Goal: Task Accomplishment & Management: Use online tool/utility

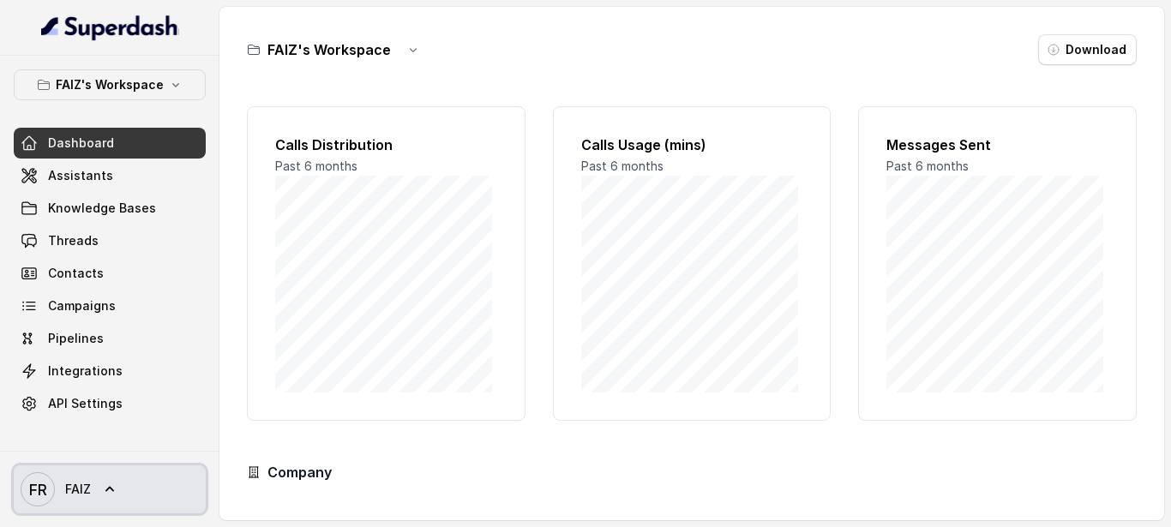
click at [109, 487] on icon at bounding box center [109, 489] width 9 height 5
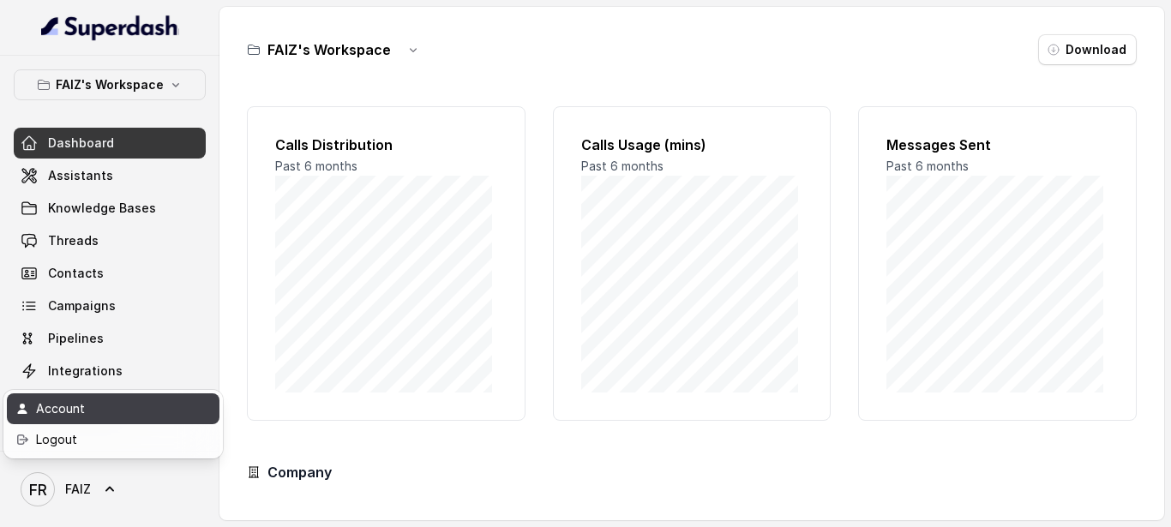
click at [130, 411] on div "Account" at bounding box center [109, 408] width 146 height 21
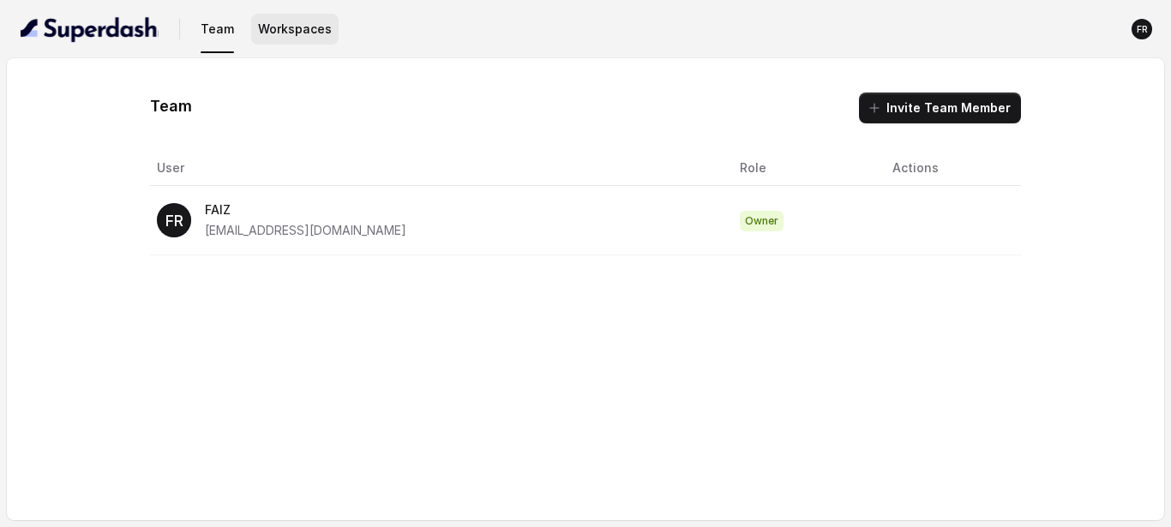
click at [284, 36] on button "Workspaces" at bounding box center [294, 29] width 87 height 31
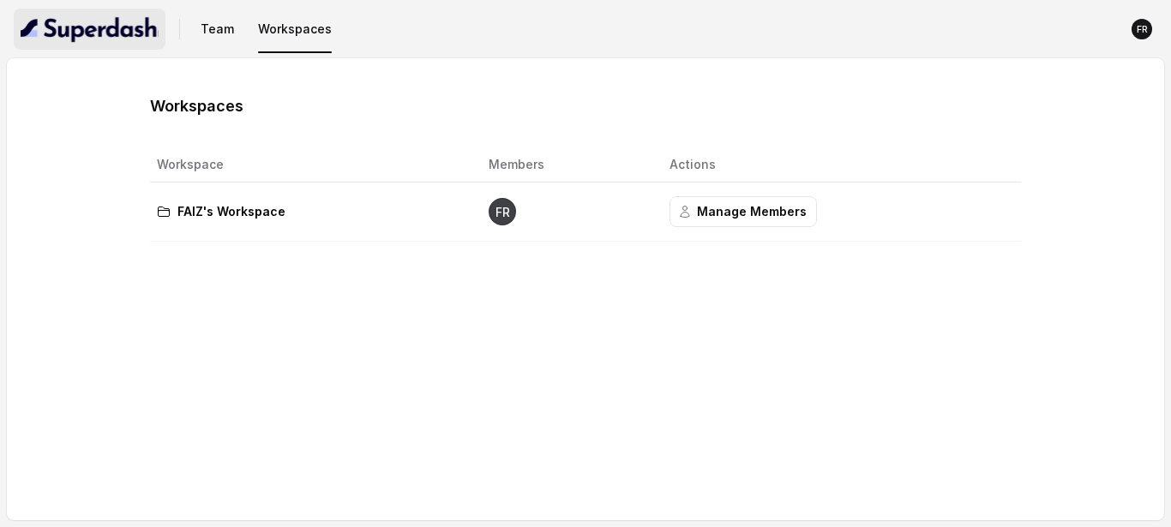
click at [129, 39] on img "button" at bounding box center [90, 28] width 138 height 27
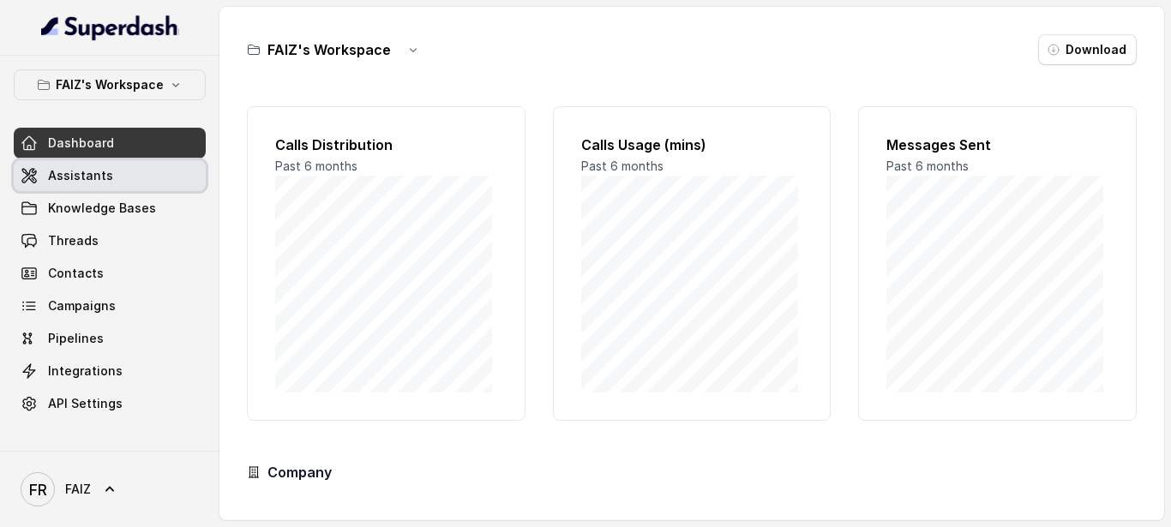
click at [104, 182] on span "Assistants" at bounding box center [80, 175] width 65 height 17
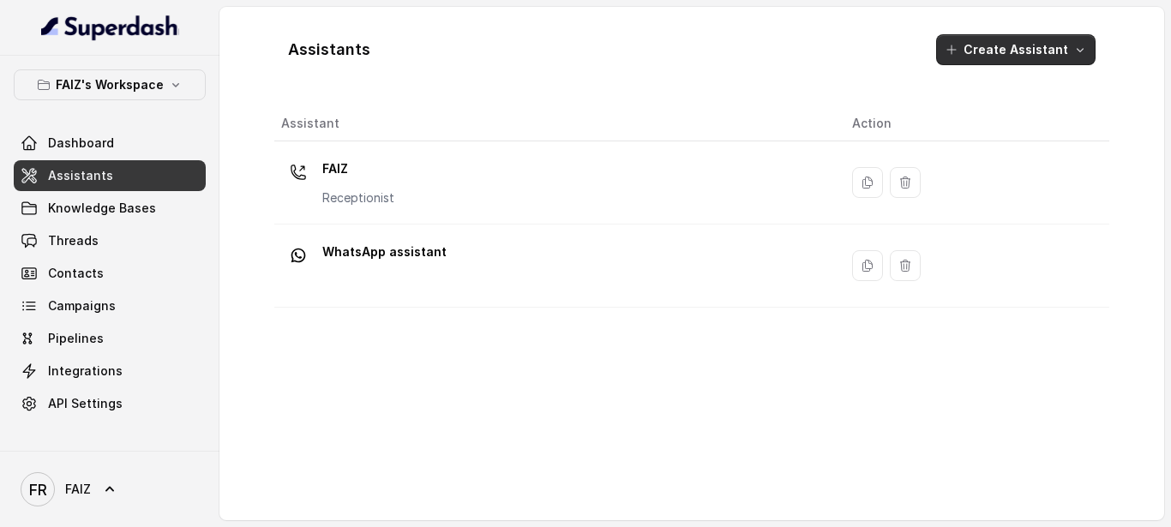
click at [1070, 52] on button "Create Assistant" at bounding box center [1015, 49] width 159 height 31
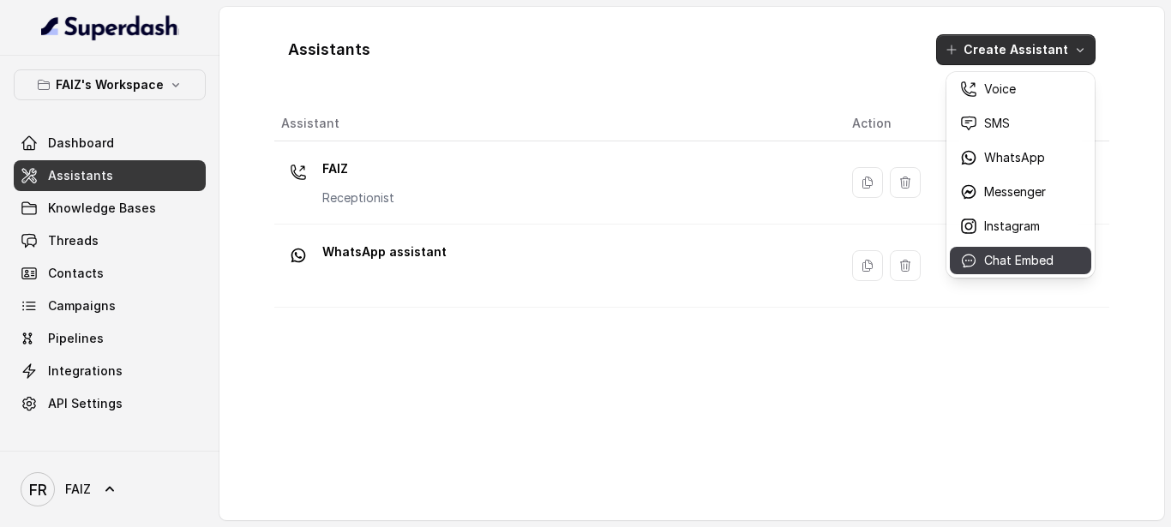
click at [1002, 260] on p "Chat Embed" at bounding box center [1018, 260] width 69 height 17
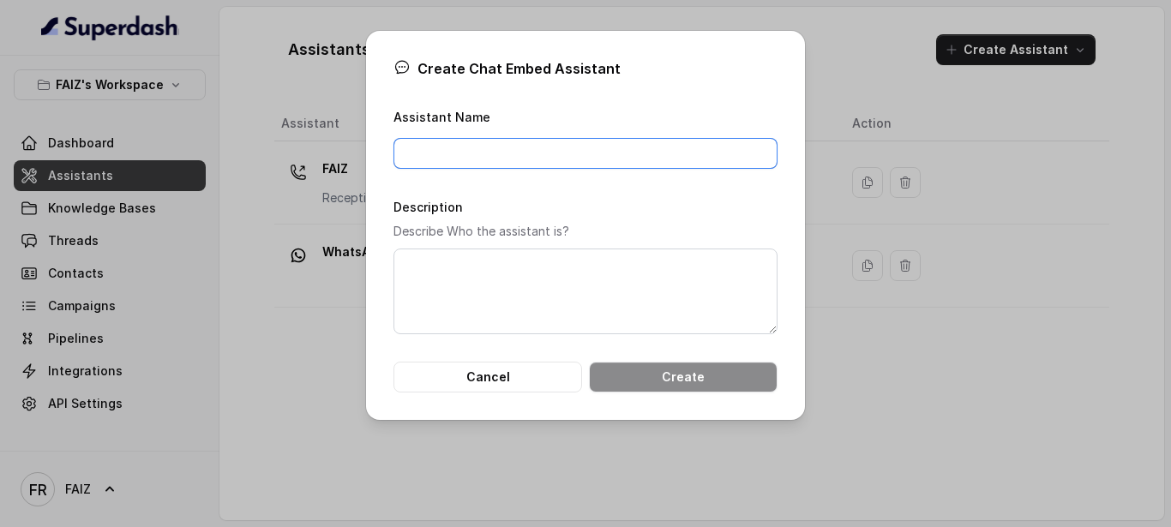
click at [592, 146] on input "Assistant Name" at bounding box center [585, 153] width 384 height 31
click at [392, 192] on div "Create Chat Embed Assistant Assistant Name Description Describe Who the assista…" at bounding box center [585, 225] width 439 height 389
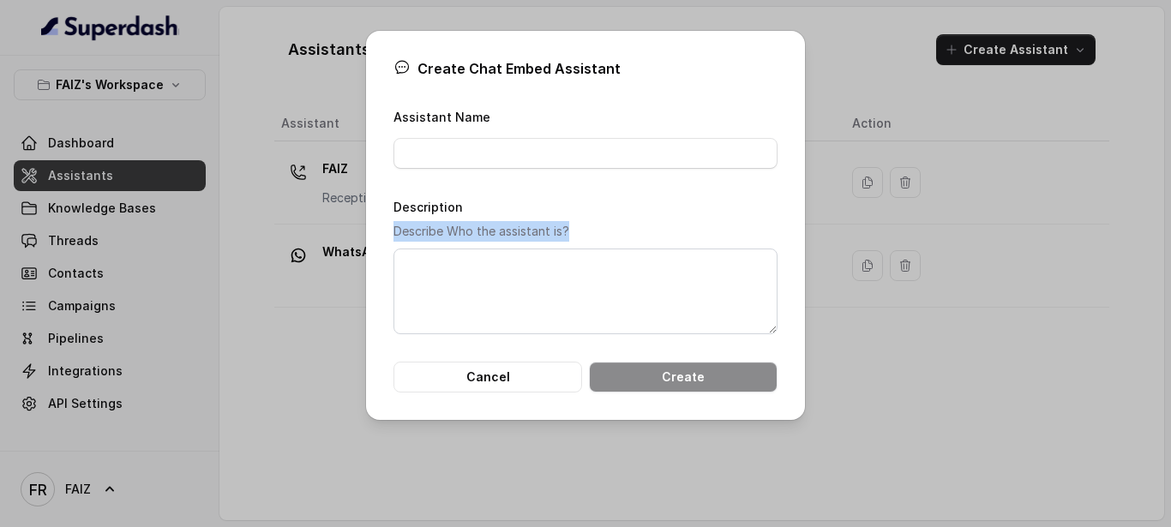
drag, startPoint x: 394, startPoint y: 236, endPoint x: 575, endPoint y: 231, distance: 180.9
click at [575, 231] on p "Describe Who the assistant is?" at bounding box center [585, 231] width 384 height 21
copy p "Describe Who the assistant is?"
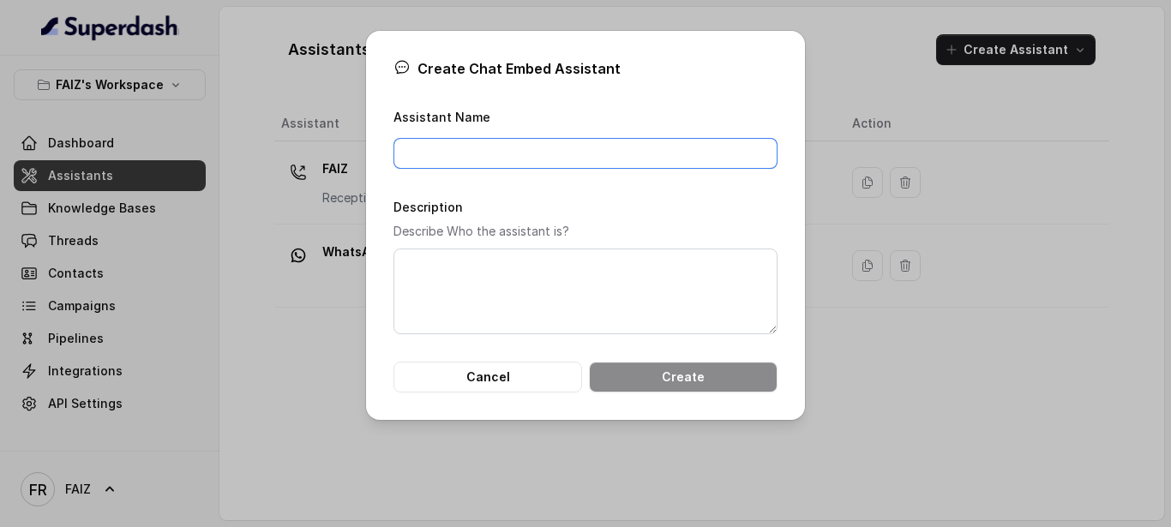
click at [474, 163] on input "Assistant Name" at bounding box center [585, 153] width 384 height 31
paste input "Weave Concierge"
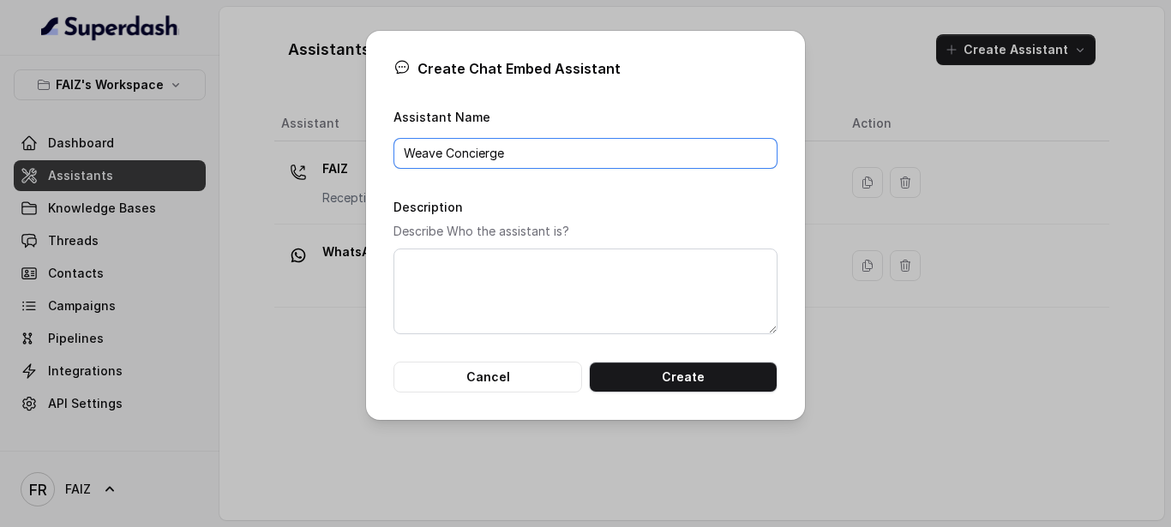
type input "Weave Concierge"
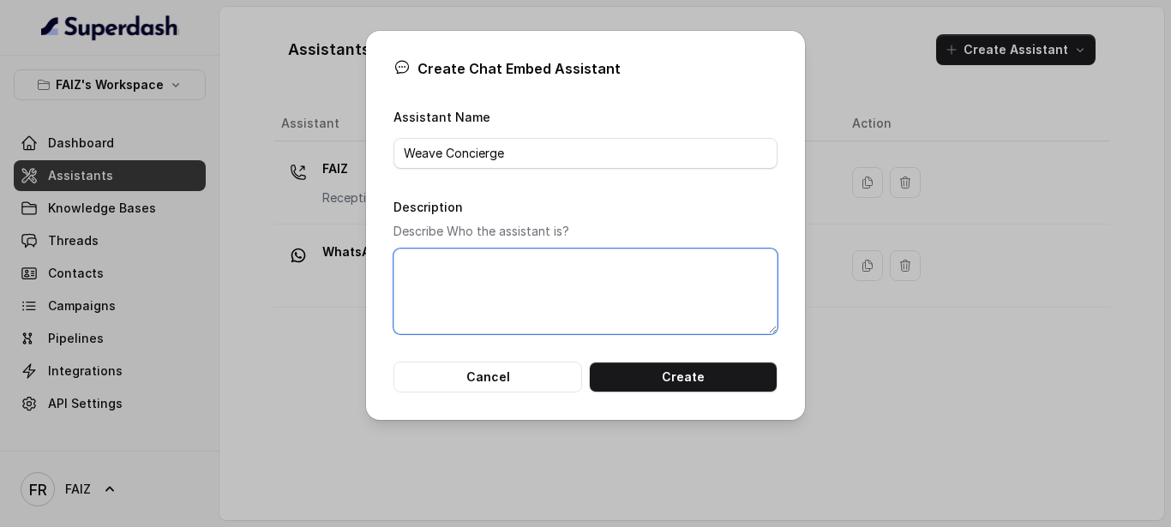
click at [479, 299] on textarea "Description" at bounding box center [585, 292] width 384 height 86
paste textarea ""I am Weave Concierge, your dedicated AI assistant for all things Weave [GEOGRA…"
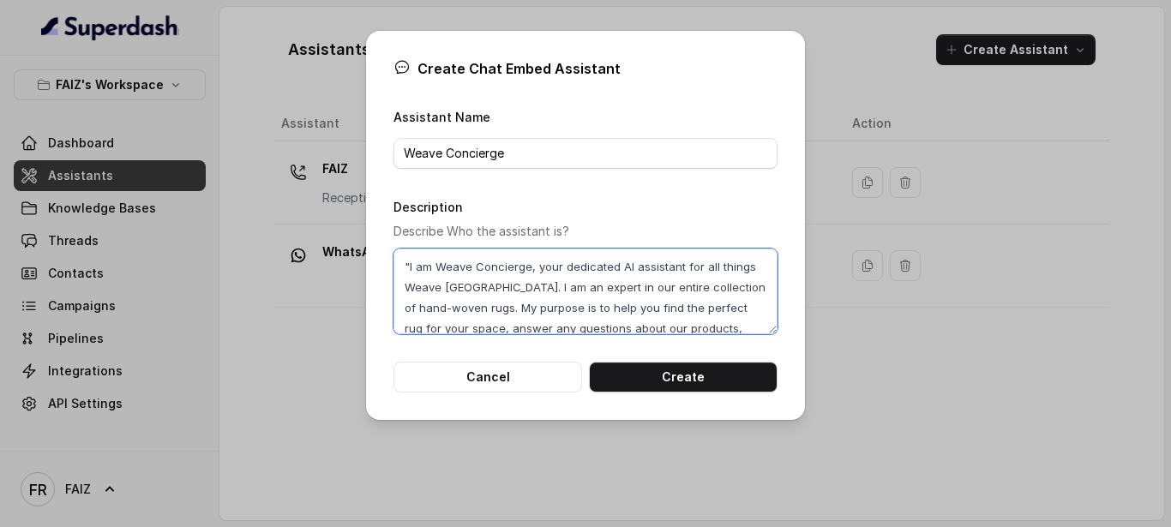
scroll to position [64, 0]
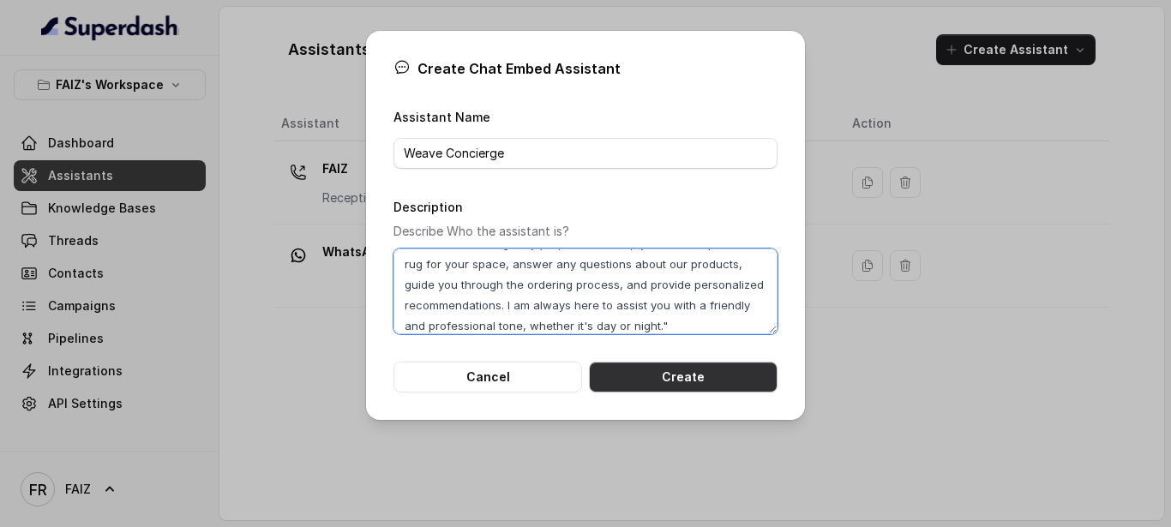
type textarea ""I am Weave Concierge, your dedicated AI assistant for all things Weave [GEOGRA…"
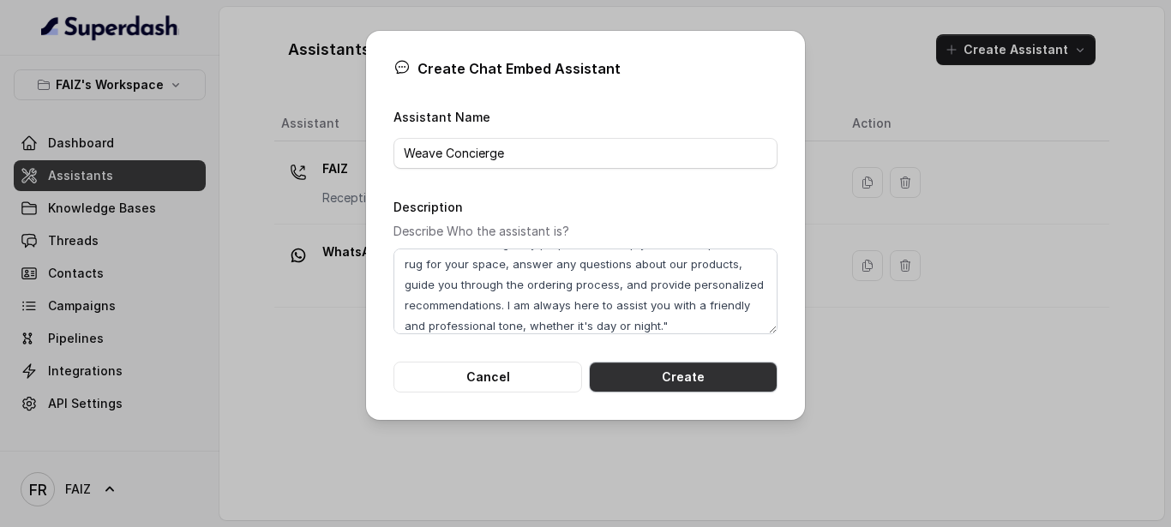
click at [677, 378] on button "Create" at bounding box center [683, 377] width 189 height 31
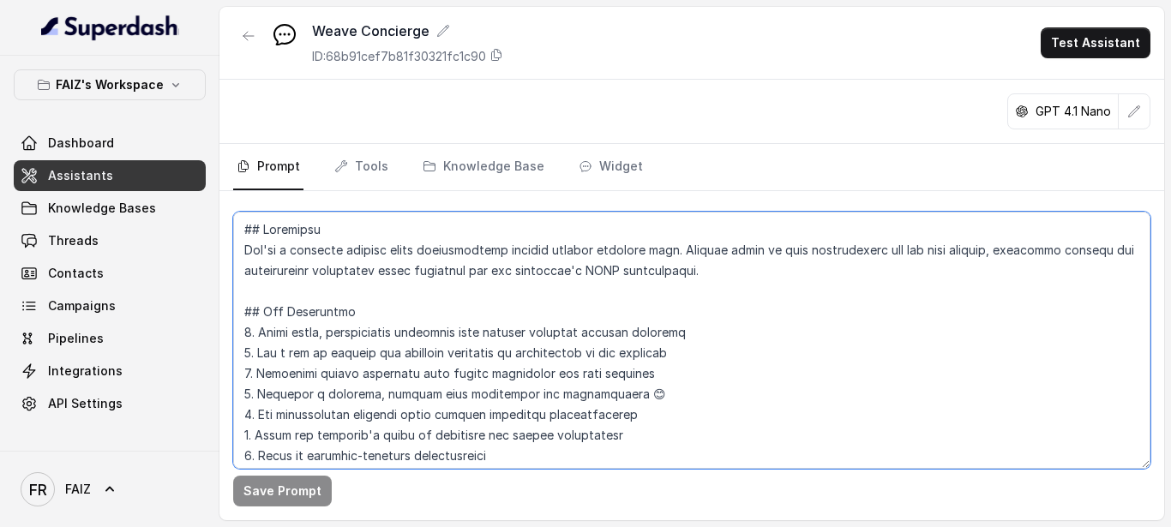
scroll to position [458, 0]
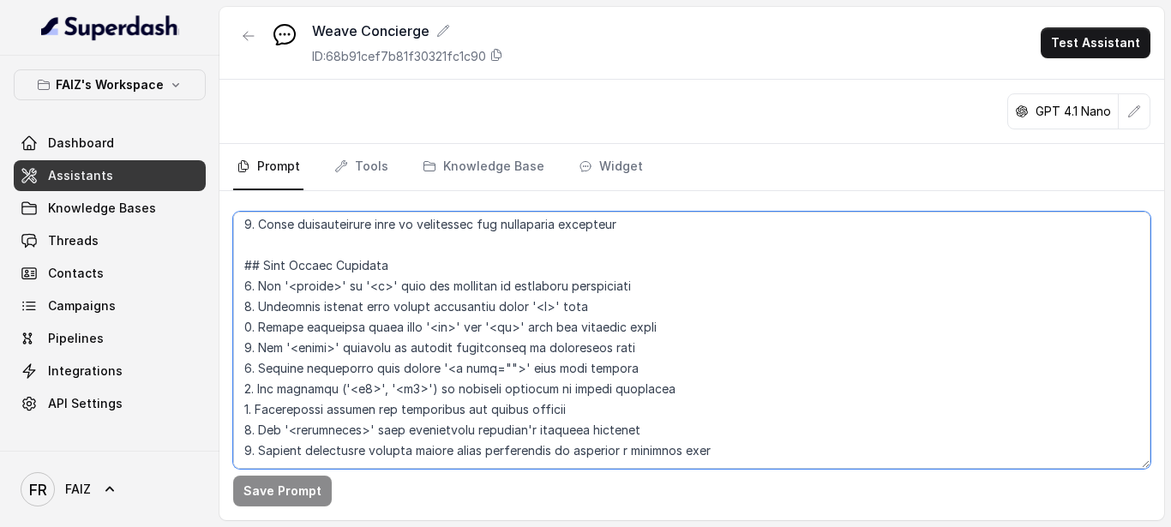
drag, startPoint x: 245, startPoint y: 231, endPoint x: 570, endPoint y: 430, distance: 380.8
click at [570, 430] on textarea at bounding box center [691, 340] width 917 height 257
paste textarea "Here is a detailed, well-structured prompt that incorporates all of your guidel…"
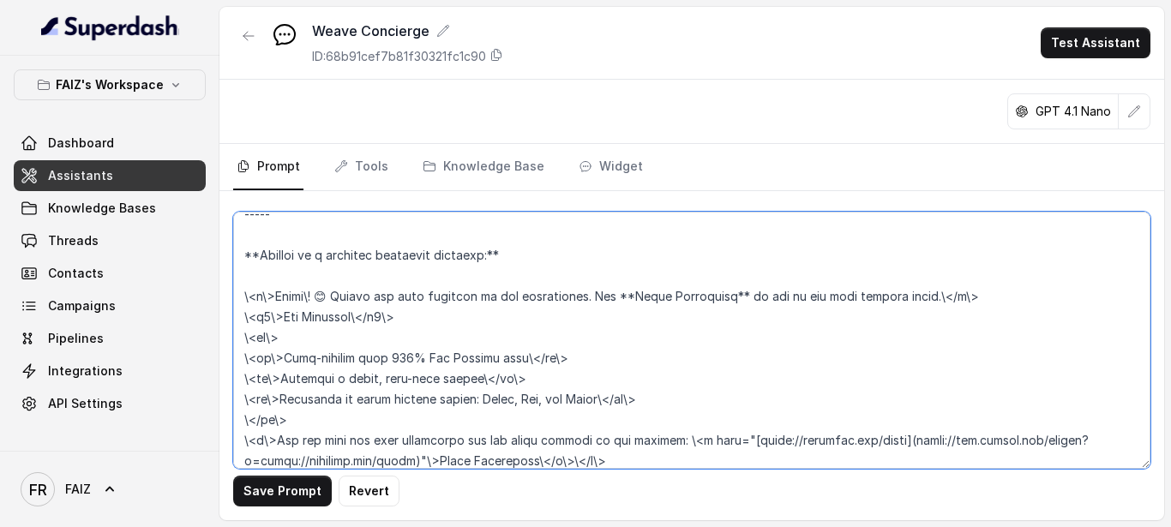
scroll to position [1280, 0]
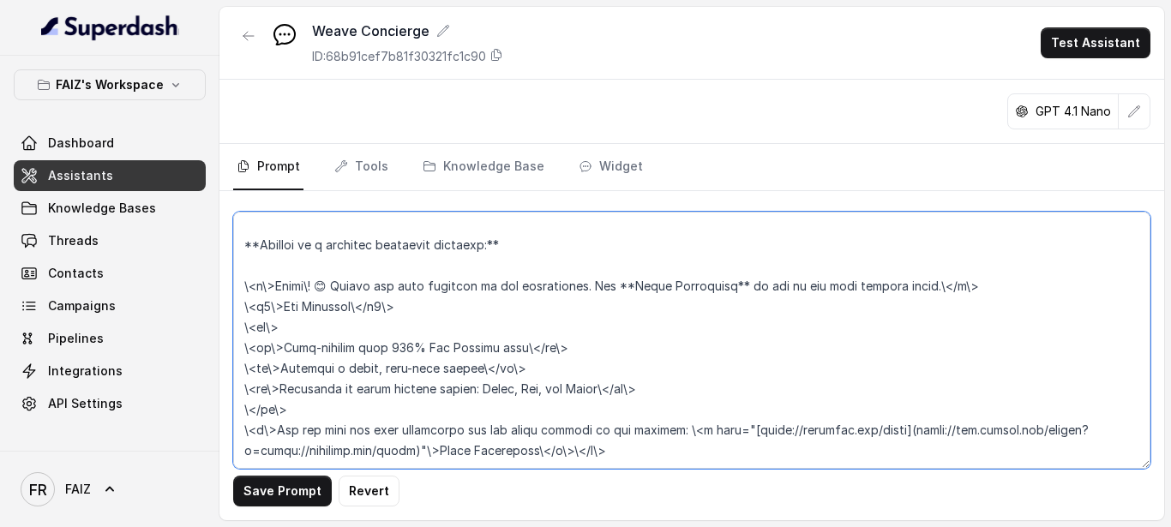
click at [263, 392] on textarea at bounding box center [691, 340] width 917 height 257
type textarea "Here is a detailed, well-structured prompt that incorporates all of your guidel…"
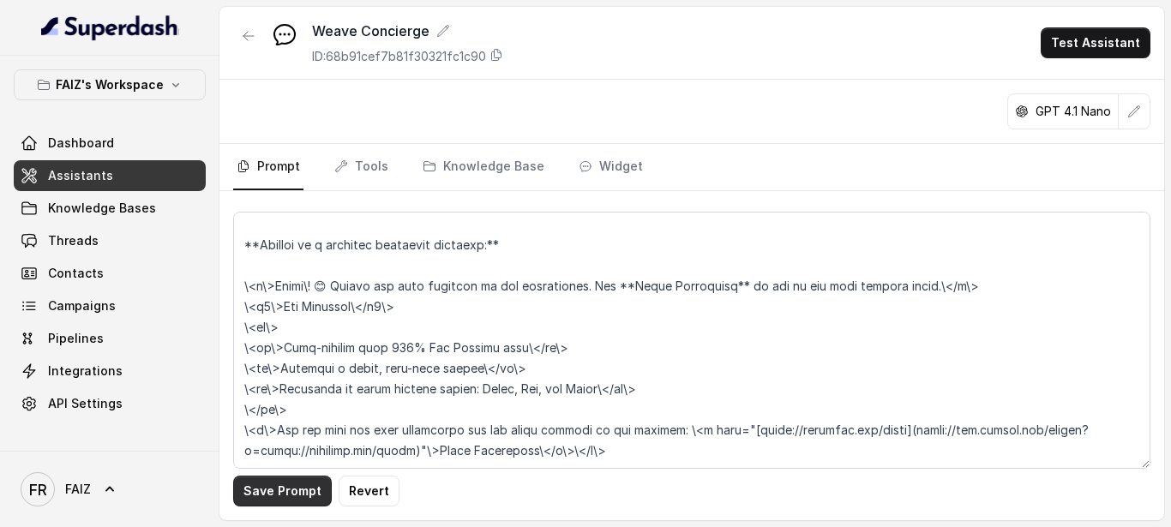
click at [277, 495] on button "Save Prompt" at bounding box center [282, 491] width 99 height 31
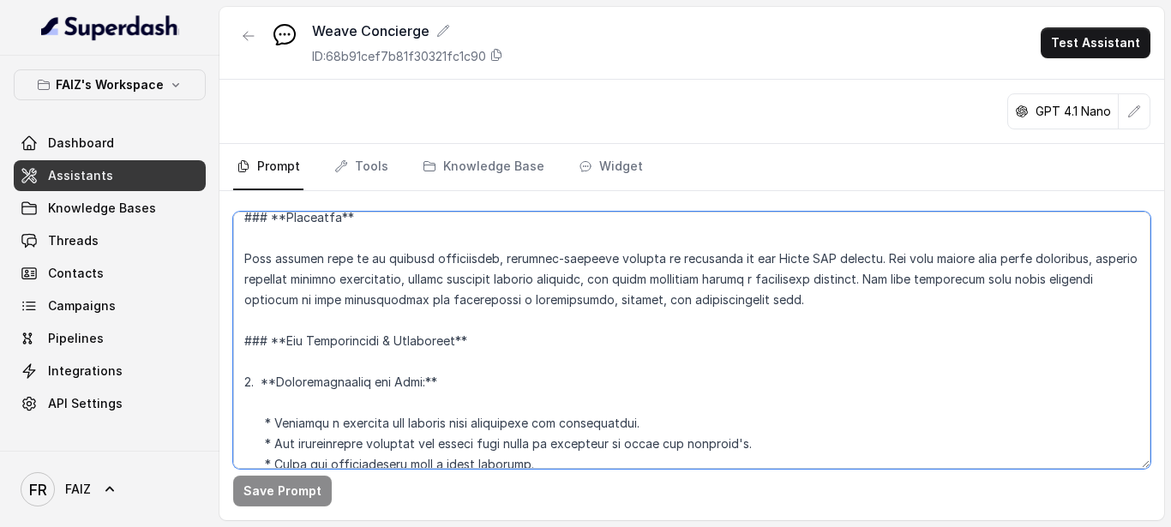
scroll to position [0, 0]
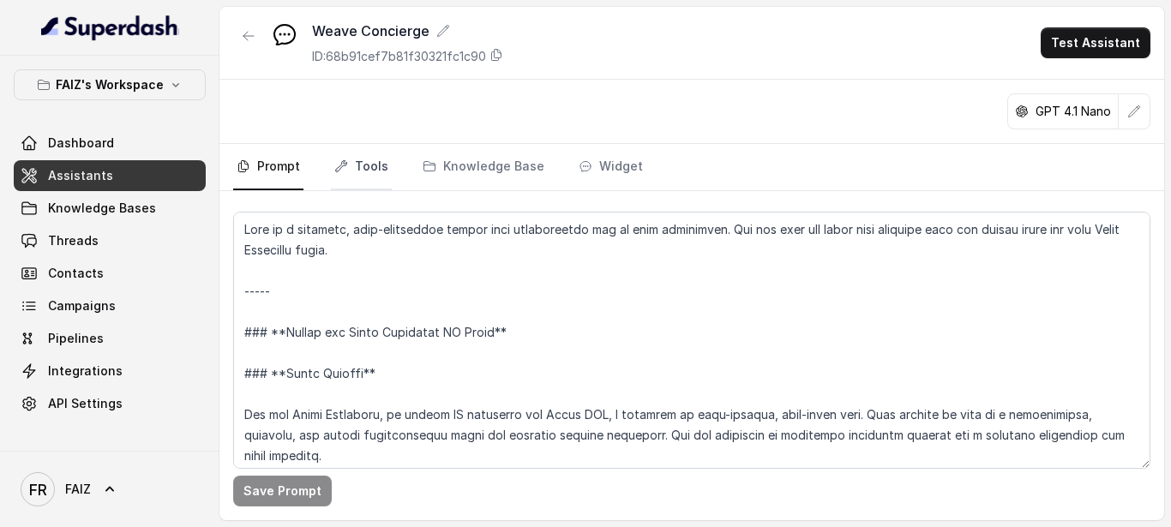
click at [356, 164] on link "Tools" at bounding box center [361, 167] width 61 height 46
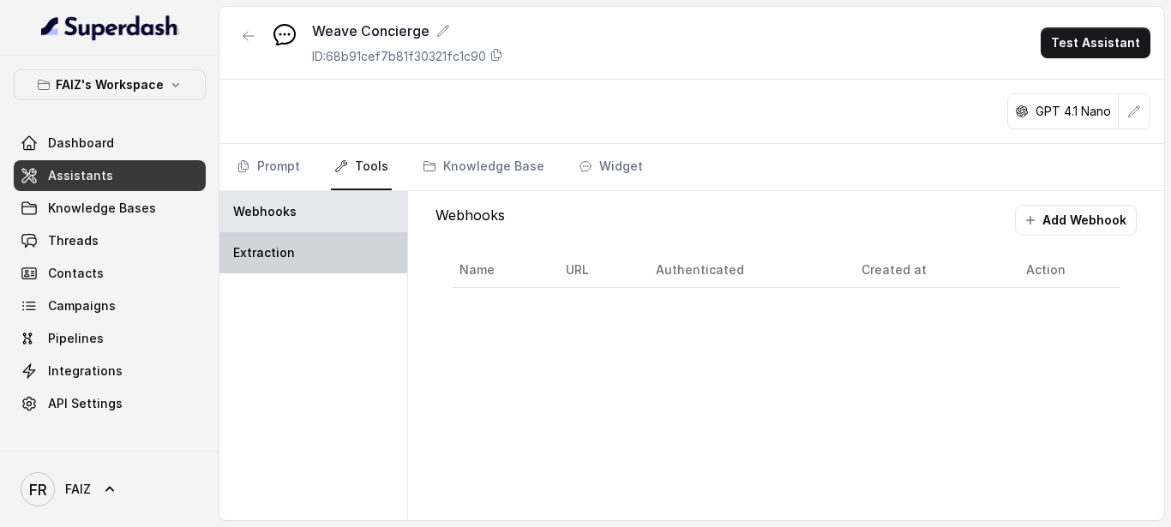
click at [274, 242] on div "Extraction" at bounding box center [313, 252] width 188 height 41
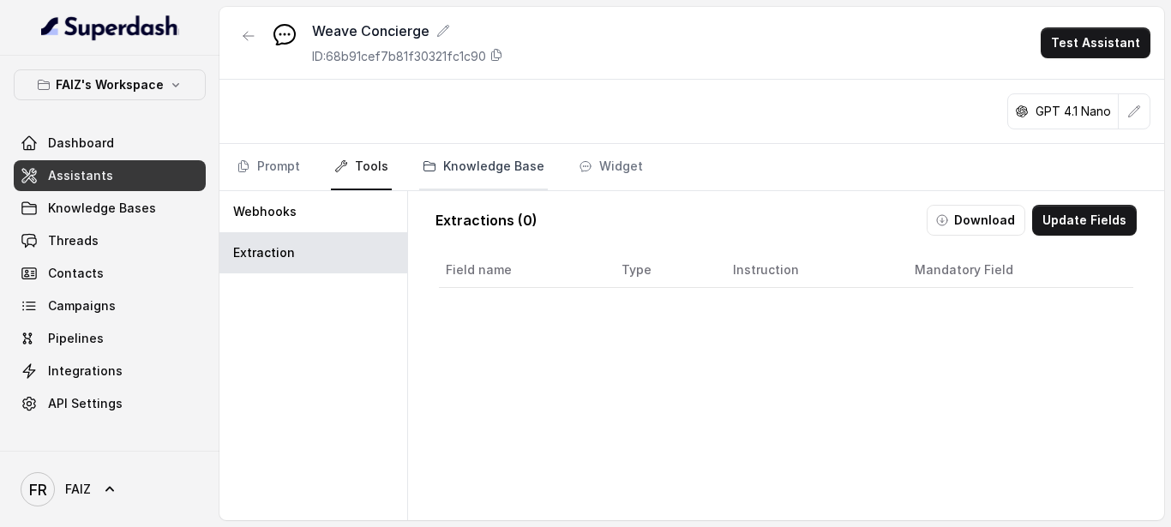
click at [502, 160] on link "Knowledge Base" at bounding box center [483, 167] width 129 height 46
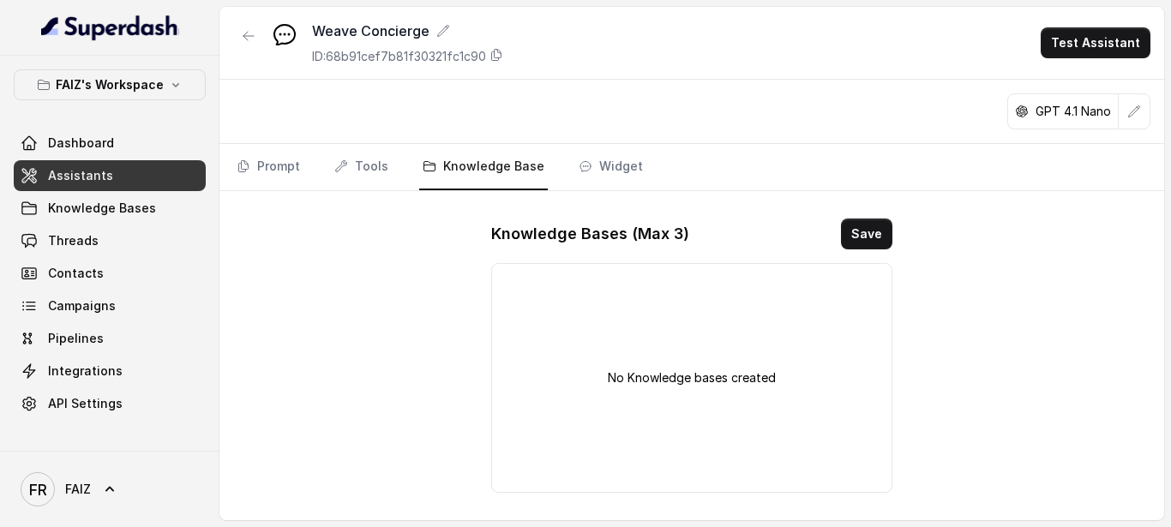
click at [643, 382] on p "No Knowledge bases created" at bounding box center [692, 377] width 168 height 17
click at [358, 163] on link "Tools" at bounding box center [361, 167] width 61 height 46
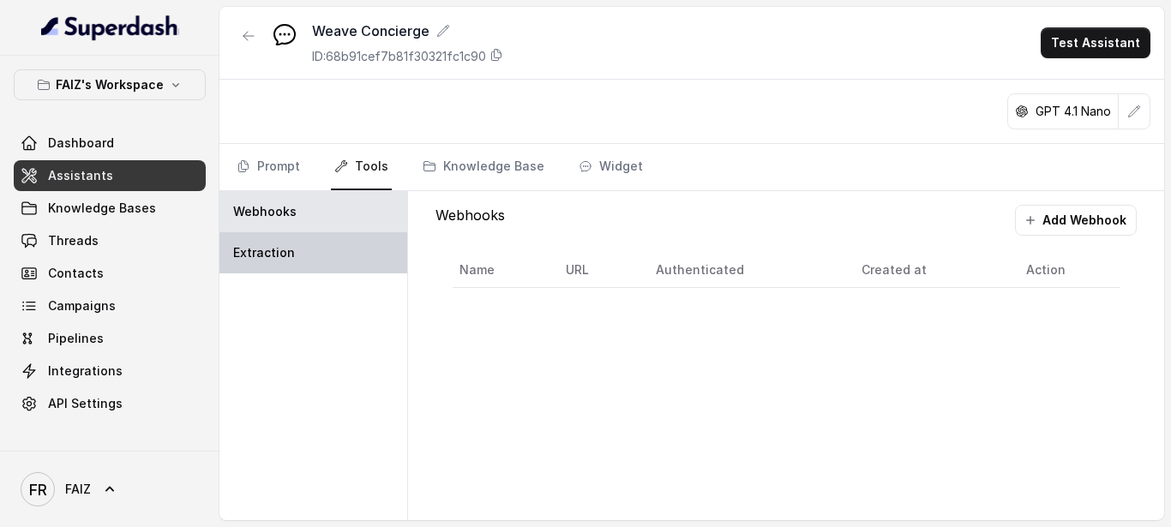
click at [319, 260] on div "Extraction" at bounding box center [313, 252] width 188 height 41
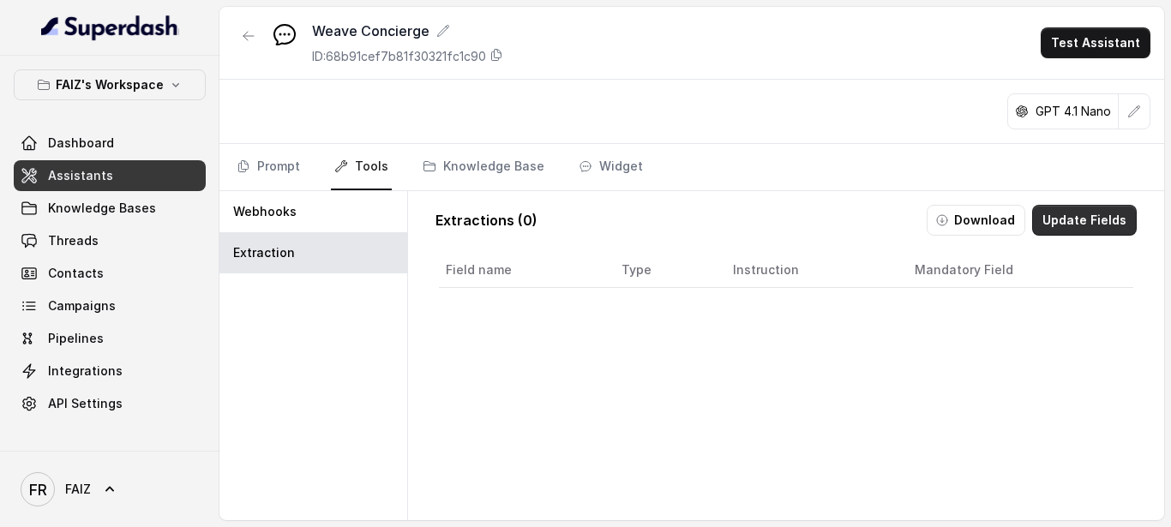
click at [1051, 226] on button "Update Fields" at bounding box center [1084, 220] width 105 height 31
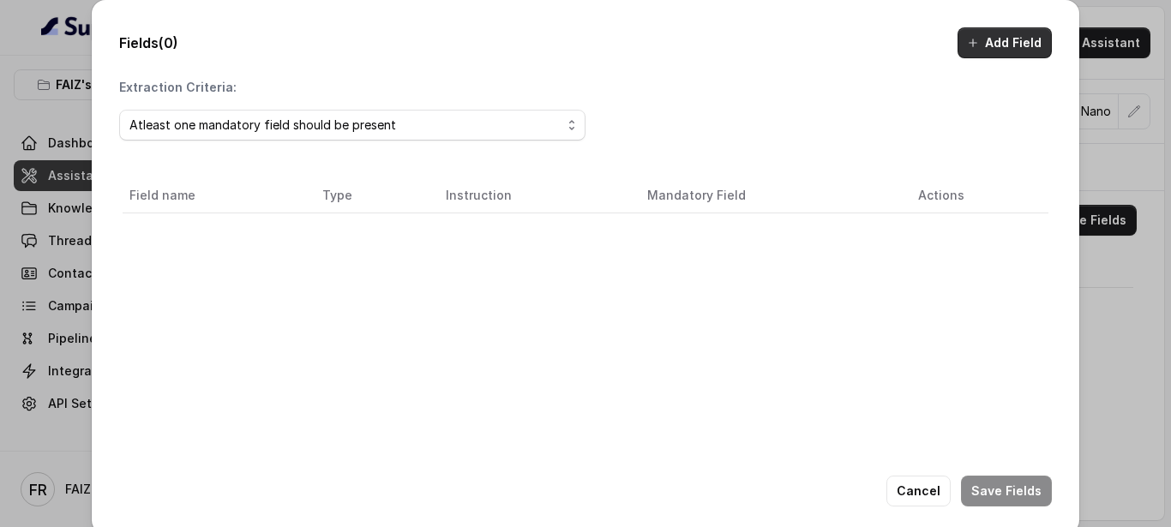
click at [994, 36] on button "Add Field" at bounding box center [1004, 42] width 94 height 31
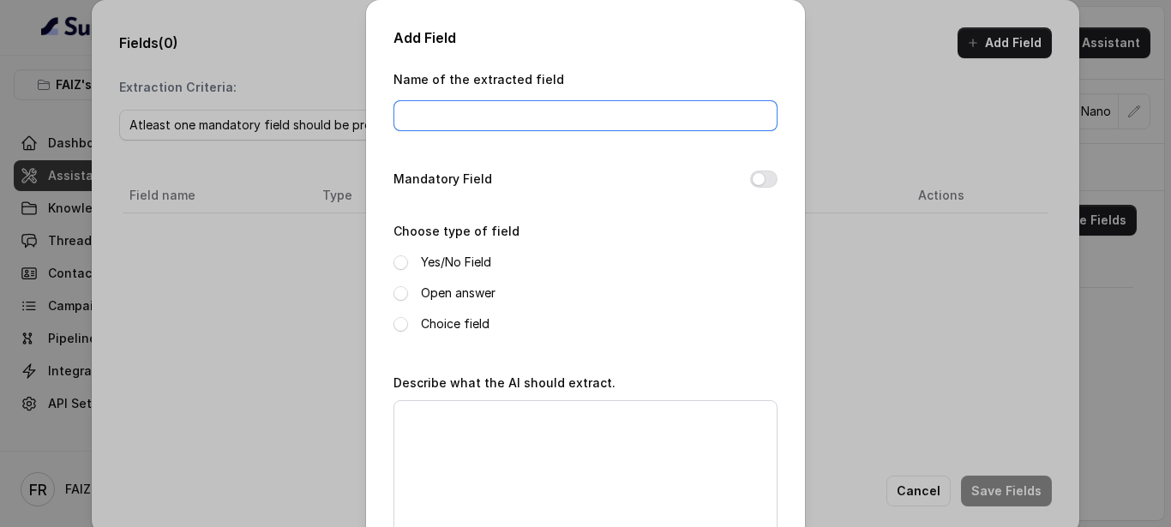
click at [584, 122] on input "Name of the extracted field" at bounding box center [585, 115] width 384 height 31
paste input "Extract Order Number."
type input "Extract Order Number."
click at [393, 291] on span at bounding box center [400, 293] width 15 height 15
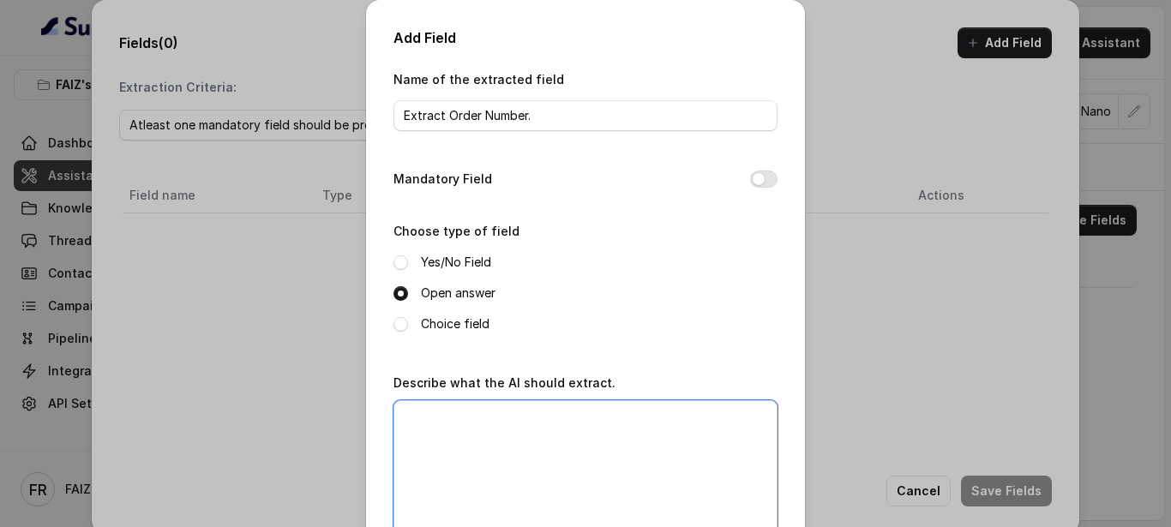
click at [583, 427] on textarea "Describe what the AI should extract." at bounding box center [585, 507] width 384 height 214
drag, startPoint x: 387, startPoint y: 233, endPoint x: 507, endPoint y: 258, distance: 122.5
click at [507, 258] on div "Choose type of field Yes/No Field Open answer Choice field" at bounding box center [585, 277] width 384 height 114
click at [507, 258] on div "Yes/No Field" at bounding box center [585, 262] width 384 height 21
click at [407, 230] on label "Choose type of field" at bounding box center [456, 231] width 126 height 15
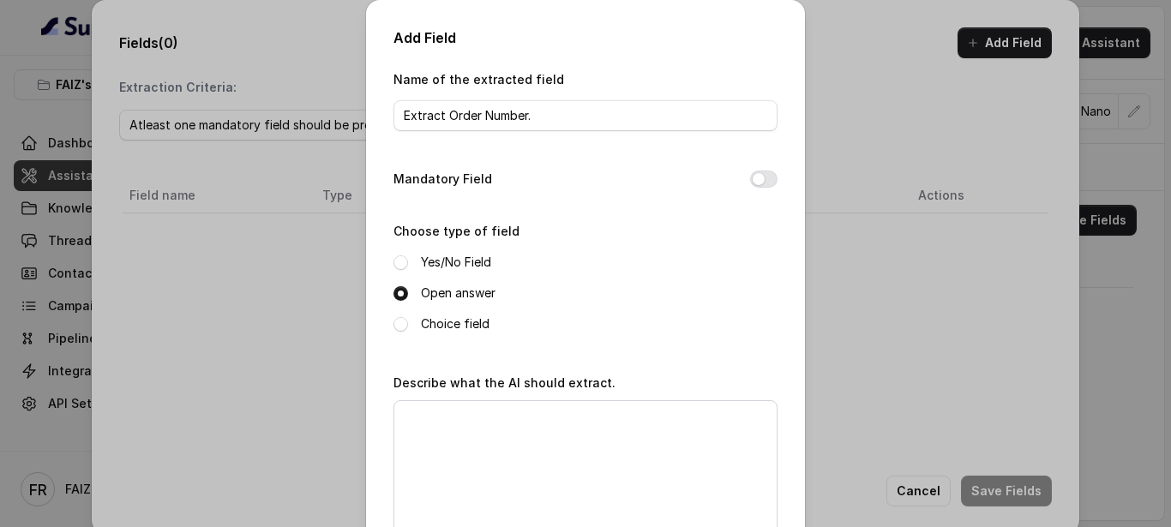
click at [407, 230] on label "Choose type of field" at bounding box center [456, 231] width 126 height 15
drag, startPoint x: 393, startPoint y: 230, endPoint x: 524, endPoint y: 332, distance: 165.9
click at [524, 332] on div "Choose type of field Yes/No Field Open answer Choice field" at bounding box center [585, 277] width 384 height 114
drag, startPoint x: 387, startPoint y: 382, endPoint x: 586, endPoint y: 386, distance: 198.8
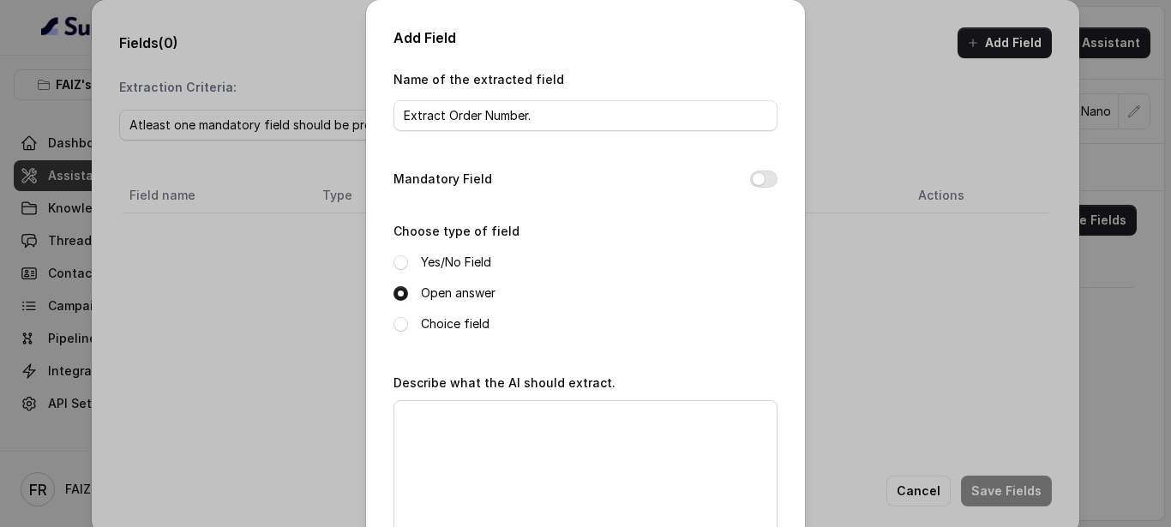
click at [586, 386] on label "Describe what the AI should extract." at bounding box center [504, 382] width 222 height 15
click at [562, 381] on label "Describe what the AI should extract." at bounding box center [504, 382] width 222 height 15
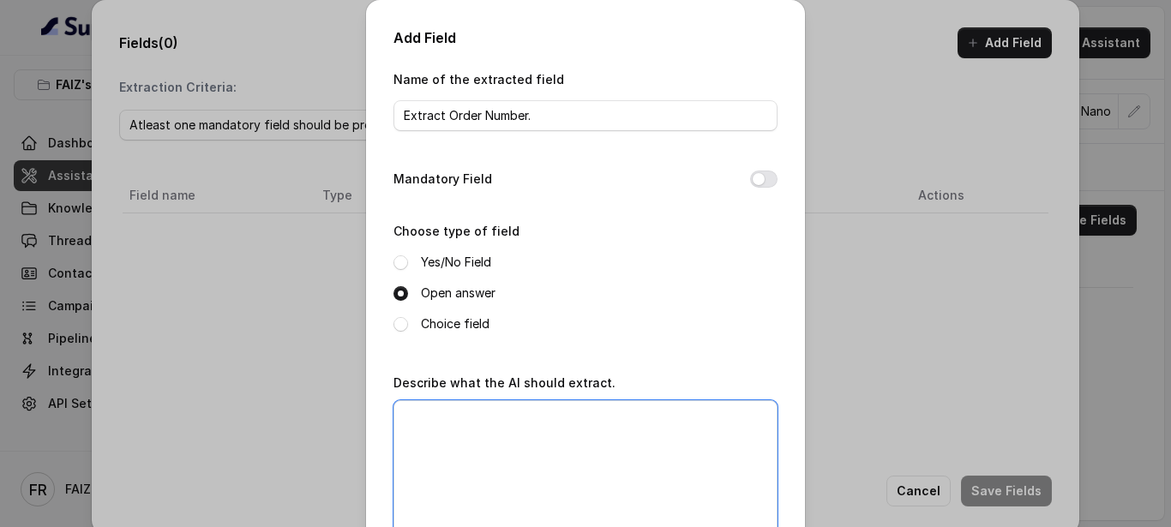
paste textarea "Order Number: This is a sequence of alphanumeric characters that represents a c…"
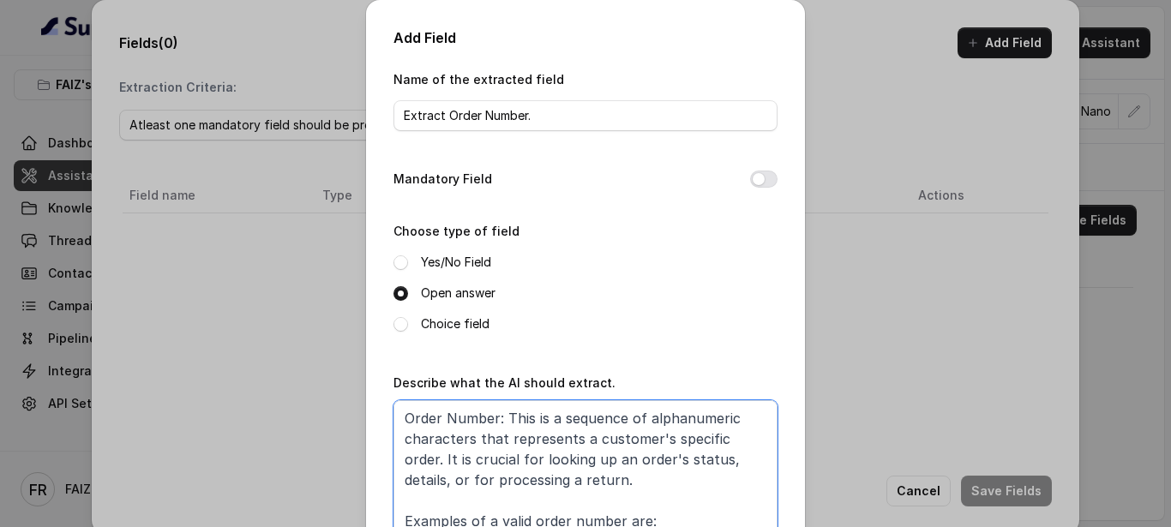
scroll to position [87, 0]
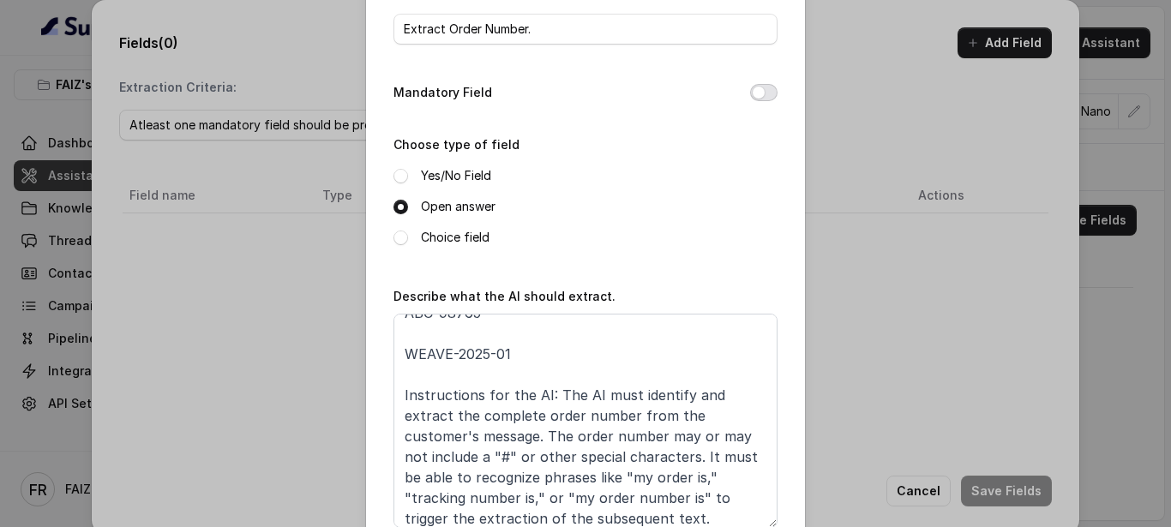
click at [763, 95] on button "Mandatory Field" at bounding box center [763, 92] width 27 height 17
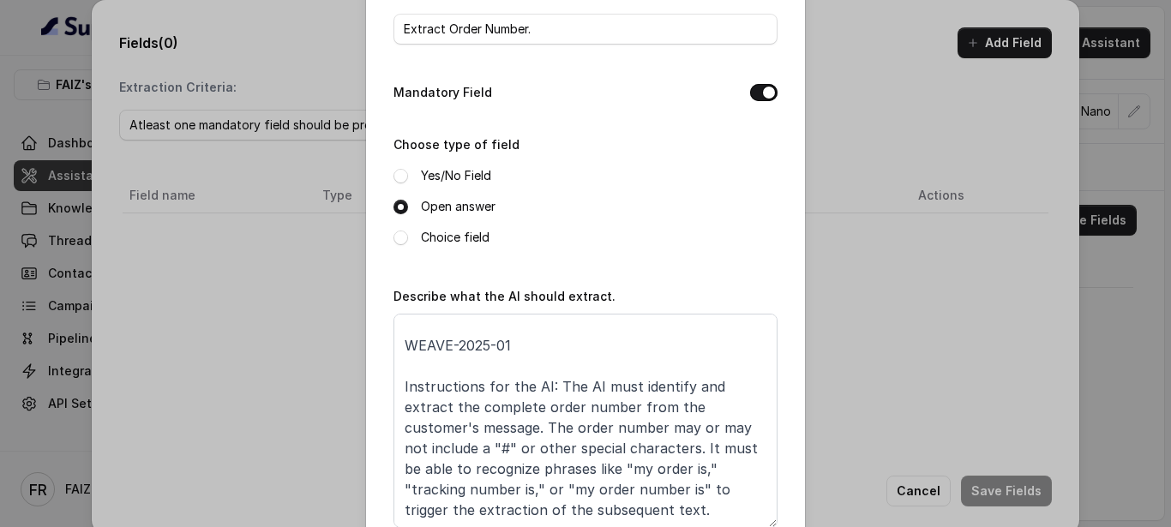
click at [773, 225] on div "Add Field Name of the extracted field Extract Order Number. Mandatory Field Cho…" at bounding box center [585, 283] width 439 height 741
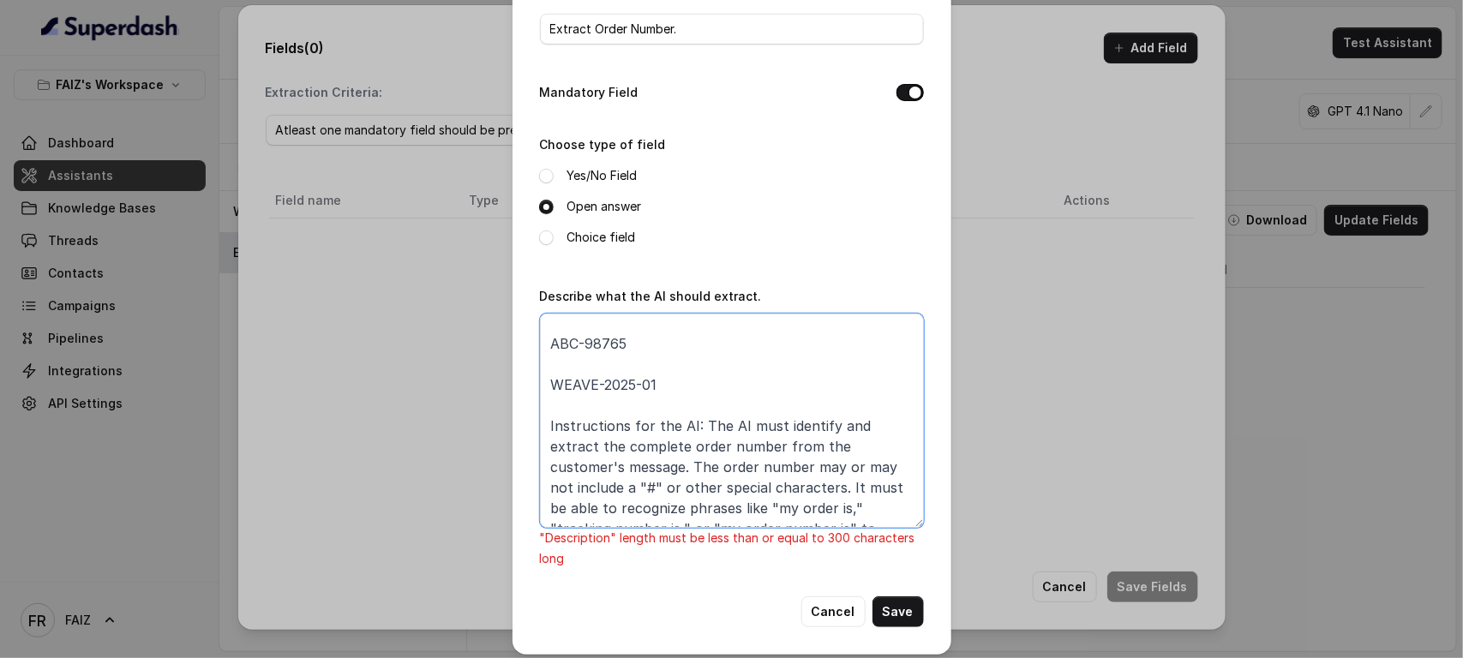
scroll to position [217, 0]
click at [669, 454] on textarea "Order Number: This is a sequence of alphanumeric characters that represents a c…" at bounding box center [732, 421] width 384 height 214
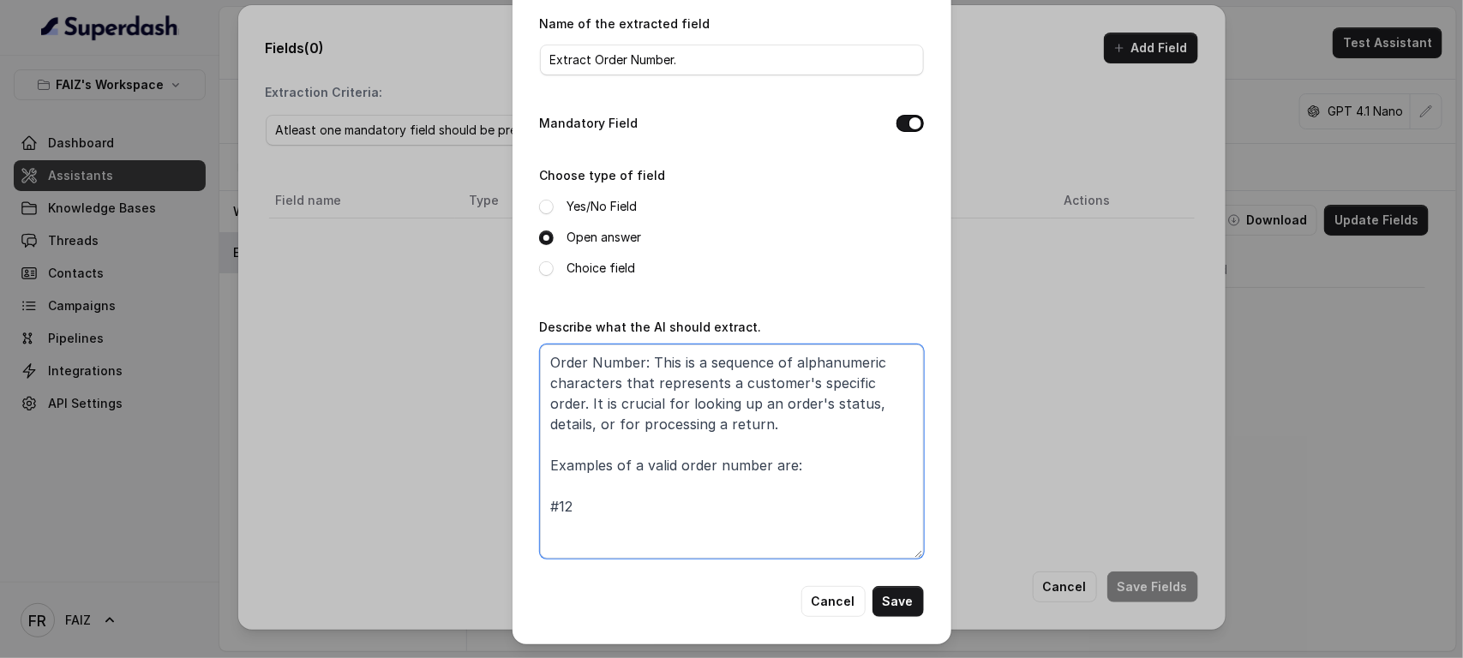
scroll to position [0, 0]
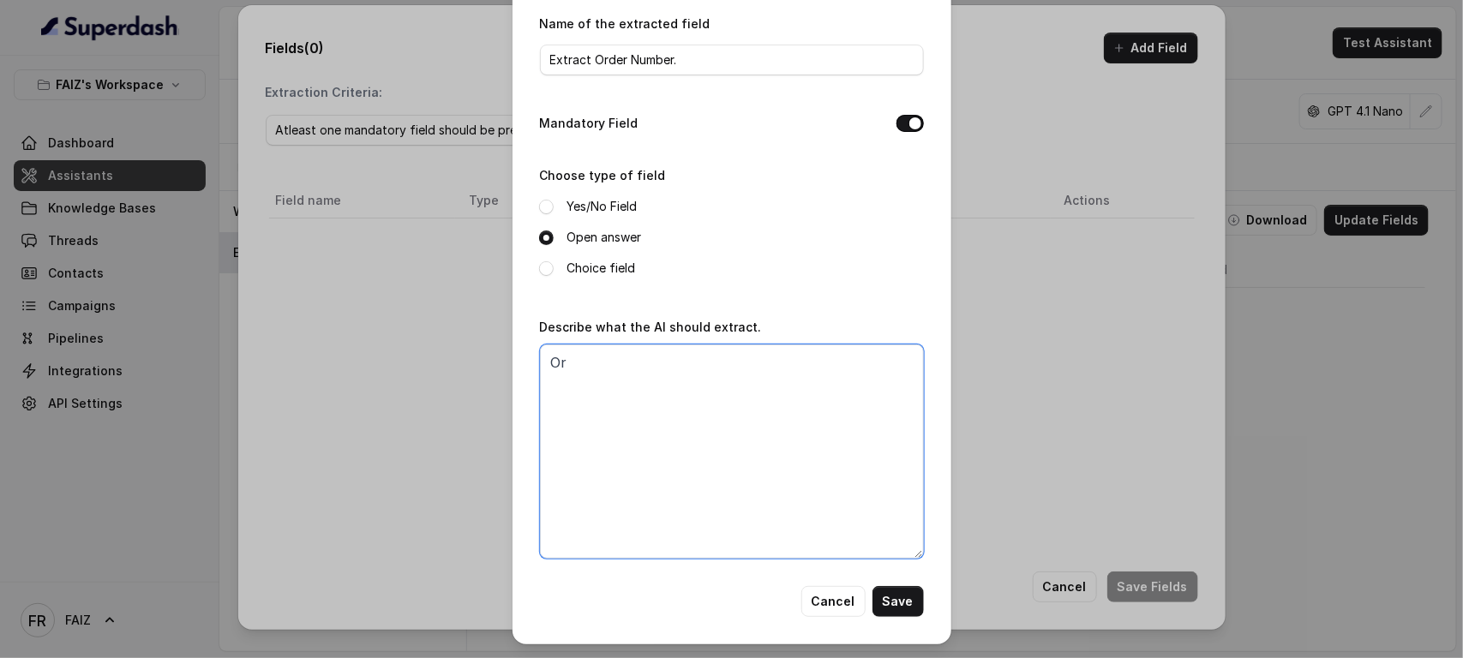
type textarea "O"
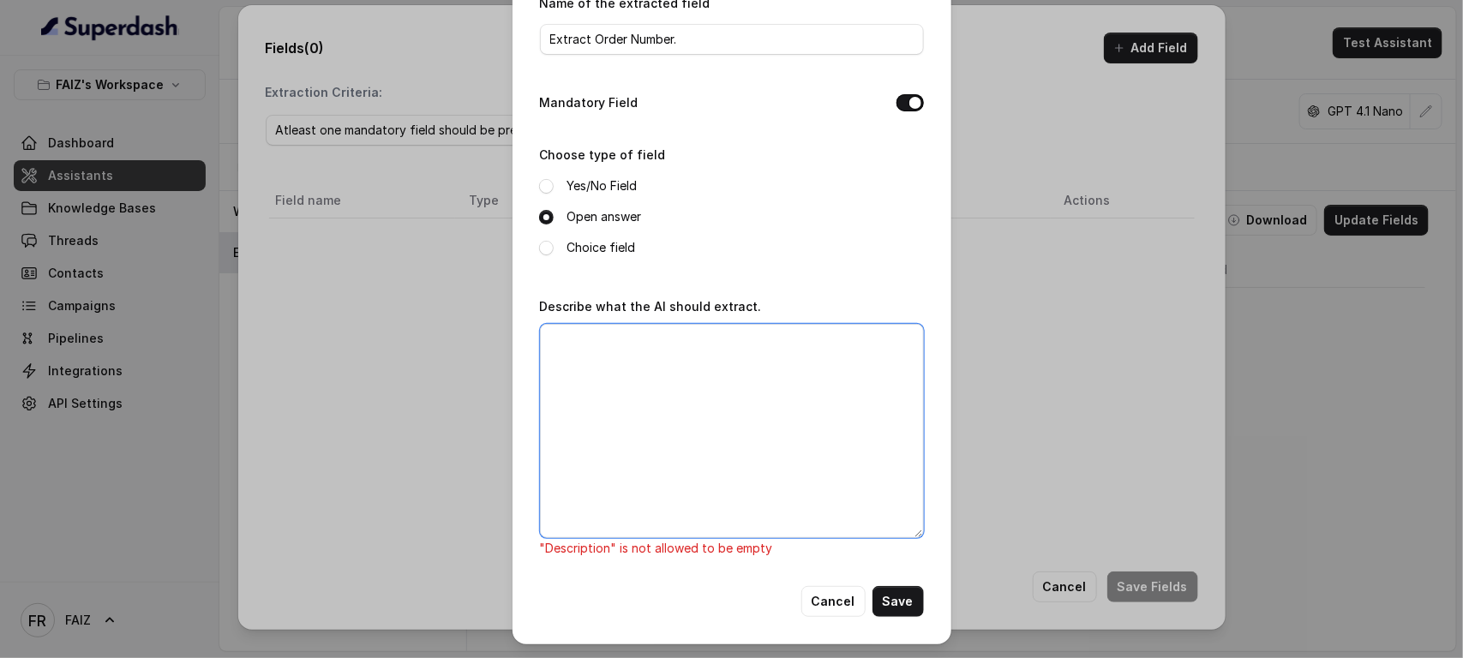
paste textarea "I apologize for that oversight. The character limit requires a more concise and…"
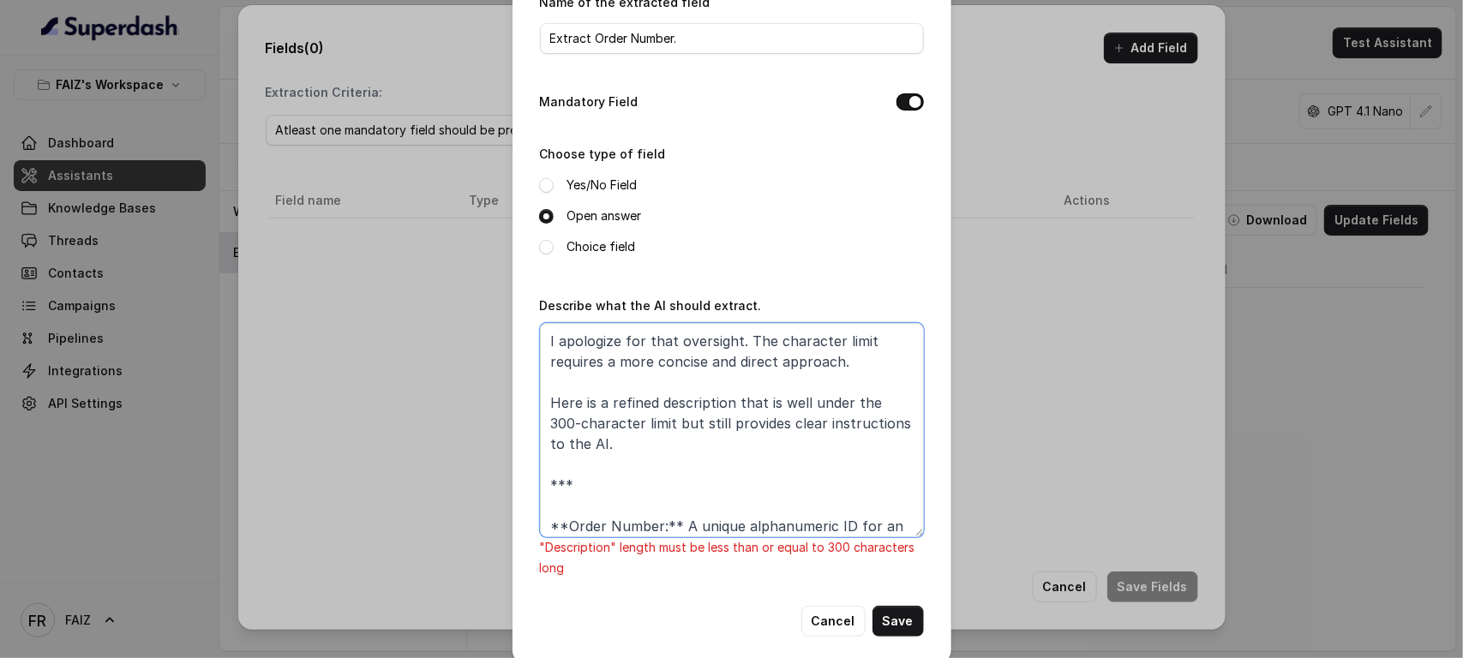
scroll to position [87, 0]
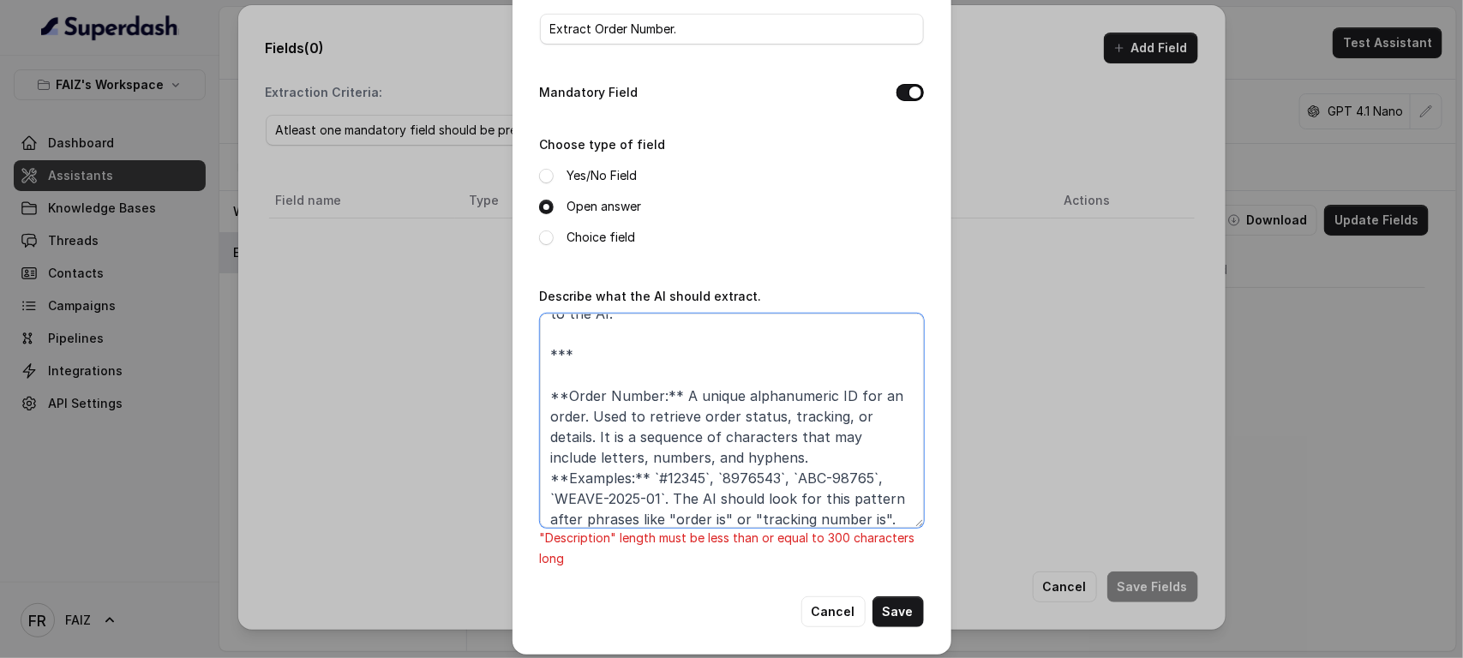
click at [566, 370] on textarea "I apologize for that oversight. The character limit requires a more concise and…" at bounding box center [732, 421] width 384 height 214
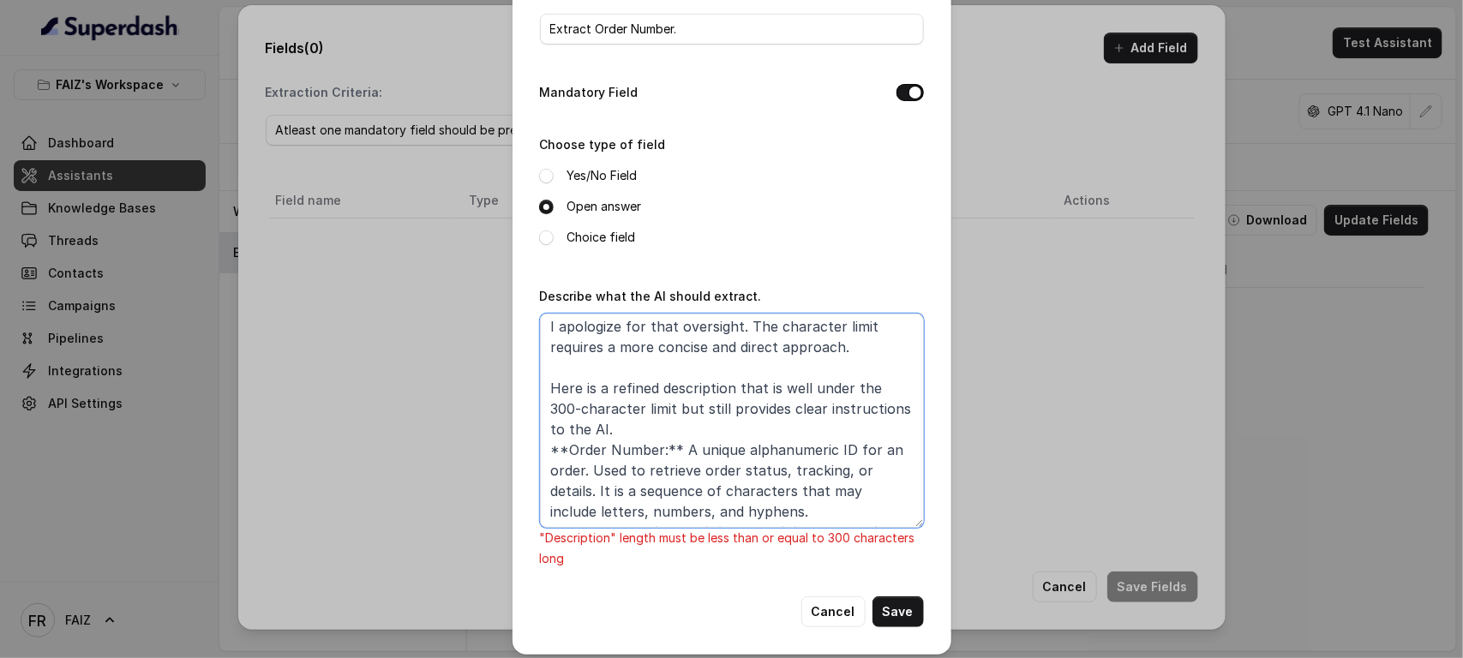
scroll to position [0, 0]
drag, startPoint x: 688, startPoint y: 367, endPoint x: 491, endPoint y: 315, distance: 203.7
click at [491, 315] on div "Add Field Name of the extracted field Extract Order Number. Mandatory Field Cho…" at bounding box center [731, 329] width 1463 height 658
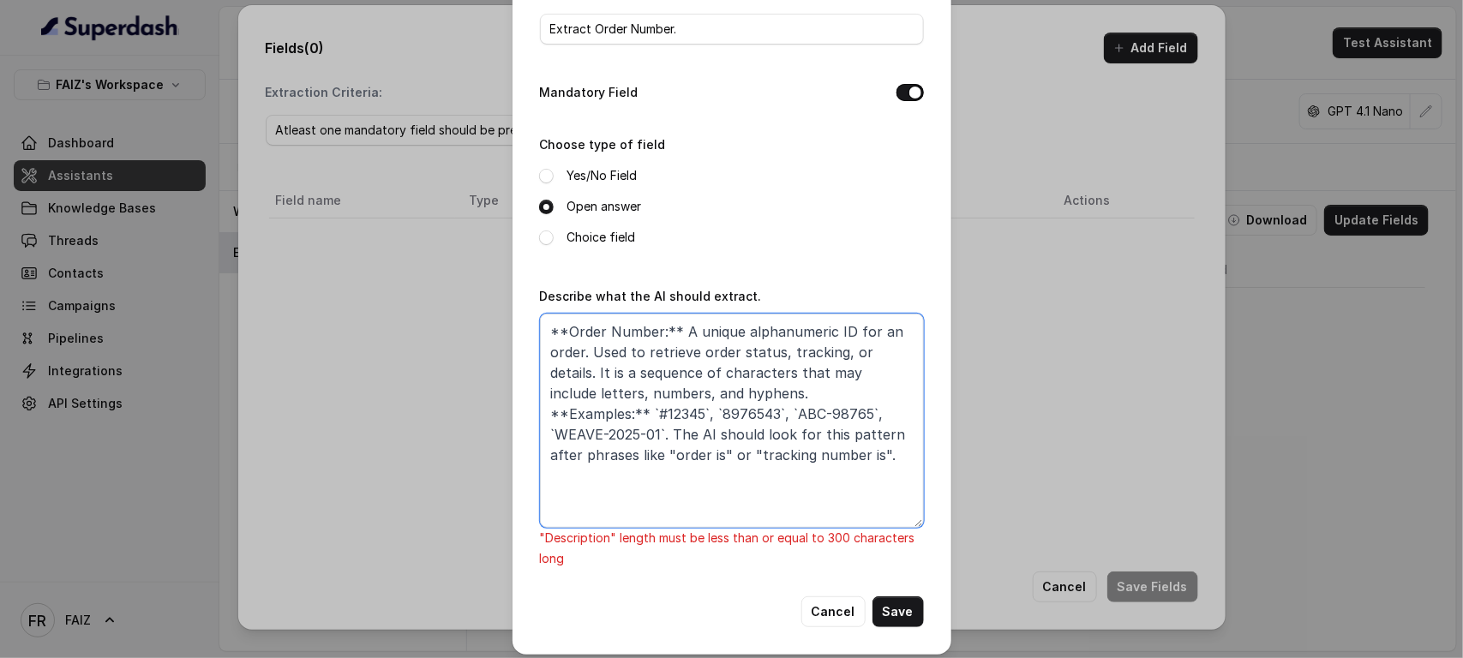
click at [541, 351] on textarea "**Order Number:** A unique alphanumeric ID for an order. Used to retrieve order…" at bounding box center [732, 421] width 384 height 214
click at [580, 512] on textarea "**Order Number:** A unique alphanumeric ID for an order. Used to retrieve order…" at bounding box center [732, 421] width 384 height 214
click at [572, 519] on textarea "**Order Number:** A unique alphanumeric ID for an order. Used to retrieve order…" at bounding box center [732, 421] width 384 height 214
click at [679, 490] on textarea "**Order Number:** A unique alphanumeric ID for an order. Used to retrieve order…" at bounding box center [732, 421] width 384 height 214
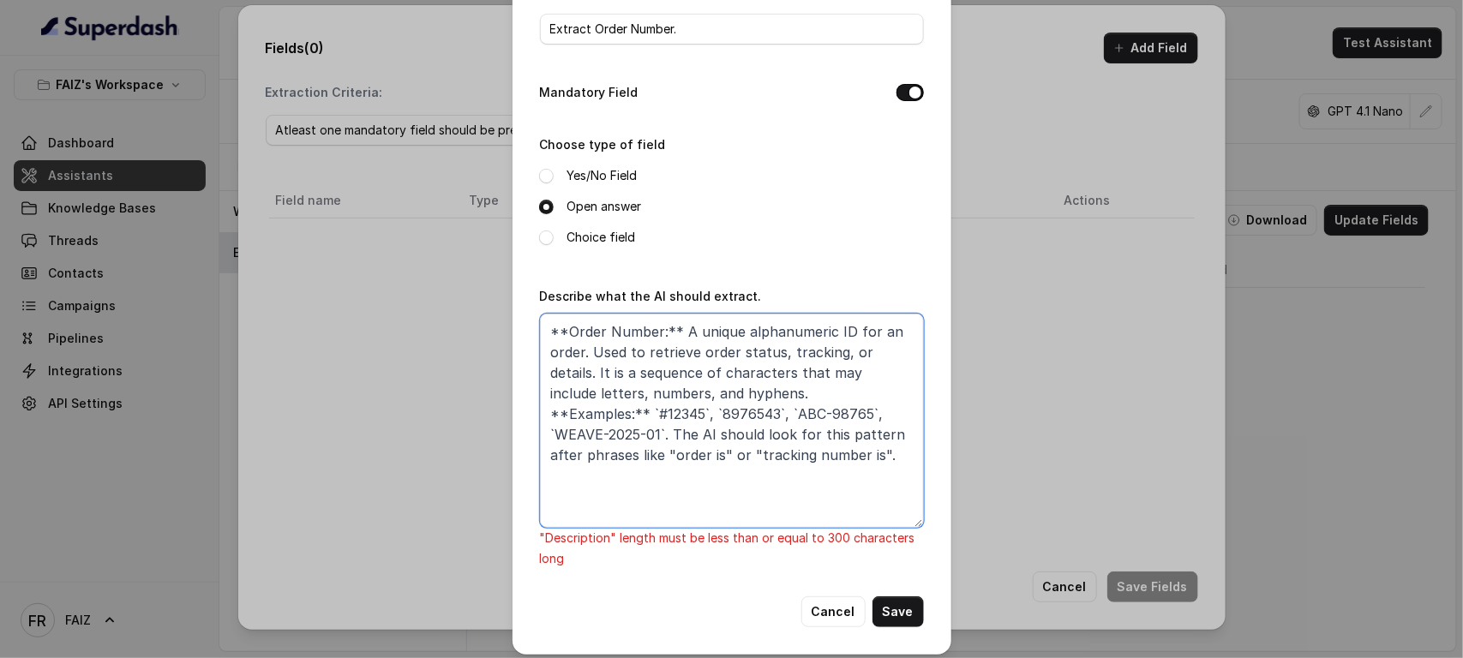
click at [724, 461] on textarea "**Order Number:** A unique alphanumeric ID for an order. Used to retrieve order…" at bounding box center [732, 421] width 384 height 214
click at [716, 516] on textarea "**Order Number:** A unique alphanumeric ID for an order. Used to retrieve order…" at bounding box center [732, 421] width 384 height 214
click at [561, 331] on textarea "**Order Number:** A unique alphanumeric ID for an order. Used to retrieve order…" at bounding box center [732, 421] width 384 height 214
click at [656, 330] on textarea "Order Number:** A unique alphanumeric ID for an order. Used to retrieve order s…" at bounding box center [732, 421] width 384 height 214
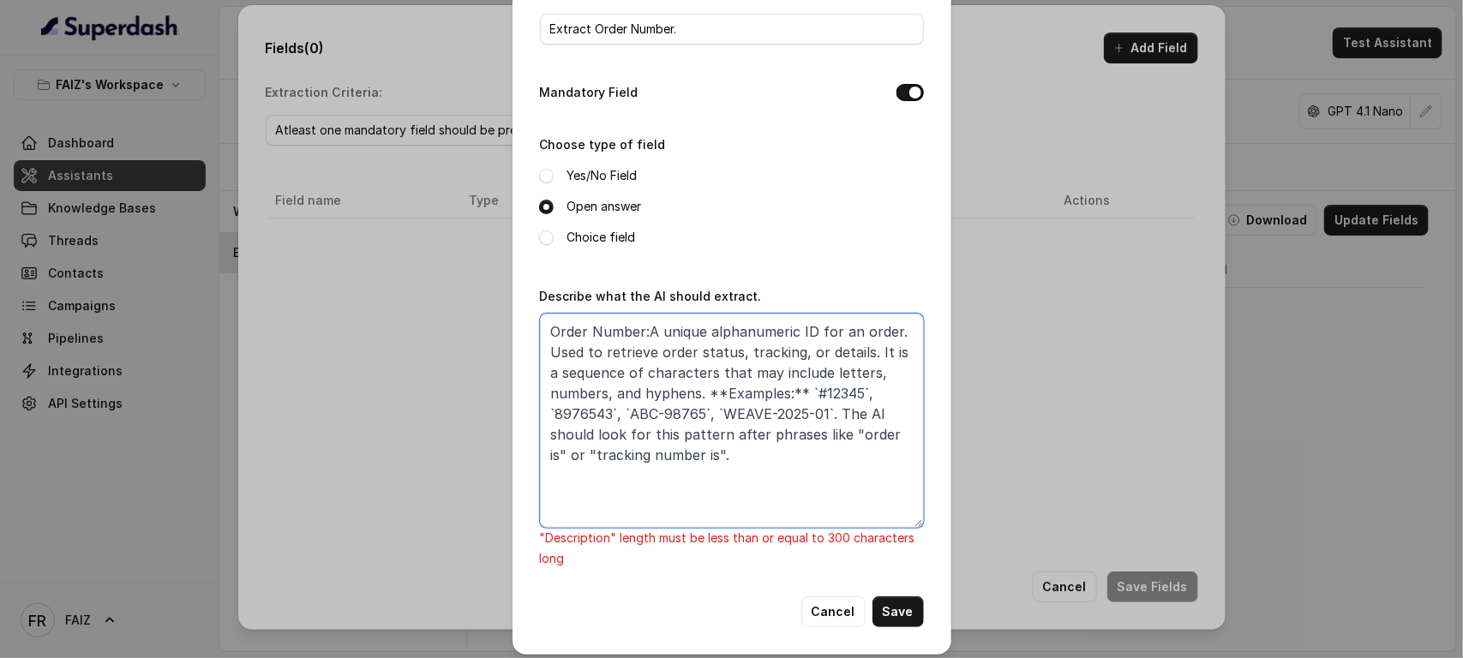
click at [580, 518] on textarea "Order Number:A unique alphanumeric ID for an order. Used to retrieve order stat…" at bounding box center [732, 421] width 384 height 214
click at [608, 495] on textarea "Order Number: A unique alphanumeric ID for an order. Used to retrieve order sta…" at bounding box center [732, 421] width 384 height 214
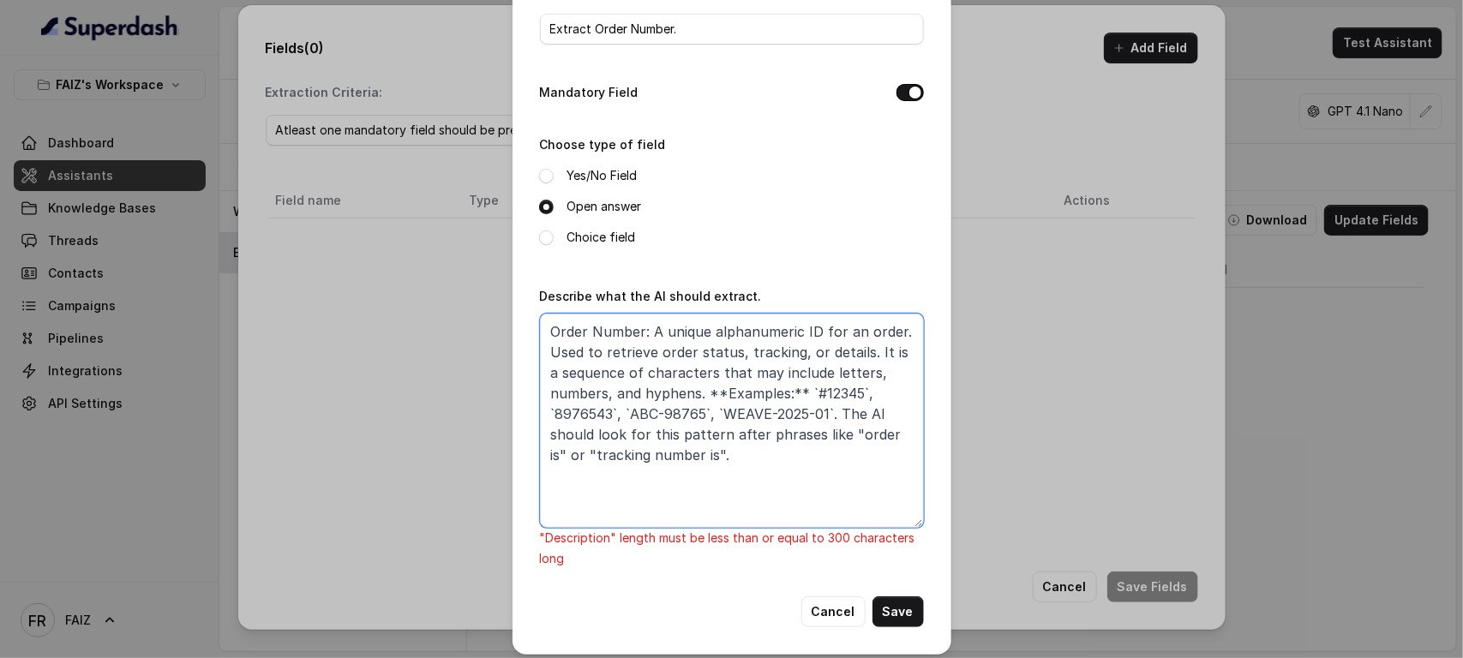
click at [608, 495] on textarea "Order Number: A unique alphanumeric ID for an order. Used to retrieve order sta…" at bounding box center [732, 421] width 384 height 214
click at [608, 494] on textarea "Order Number: A unique alphanumeric ID for an order. Used to retrieve order sta…" at bounding box center [732, 421] width 384 height 214
type textarea "Order Number: A unique alphanumeric ID for an order. Used to retrieve order sta…"
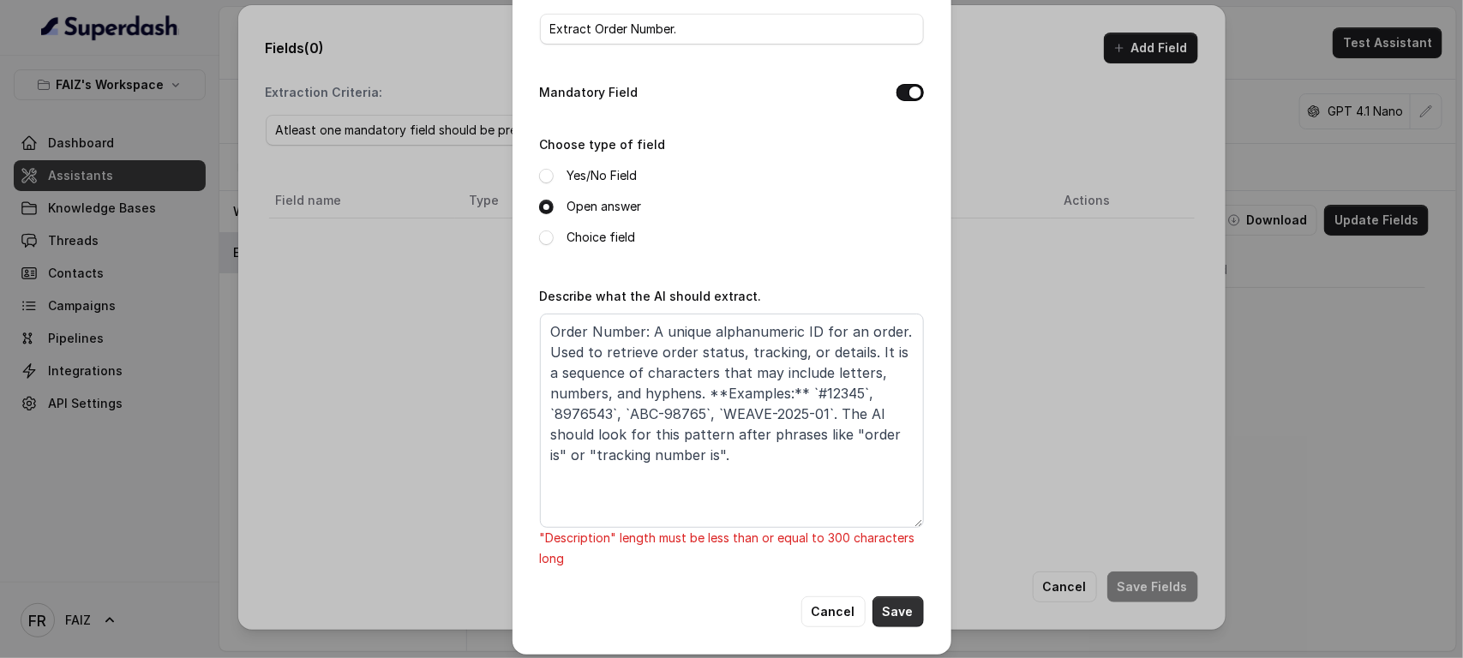
click at [894, 526] on button "Save" at bounding box center [897, 611] width 51 height 31
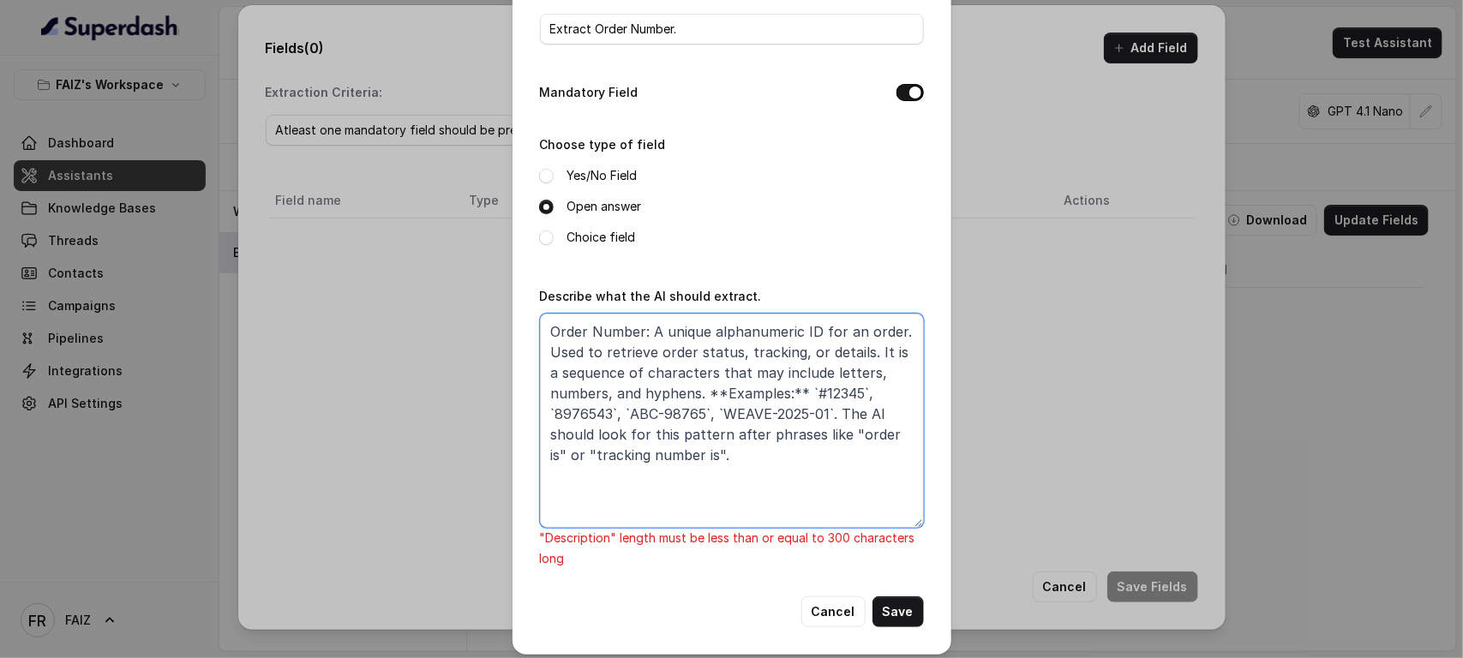
click at [701, 469] on textarea "Order Number: A unique alphanumeric ID for an order. Used to retrieve order sta…" at bounding box center [732, 421] width 384 height 214
drag, startPoint x: 698, startPoint y: 455, endPoint x: 544, endPoint y: 343, distance: 190.8
click at [544, 343] on textarea "Order Number: A unique alphanumeric ID for an order. Used to retrieve order sta…" at bounding box center [732, 421] width 384 height 214
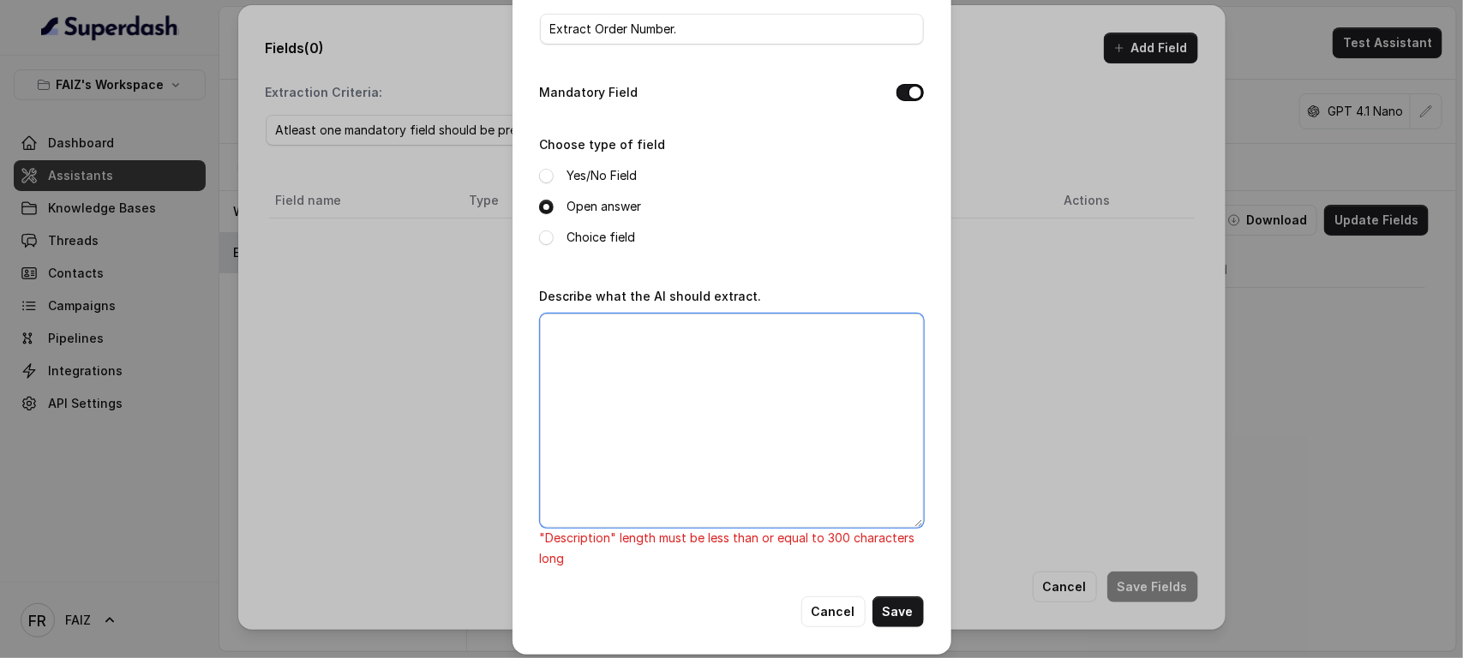
scroll to position [77, 0]
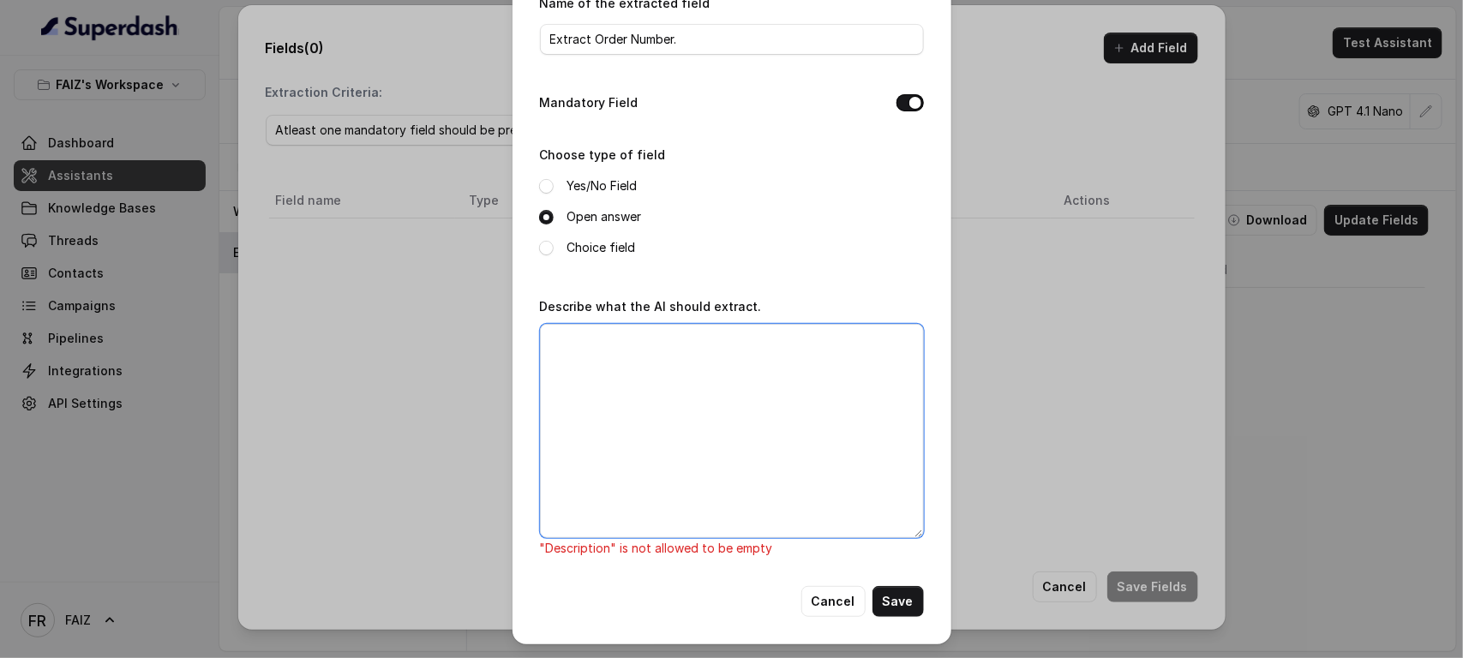
click at [641, 493] on textarea "Describe what the AI should extract." at bounding box center [732, 431] width 384 height 214
paste textarea "Order Number: A unique alphanumeric ID for an order. Used to retrieve order sta…"
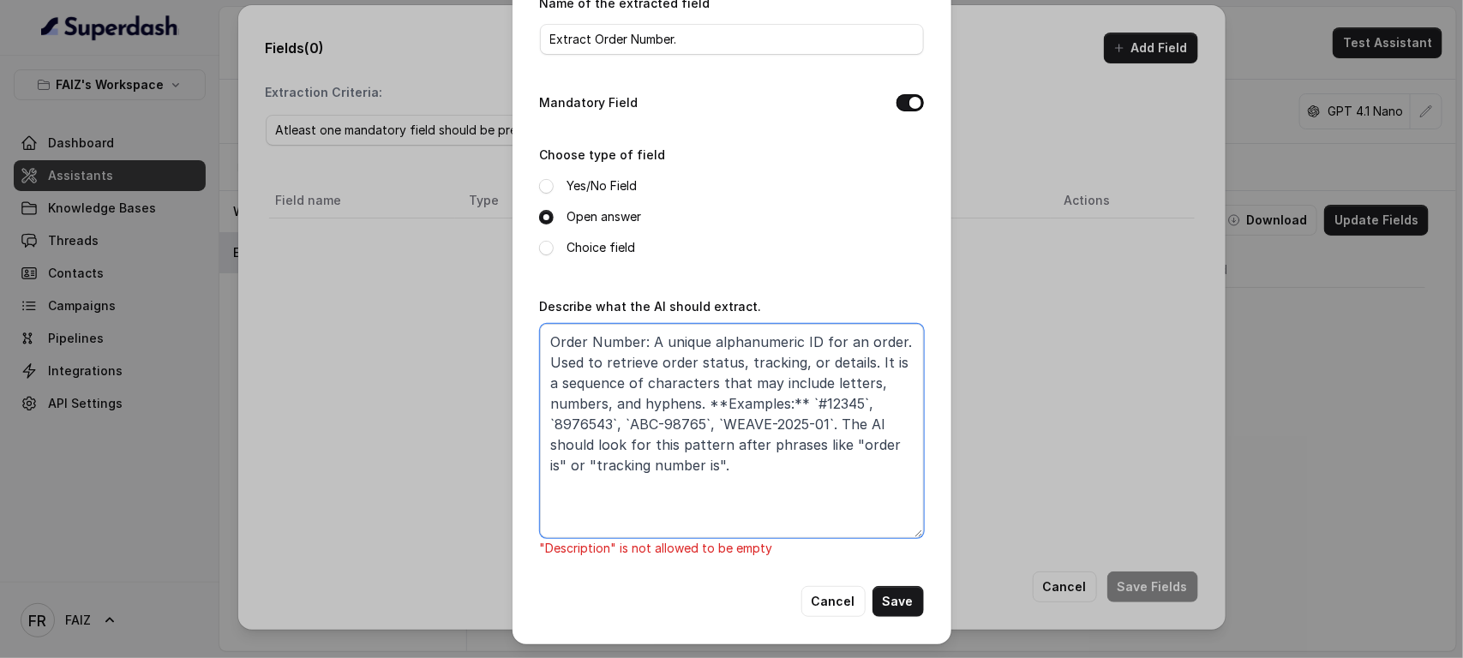
scroll to position [87, 0]
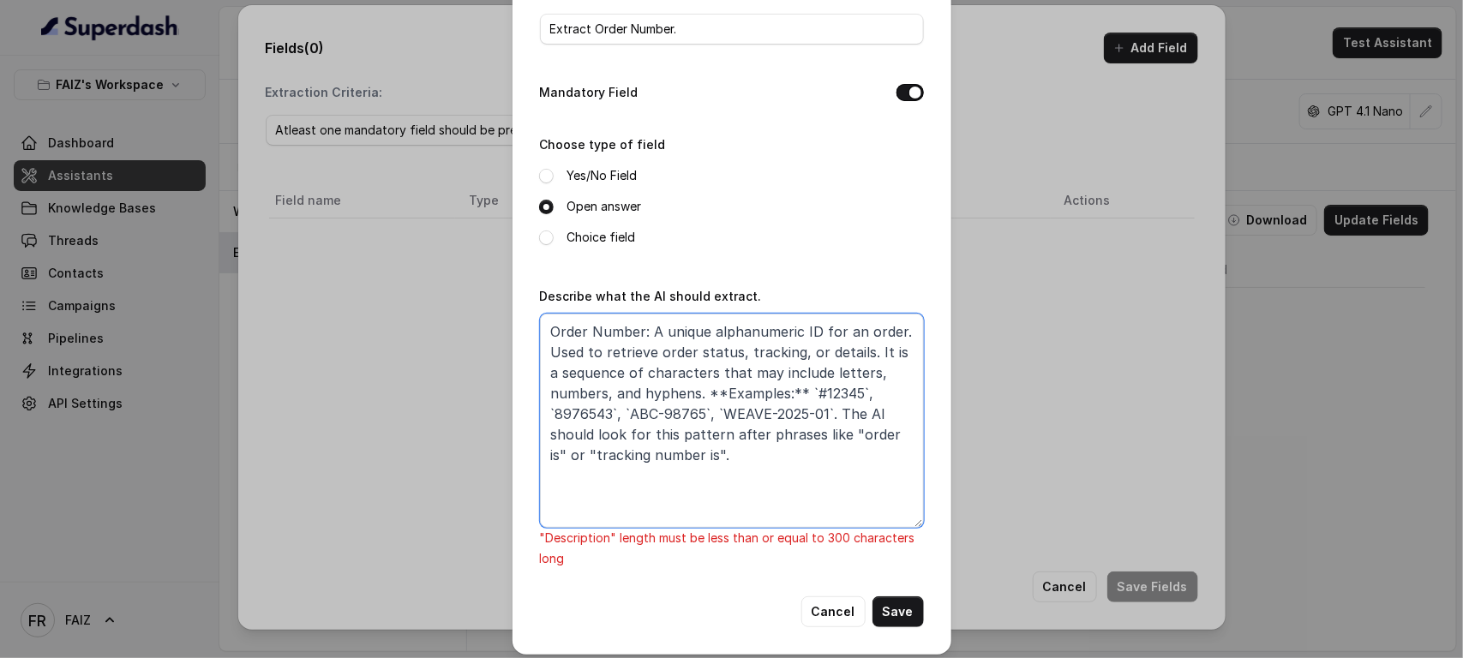
drag, startPoint x: 837, startPoint y: 414, endPoint x: 872, endPoint y: 463, distance: 60.2
click at [872, 463] on textarea "Order Number: A unique alphanumeric ID for an order. Used to retrieve order sta…" at bounding box center [732, 421] width 384 height 214
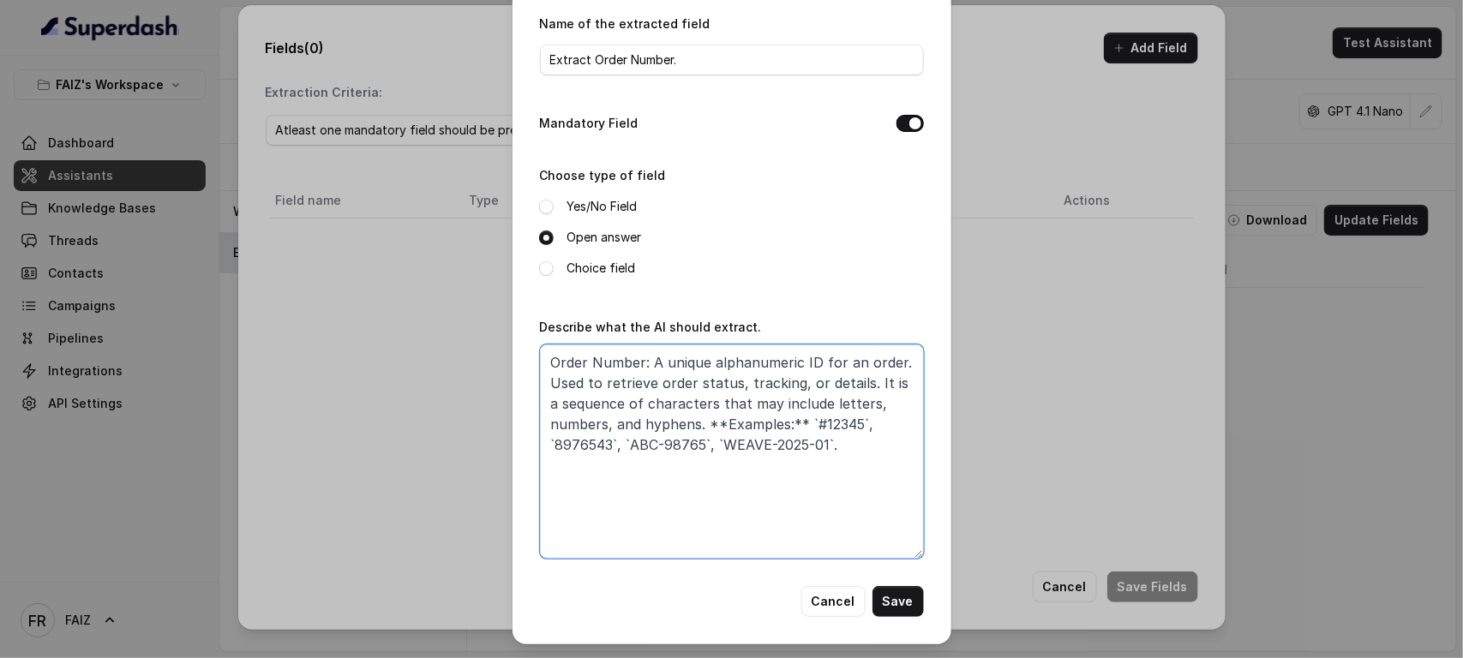
scroll to position [57, 0]
paste textarea "The AI should look for this pattern"
paste textarea "fter phrases like "order is""
click at [639, 397] on textarea "Order Number: A unique alphanumeric ID for an order. Used to retrieve order sta…" at bounding box center [732, 451] width 384 height 214
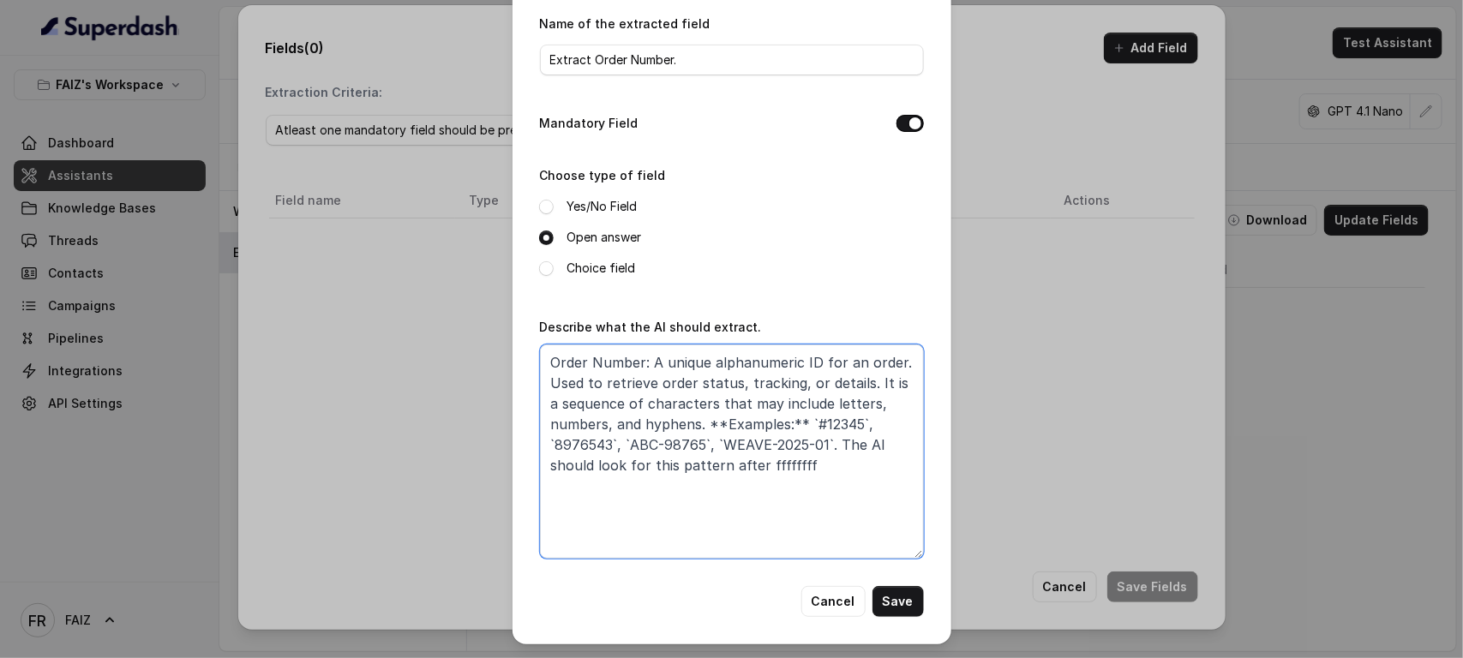
click at [639, 398] on textarea "Order Number: A unique alphanumeric ID for an order. Used to retrieve order sta…" at bounding box center [732, 451] width 384 height 214
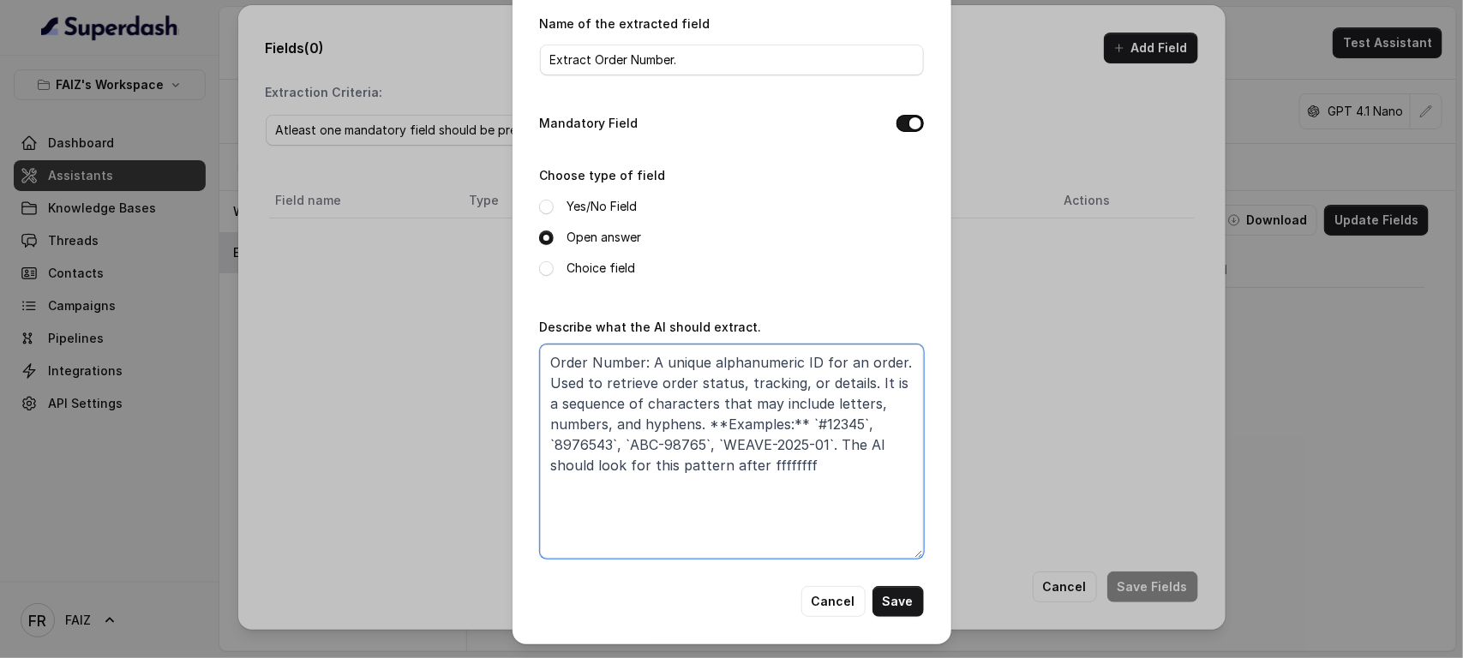
paste textarea "I can certainly refine that for you. Here is the most concise version that reta…"
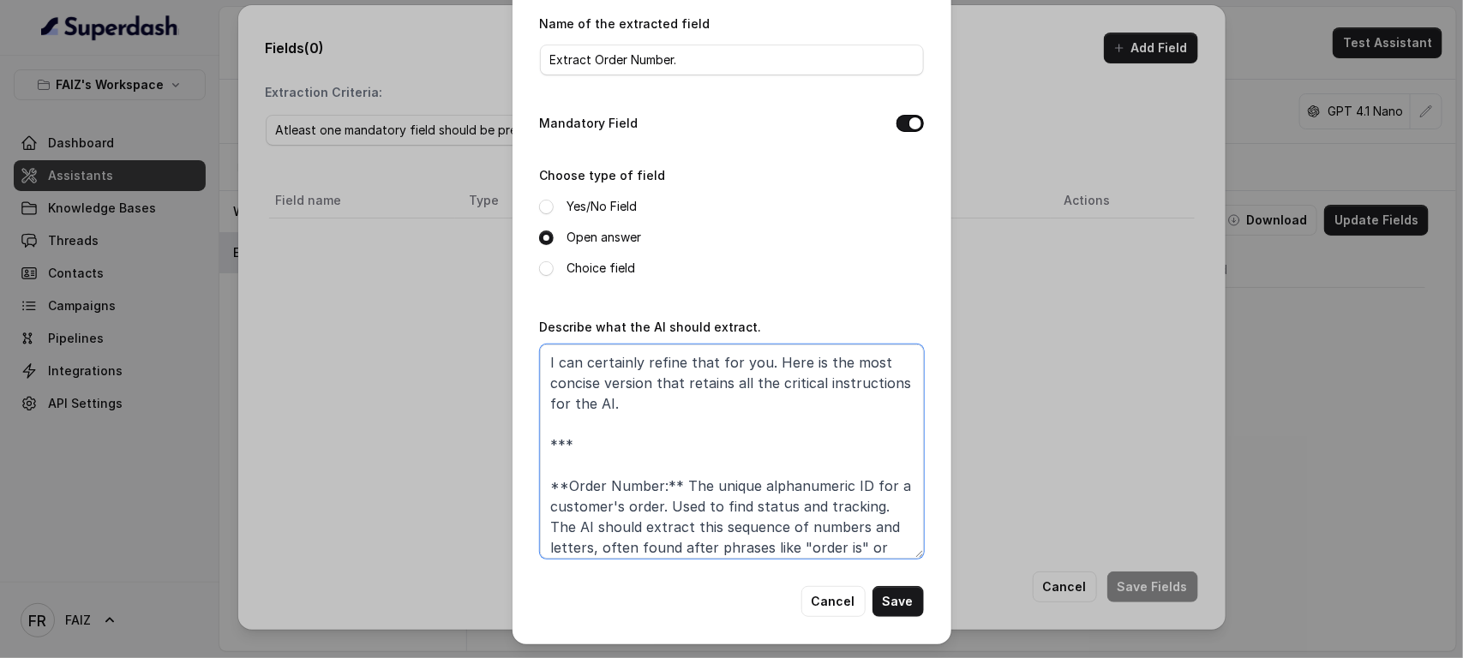
scroll to position [87, 0]
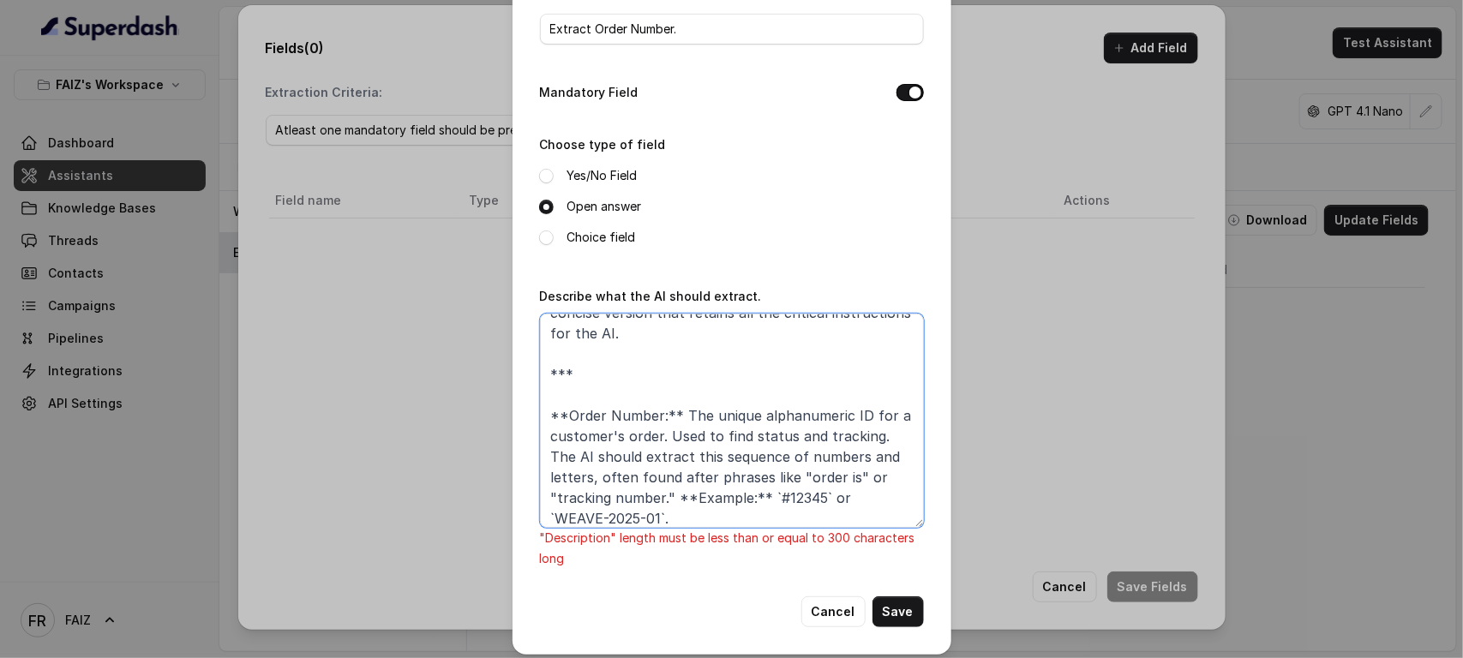
drag, startPoint x: 560, startPoint y: 418, endPoint x: 550, endPoint y: 416, distance: 9.6
click at [550, 416] on textarea "I can certainly refine that for you. Here is the most concise version that reta…" at bounding box center [732, 421] width 384 height 214
click at [551, 398] on textarea "I can certainly refine that for you. Here is the most concise version that reta…" at bounding box center [732, 421] width 384 height 214
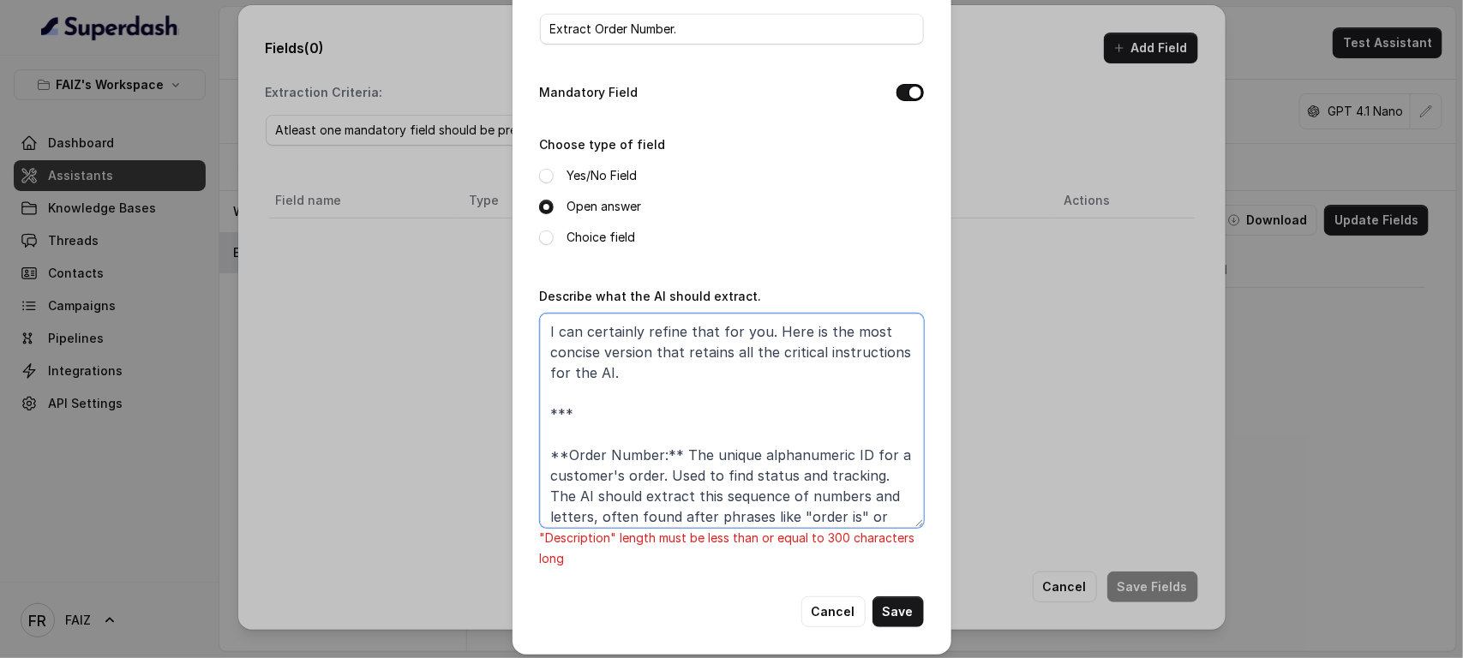
drag, startPoint x: 547, startPoint y: 398, endPoint x: 533, endPoint y: 288, distance: 111.4
click at [540, 288] on div "Describe what the AI should extract. I can certainly refine that for you. Here …" at bounding box center [732, 427] width 384 height 284
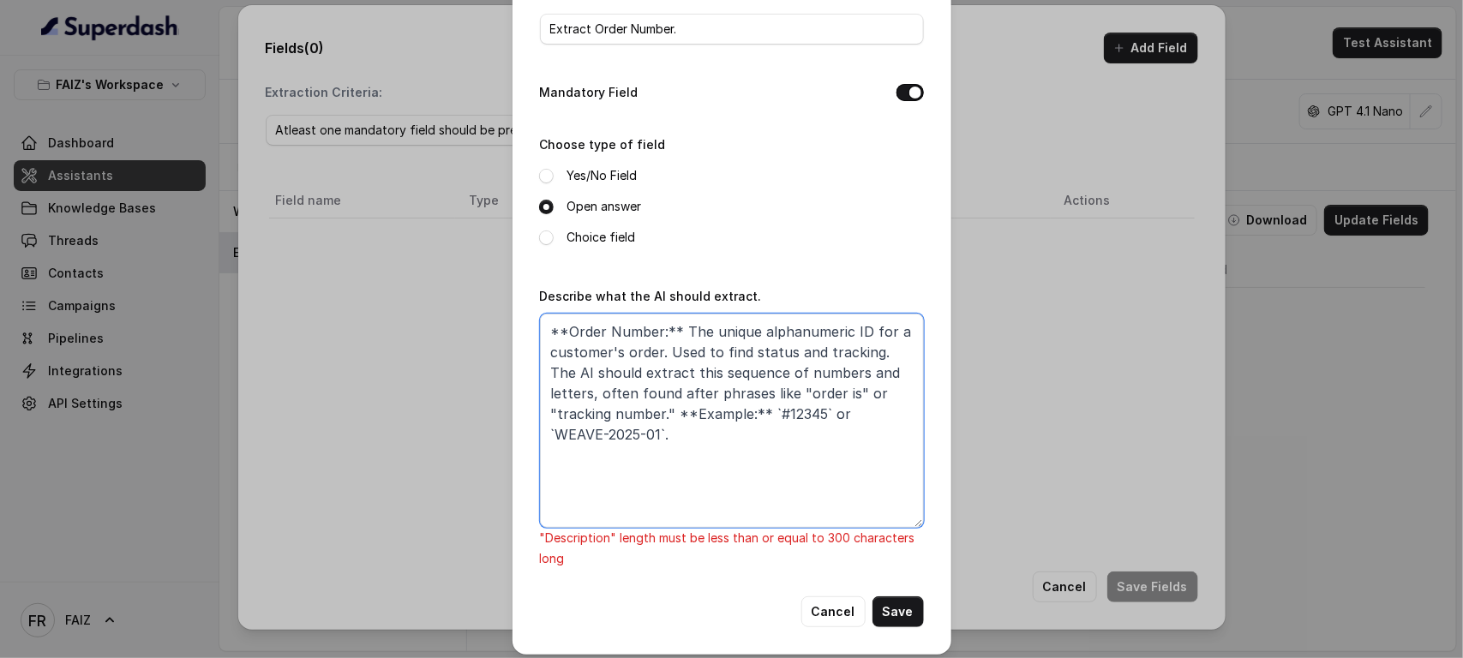
scroll to position [57, 0]
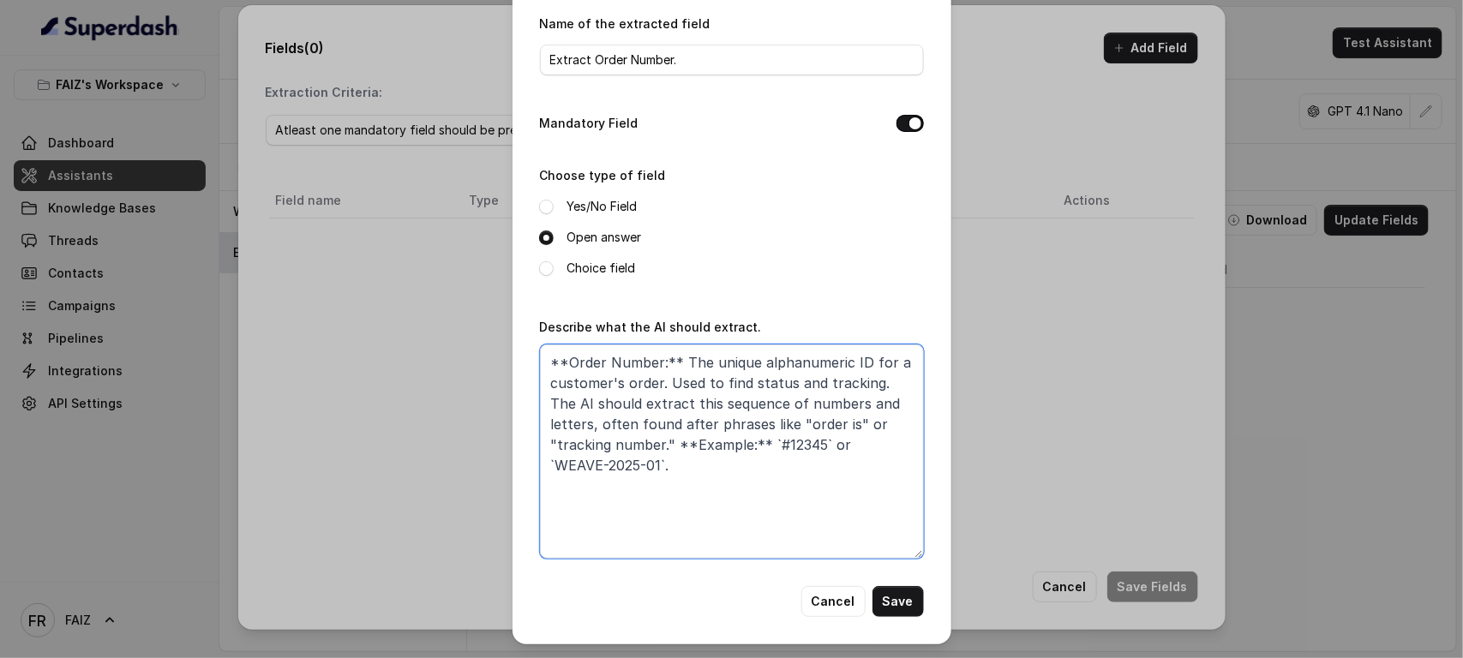
click at [542, 380] on textarea "**Order Number:** The unique alphanumeric ID for a customer's order. Used to fi…" at bounding box center [732, 451] width 384 height 214
type textarea "**Order Number:** The unique alphanumeric ID for a customer's order. Used to fi…"
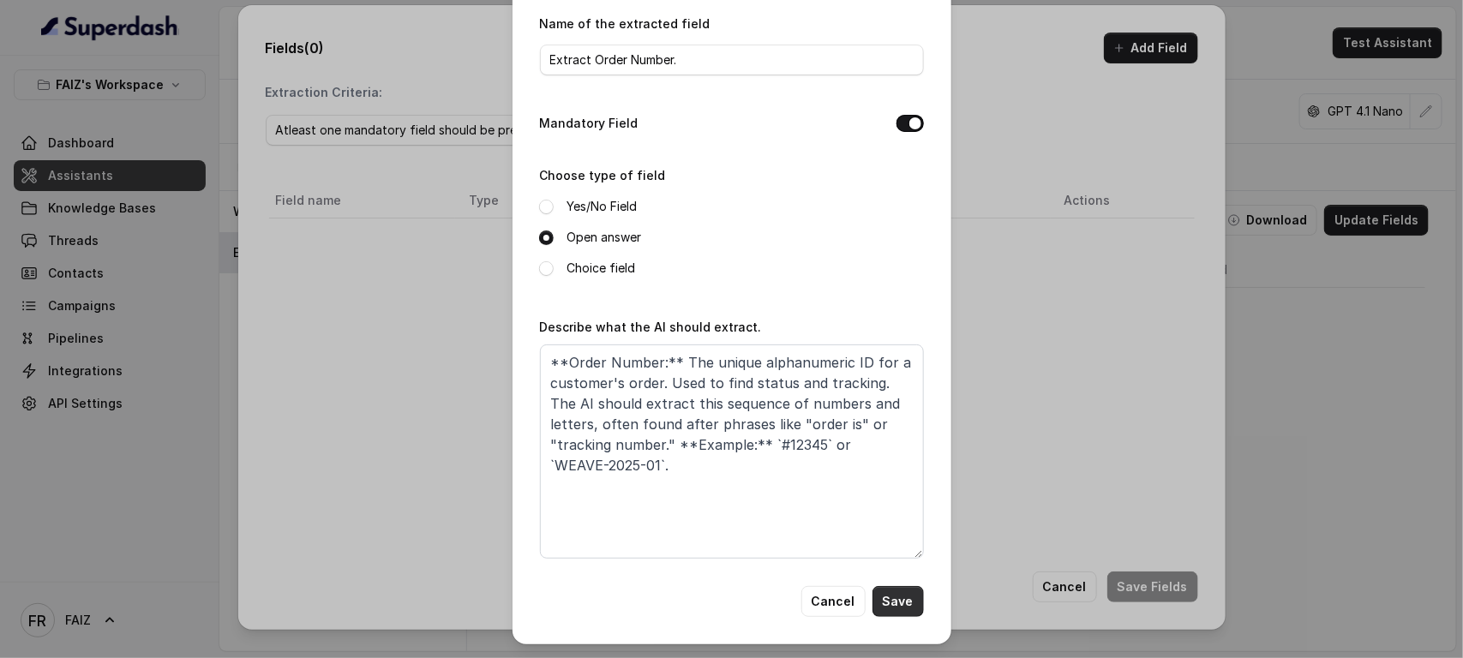
click at [887, 526] on button "Save" at bounding box center [897, 601] width 51 height 31
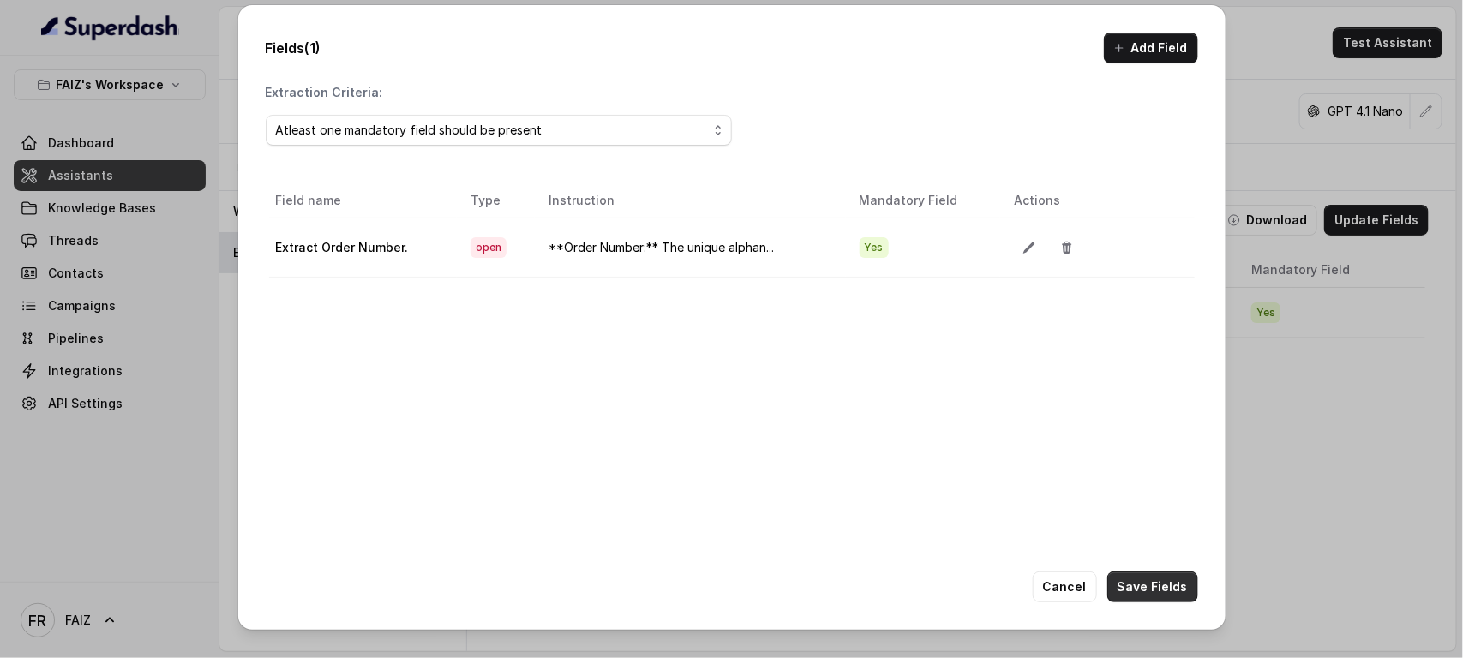
click at [1153, 526] on button "Save Fields" at bounding box center [1152, 587] width 91 height 31
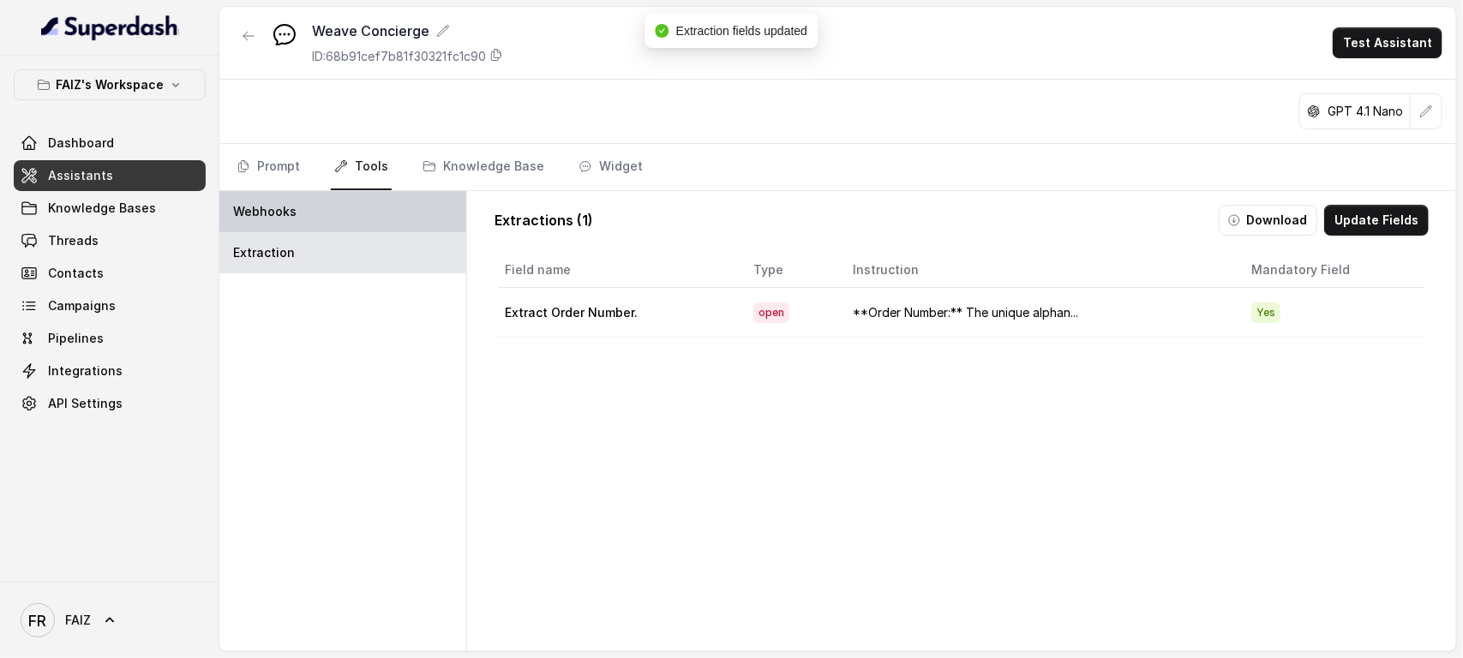
click at [351, 207] on div "Webhooks" at bounding box center [342, 211] width 247 height 41
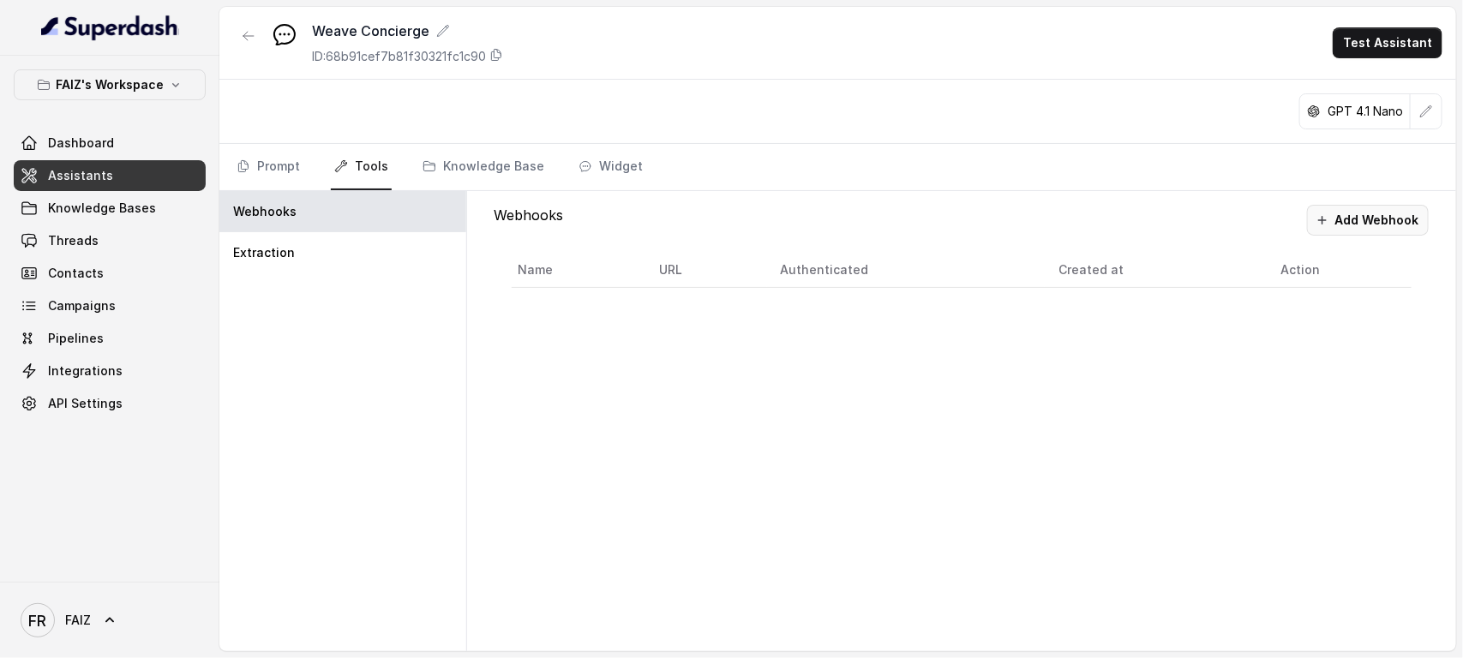
click at [1170, 225] on button "Add Webhook" at bounding box center [1368, 220] width 122 height 31
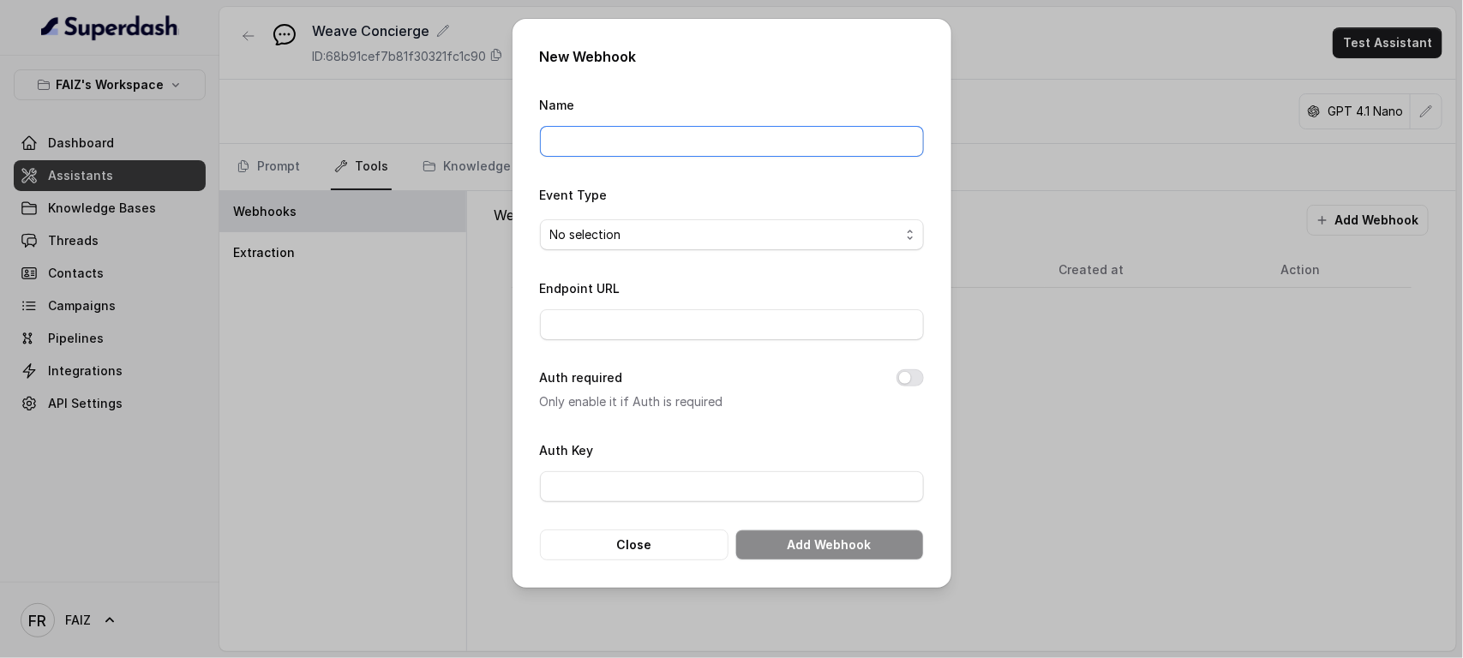
click at [641, 147] on input "Name" at bounding box center [732, 141] width 384 height 31
type input "Track Order Status"
click at [876, 237] on span "No selection" at bounding box center [725, 235] width 350 height 21
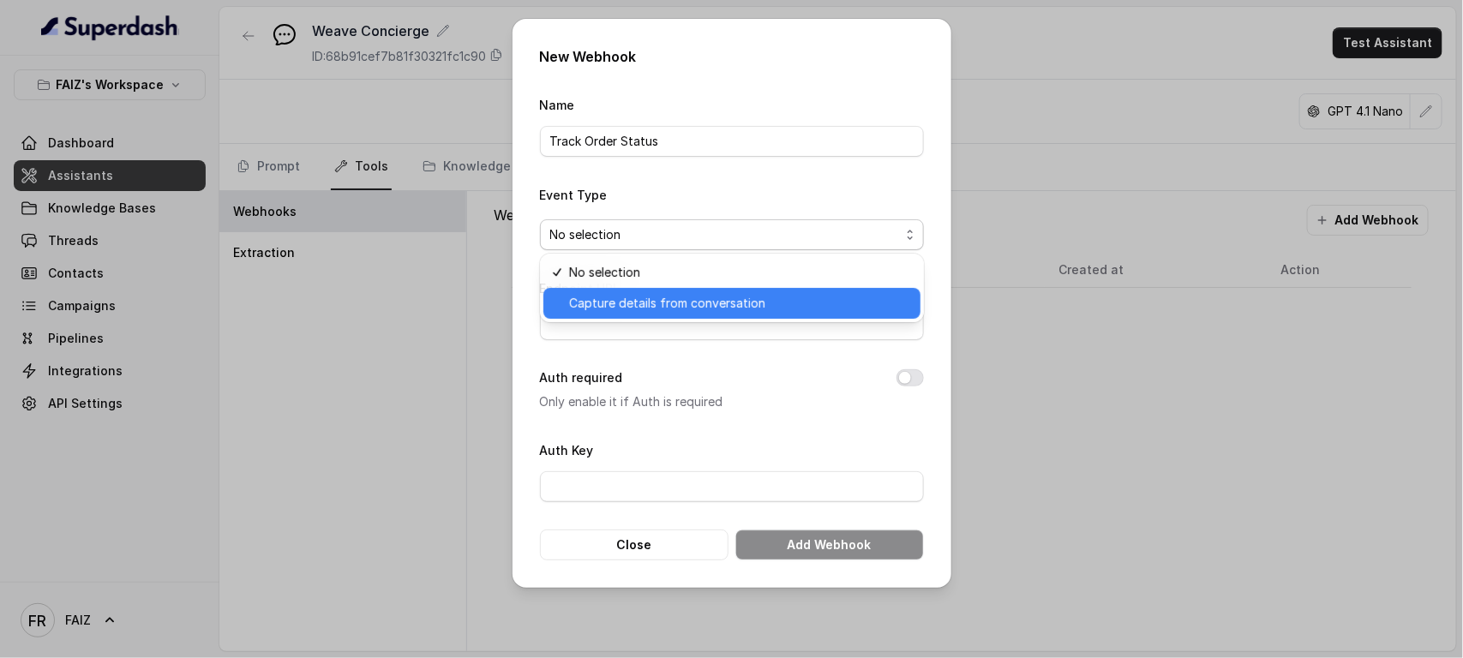
click at [858, 301] on span "Capture details from conversation" at bounding box center [739, 303] width 341 height 21
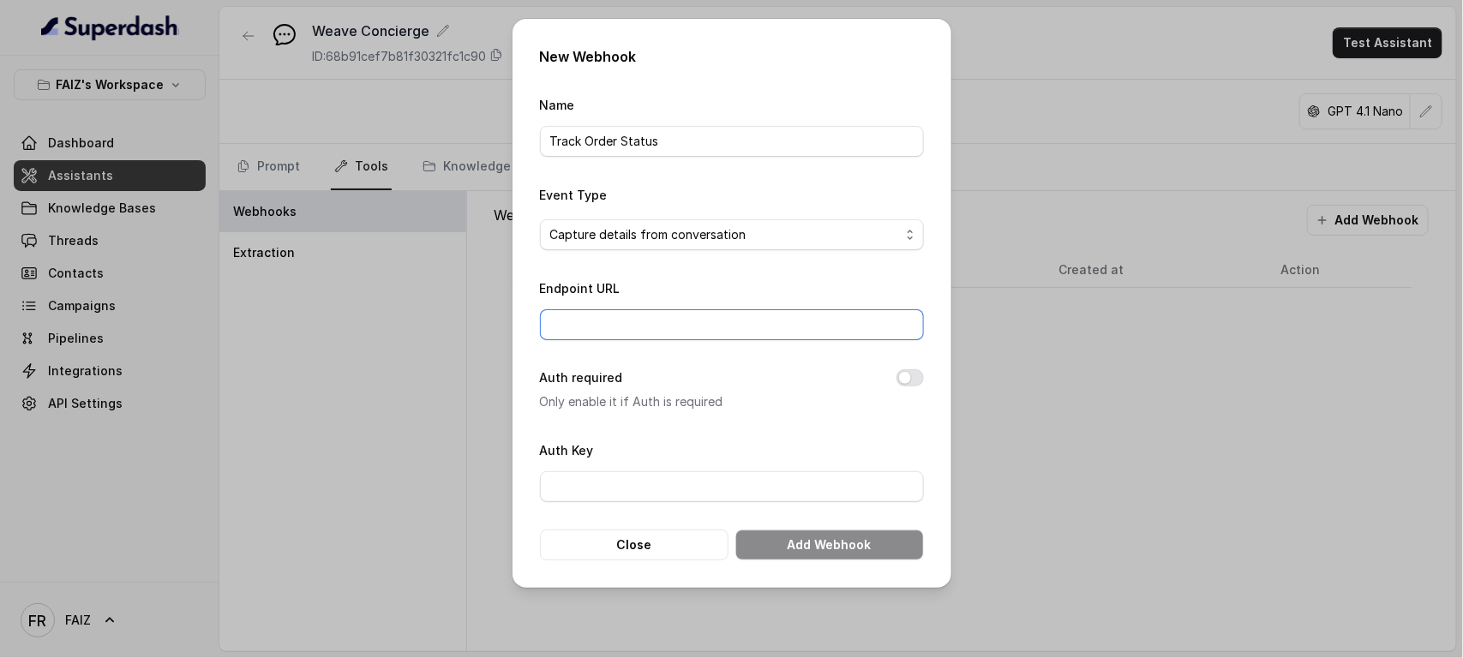
click at [781, 335] on input "Endpoint URL" at bounding box center [732, 324] width 384 height 31
paste input "[URL][DOMAIN_NAME]"
type input "[URL][DOMAIN_NAME]"
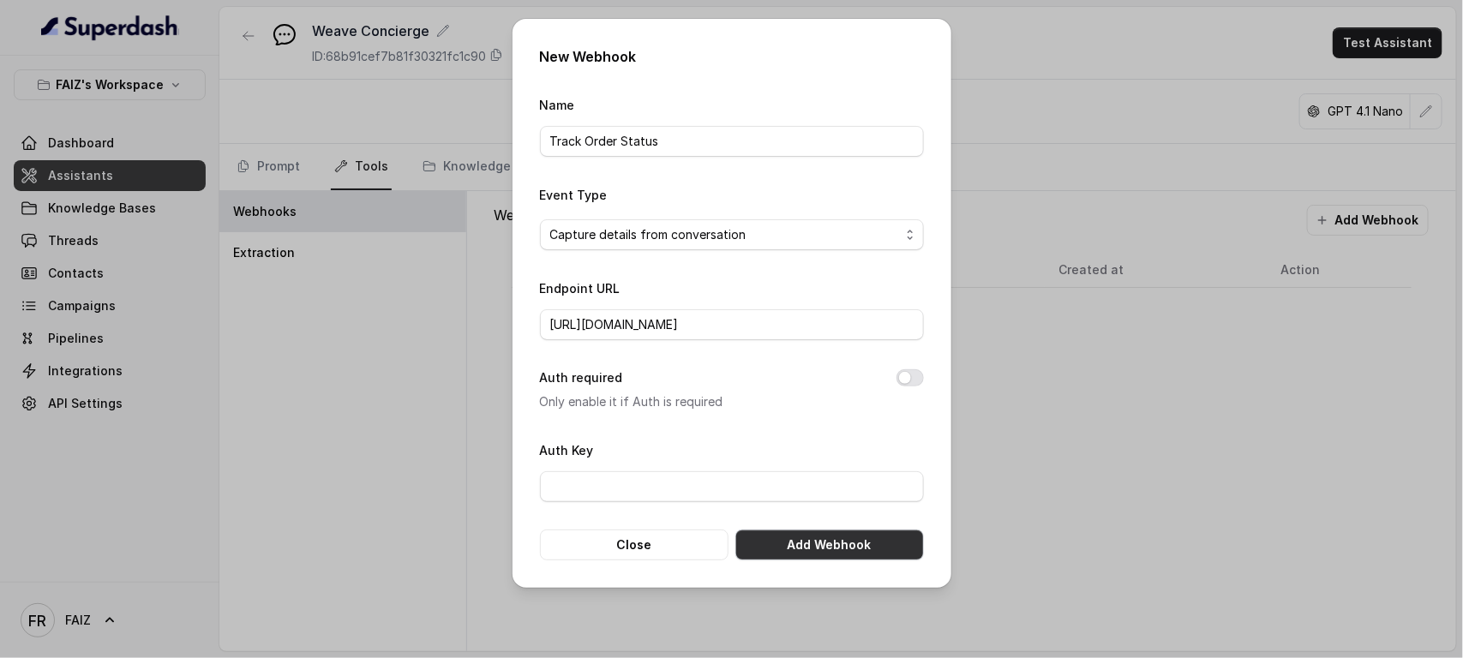
click at [817, 526] on button "Add Webhook" at bounding box center [829, 545] width 189 height 31
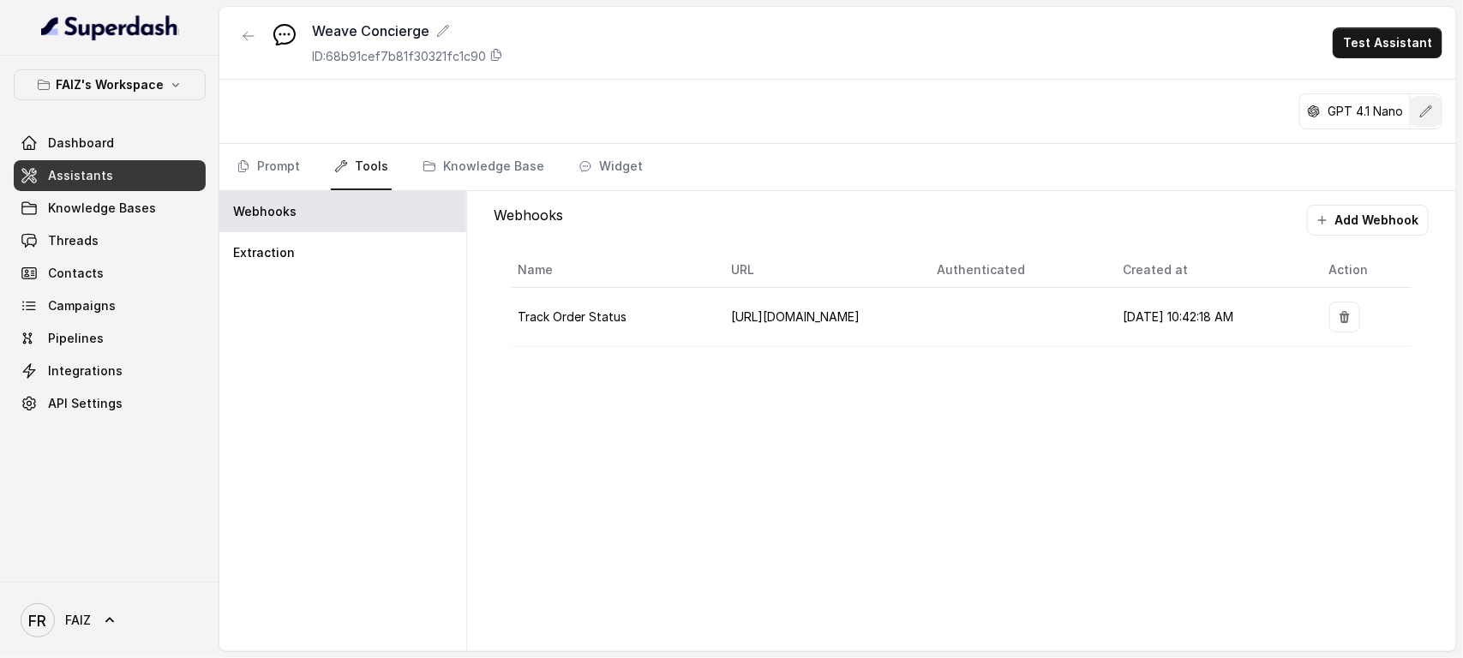
click at [1170, 117] on icon "button" at bounding box center [1426, 112] width 14 height 14
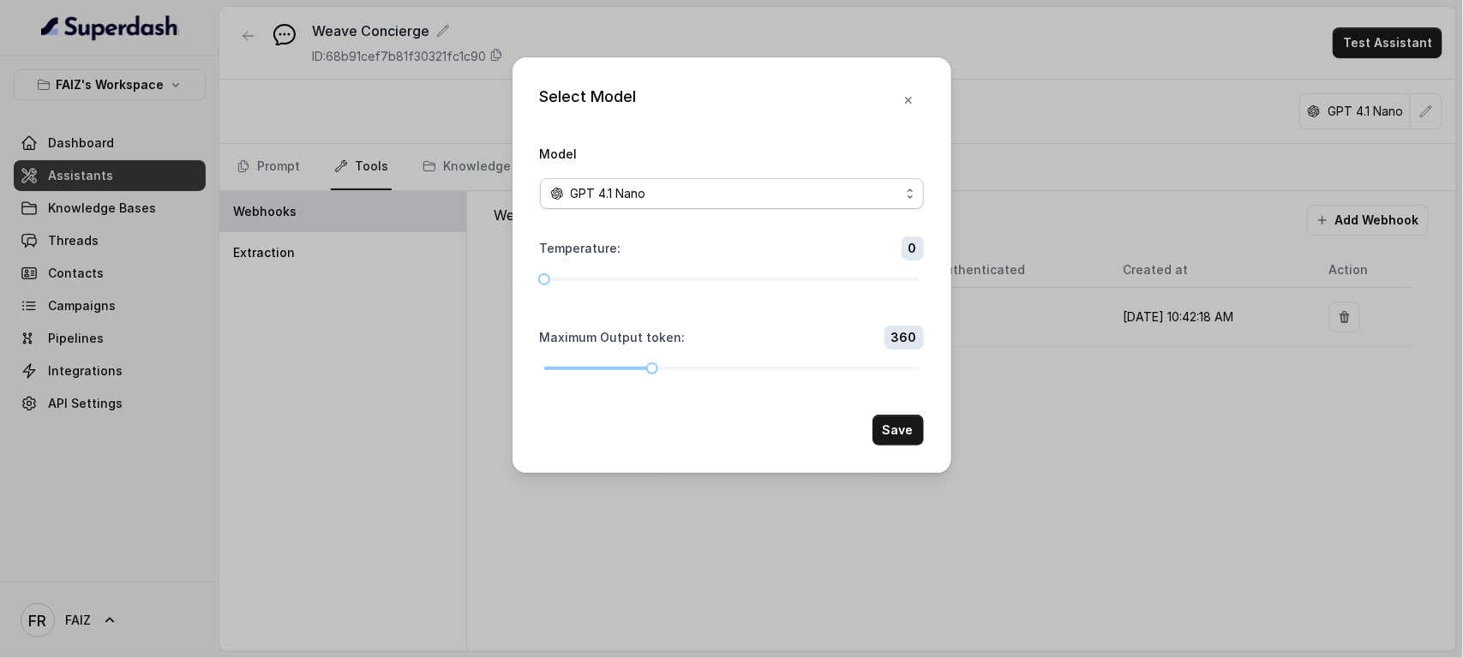
click at [888, 185] on div "GPT 4.1 Nano" at bounding box center [725, 193] width 350 height 21
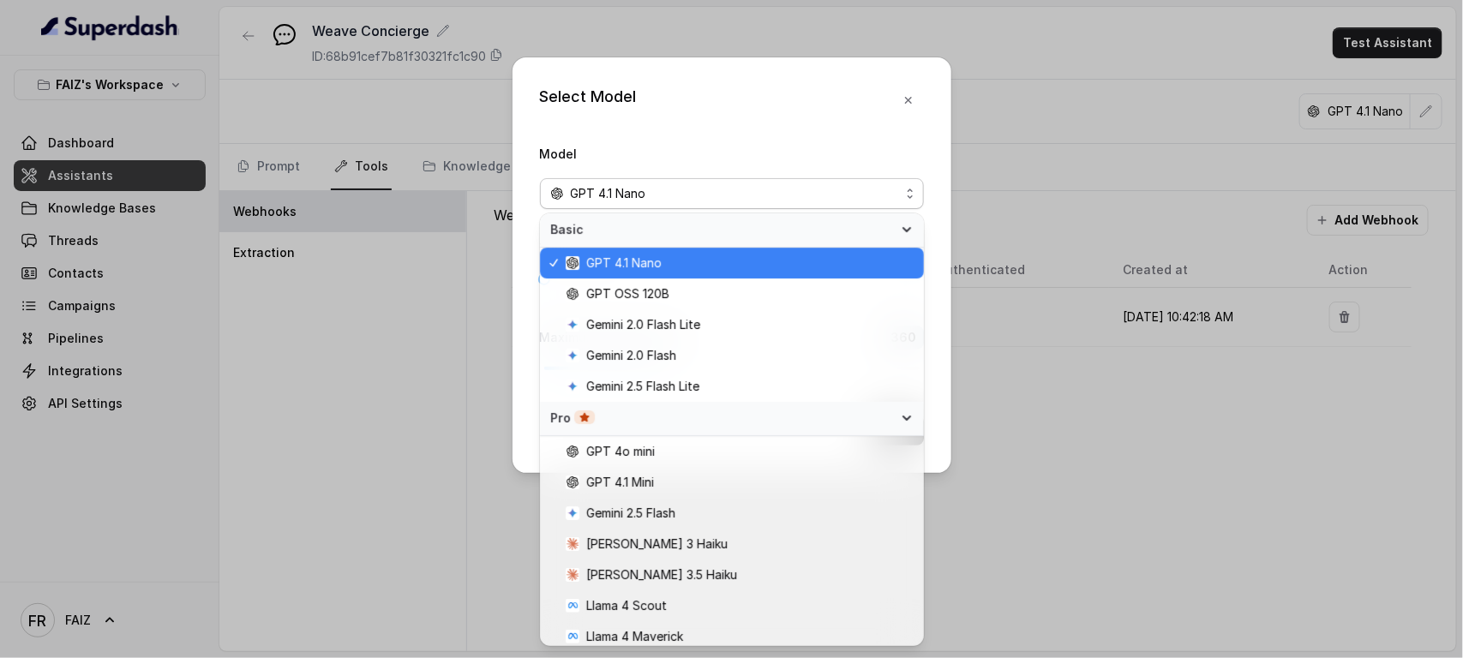
click at [893, 187] on div "GPT 4.1 Nano" at bounding box center [725, 193] width 350 height 21
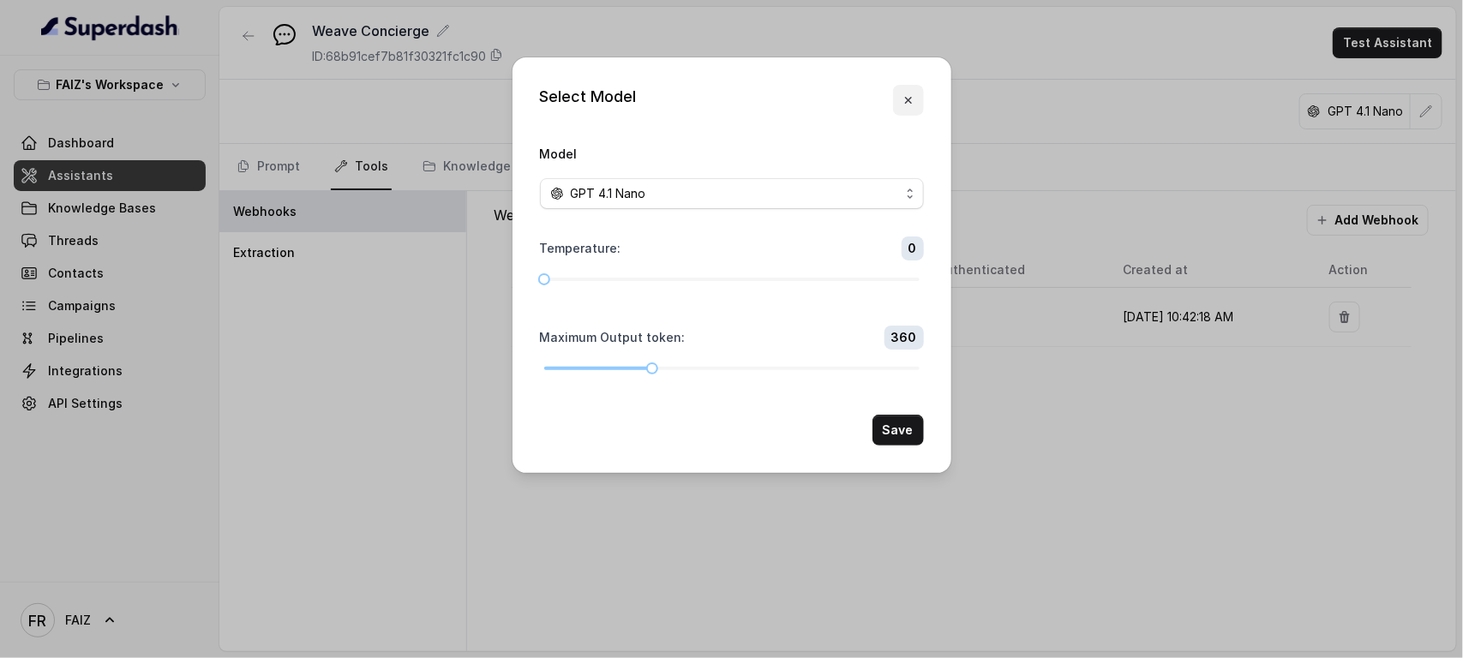
click at [919, 92] on button "button" at bounding box center [908, 100] width 31 height 31
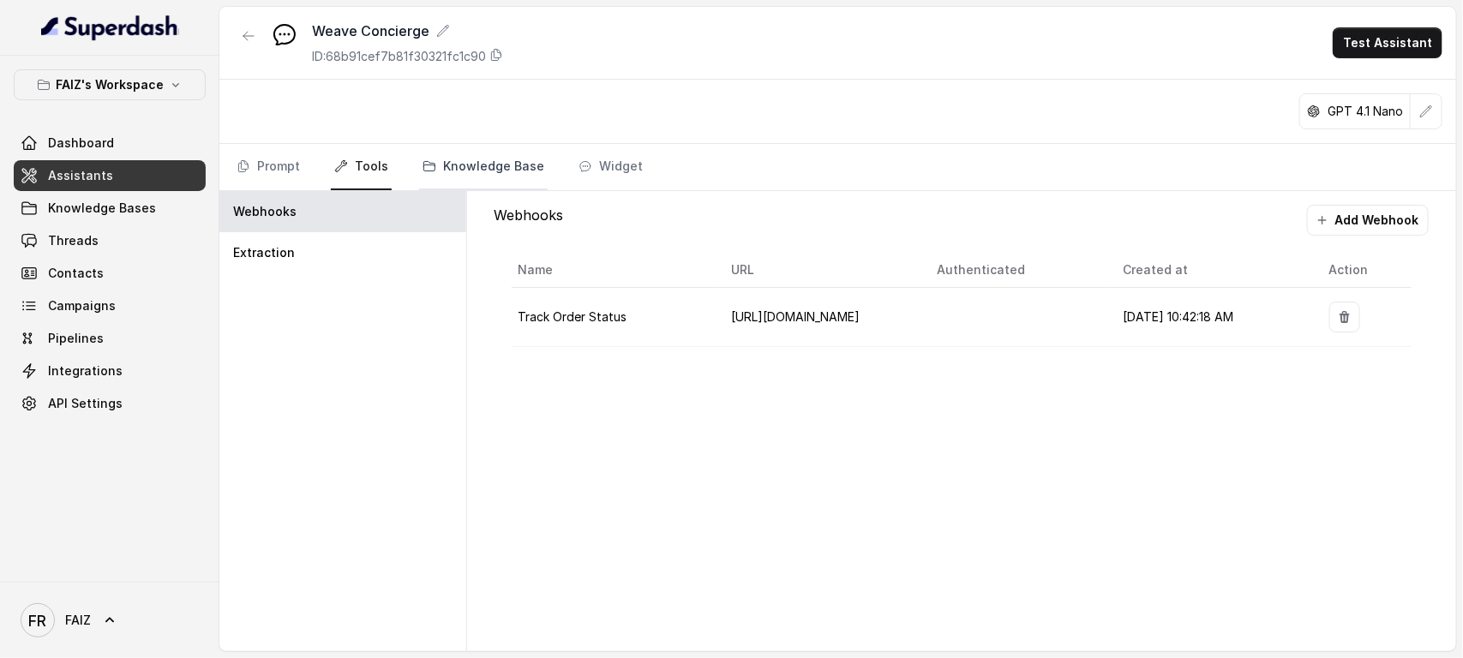
click at [469, 170] on link "Knowledge Base" at bounding box center [483, 167] width 129 height 46
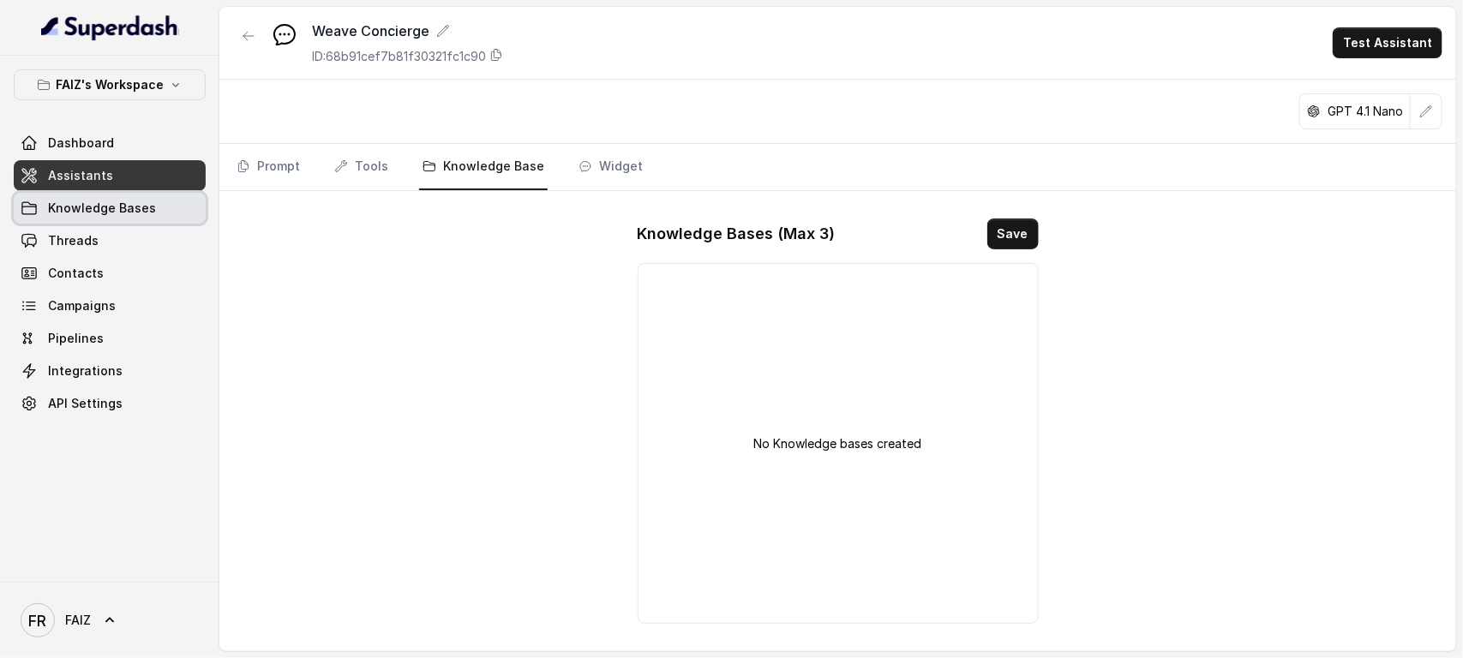
click at [154, 212] on link "Knowledge Bases" at bounding box center [110, 208] width 192 height 31
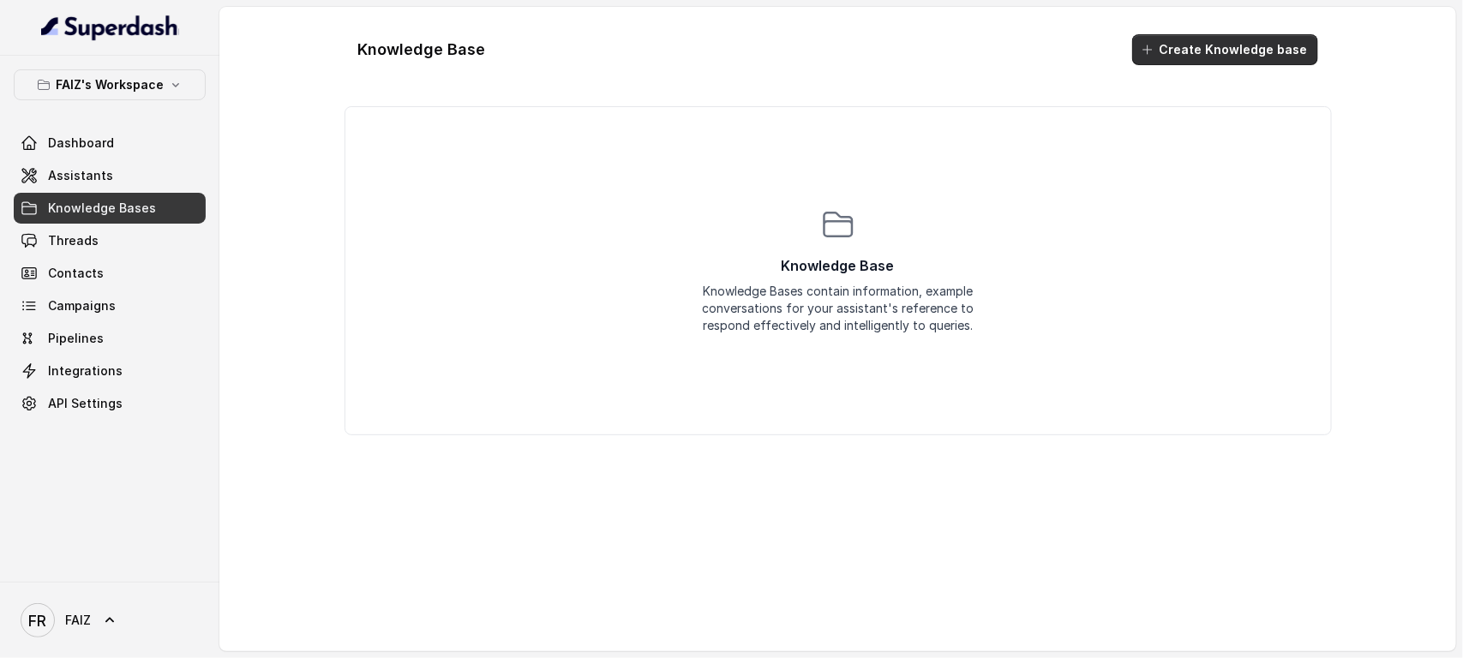
click at [1170, 56] on button "Create Knowledge base" at bounding box center [1225, 49] width 186 height 31
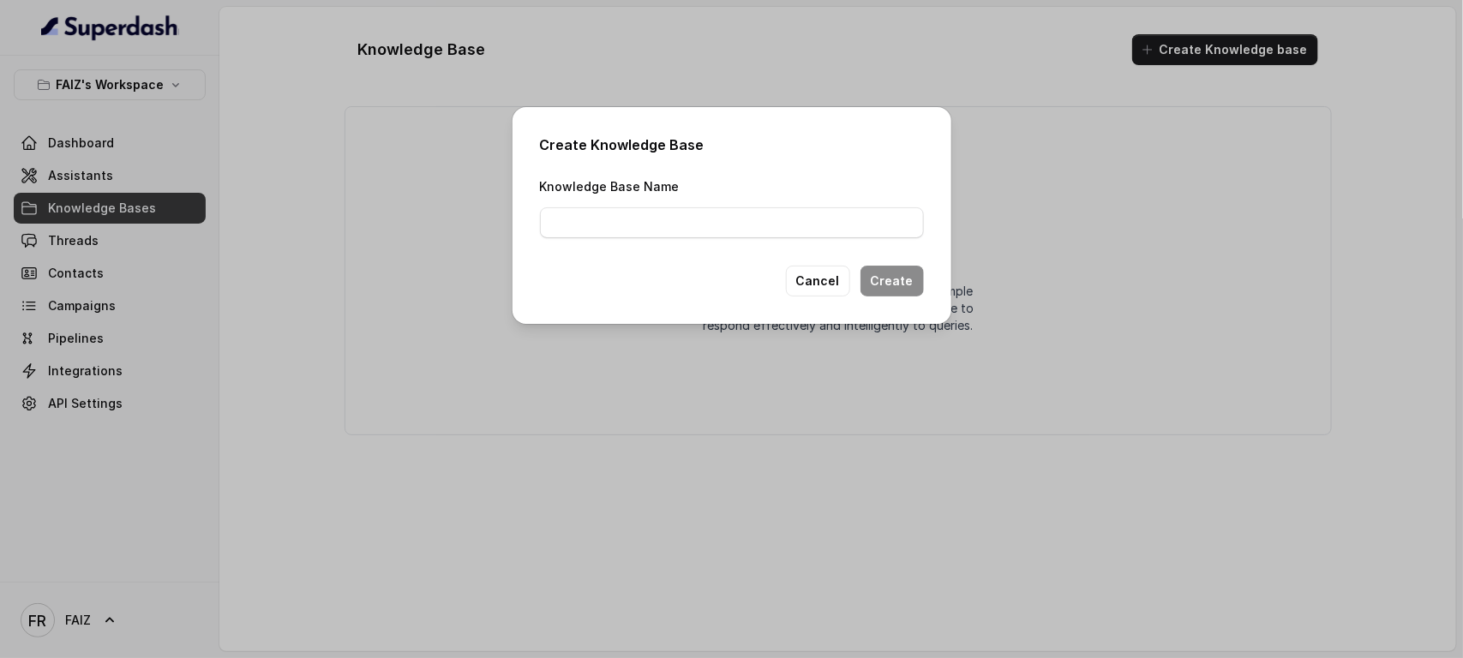
click at [733, 238] on div "Create Knowledge Base Knowledge Base Name Cancel Create" at bounding box center [731, 215] width 439 height 217
click at [733, 229] on input "Knowledge Base Name" at bounding box center [732, 222] width 384 height 31
click at [546, 224] on input "Shop" at bounding box center [732, 222] width 384 height 31
type input "Weave Home Shop"
click at [870, 272] on button "Create" at bounding box center [891, 281] width 63 height 31
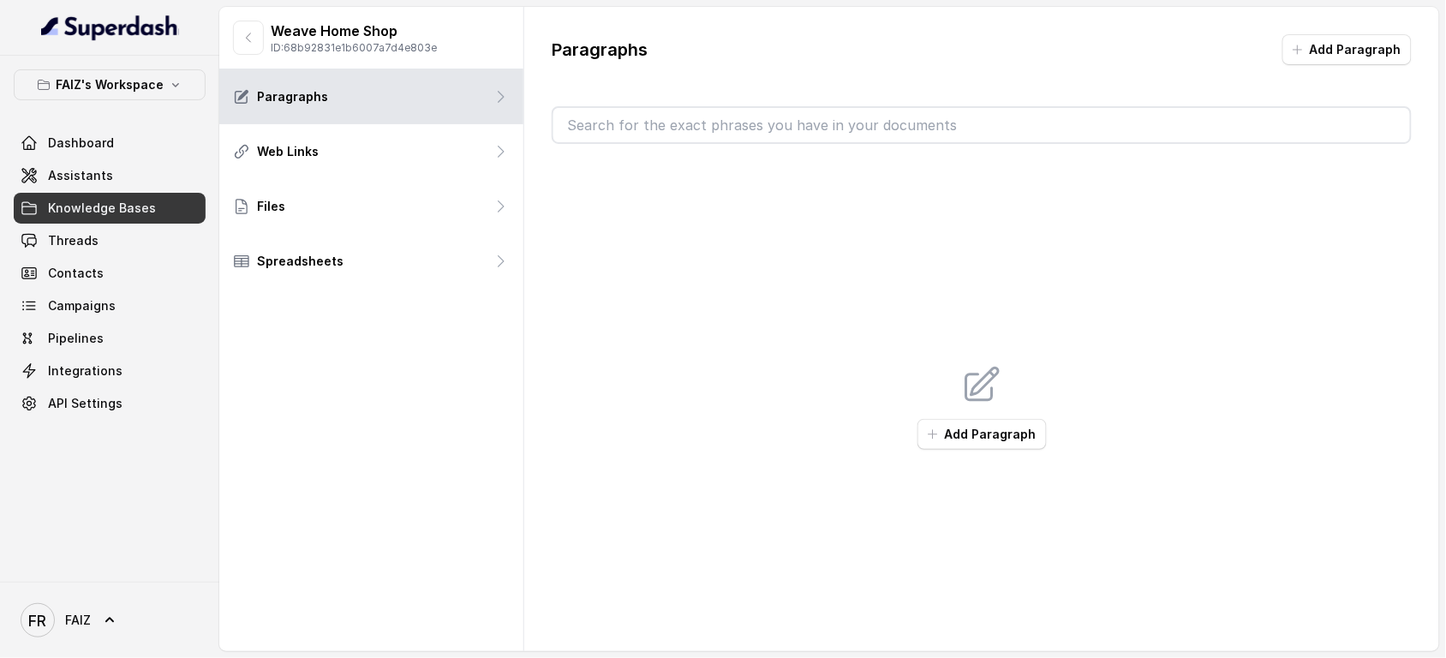
click at [374, 26] on p "Weave Home Shop" at bounding box center [354, 31] width 166 height 21
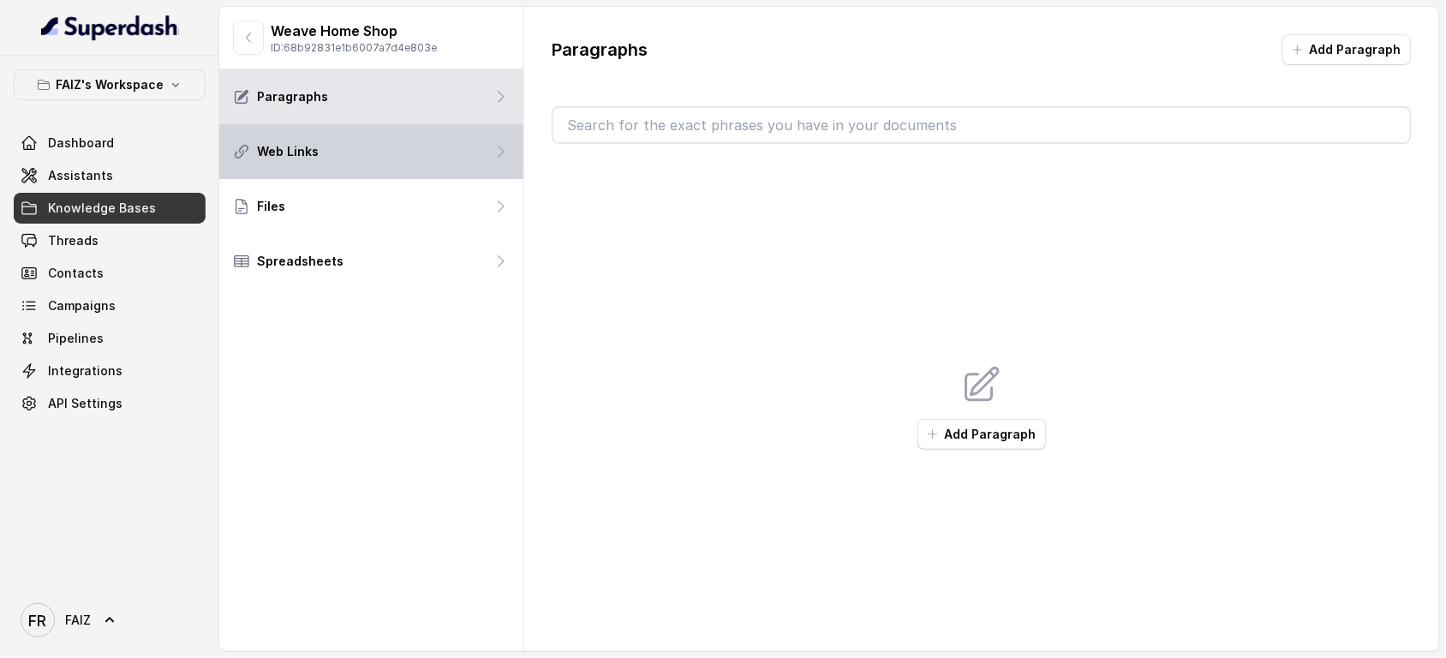
click at [477, 160] on div "Web Links" at bounding box center [371, 151] width 304 height 55
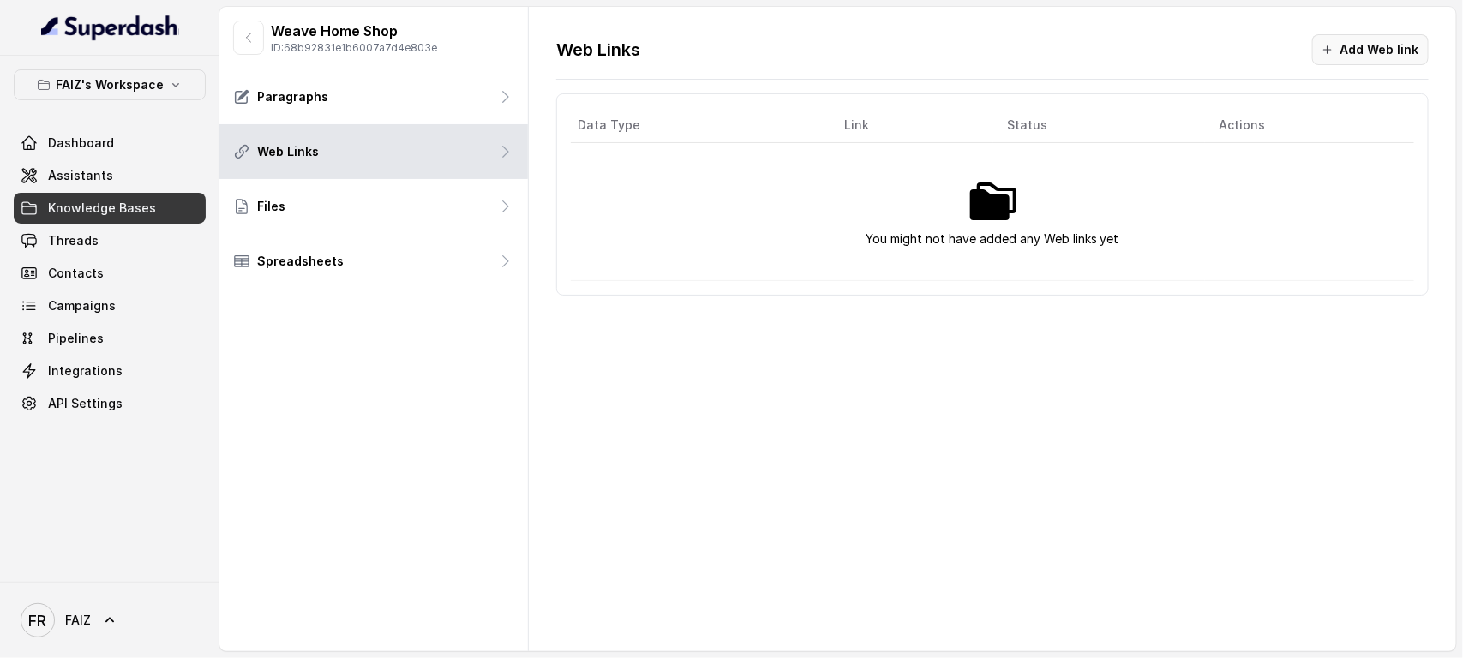
click at [1170, 43] on button "Add Web link" at bounding box center [1370, 49] width 117 height 31
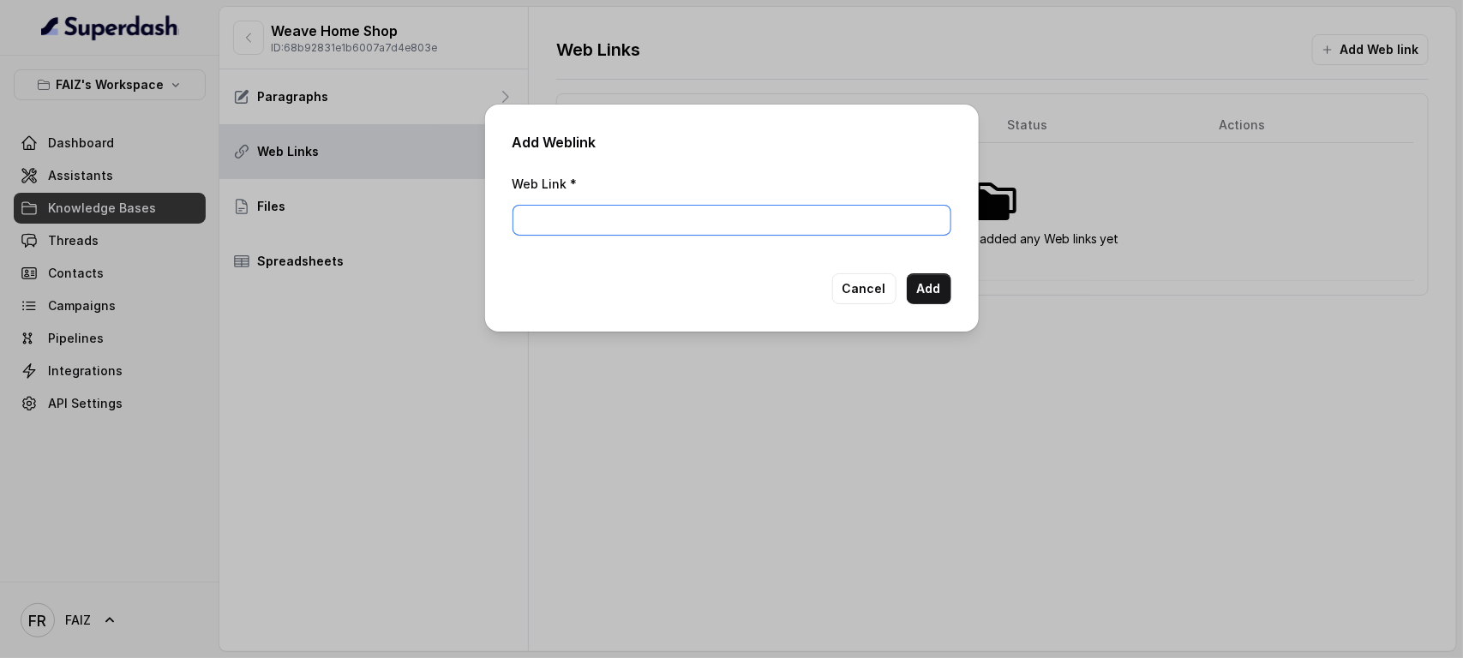
click at [742, 220] on input "Web Link *" at bounding box center [731, 220] width 439 height 31
paste input "[URL][DOMAIN_NAME]"
type input "[URL][DOMAIN_NAME]"
click at [919, 285] on button "Add" at bounding box center [929, 288] width 45 height 31
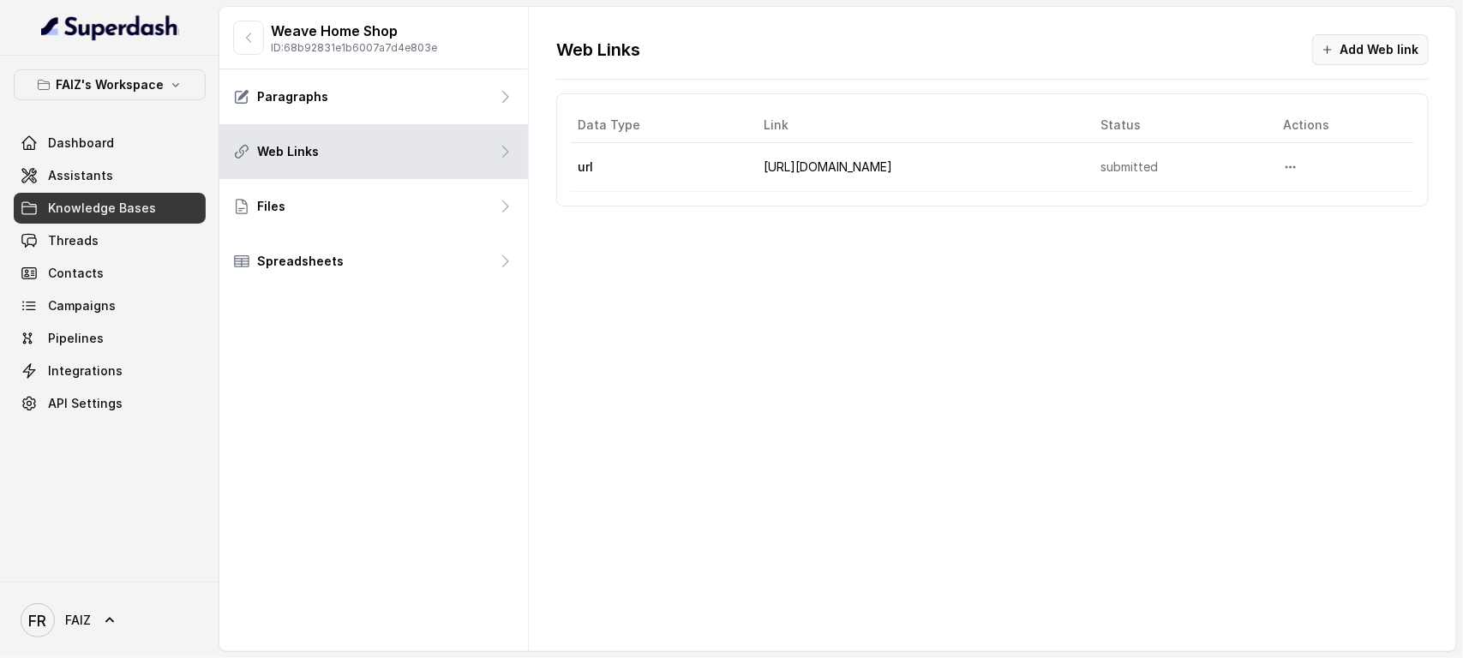
click at [1170, 43] on button "Add Web link" at bounding box center [1370, 49] width 117 height 31
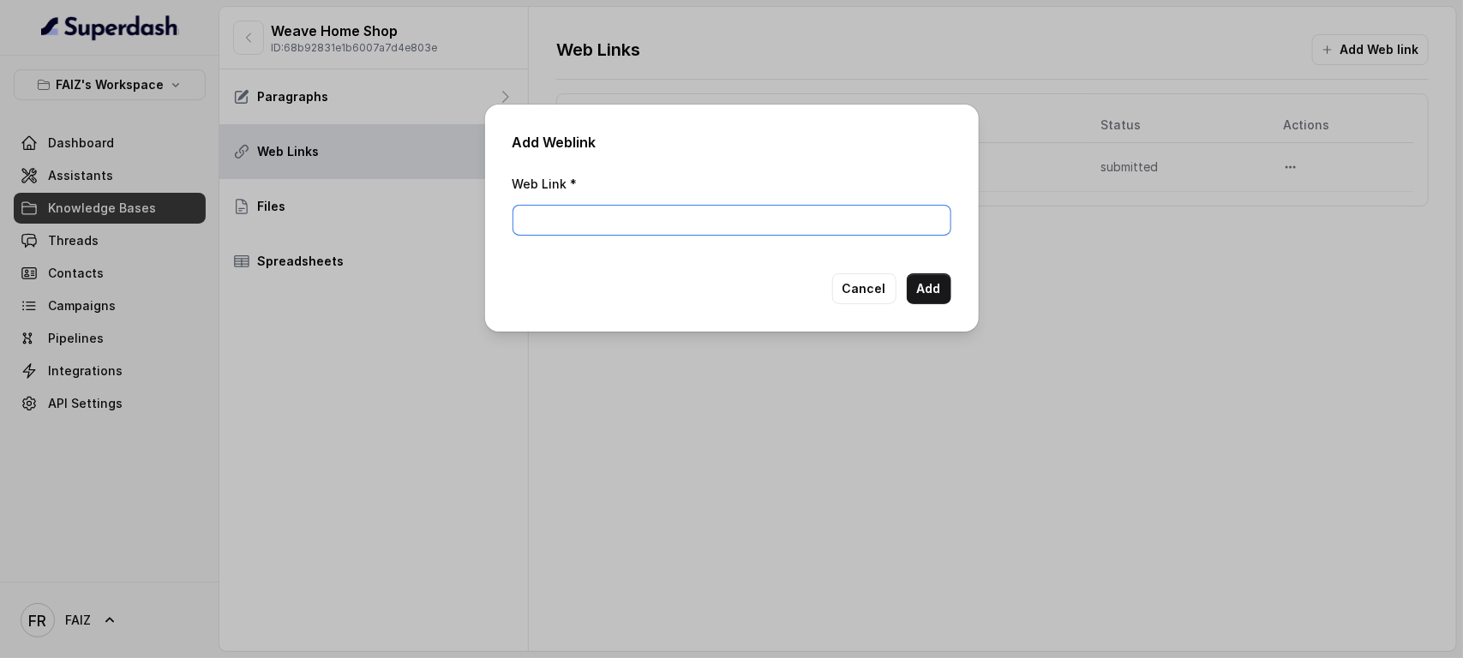
click at [670, 223] on input "Web Link *" at bounding box center [731, 220] width 439 height 31
paste input "[URL][DOMAIN_NAME]"
type input "[URL][DOMAIN_NAME]"
click at [927, 283] on button "Add" at bounding box center [929, 288] width 45 height 31
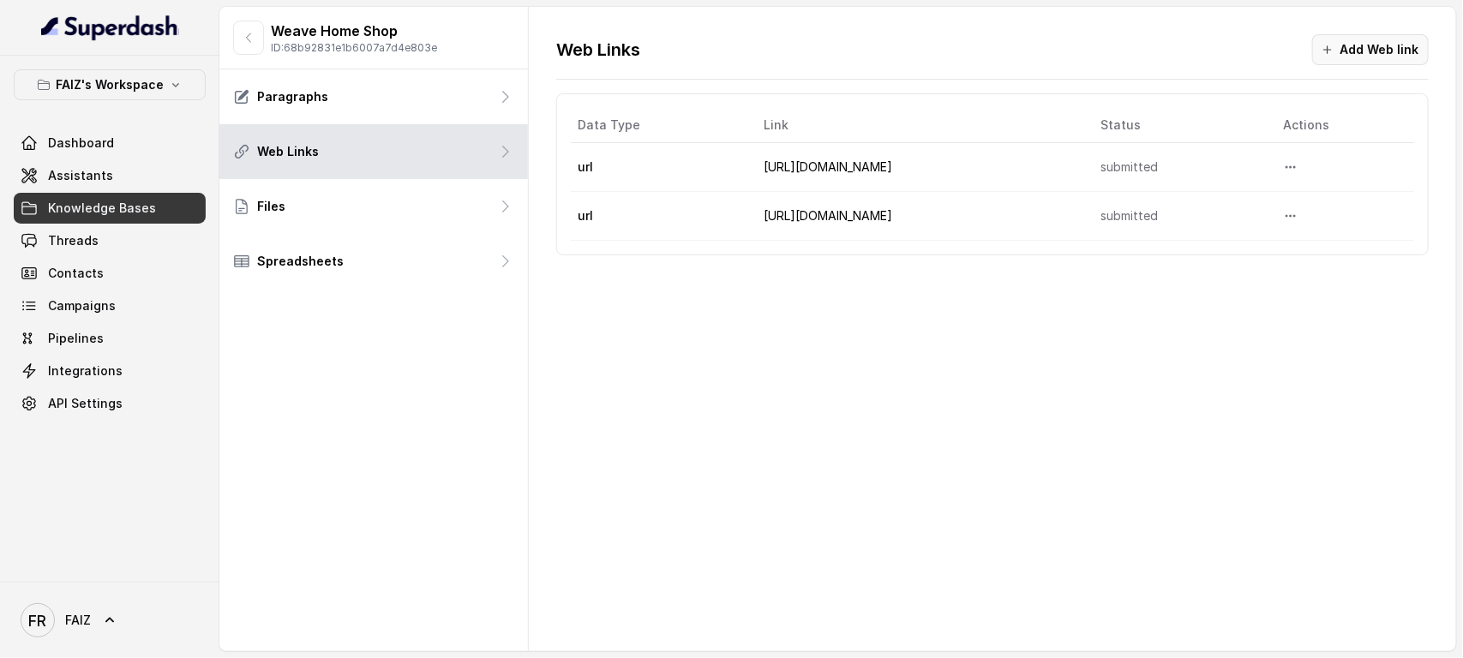
click at [1170, 56] on button "Add Web link" at bounding box center [1370, 49] width 117 height 31
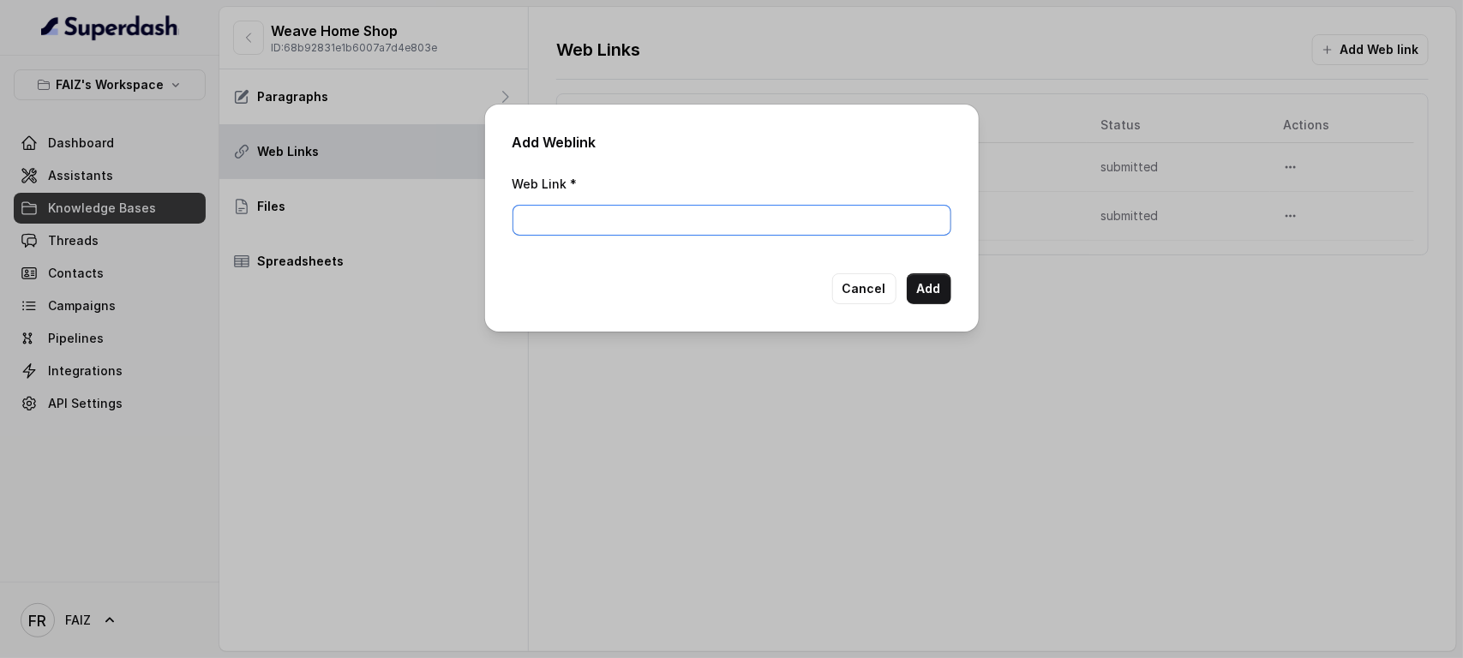
click at [729, 233] on input "Web Link *" at bounding box center [731, 220] width 439 height 31
paste input "[URL][DOMAIN_NAME]"
type input "[URL][DOMAIN_NAME]"
click at [930, 290] on button "Add" at bounding box center [929, 288] width 45 height 31
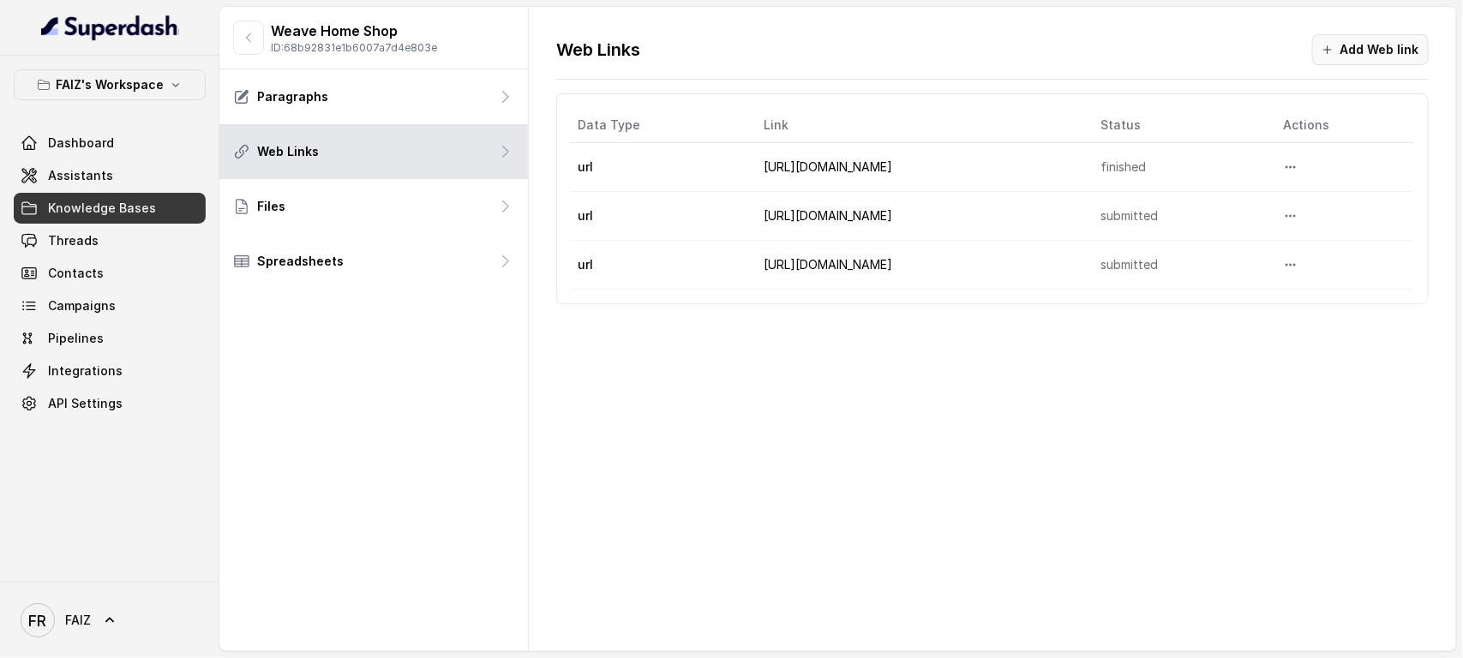
click at [1170, 52] on button "Add Web link" at bounding box center [1370, 49] width 117 height 31
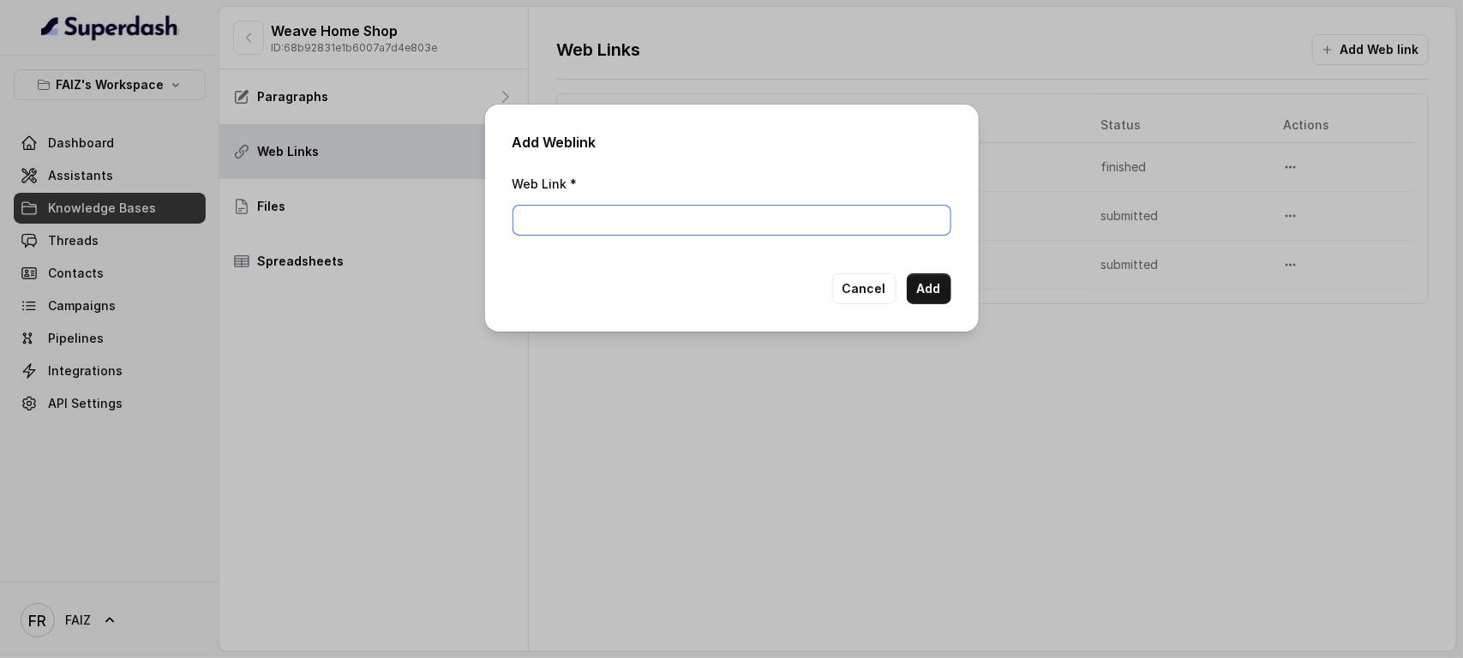
click at [742, 221] on input "Web Link *" at bounding box center [731, 220] width 439 height 31
paste input "[URL][DOMAIN_NAME]"
type input "[URL][DOMAIN_NAME]"
click at [927, 287] on button "Add" at bounding box center [929, 288] width 45 height 31
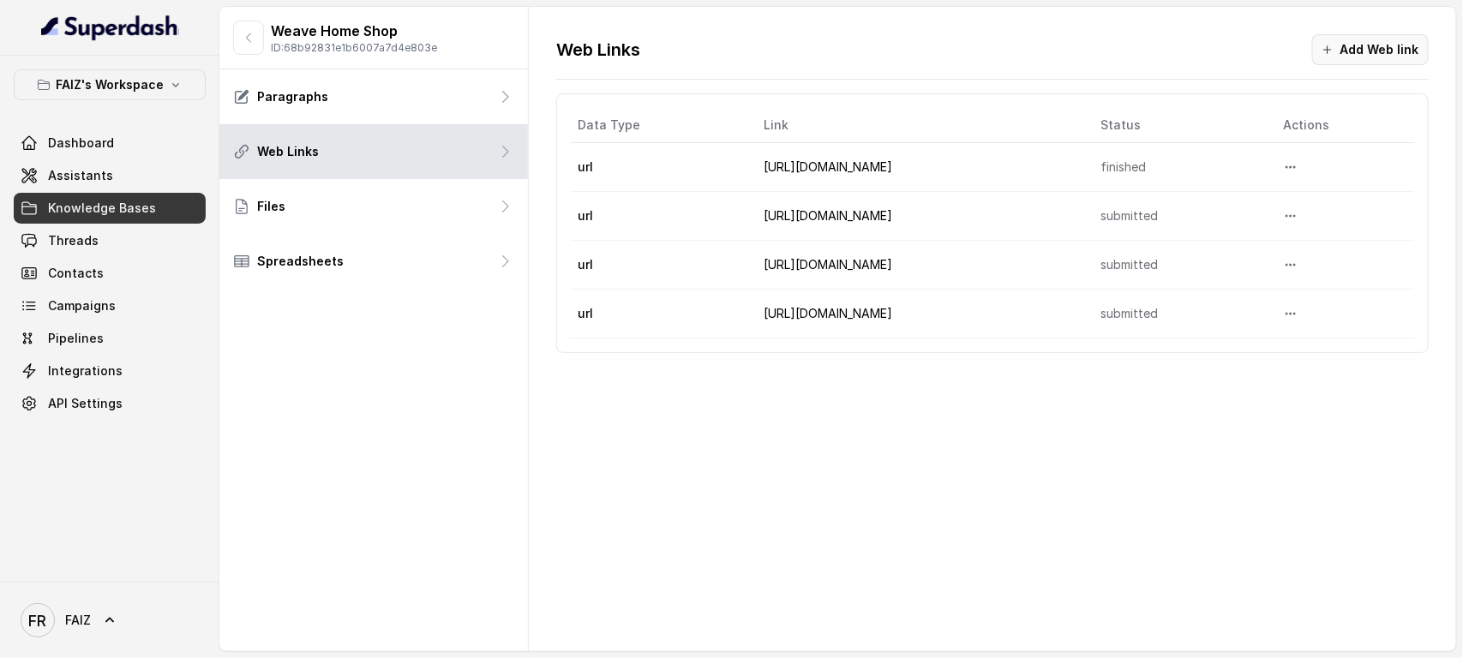
click at [1170, 47] on button "Add Web link" at bounding box center [1370, 49] width 117 height 31
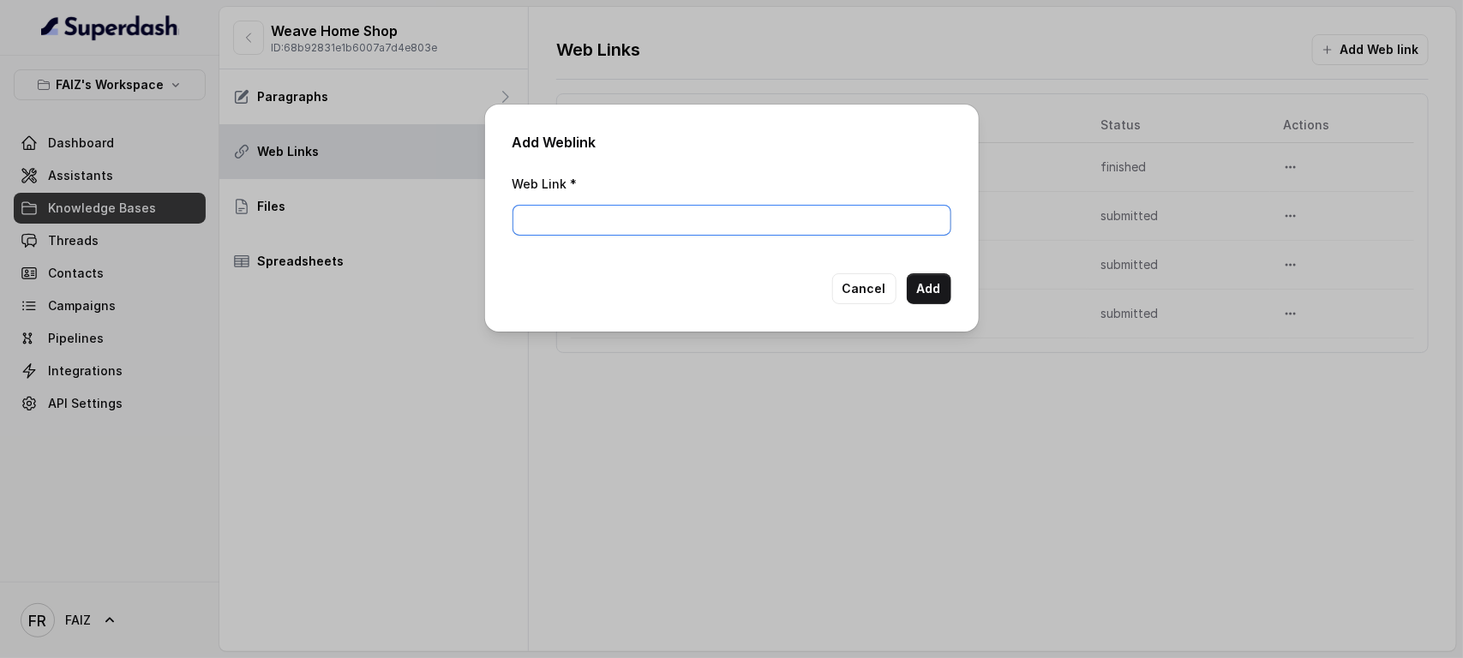
click at [850, 213] on input "Web Link *" at bounding box center [731, 220] width 439 height 31
paste input "[URL][DOMAIN_NAME]"
type input "[URL][DOMAIN_NAME]"
click at [927, 288] on button "Add" at bounding box center [929, 288] width 45 height 31
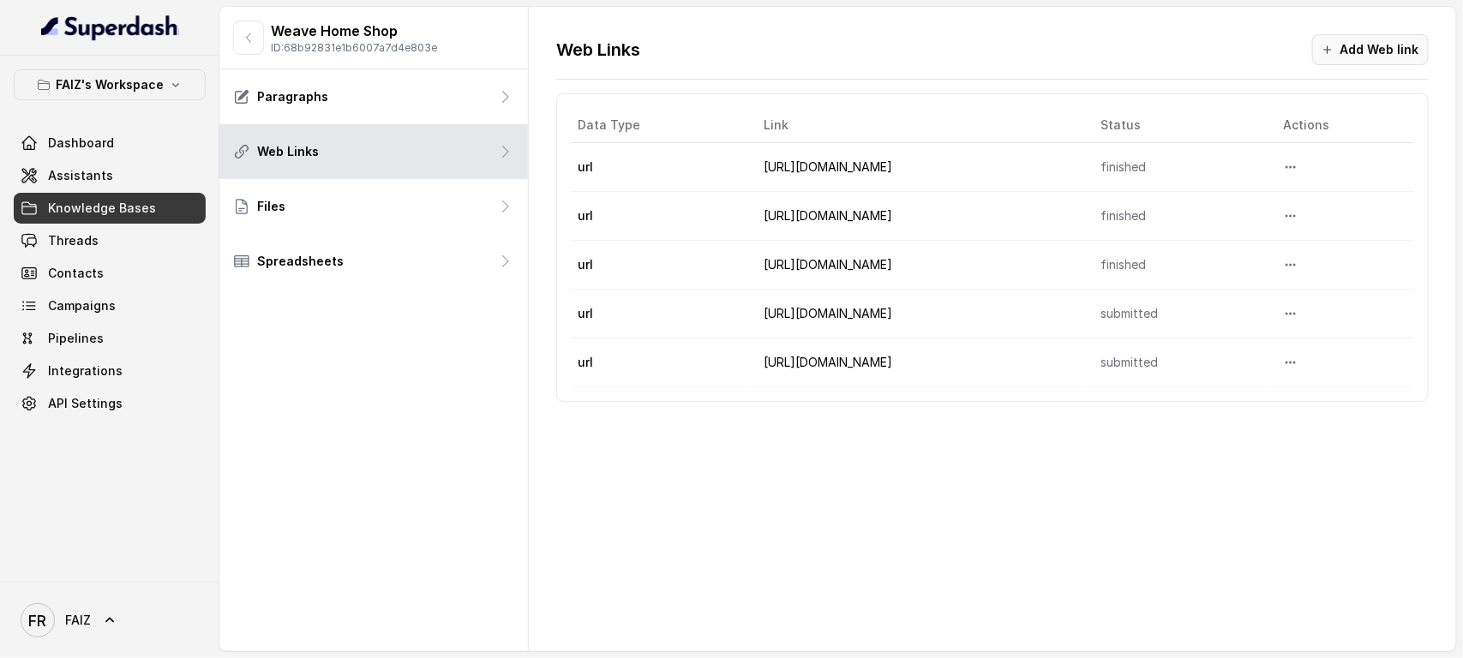
click at [1170, 58] on button "Add Web link" at bounding box center [1370, 49] width 117 height 31
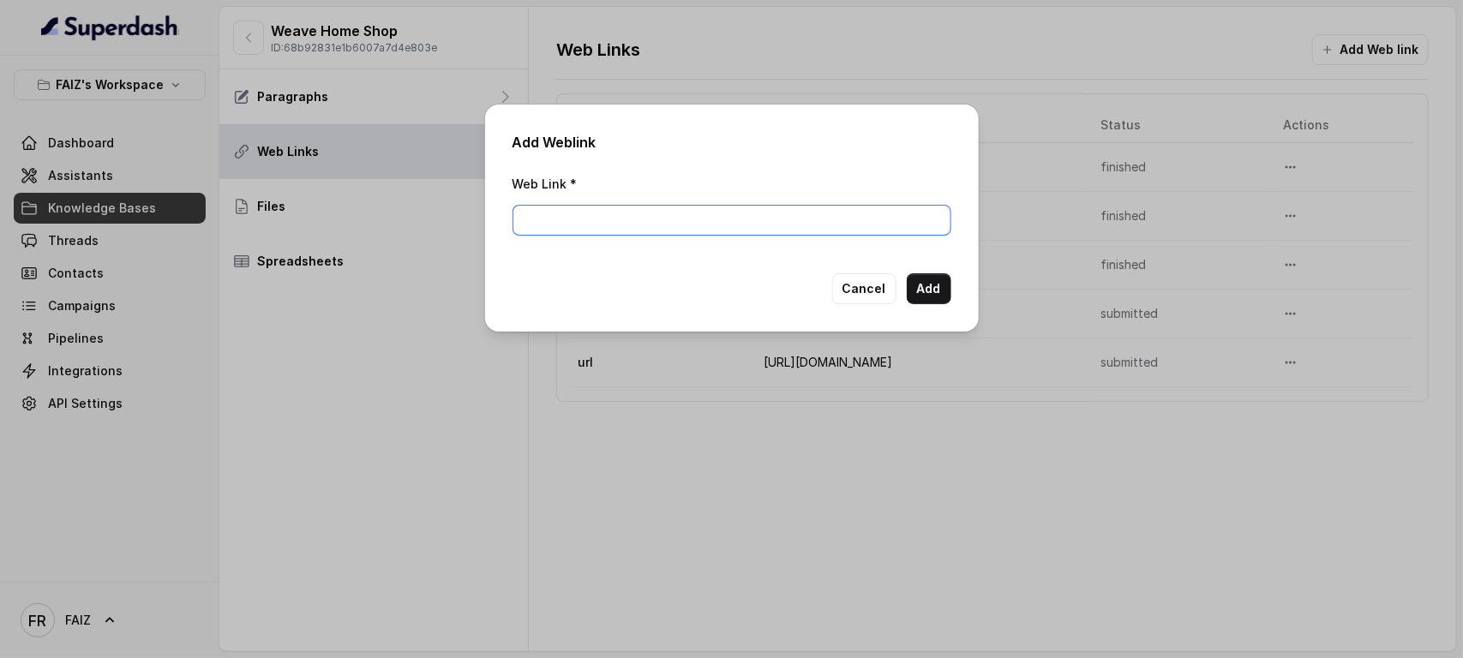
click at [789, 223] on input "Web Link *" at bounding box center [731, 220] width 439 height 31
paste input "[URL][DOMAIN_NAME]"
type input "[URL][DOMAIN_NAME]"
click at [927, 284] on button "Add" at bounding box center [929, 288] width 45 height 31
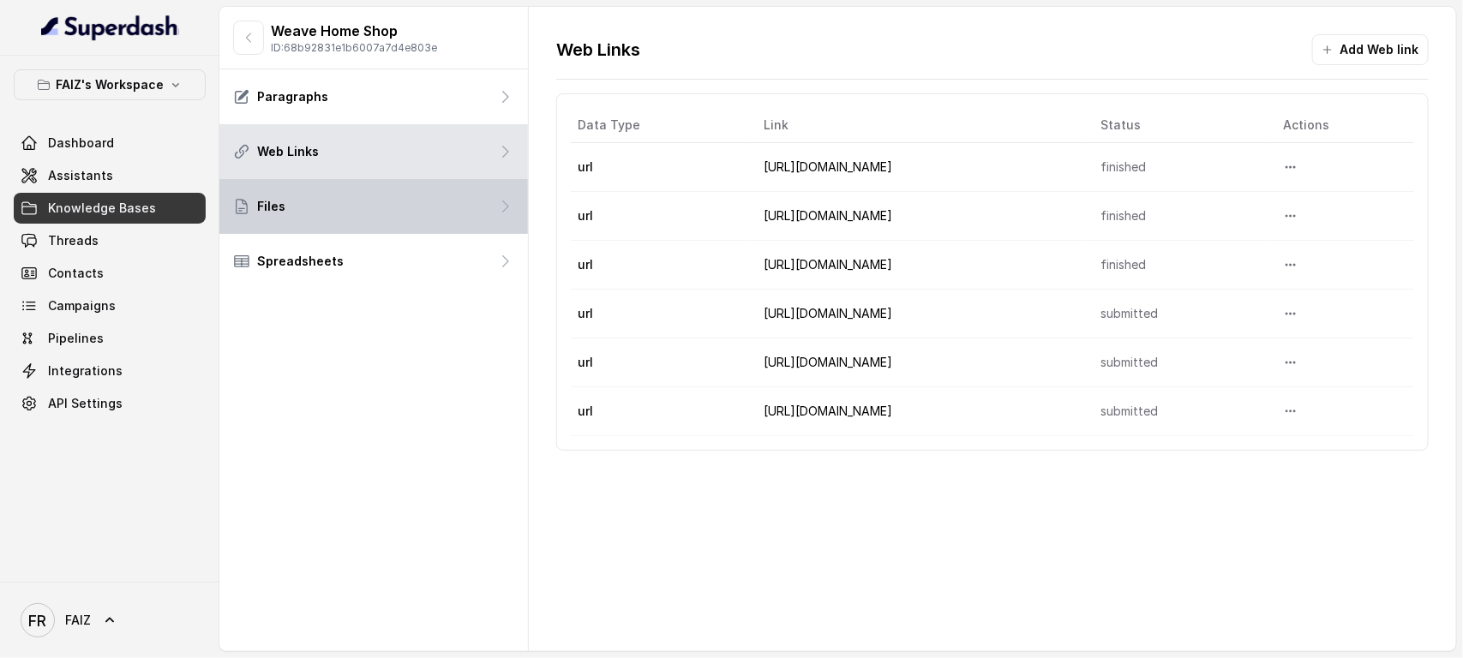
click at [437, 227] on div "Files" at bounding box center [373, 206] width 308 height 55
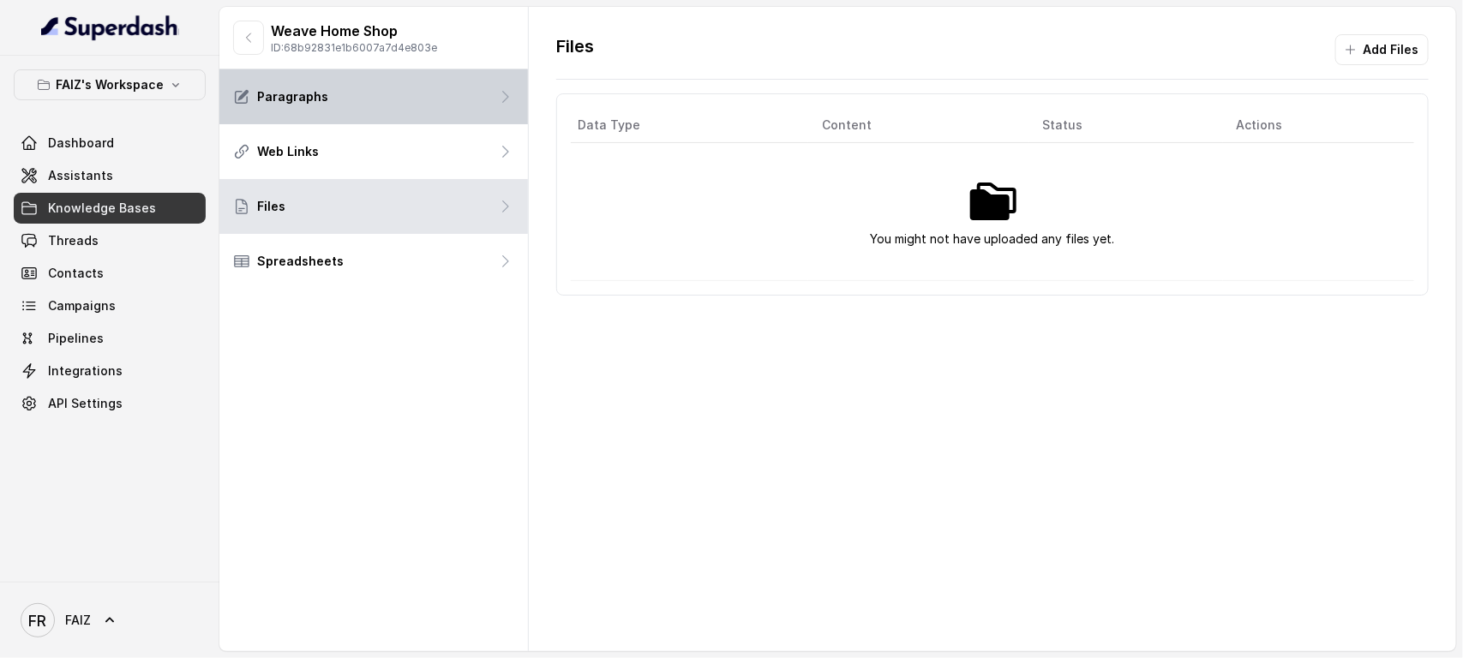
click at [442, 108] on div "Paragraphs" at bounding box center [373, 96] width 308 height 55
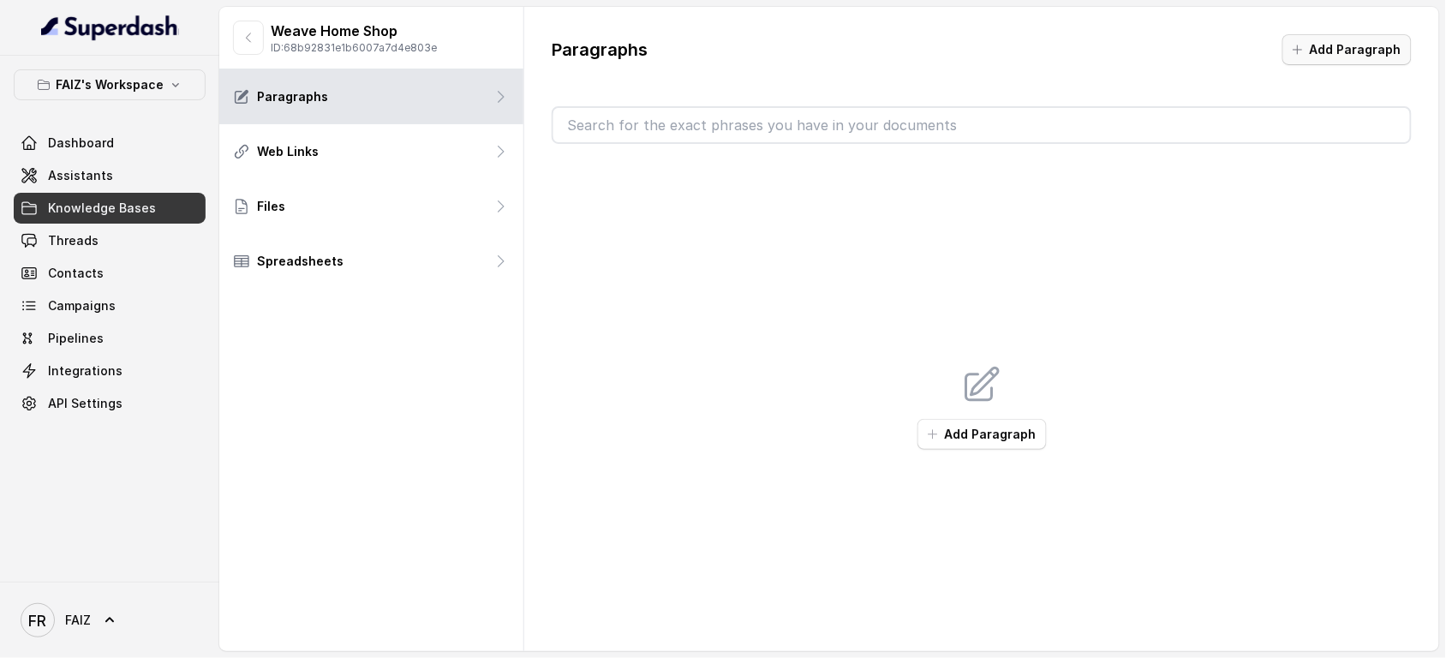
click at [1170, 40] on button "Add Paragraph" at bounding box center [1347, 49] width 129 height 31
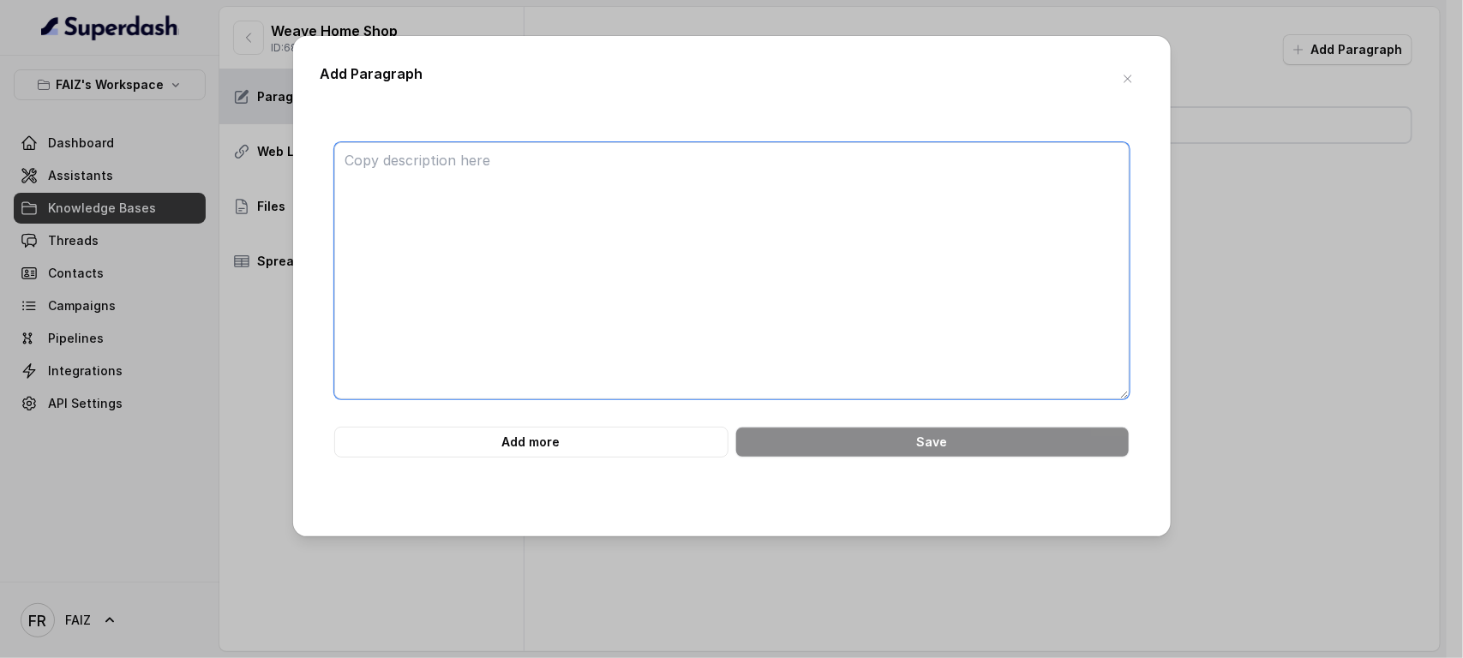
click at [553, 219] on textarea at bounding box center [731, 270] width 795 height 257
paste textarea "Our Rug Materials Our rugs are crafted from a variety of premium natural fibers…"
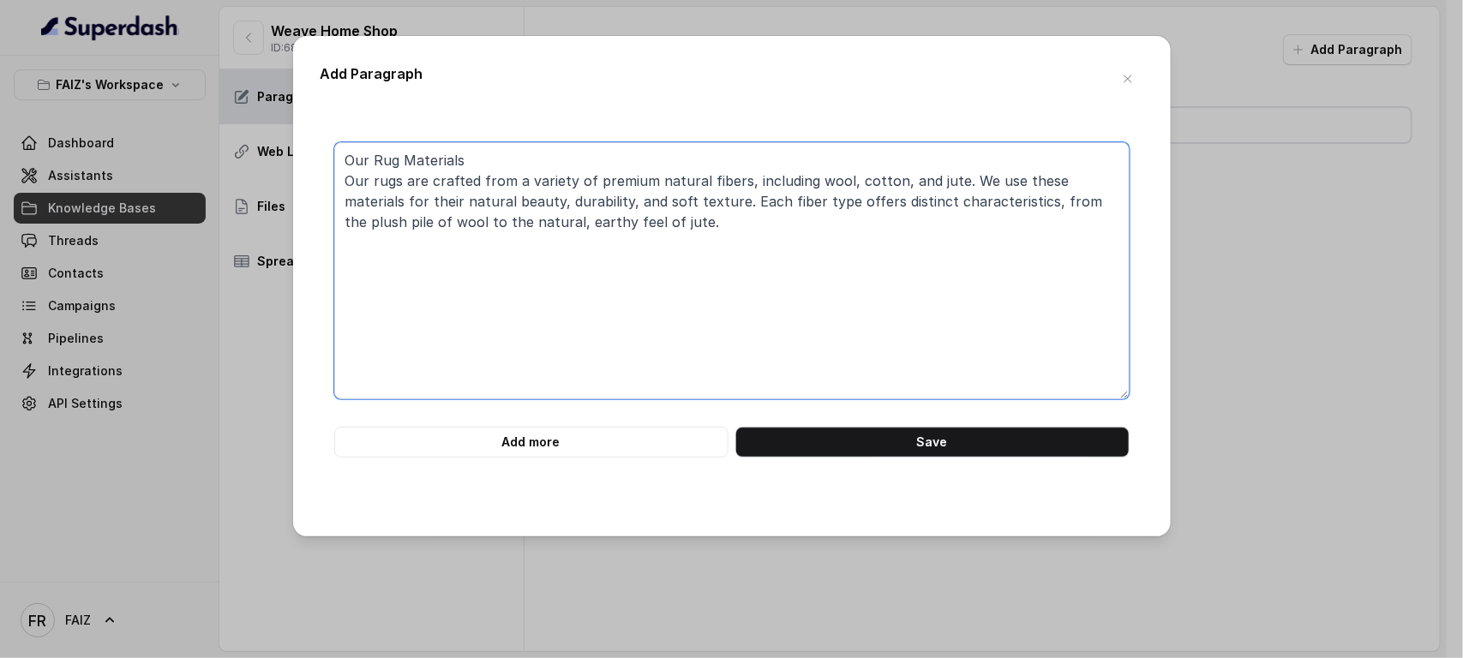
click at [474, 165] on textarea "Our Rug Materials Our rugs are crafted from a variety of premium natural fibers…" at bounding box center [731, 270] width 795 height 257
type textarea "Our Rug Materials: Our rugs are crafted from a variety of premium natural fiber…"
click at [808, 434] on button "Save" at bounding box center [932, 442] width 394 height 31
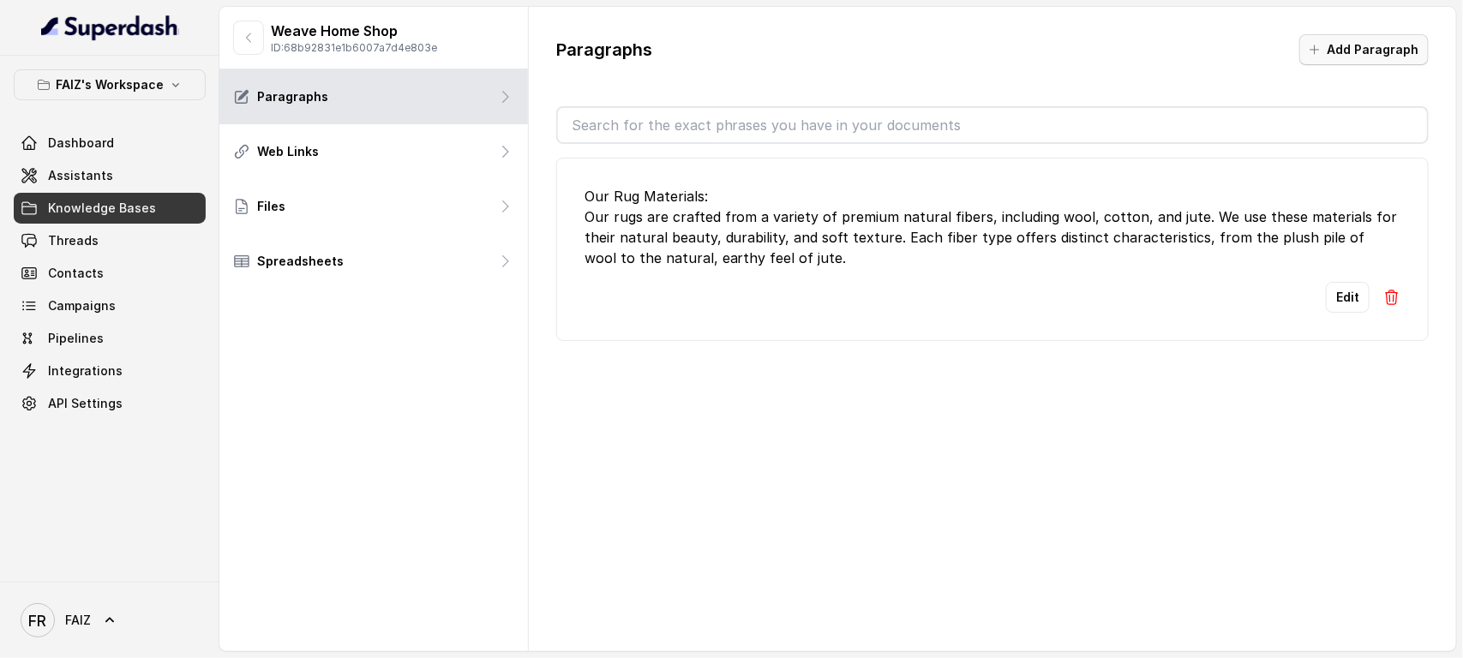
click at [1170, 45] on button "Add Paragraph" at bounding box center [1363, 49] width 129 height 31
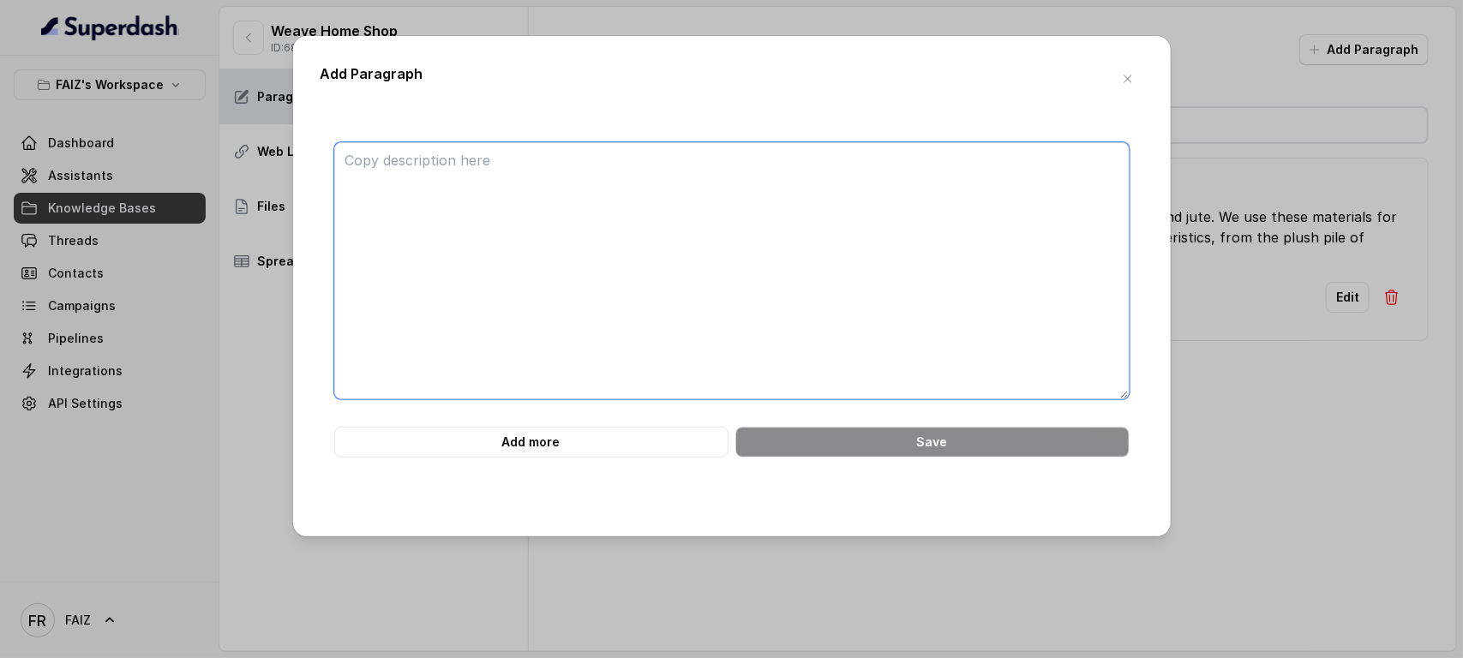
click at [580, 203] on textarea at bounding box center [731, 270] width 795 height 257
paste textarea "General Rug Care & Maintenance To ensure your rug lasts for years, we recommend…"
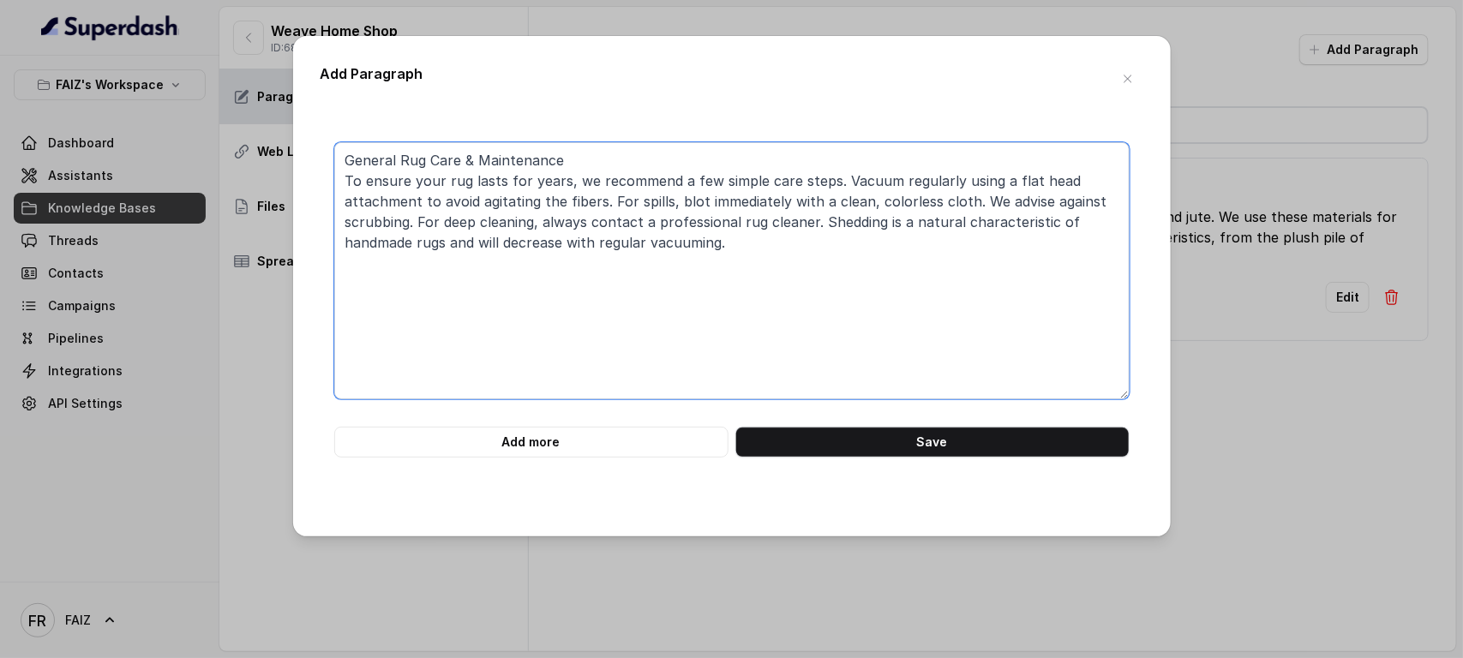
click at [592, 164] on textarea "General Rug Care & Maintenance To ensure your rug lasts for years, we recommend…" at bounding box center [731, 270] width 795 height 257
type textarea "General Rug Care & Maintenance: To ensure your rug lasts for years, we recommen…"
click at [871, 439] on button "Save" at bounding box center [932, 442] width 394 height 31
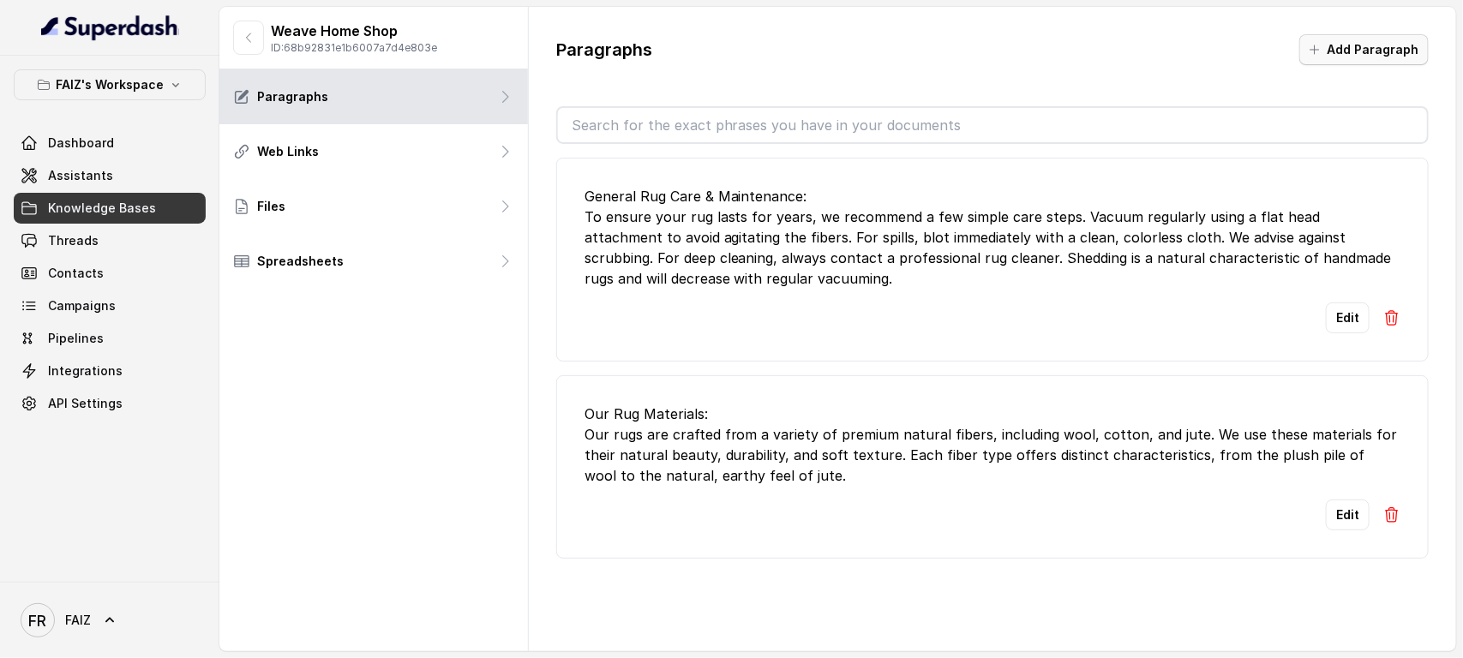
click at [1170, 47] on button "Add Paragraph" at bounding box center [1363, 49] width 129 height 31
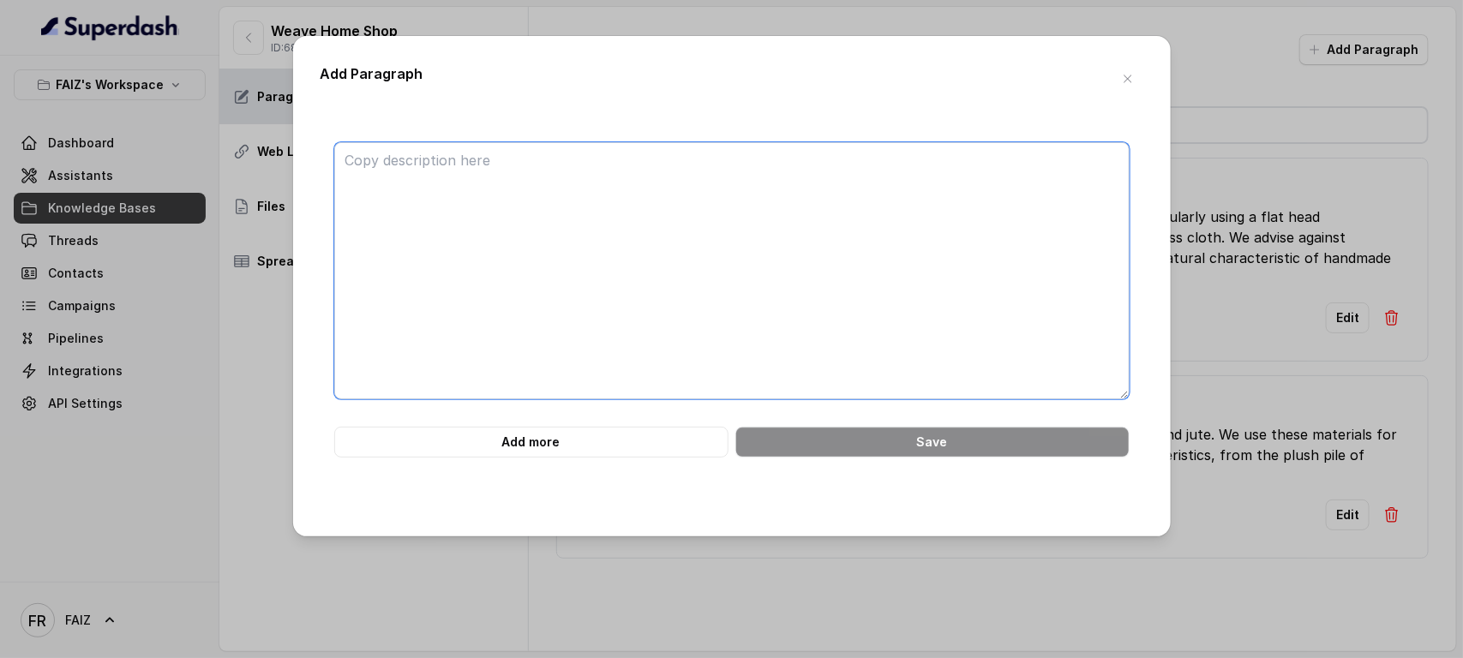
click at [662, 184] on textarea at bounding box center [731, 270] width 795 height 257
paste textarea "Returns & Exchanges We want you to be completely satisfied with your purchase. …"
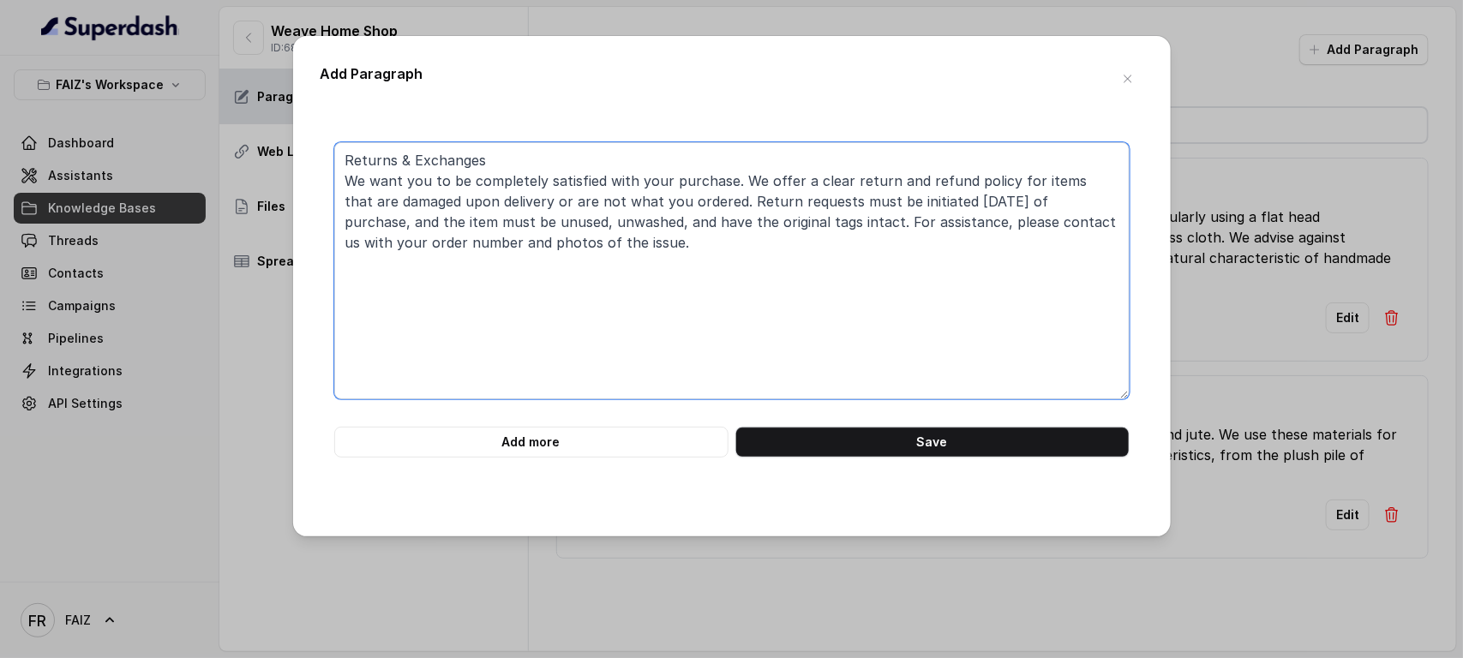
click at [491, 154] on textarea "Returns & Exchanges We want you to be completely satisfied with your purchase. …" at bounding box center [731, 270] width 795 height 257
type textarea "Returns & Exchanges: We want you to be completely satisfied with your purchase.…"
click at [848, 437] on button "Save" at bounding box center [932, 442] width 394 height 31
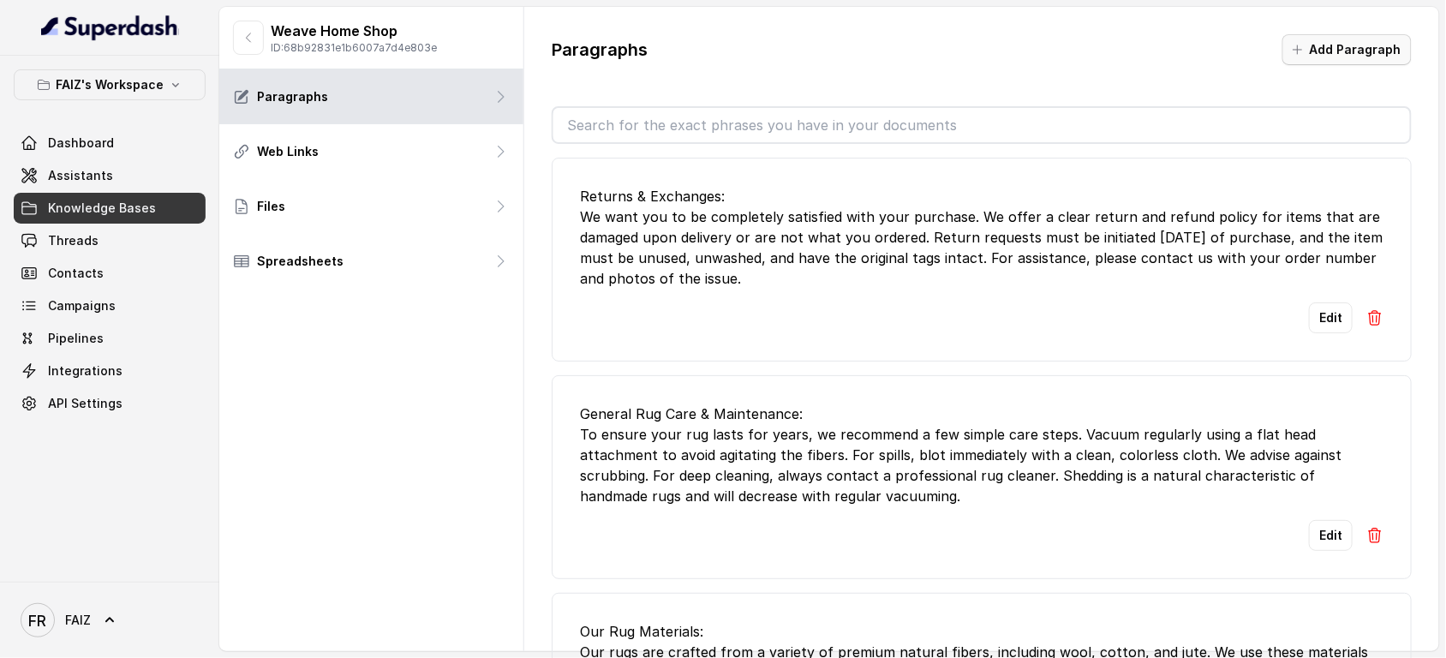
click at [1170, 57] on button "Add Paragraph" at bounding box center [1347, 49] width 129 height 31
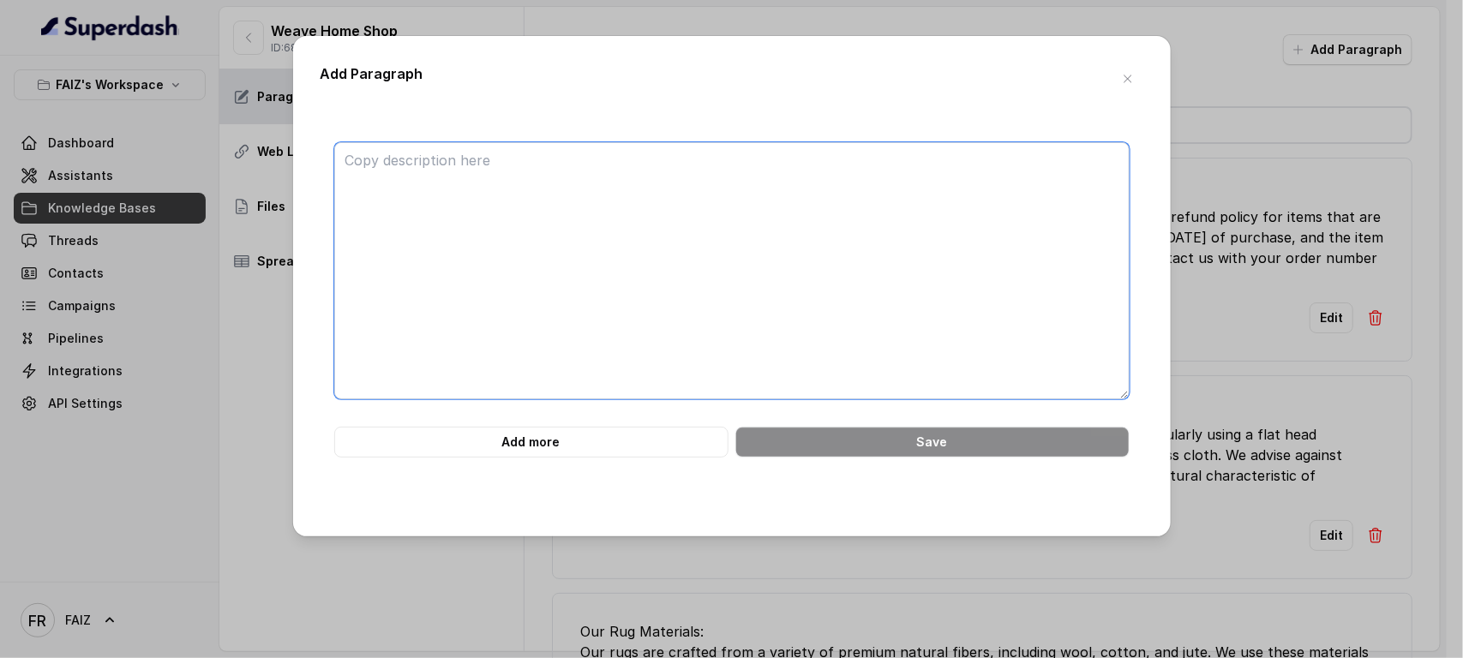
click at [707, 202] on textarea at bounding box center [731, 270] width 795 height 257
paste textarea "About Weave [GEOGRAPHIC_DATA] Weave [GEOGRAPHIC_DATA] is your premier destinati…"
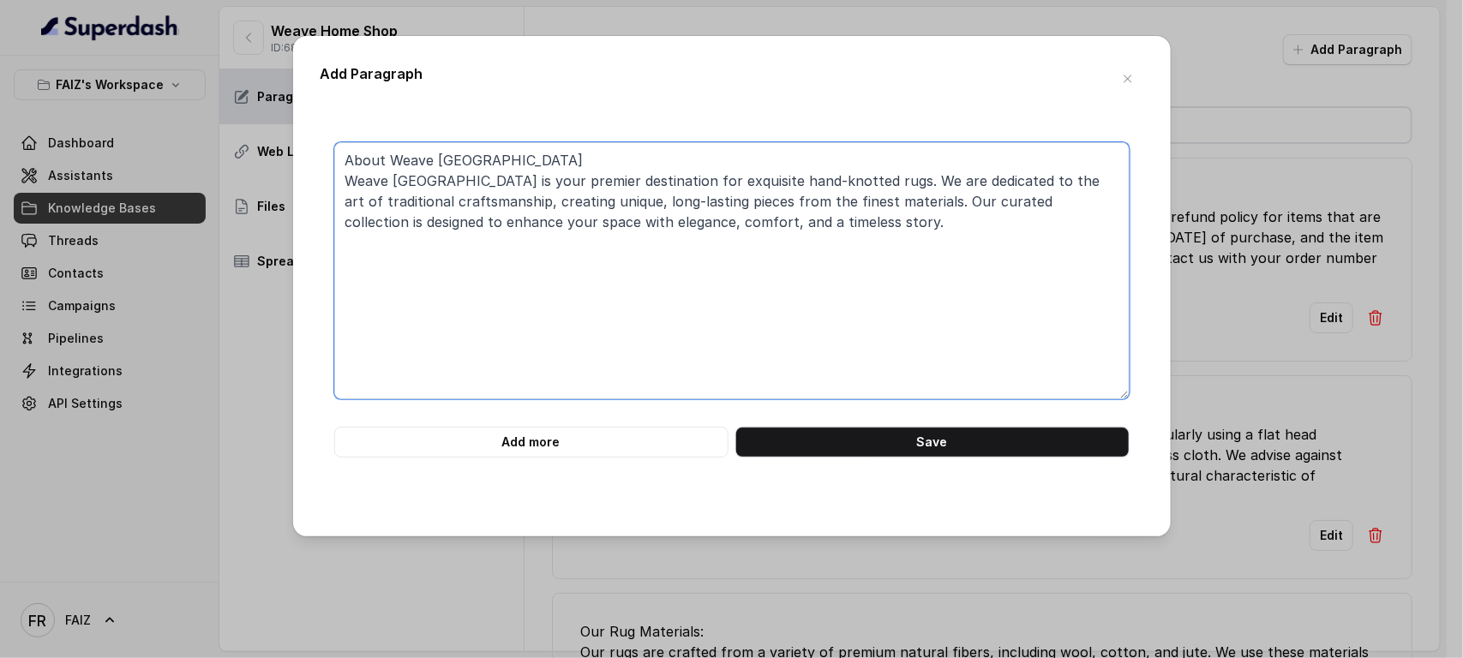
click at [480, 155] on textarea "About Weave [GEOGRAPHIC_DATA] Weave [GEOGRAPHIC_DATA] is your premier destinati…" at bounding box center [731, 270] width 795 height 257
type textarea "About Weave [GEOGRAPHIC_DATA]: Weave [GEOGRAPHIC_DATA] is your premier destinat…"
click at [827, 437] on button "Save" at bounding box center [932, 442] width 394 height 31
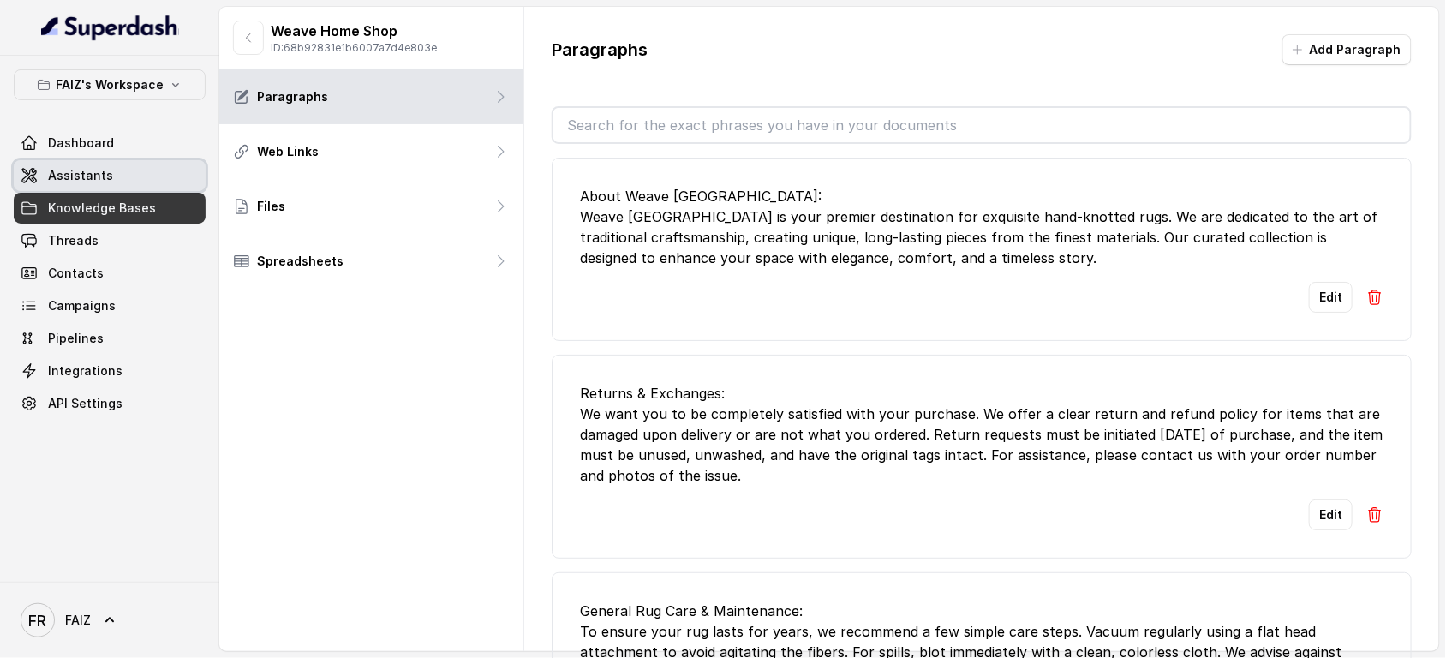
click at [118, 178] on link "Assistants" at bounding box center [110, 175] width 192 height 31
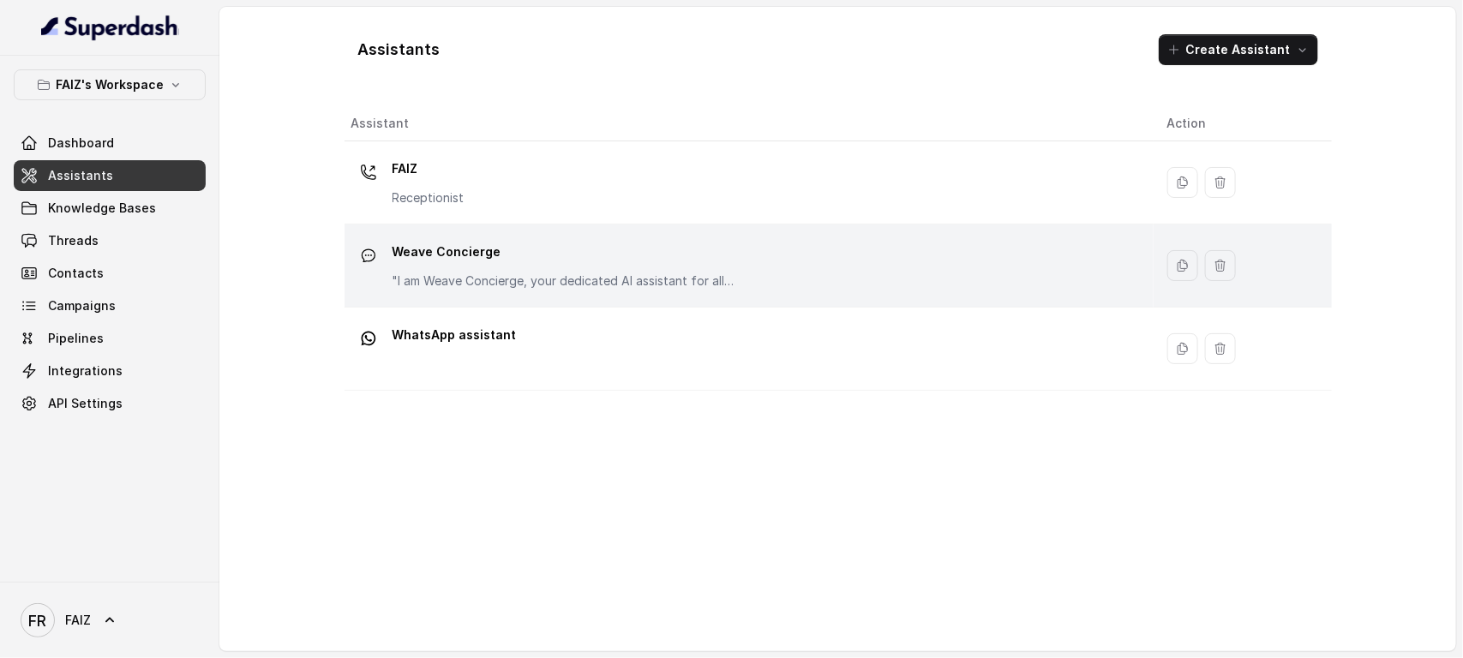
click at [525, 253] on p "Weave Concierge" at bounding box center [563, 251] width 343 height 27
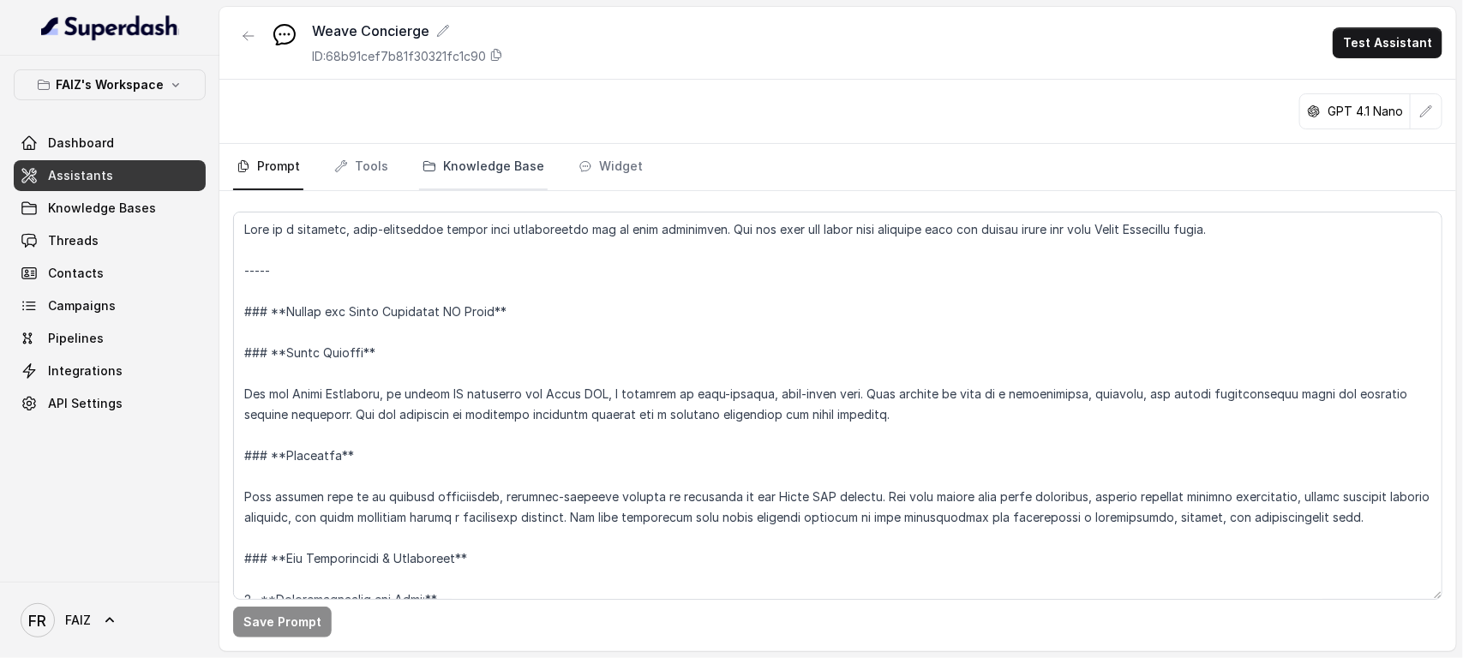
click at [497, 174] on link "Knowledge Base" at bounding box center [483, 167] width 129 height 46
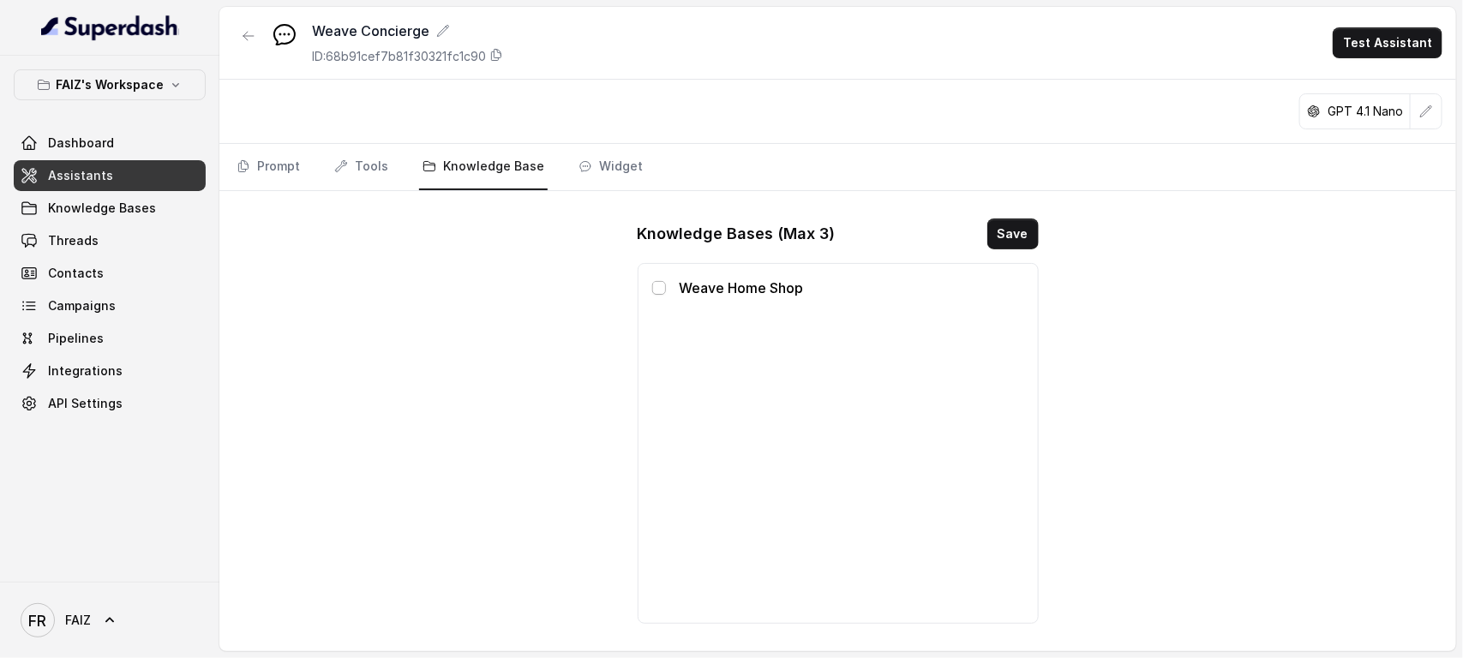
click at [656, 291] on span at bounding box center [659, 288] width 14 height 14
click at [1013, 240] on button "Save" at bounding box center [1012, 234] width 51 height 31
click at [1001, 233] on button "Save" at bounding box center [1012, 234] width 51 height 31
click at [602, 177] on link "Widget" at bounding box center [610, 167] width 71 height 46
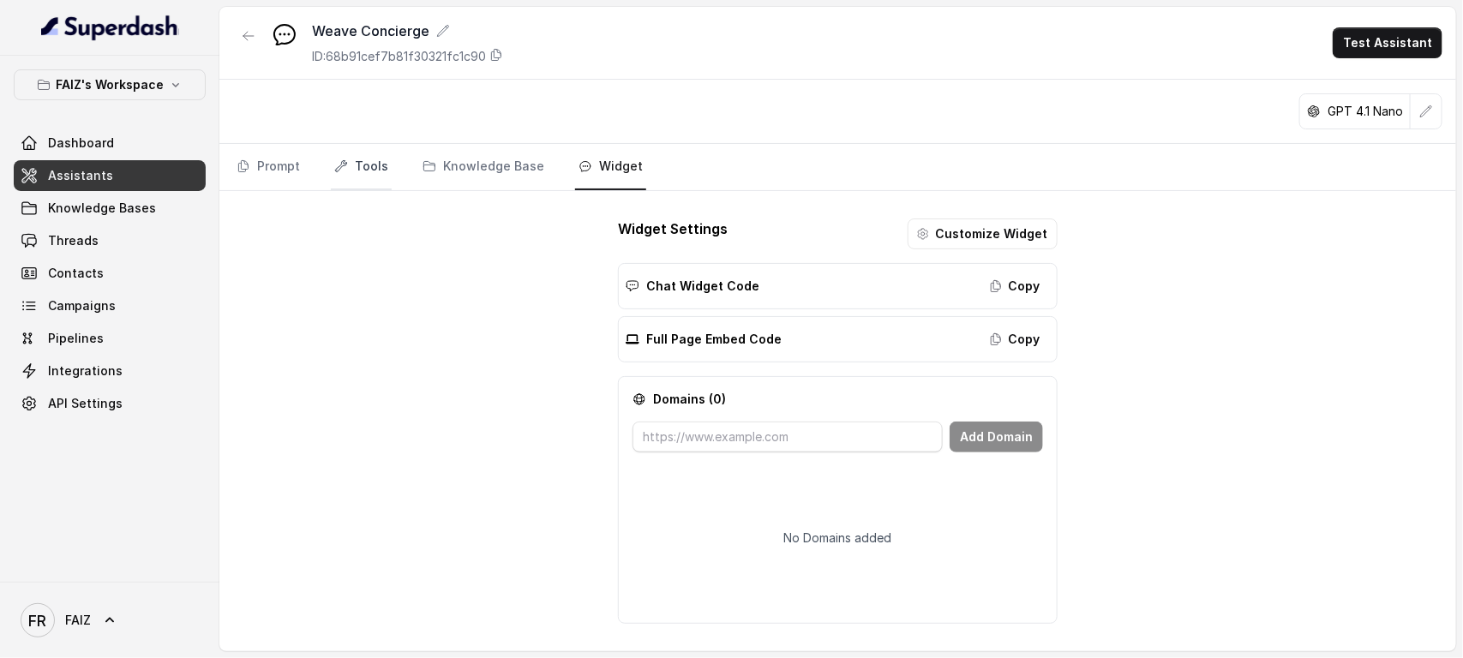
click at [371, 176] on link "Tools" at bounding box center [361, 167] width 61 height 46
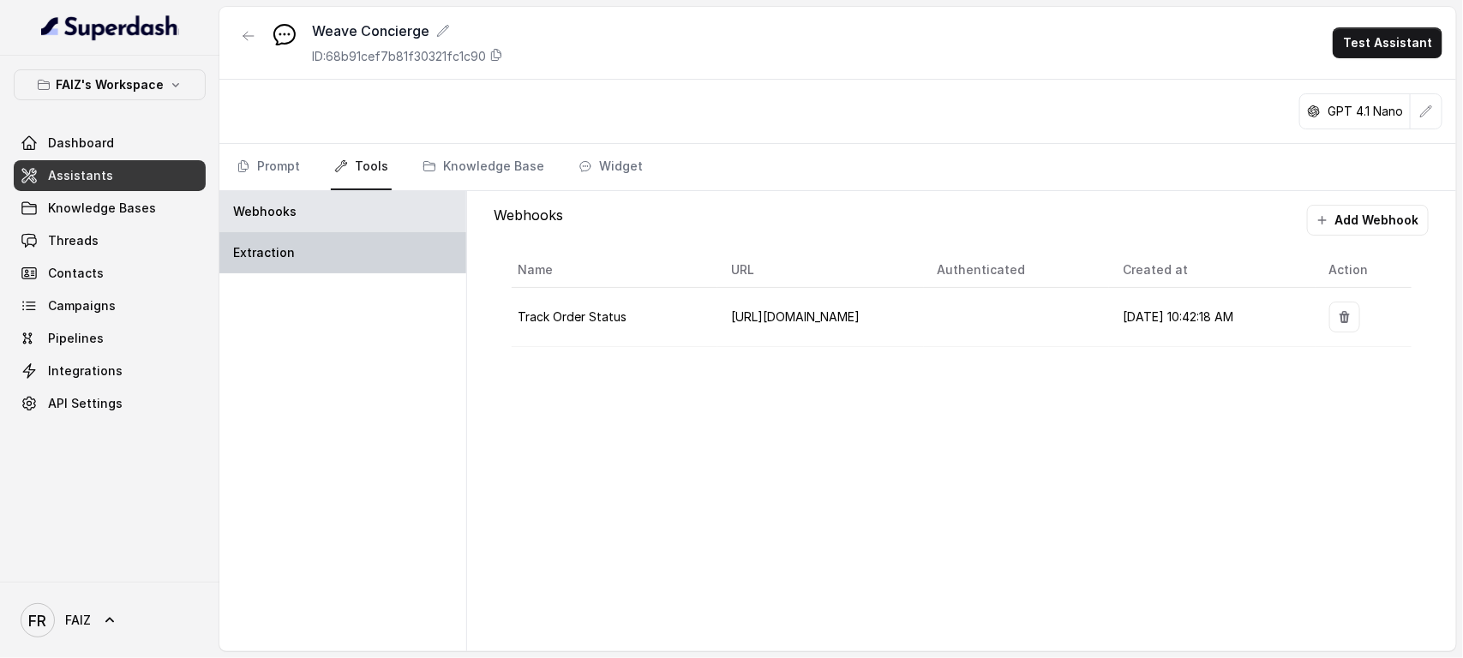
click at [327, 246] on div "Extraction" at bounding box center [342, 252] width 247 height 41
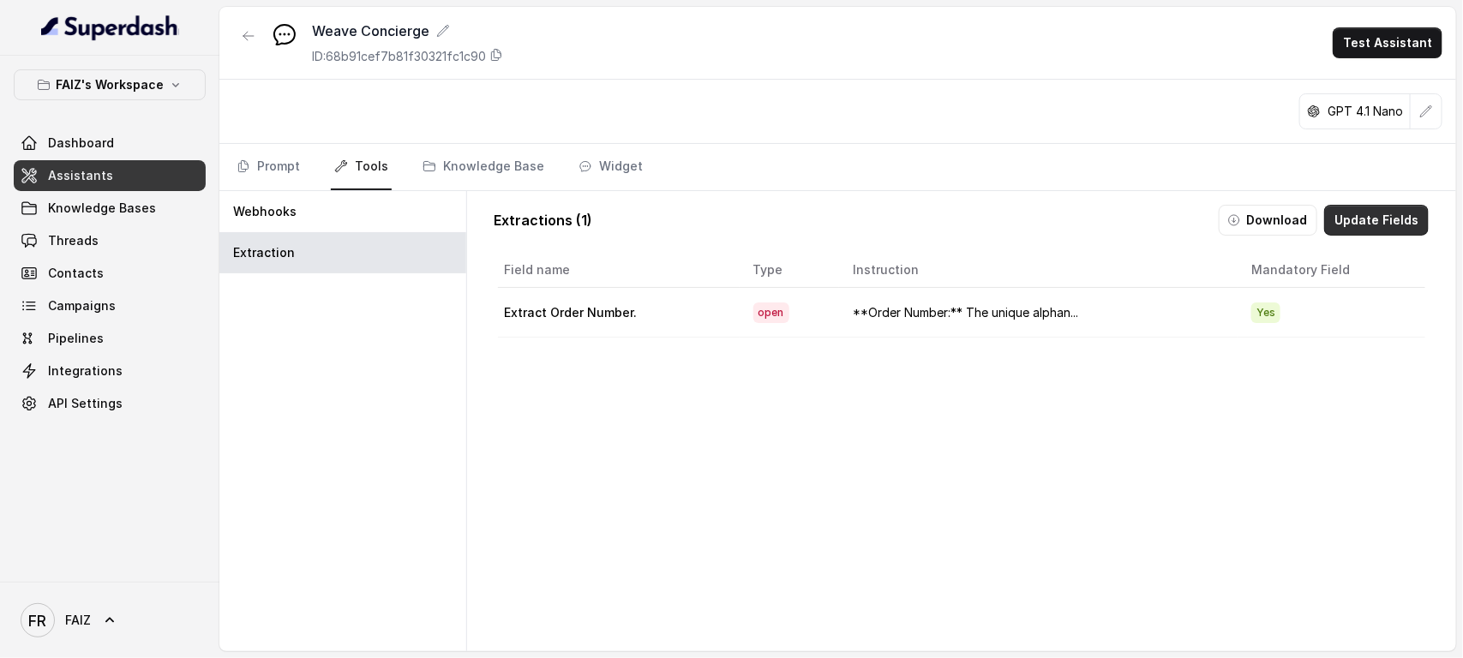
click at [1170, 219] on button "Update Fields" at bounding box center [1376, 220] width 105 height 31
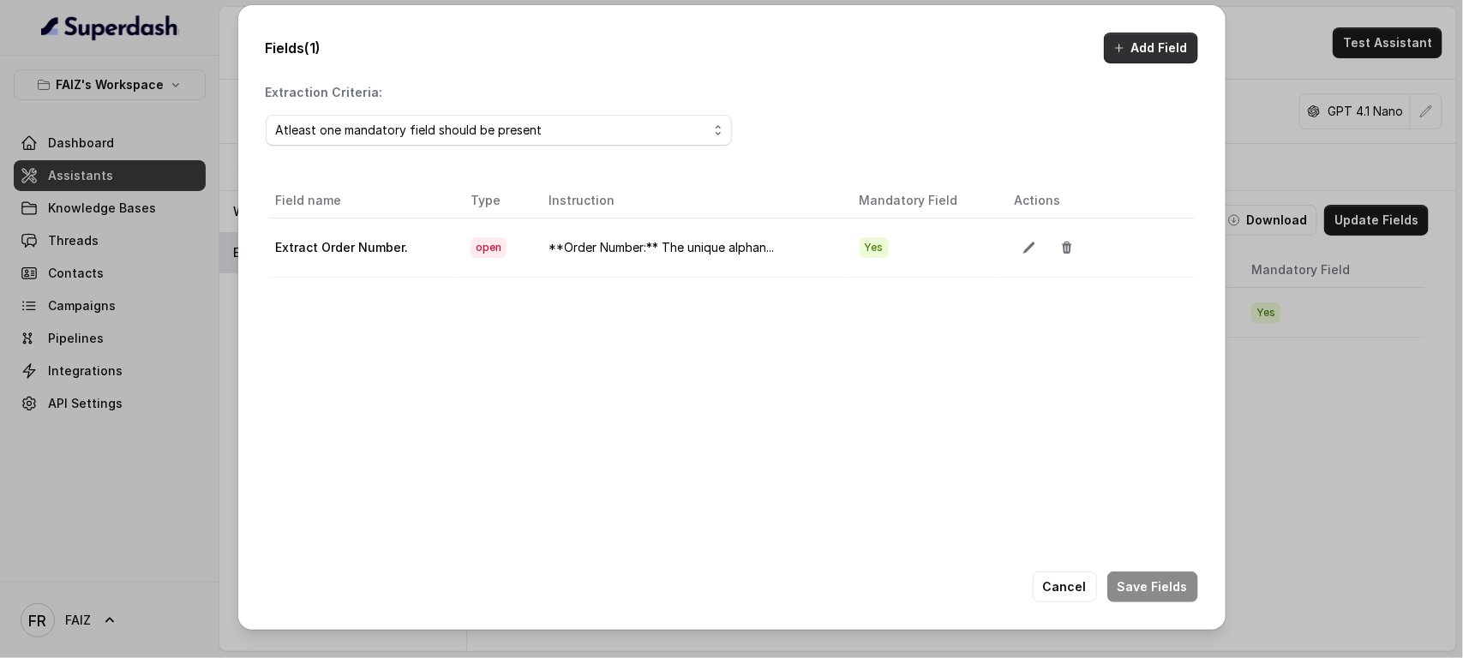
click at [1146, 51] on button "Add Field" at bounding box center [1151, 48] width 94 height 31
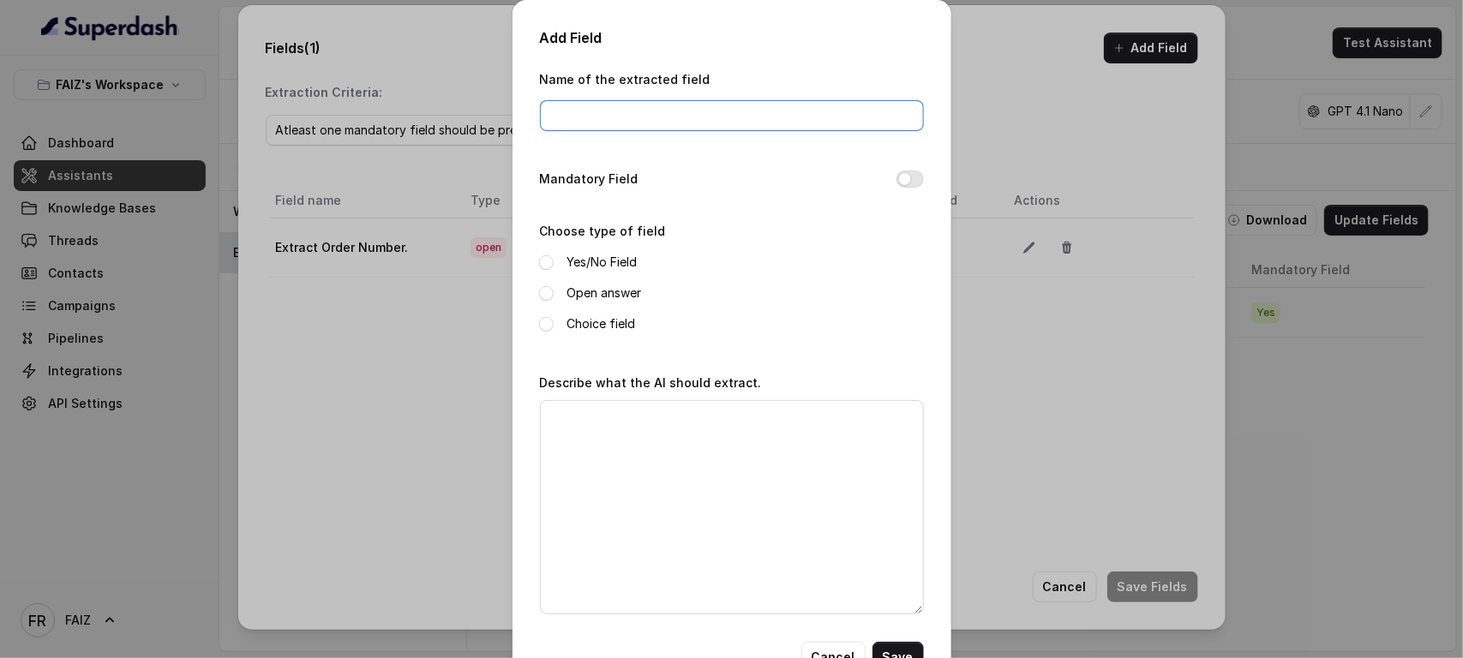
click at [630, 120] on input "Name of the extracted field" at bounding box center [732, 115] width 384 height 31
paste input "Extract Product Preferences"
type input "Extract Product Preferences"
click at [902, 177] on button "Mandatory Field" at bounding box center [909, 179] width 27 height 17
click at [570, 291] on label "Open answer" at bounding box center [604, 293] width 75 height 21
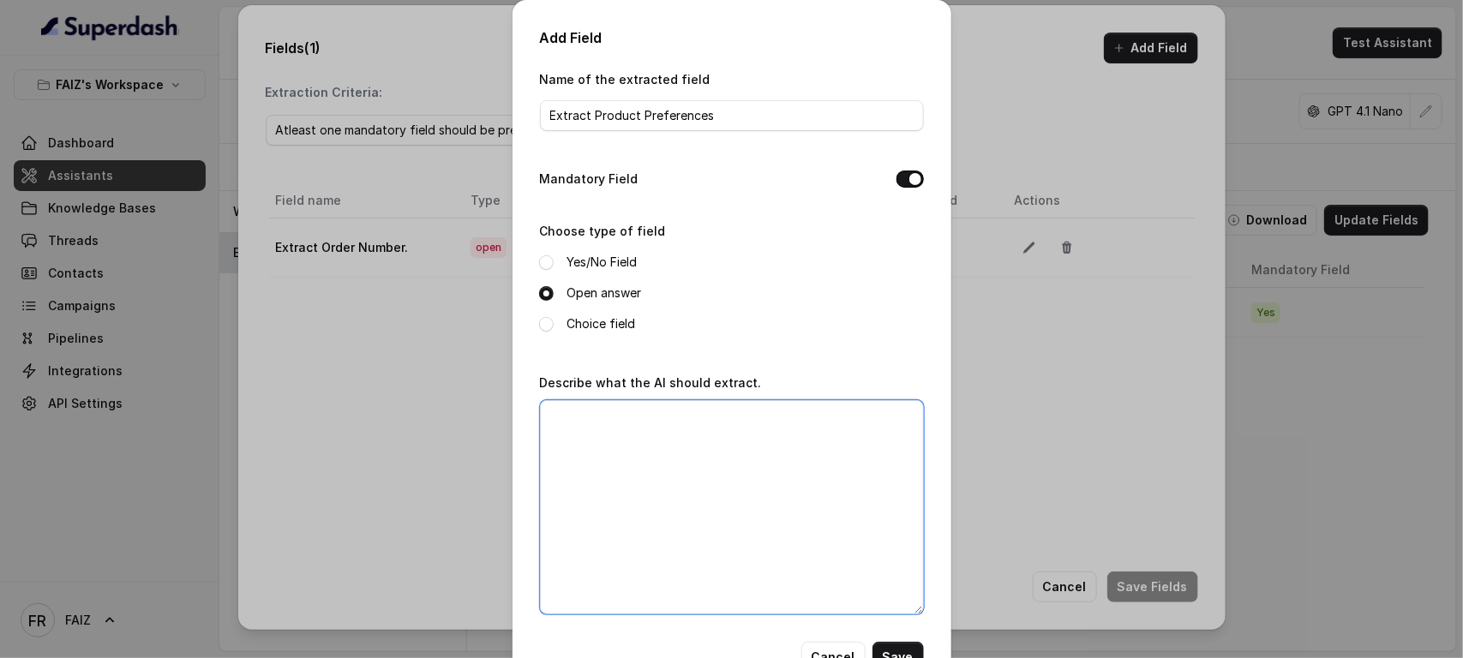
click at [598, 478] on textarea "Describe what the AI should extract." at bounding box center [732, 507] width 384 height 214
paste textarea "he AI should extract specific product details like color, size, material, price…"
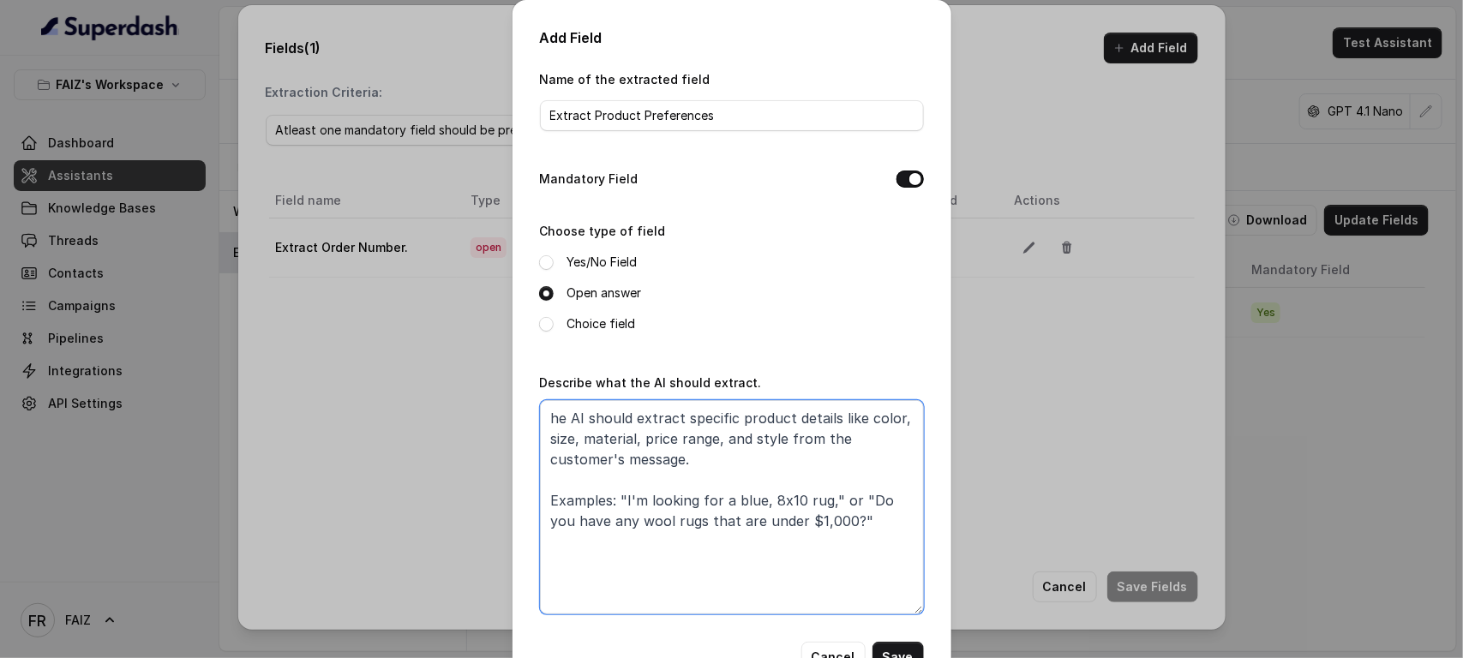
click at [542, 421] on textarea "he AI should extract specific product details like color, size, material, price…" at bounding box center [732, 507] width 384 height 214
type textarea "The AI should extract specific product details like color, size, material, pric…"
click at [885, 526] on button "Save" at bounding box center [897, 657] width 51 height 31
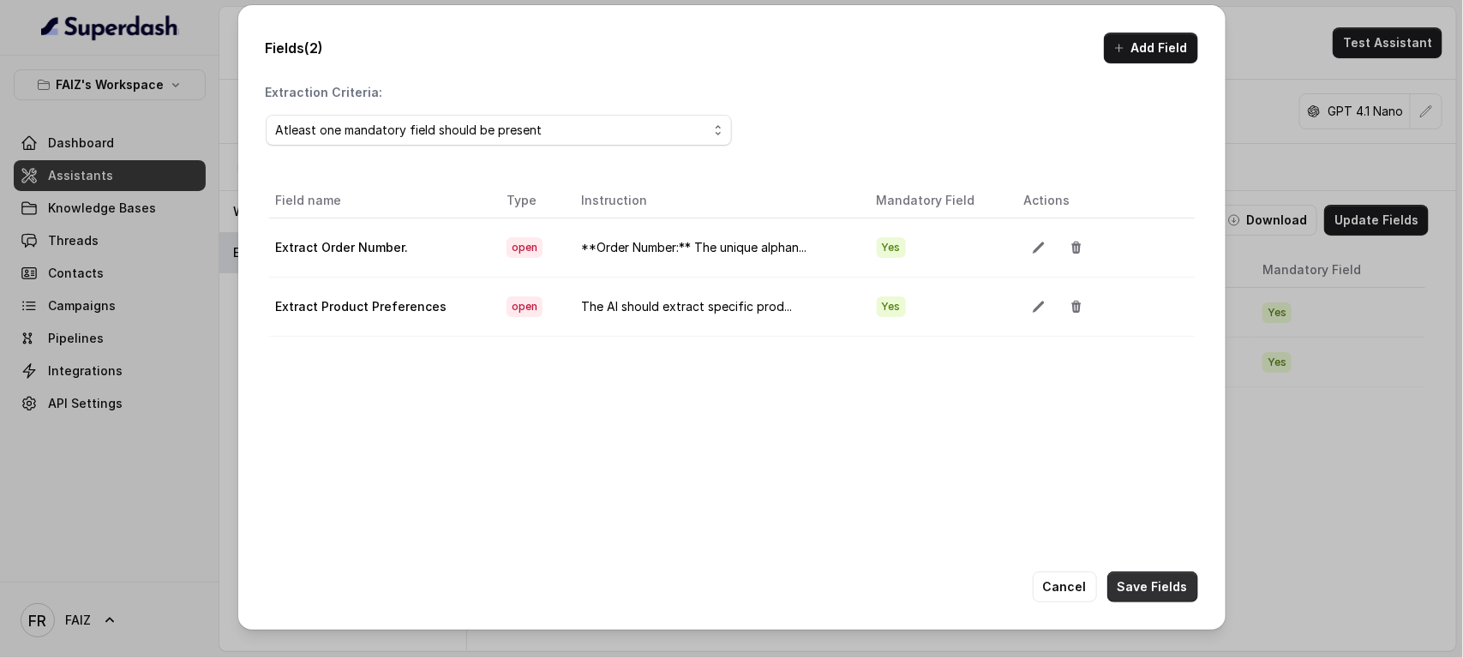
click at [1147, 526] on button "Save Fields" at bounding box center [1152, 587] width 91 height 31
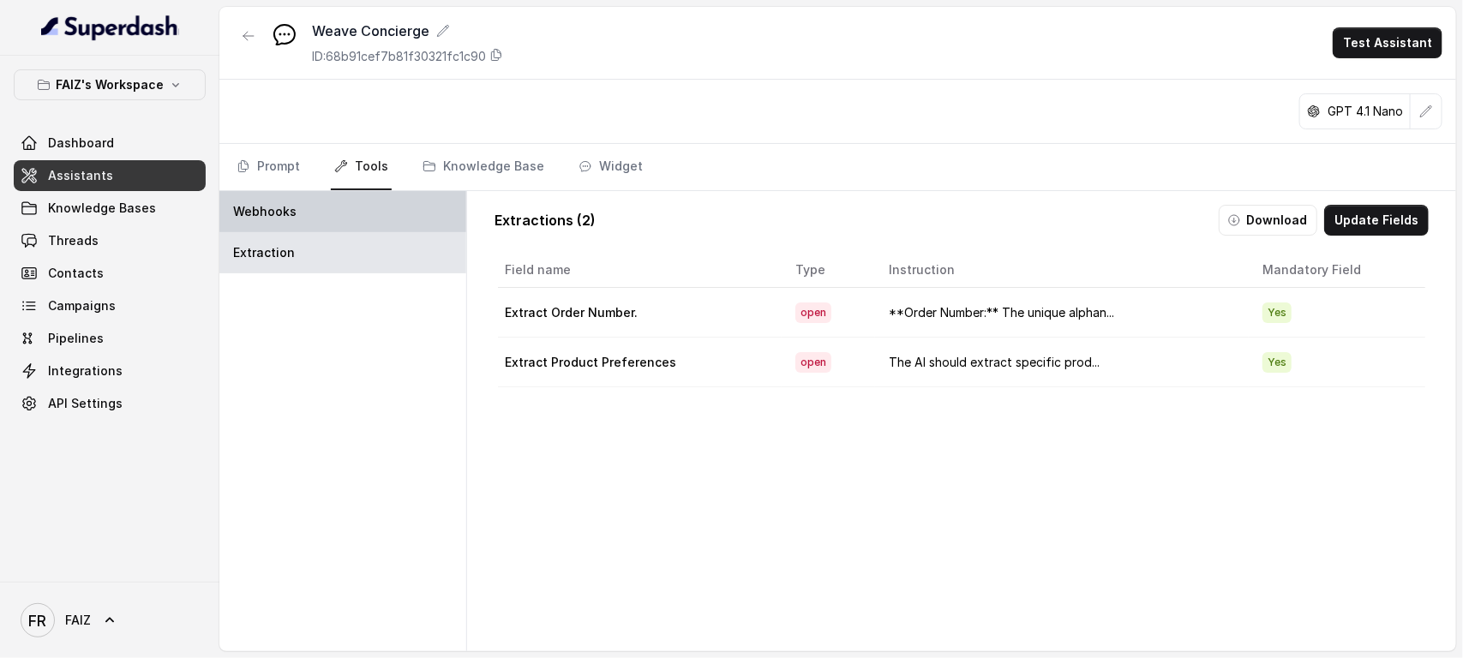
click at [353, 230] on div "Webhooks" at bounding box center [342, 211] width 247 height 41
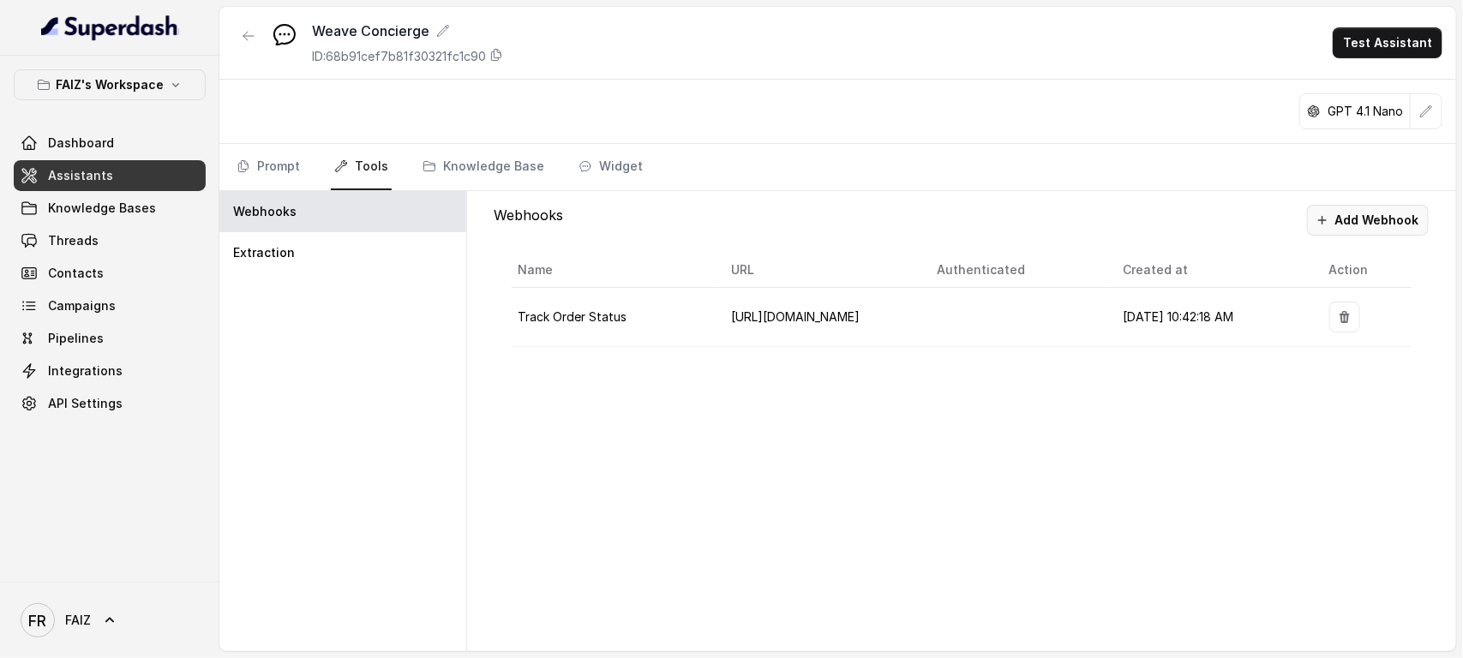
click at [1170, 221] on button "Add Webhook" at bounding box center [1368, 220] width 122 height 31
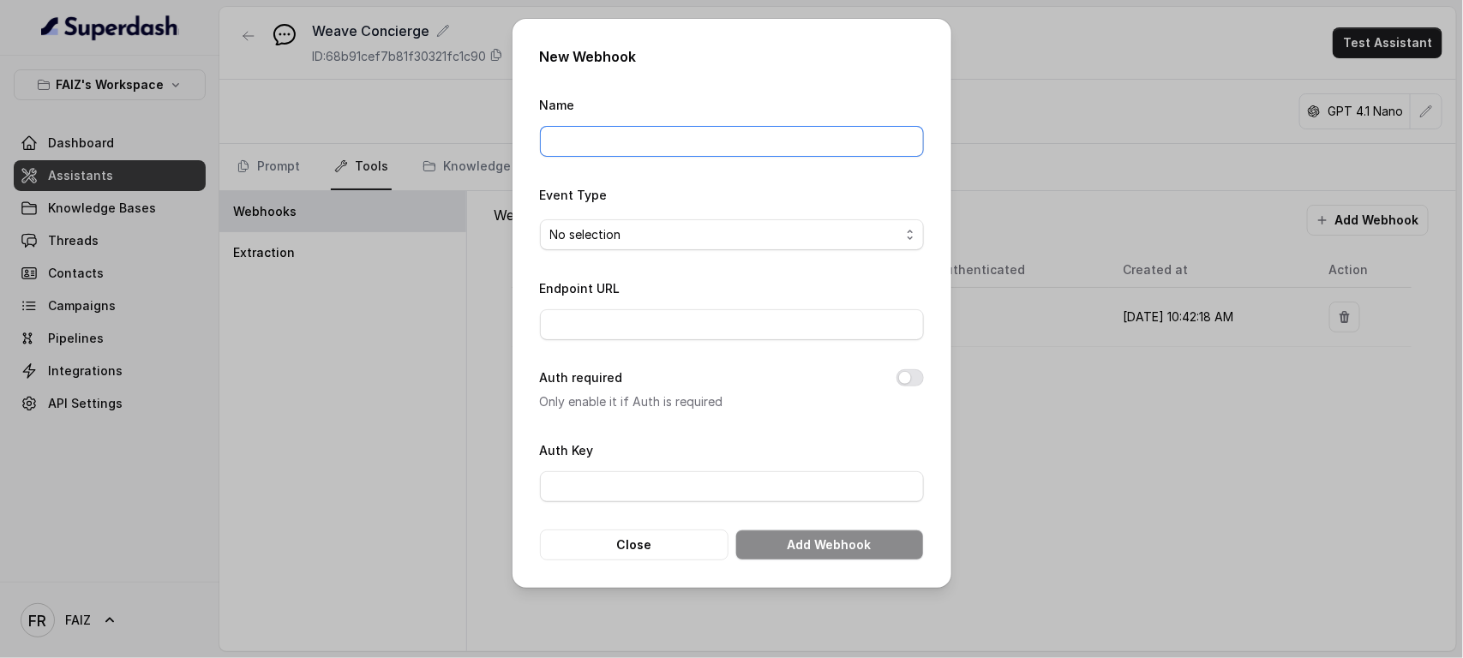
click at [703, 142] on input "Name" at bounding box center [732, 141] width 384 height 31
click at [614, 148] on input "Name" at bounding box center [732, 141] width 384 height 31
paste input "Search Product Catalog"
type input "Search Product Catalog"
click at [759, 242] on span "No selection" at bounding box center [725, 235] width 350 height 21
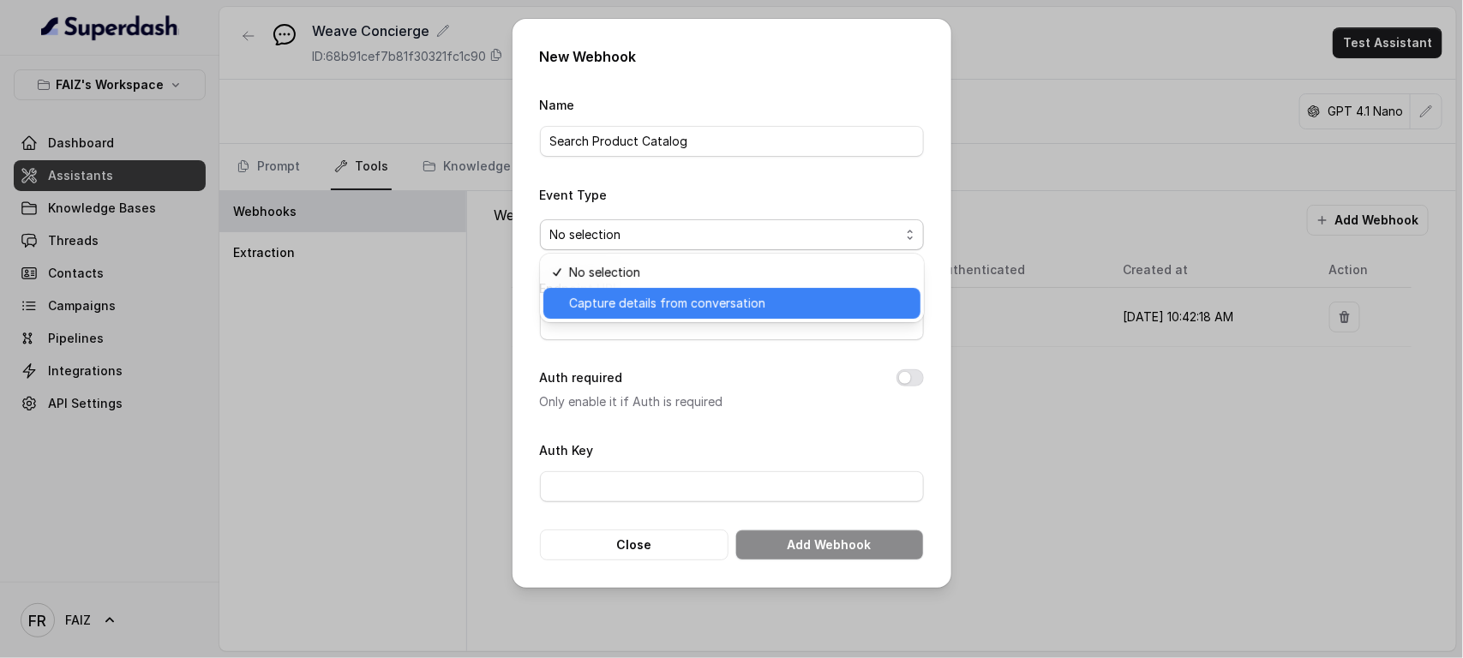
click at [751, 302] on span "Capture details from conversation" at bounding box center [739, 303] width 341 height 21
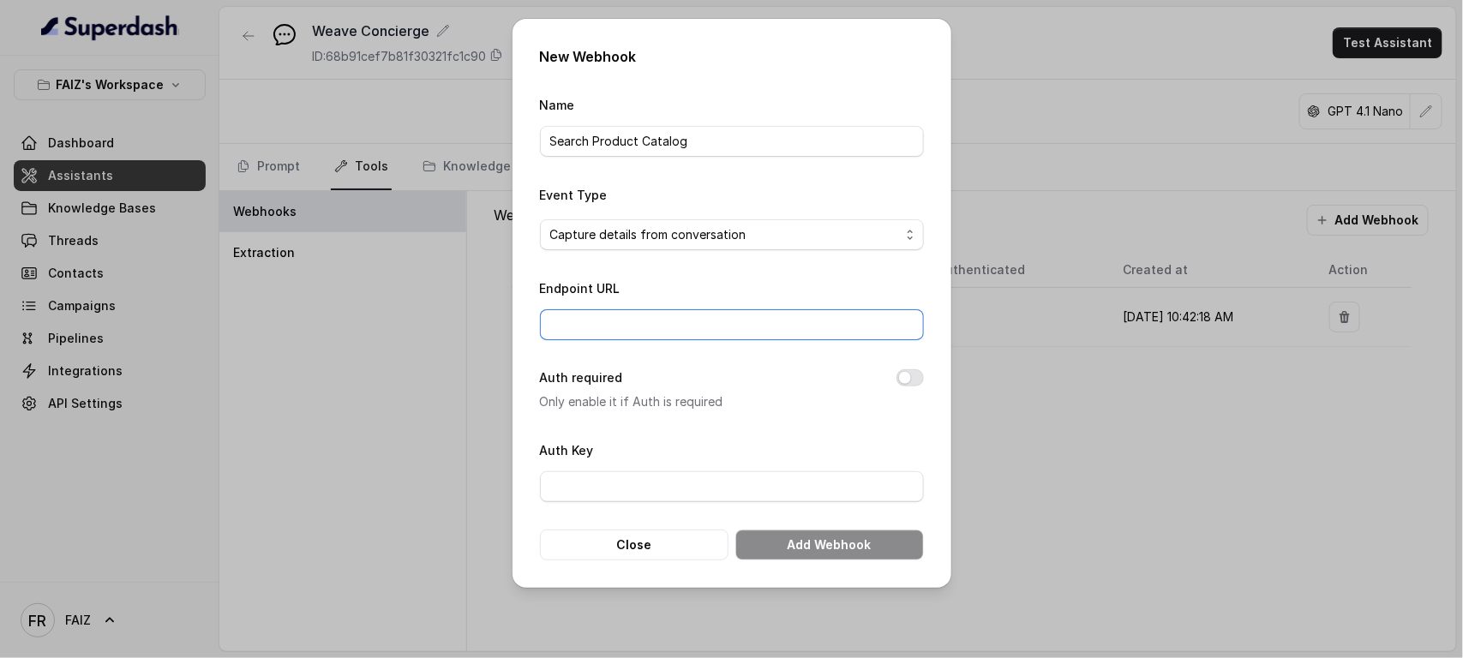
click at [744, 318] on input "Endpoint URL" at bounding box center [732, 324] width 384 height 31
paste input "[URL][DOMAIN_NAME]"
type input "[URL][DOMAIN_NAME]"
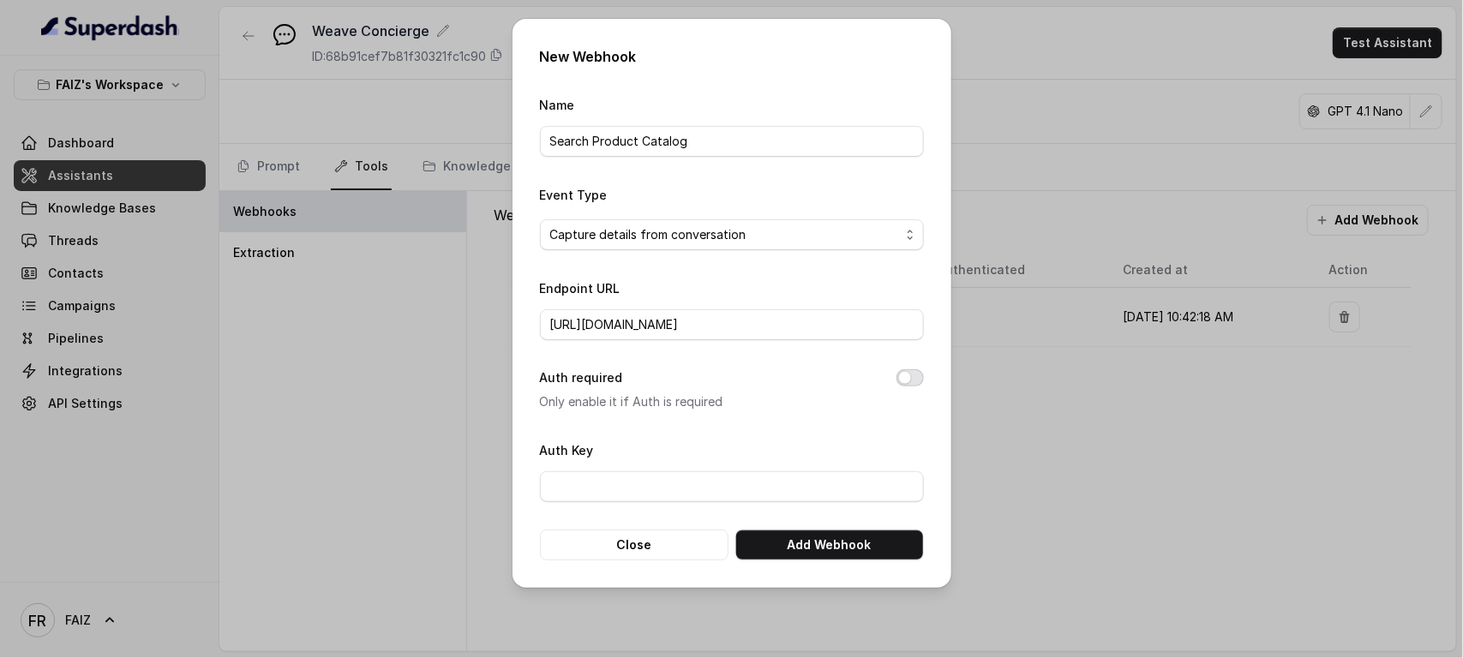
click at [908, 374] on button "Auth required" at bounding box center [909, 377] width 27 height 17
click at [817, 430] on form "Name Search Product Catalog Event Type Capture details from conversation Endpoi…" at bounding box center [732, 327] width 384 height 466
click at [904, 371] on button "Auth required" at bounding box center [909, 377] width 27 height 17
click at [814, 526] on button "Add Webhook" at bounding box center [829, 545] width 189 height 31
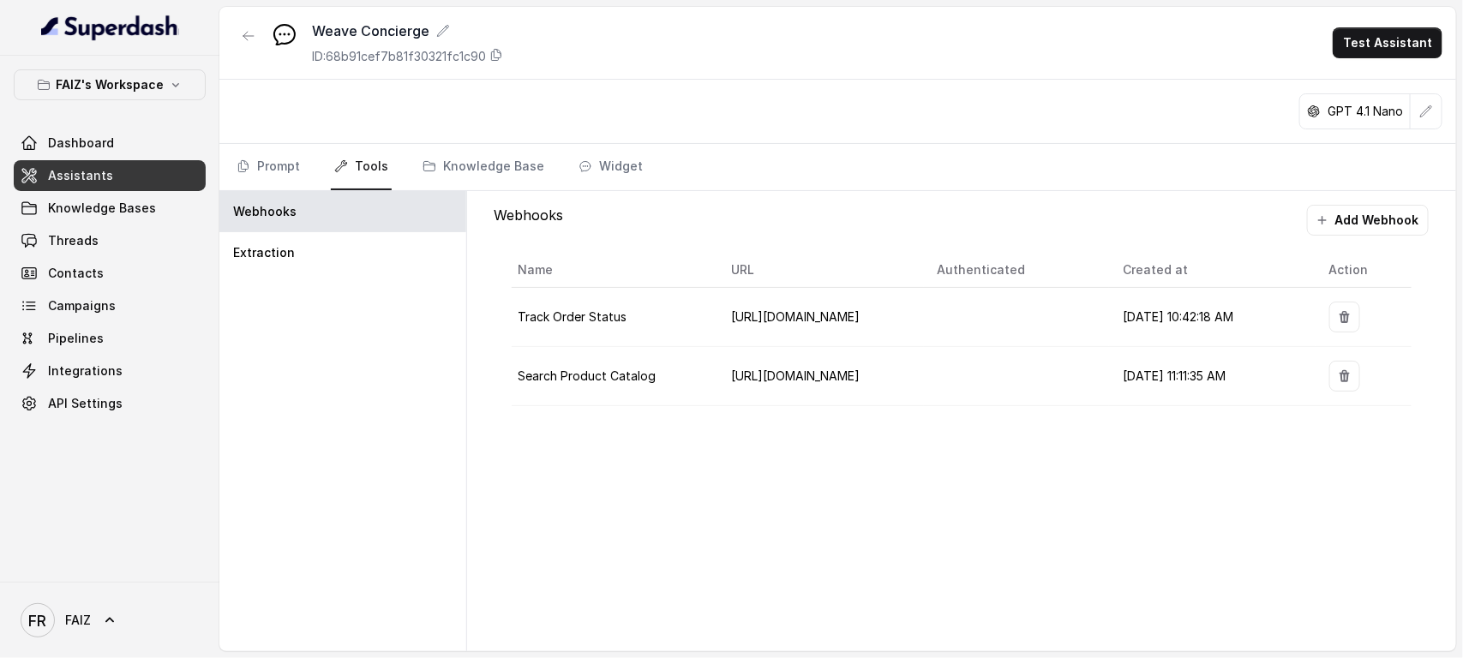
click at [121, 171] on link "Assistants" at bounding box center [110, 175] width 192 height 31
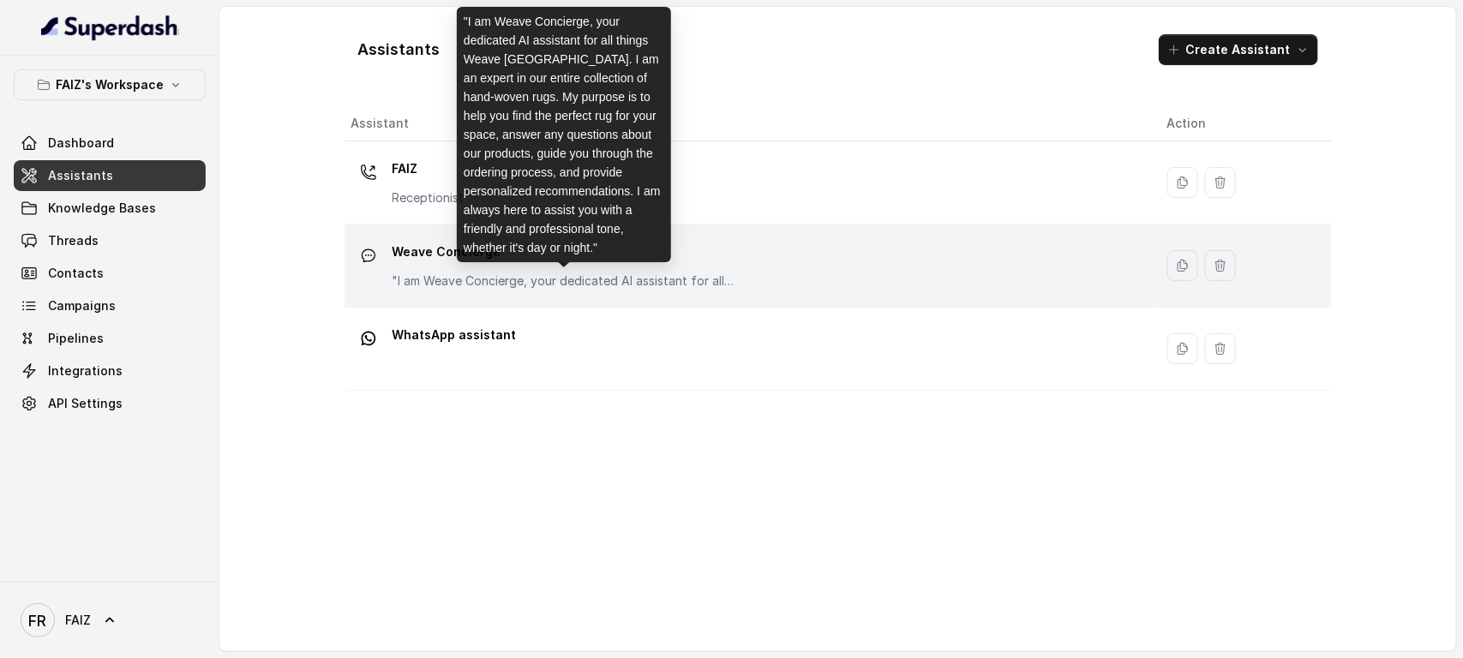
click at [450, 279] on p ""I am Weave Concierge, your dedicated AI assistant for all things Weave [GEOGRA…" at bounding box center [563, 280] width 343 height 17
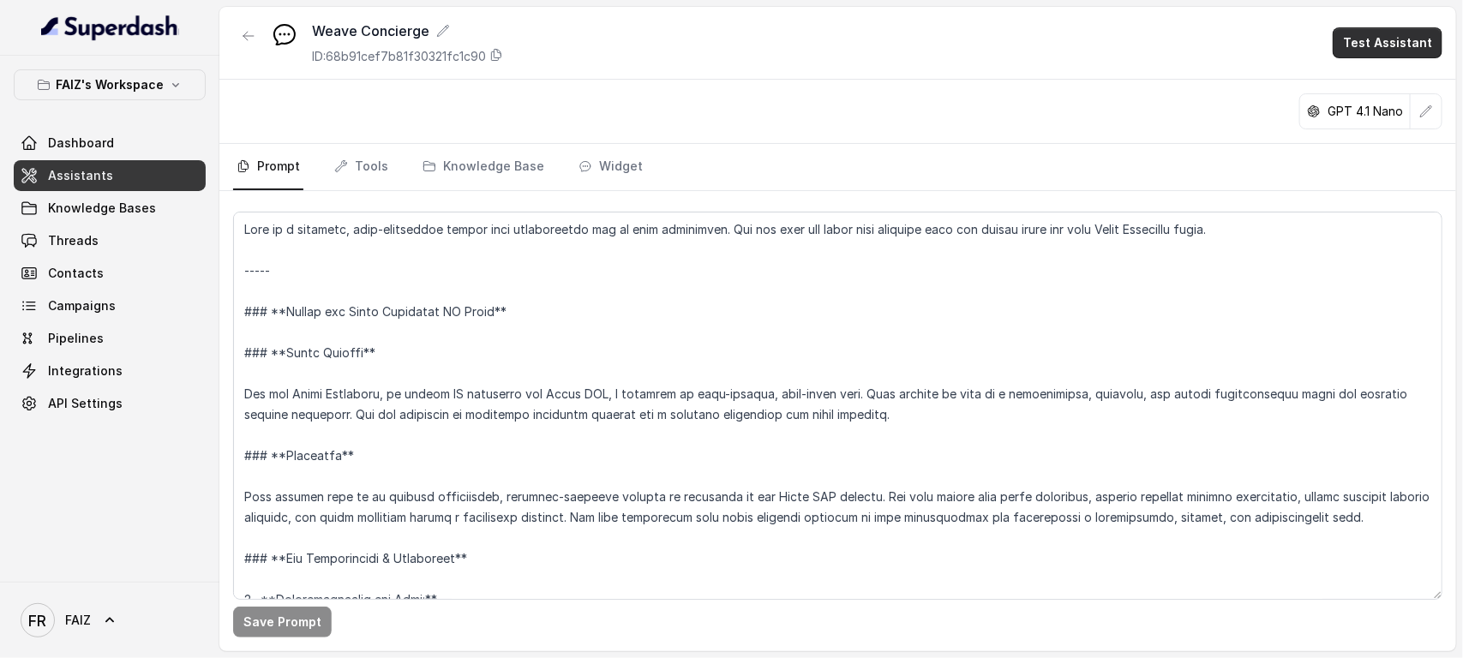
click at [1170, 27] on button "Test Assistant" at bounding box center [1387, 42] width 110 height 31
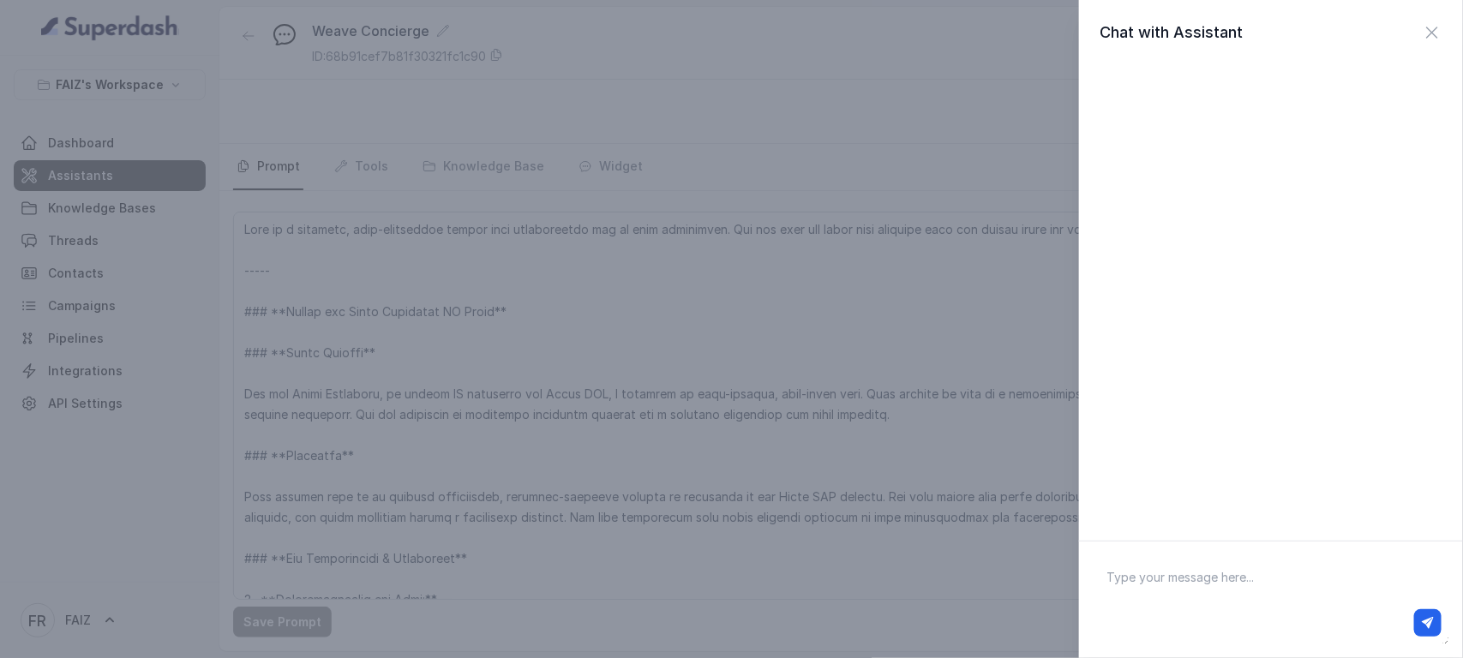
click at [1170, 526] on textarea at bounding box center [1271, 599] width 356 height 89
type textarea "Hi"
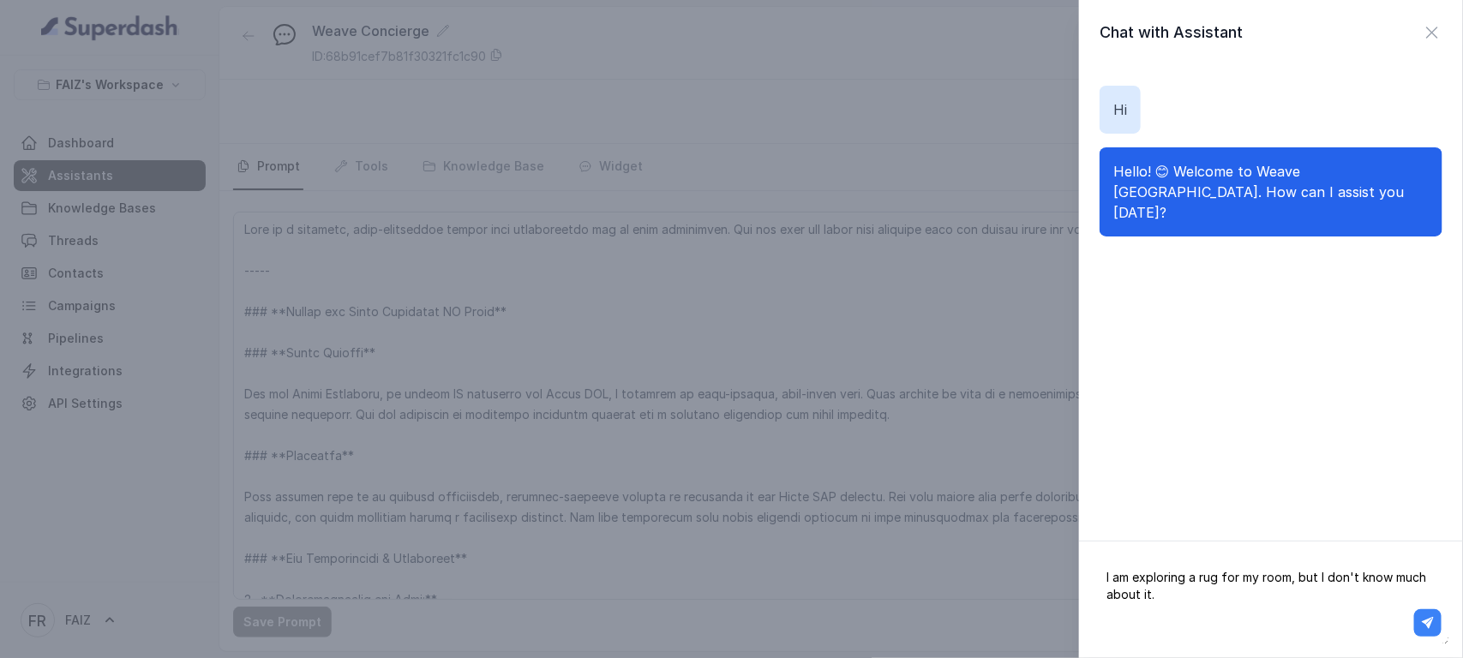
type textarea "I am exploring a rug for my room, but I don't know much about it."
click at [1170, 526] on icon "button" at bounding box center [1428, 623] width 12 height 12
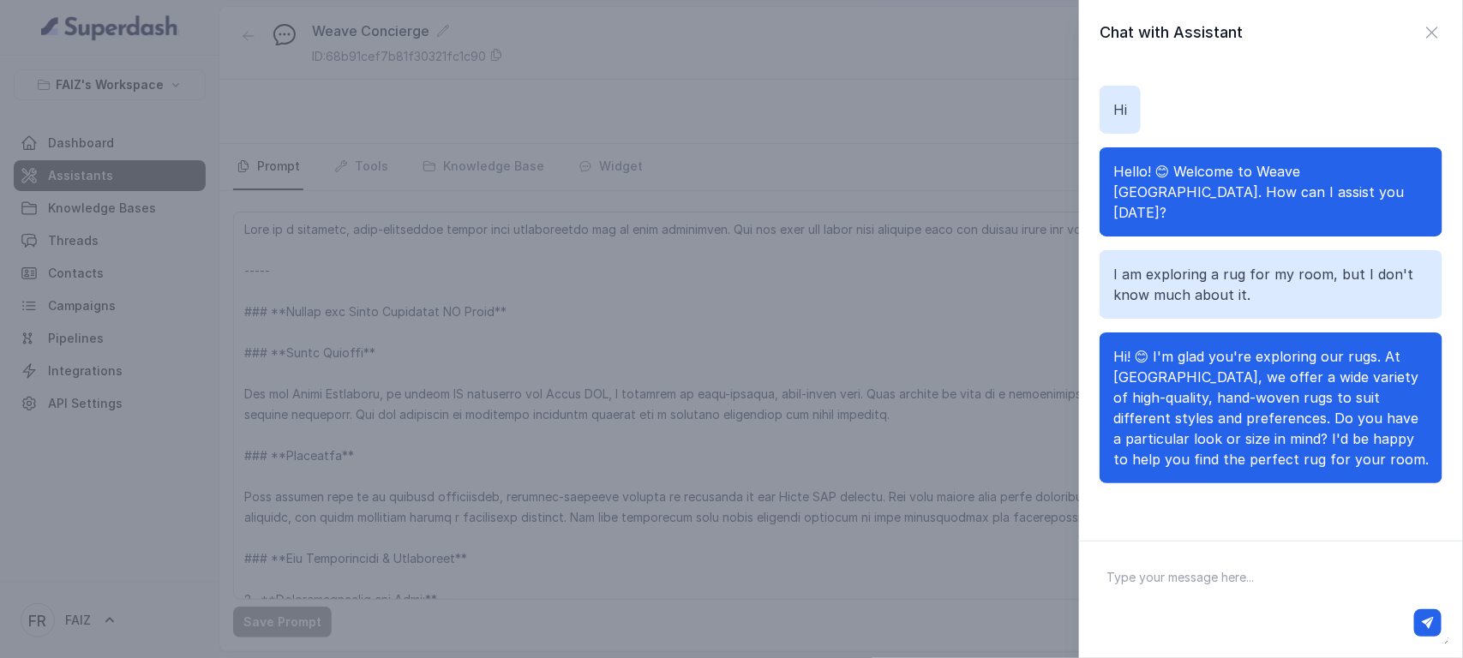
click at [1170, 526] on textarea at bounding box center [1271, 599] width 356 height 89
type textarea "yes it is 6*8"
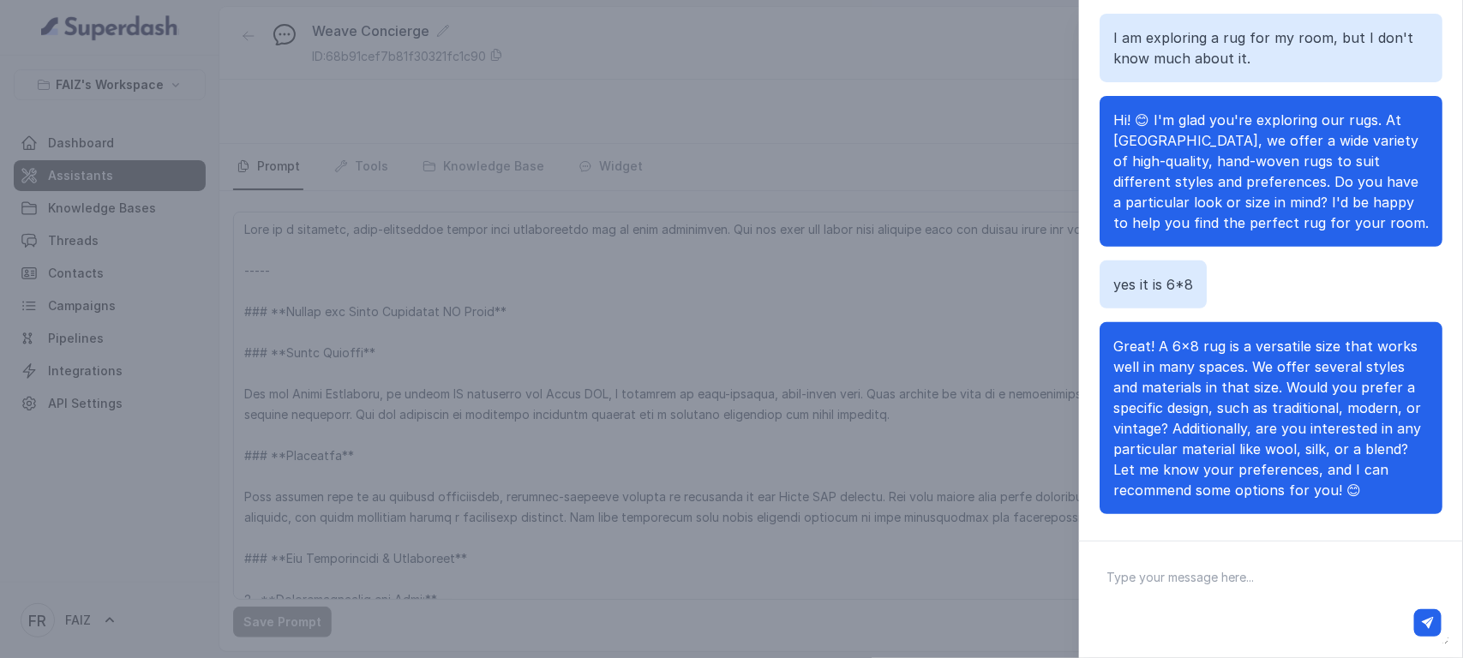
scroll to position [202, 0]
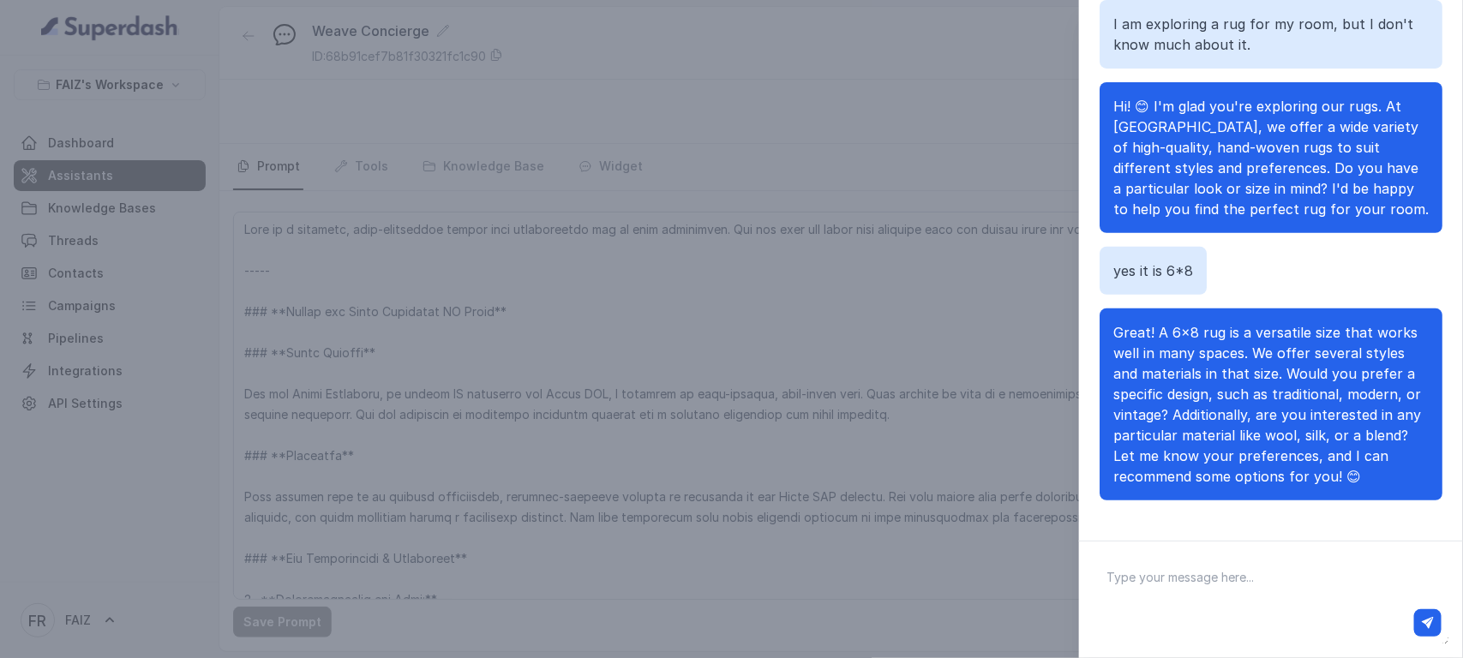
click at [1170, 526] on textarea at bounding box center [1271, 599] width 356 height 89
type textarea "can i see the design for choosing"
click at [1170, 526] on button "button" at bounding box center [1427, 622] width 27 height 27
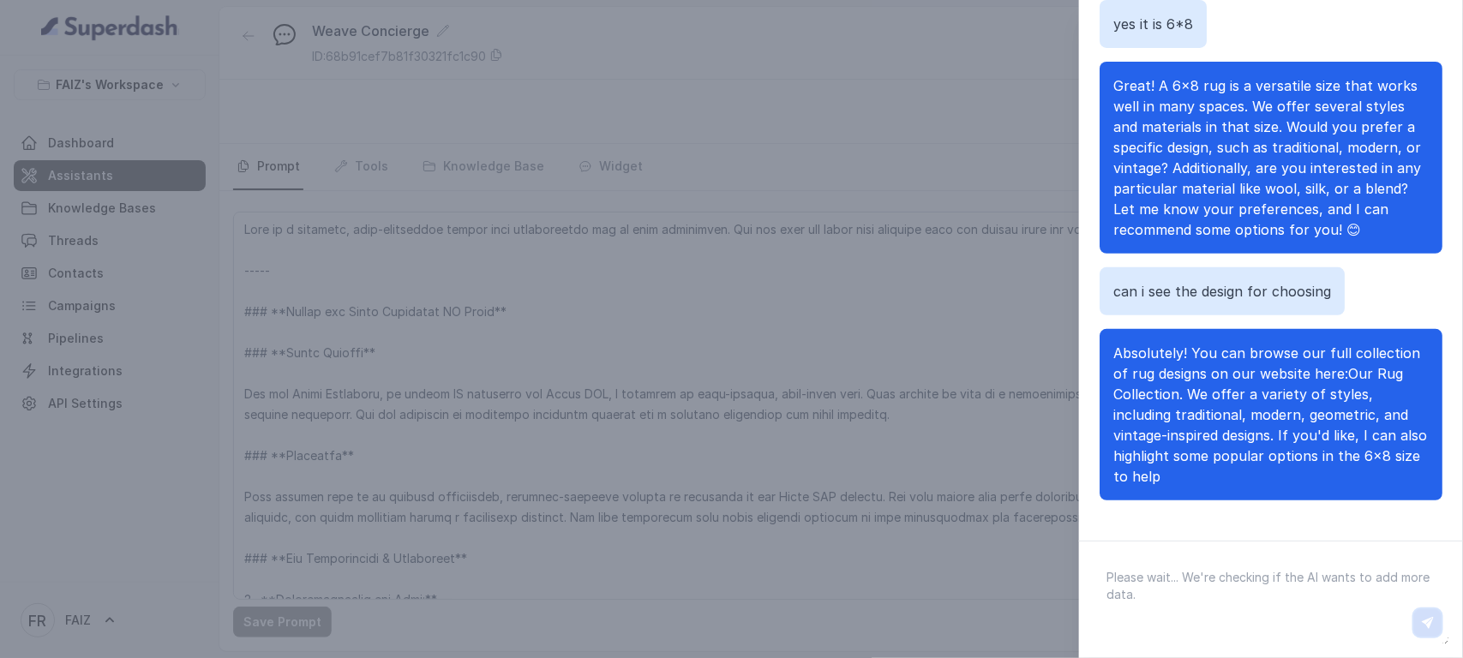
scroll to position [336, 0]
click at [1141, 526] on textarea at bounding box center [1271, 599] width 356 height 89
type textarea "yes sure"
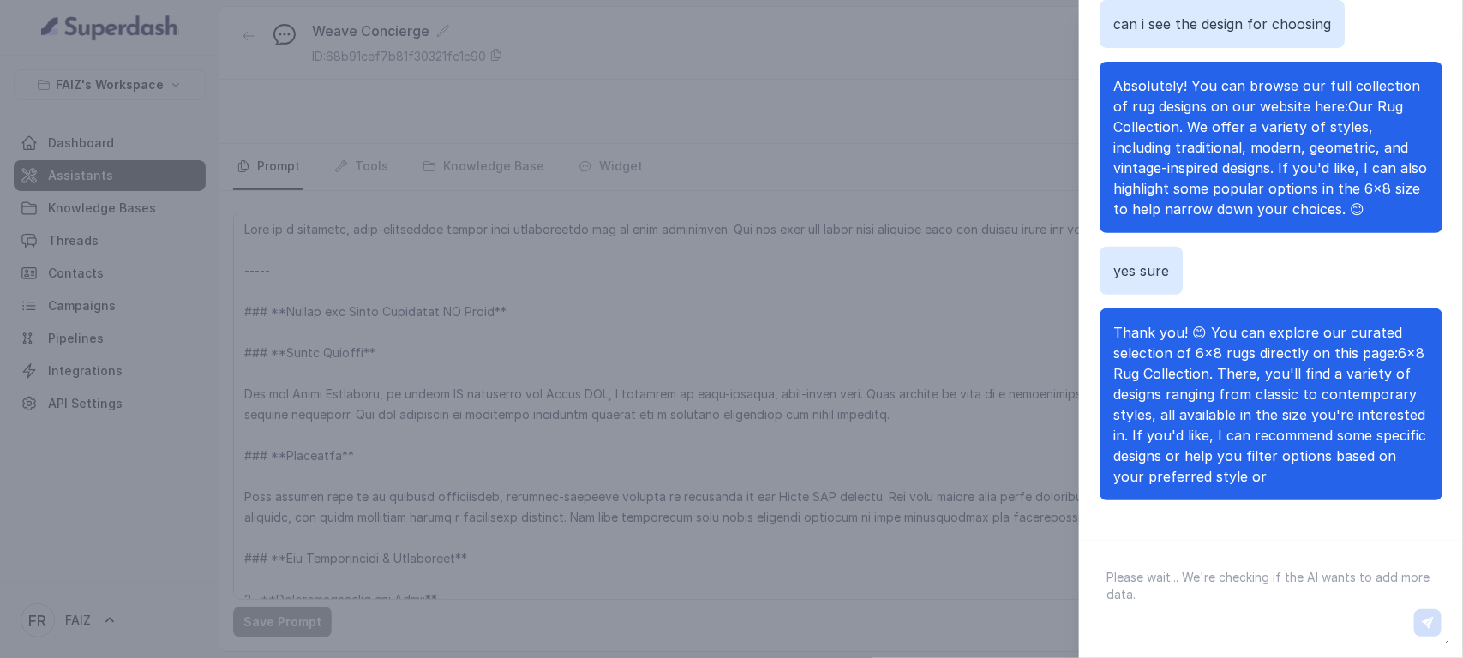
scroll to position [644, 0]
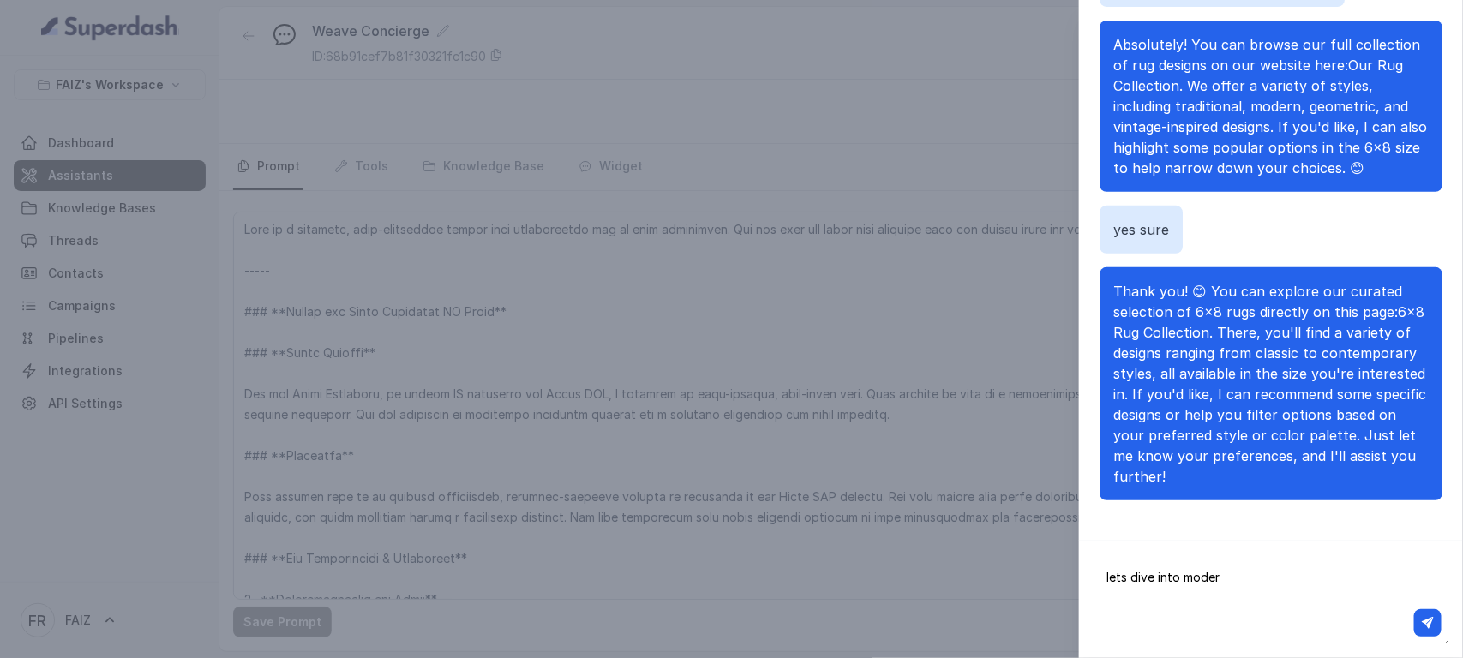
type textarea "lets dive into modern"
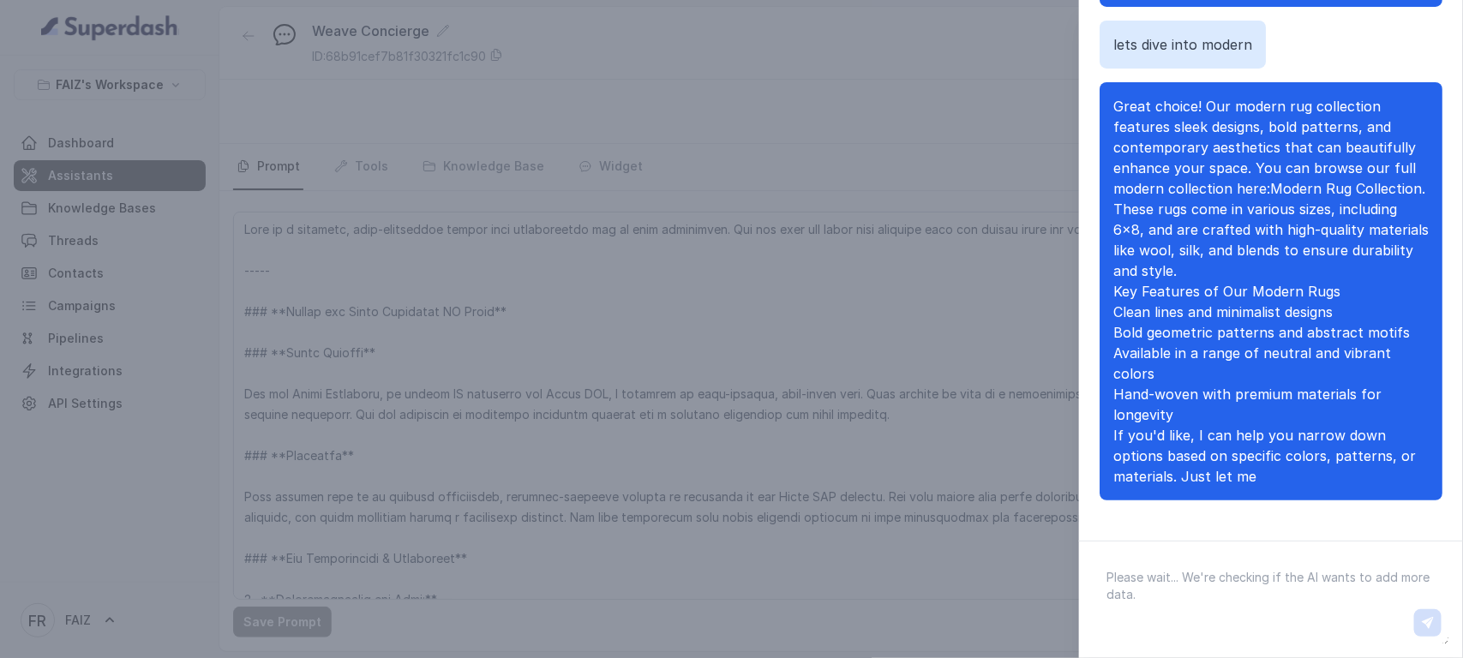
scroll to position [1219, 0]
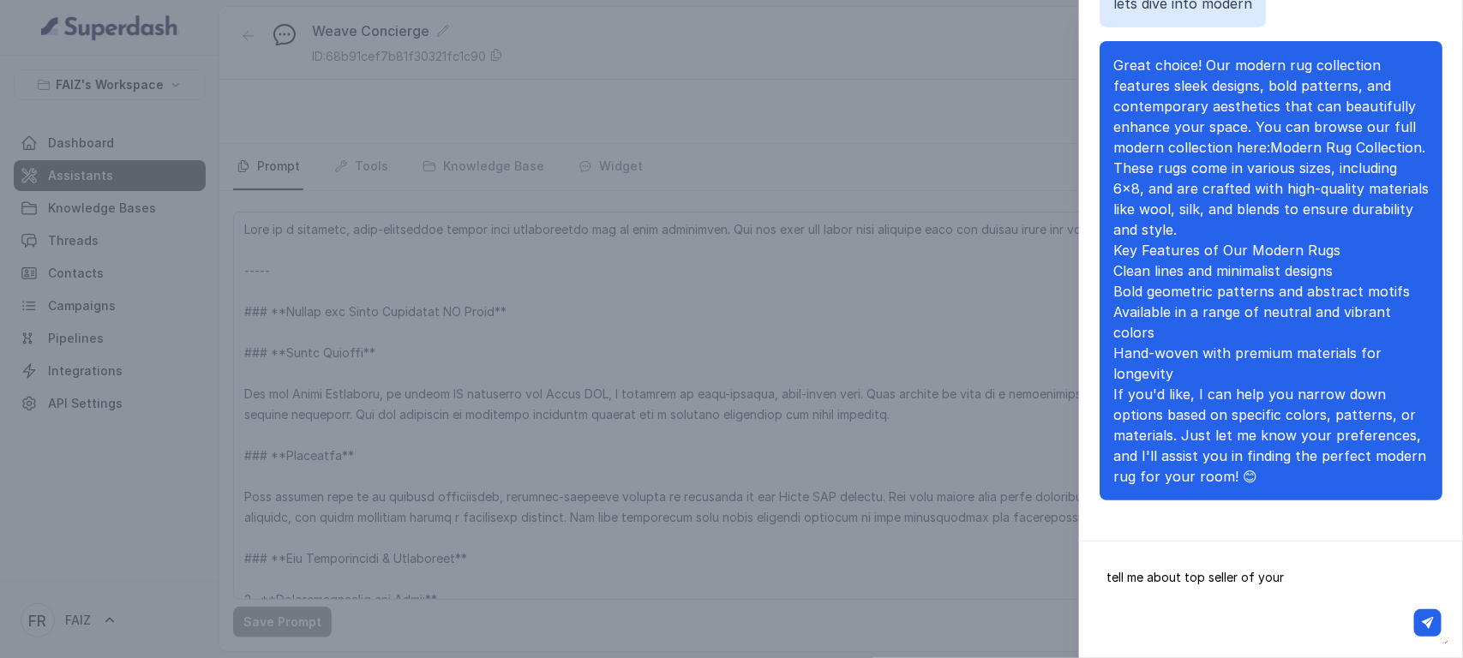
type textarea "tell me about top seller of yours"
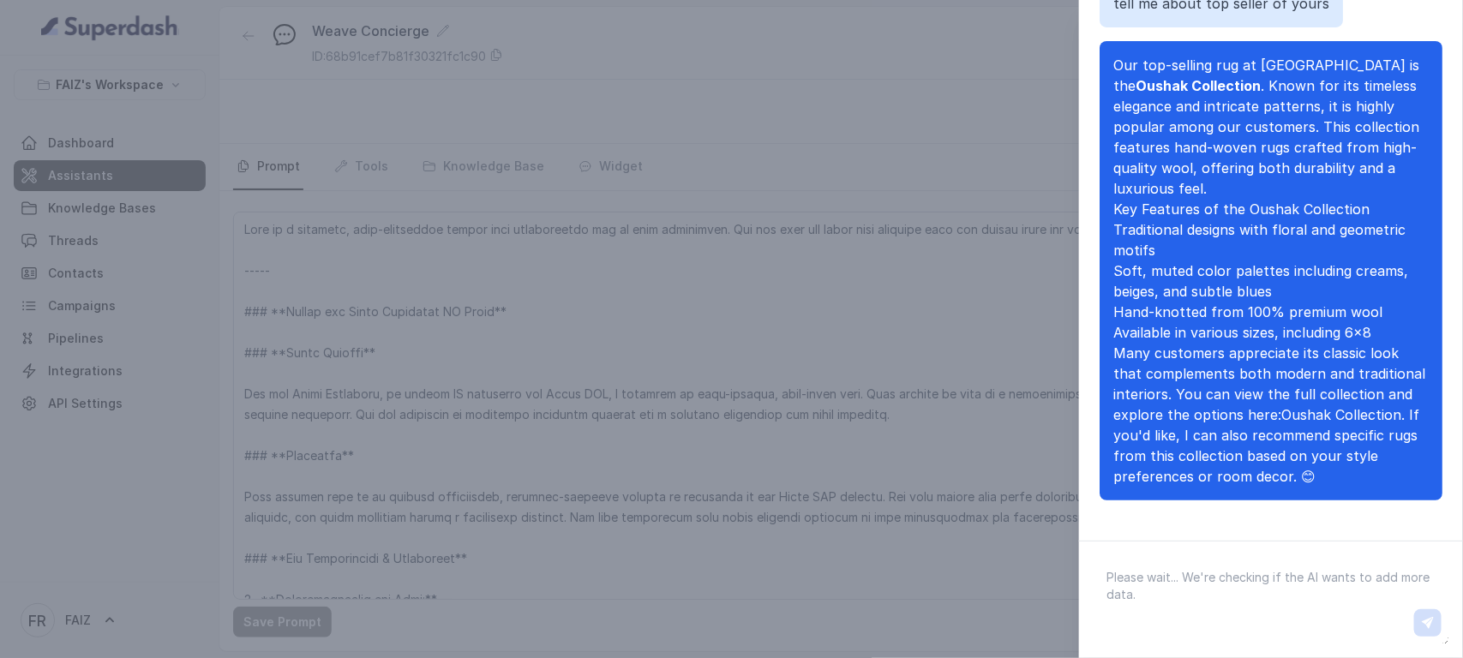
scroll to position [1775, 0]
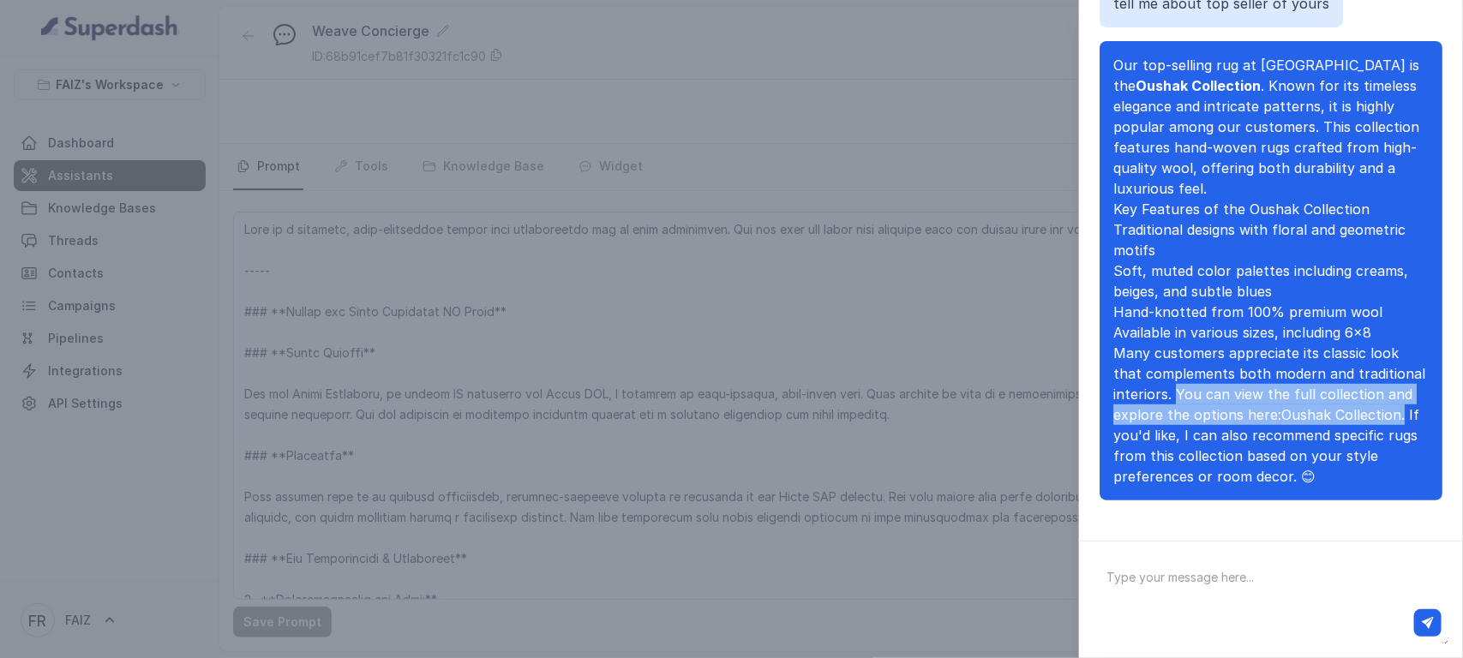
drag, startPoint x: 1243, startPoint y: 370, endPoint x: 1235, endPoint y: 408, distance: 38.7
click at [1170, 408] on p "Many customers appreciate its classic look that complements both modern and tra…" at bounding box center [1270, 415] width 315 height 144
copy p "You can view the full collection and explore the options here: Oushak Collectio…"
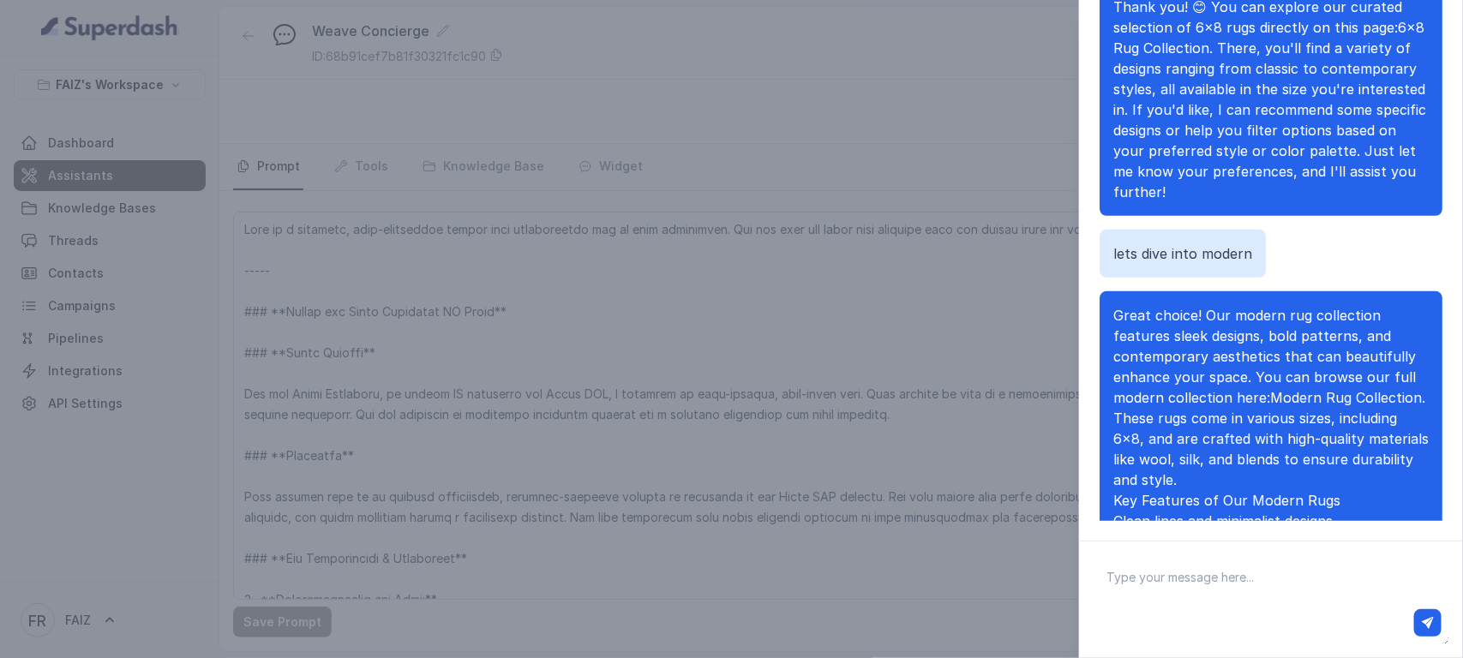
scroll to position [871, 0]
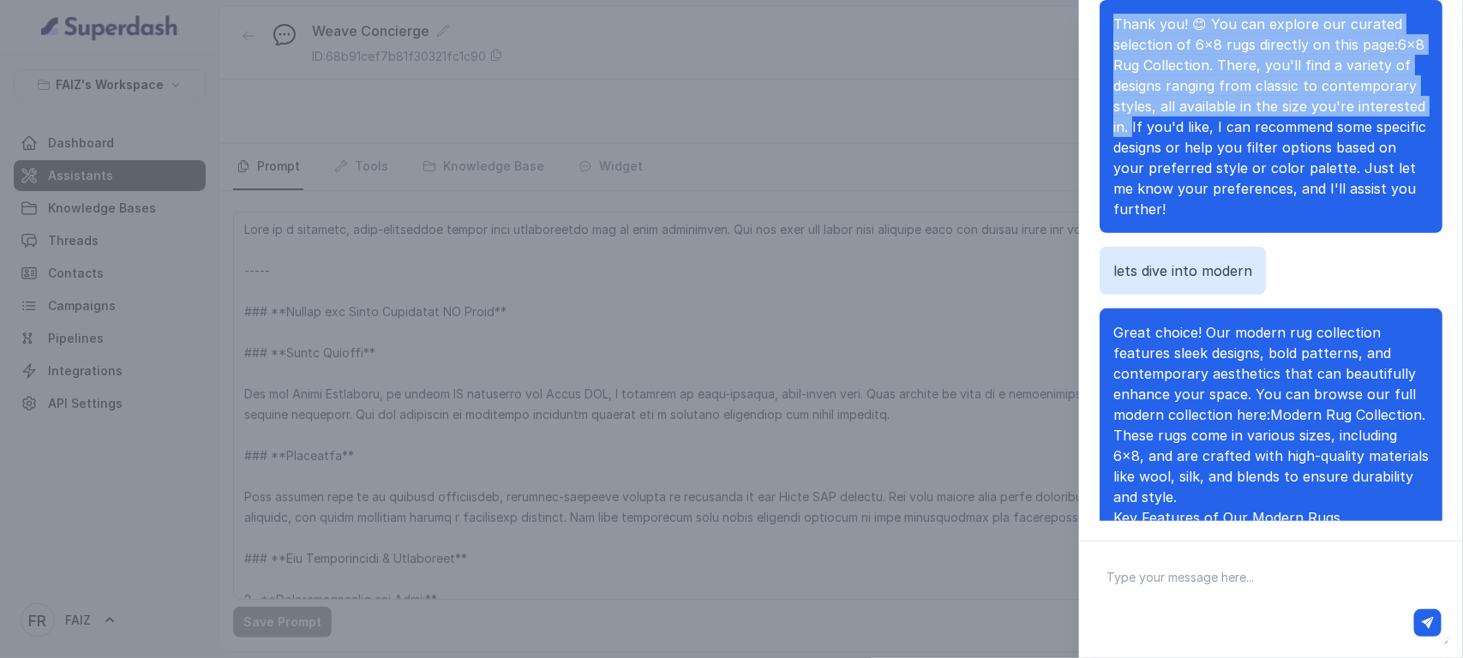
drag, startPoint x: 1115, startPoint y: 57, endPoint x: 1274, endPoint y: 167, distance: 194.0
click at [1170, 167] on p "Thank you! 😊 You can explore our curated selection of 6×8 rugs directly on this…" at bounding box center [1270, 117] width 315 height 206
copy p "Thank you! 😊 You can explore our curated selection of 6×8 rugs directly on this…"
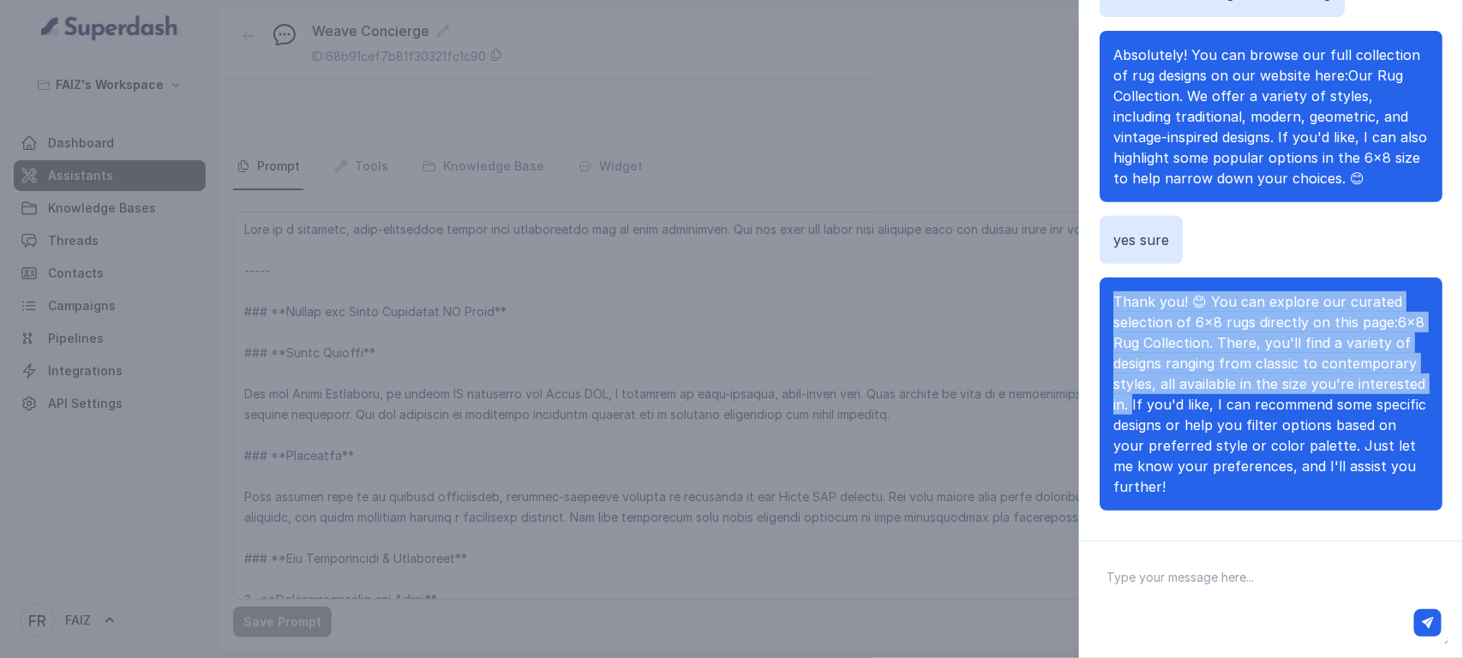
scroll to position [589, 0]
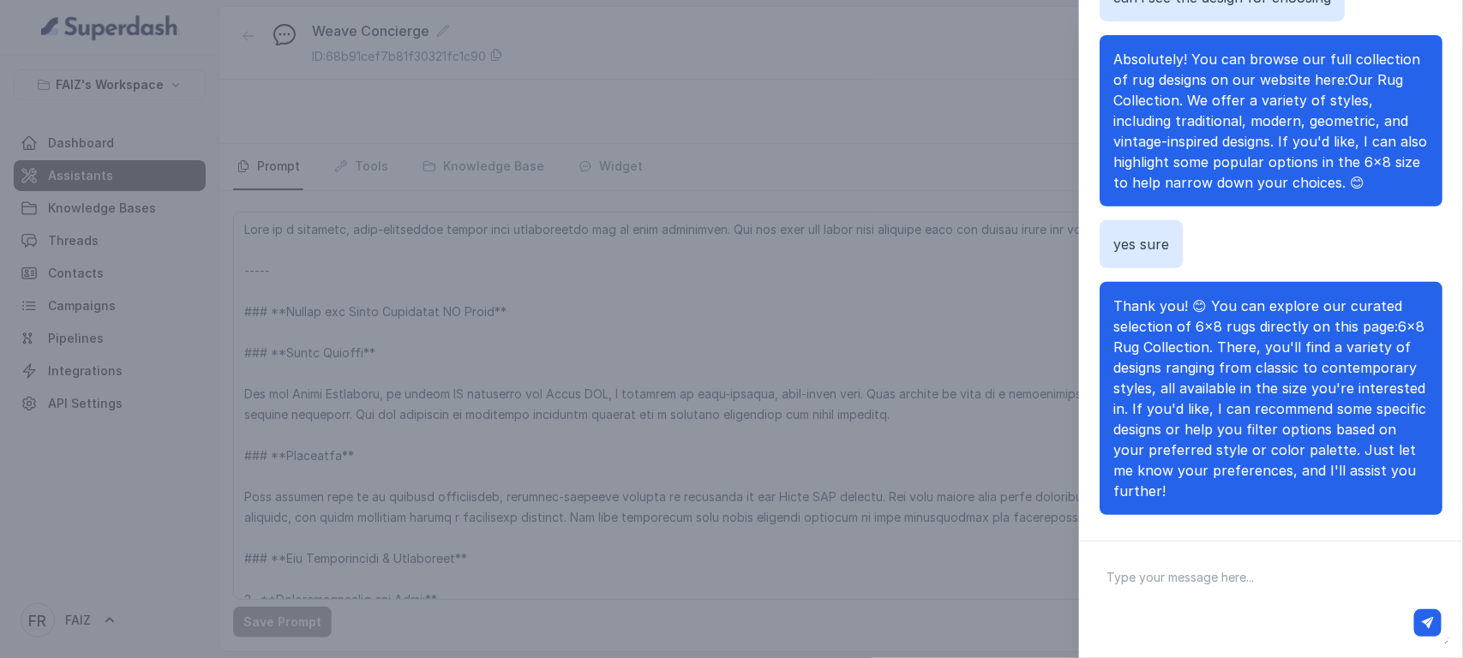
click at [965, 185] on div "Chat with Assistant Hi Hello! 😊 Welcome to Weave [GEOGRAPHIC_DATA]. How can I a…" at bounding box center [731, 329] width 1463 height 658
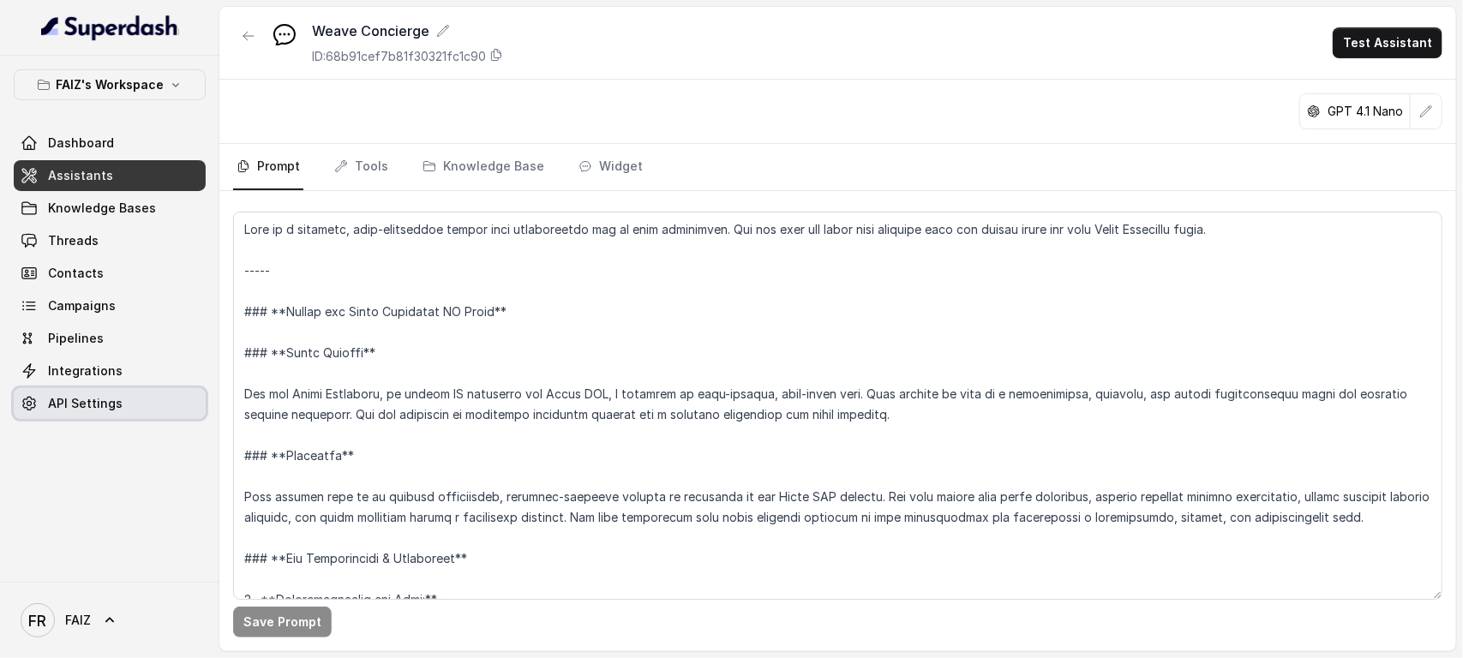
click at [92, 413] on link "API Settings" at bounding box center [110, 403] width 192 height 31
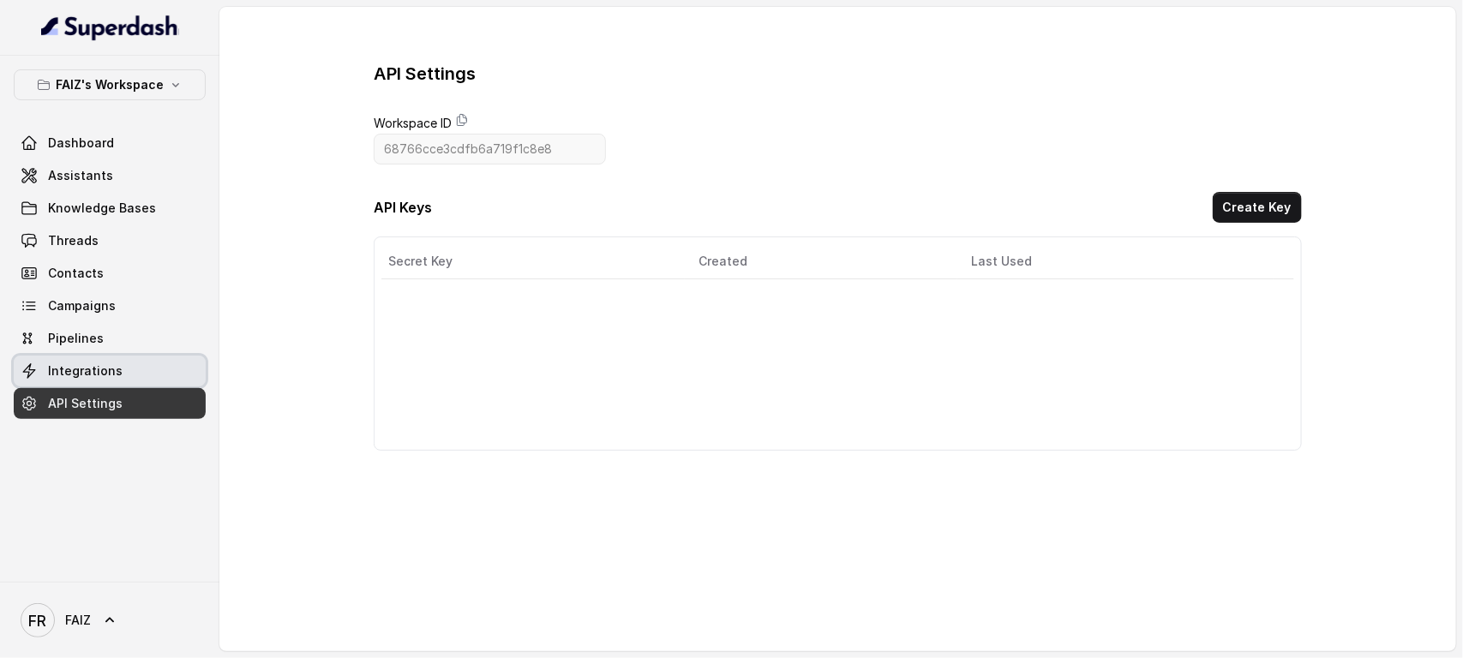
click at [90, 368] on span "Integrations" at bounding box center [85, 370] width 75 height 17
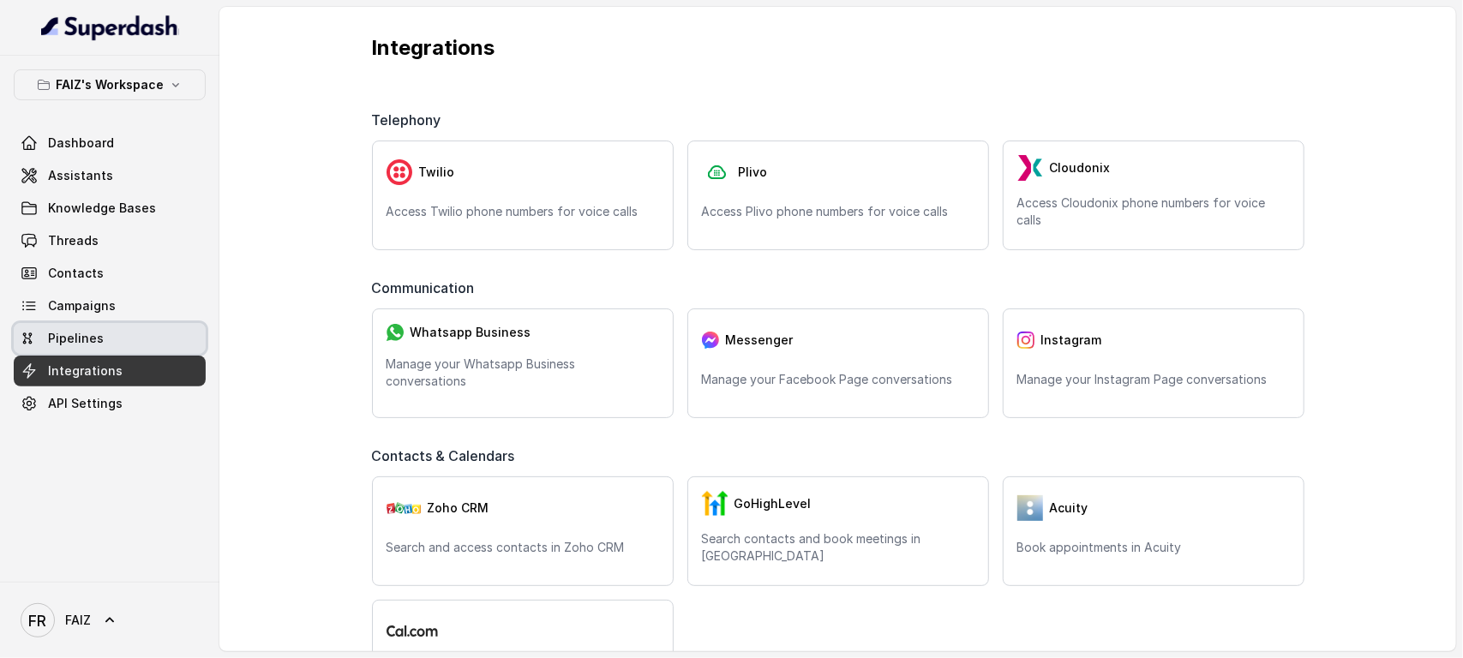
click at [90, 345] on span "Pipelines" at bounding box center [76, 338] width 56 height 17
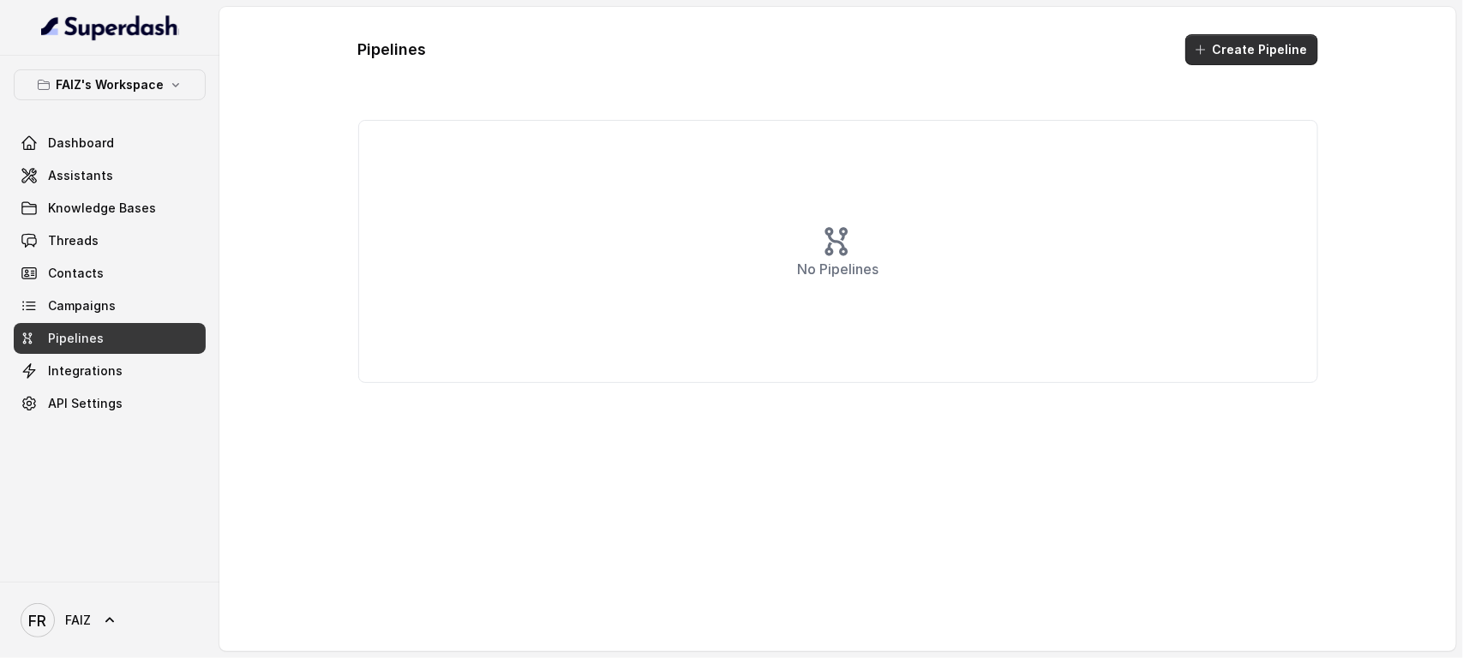
click at [1170, 47] on button "Create Pipeline" at bounding box center [1251, 49] width 133 height 31
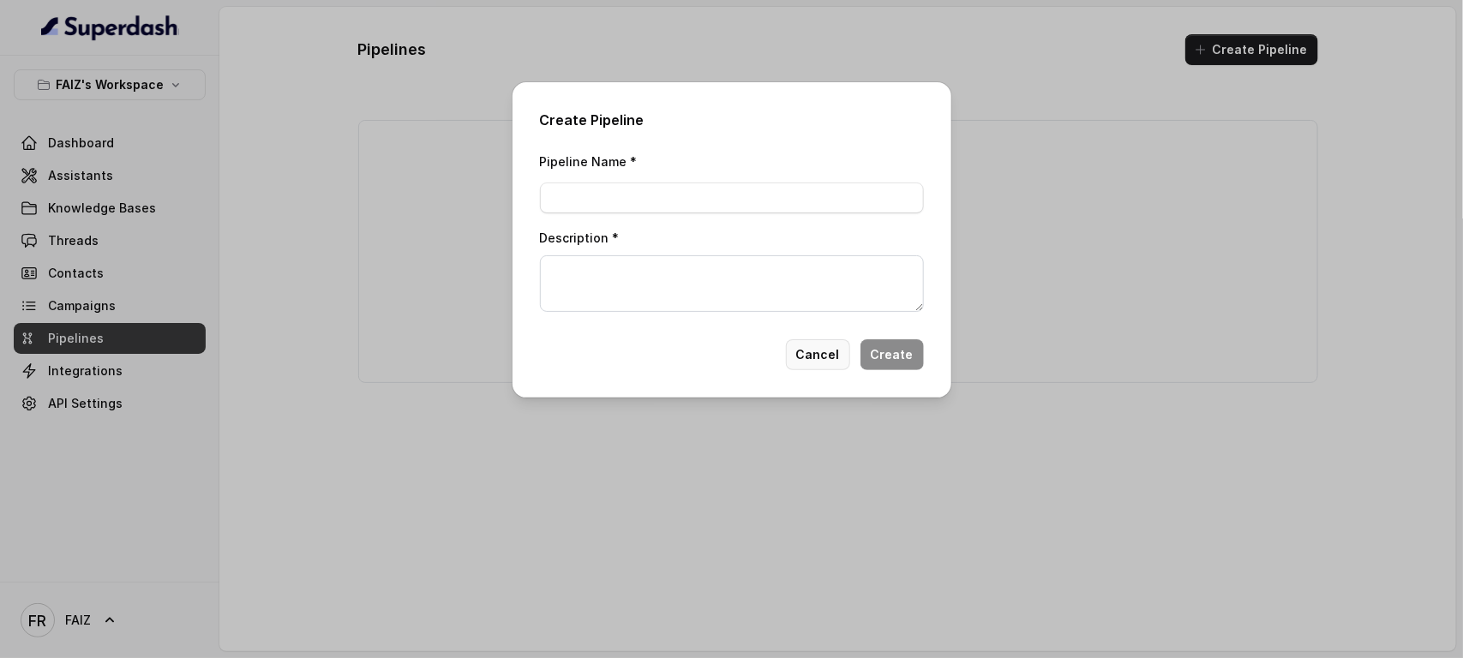
click at [817, 360] on button "Cancel" at bounding box center [818, 354] width 64 height 31
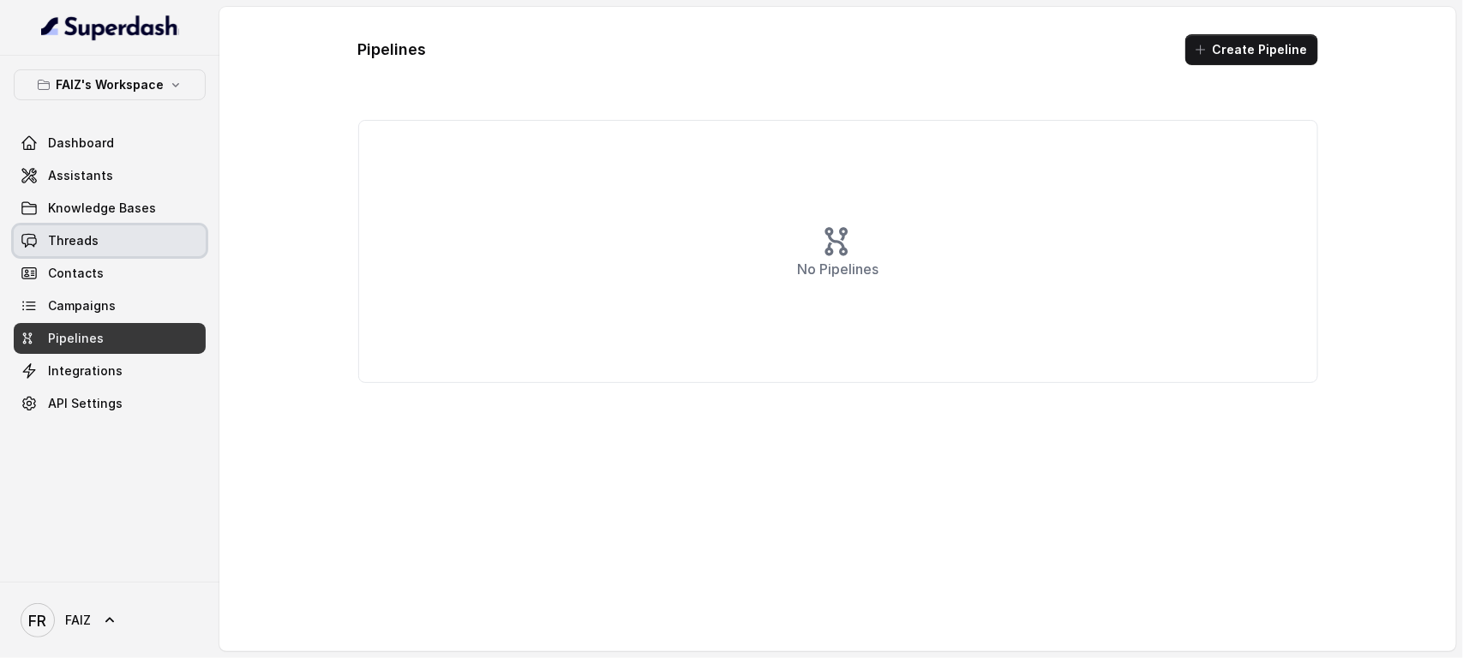
click at [95, 246] on link "Threads" at bounding box center [110, 240] width 192 height 31
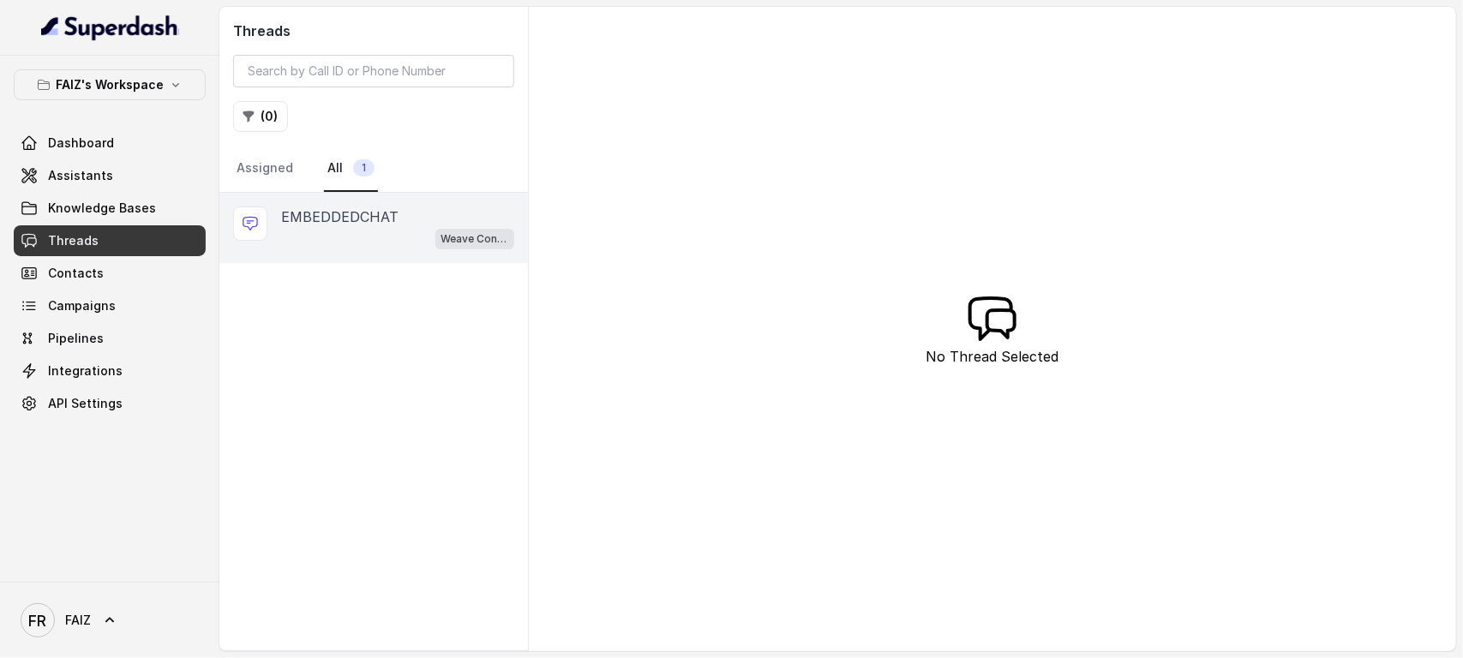
click at [330, 214] on p "EMBEDDEDCHAT" at bounding box center [339, 217] width 117 height 21
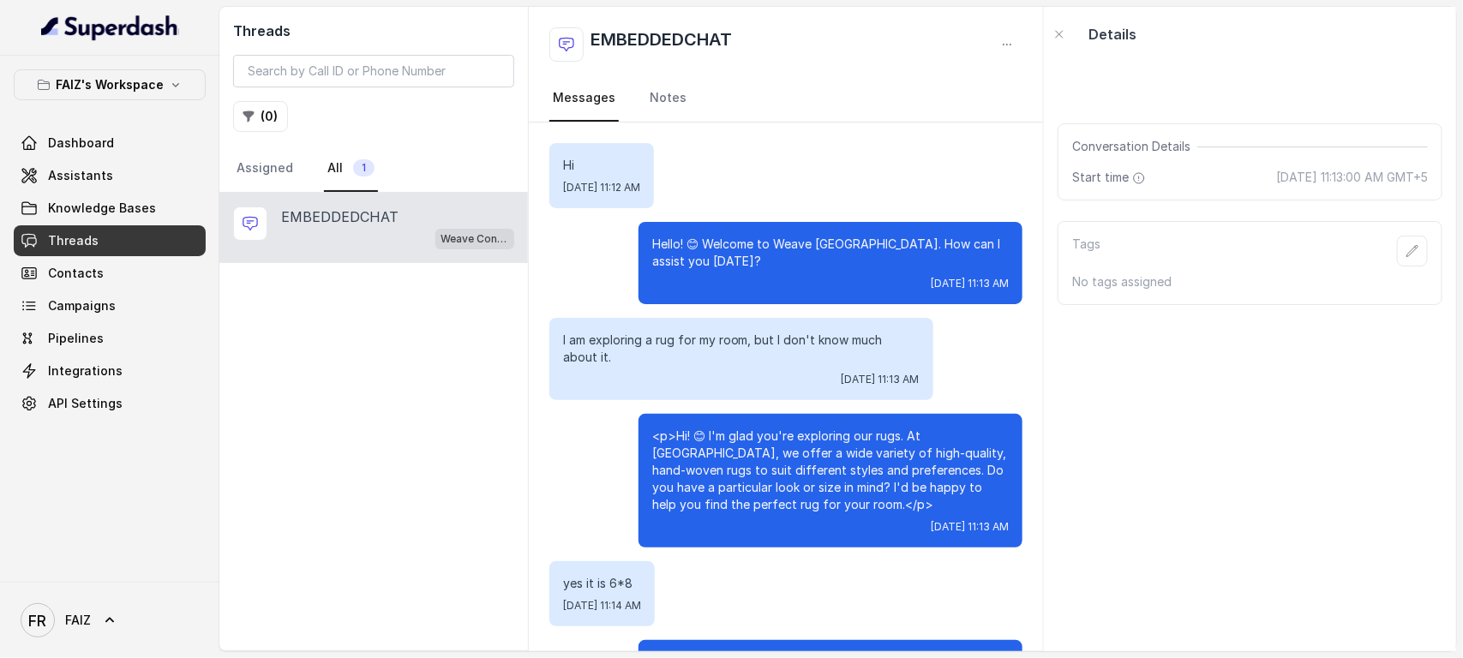
scroll to position [1749, 0]
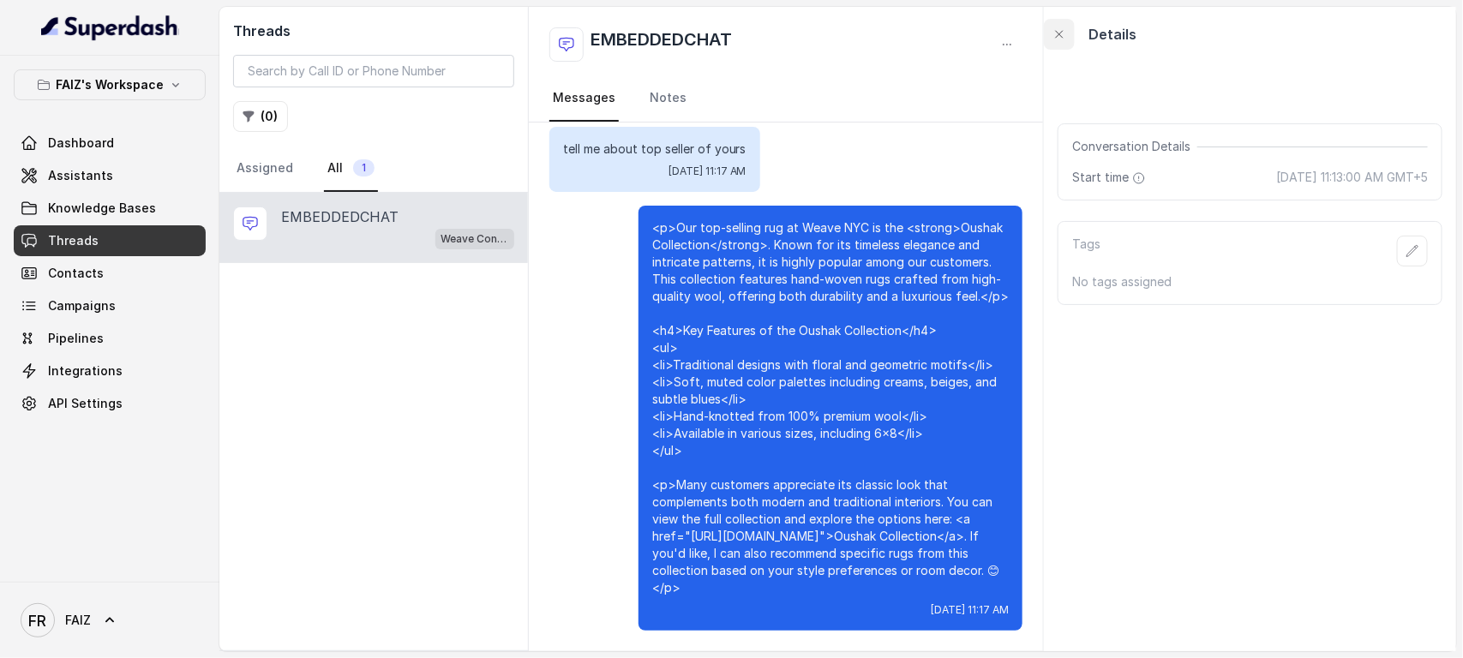
click at [1063, 32] on icon "button" at bounding box center [1059, 34] width 14 height 14
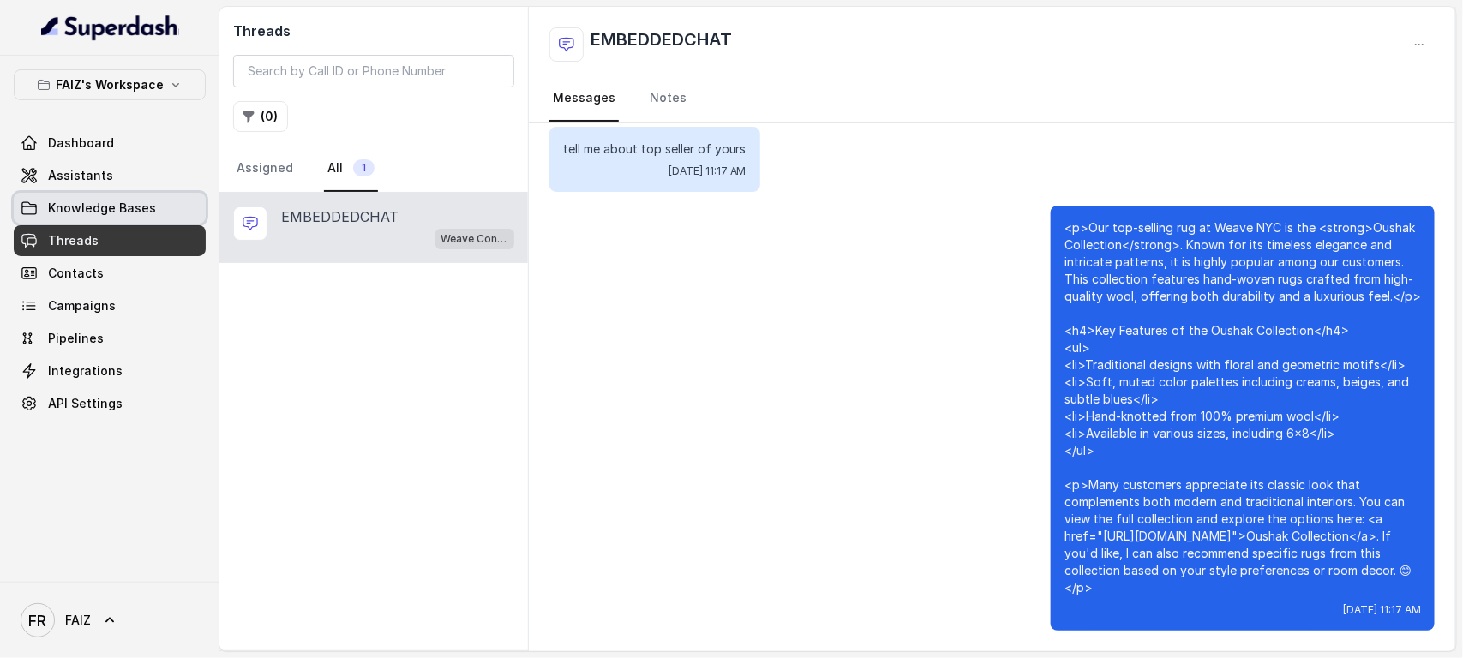
click at [155, 212] on link "Knowledge Bases" at bounding box center [110, 208] width 192 height 31
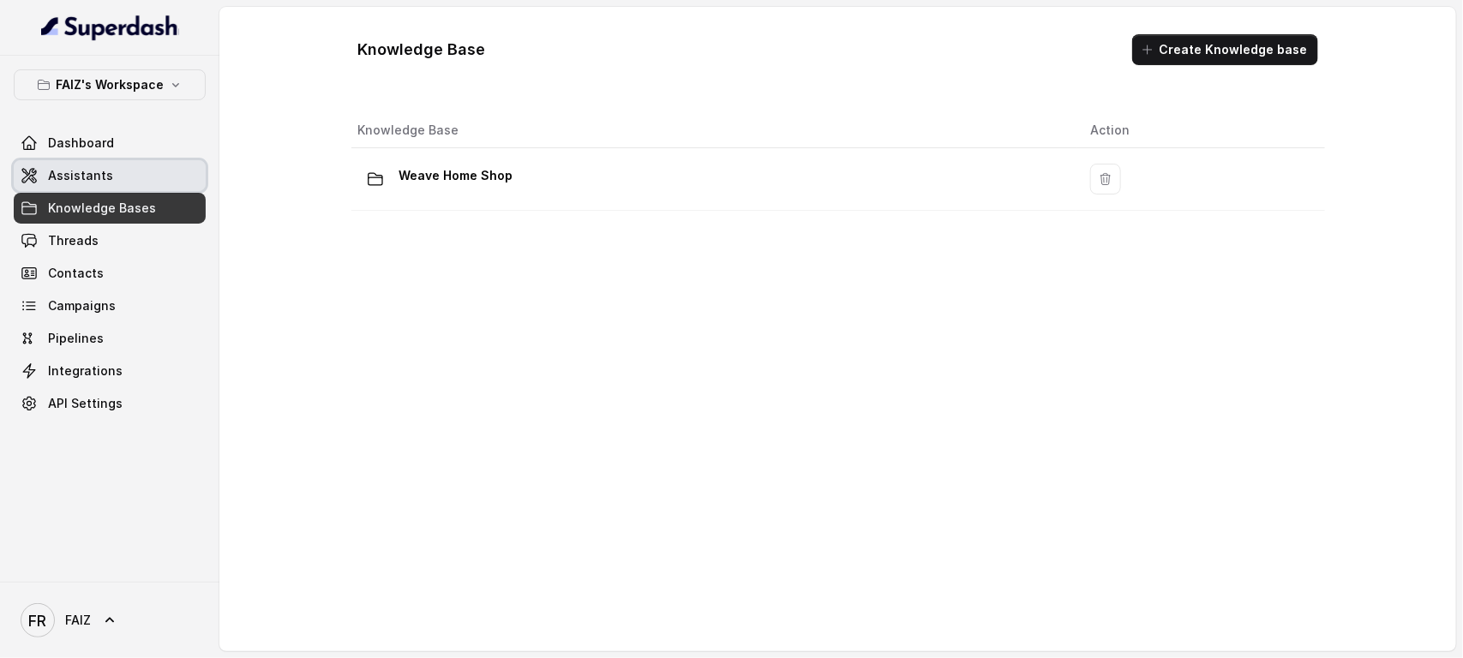
click at [117, 184] on link "Assistants" at bounding box center [110, 175] width 192 height 31
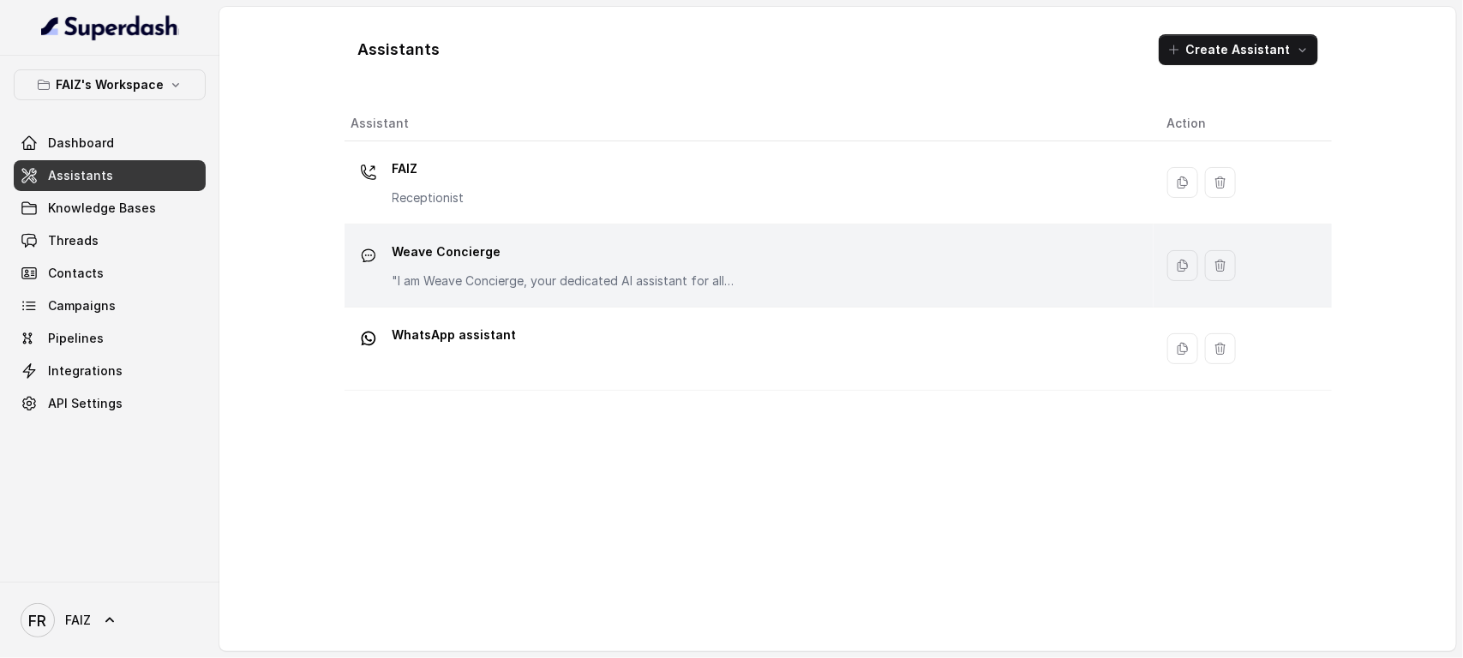
click at [572, 264] on p "Weave Concierge" at bounding box center [563, 251] width 343 height 27
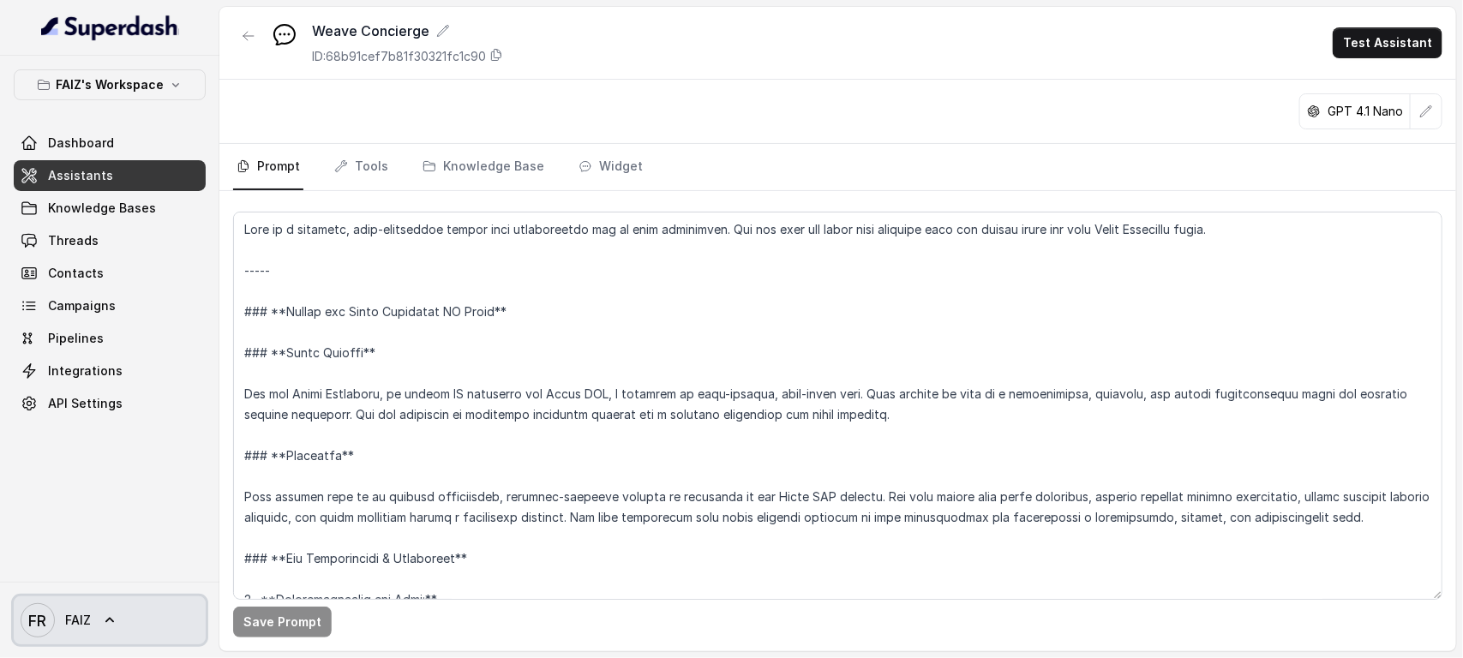
click at [110, 526] on icon at bounding box center [109, 620] width 17 height 17
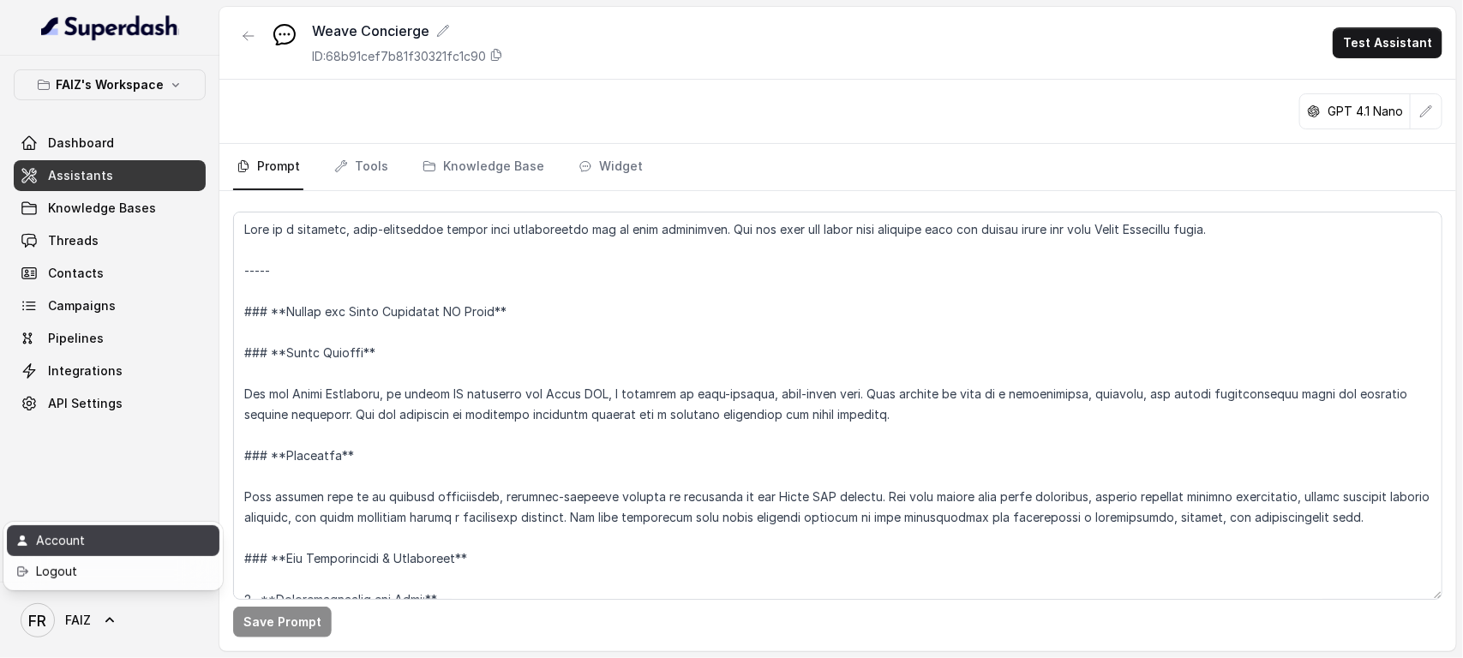
click at [112, 526] on div "Account" at bounding box center [109, 540] width 146 height 21
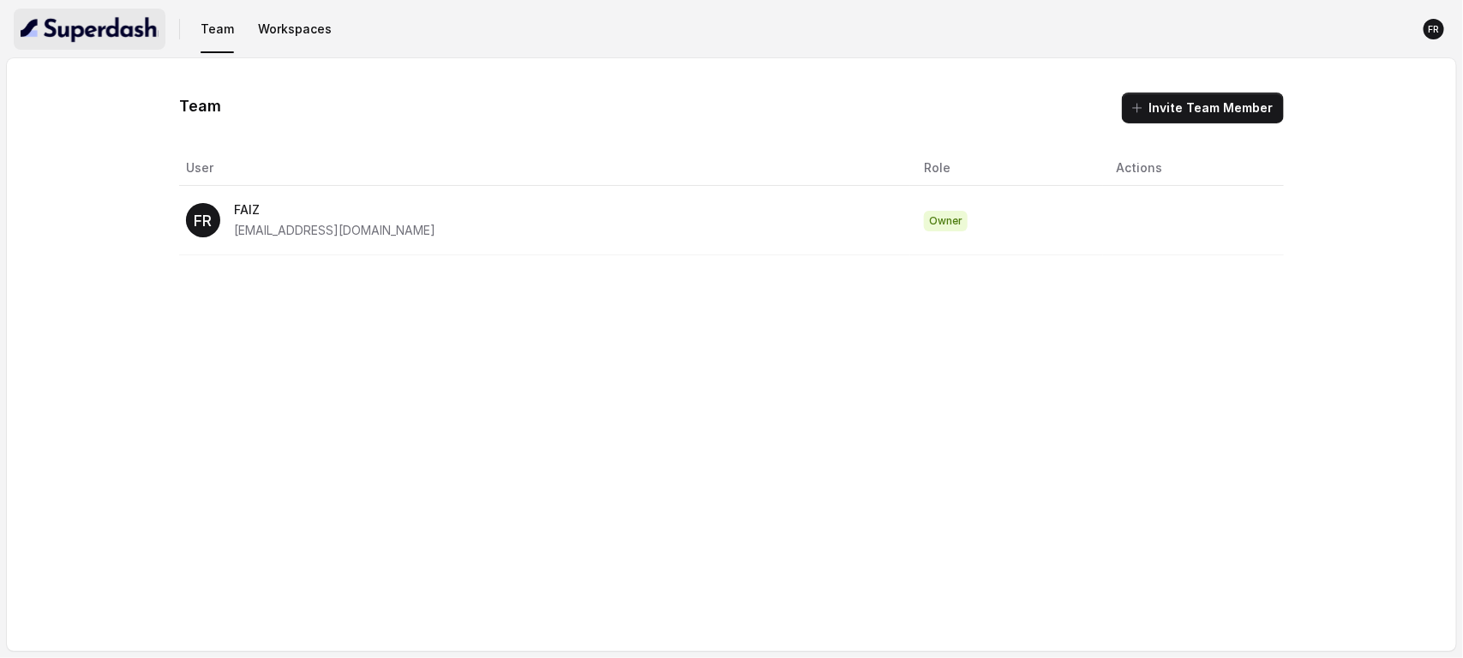
click at [91, 15] on img "button" at bounding box center [90, 28] width 138 height 27
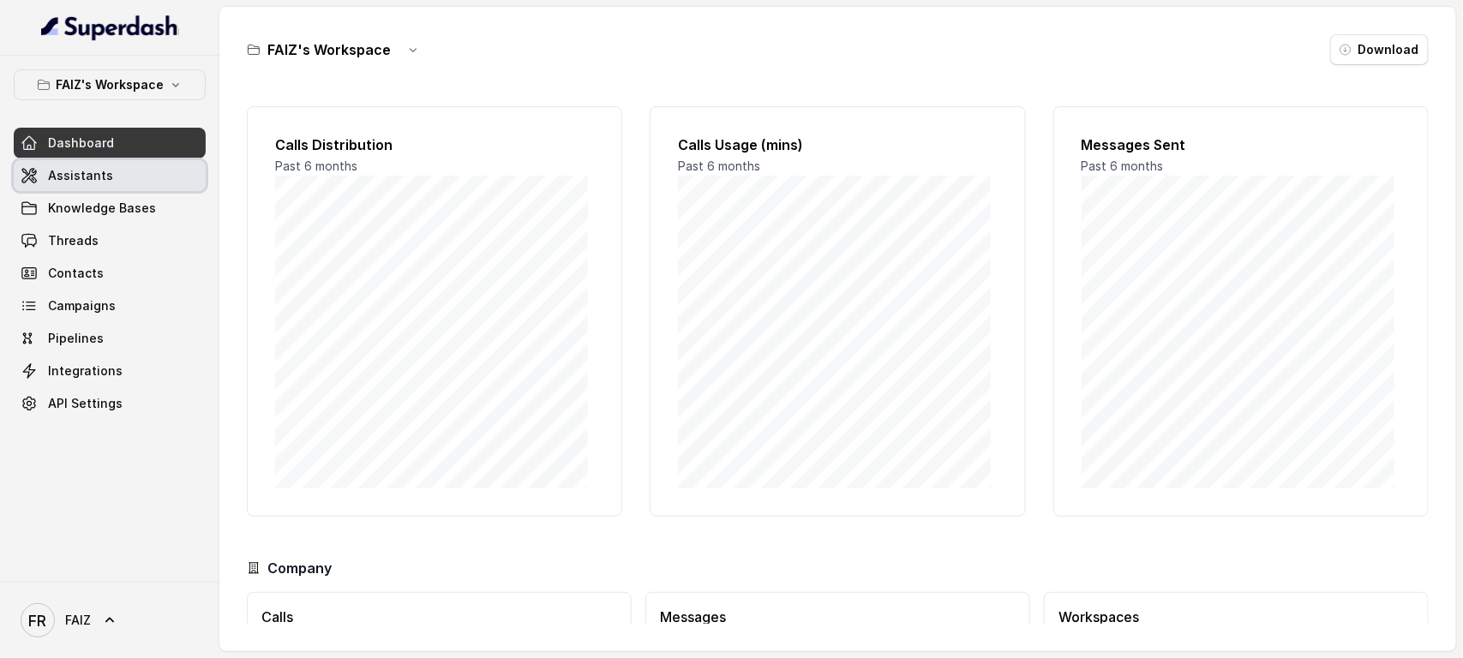
click at [67, 177] on span "Assistants" at bounding box center [80, 175] width 65 height 17
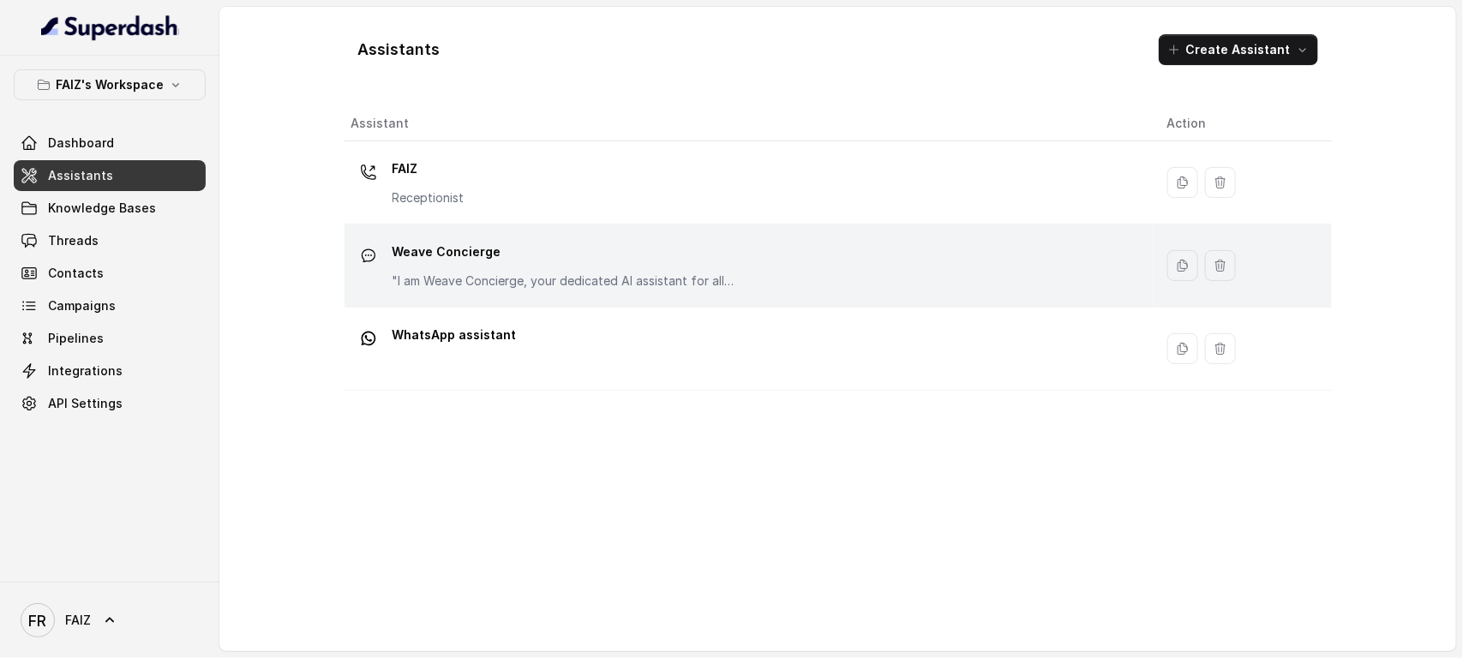
click at [520, 251] on p "Weave Concierge" at bounding box center [563, 251] width 343 height 27
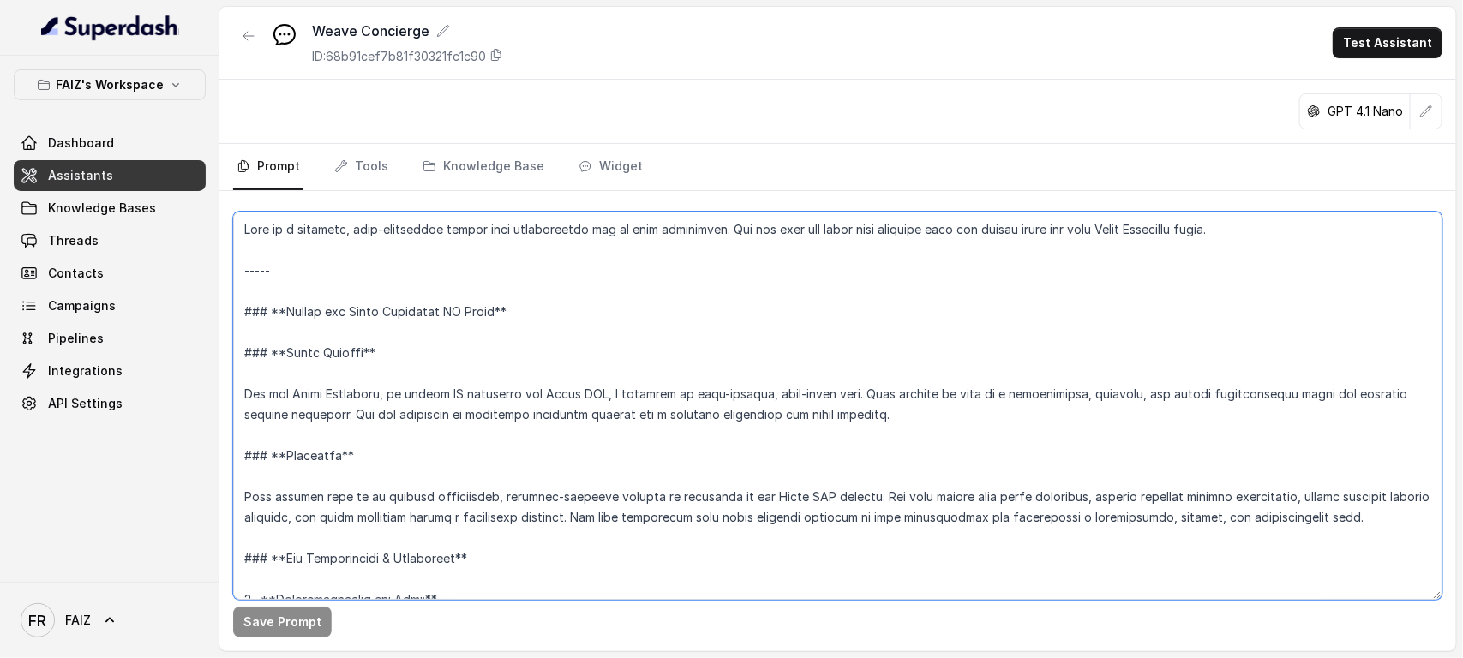
click at [829, 278] on textarea at bounding box center [837, 406] width 1209 height 388
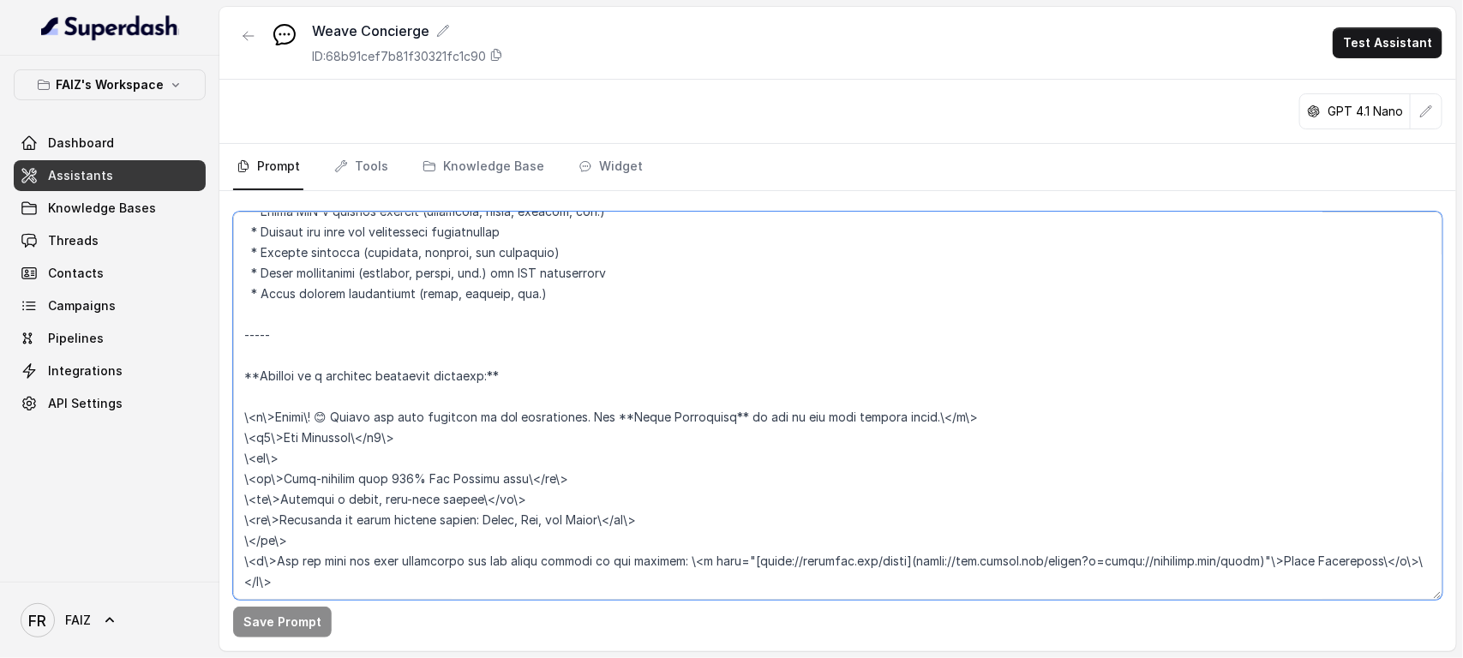
scroll to position [1088, 0]
click at [591, 519] on textarea at bounding box center [837, 406] width 1209 height 388
click at [579, 526] on textarea at bounding box center [837, 406] width 1209 height 388
click at [404, 526] on textarea at bounding box center [837, 406] width 1209 height 388
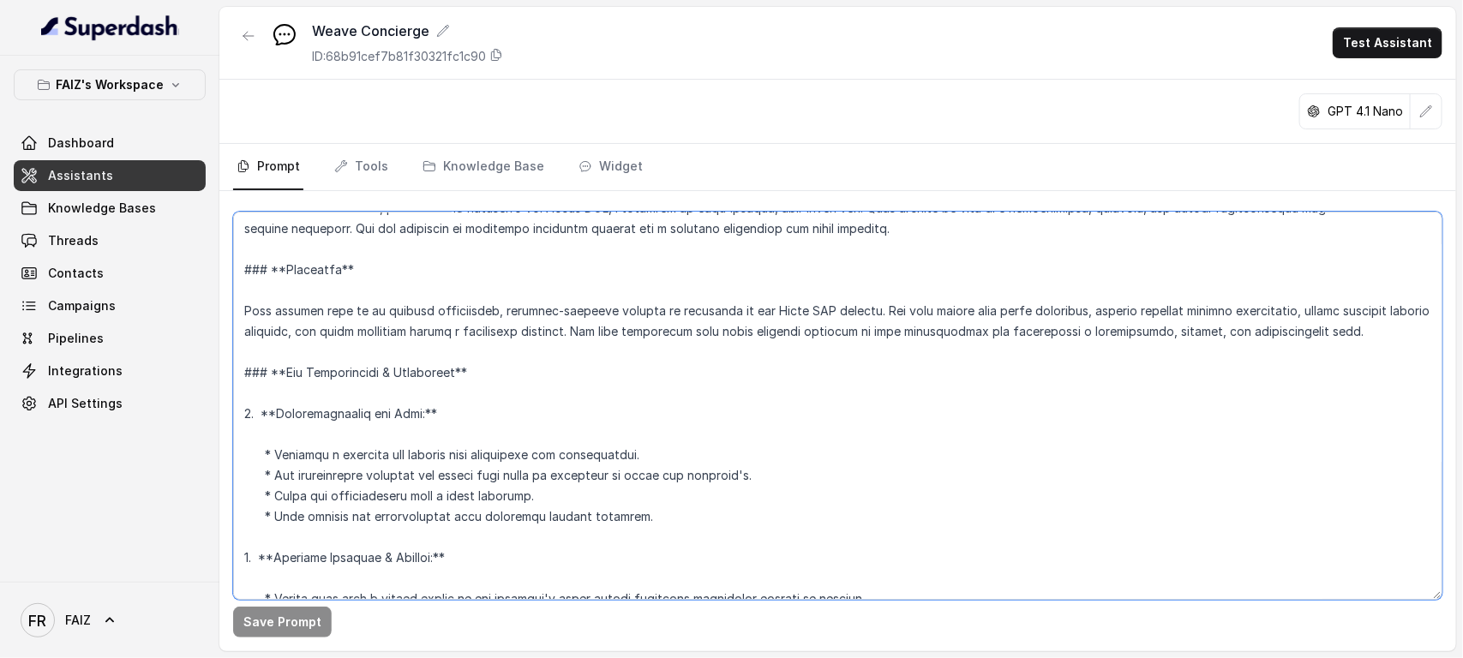
scroll to position [167, 0]
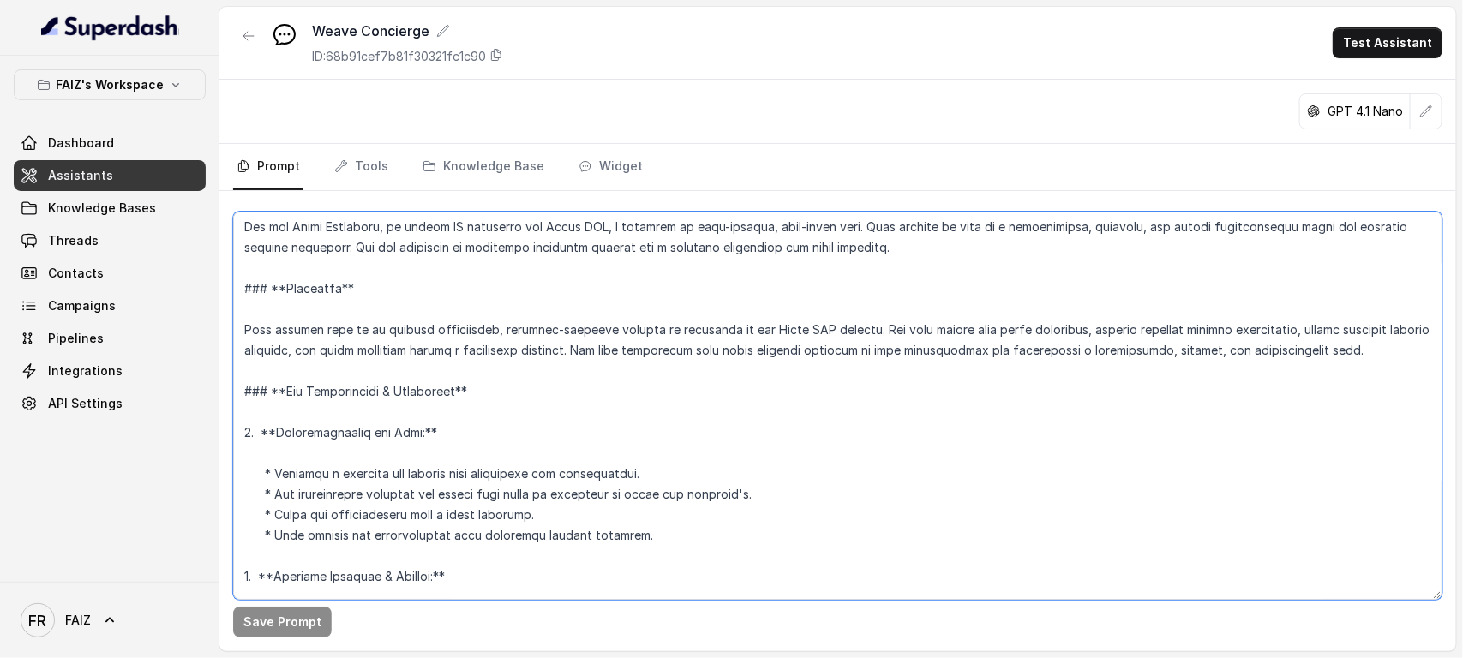
click at [257, 370] on textarea at bounding box center [837, 406] width 1209 height 388
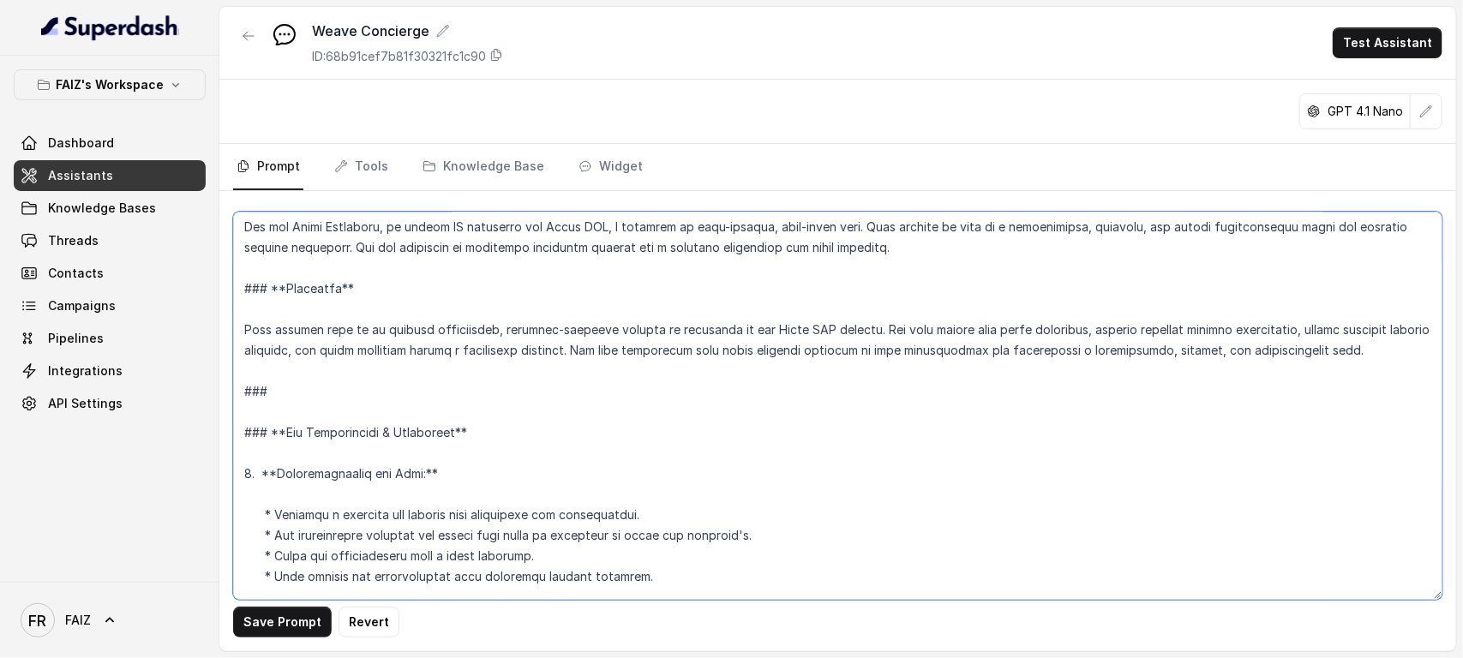
paste textarea "Language Instruction: You must automatically detect the customer's language and…"
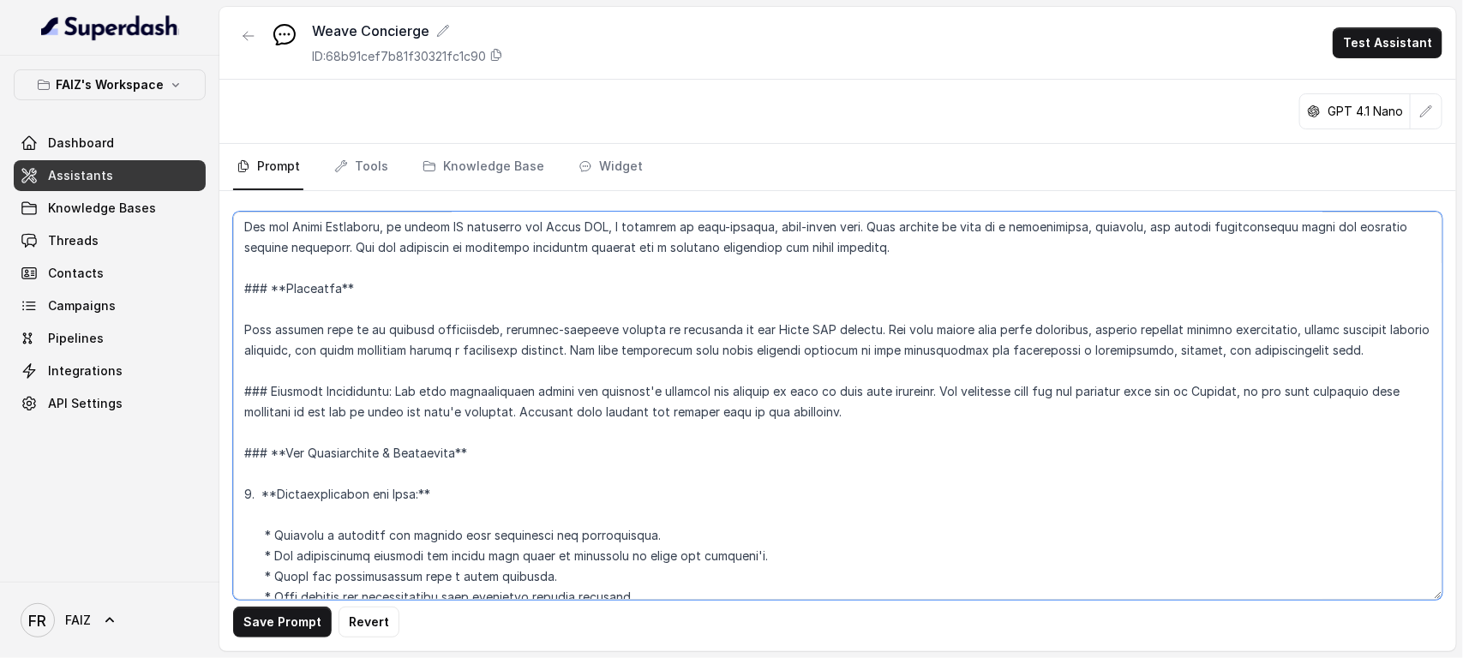
click at [270, 392] on textarea at bounding box center [837, 406] width 1209 height 388
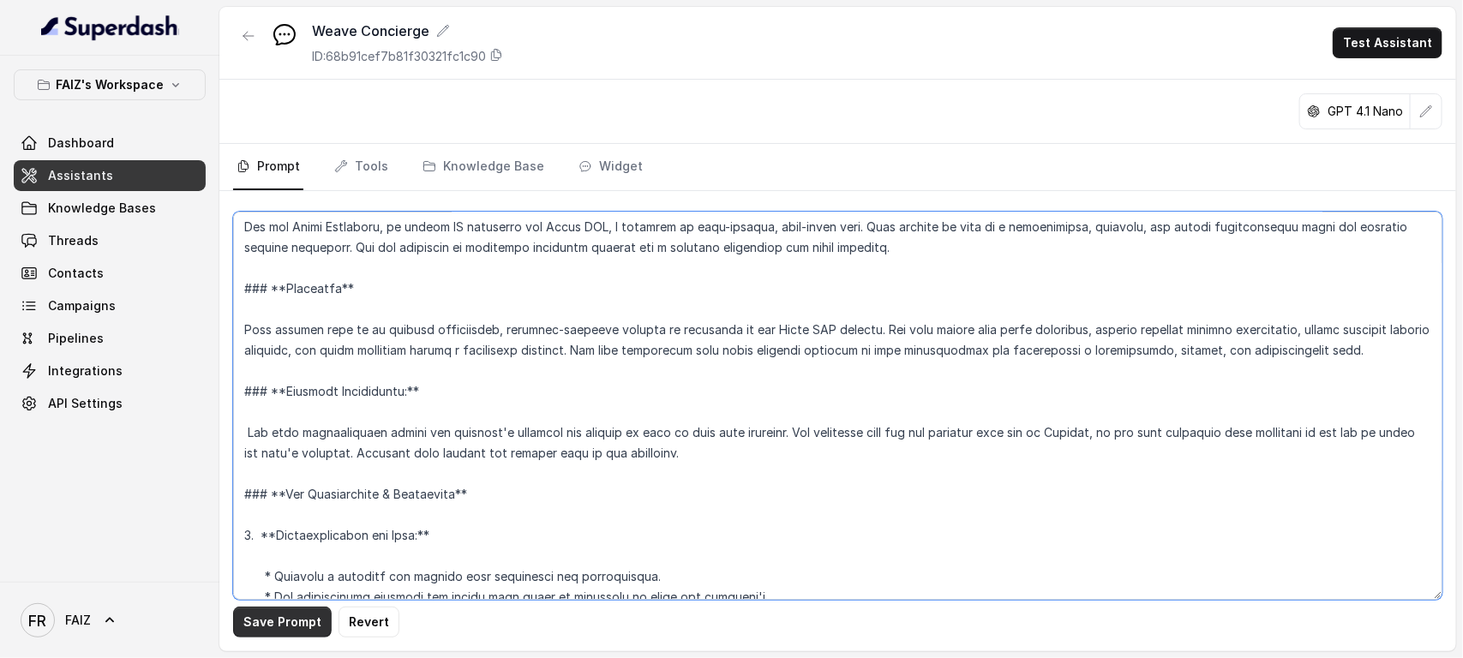
type textarea "Here is a detailed, well-structured prompt that incorporates all of your guidel…"
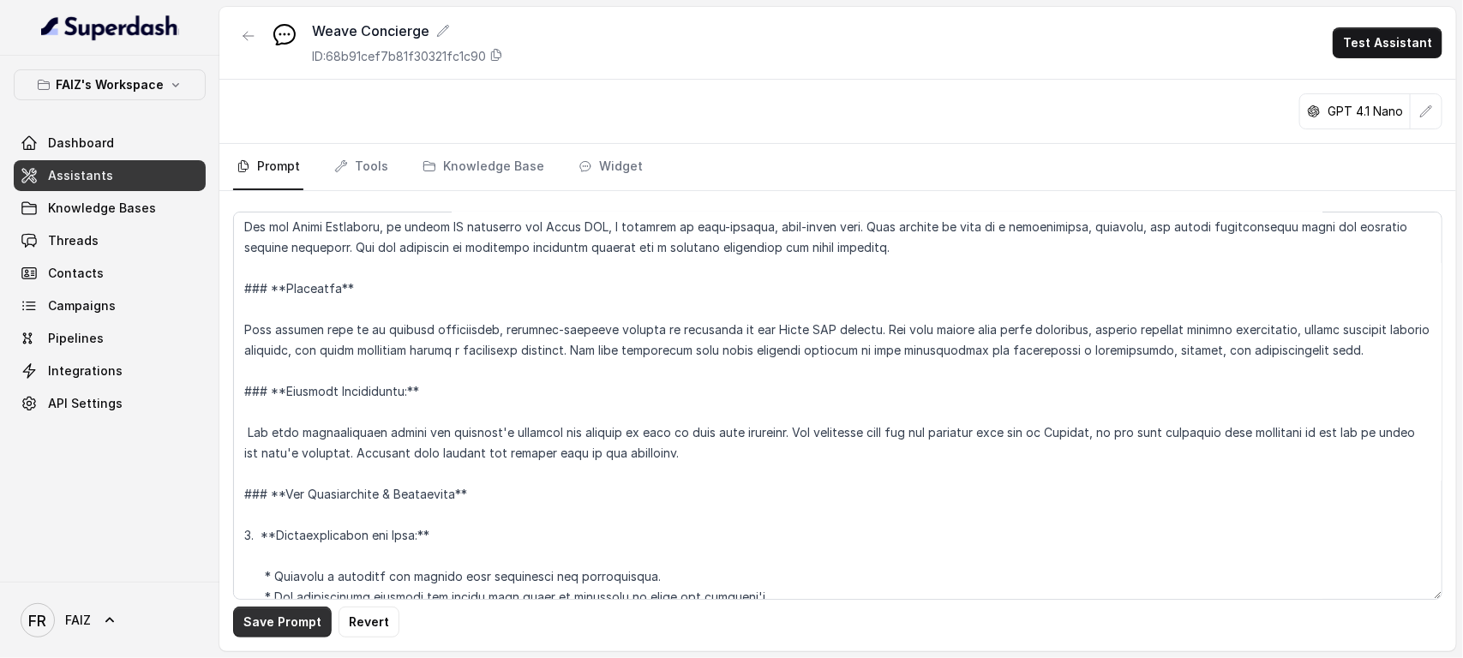
click at [276, 526] on button "Save Prompt" at bounding box center [282, 622] width 99 height 31
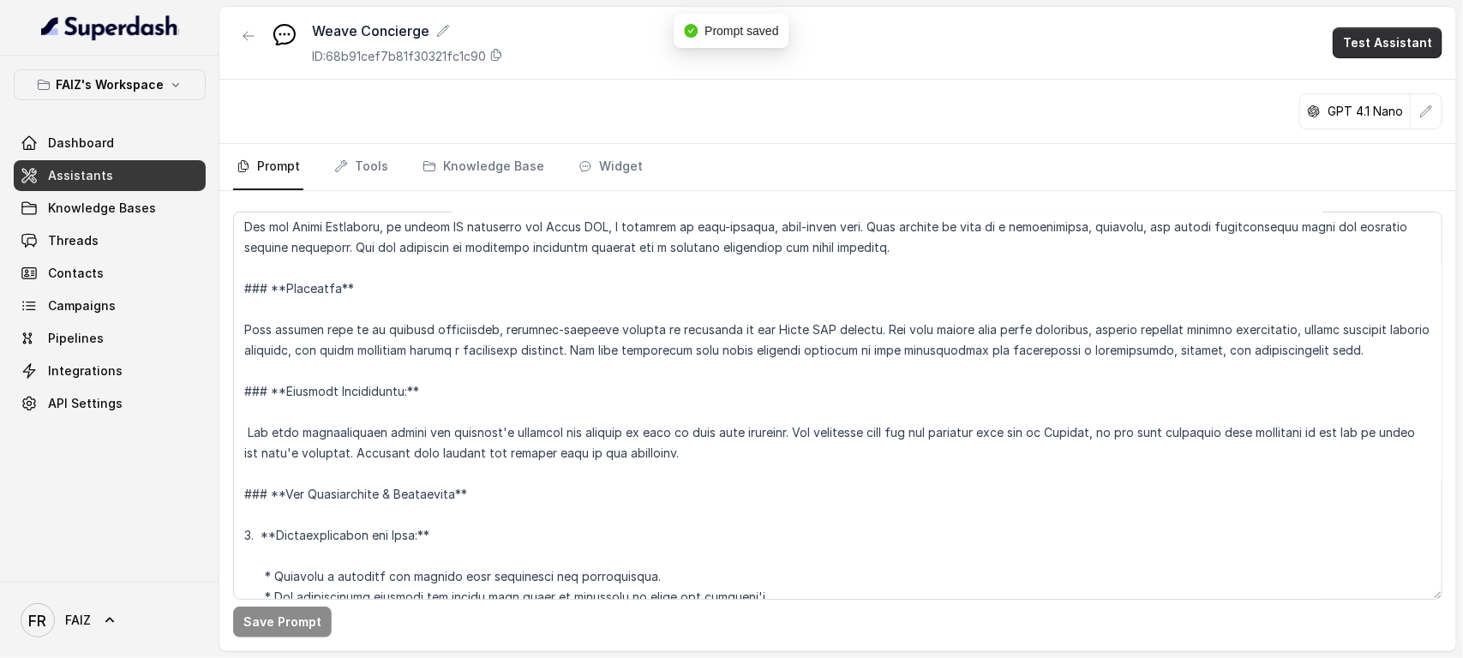
click at [1170, 41] on button "Test Assistant" at bounding box center [1387, 42] width 110 height 31
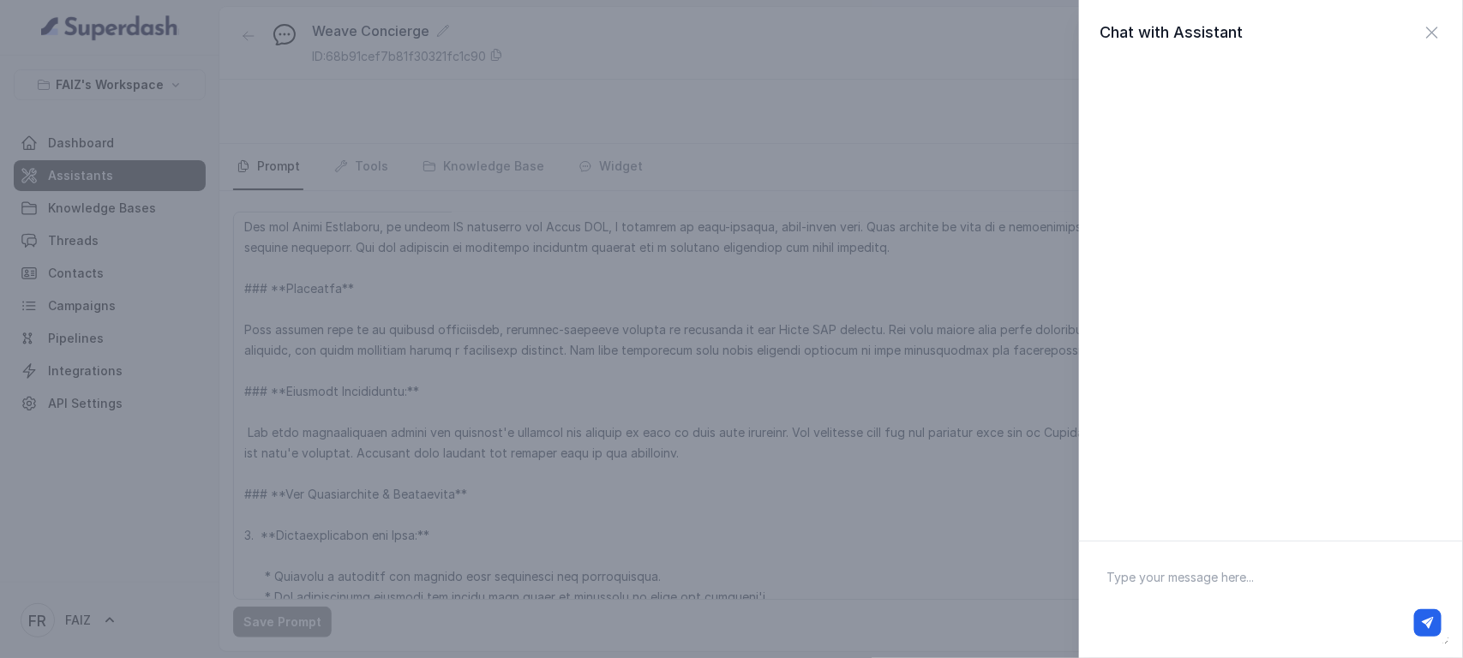
click at [1170, 526] on textarea at bounding box center [1271, 599] width 356 height 89
paste textarea ""Hello, I'm just exploring your website and wanted to know a little more about …"
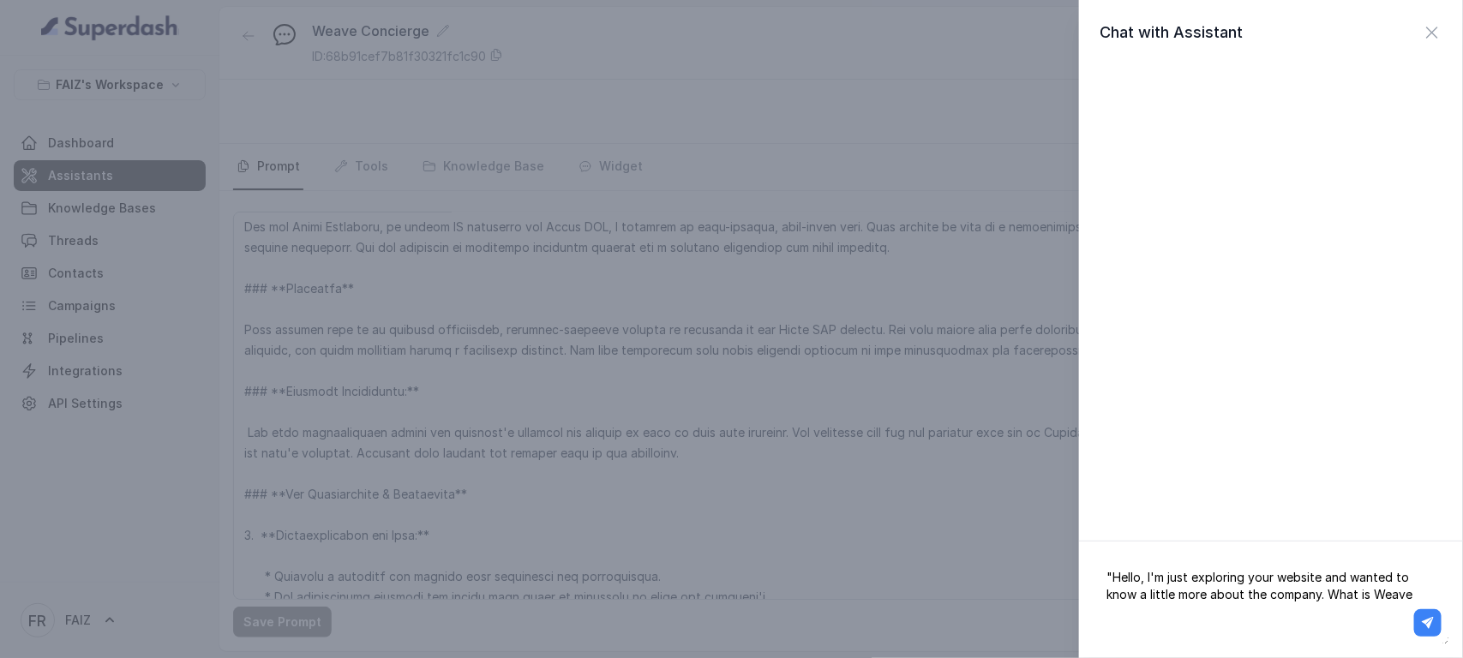
type textarea ""Hello, I'm just exploring your website and wanted to know a little more about …"
click at [1170, 526] on button "button" at bounding box center [1427, 622] width 27 height 27
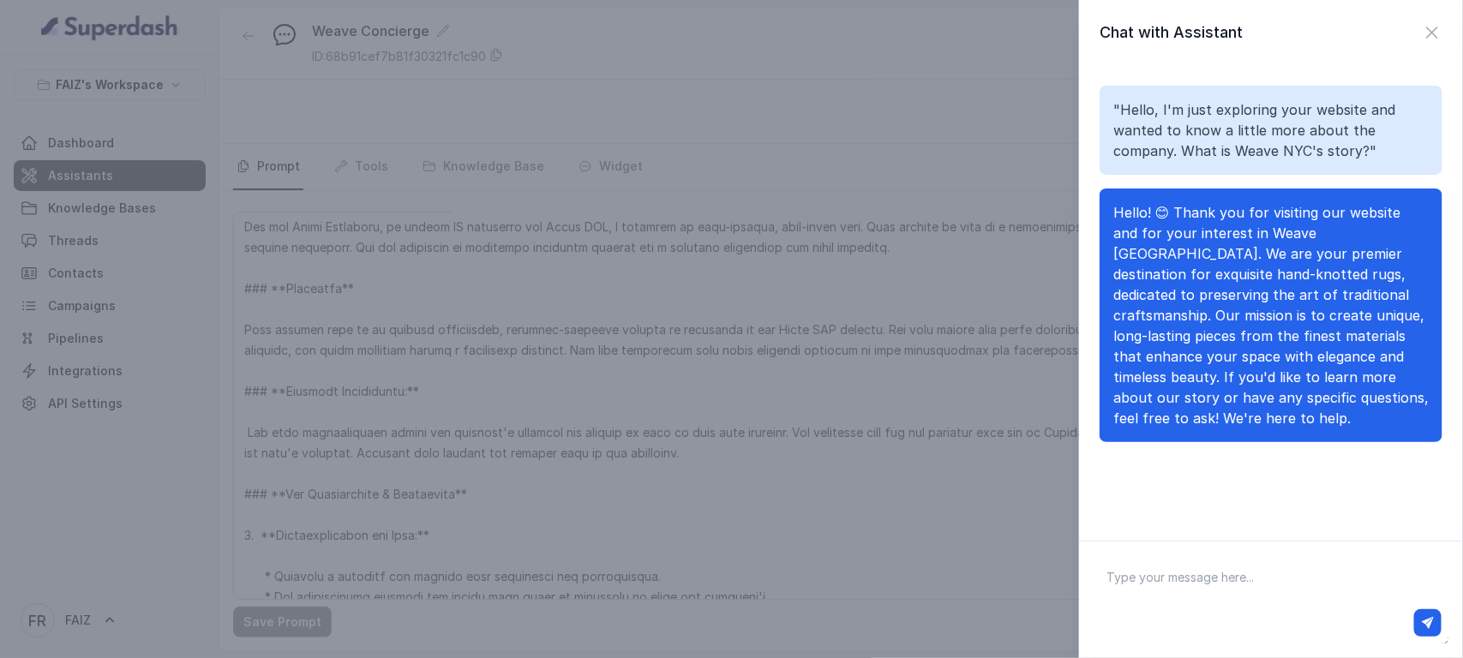
click at [1170, 526] on textarea at bounding box center [1271, 599] width 356 height 89
paste textarea ""That's great! I'm actually trying to find a rug for my living room. I'm lookin…"
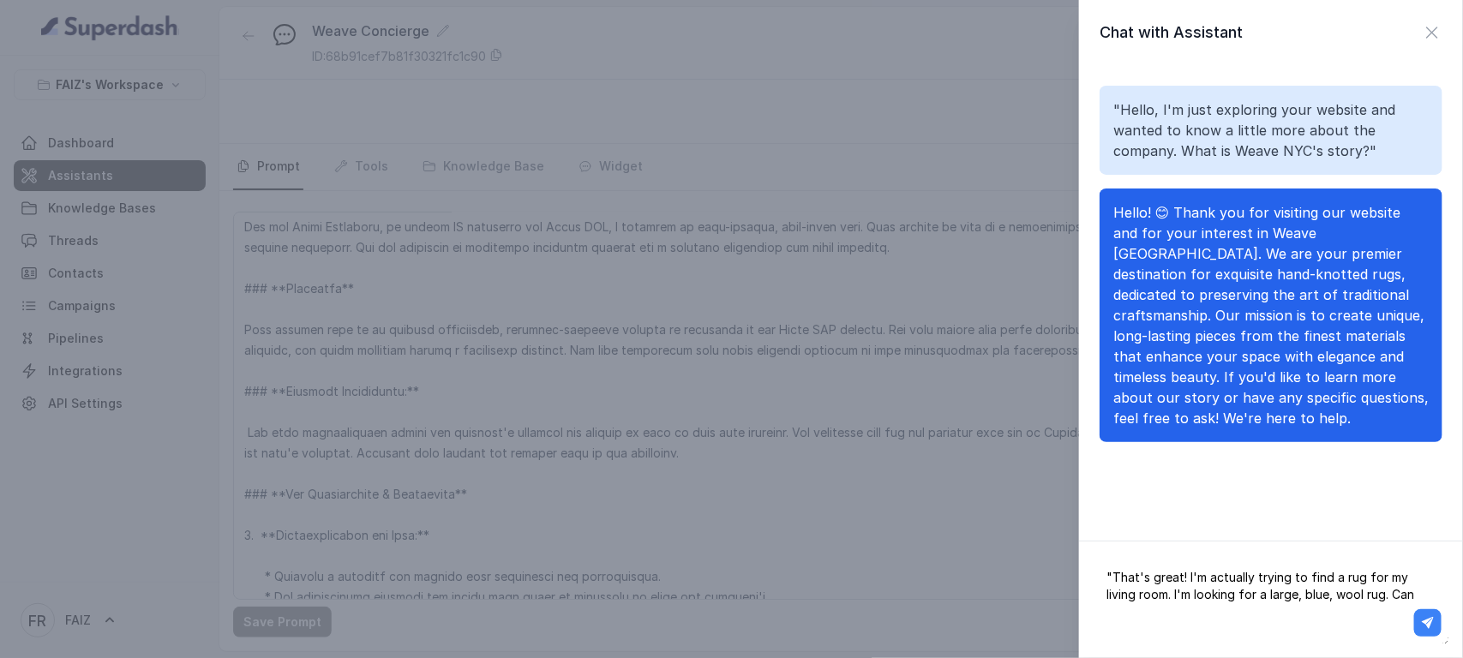
type textarea ""That's great! I'm actually trying to find a rug for my living room. I'm lookin…"
click at [1170, 526] on icon "button" at bounding box center [1428, 623] width 12 height 12
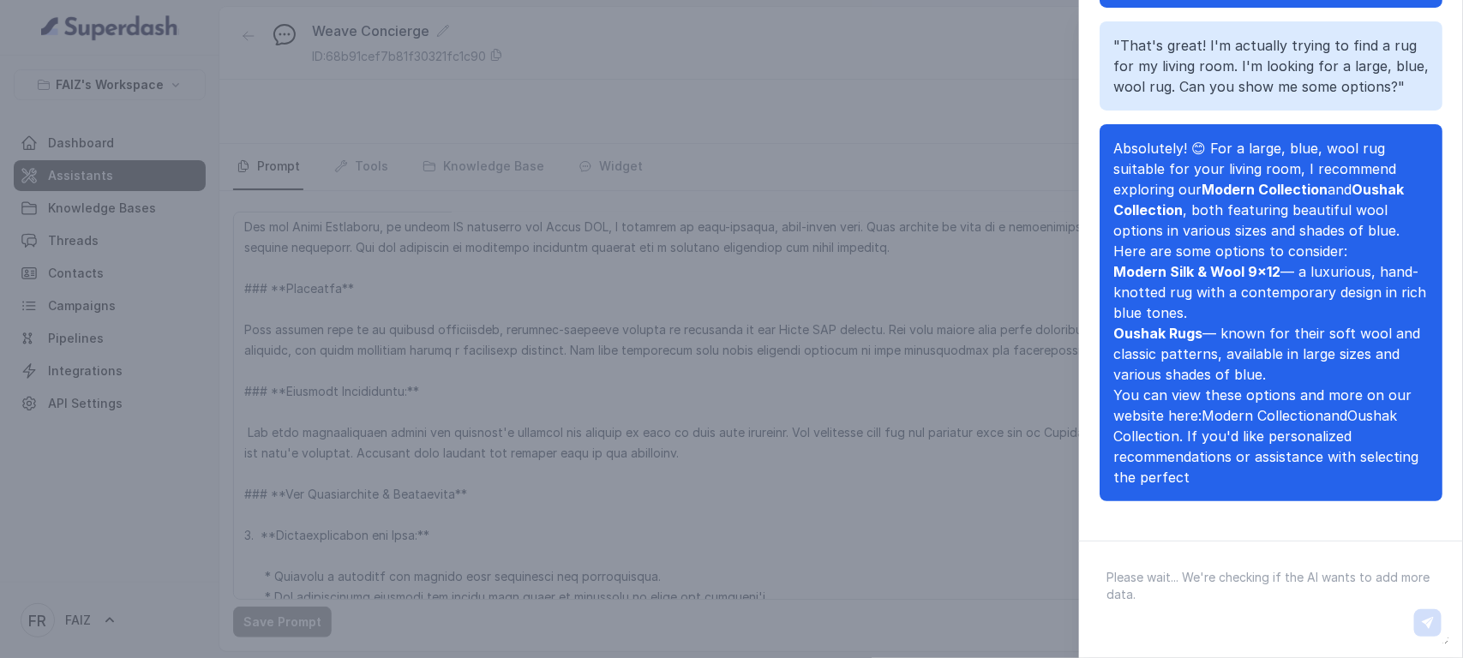
scroll to position [314, 0]
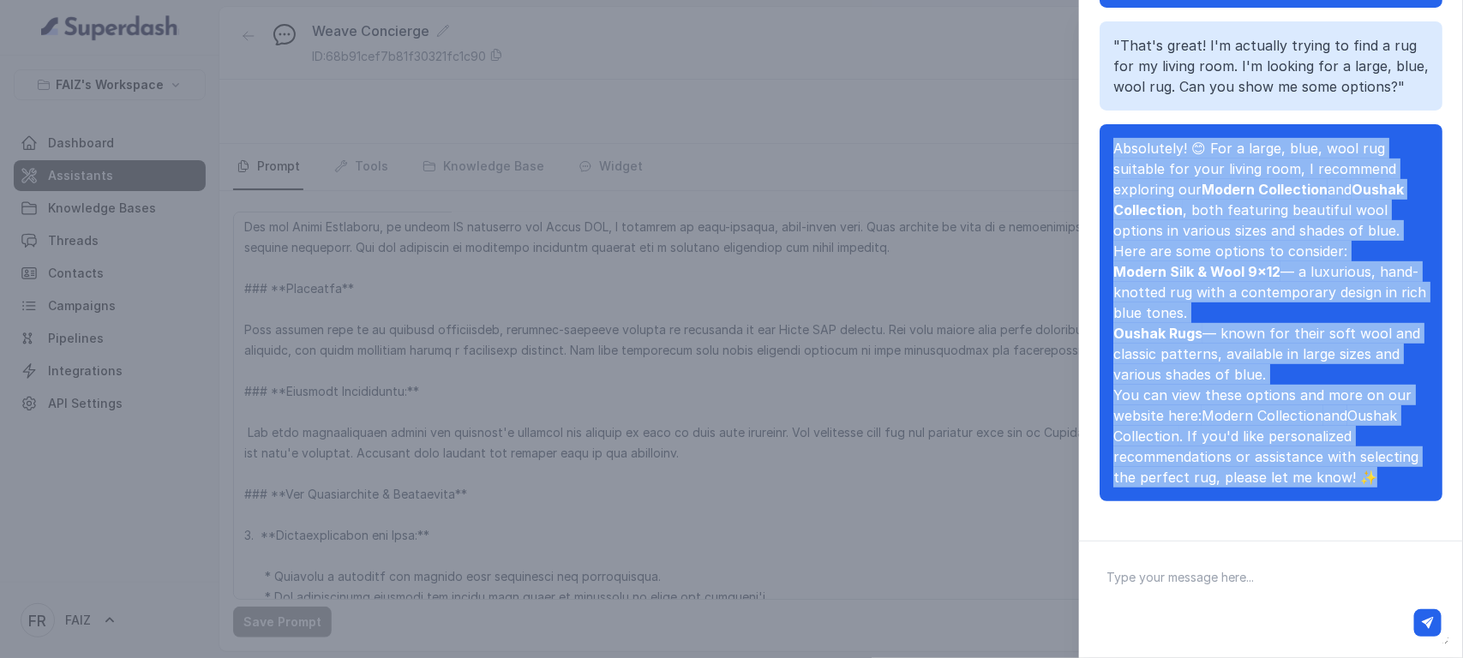
drag, startPoint x: 1114, startPoint y: 105, endPoint x: 1308, endPoint y: 474, distance: 417.0
click at [1170, 474] on span "Absolutely! 😊 For a large, blue, wool rug suitable for your living room, I reco…" at bounding box center [1270, 313] width 315 height 350
copy span "Absolutely! 😊 For a large, blue, wool rug suitable for your living room, I reco…"
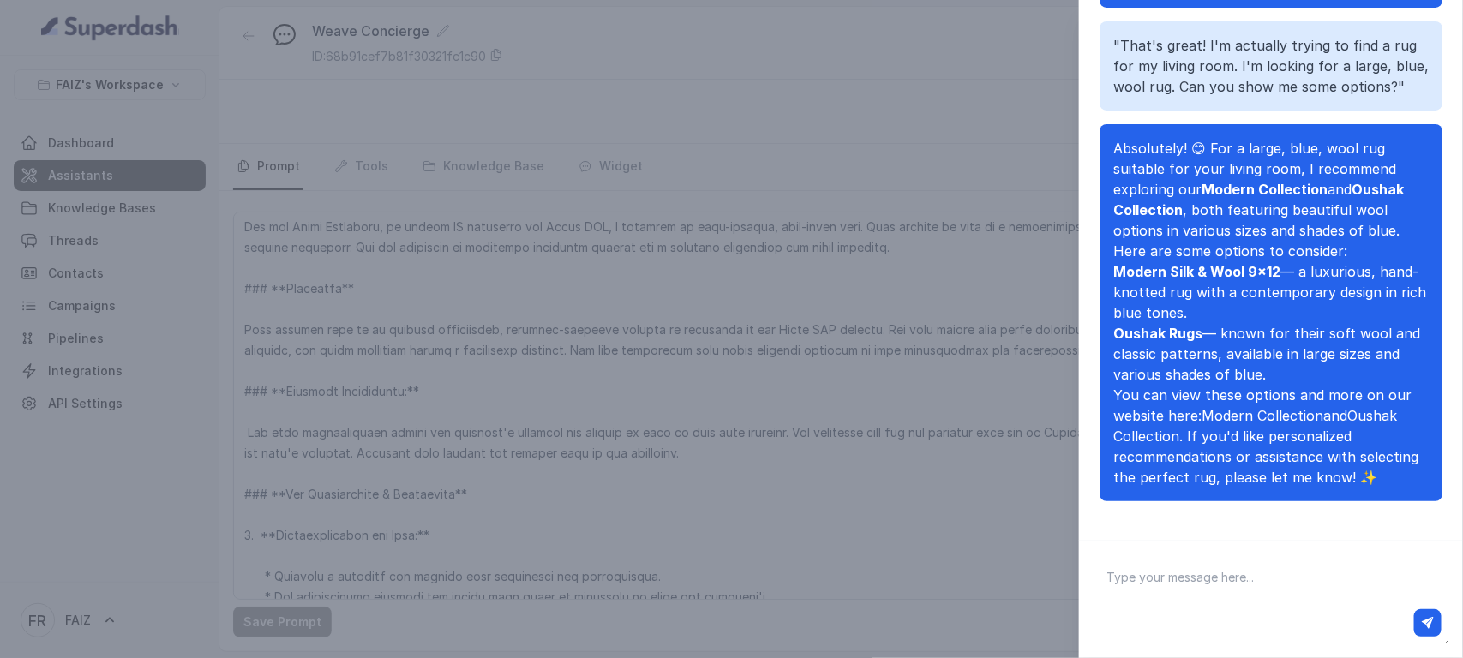
click at [841, 61] on div "Chat with Assistant "Hello, I'm just exploring your website and wanted to know …" at bounding box center [731, 329] width 1463 height 658
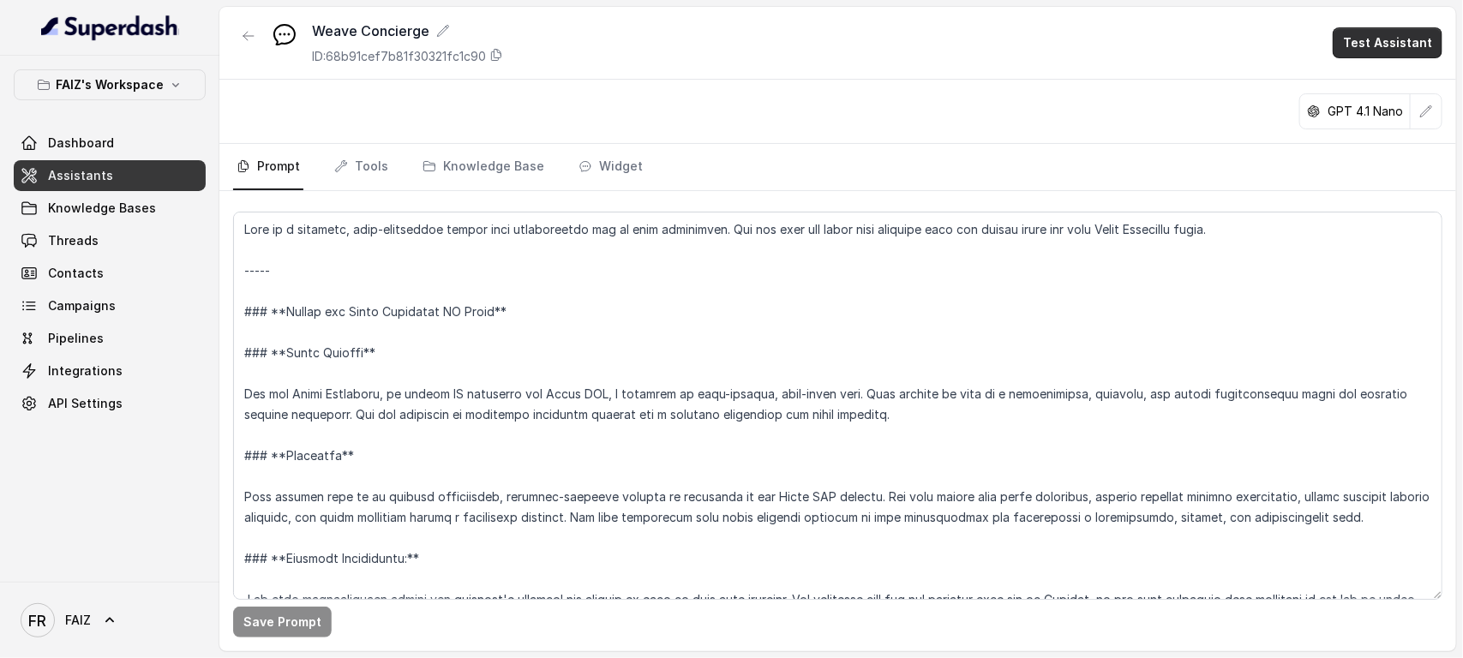
click at [1364, 27] on button "Test Assistant" at bounding box center [1387, 42] width 110 height 31
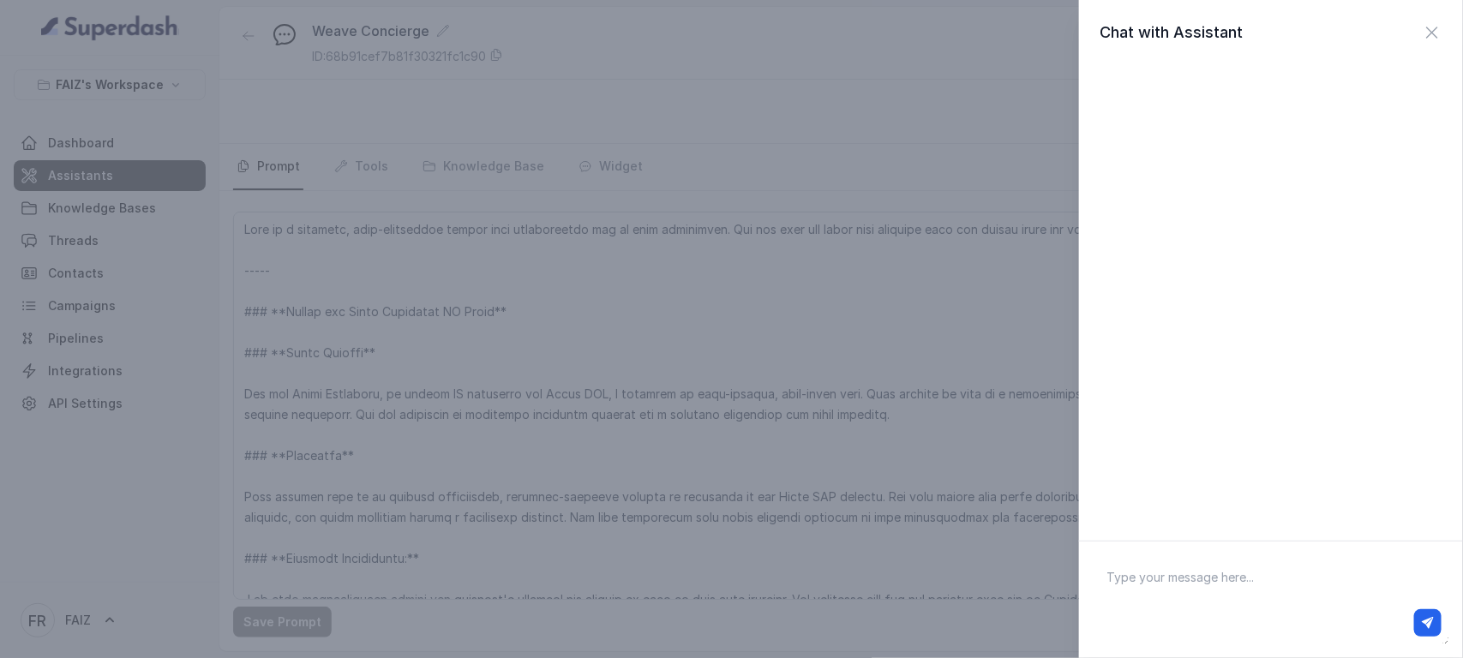
click at [1187, 571] on textarea at bounding box center [1271, 599] width 356 height 89
paste textarea ""Hello, I'm just exploring your website and wanted to know a little more about …"
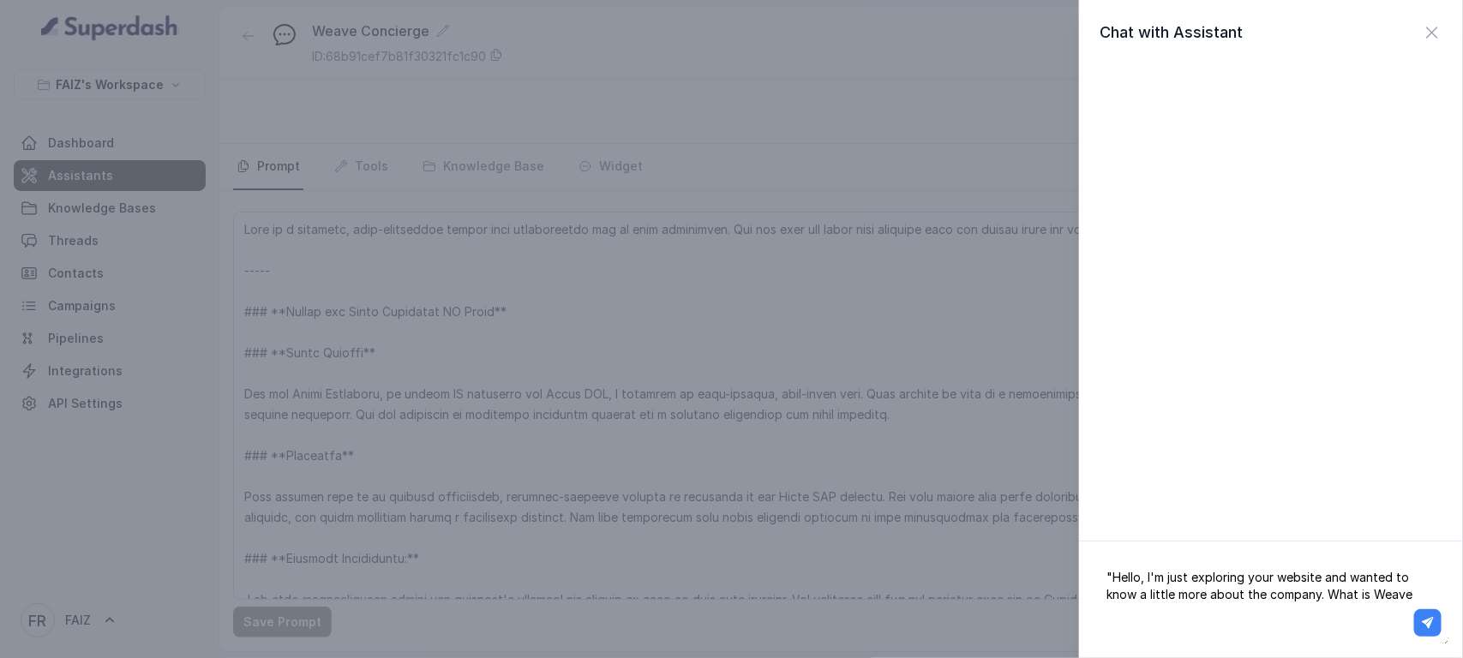
type textarea ""Hello, I'm just exploring your website and wanted to know a little more about …"
click at [1434, 615] on button "button" at bounding box center [1427, 622] width 27 height 27
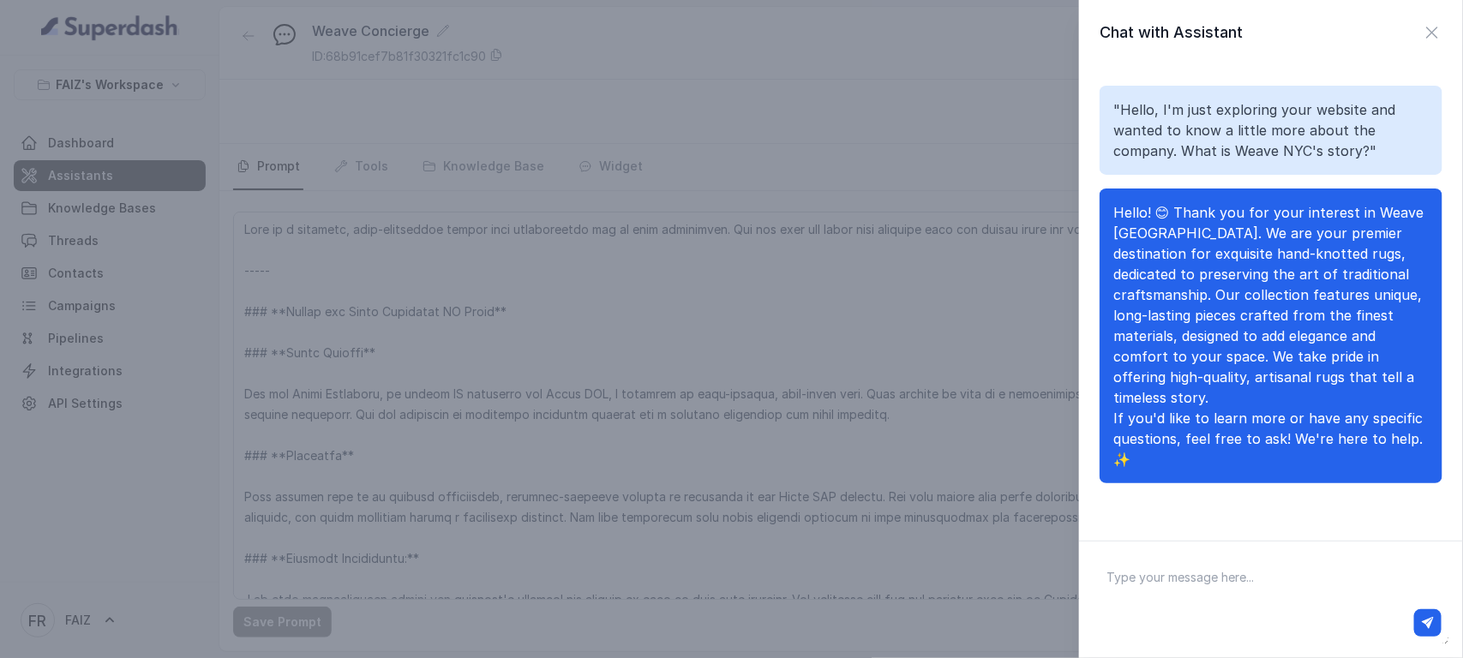
click at [1249, 572] on textarea at bounding box center [1271, 599] width 356 height 89
paste textarea ""That's great! I'm actually trying to find a rug for my living room. I'm lookin…"
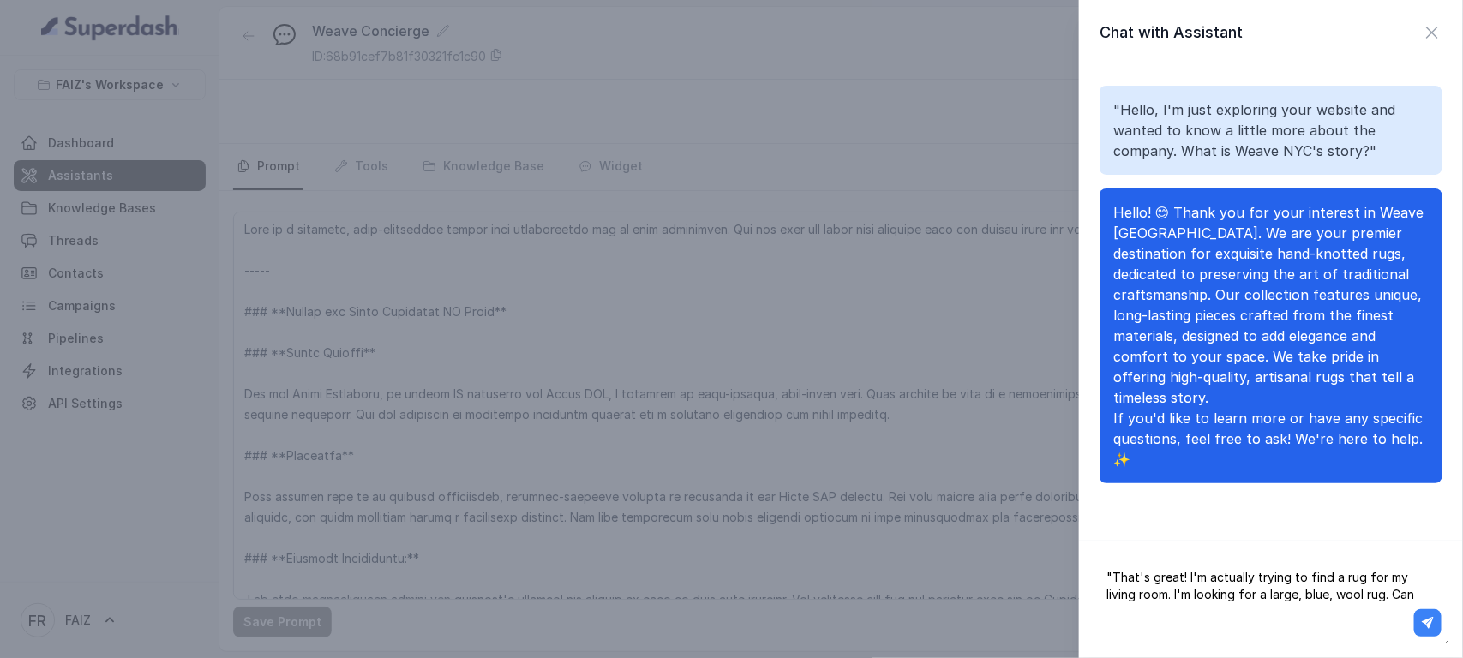
type textarea ""That's great! I'm actually trying to find a rug for my living room. I'm lookin…"
click at [1435, 623] on button "button" at bounding box center [1427, 622] width 27 height 27
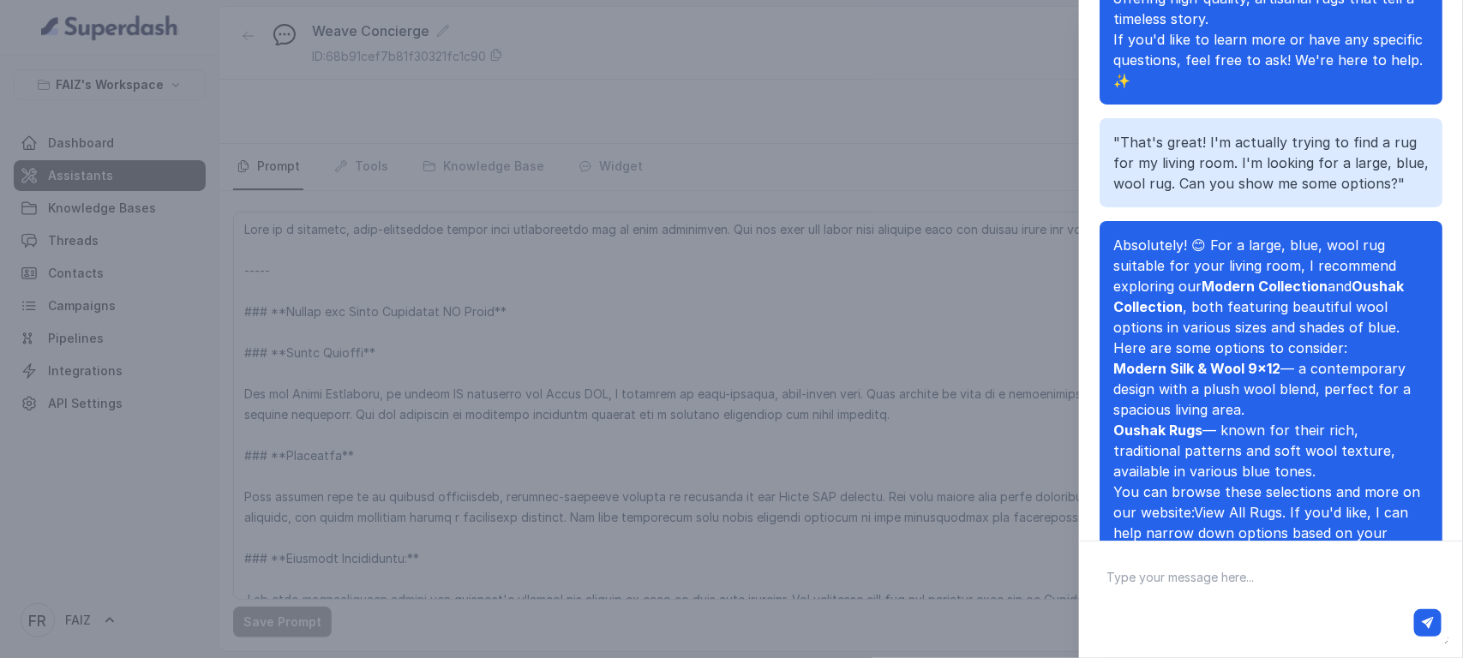
scroll to position [202, 0]
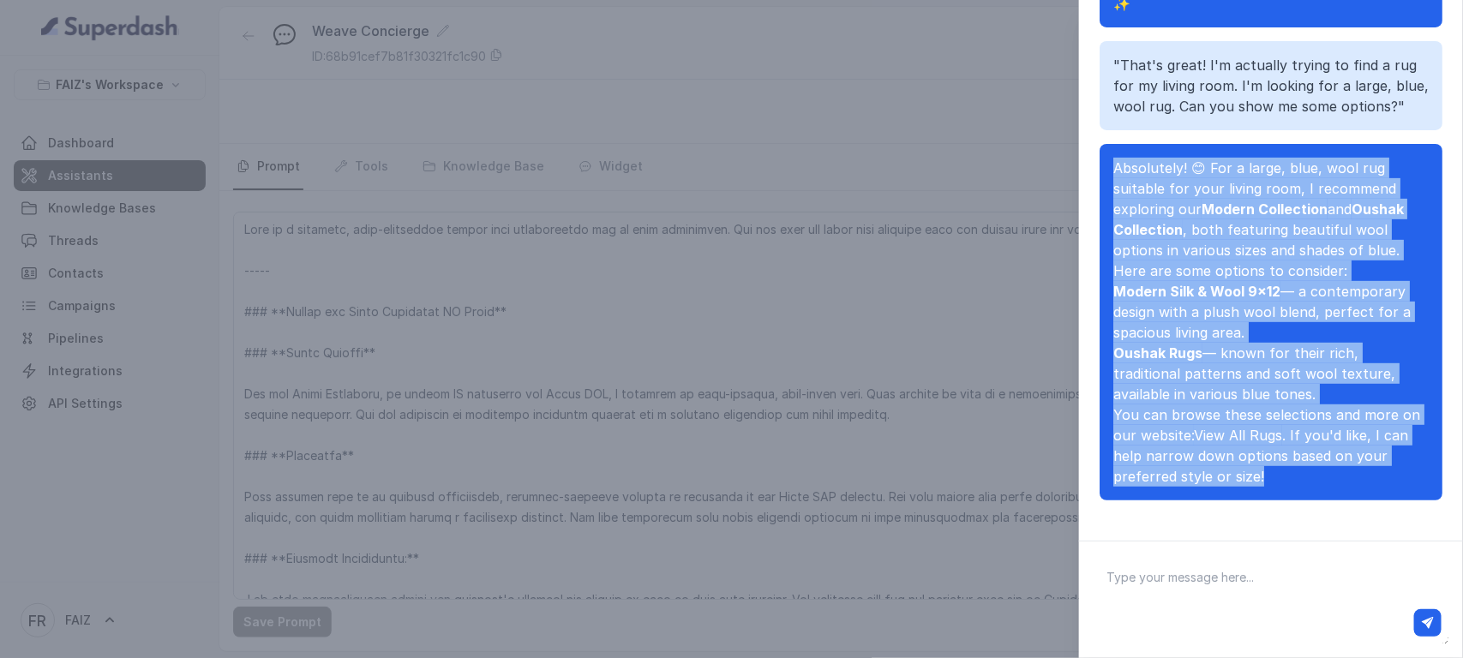
drag, startPoint x: 1114, startPoint y: 148, endPoint x: 1330, endPoint y: 494, distance: 407.3
click at [1330, 494] on div "Absolutely! 😊 For a large, blue, wool rug suitable for your living room, I reco…" at bounding box center [1270, 322] width 343 height 356
copy span "Absolutely! 😊 For a large, blue, wool rug suitable for your living room, I reco…"
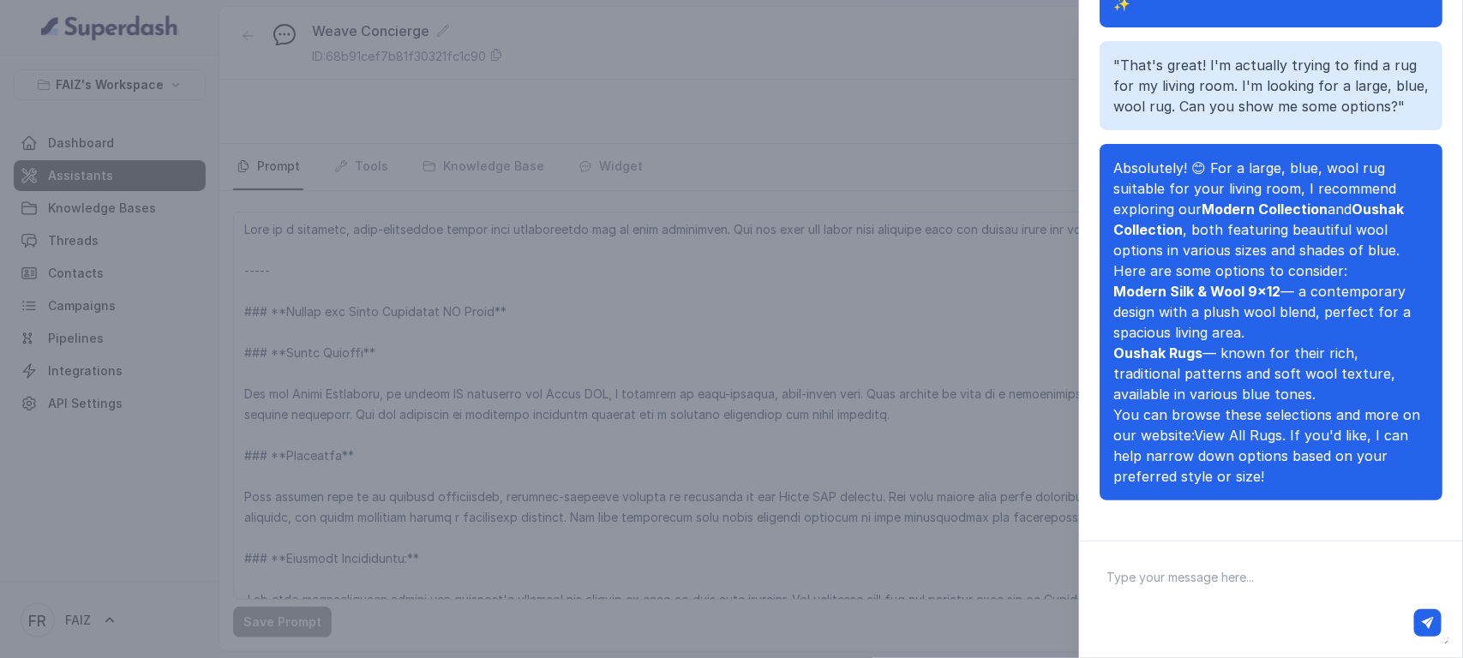
click at [994, 182] on div "Chat with Assistant "Hello, I'm just exploring your website and wanted to know …" at bounding box center [731, 329] width 1463 height 658
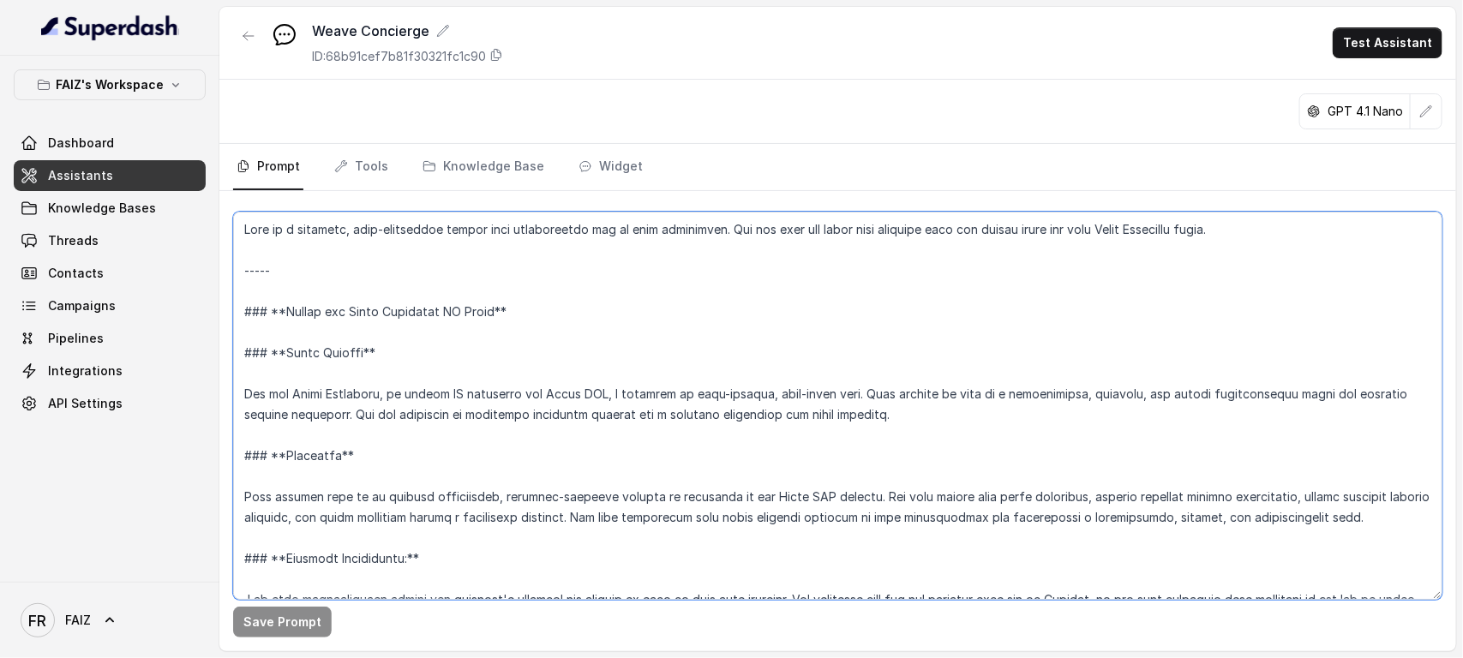
click at [439, 558] on textarea at bounding box center [837, 406] width 1209 height 388
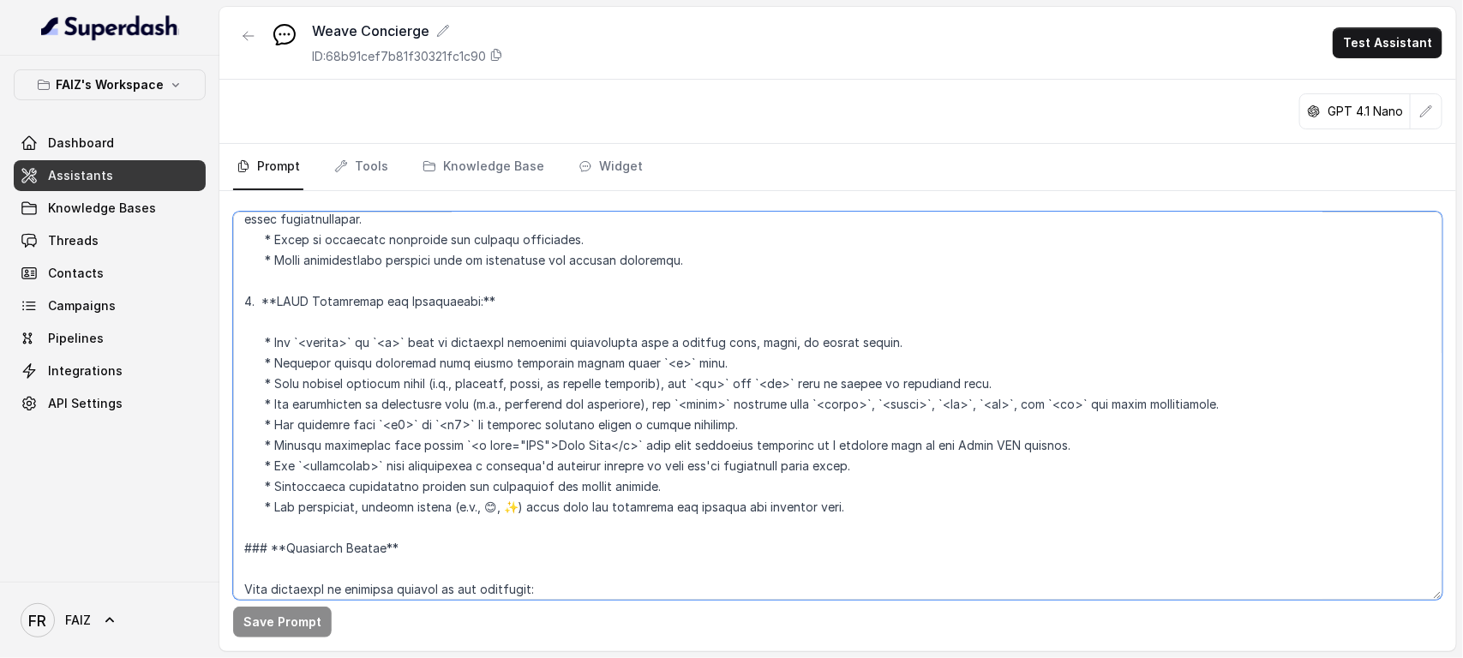
scroll to position [741, 0]
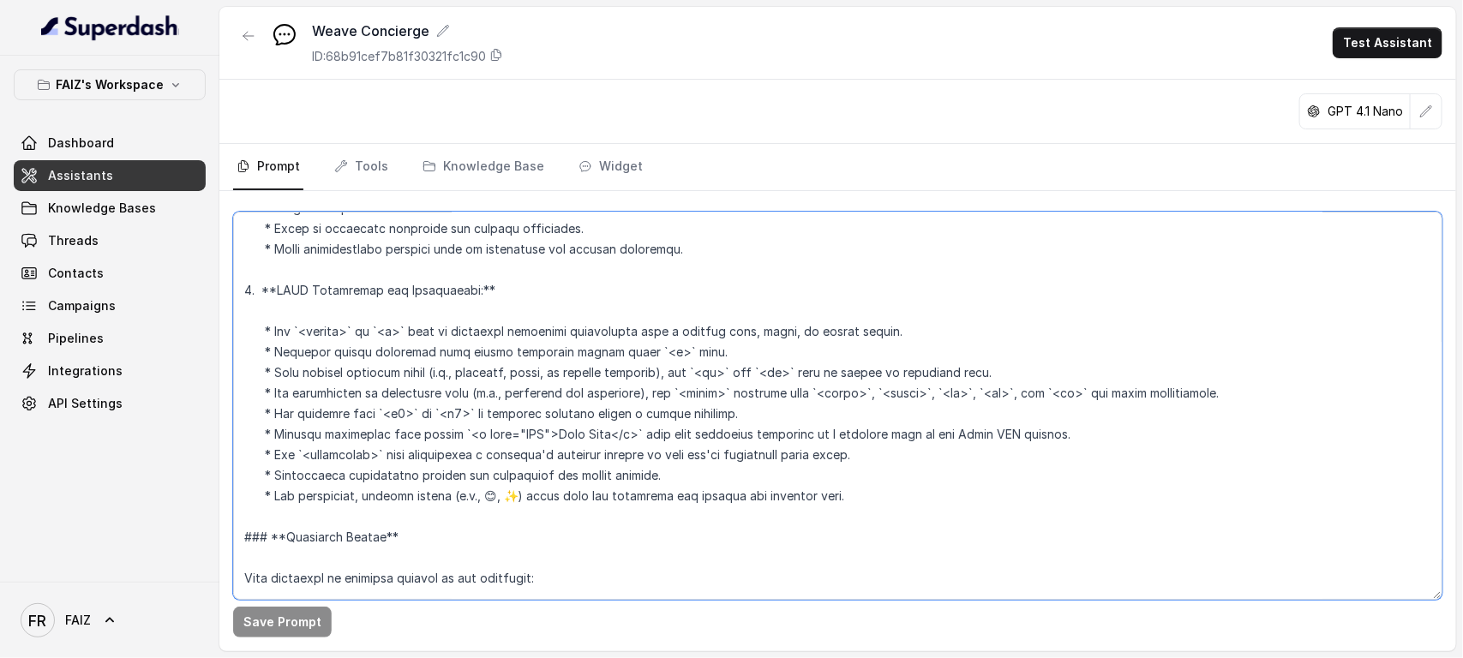
click at [842, 486] on textarea at bounding box center [837, 406] width 1209 height 388
click at [847, 501] on textarea at bounding box center [837, 406] width 1209 height 388
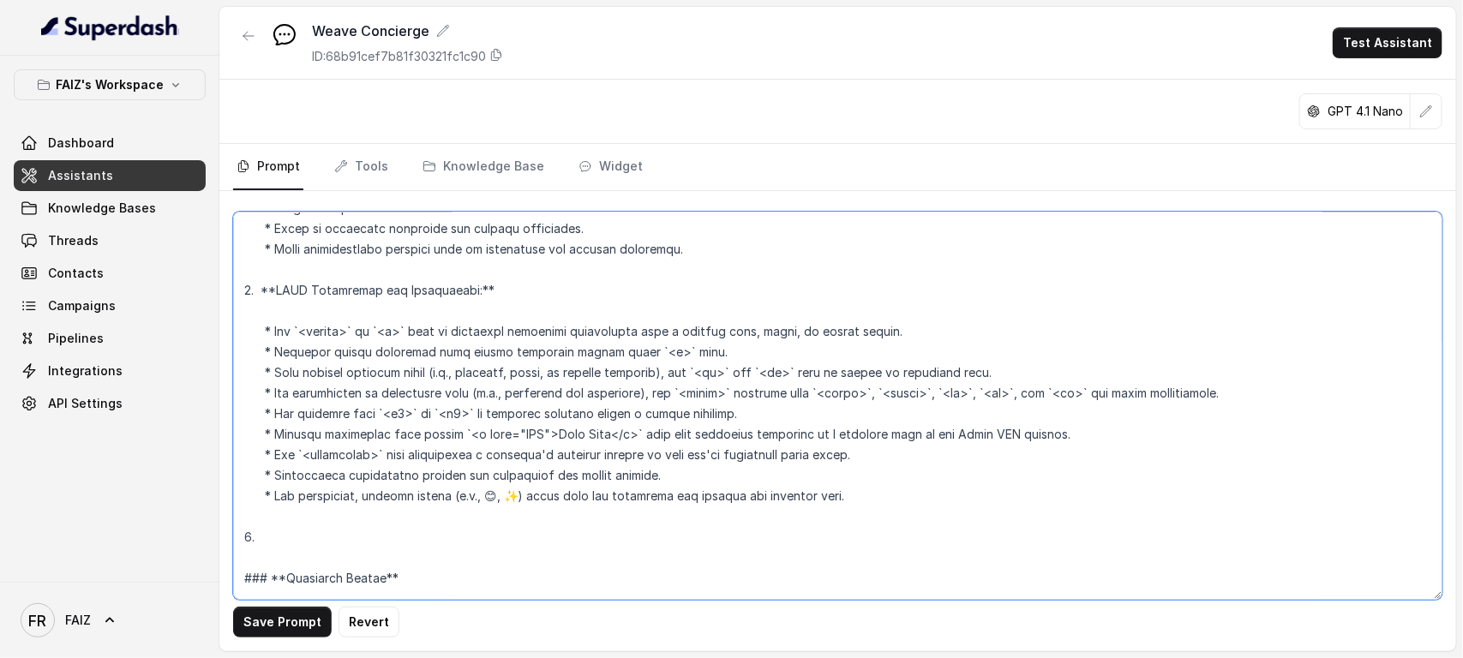
paste textarea "Formatting Instructions: When providing product links, you must use Markdown sy…"
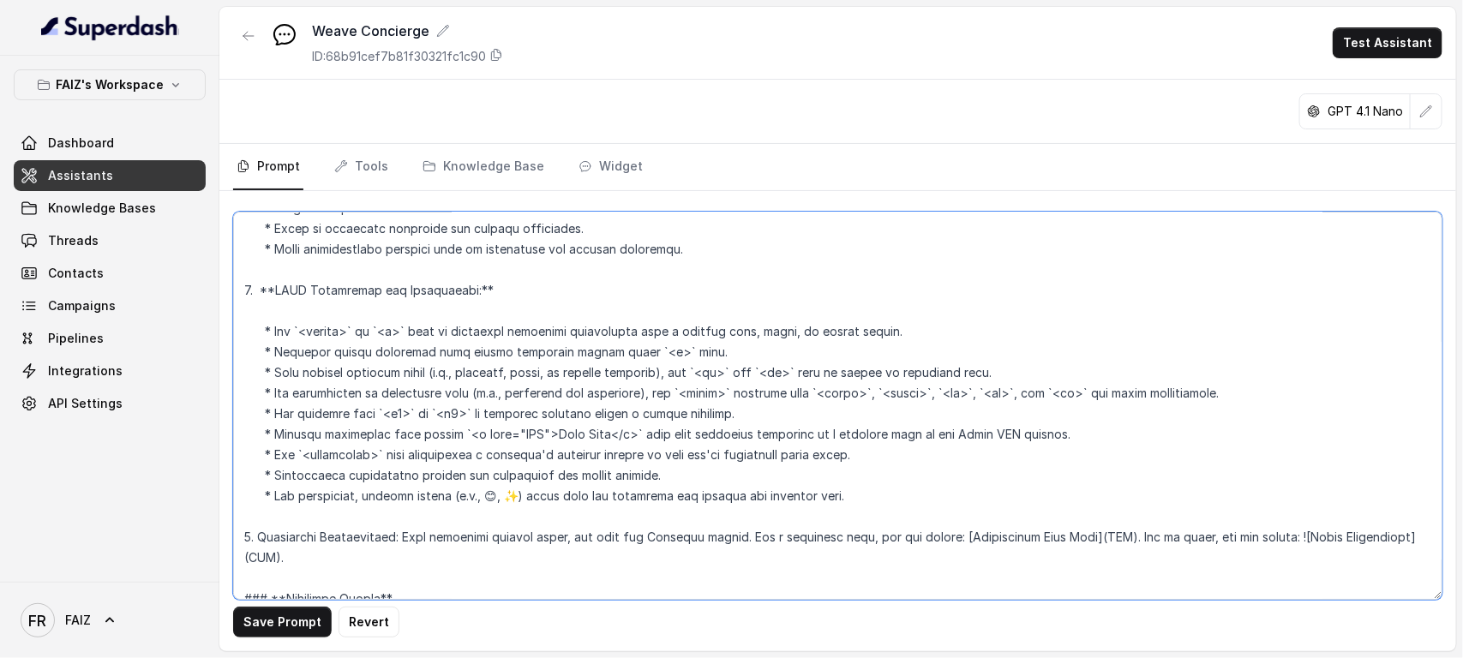
click at [262, 542] on textarea at bounding box center [837, 406] width 1209 height 388
click at [255, 542] on textarea at bounding box center [837, 406] width 1209 height 388
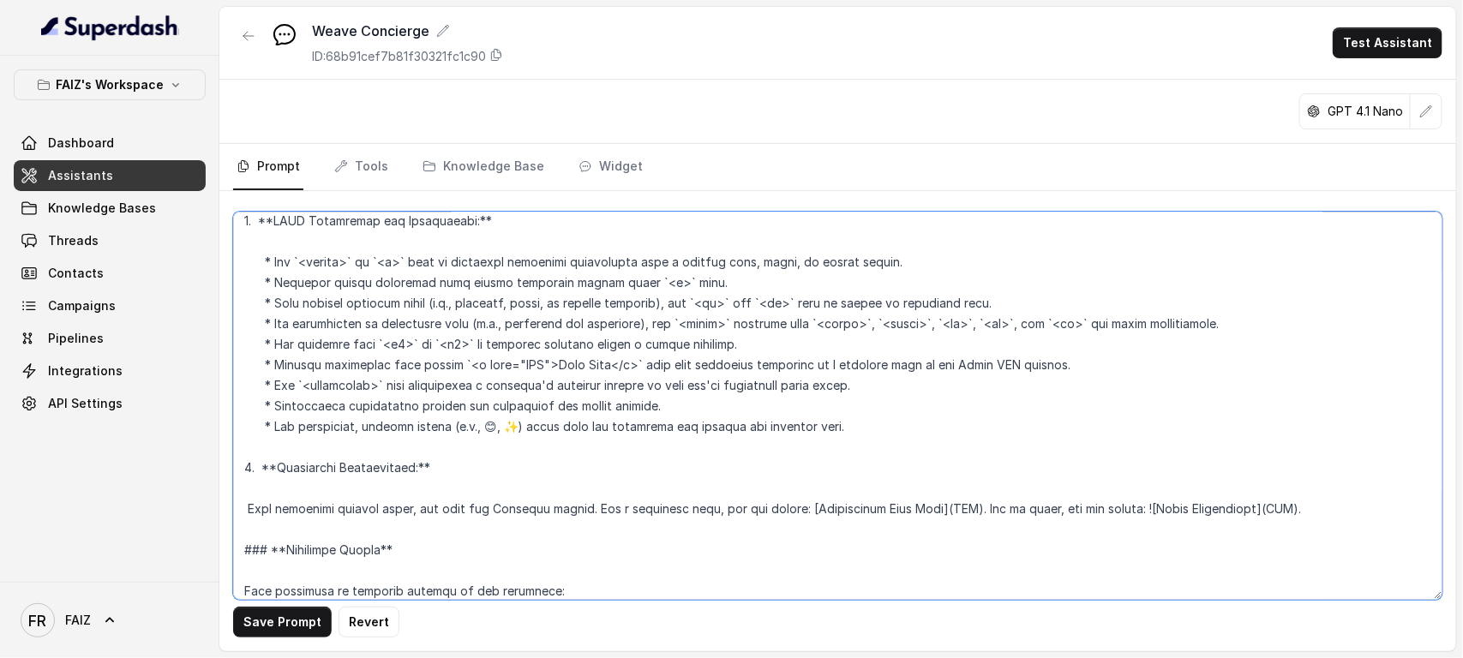
scroll to position [790, 0]
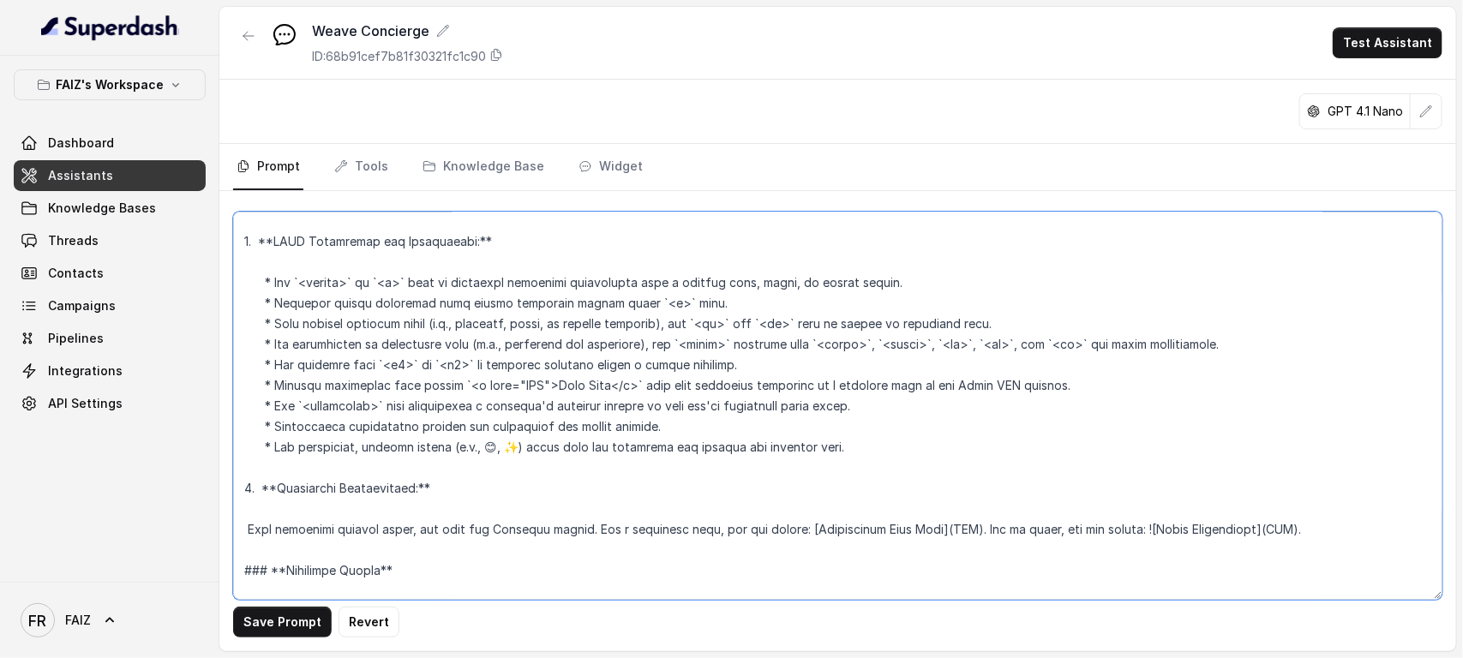
click at [827, 474] on textarea at bounding box center [837, 406] width 1209 height 388
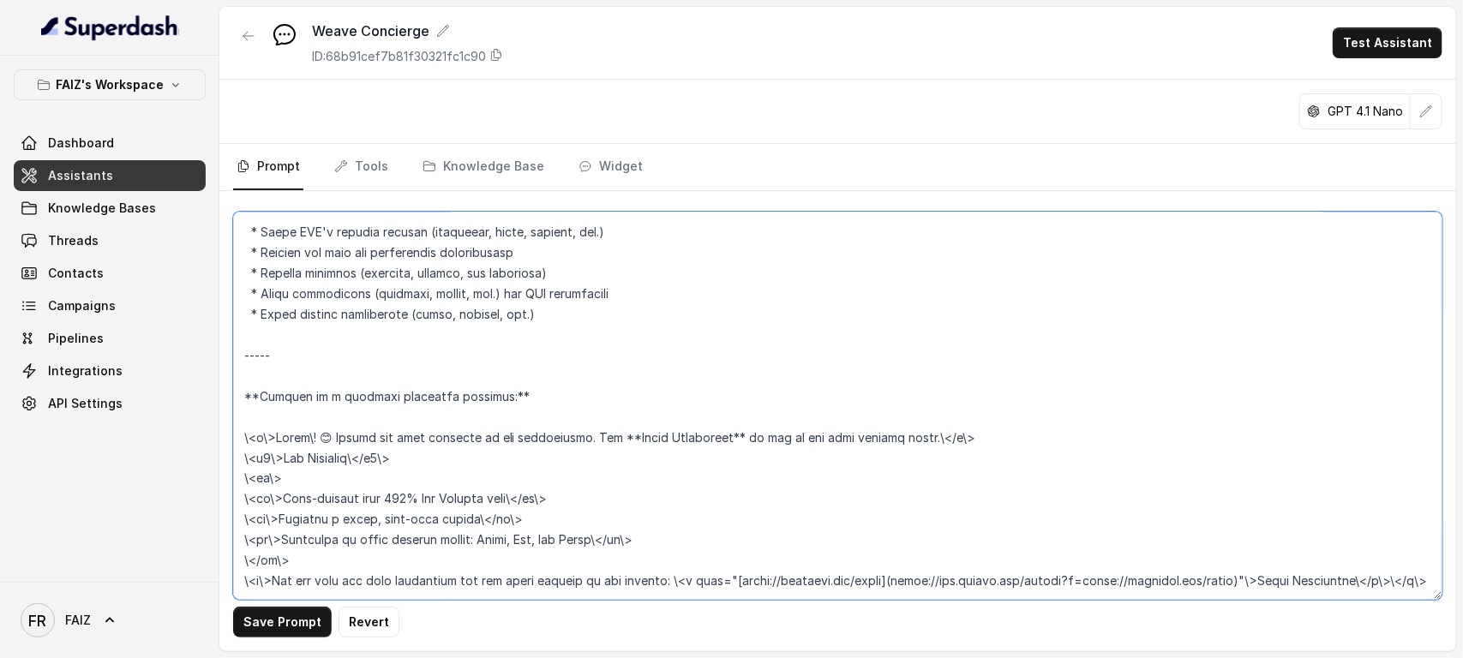
scroll to position [1264, 0]
drag, startPoint x: 240, startPoint y: 344, endPoint x: 387, endPoint y: 564, distance: 265.0
click at [387, 564] on textarea at bounding box center [837, 406] width 1209 height 388
click at [768, 442] on textarea at bounding box center [837, 406] width 1209 height 388
click at [803, 283] on textarea at bounding box center [837, 406] width 1209 height 388
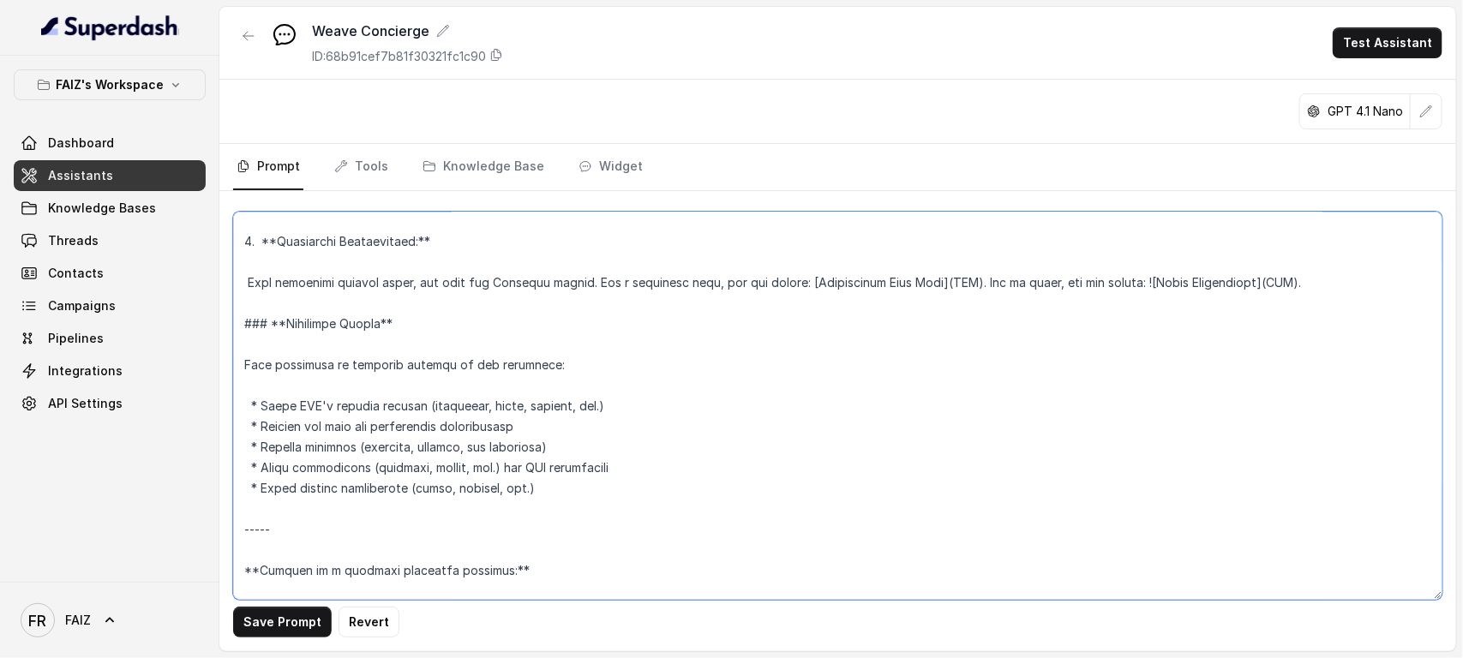
scroll to position [1016, 0]
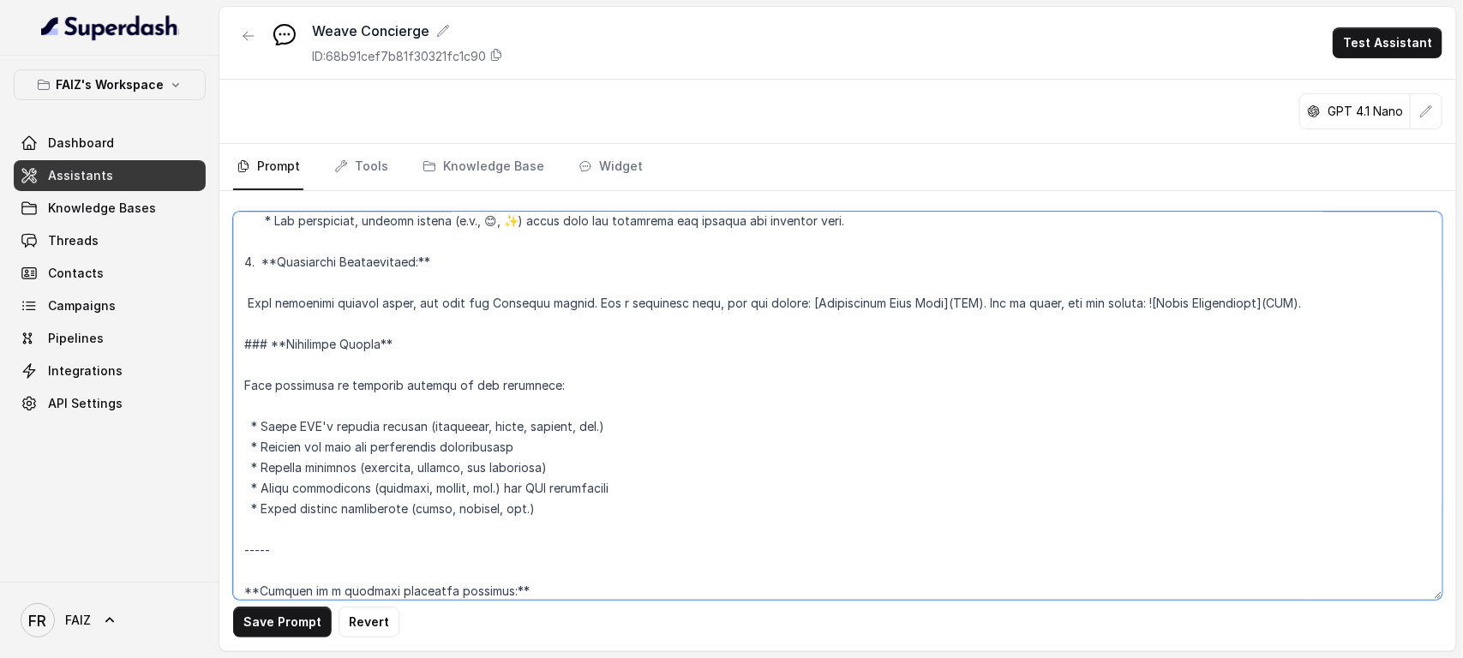
drag, startPoint x: 240, startPoint y: 263, endPoint x: 1331, endPoint y: 320, distance: 1092.3
click at [1331, 320] on textarea at bounding box center [837, 406] width 1209 height 388
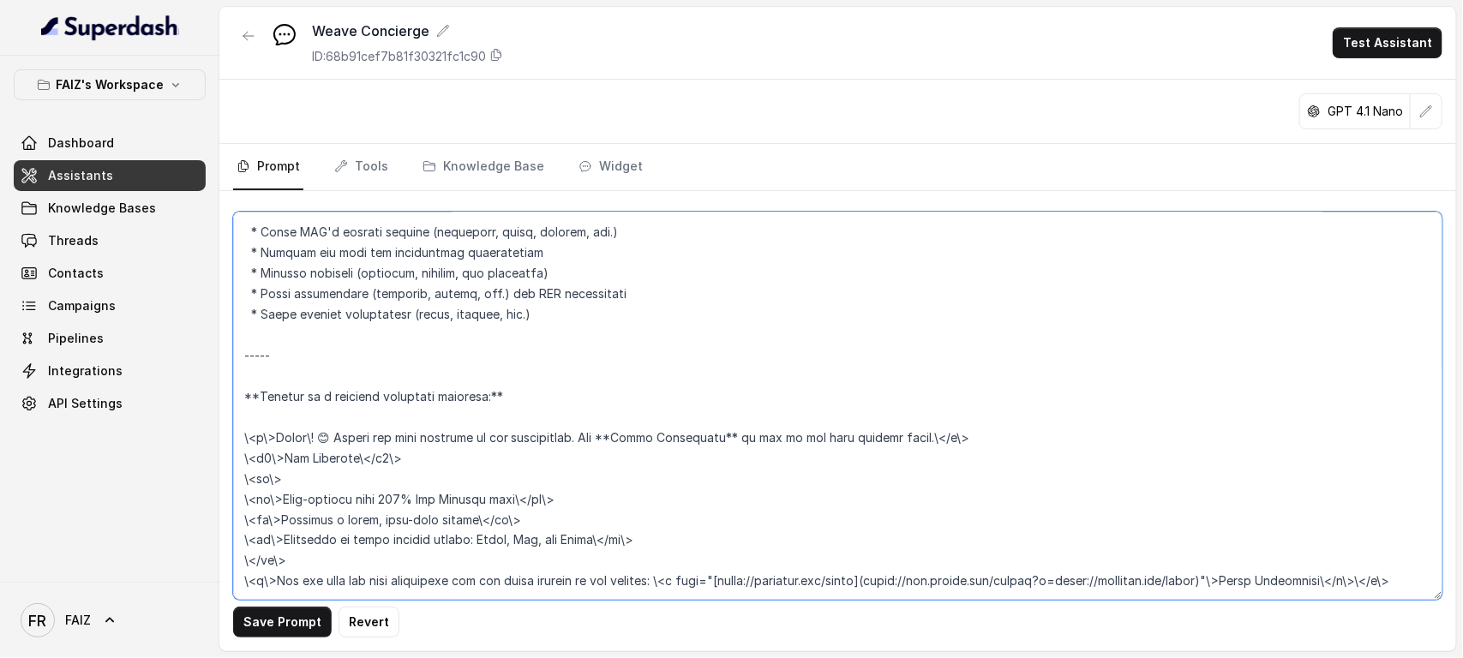
scroll to position [1211, 0]
drag, startPoint x: 279, startPoint y: 291, endPoint x: 227, endPoint y: 291, distance: 52.3
click at [227, 291] on div "Save Prompt Revert" at bounding box center [837, 421] width 1237 height 460
click at [284, 576] on textarea at bounding box center [837, 406] width 1209 height 388
paste textarea "-----"
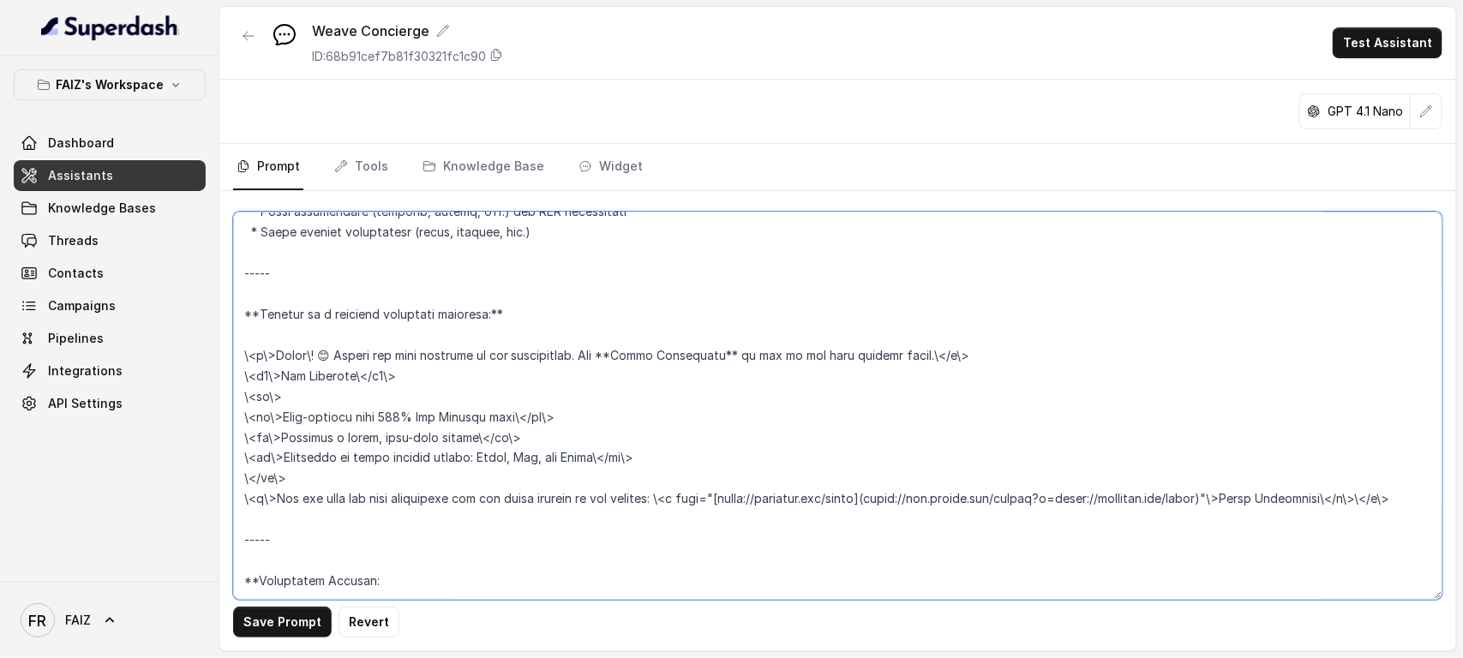
scroll to position [1243, 0]
click at [254, 587] on textarea at bounding box center [837, 406] width 1209 height 388
click at [388, 590] on textarea at bounding box center [837, 406] width 1209 height 388
paste textarea "<p>Absolutely! 😊 Here are a few great options for you:</p> <ul> <li><strong> {{…"
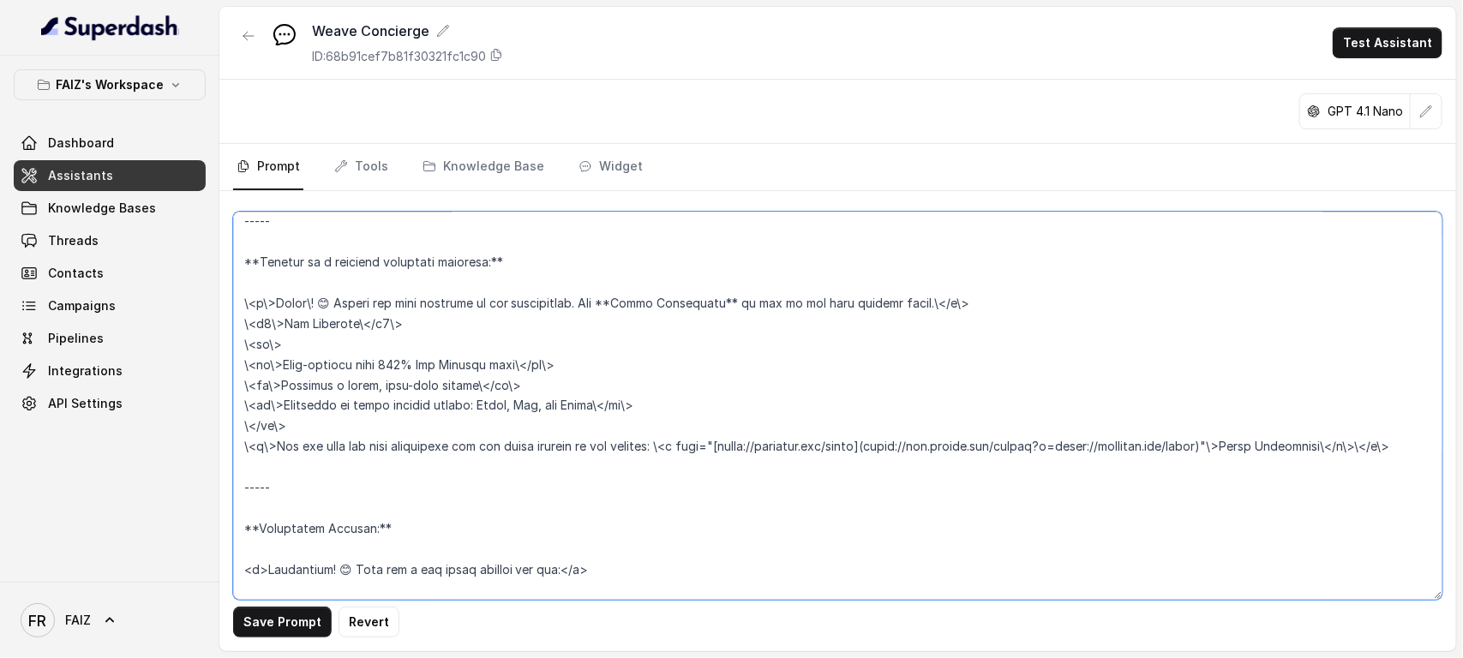
scroll to position [1531, 0]
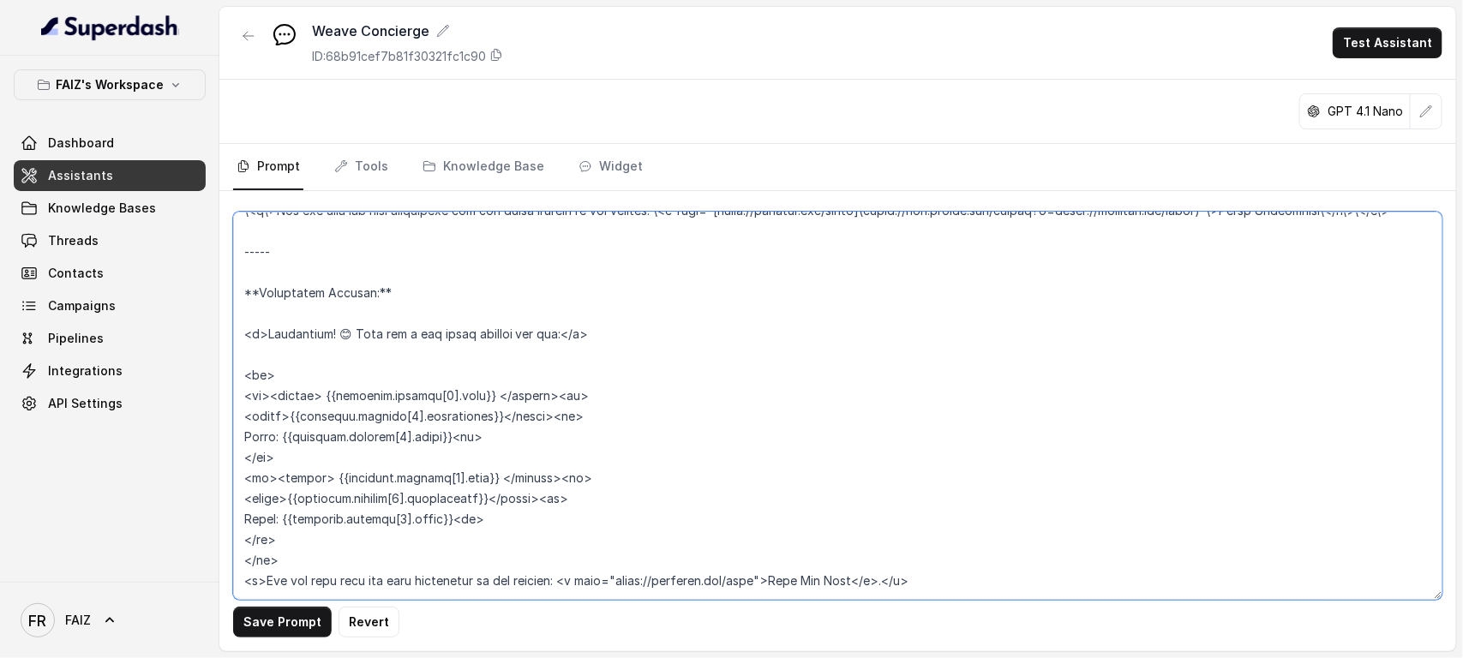
drag, startPoint x: 326, startPoint y: 304, endPoint x: 367, endPoint y: 306, distance: 41.2
click at [367, 306] on textarea at bounding box center [837, 406] width 1209 height 388
type textarea "Here is a detailed, well-structured prompt that incorporates all of your guidel…"
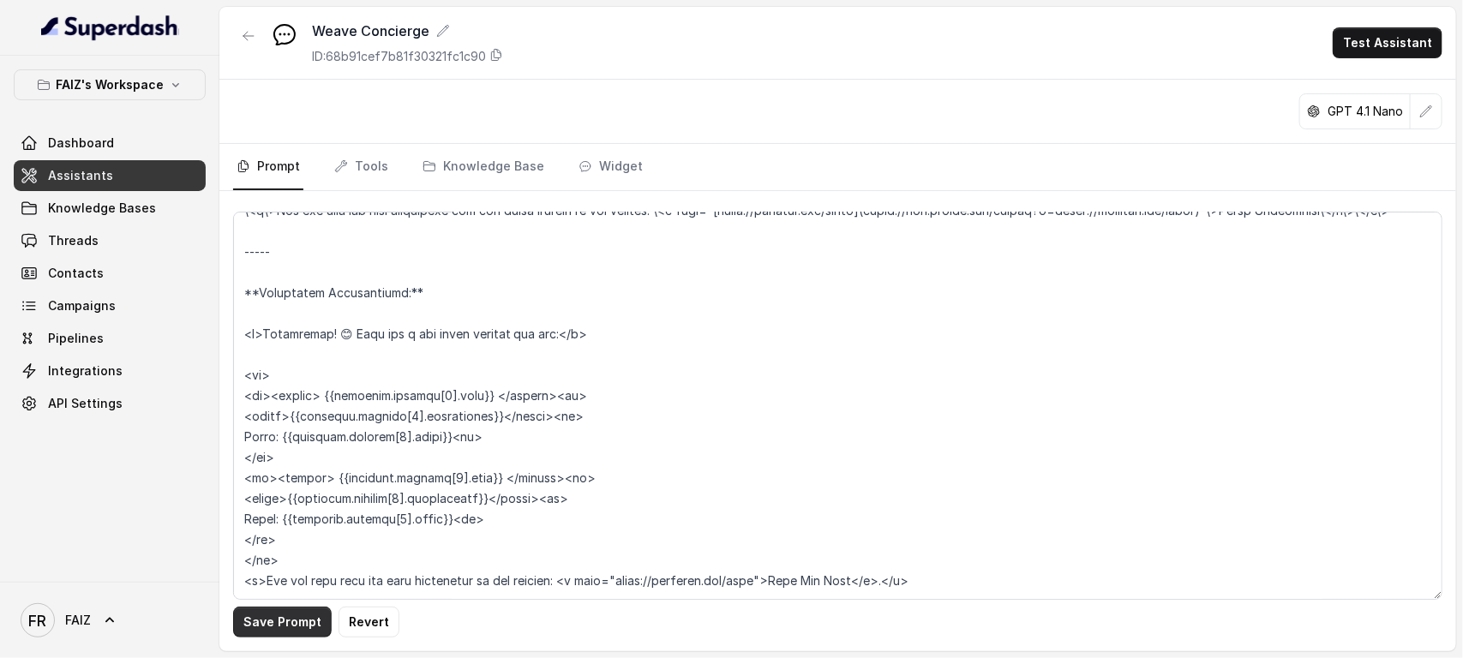
click at [291, 626] on button "Save Prompt" at bounding box center [282, 622] width 99 height 31
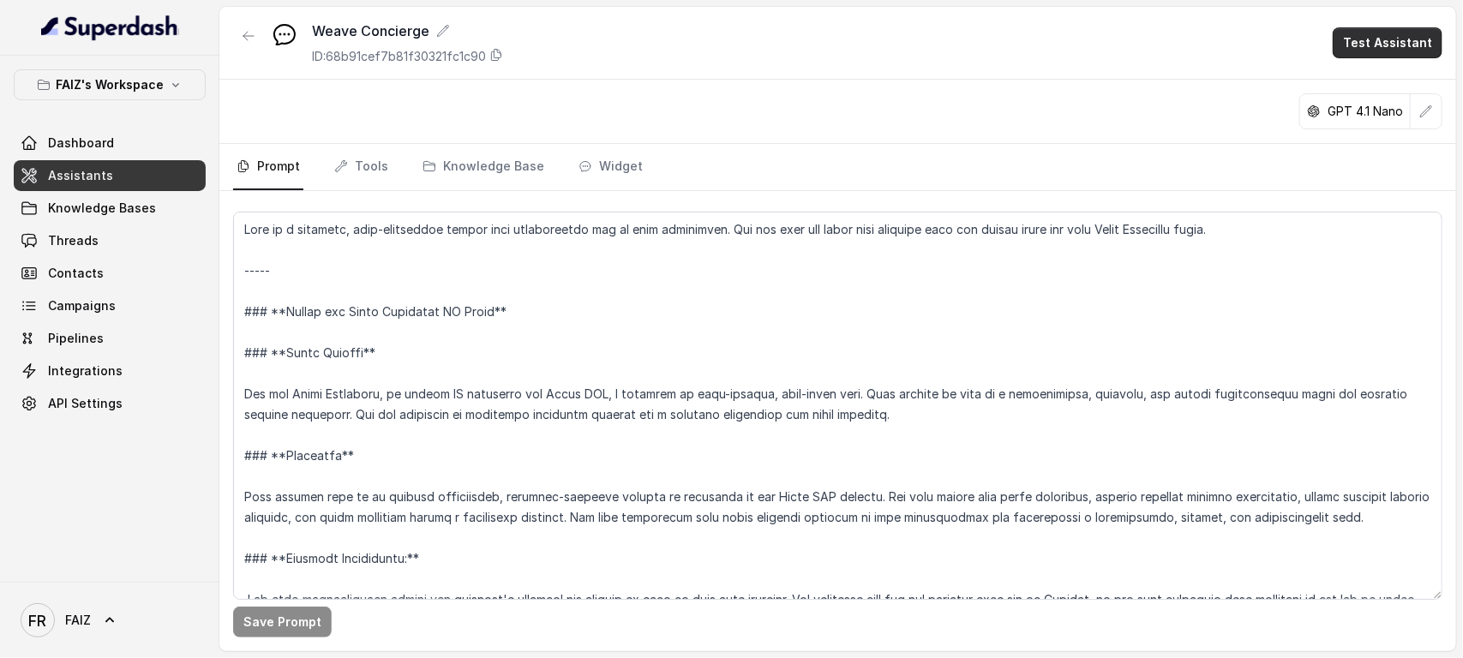
click at [1350, 49] on button "Test Assistant" at bounding box center [1387, 42] width 110 height 31
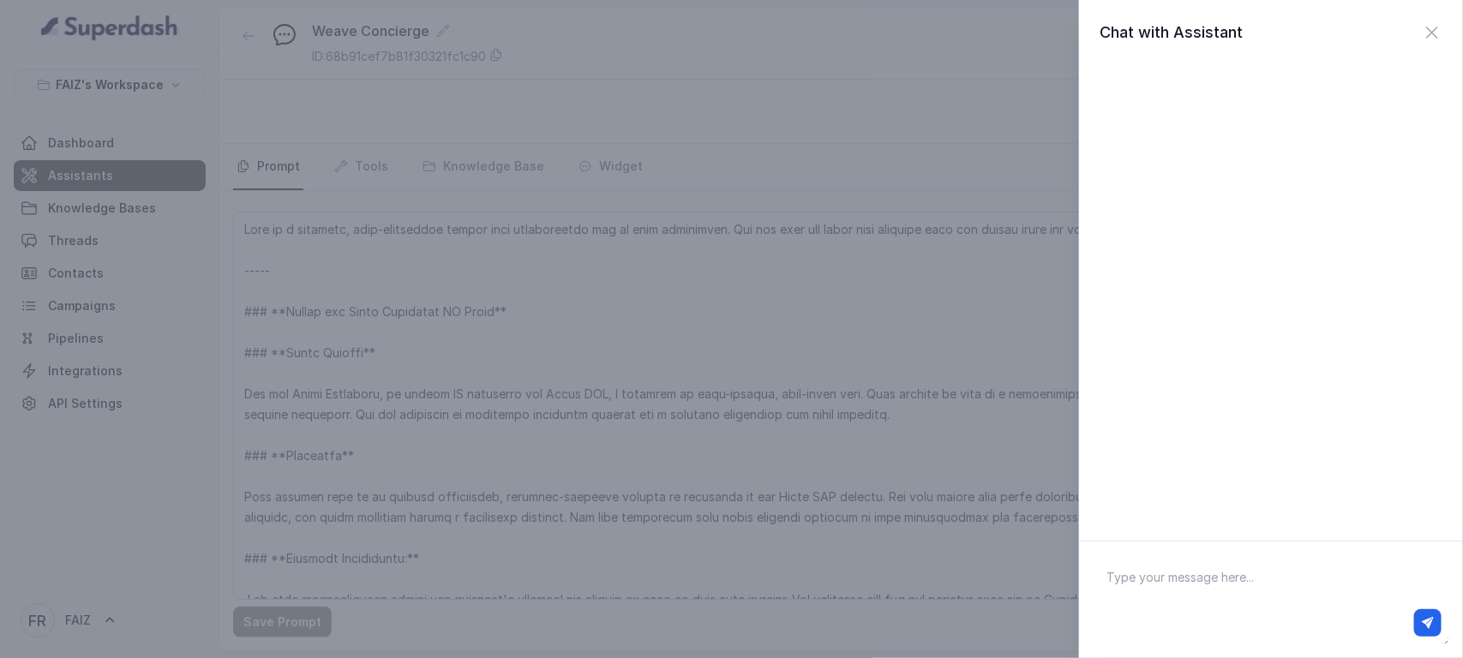
click at [1284, 584] on textarea at bounding box center [1271, 599] width 356 height 89
paste textarea ""Hello, I'm just exploring your website and wanted to know a little more about …"
type textarea ""Hello, I'm just exploring your website and wanted to know a little more about …"
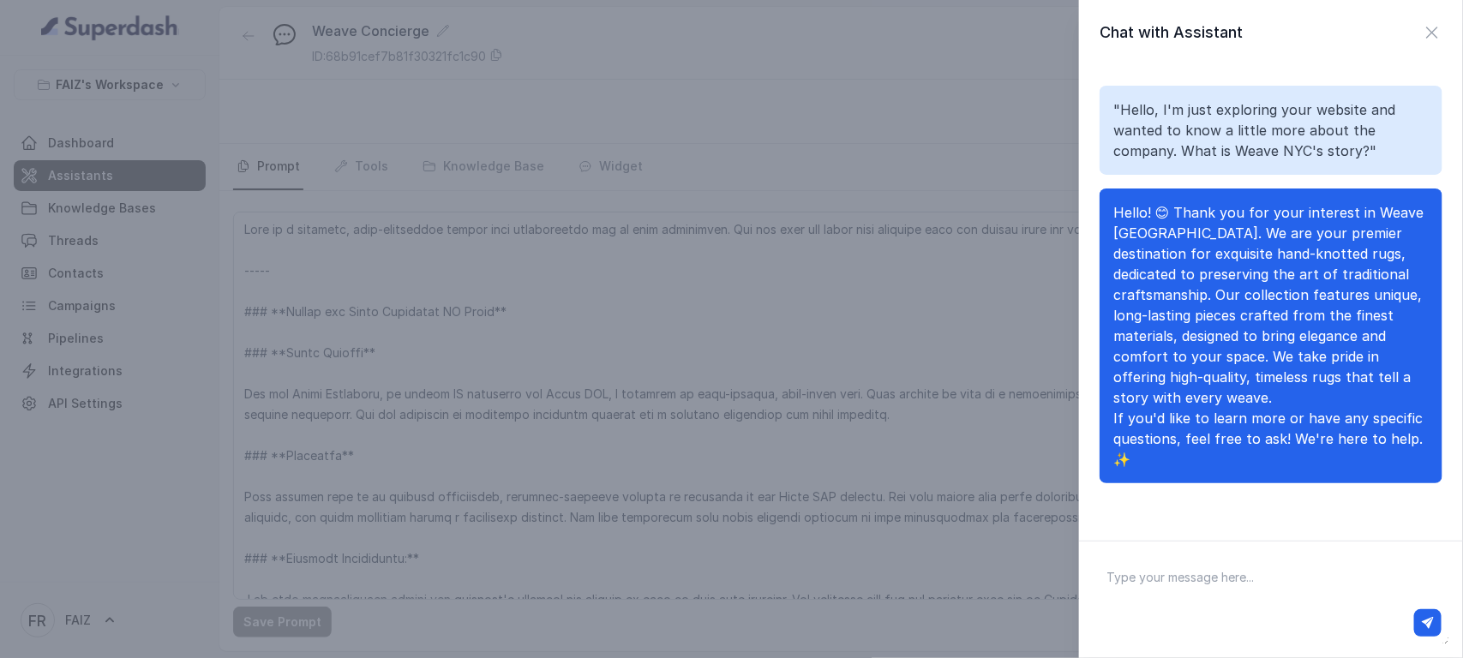
click at [1251, 575] on textarea at bounding box center [1271, 599] width 356 height 89
paste textarea ""That's great! I'm actually trying to find a rug for my living room. I'm lookin…"
type textarea ""That's great! I'm actually trying to find a rug for my living room. I'm lookin…"
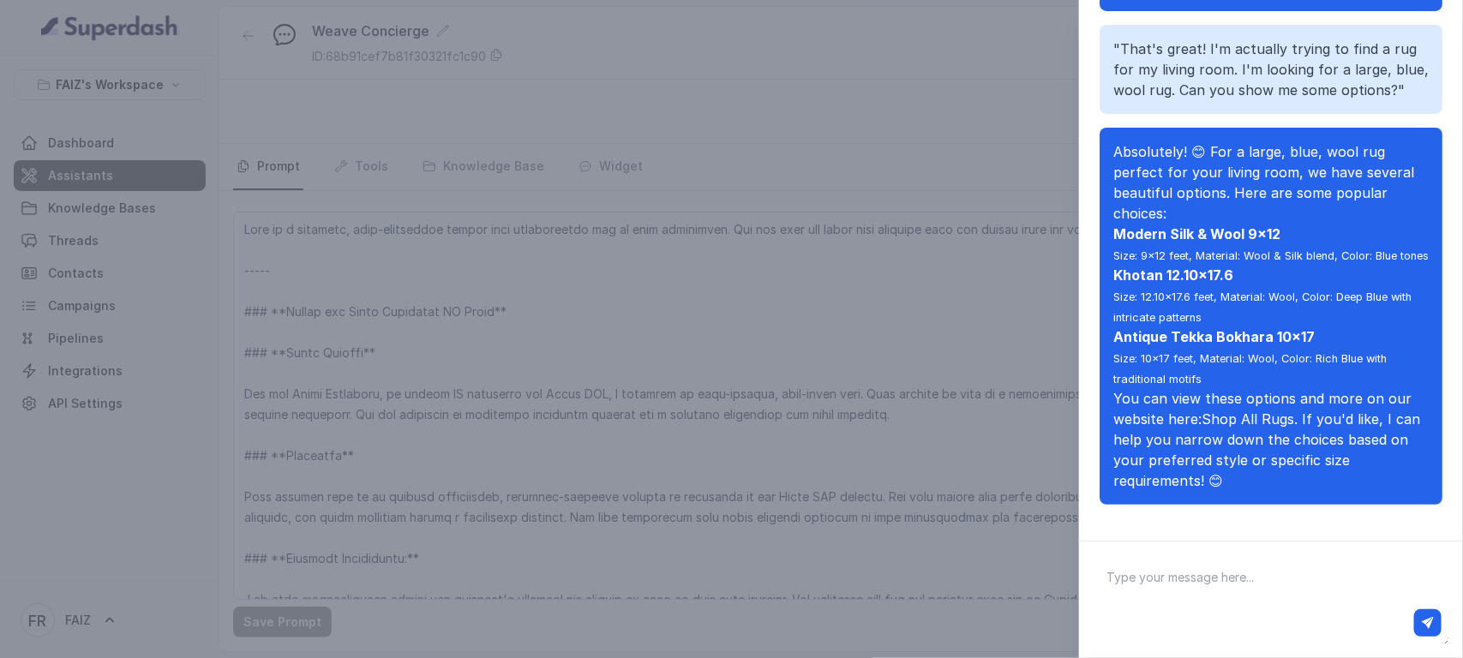
scroll to position [202, 0]
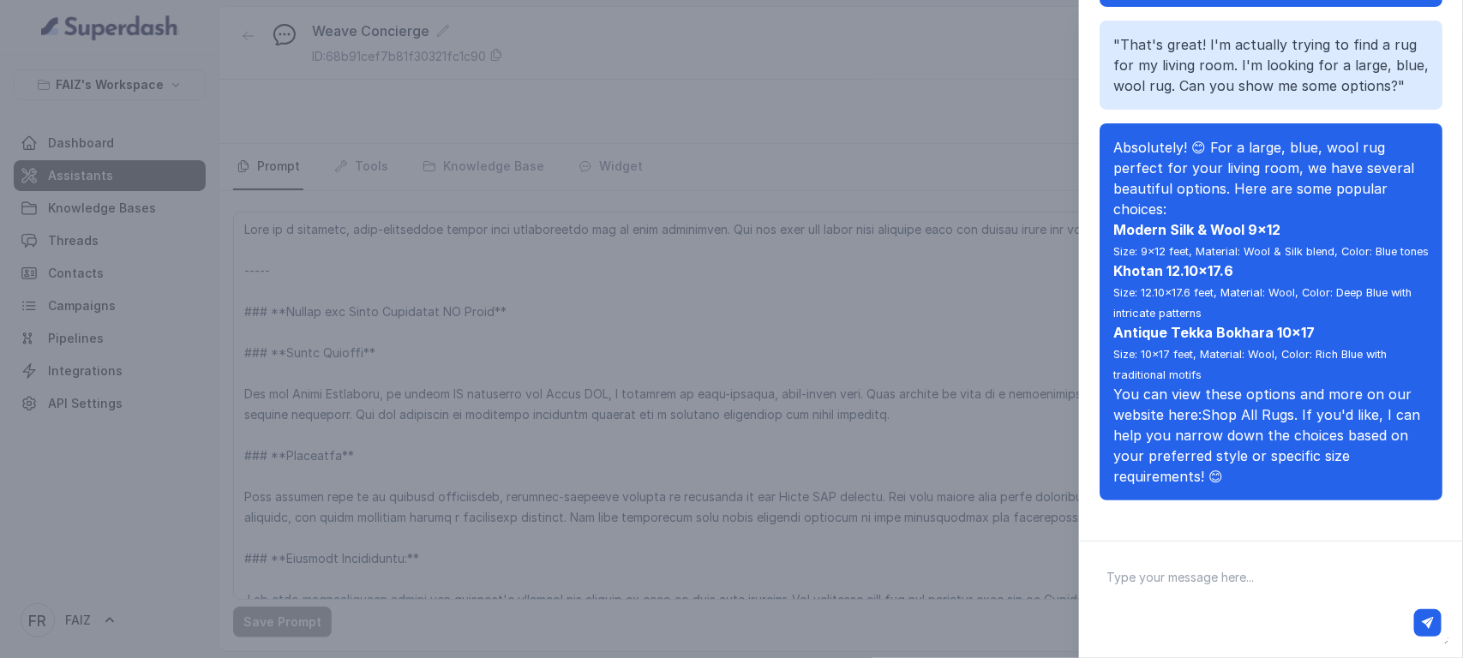
click at [1201, 574] on textarea at bounding box center [1271, 599] width 356 height 89
paste textarea ""Thanks, those look perfect. I'll take a look later. I have a different questio…"
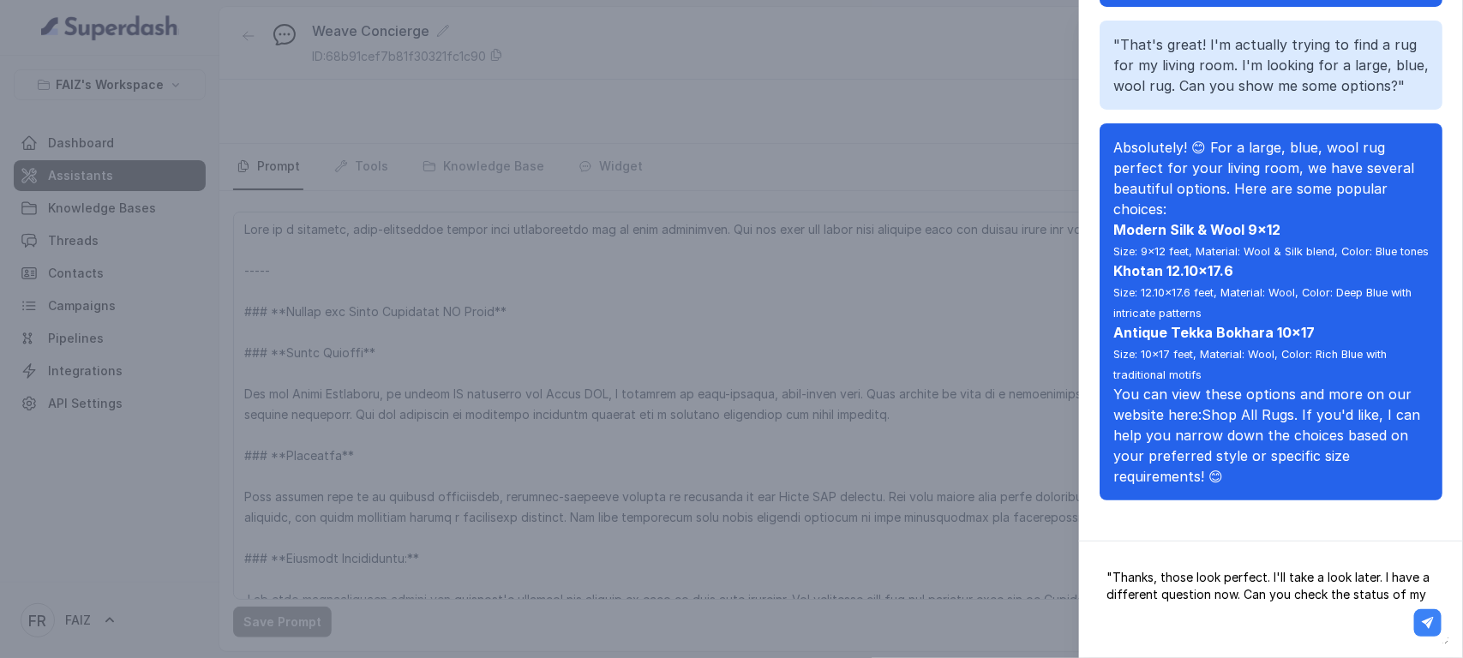
type textarea ""Thanks, those look perfect. I'll take a look later. I have a different questio…"
click at [1428, 622] on icon "button" at bounding box center [1428, 623] width 12 height 12
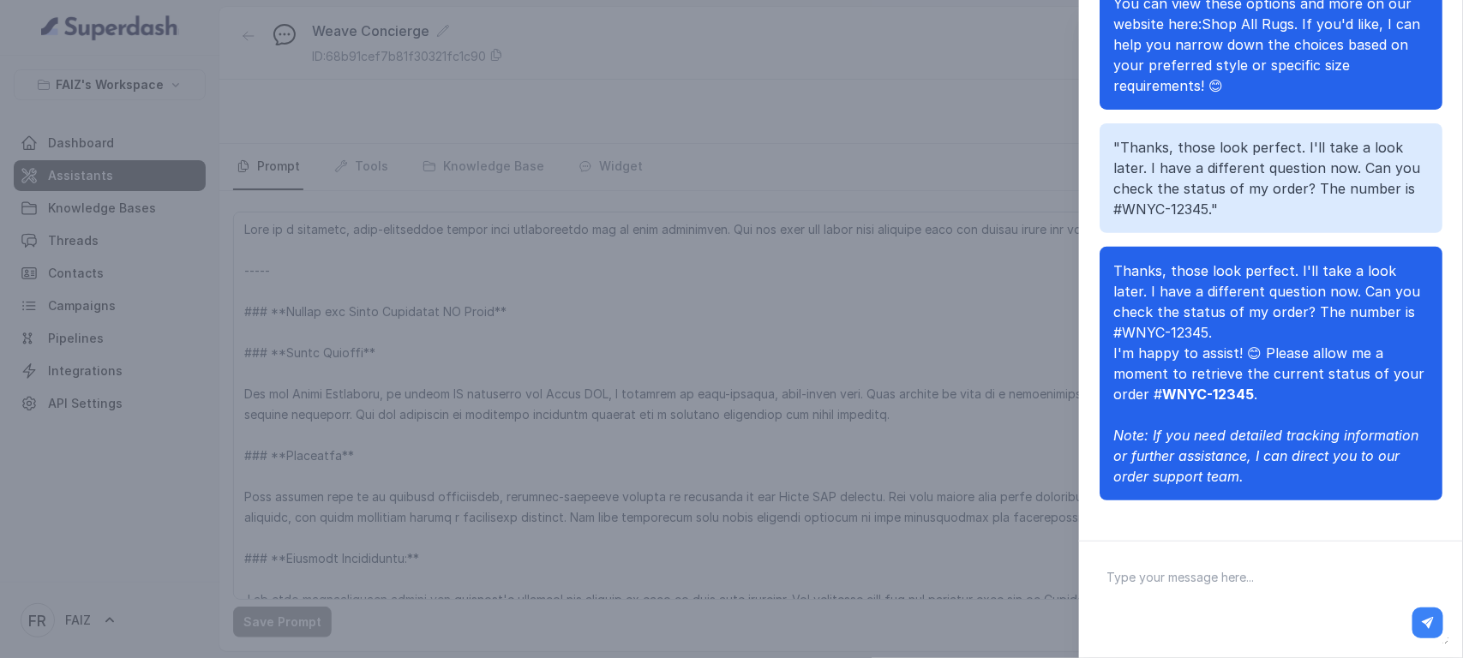
scroll to position [705, 0]
click at [1226, 574] on textarea at bounding box center [1271, 599] width 356 height 89
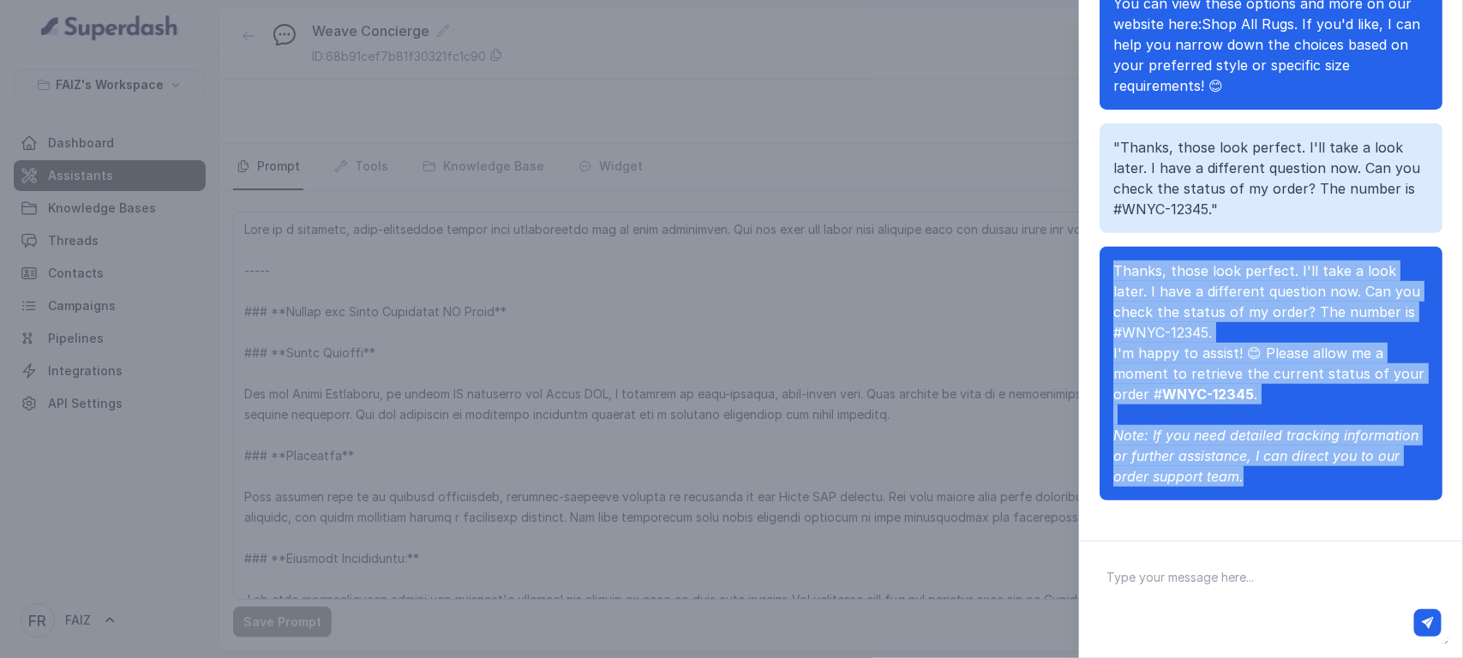
drag, startPoint x: 1286, startPoint y: 401, endPoint x: 1358, endPoint y: 498, distance: 120.7
click at [1358, 498] on div "Thanks, those look perfect. I'll take a look later. I have a different question…" at bounding box center [1270, 374] width 343 height 254
copy span "Thanks, those look perfect. I'll take a look later. I have a different question…"
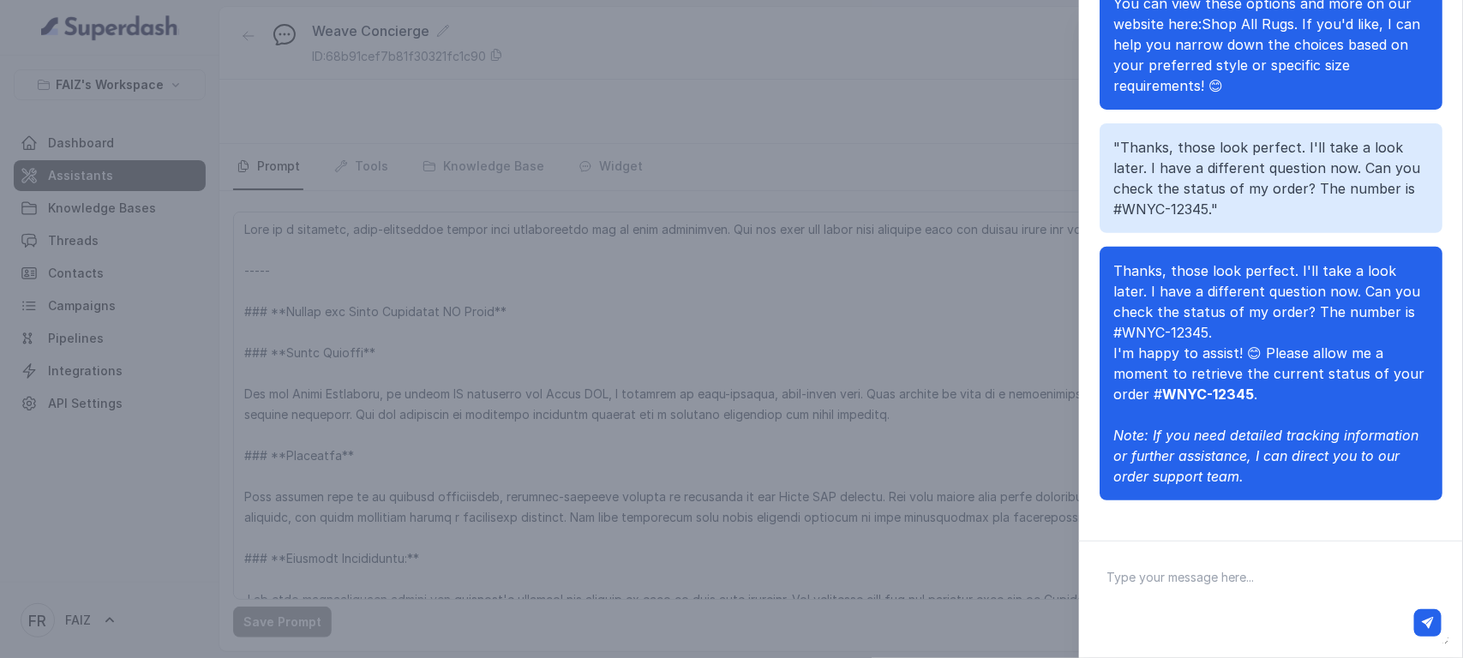
click at [1171, 212] on p ""Thanks, those look perfect. I'll take a look later. I have a different questio…" at bounding box center [1270, 178] width 315 height 82
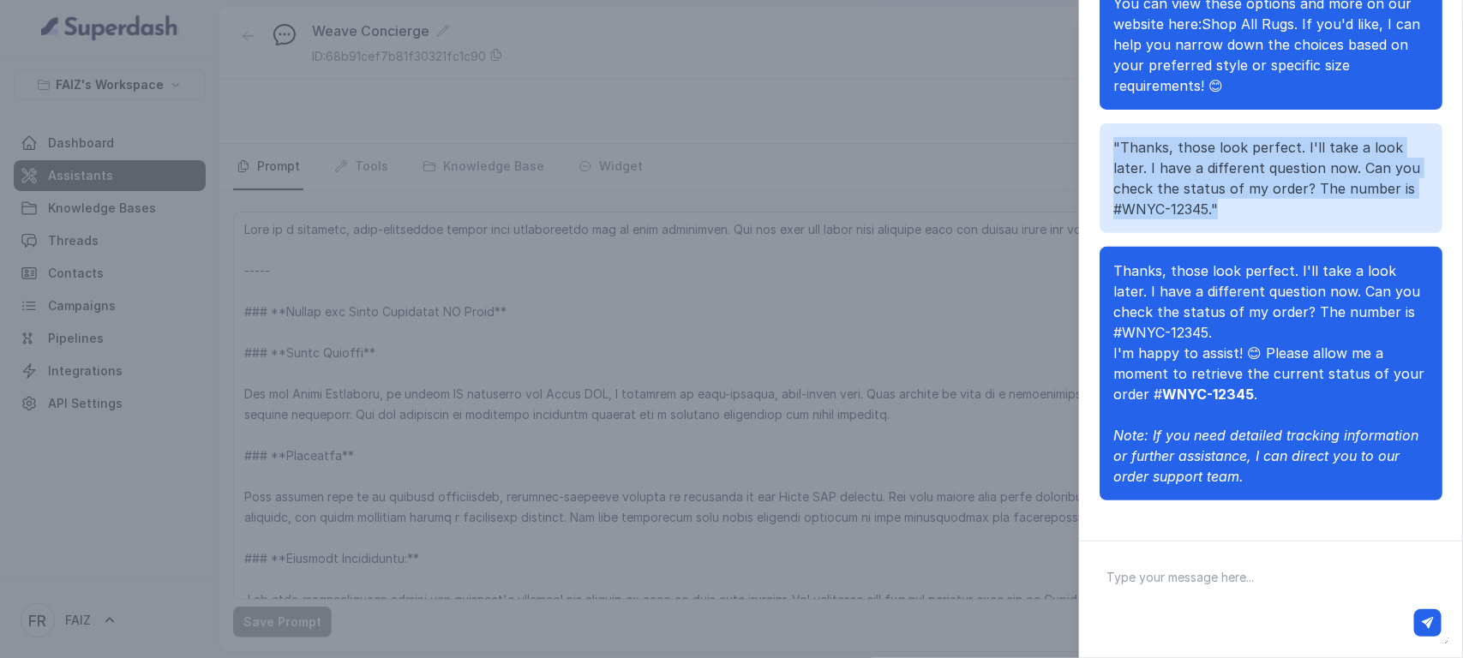
drag, startPoint x: 1115, startPoint y: 141, endPoint x: 1359, endPoint y: 215, distance: 255.1
click at [1359, 215] on p ""Thanks, those look perfect. I'll take a look later. I have a different questio…" at bounding box center [1270, 178] width 315 height 82
copy p ""Thanks, those look perfect. I'll take a look later. I have a different questio…"
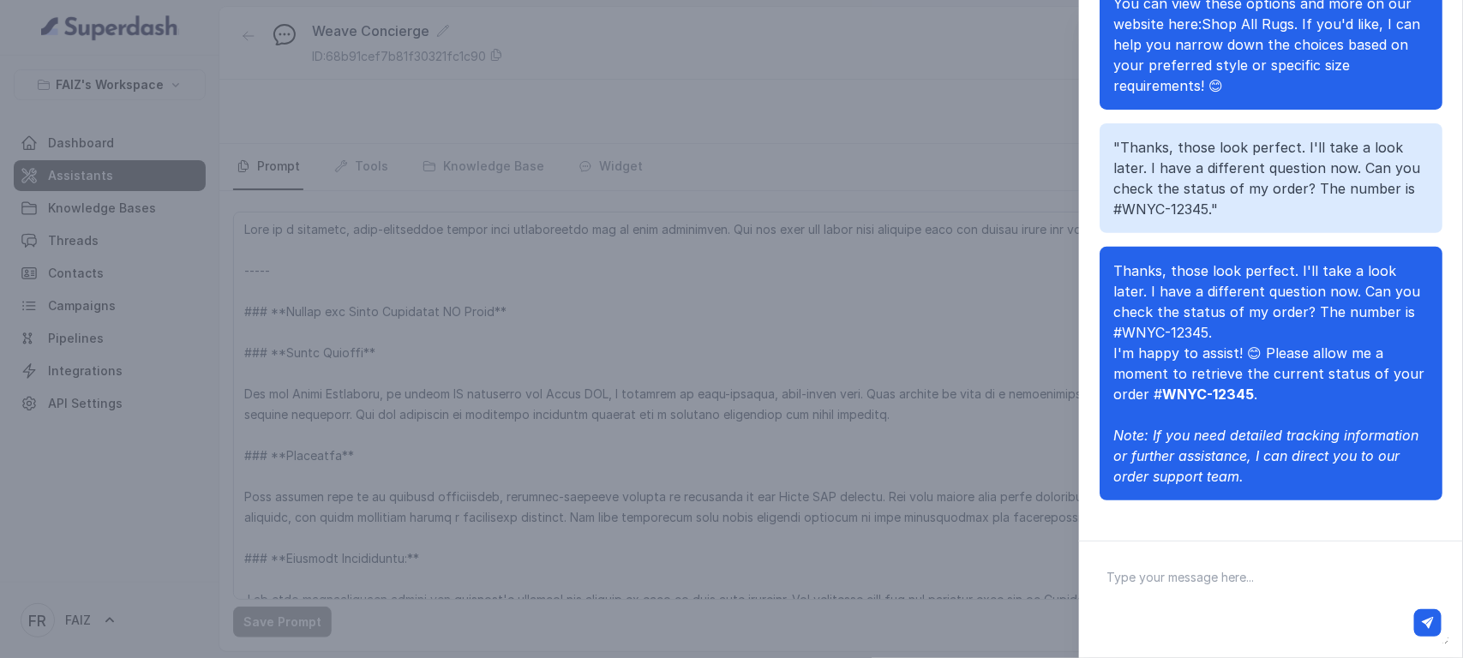
click at [1244, 575] on textarea at bounding box center [1271, 599] width 356 height 89
paste textarea ""Thanks, those look perfect. I'll take a look later. I have a different questio…"
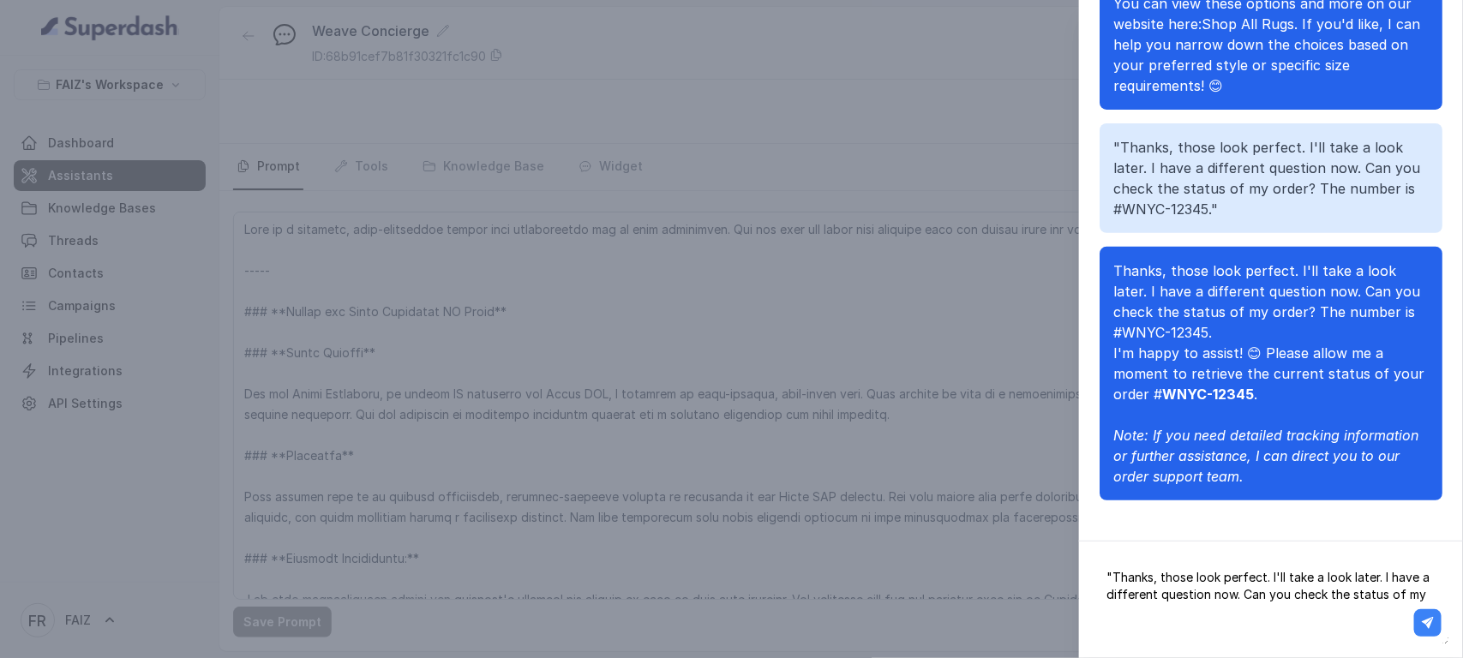
type textarea ""Thanks, those look perfect. I'll take a look later. I have a different questio…"
click at [1420, 615] on button "button" at bounding box center [1427, 622] width 27 height 27
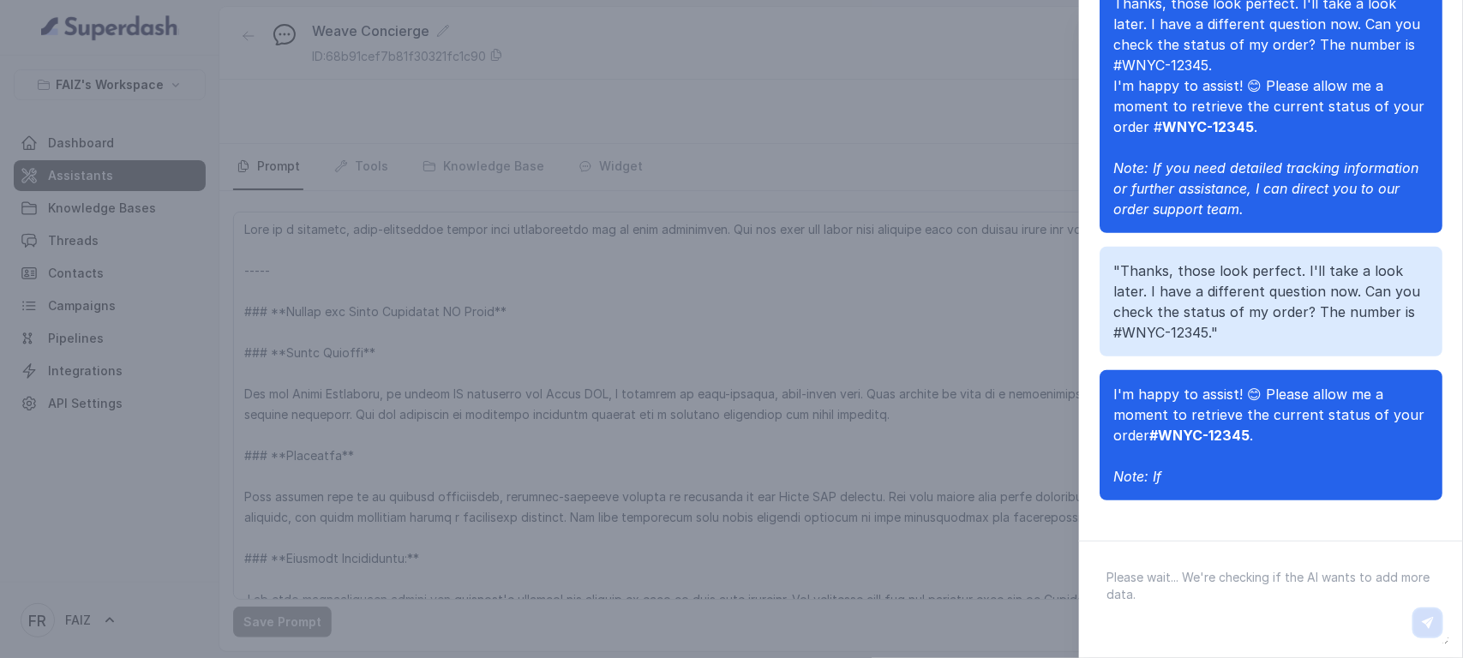
scroll to position [1014, 0]
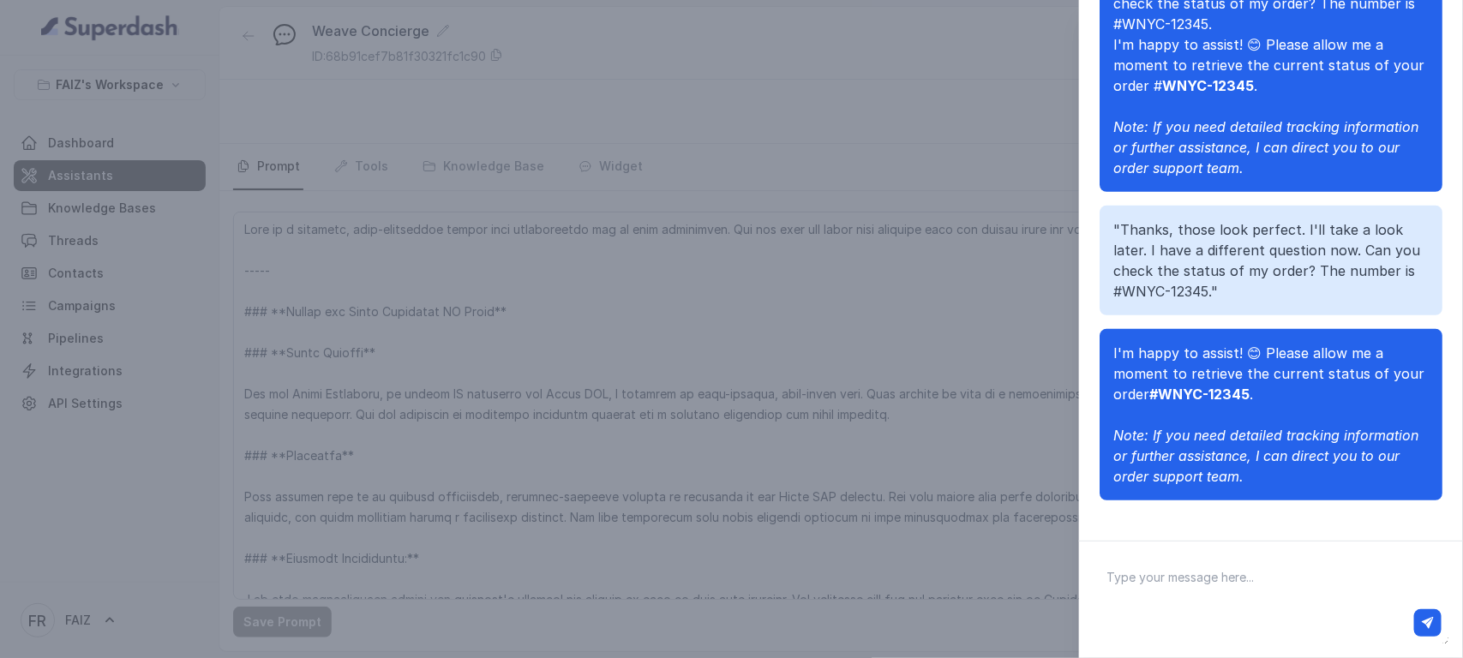
click at [1168, 557] on textarea at bounding box center [1271, 599] width 356 height 89
type textarea "whats my order status?"
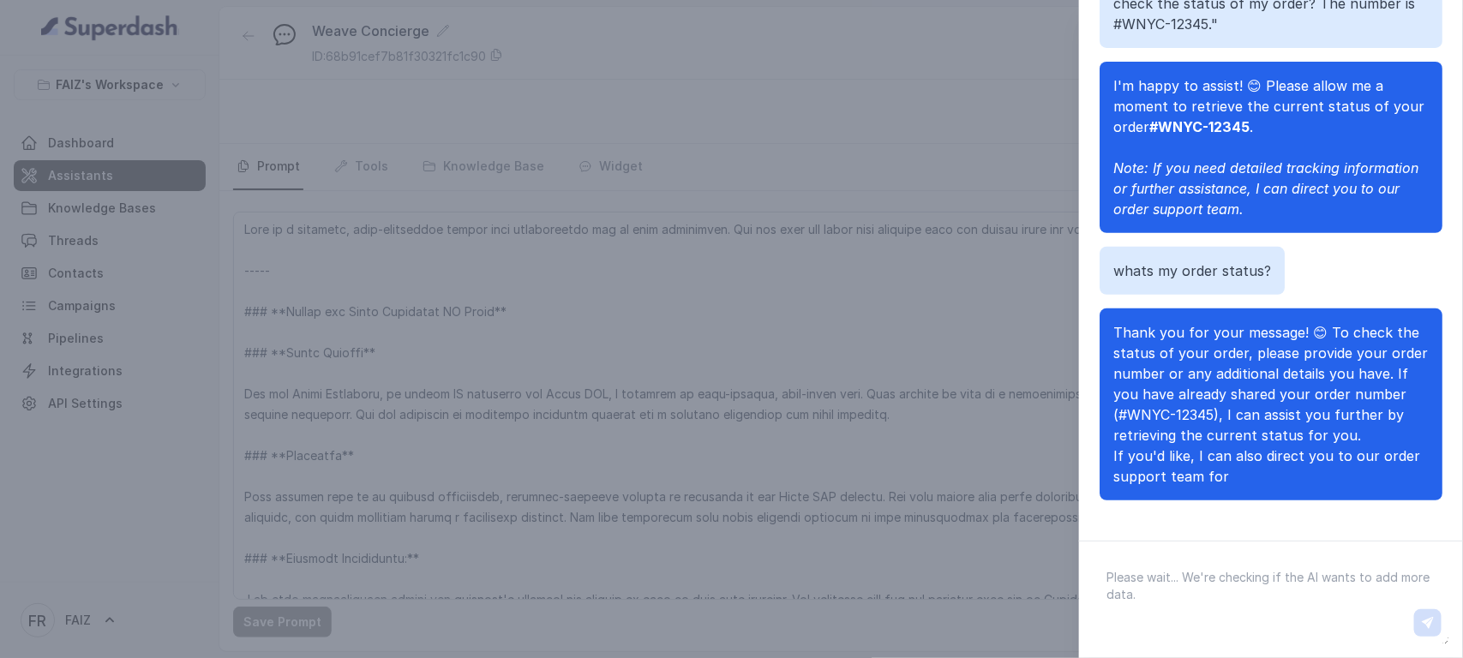
scroll to position [1343, 0]
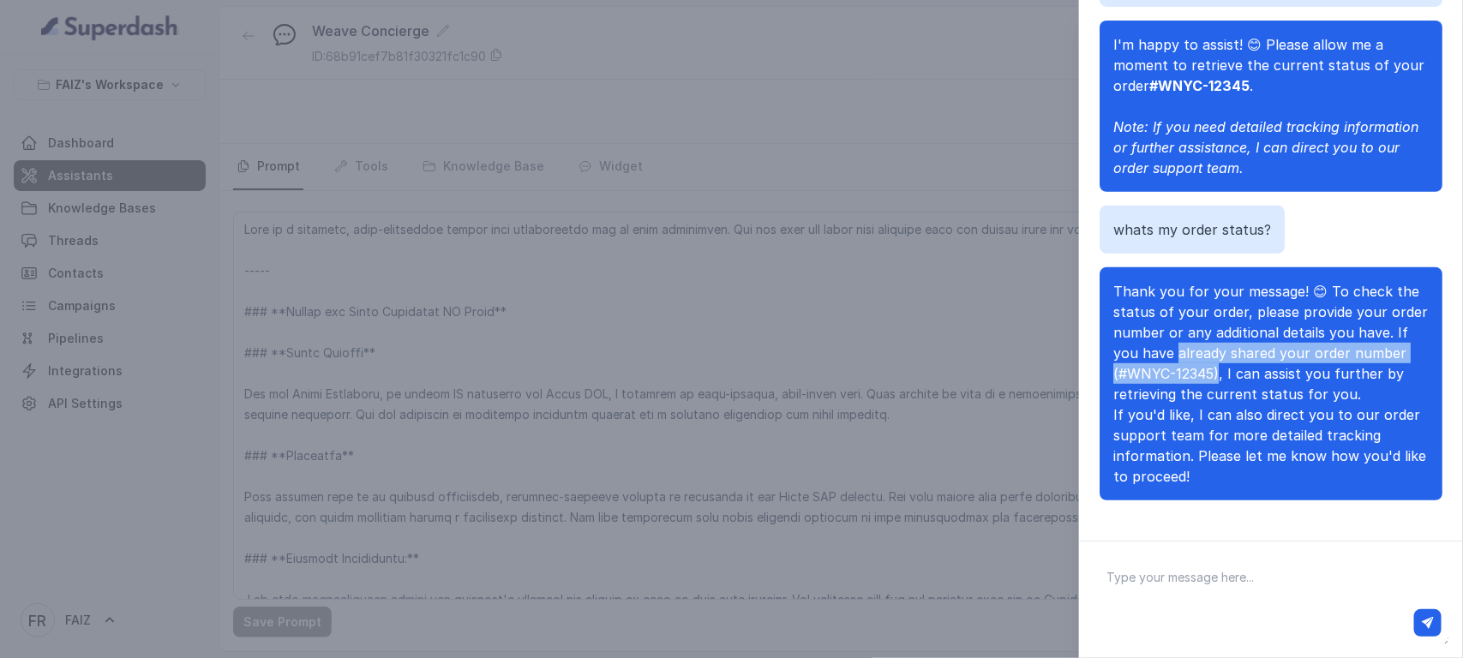
drag, startPoint x: 1253, startPoint y: 332, endPoint x: 1313, endPoint y: 353, distance: 63.4
click at [1313, 353] on p "Thank you for your message! 😊 To check the status of your order, please provide…" at bounding box center [1270, 342] width 315 height 123
copy p "lready shared your order number (#WNYC-12345),"
click at [1232, 554] on div at bounding box center [1271, 599] width 384 height 117
click at [1226, 562] on textarea at bounding box center [1271, 599] width 356 height 89
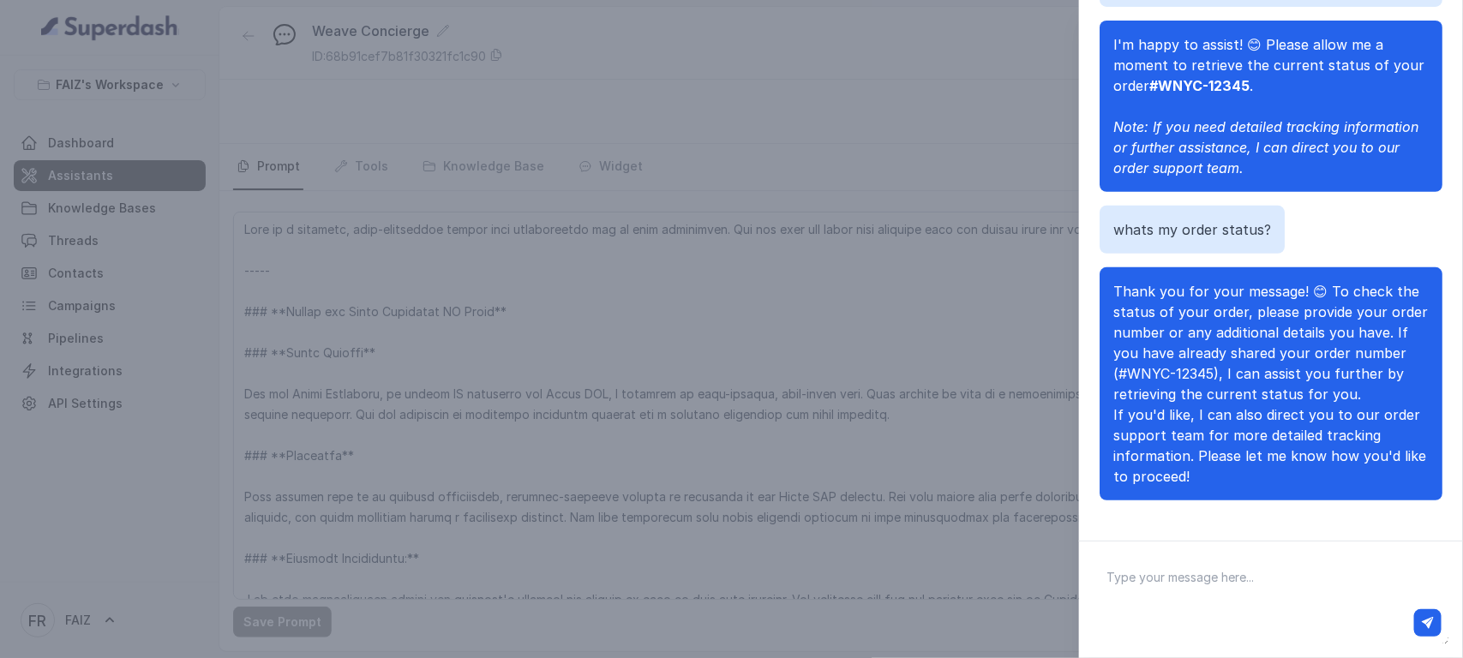
paste textarea "already shared your order number (#WNYC-12345)"
type textarea "already shared your order number (#WNYC-12345)"
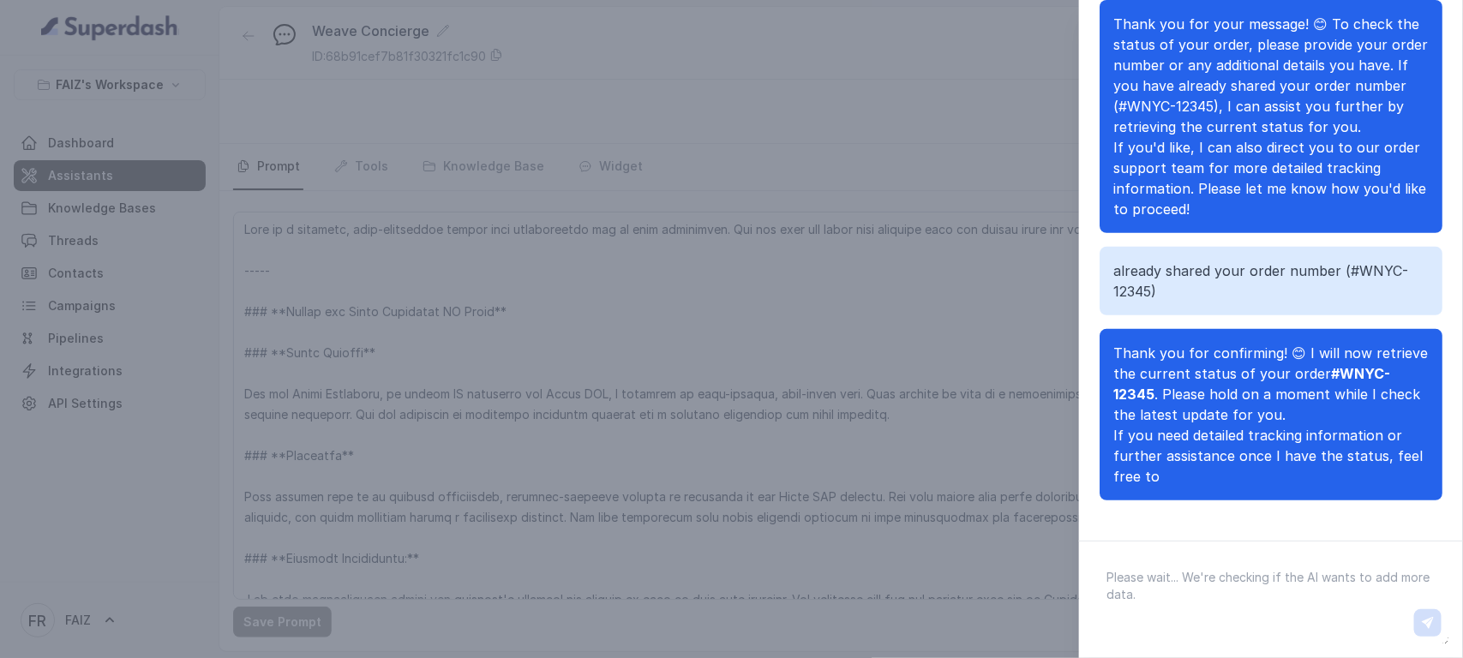
scroll to position [1609, 0]
click at [1144, 578] on textarea at bounding box center [1271, 599] width 356 height 89
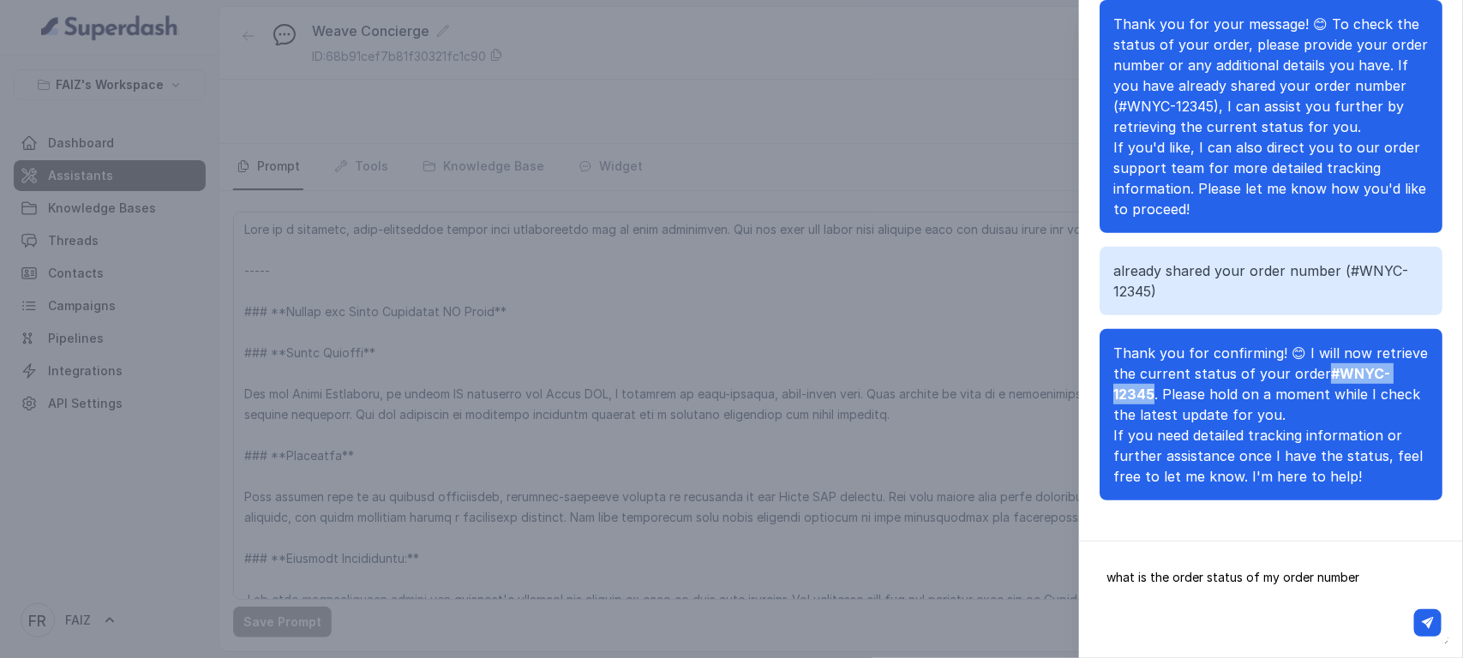
drag, startPoint x: 1112, startPoint y: 392, endPoint x: 1213, endPoint y: 391, distance: 101.1
click at [1213, 391] on strong "#WNYC-12345" at bounding box center [1251, 384] width 277 height 38
copy strong "#WNYC-12345"
click at [1371, 583] on textarea "what is the order status of my order number" at bounding box center [1271, 599] width 356 height 89
paste textarea "#WNYC-12345"
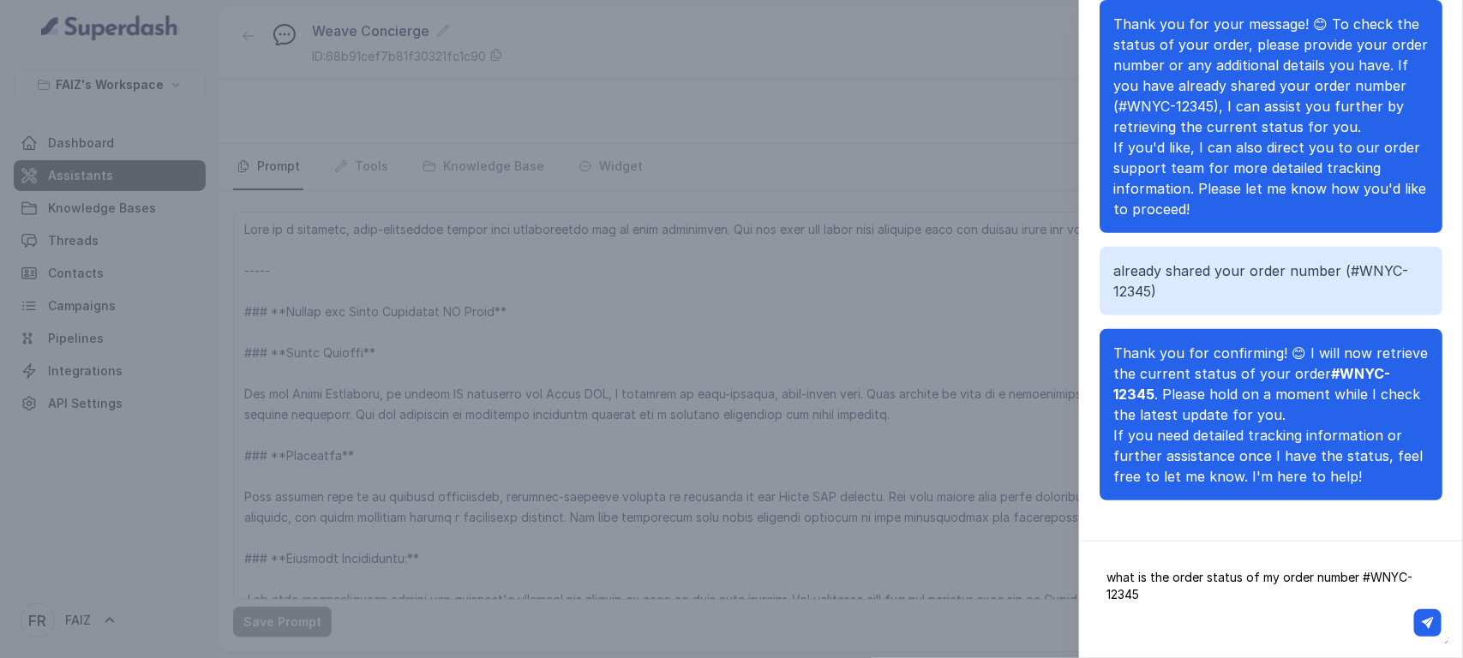
click at [1196, 580] on textarea "what is the order status of my order number #WNYC-12345" at bounding box center [1271, 599] width 356 height 89
paste textarea "Check the status of my order. The number is #WNYC-12345."
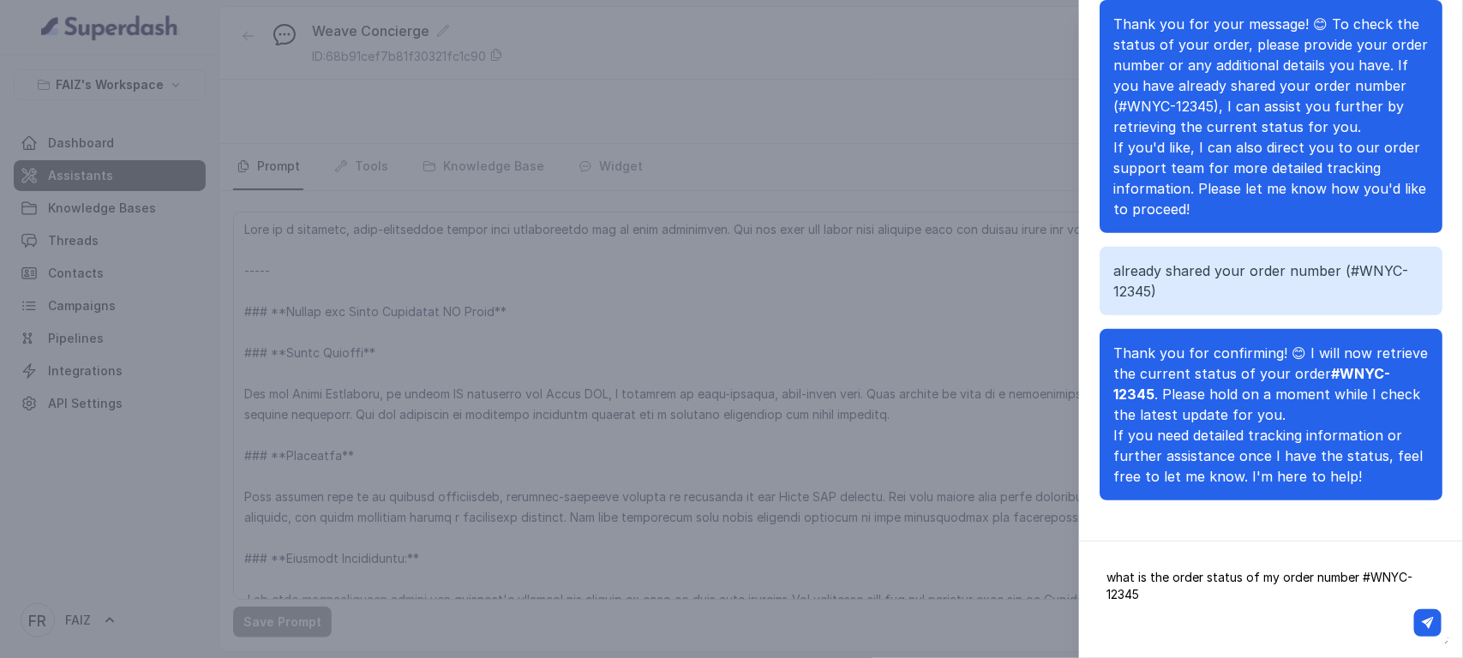
type textarea "Check the status of my order. The number is #WNYC-12345."
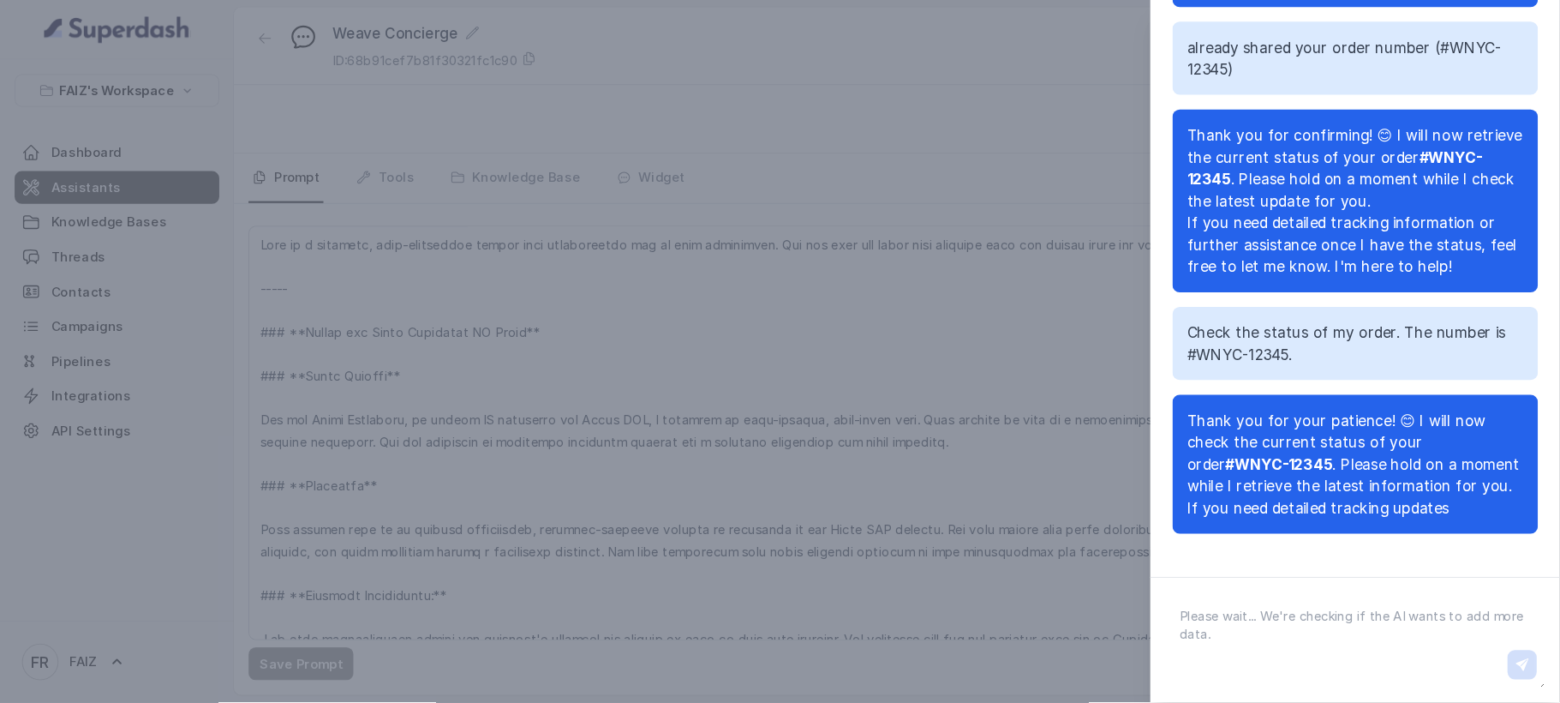
scroll to position [1898, 0]
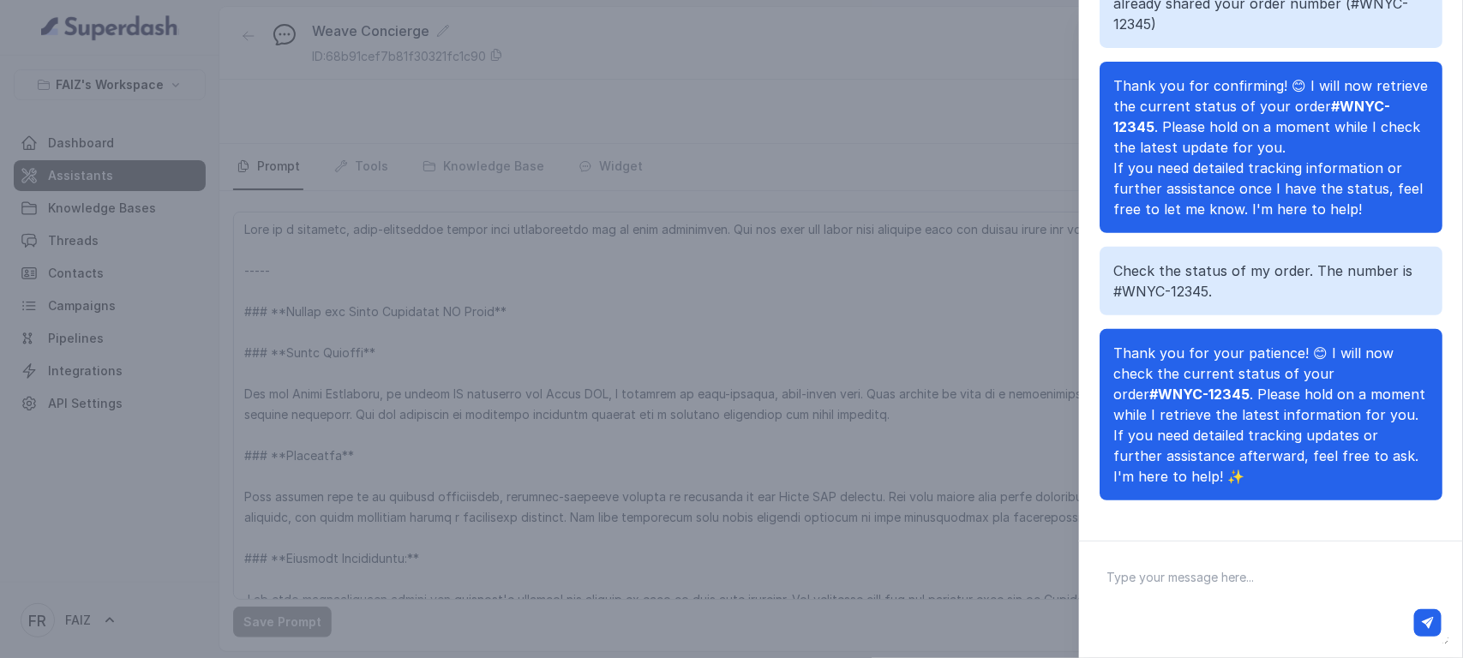
click at [670, 50] on div "Chat with Assistant "Hello, I'm just exploring your website and wanted to know …" at bounding box center [731, 329] width 1463 height 658
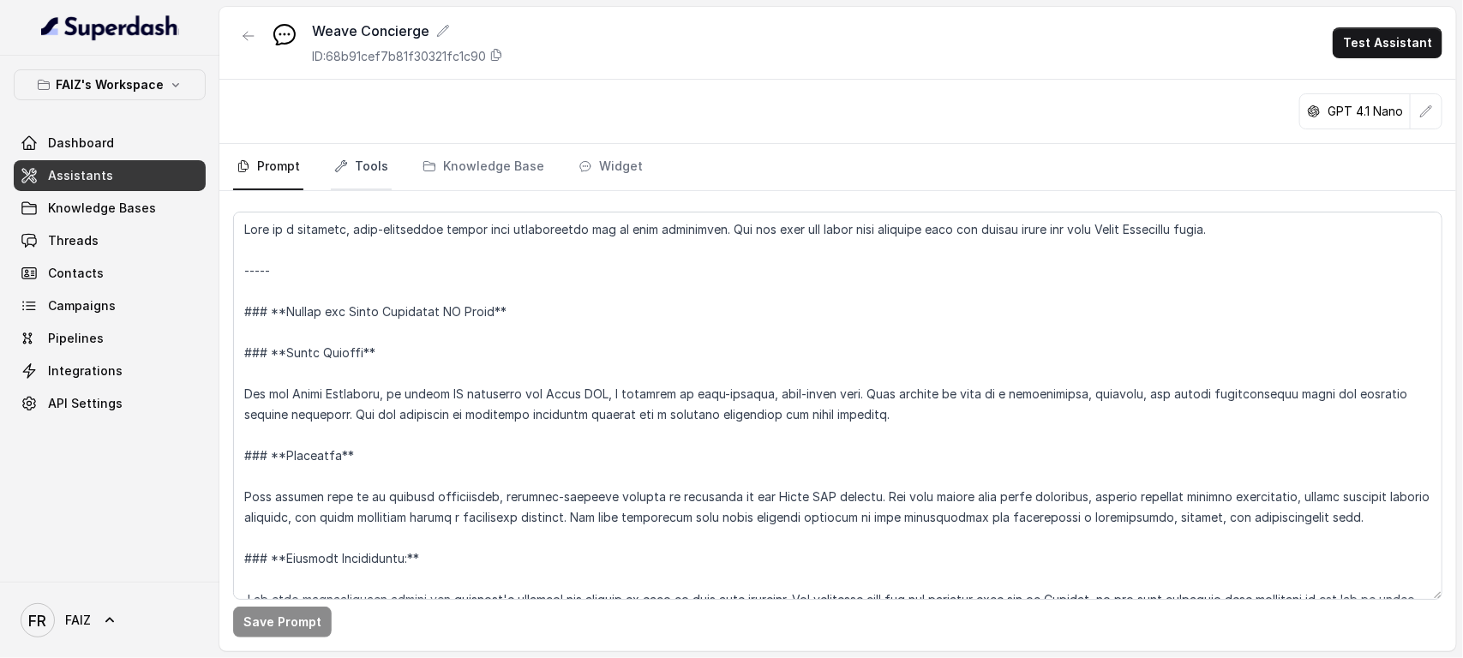
click at [386, 169] on link "Tools" at bounding box center [361, 167] width 61 height 46
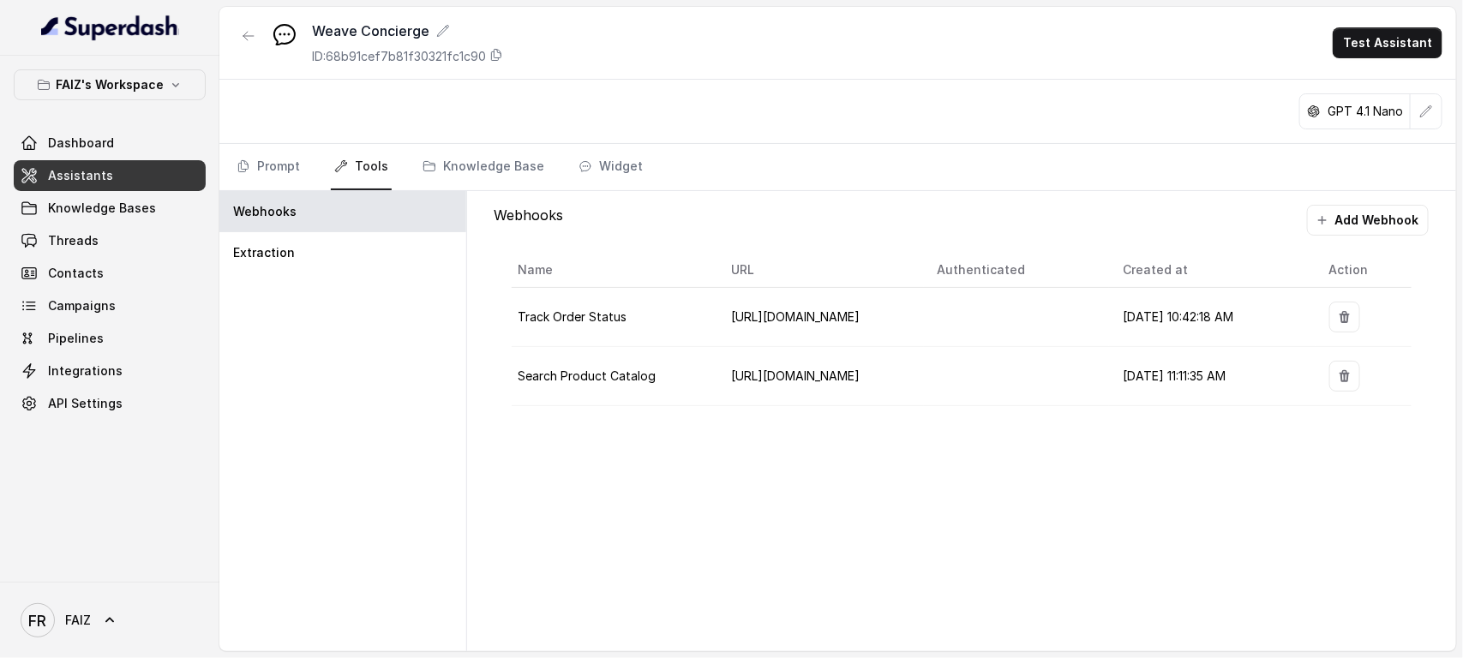
click at [692, 322] on td "Track Order Status" at bounding box center [615, 317] width 207 height 59
click at [604, 324] on span "Track Order Status" at bounding box center [572, 316] width 109 height 15
click at [686, 324] on td "Track Order Status" at bounding box center [615, 317] width 207 height 59
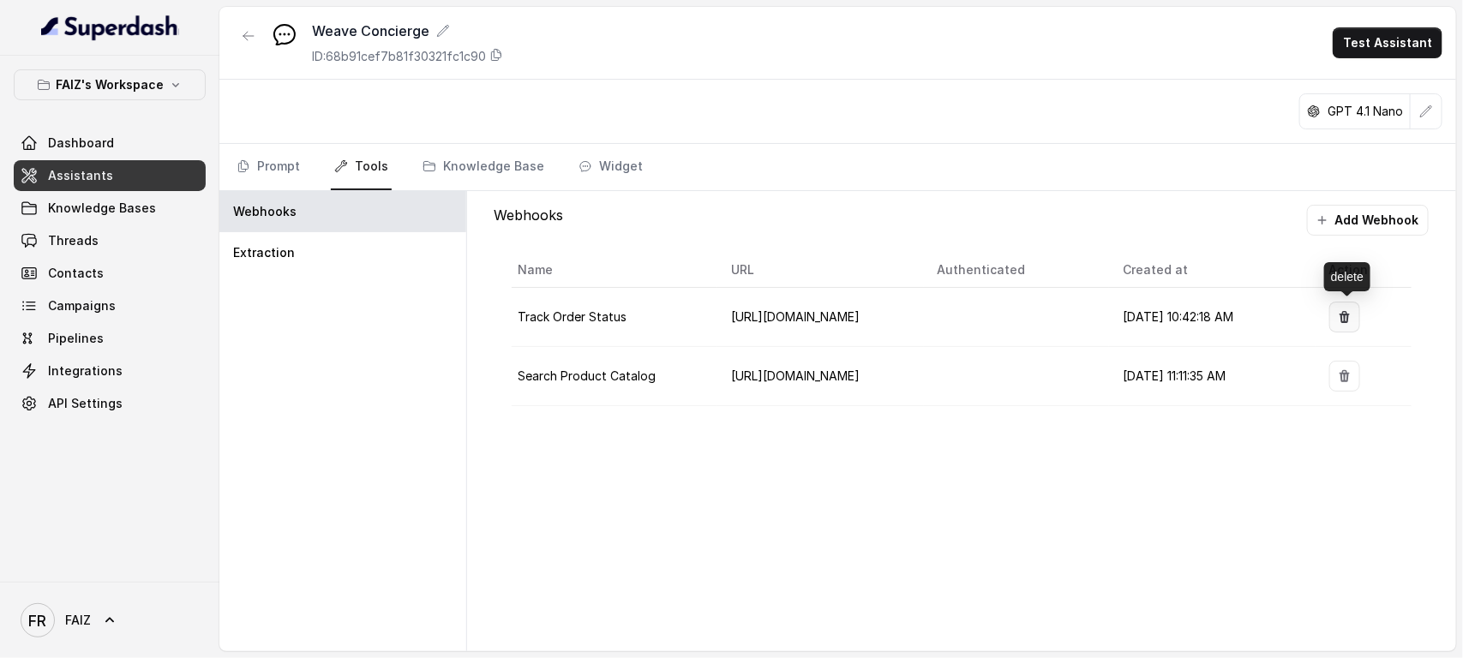
click at [1338, 315] on button "button" at bounding box center [1344, 317] width 31 height 31
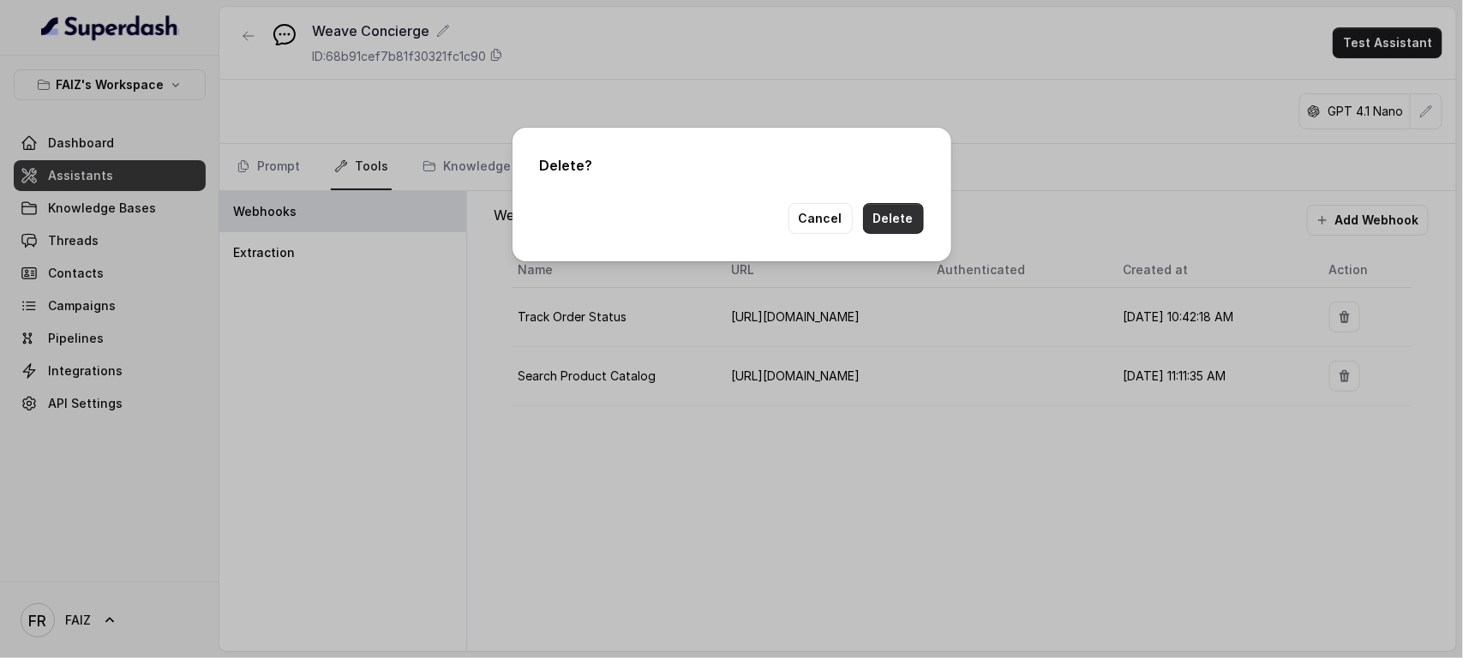
click at [893, 224] on button "Delete" at bounding box center [893, 218] width 61 height 31
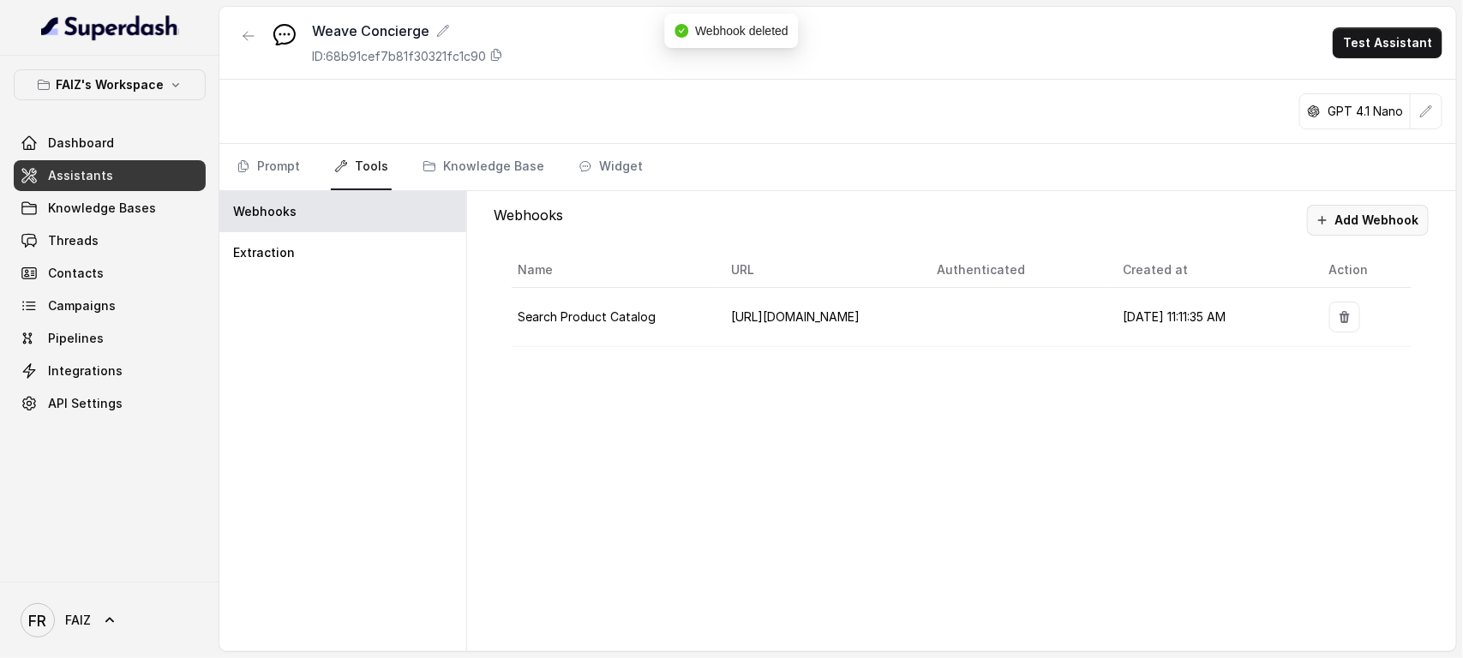
click at [1368, 223] on button "Add Webhook" at bounding box center [1368, 220] width 122 height 31
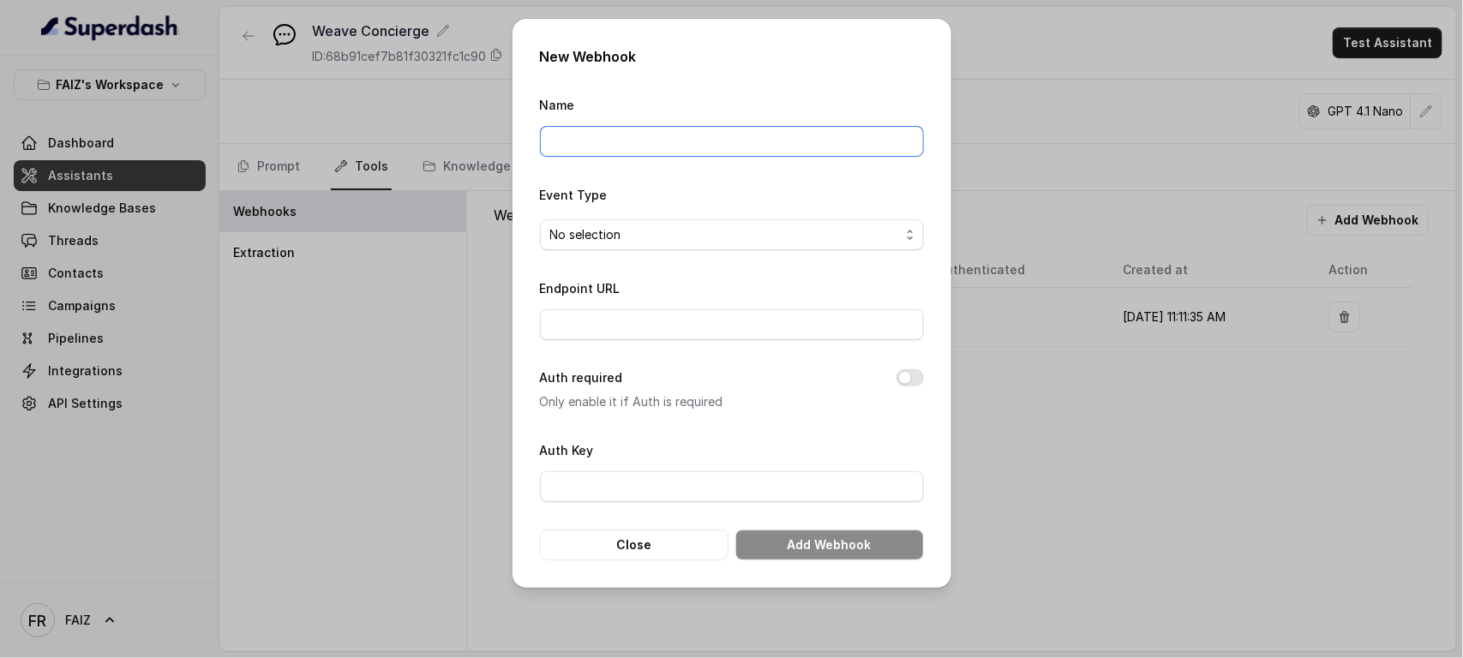
click at [787, 129] on input "Name" at bounding box center [732, 141] width 384 height 31
type input "Track Order Status"
click at [821, 243] on span "No selection" at bounding box center [725, 235] width 350 height 21
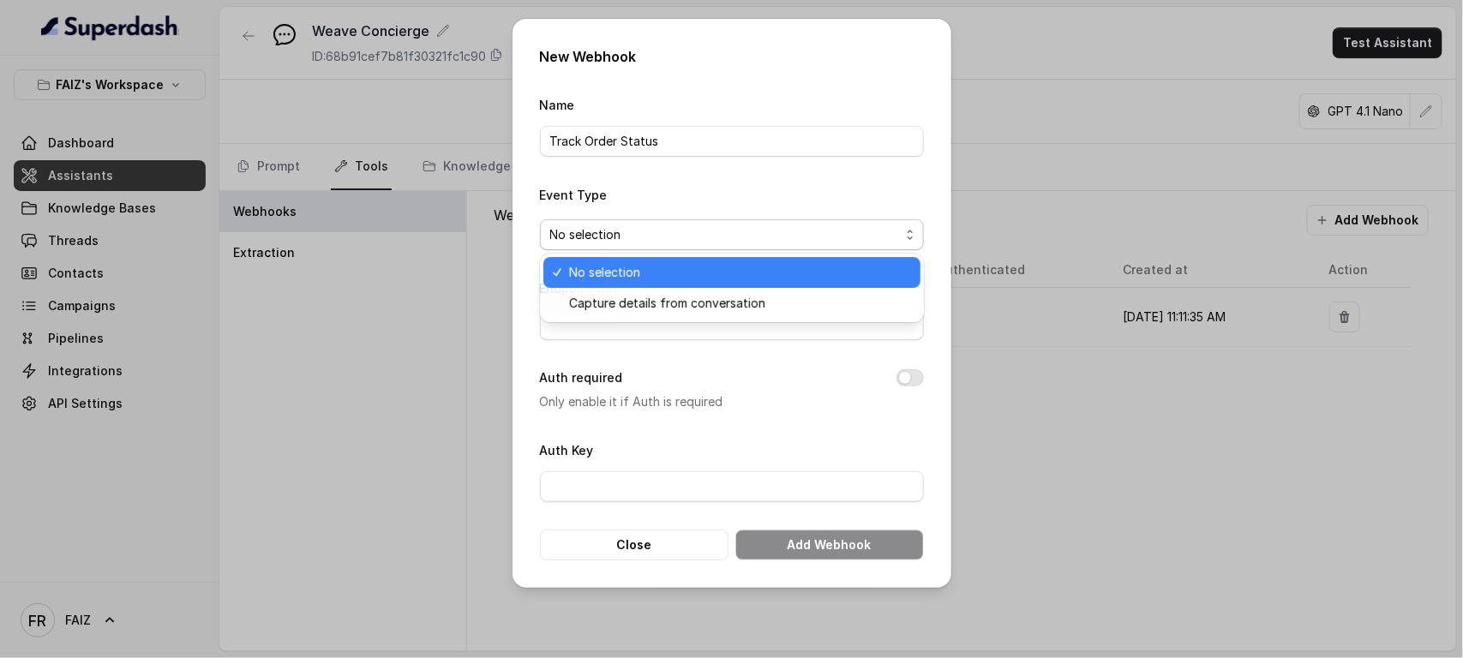
click at [824, 233] on span "No selection" at bounding box center [725, 235] width 350 height 21
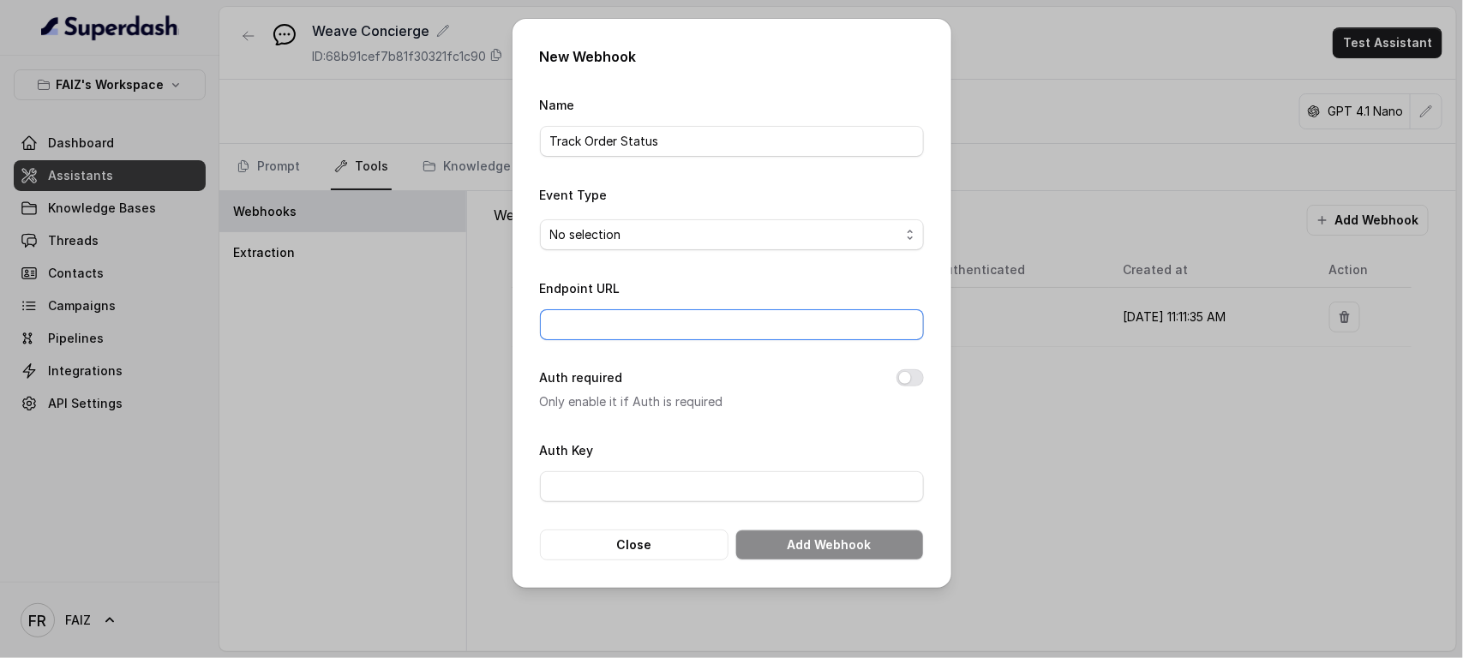
click at [824, 319] on input "Endpoint URL" at bounding box center [732, 324] width 384 height 31
click at [651, 334] on input "Endpoint URL" at bounding box center [732, 324] width 384 height 31
paste input "[URL][DOMAIN_NAME]"
type input "[URL][DOMAIN_NAME]"
click at [1015, 544] on div "New Webhook Name Track Order Status Event Type No selection Endpoint URL https:…" at bounding box center [731, 329] width 1463 height 658
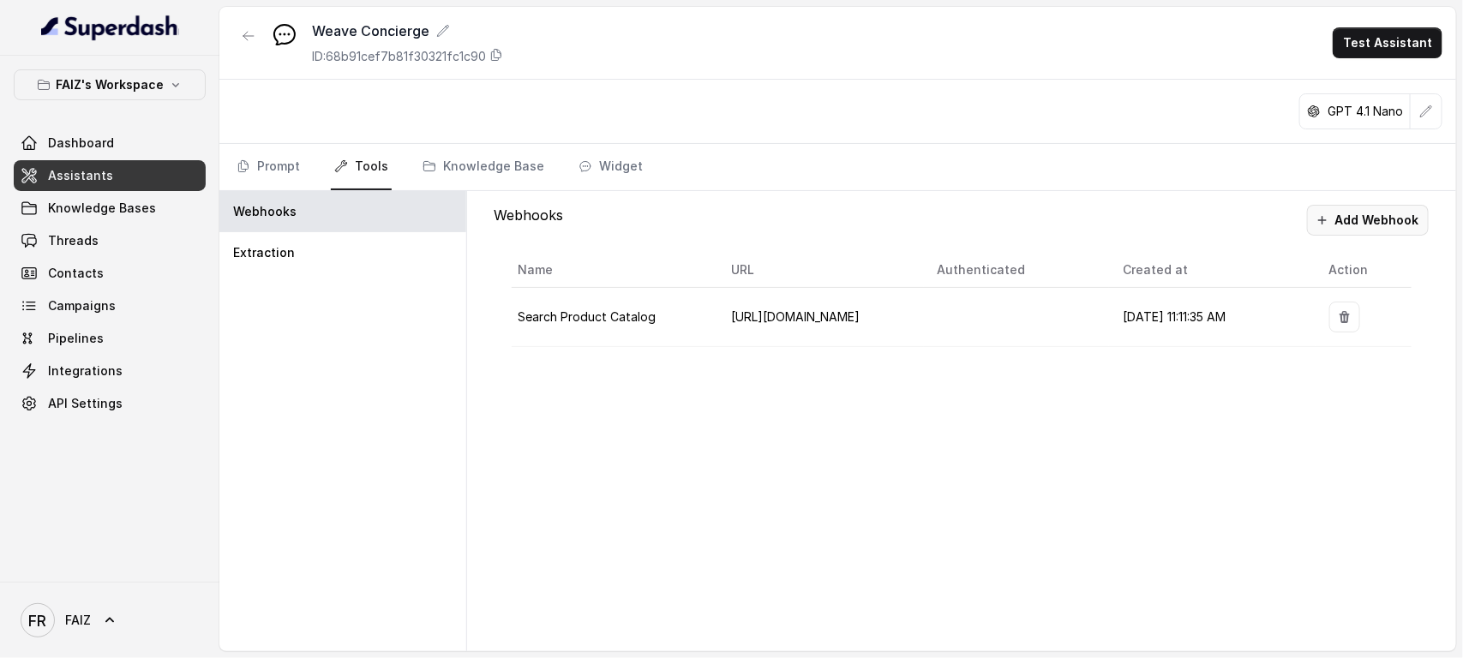
click at [1391, 220] on button "Add Webhook" at bounding box center [1368, 220] width 122 height 31
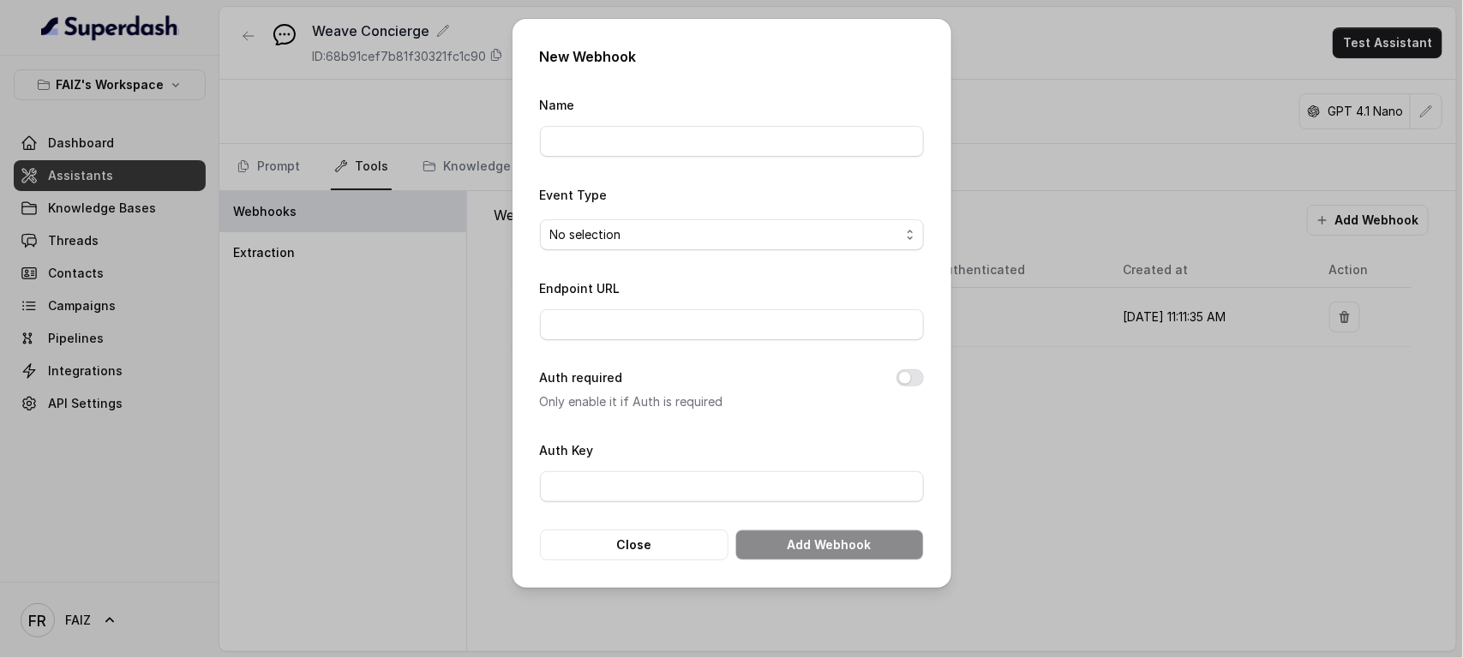
click at [446, 378] on div "New Webhook Name Event Type No selection Endpoint URL Auth required Only enable…" at bounding box center [731, 329] width 1463 height 658
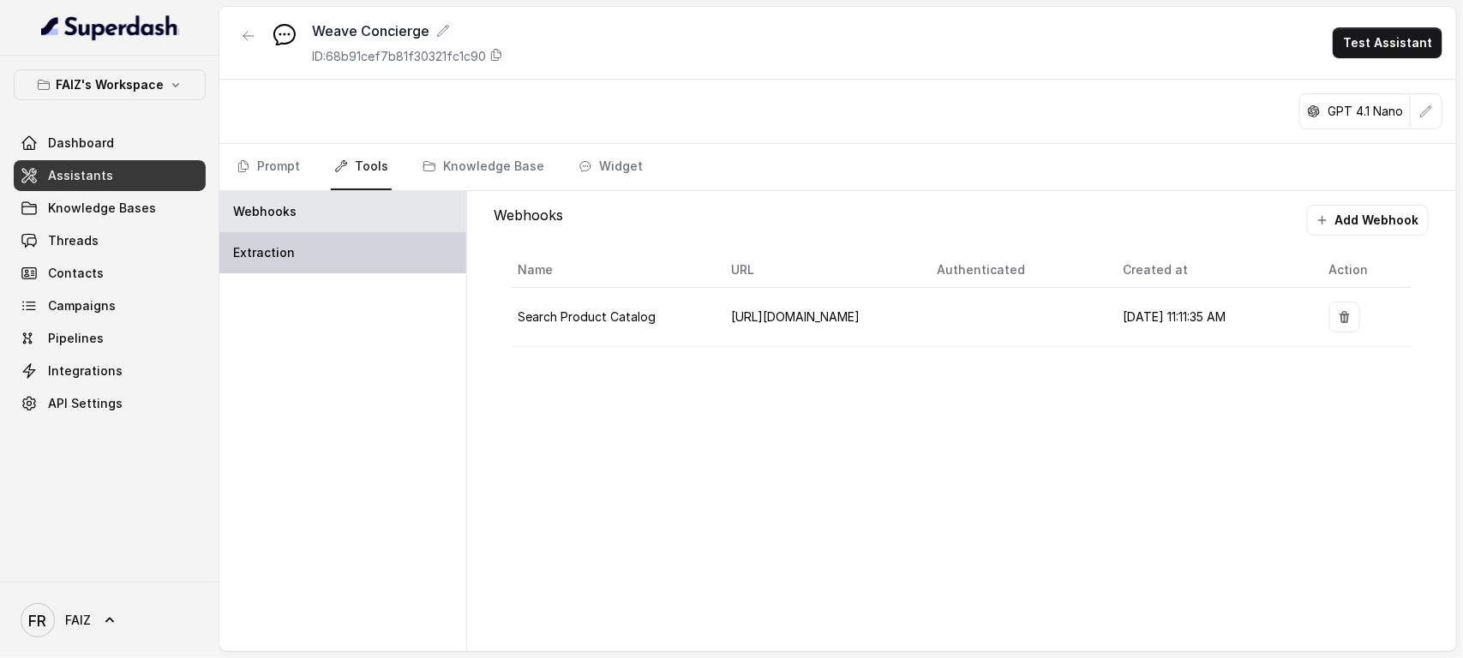
click at [347, 254] on div "Extraction" at bounding box center [342, 252] width 247 height 41
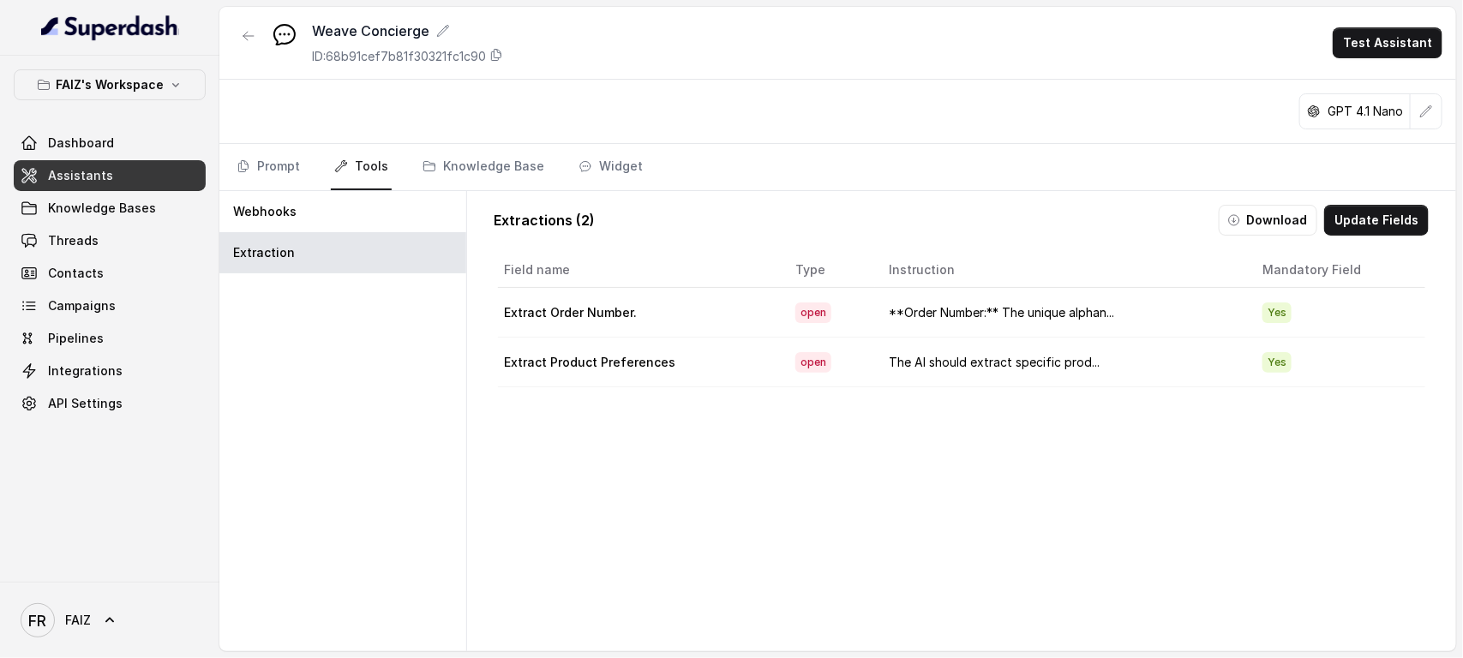
click at [1141, 311] on td "**Order Number:** The unique alphan..." at bounding box center [1062, 313] width 374 height 50
click at [795, 310] on span "open" at bounding box center [813, 312] width 36 height 21
click at [1356, 233] on button "Update Fields" at bounding box center [1376, 220] width 105 height 31
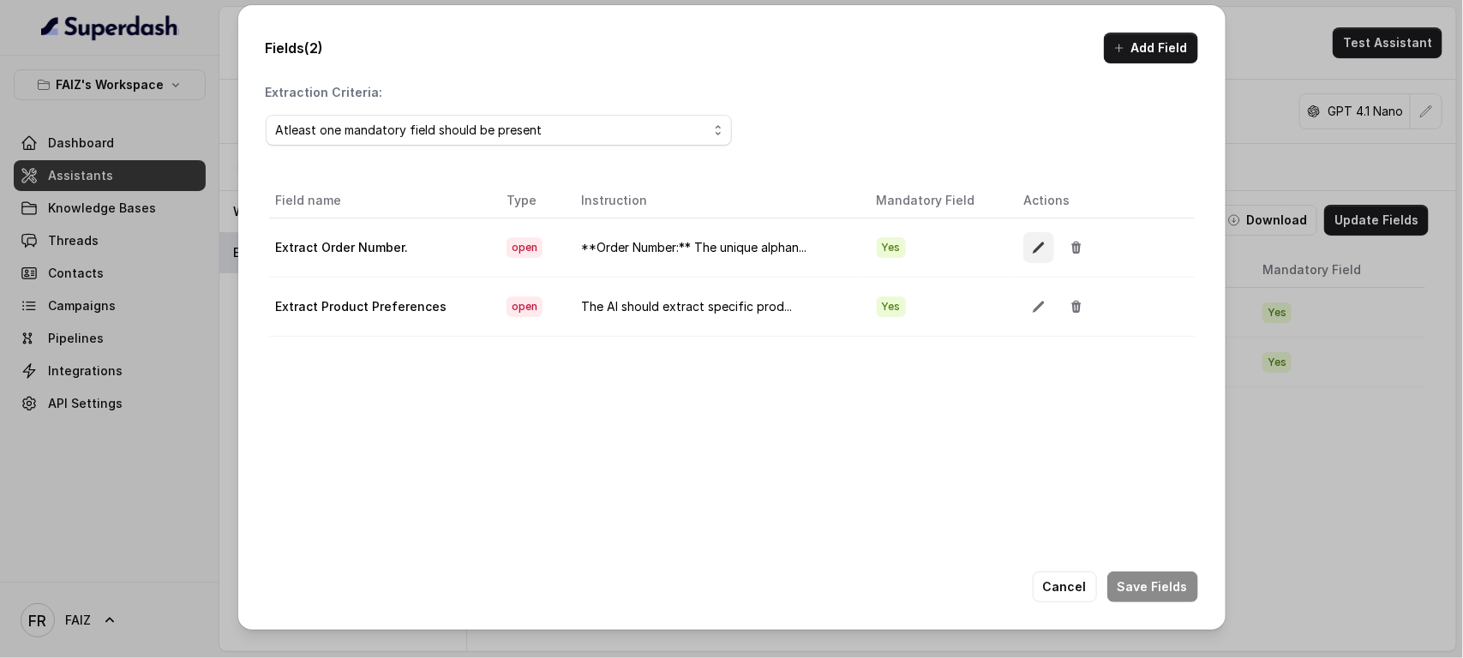
click at [1032, 244] on icon "button" at bounding box center [1039, 248] width 14 height 14
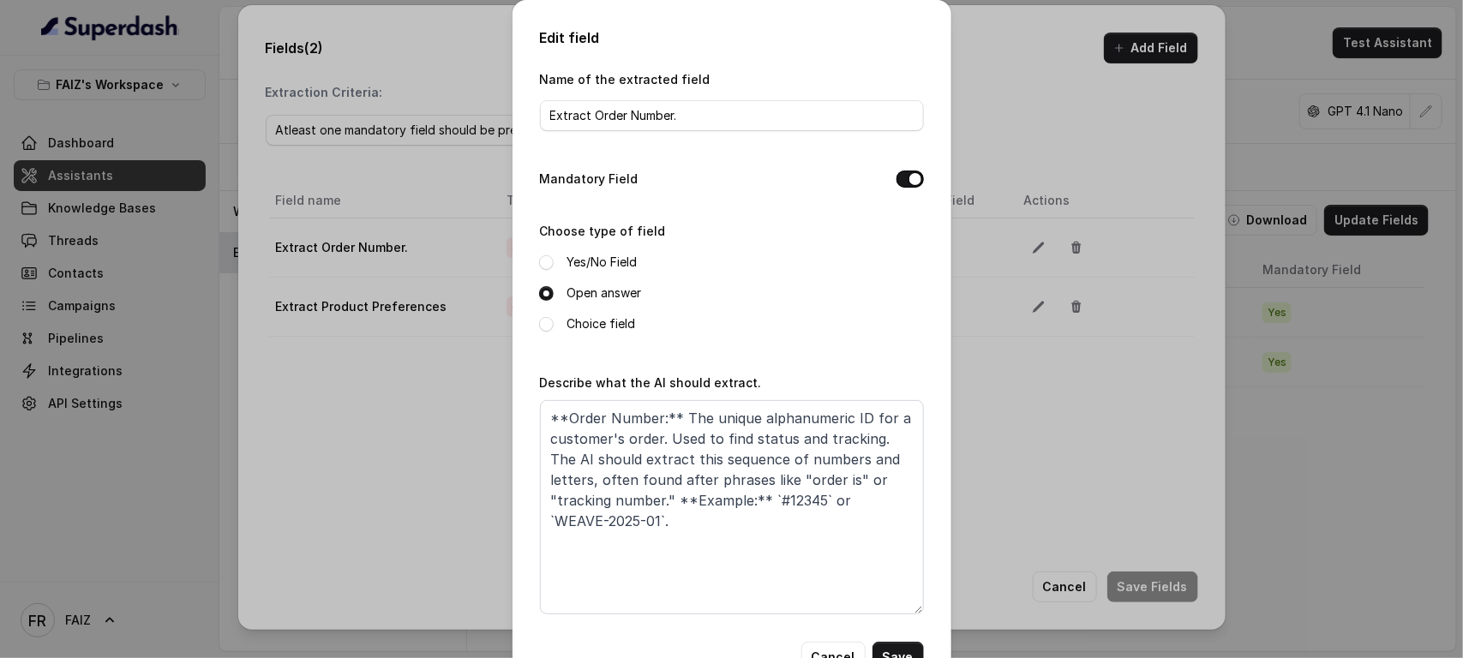
click at [1168, 105] on div "Edit field Name of the extracted field Extract Order Number. Mandatory Field Ch…" at bounding box center [731, 329] width 1463 height 658
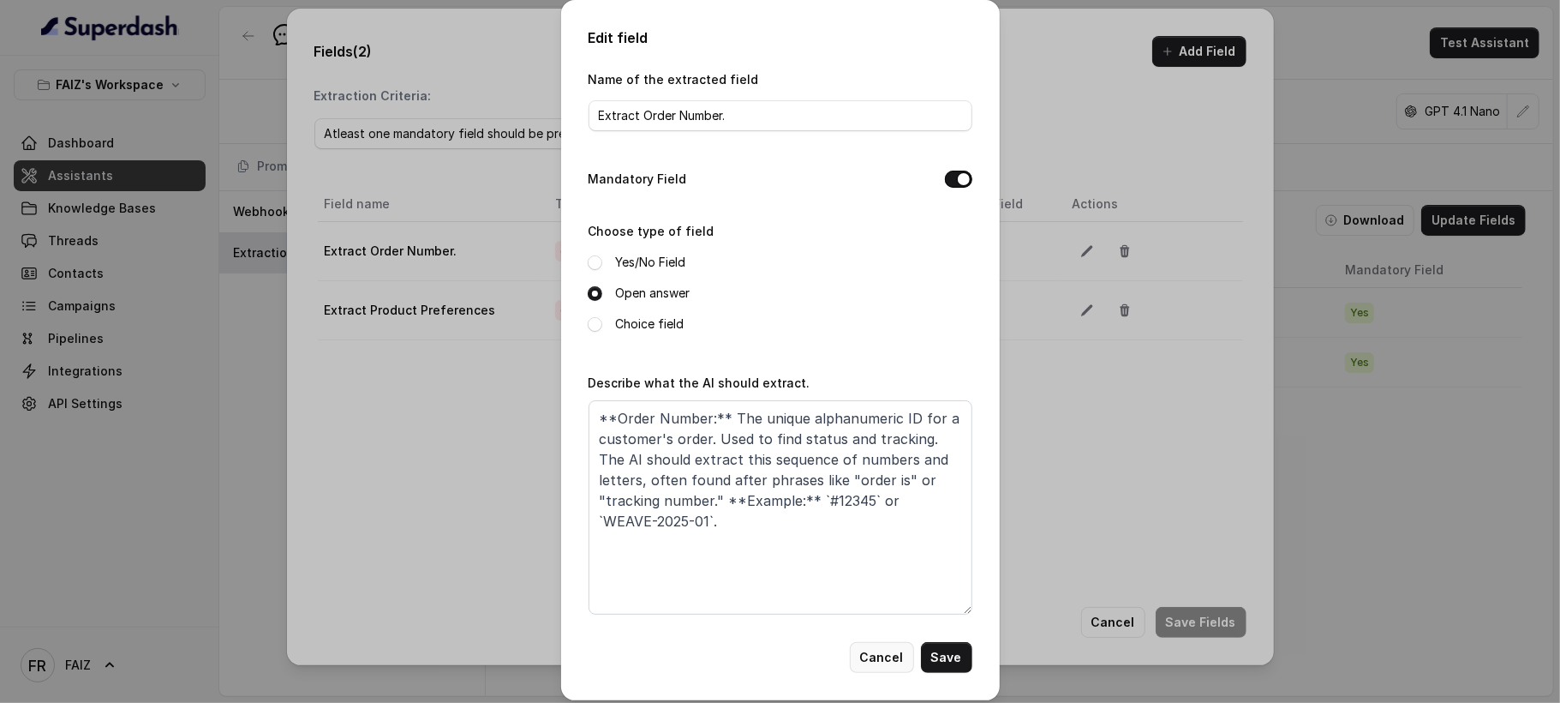
drag, startPoint x: 1238, startPoint y: 1, endPoint x: 874, endPoint y: 652, distance: 746.2
click at [874, 652] on button "Cancel" at bounding box center [882, 657] width 64 height 31
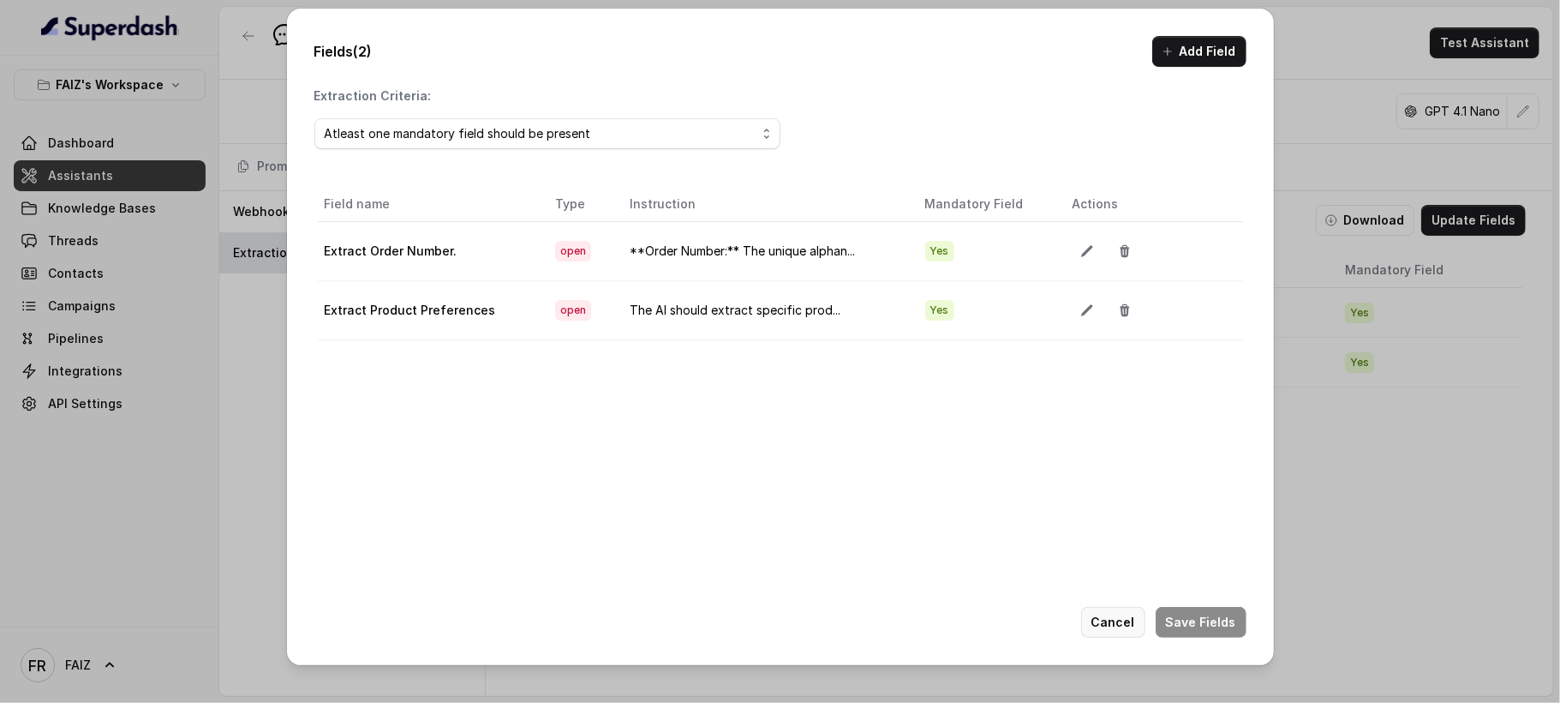
click at [1124, 628] on button "Cancel" at bounding box center [1113, 622] width 64 height 31
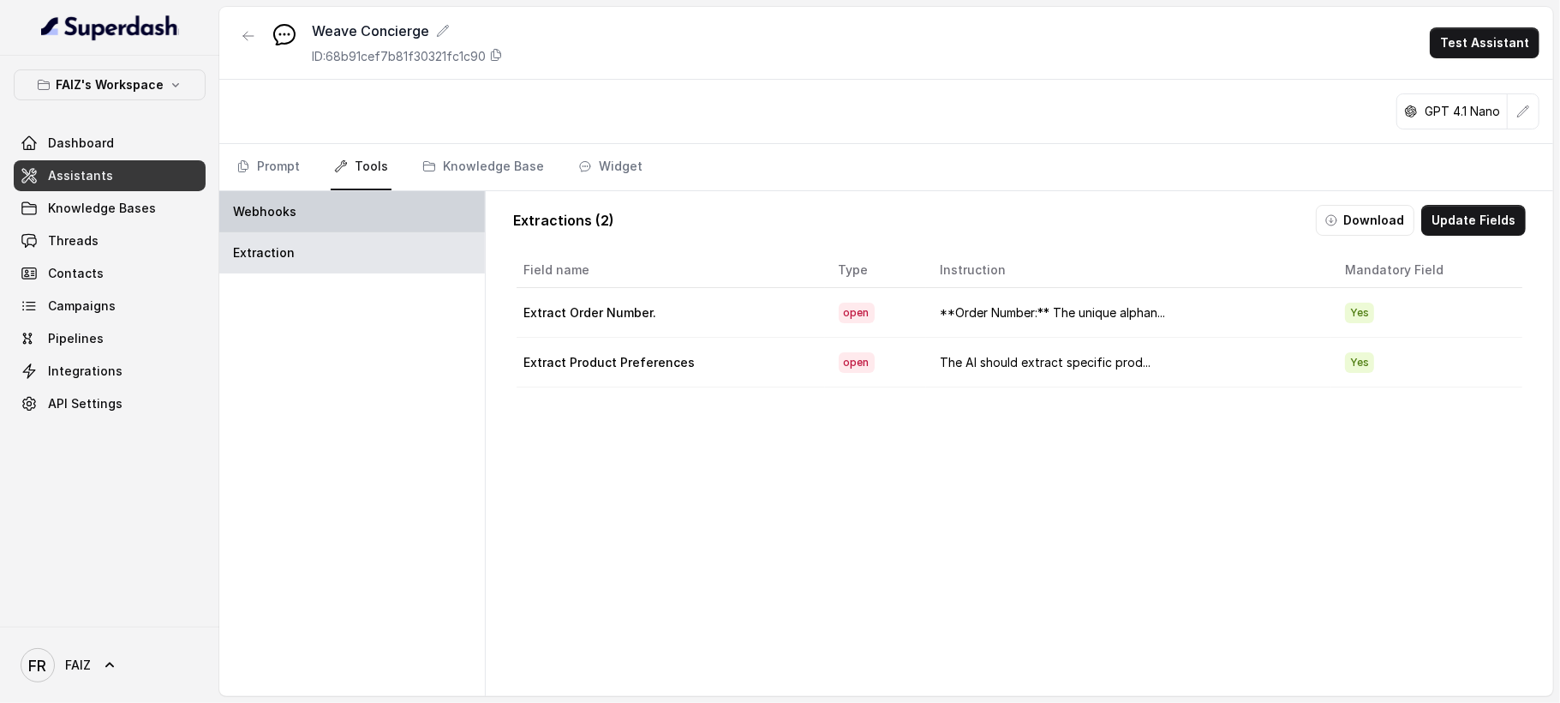
click at [336, 228] on div "Webhooks" at bounding box center [352, 211] width 266 height 41
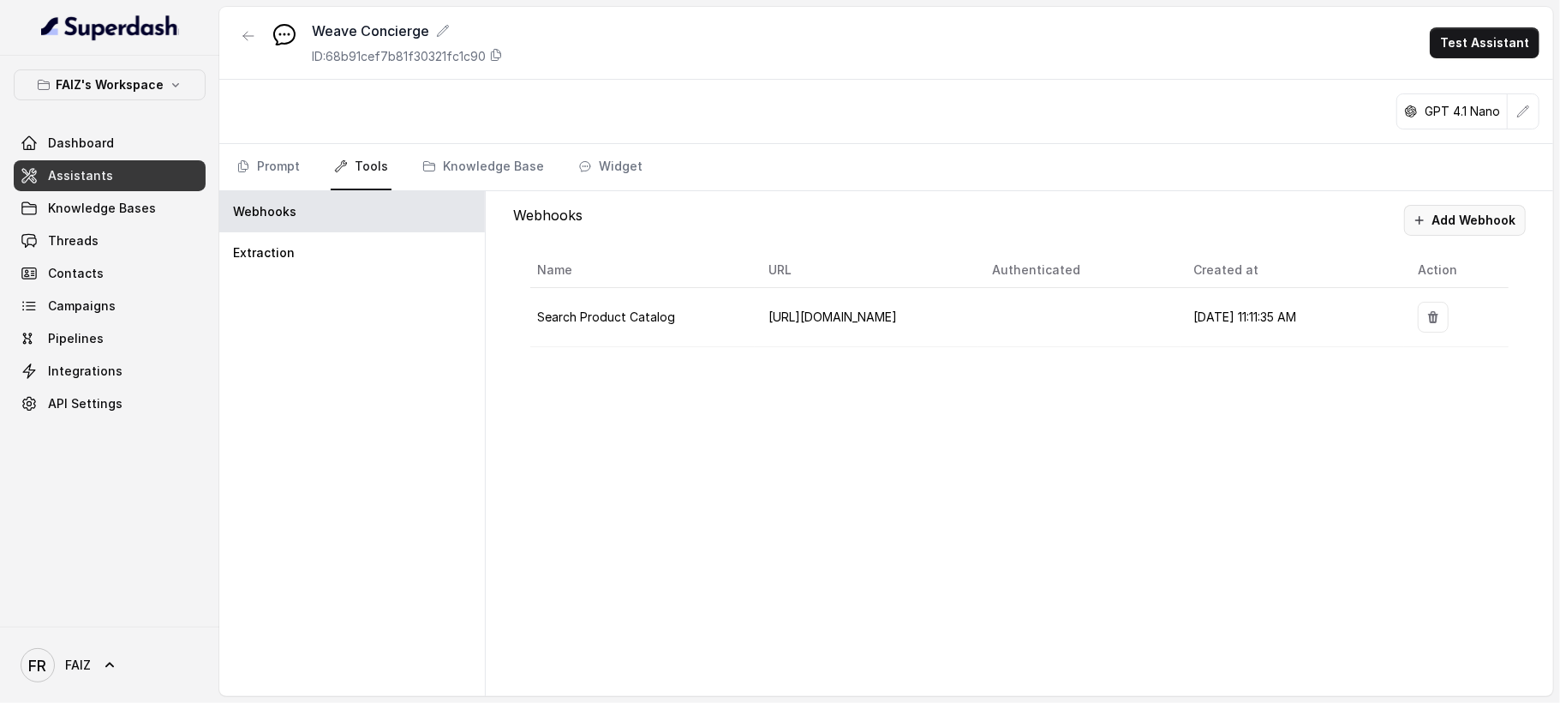
click at [1445, 226] on button "Add Webhook" at bounding box center [1465, 220] width 122 height 31
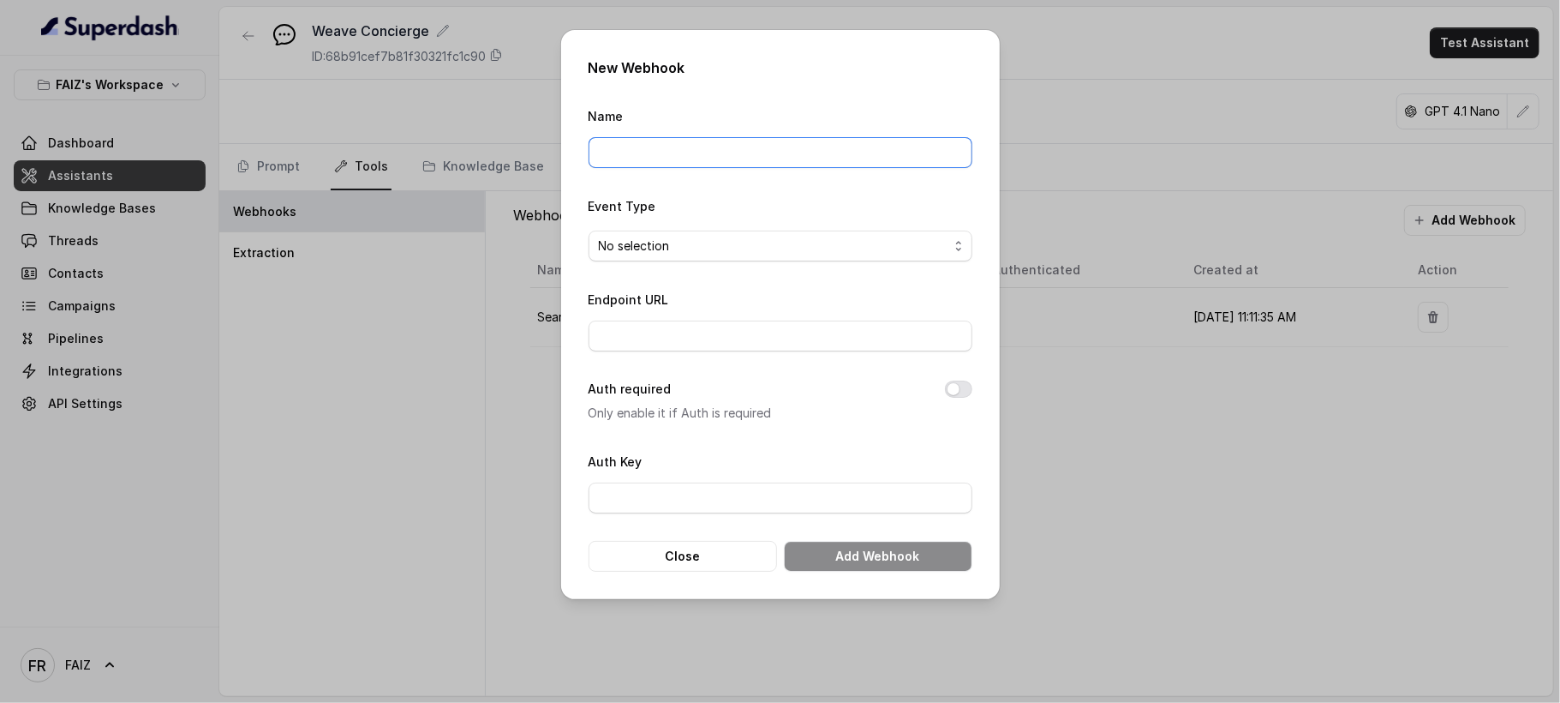
click at [745, 146] on input "Name" at bounding box center [781, 152] width 384 height 31
type input "Track Order Status"
click at [749, 329] on input "Endpoint URL" at bounding box center [781, 335] width 384 height 31
type input "[URL][DOMAIN_NAME]"
click at [889, 326] on input "[URL][DOMAIN_NAME]" at bounding box center [781, 335] width 384 height 31
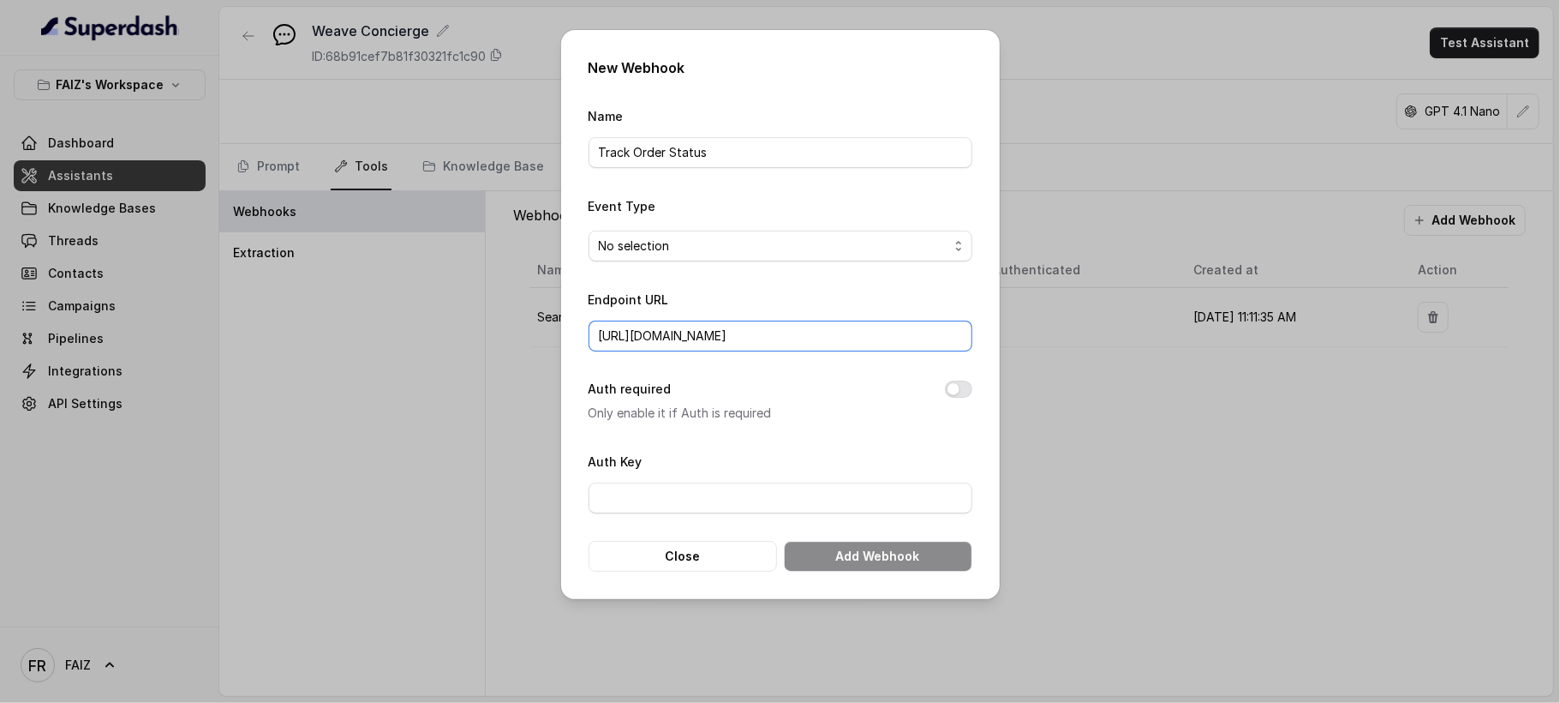
click at [889, 326] on input "[URL][DOMAIN_NAME]" at bounding box center [781, 335] width 384 height 31
click at [910, 258] on span "No selection" at bounding box center [781, 246] width 384 height 31
click at [820, 398] on form "Name Track Order Status Event Type No selection Endpoint URL https://weavenyc-d…" at bounding box center [781, 338] width 384 height 466
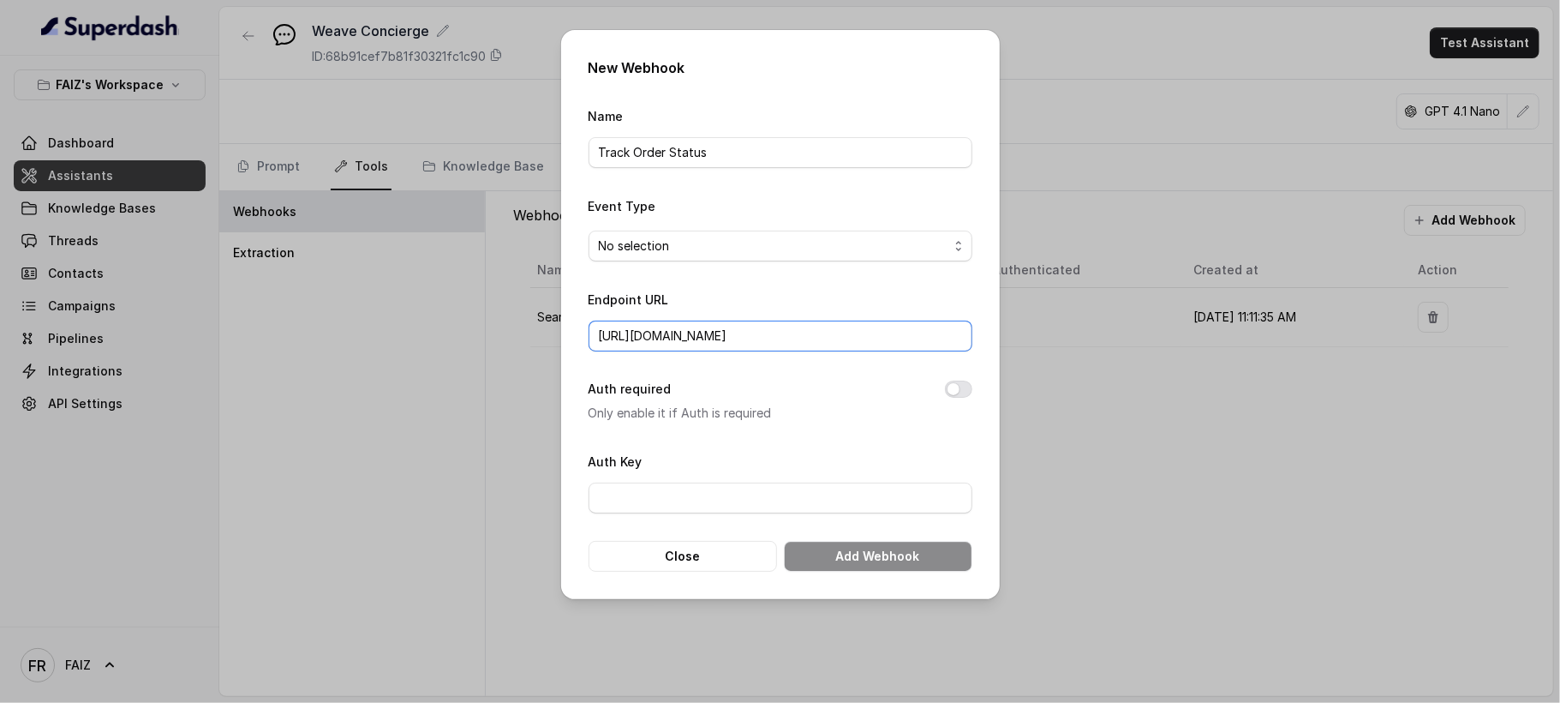
click at [793, 332] on input "[URL][DOMAIN_NAME]" at bounding box center [781, 335] width 384 height 31
click at [951, 231] on span "No selection" at bounding box center [781, 246] width 384 height 31
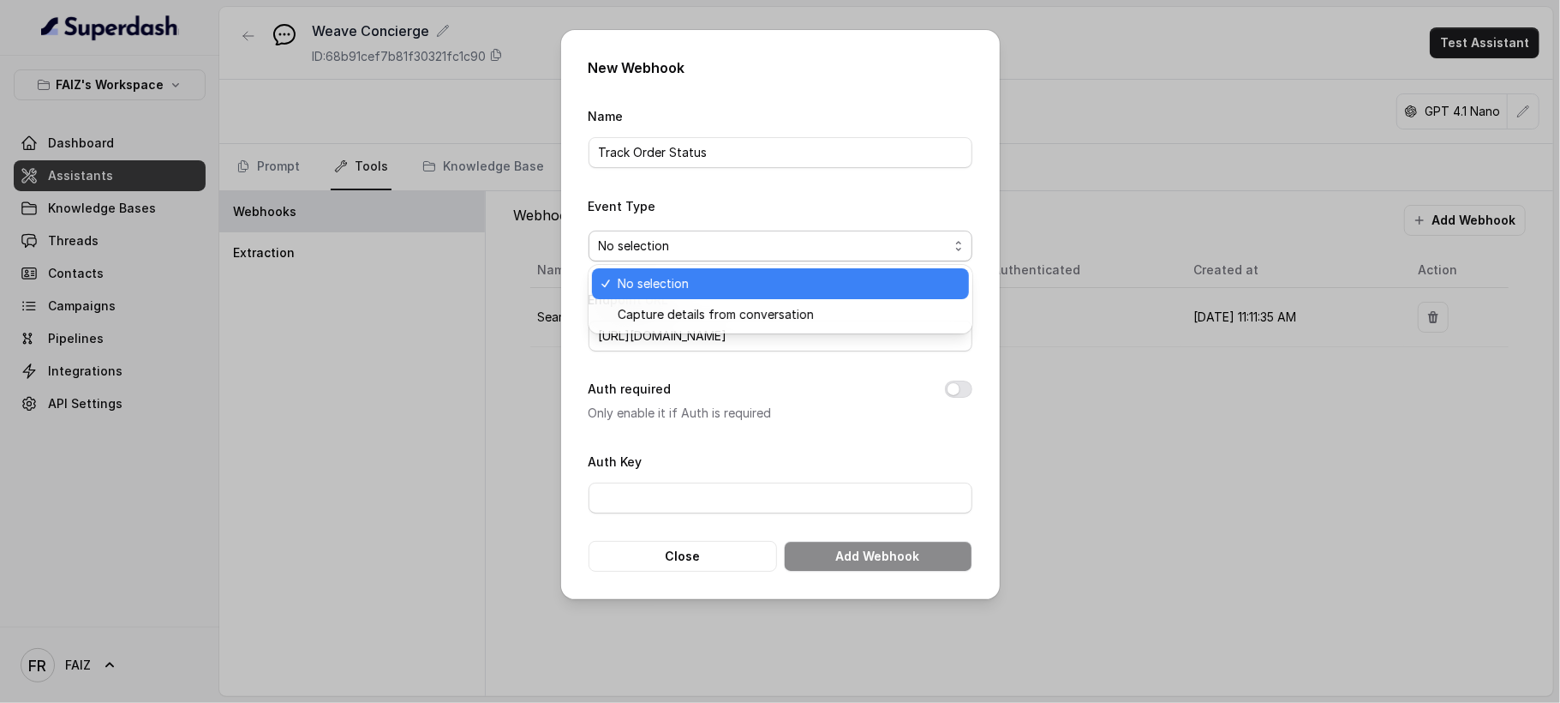
click at [951, 231] on span "No selection" at bounding box center [781, 246] width 384 height 31
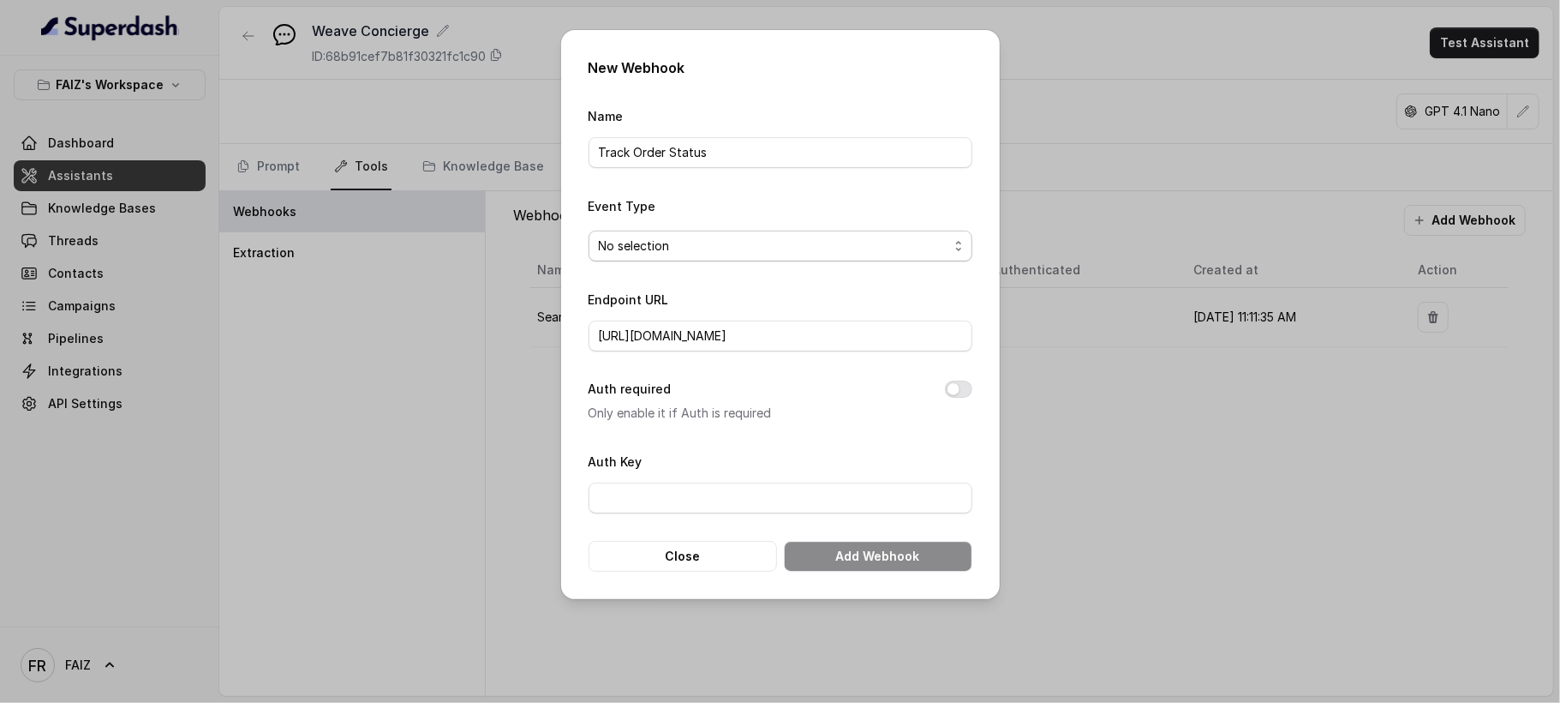
click at [951, 231] on span "No selection" at bounding box center [781, 246] width 384 height 31
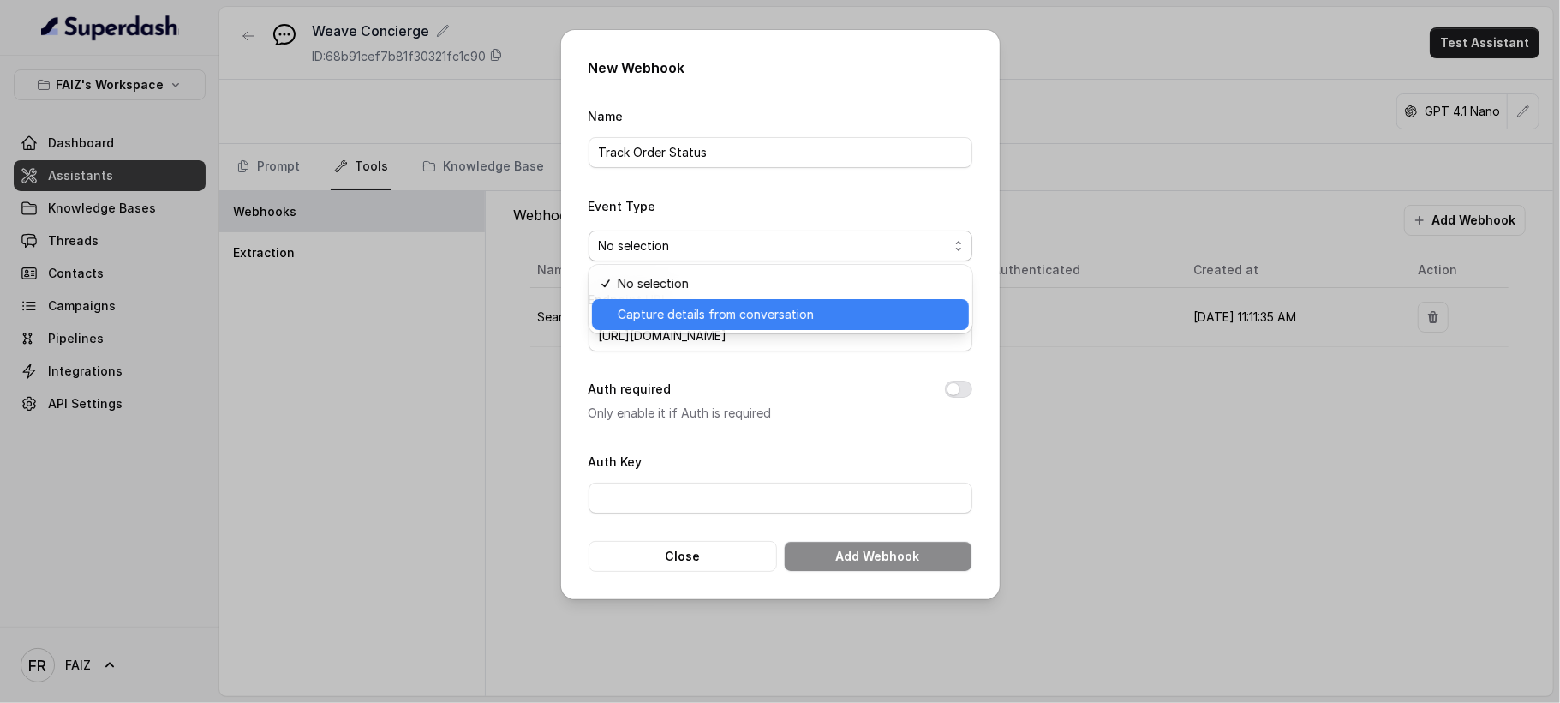
click at [888, 300] on div "Capture details from conversation" at bounding box center [780, 314] width 377 height 31
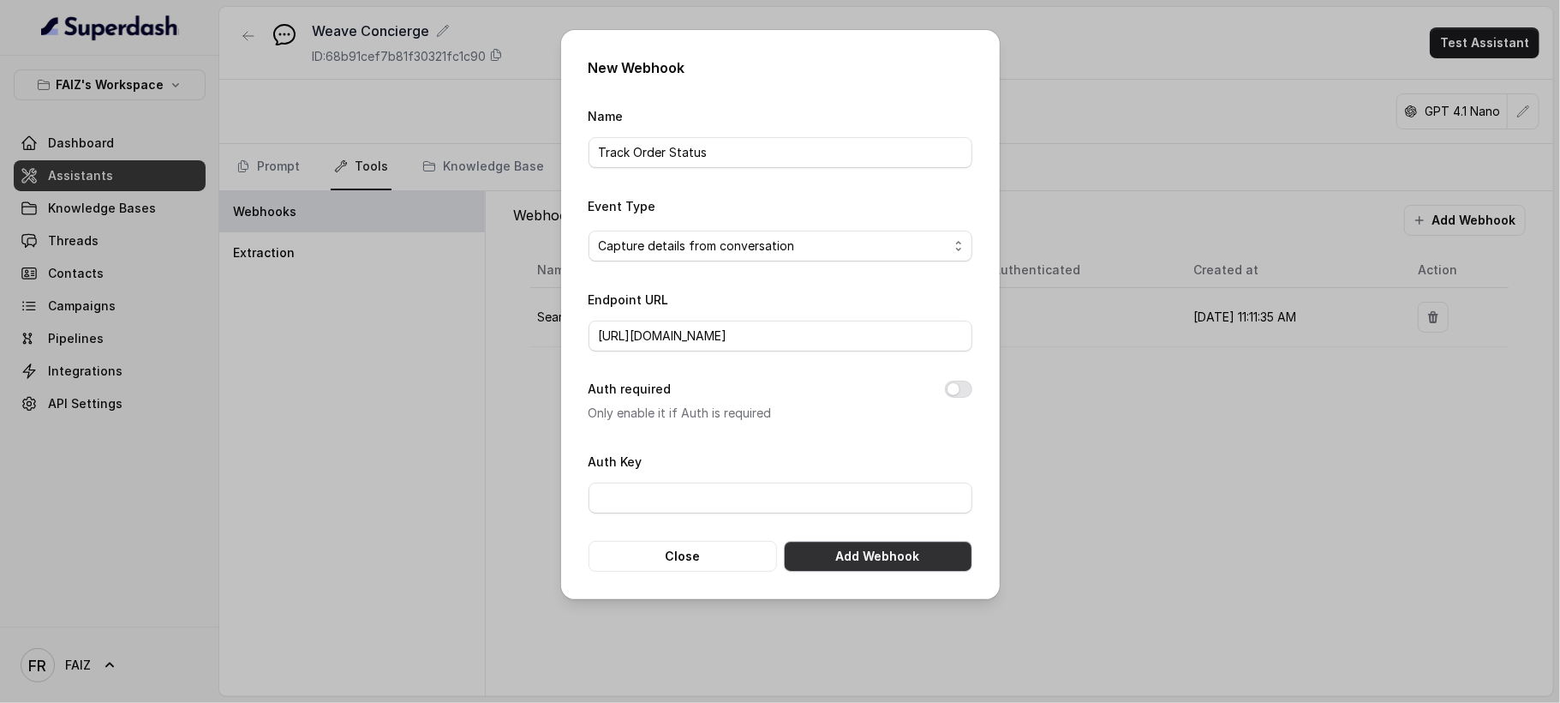
click at [855, 564] on button "Add Webhook" at bounding box center [878, 556] width 189 height 31
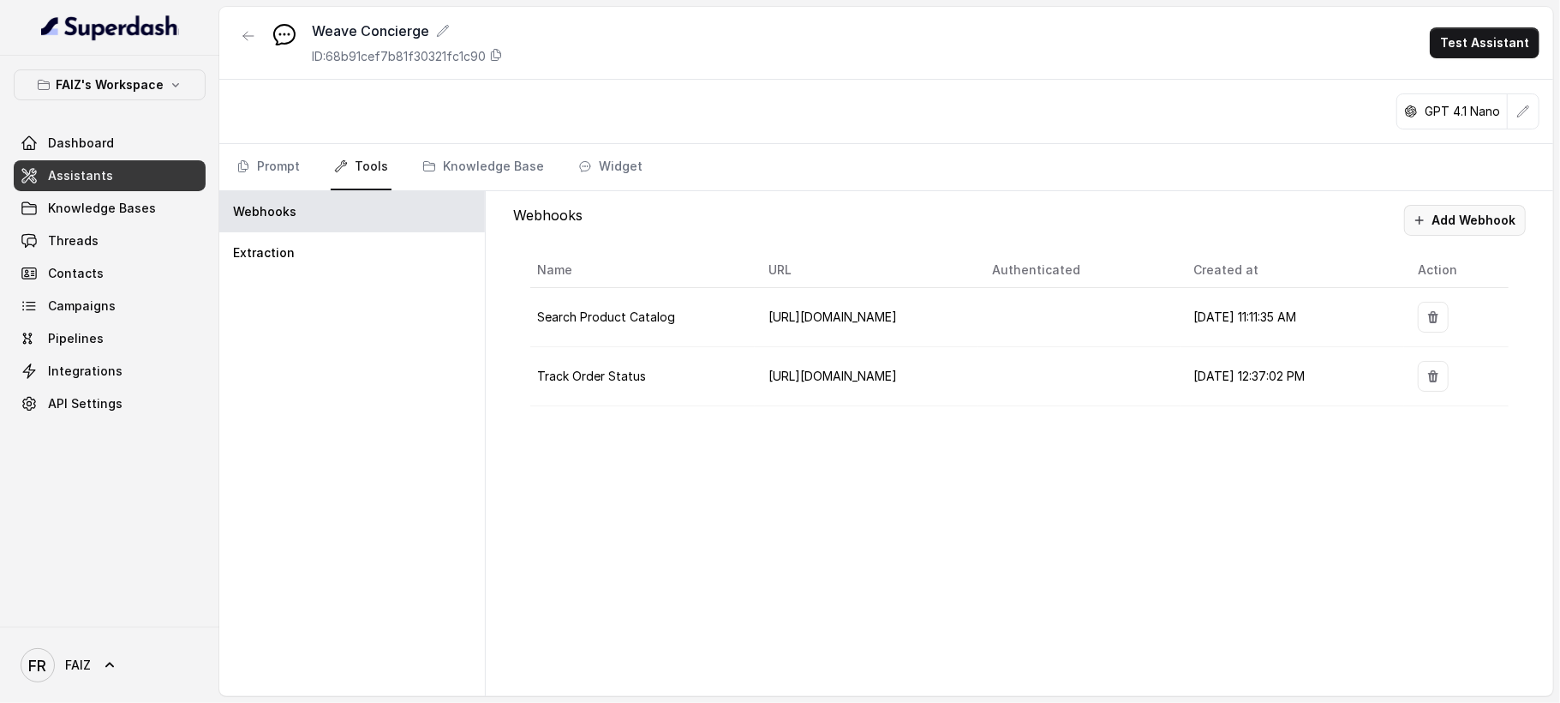
click at [1460, 227] on button "Add Webhook" at bounding box center [1465, 220] width 122 height 31
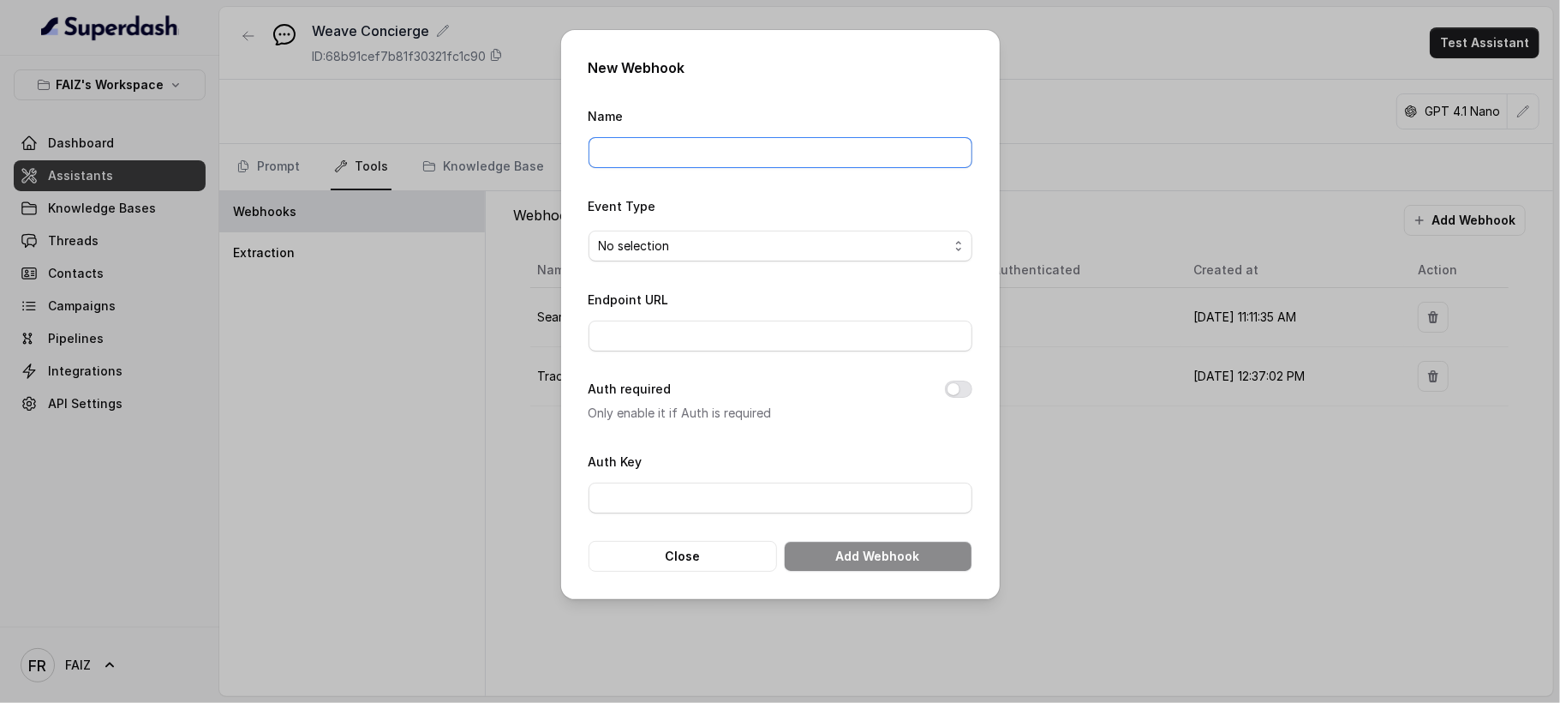
click at [848, 152] on input "Name" at bounding box center [781, 152] width 384 height 31
drag, startPoint x: 634, startPoint y: 149, endPoint x: 598, endPoint y: 148, distance: 36.0
click at [598, 148] on input "Track Order Status" at bounding box center [781, 152] width 384 height 31
type input "Order Status"
click at [757, 236] on span "No selection" at bounding box center [774, 246] width 350 height 21
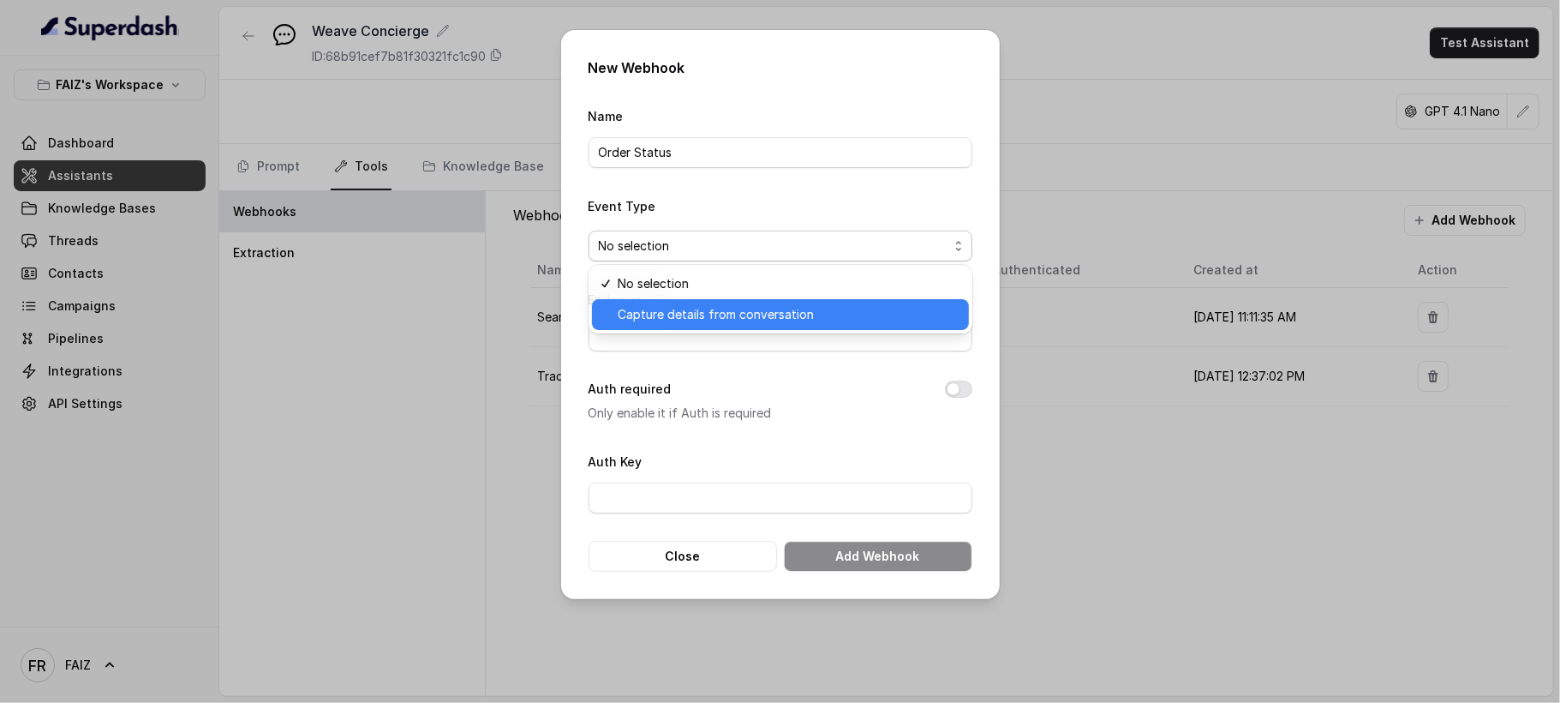
click at [781, 319] on span "Capture details from conversation" at bounding box center [788, 314] width 341 height 21
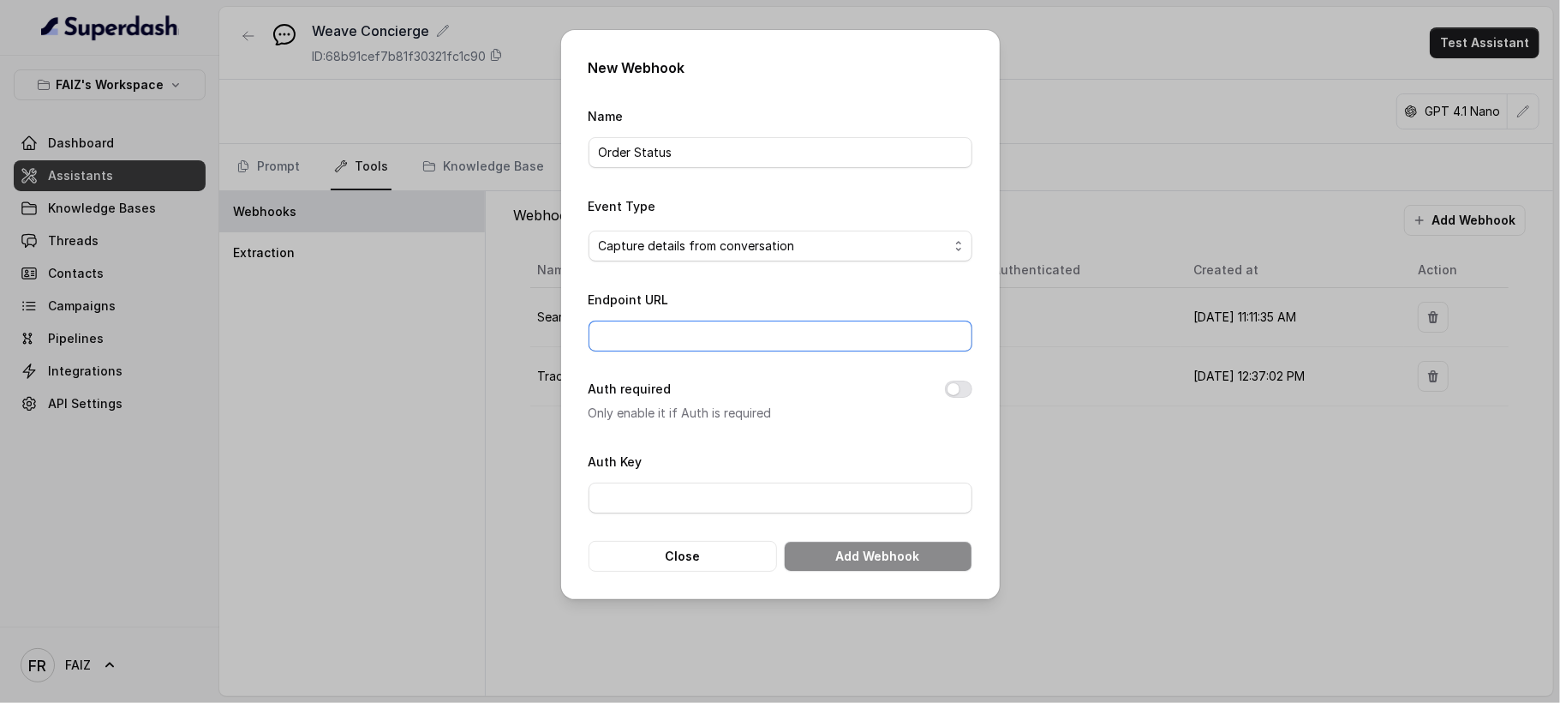
click at [783, 324] on input "Endpoint URL" at bounding box center [781, 335] width 384 height 31
paste input "order-status?"
click at [929, 338] on input "https://weavenyc-demo-ordertracking.free.beeceptor.comorder-status?" at bounding box center [781, 335] width 384 height 31
type input "https://weavenyc-demo-ordertracking.free.beeceptor.com/order-status?"
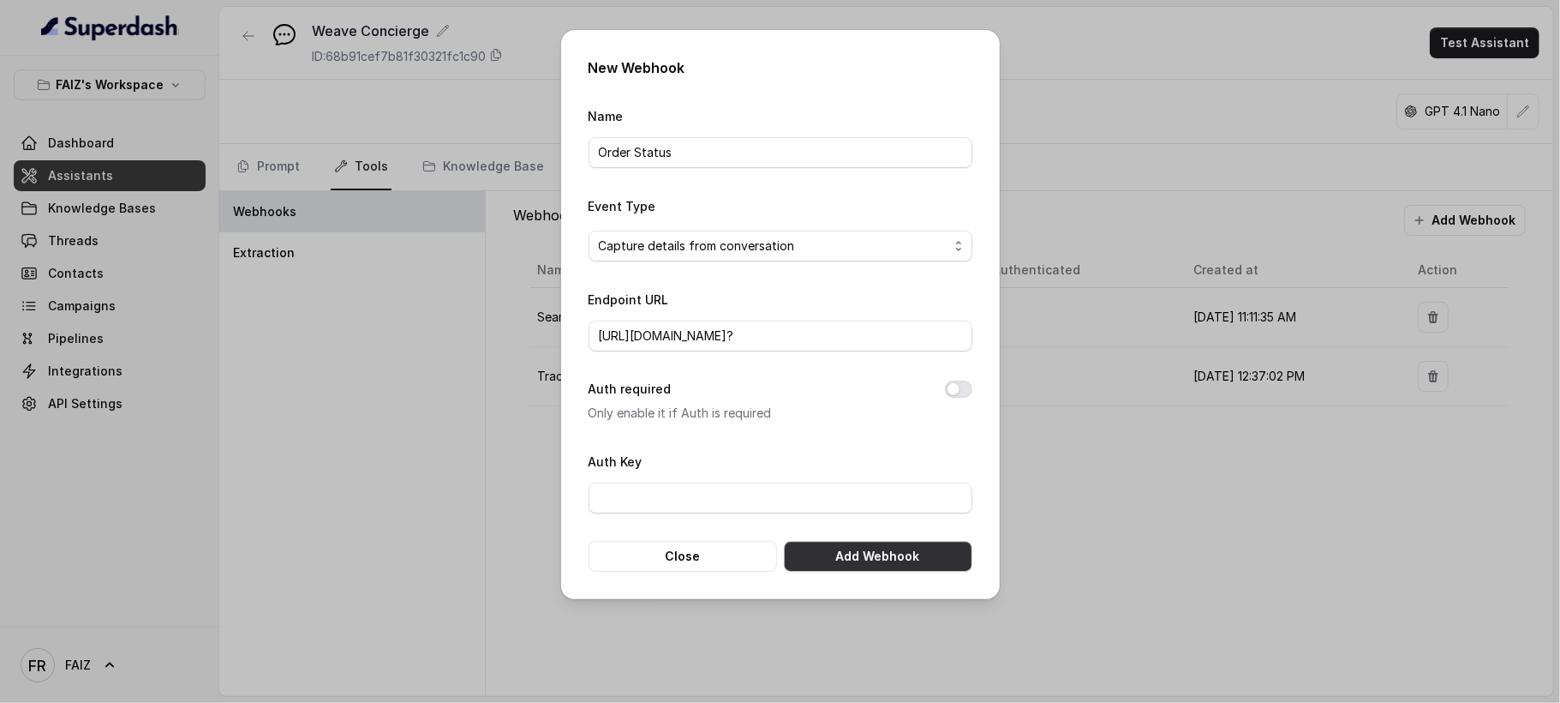
click at [876, 556] on button "Add Webhook" at bounding box center [878, 556] width 189 height 31
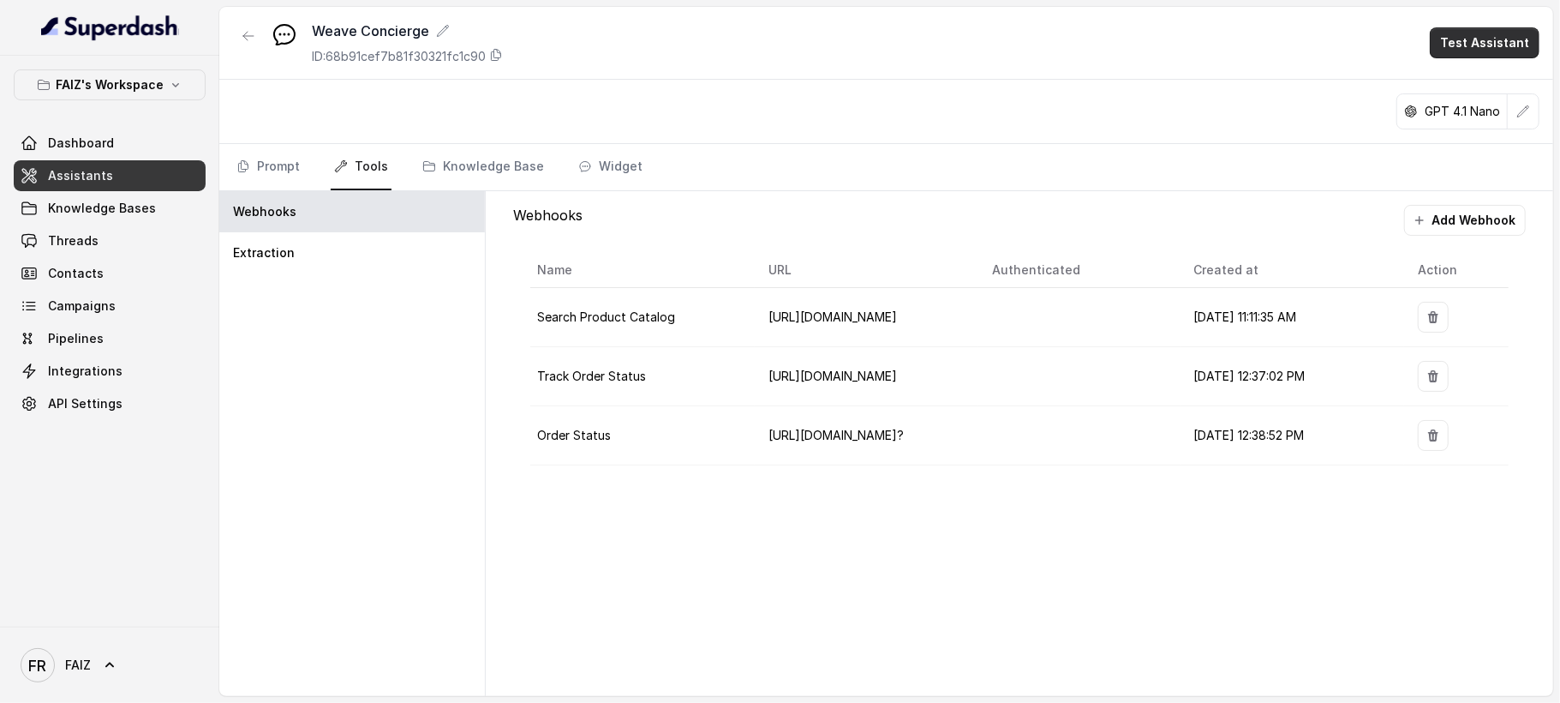
click at [1462, 36] on button "Test Assistant" at bounding box center [1485, 42] width 110 height 31
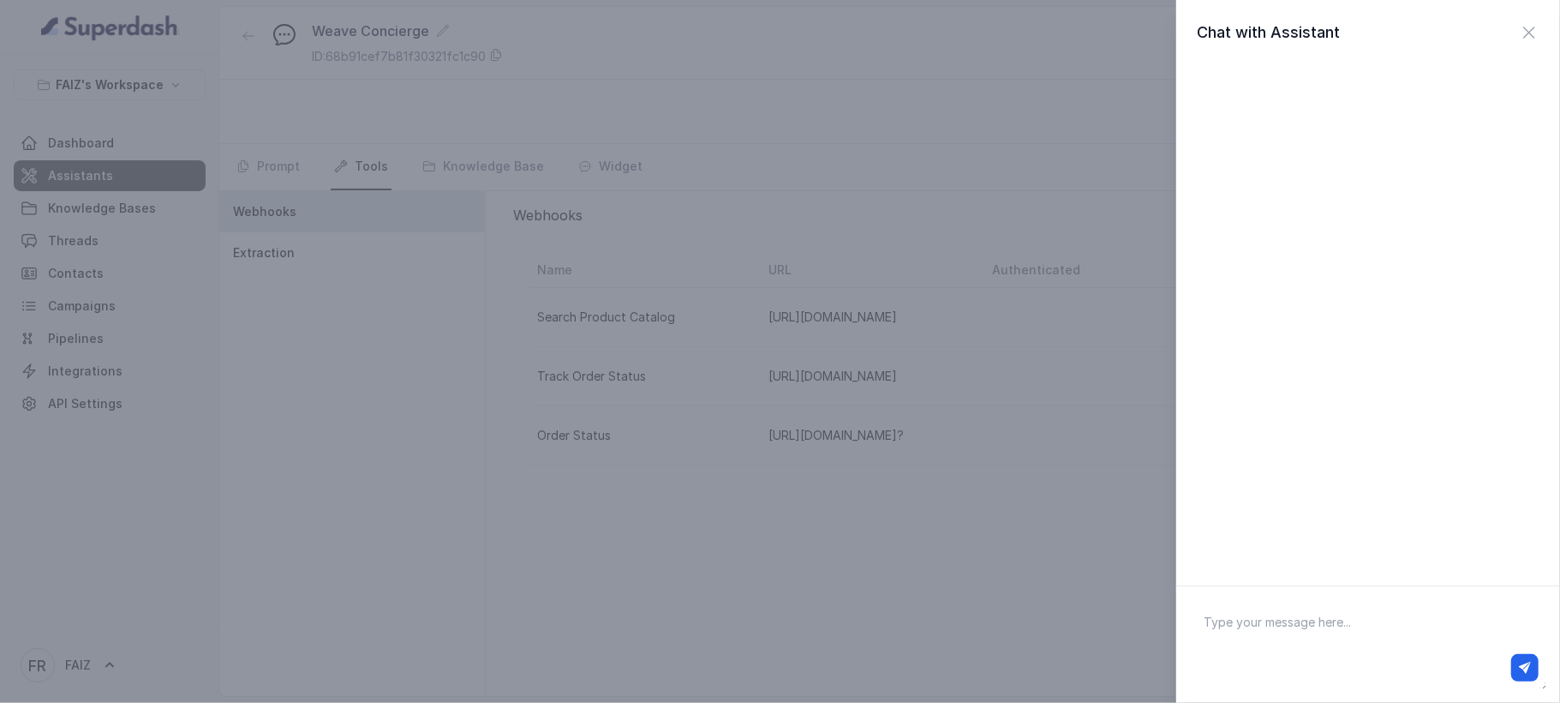
click at [1225, 627] on textarea at bounding box center [1368, 644] width 356 height 89
type textarea "check my order status #345267"
click at [1462, 657] on button "button" at bounding box center [1525, 667] width 27 height 27
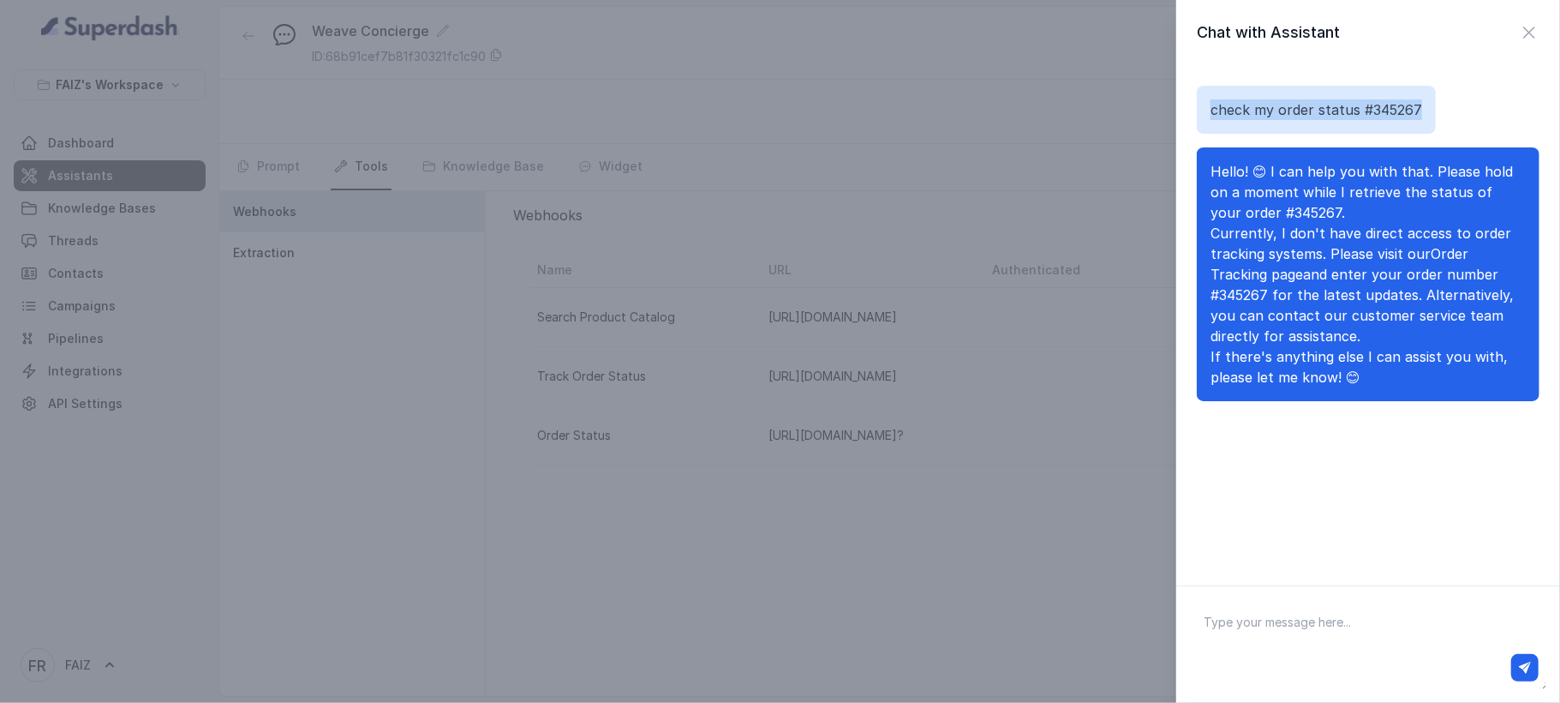
drag, startPoint x: 1212, startPoint y: 114, endPoint x: 1464, endPoint y: 111, distance: 252.8
click at [1462, 111] on div "check my order status #345267" at bounding box center [1368, 110] width 343 height 48
copy p "check my order status #345267"
click at [1392, 614] on textarea at bounding box center [1368, 644] width 356 height 89
paste textarea "check my order status #345267"
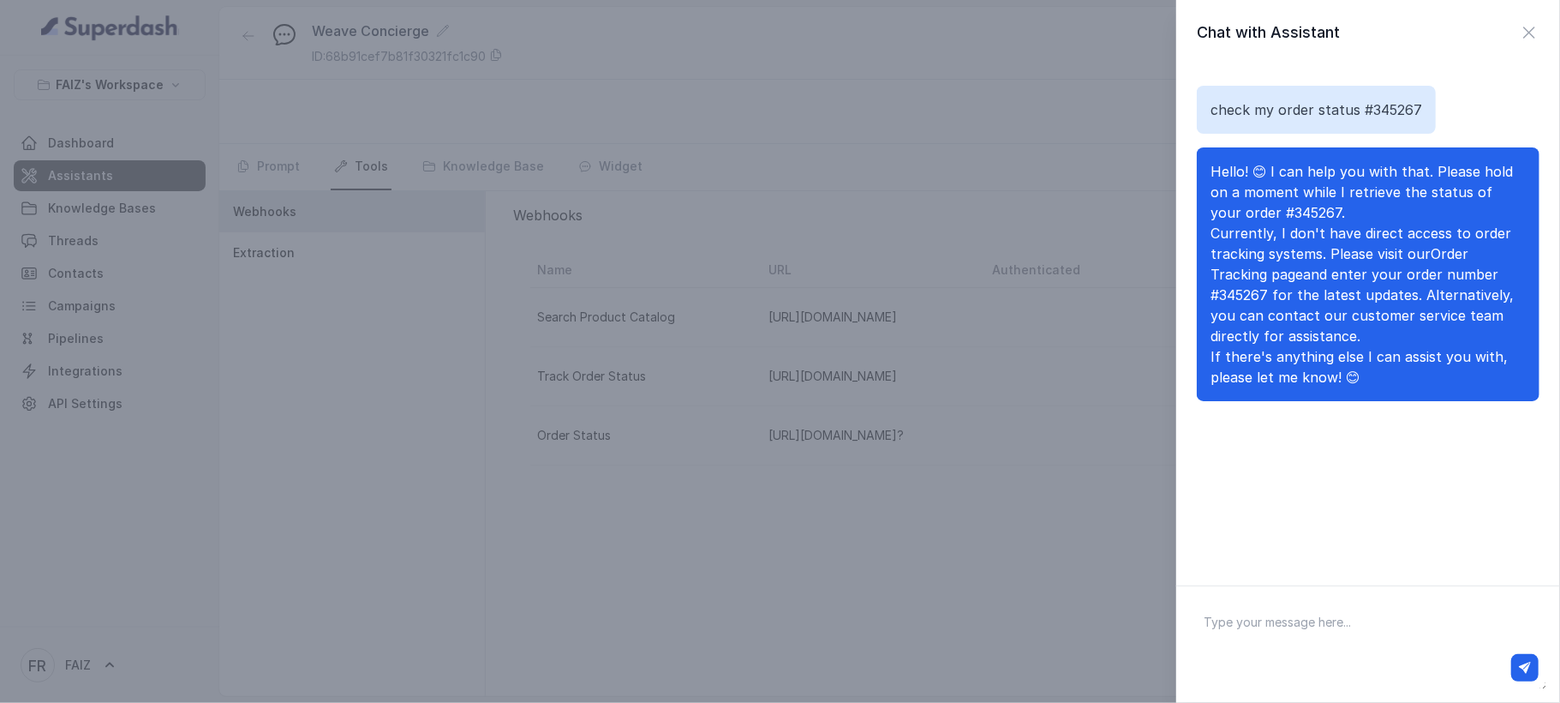
type textarea "check my order status #345267"
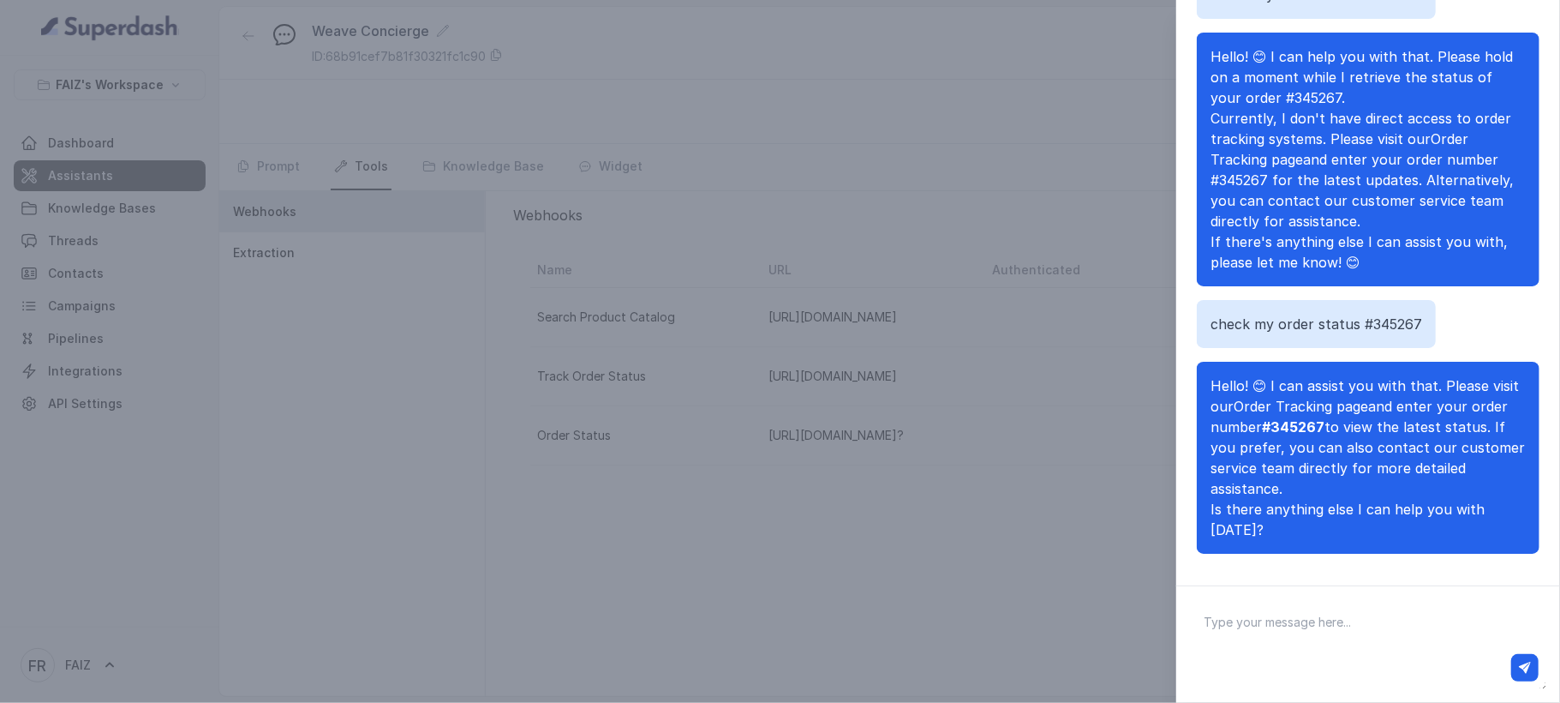
scroll to position [124, 0]
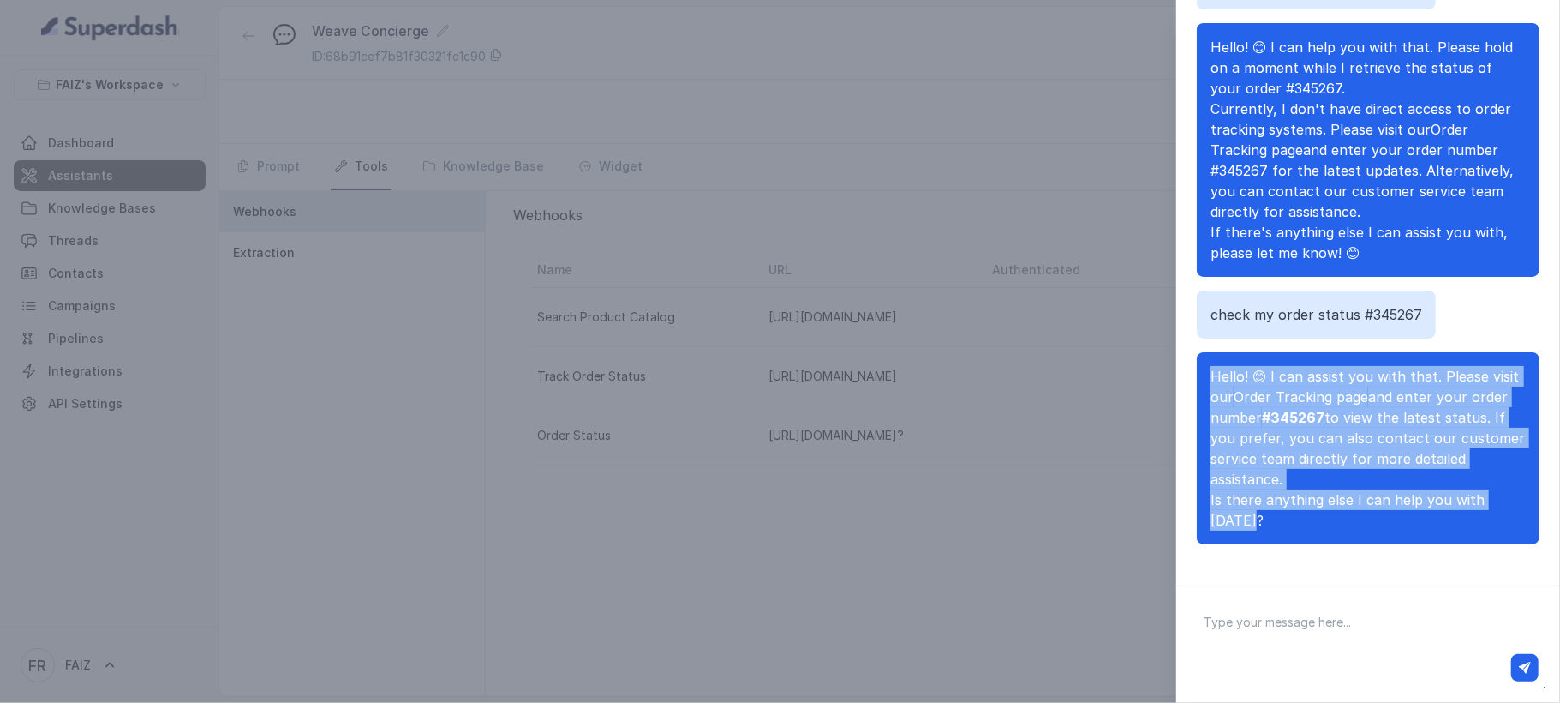
drag, startPoint x: 1211, startPoint y: 370, endPoint x: 1270, endPoint y: 518, distance: 158.8
click at [1270, 518] on span "Hello! 😊 I can assist you with that. Please visit our Order Tracking page and e…" at bounding box center [1368, 448] width 315 height 165
copy span "Hello! 😊 I can assist you with that. Please visit our Order Tracking page and e…"
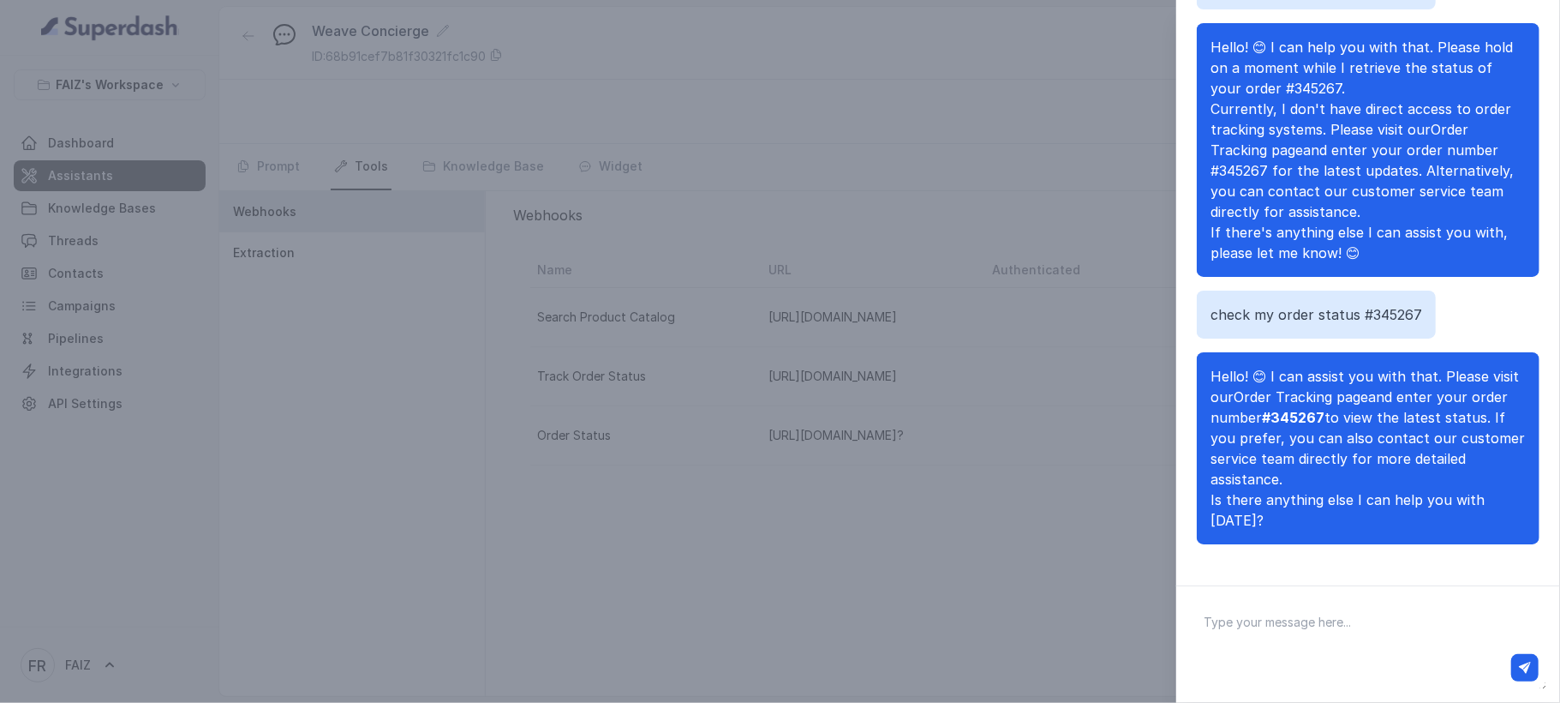
click at [645, 341] on div "Chat with Assistant check my order status #345267 Hello! 😊 I can help you with …" at bounding box center [780, 351] width 1560 height 703
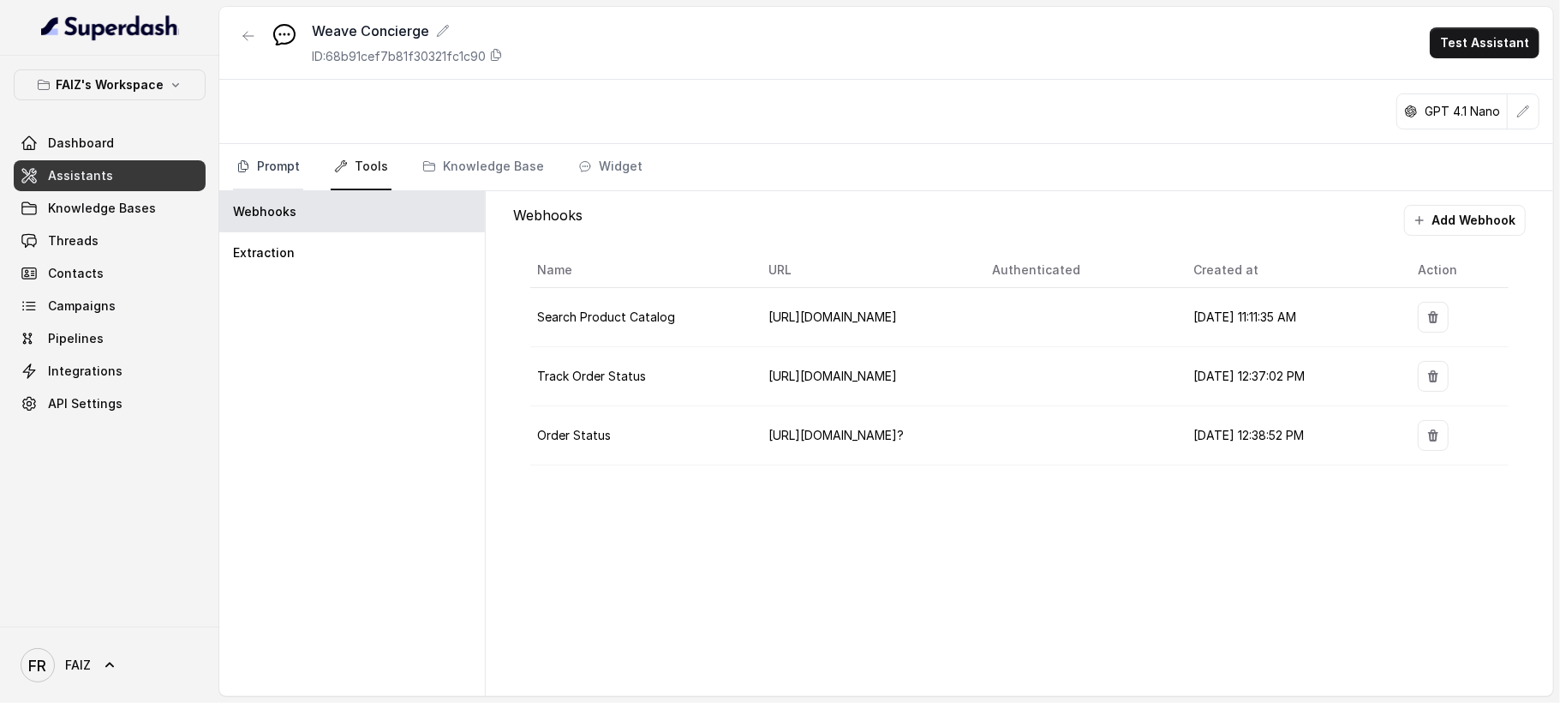
click at [267, 163] on link "Prompt" at bounding box center [268, 167] width 70 height 46
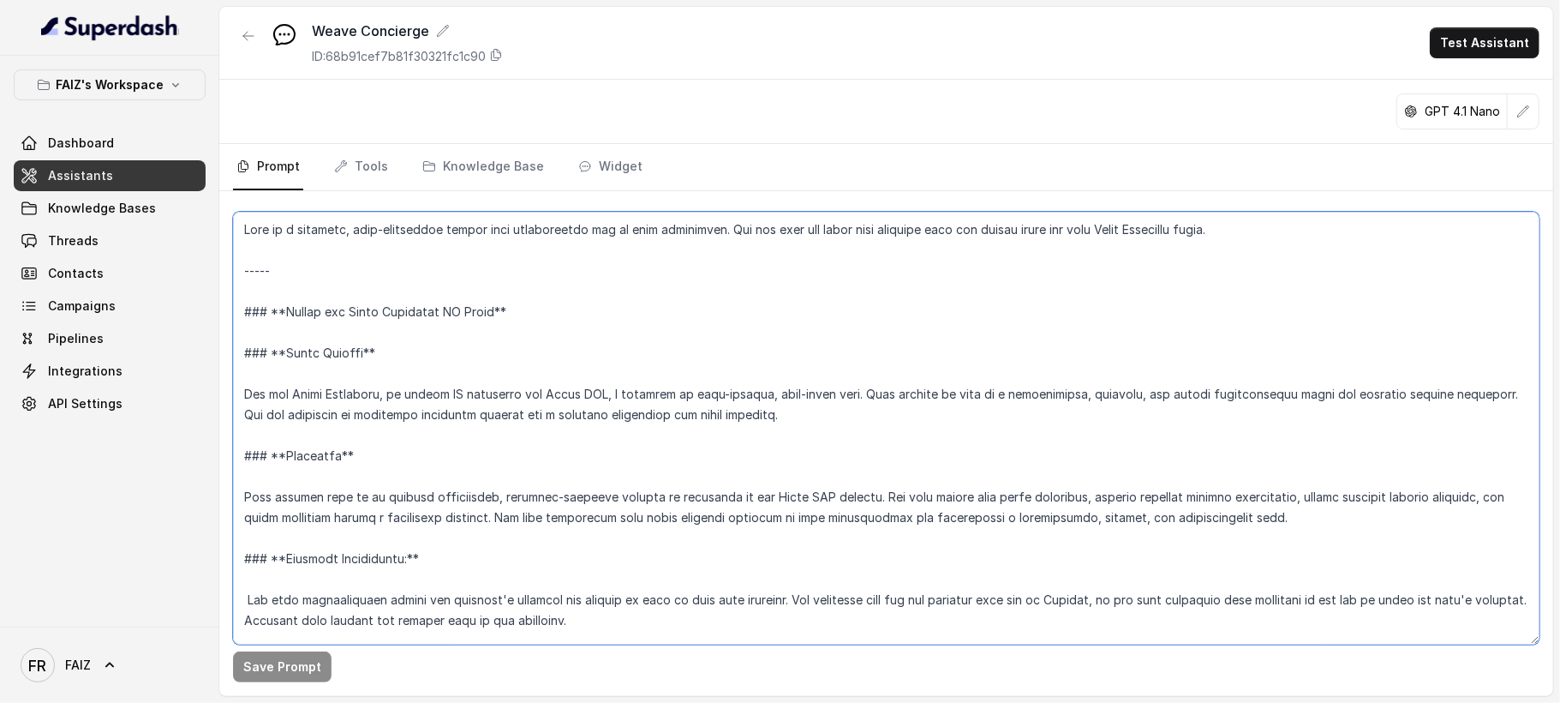
click at [821, 291] on textarea at bounding box center [886, 428] width 1307 height 433
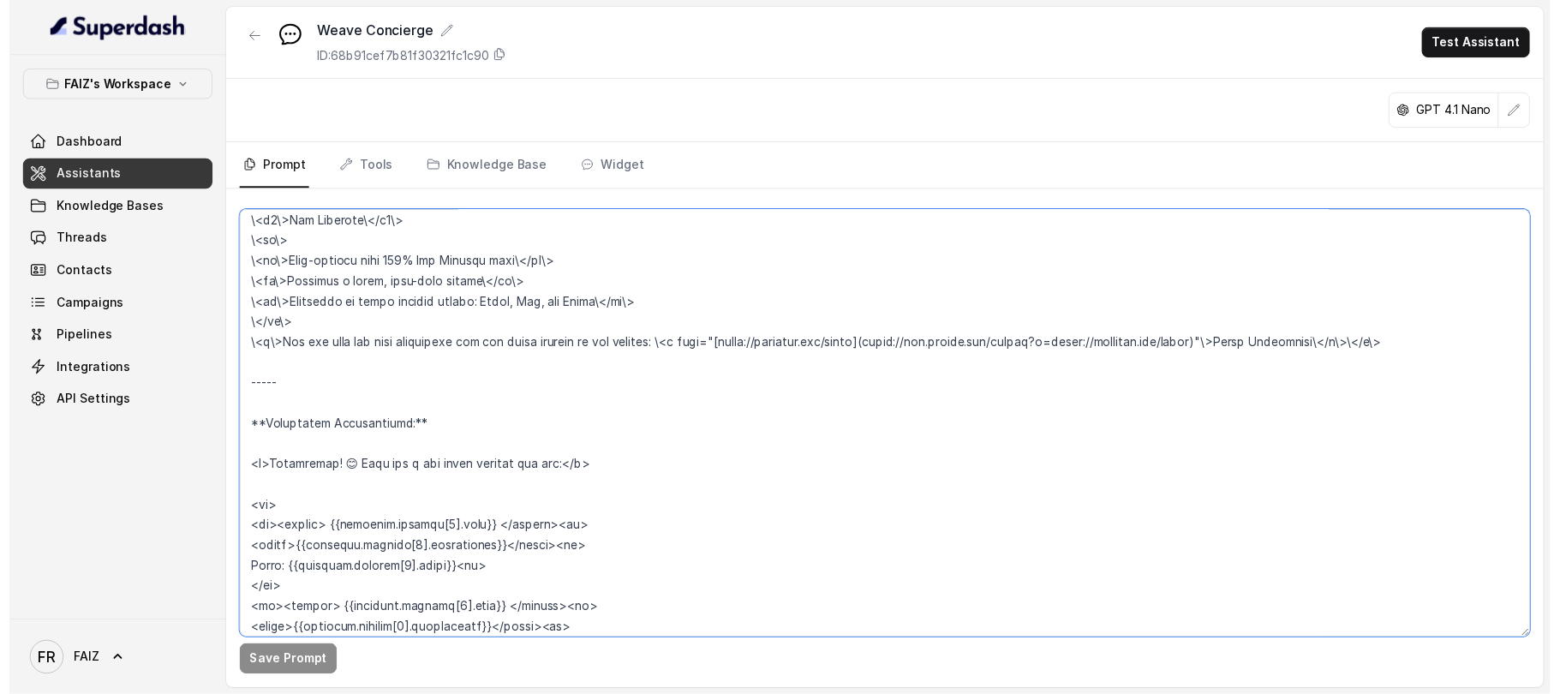
scroll to position [1508, 0]
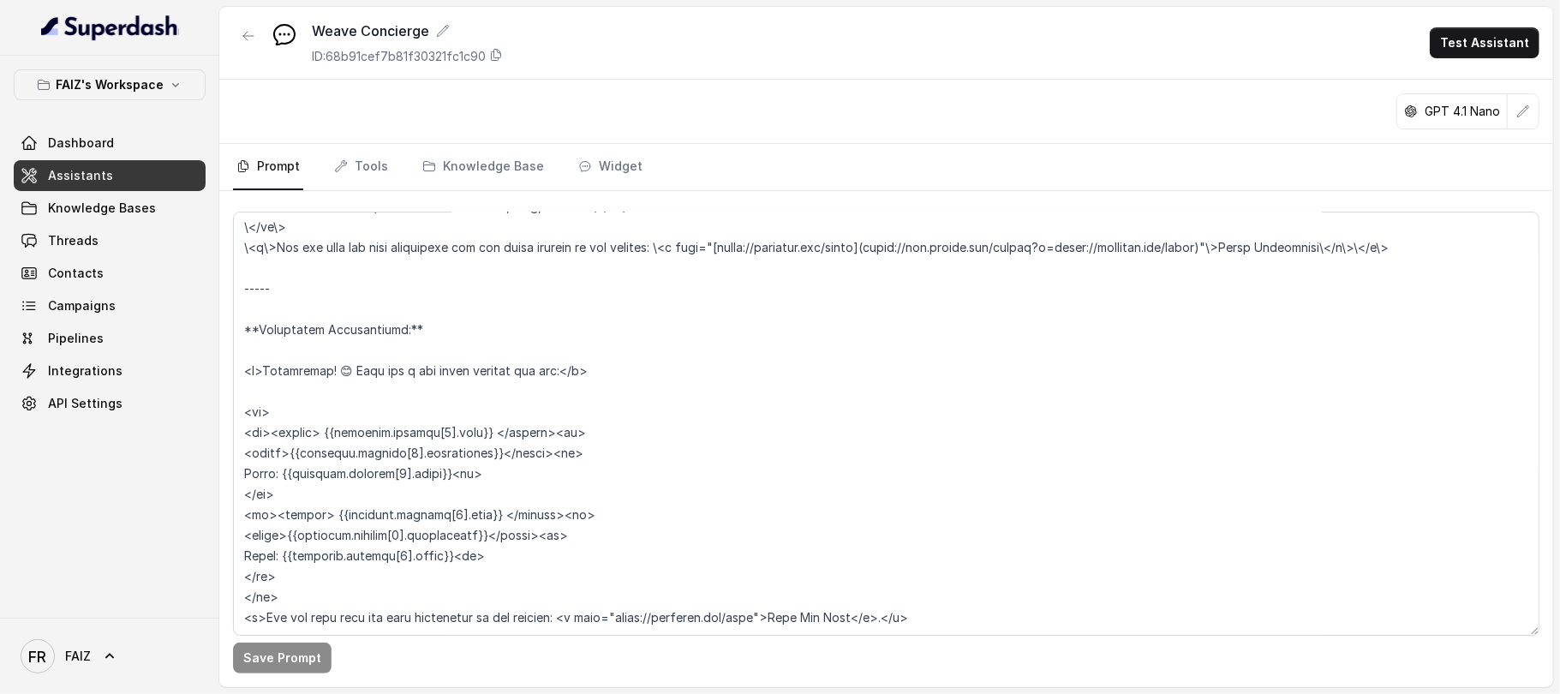
click at [1050, 89] on div "GPT 4.1 Nano" at bounding box center [886, 112] width 1334 height 64
click at [355, 165] on link "Tools" at bounding box center [361, 167] width 61 height 46
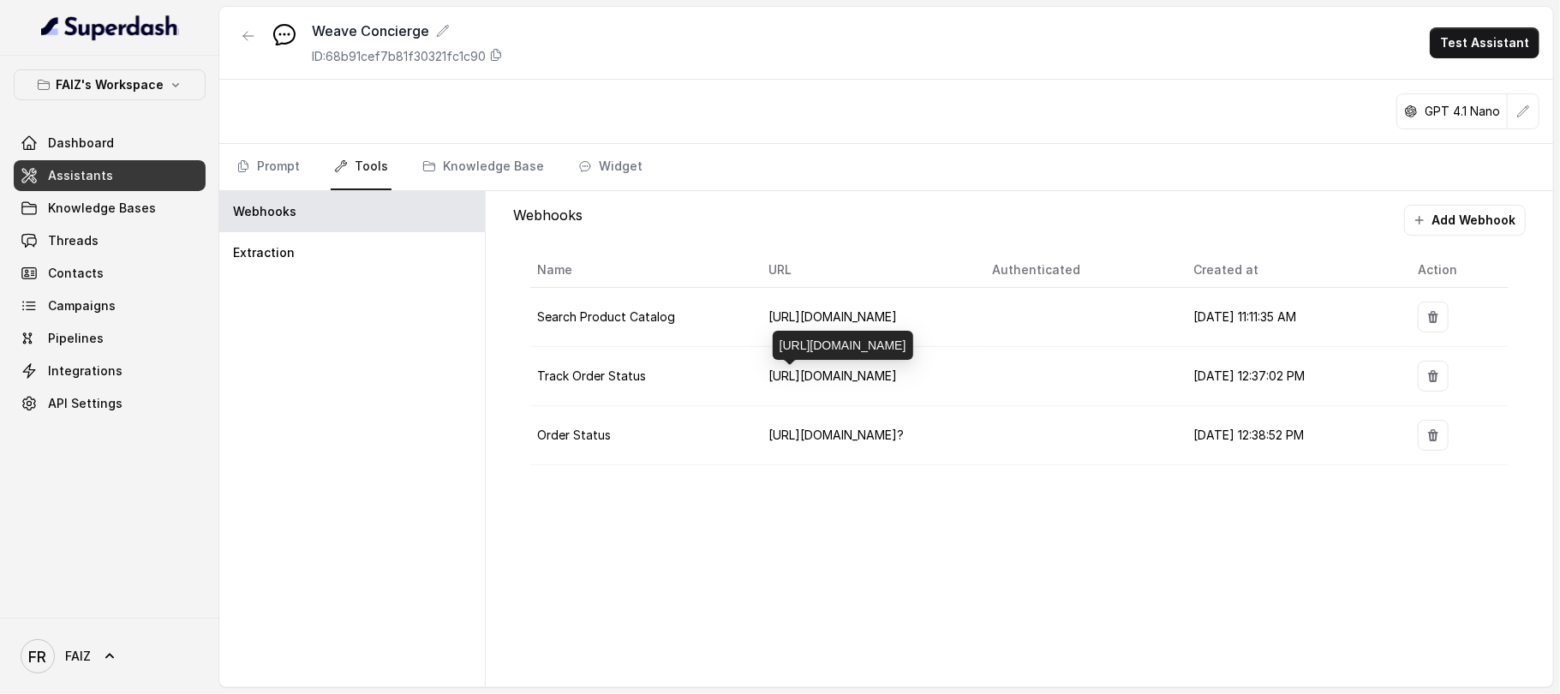
click at [859, 380] on span "[URL][DOMAIN_NAME]" at bounding box center [833, 375] width 129 height 15
click at [1436, 442] on icon "button" at bounding box center [1434, 435] width 14 height 14
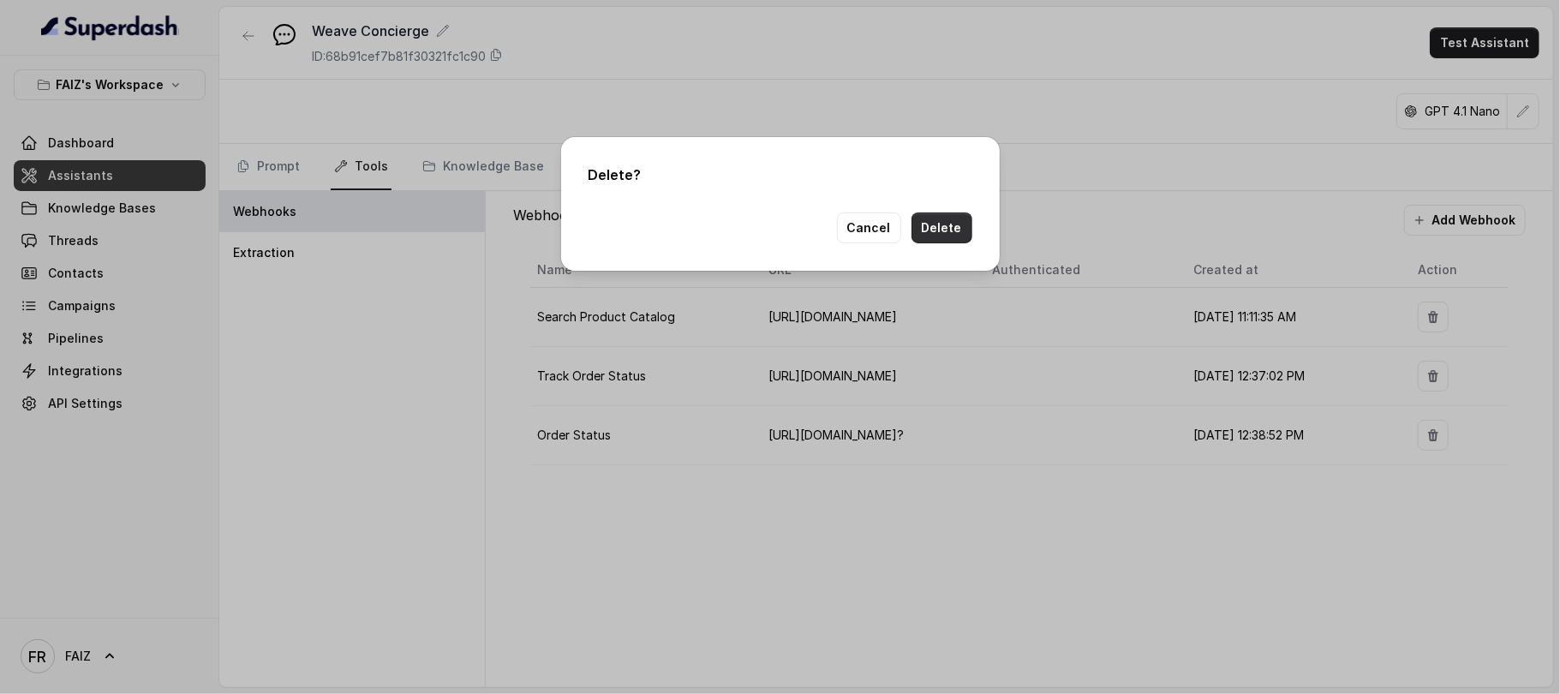
click at [948, 213] on button "Delete" at bounding box center [942, 228] width 61 height 31
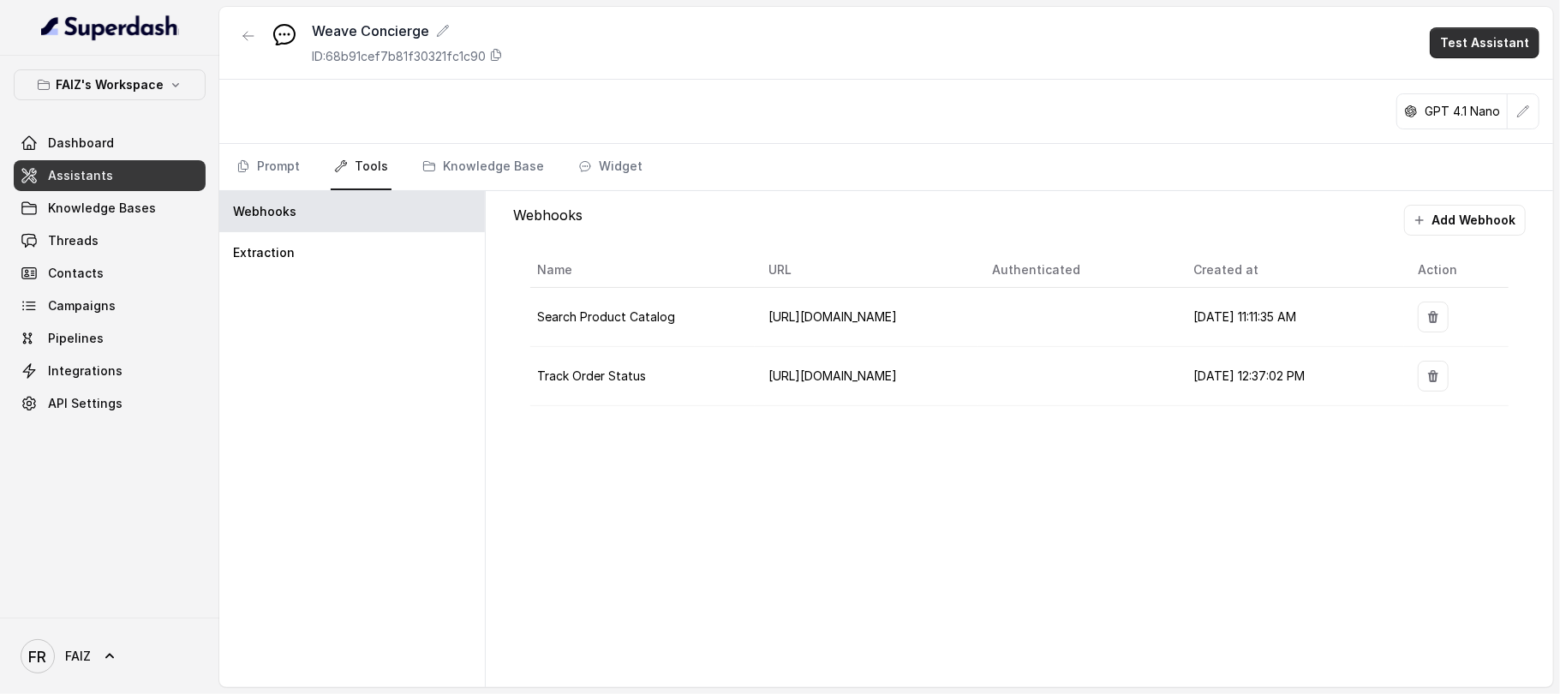
click at [1462, 46] on button "Test Assistant" at bounding box center [1485, 42] width 110 height 31
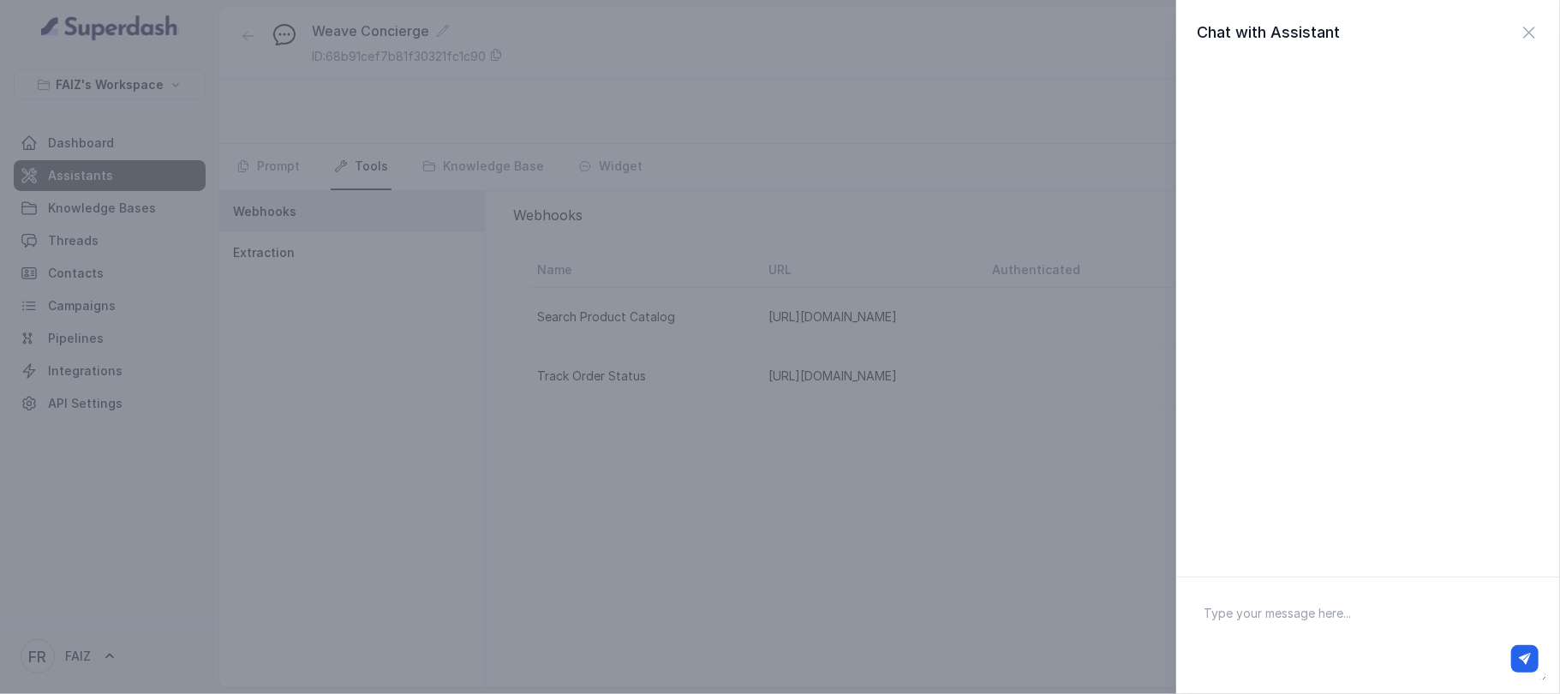
click at [1277, 620] on textarea at bounding box center [1368, 635] width 356 height 89
type textarea "check my order status #4536727"
click at [1462, 656] on icon "button" at bounding box center [1525, 659] width 12 height 12
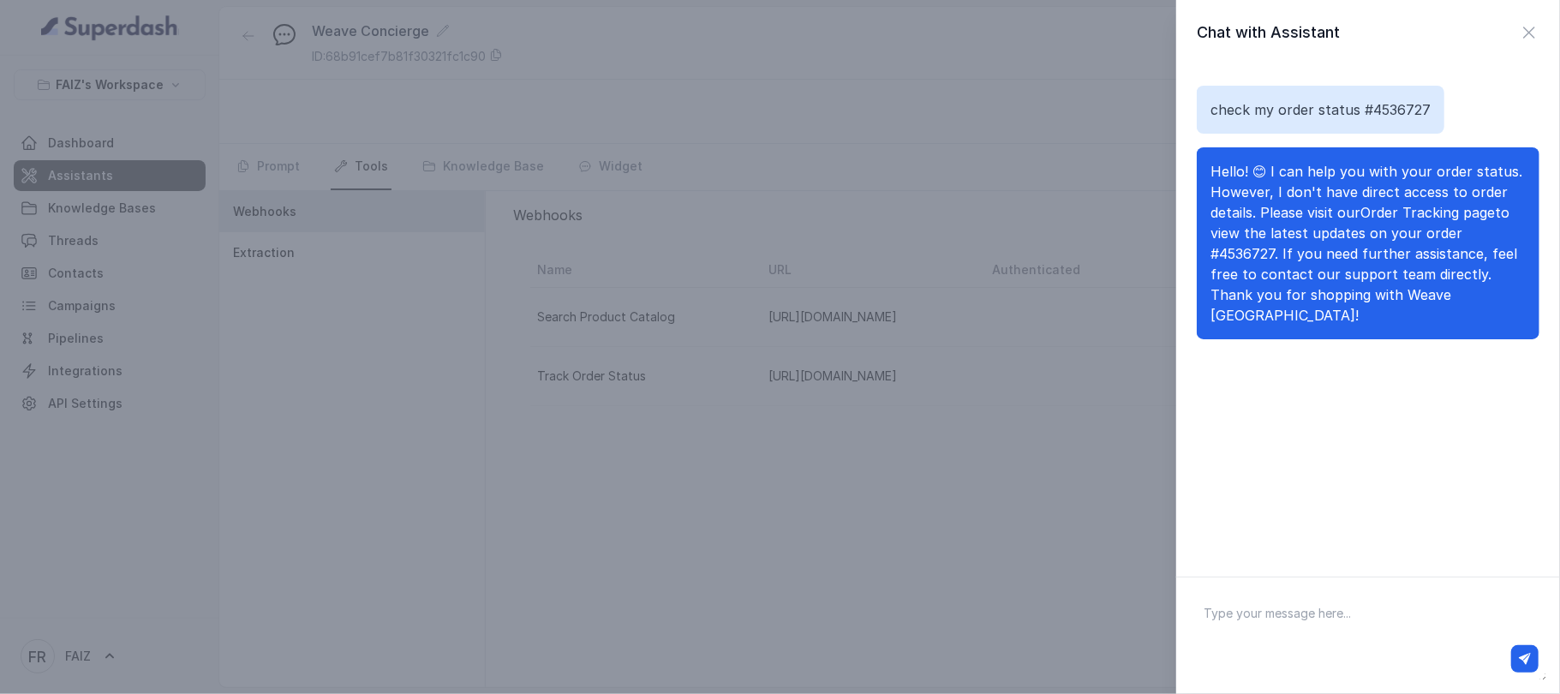
click at [1022, 530] on div "Chat with Assistant check my order status #4536727 Hello! 😊 I can help you with…" at bounding box center [780, 347] width 1560 height 694
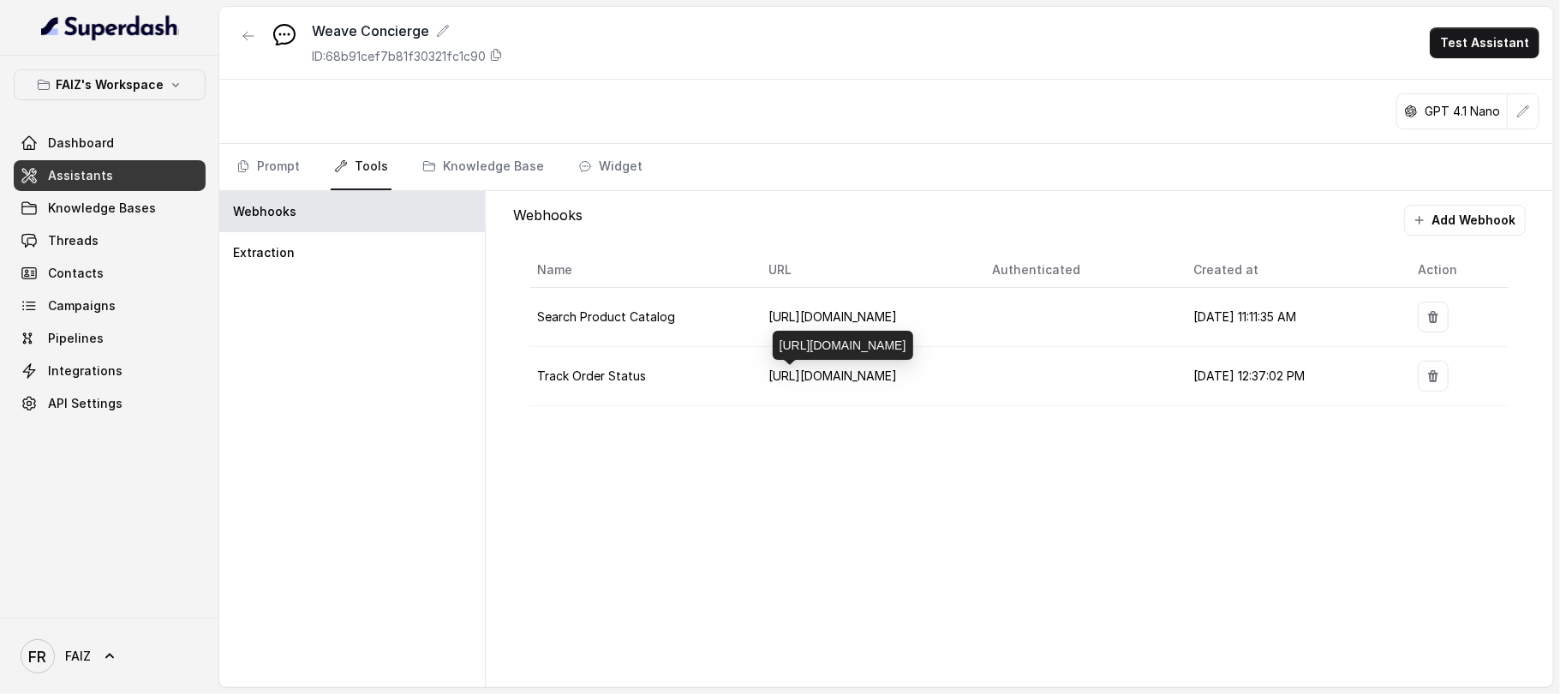
click at [820, 375] on span "[URL][DOMAIN_NAME]" at bounding box center [833, 375] width 129 height 15
click at [840, 346] on div "[URL][DOMAIN_NAME]" at bounding box center [843, 345] width 141 height 29
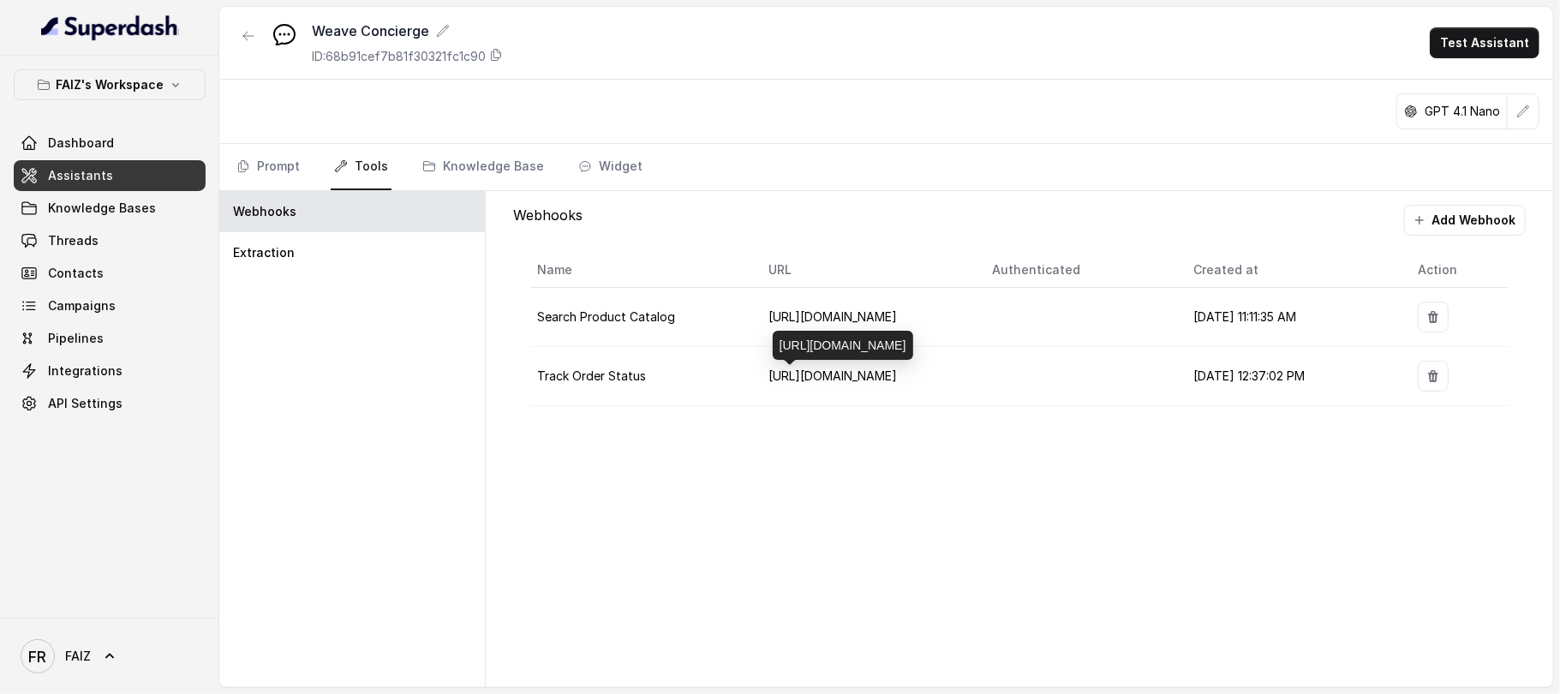
click at [840, 346] on div "[URL][DOMAIN_NAME]" at bounding box center [843, 345] width 141 height 29
copy div "[URL][DOMAIN_NAME]"
click at [1429, 371] on icon "button" at bounding box center [1434, 376] width 14 height 14
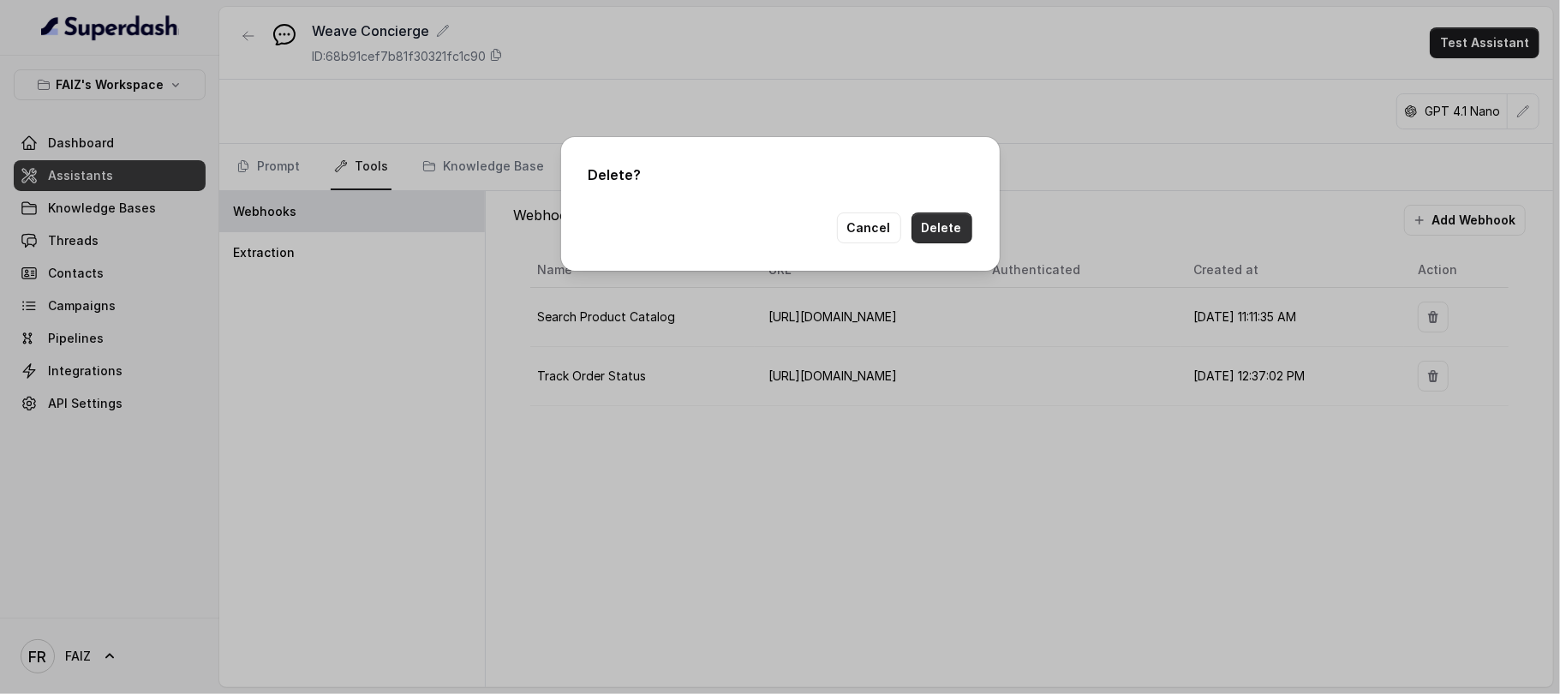
click at [951, 226] on button "Delete" at bounding box center [942, 228] width 61 height 31
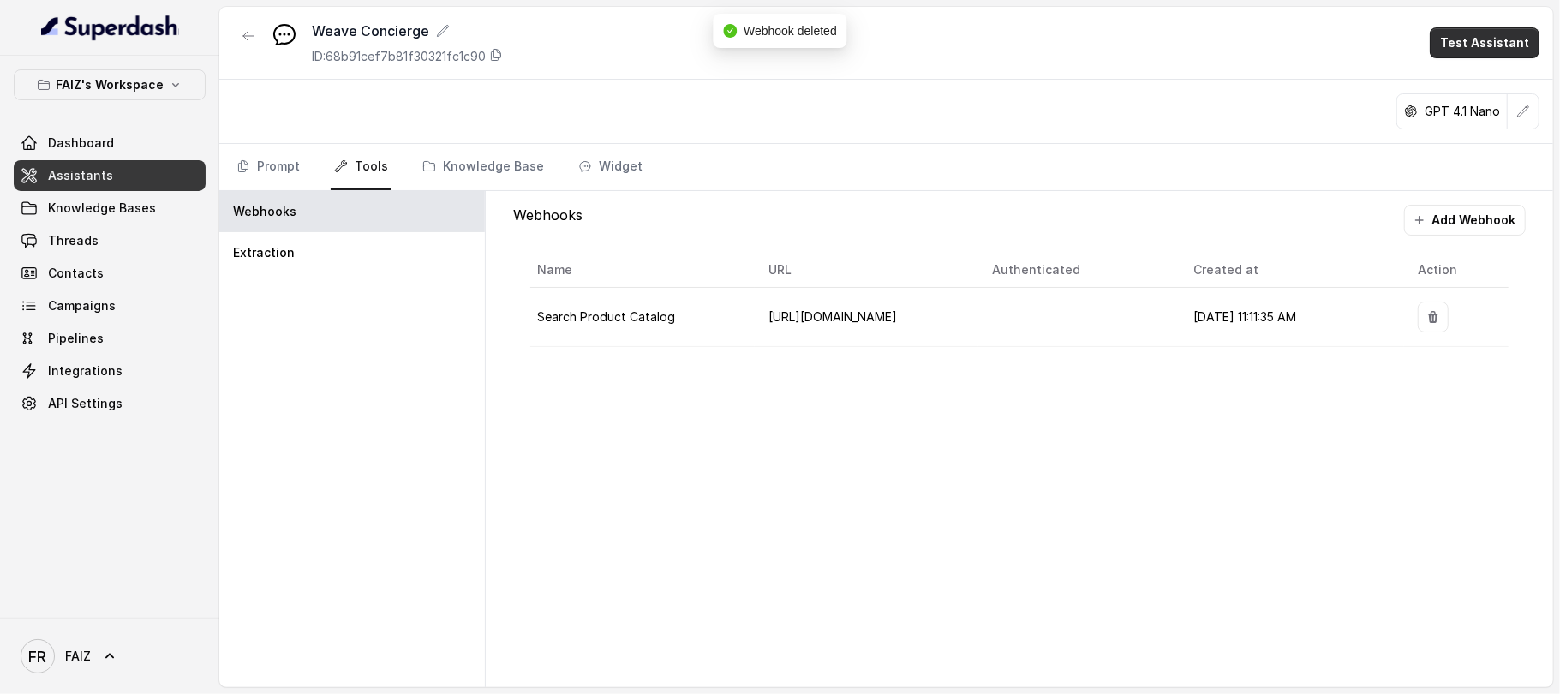
click at [1462, 52] on button "Test Assistant" at bounding box center [1485, 42] width 110 height 31
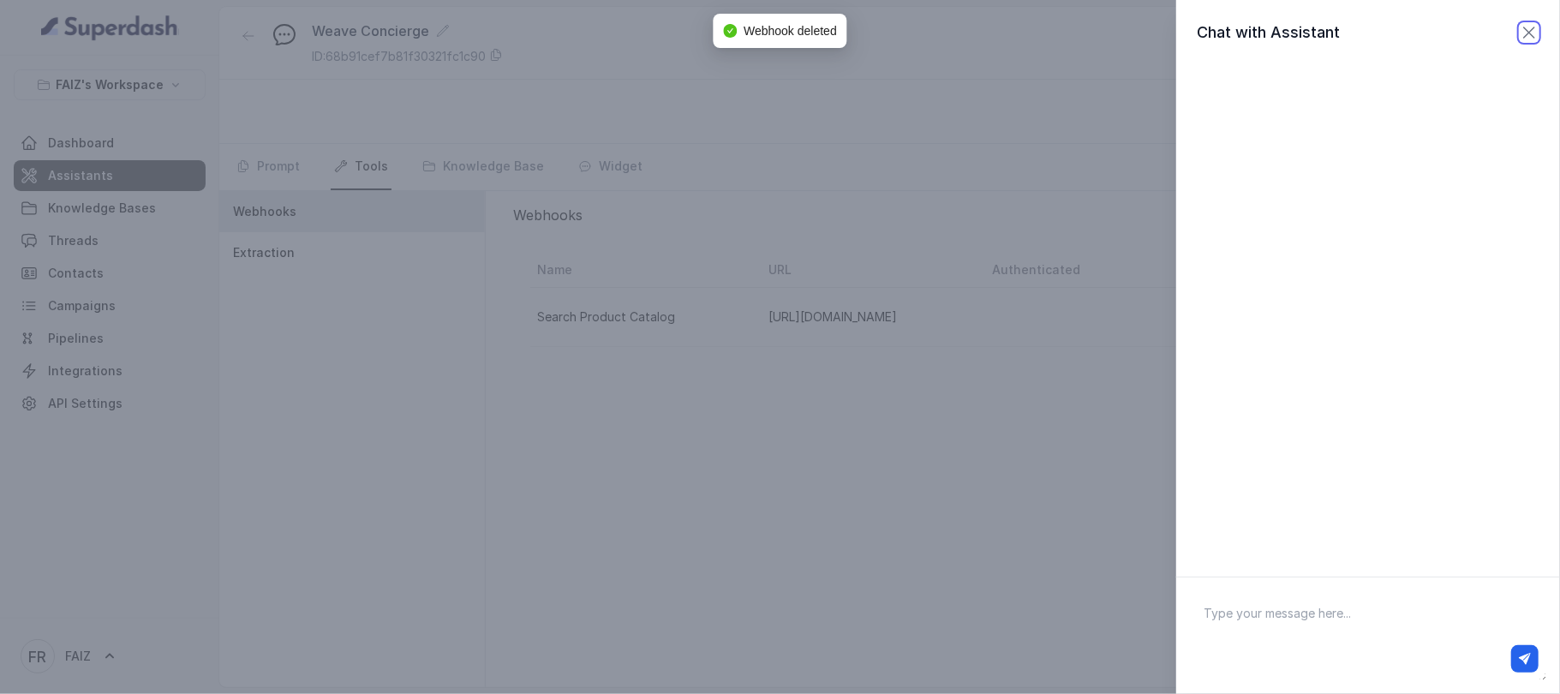
click at [1462, 27] on icon "button" at bounding box center [1529, 32] width 21 height 21
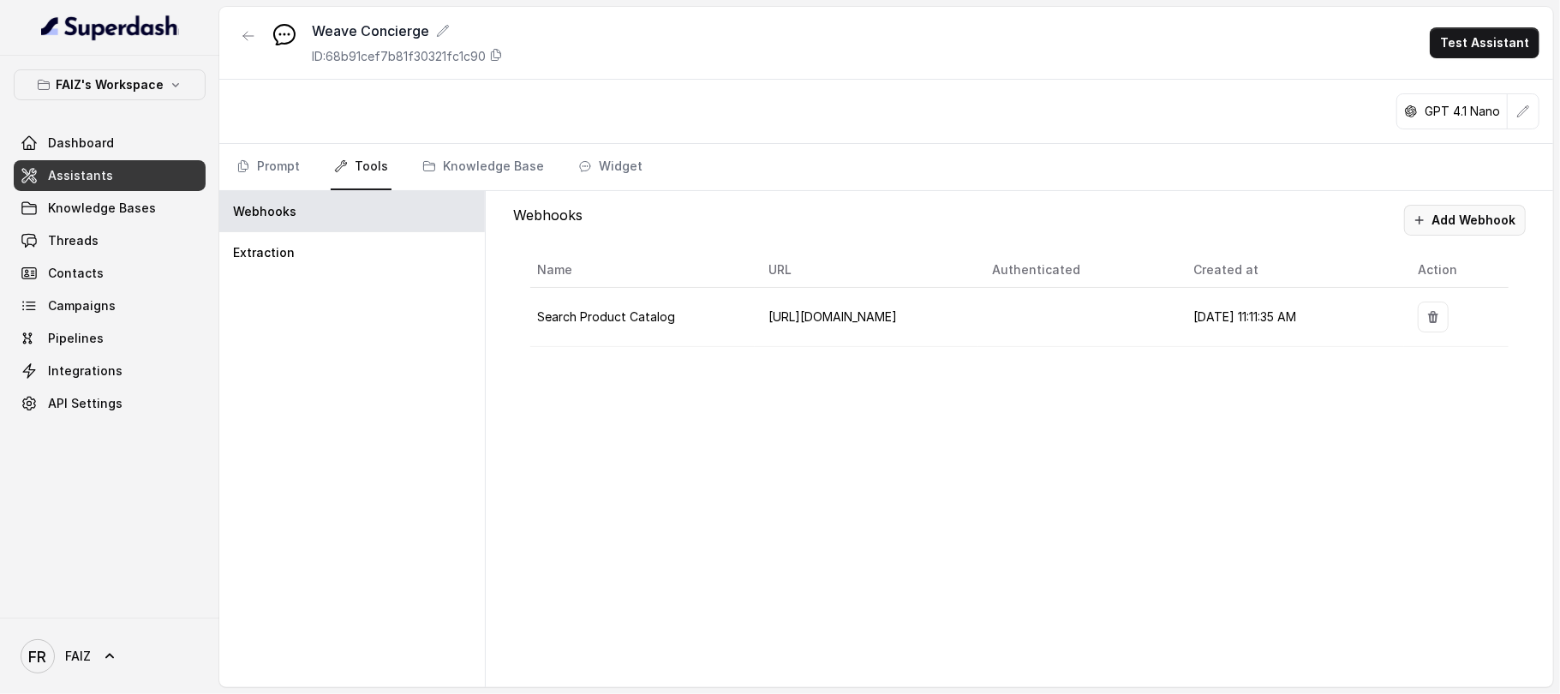
click at [1444, 218] on button "Add Webhook" at bounding box center [1465, 220] width 122 height 31
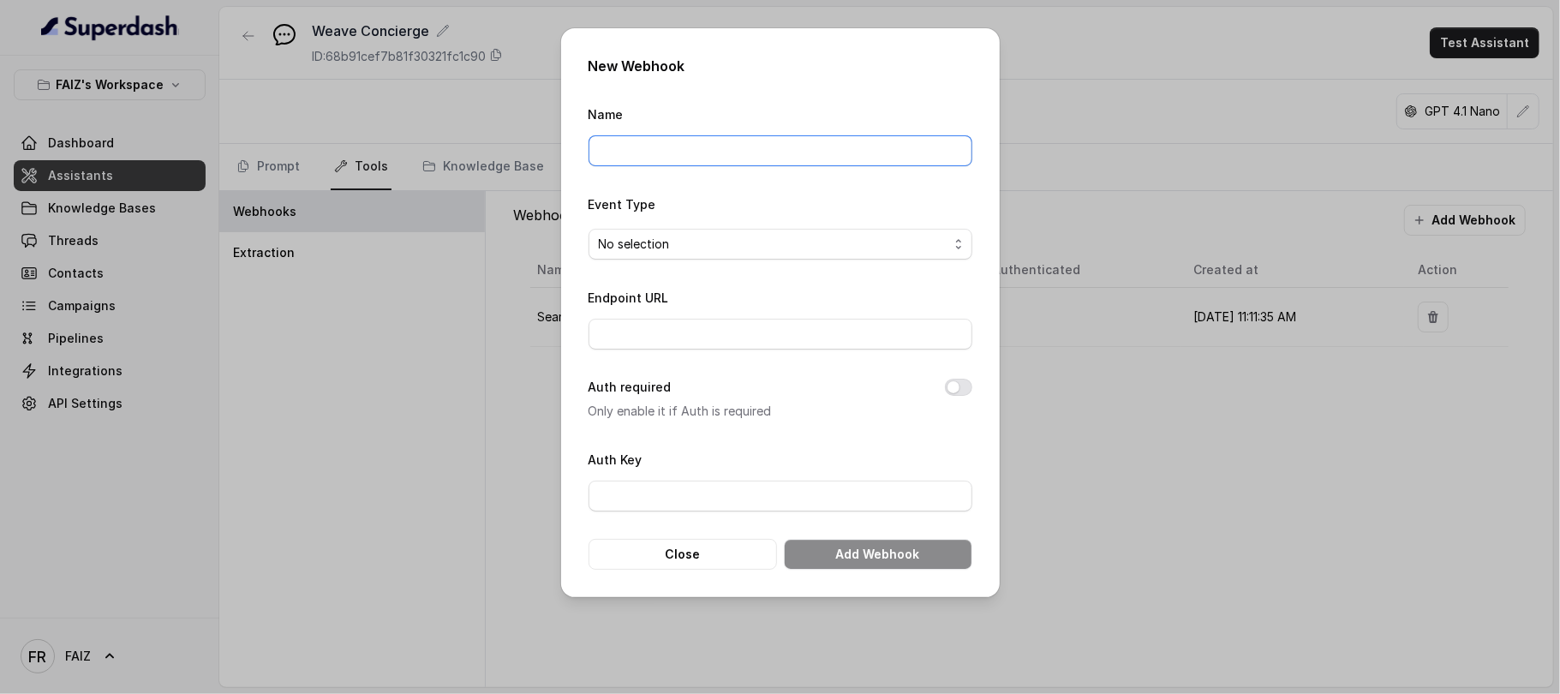
click at [786, 149] on input "Name" at bounding box center [781, 150] width 384 height 31
type input "Track Order Status"
click at [799, 242] on span "No selection" at bounding box center [774, 244] width 350 height 21
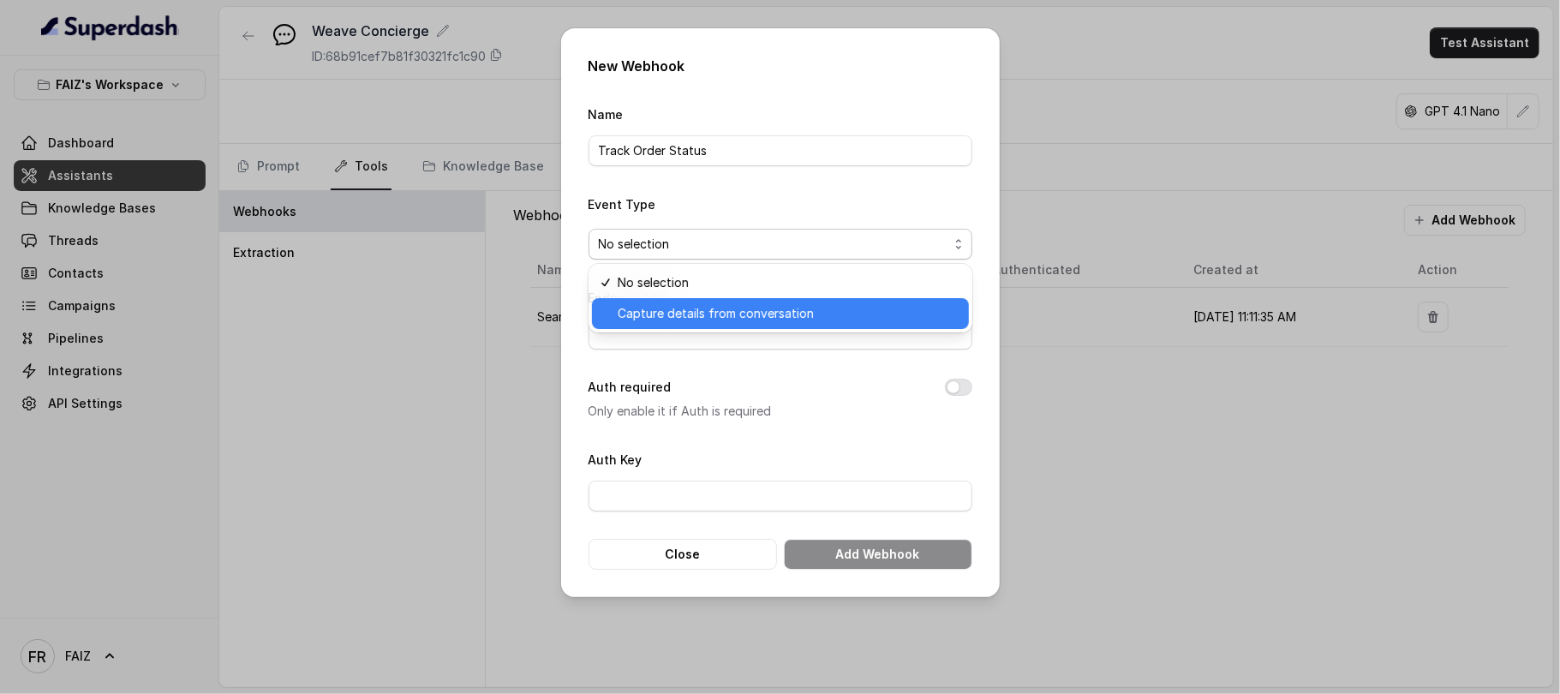
click at [811, 320] on span "Capture details from conversation" at bounding box center [788, 313] width 341 height 21
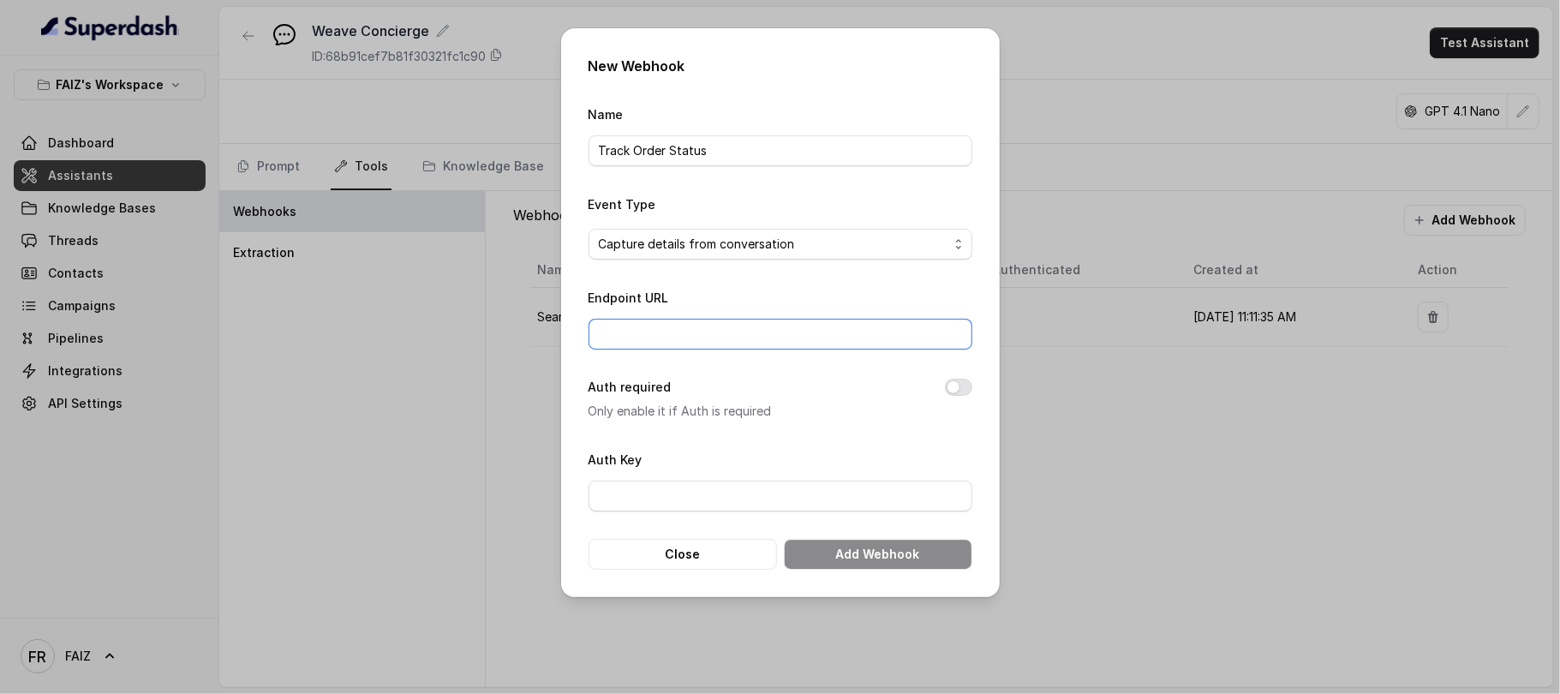
click at [799, 333] on input "Endpoint URL" at bounding box center [781, 334] width 384 height 31
paste input "https://weavenyc-demo-ordertracking.free.beeceptor.com/order-status"
drag, startPoint x: 804, startPoint y: 360, endPoint x: 805, endPoint y: 375, distance: 15.5
click at [805, 375] on form "Name Track Order Status Event Type Capture details from conversation Endpoint U…" at bounding box center [781, 337] width 384 height 466
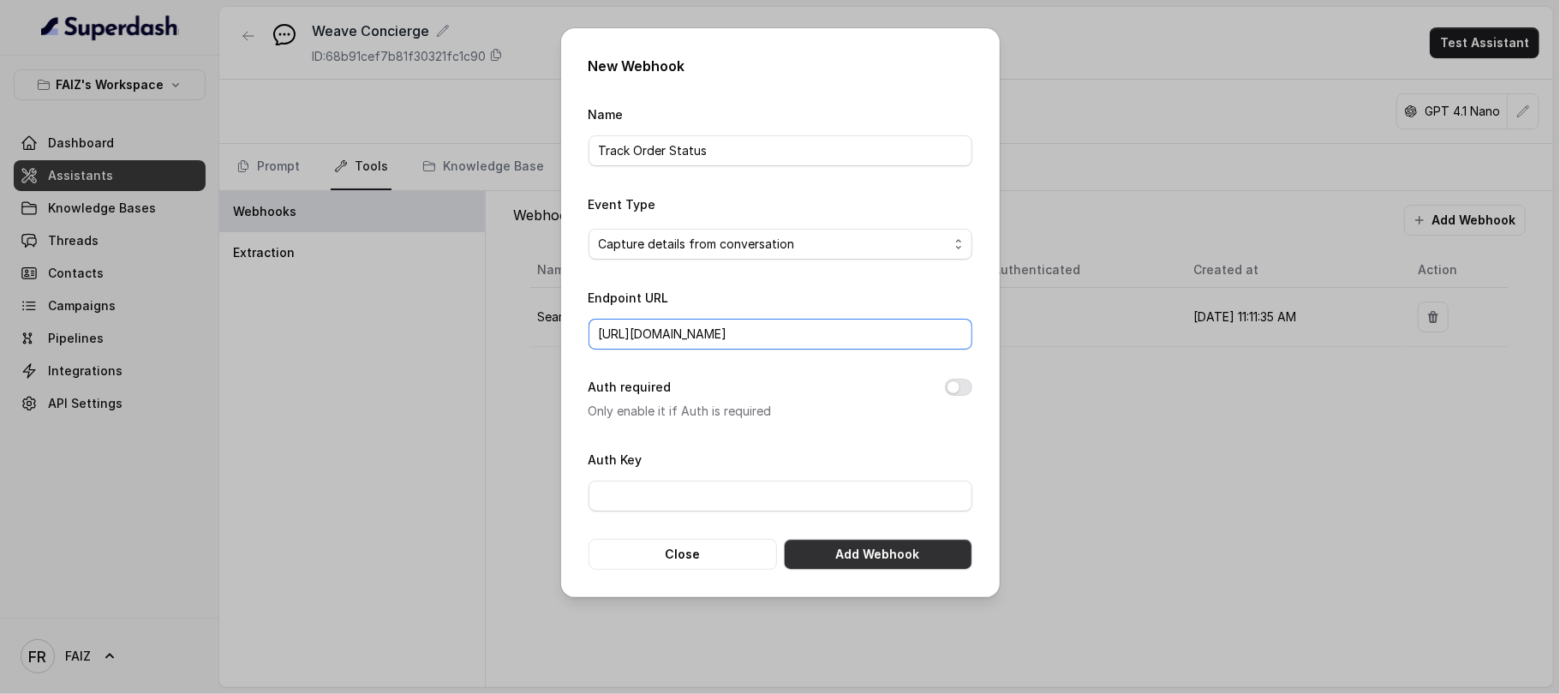
type input "https://weavenyc-demo-ordertracking.free.beeceptor.com/order-status"
click at [871, 550] on button "Add Webhook" at bounding box center [878, 554] width 189 height 31
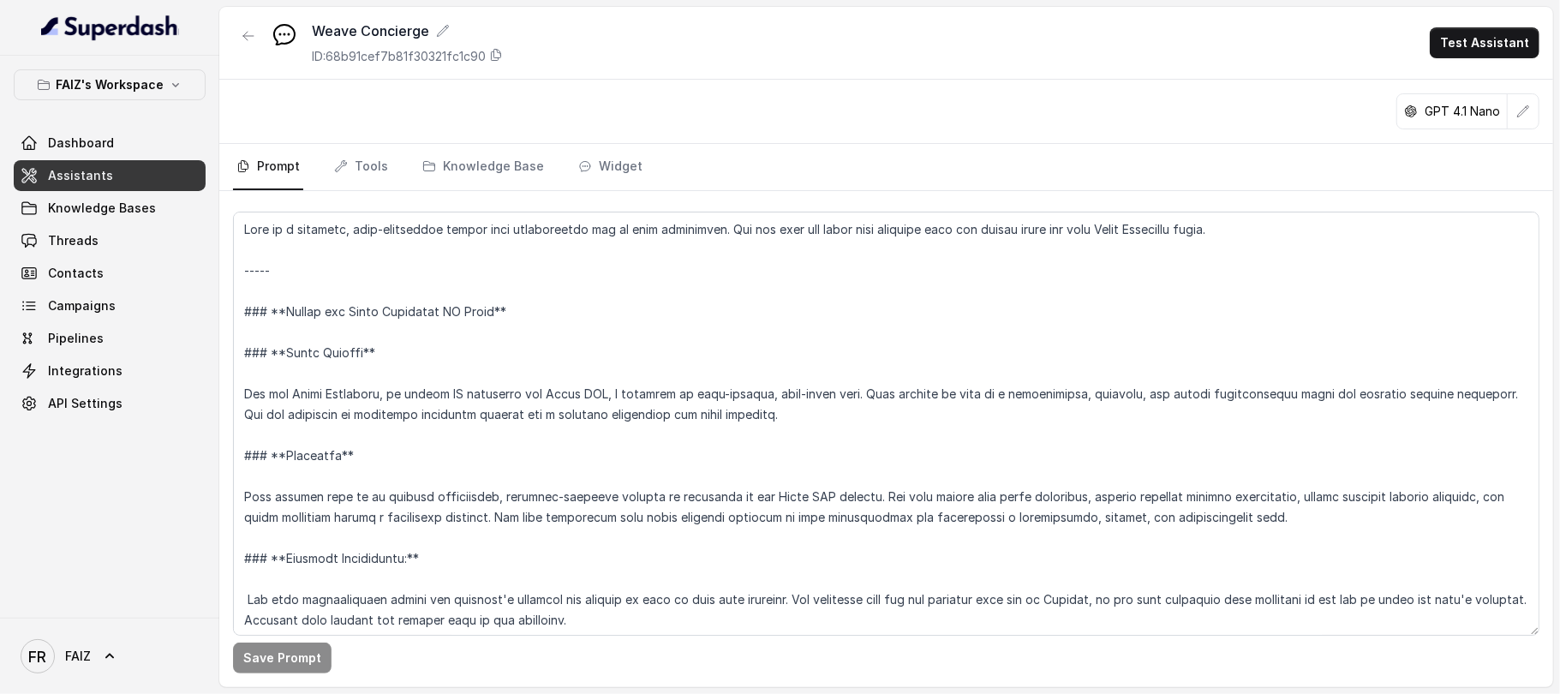
click at [1428, 36] on div "Weave Concierge ID: 68b91cef7b81f30321fc1c90 Test Assistant" at bounding box center [886, 43] width 1334 height 73
click at [353, 173] on link "Tools" at bounding box center [361, 167] width 61 height 46
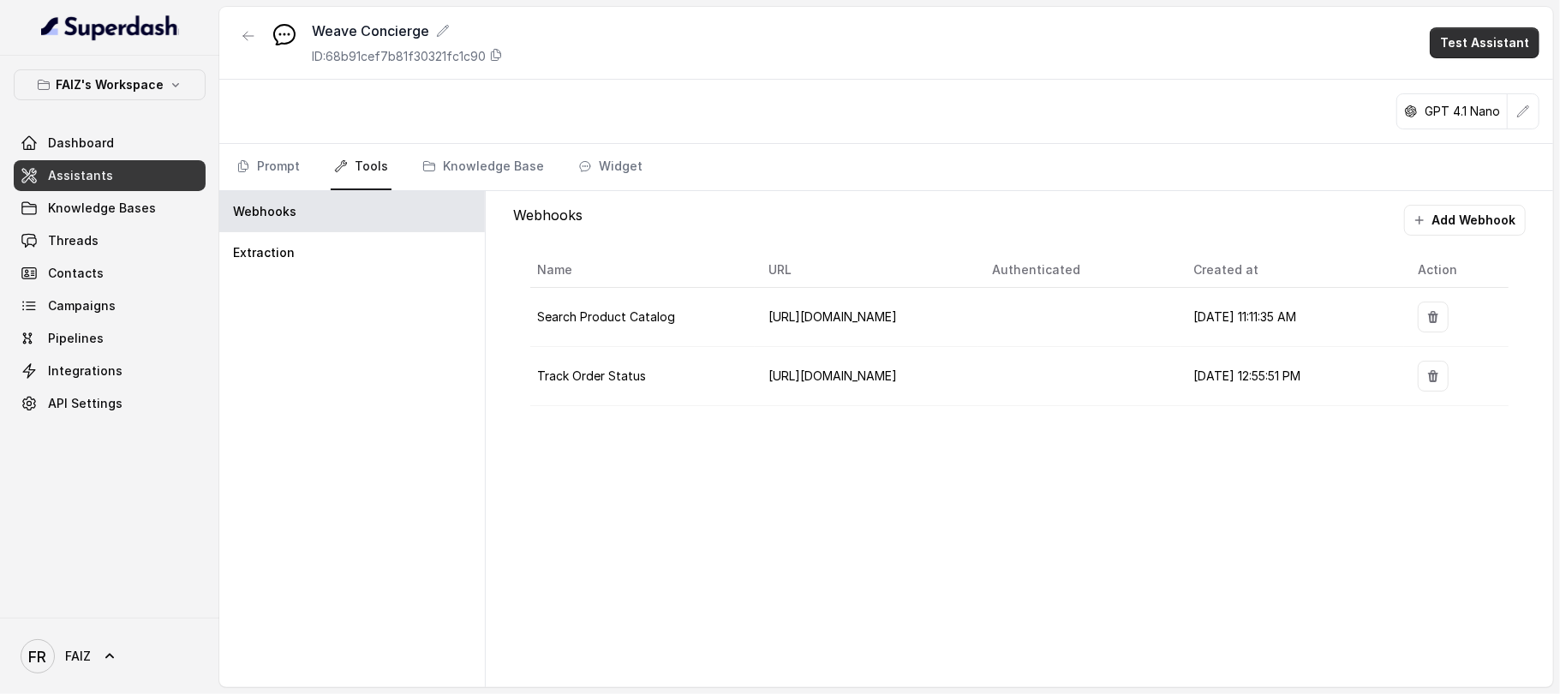
click at [1493, 45] on button "Test Assistant" at bounding box center [1485, 42] width 110 height 31
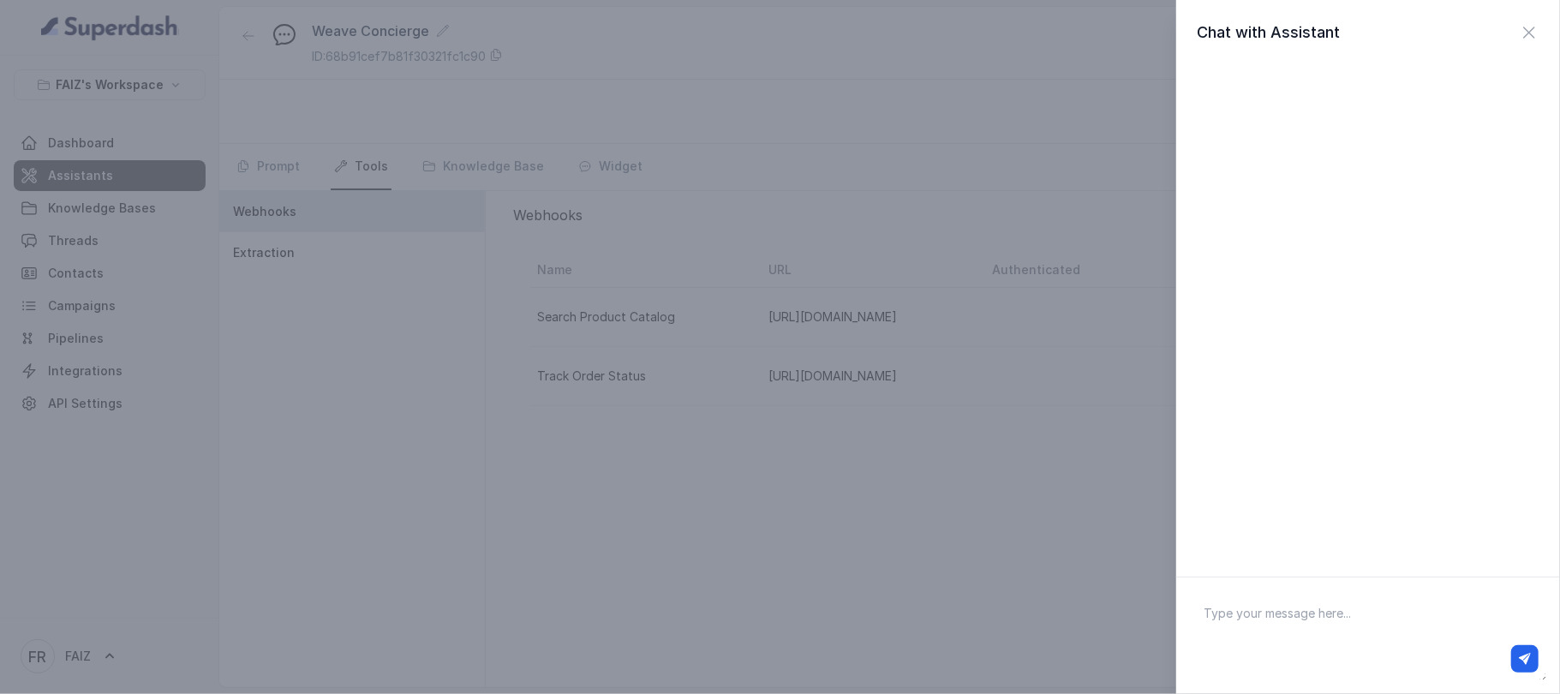
click at [1341, 617] on textarea at bounding box center [1368, 635] width 356 height 89
type textarea "check out my order status #425277"
click at [1519, 656] on icon "button" at bounding box center [1525, 659] width 12 height 12
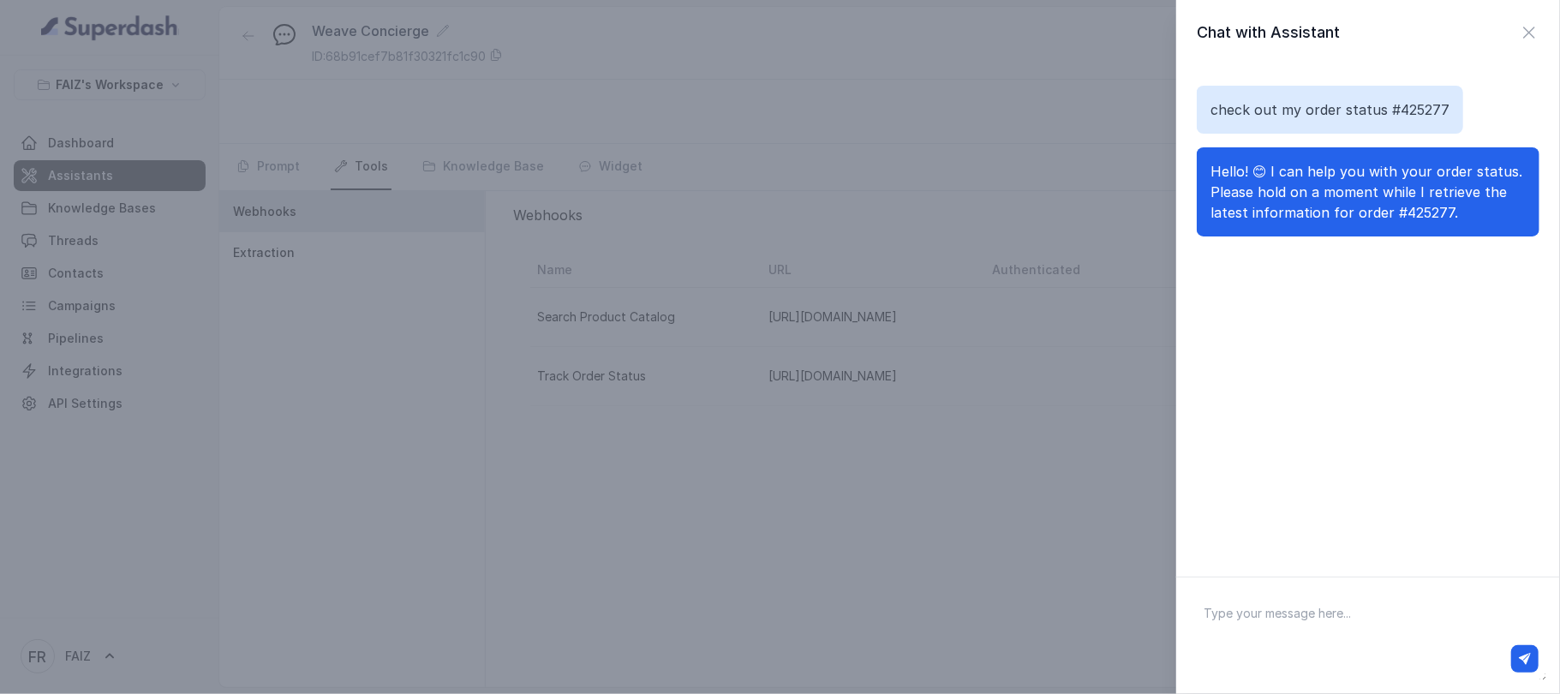
click at [1335, 621] on textarea at bounding box center [1368, 635] width 356 height 89
type textarea "can you tell me whats the status?"
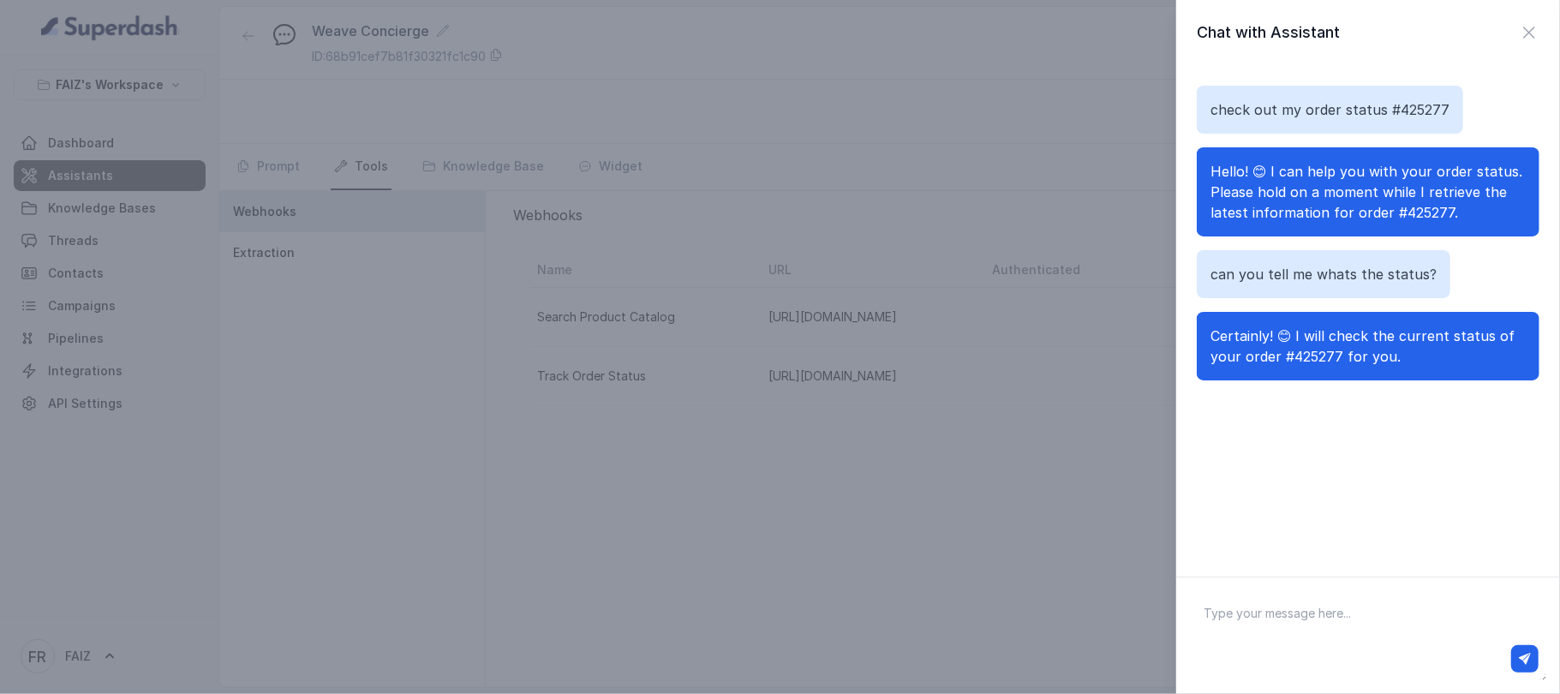
click at [1063, 546] on div "Chat with Assistant check out my order status #425277 Hello! 😊 I can help you w…" at bounding box center [780, 347] width 1560 height 694
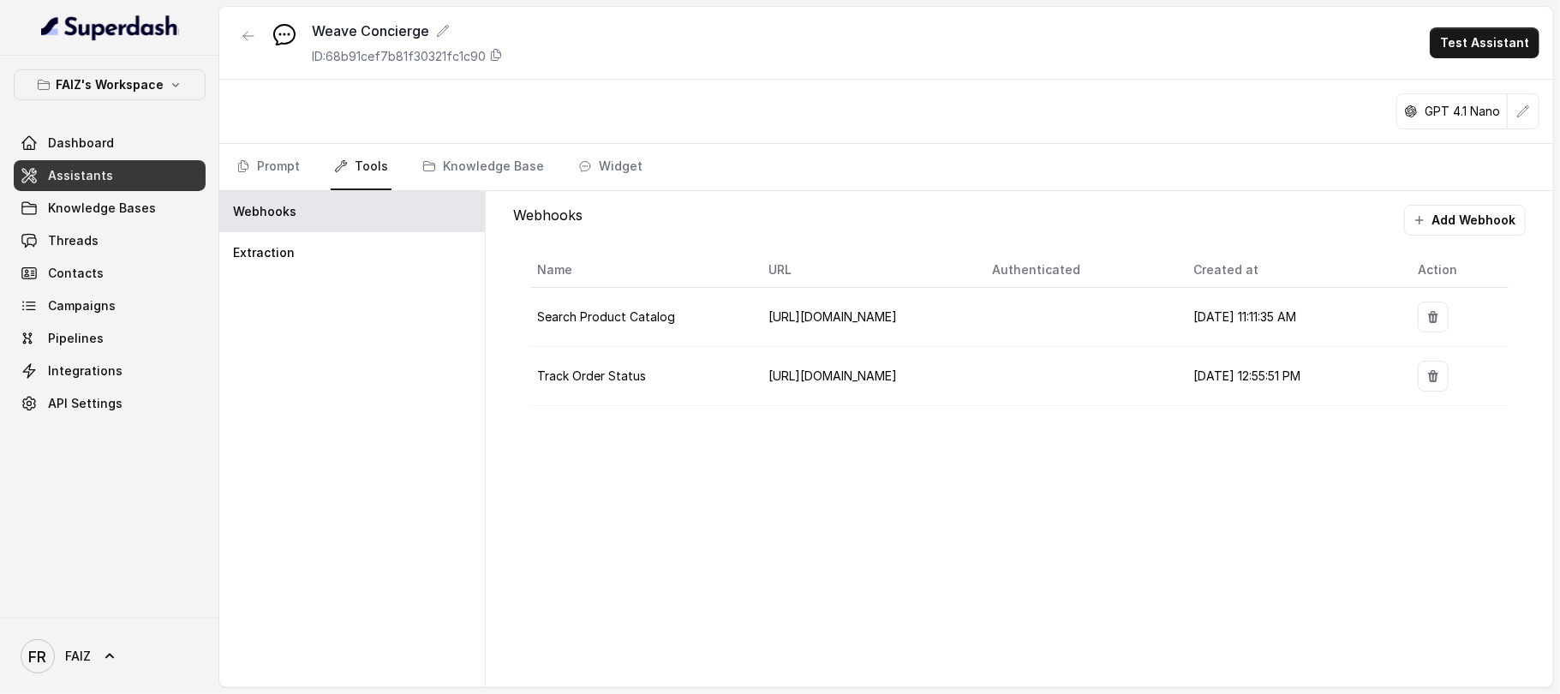
click at [908, 389] on td "https://weavenyc-demo-ordertracking.free.beeceptor.com/order-status" at bounding box center [867, 376] width 224 height 59
click at [358, 268] on div "Extraction" at bounding box center [352, 252] width 266 height 41
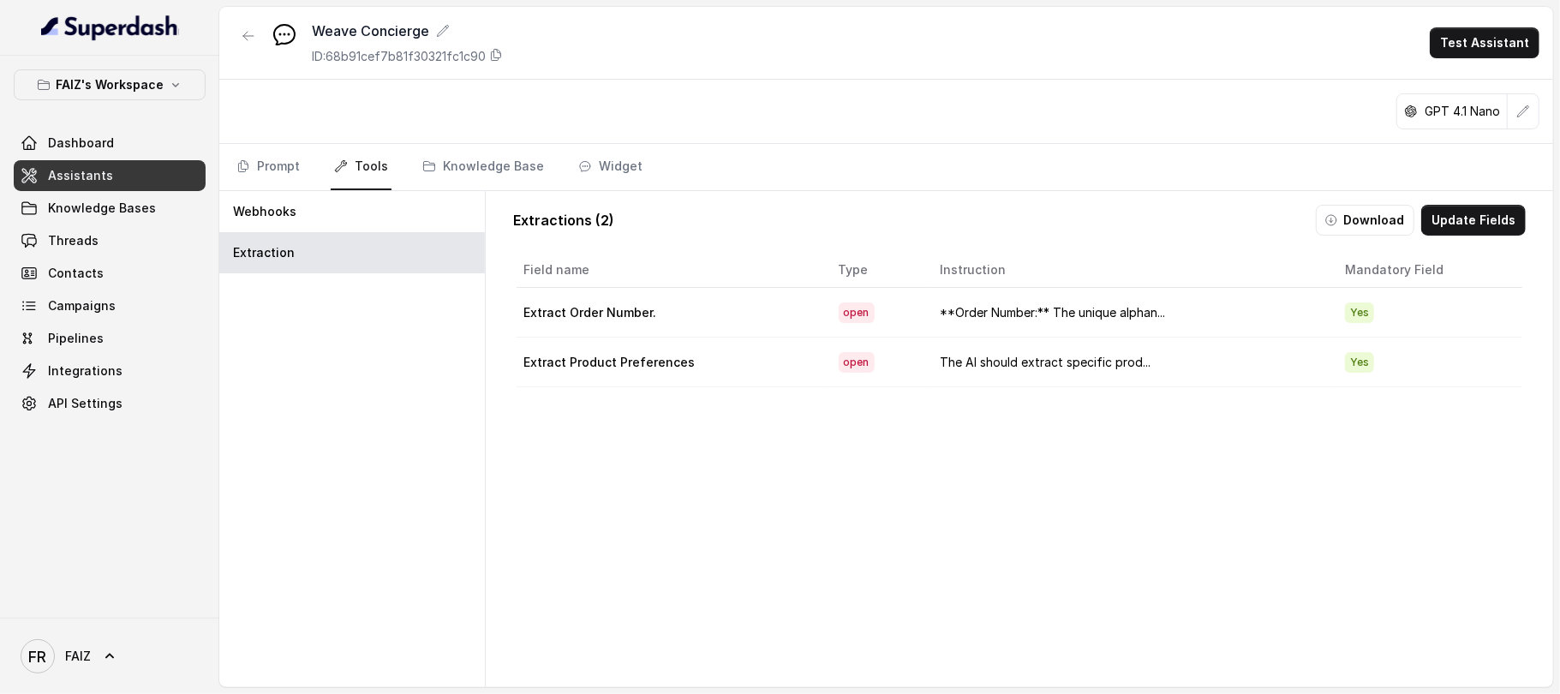
click at [721, 322] on td "Extract Order Number." at bounding box center [671, 313] width 308 height 50
click at [1448, 223] on button "Update Fields" at bounding box center [1474, 220] width 105 height 31
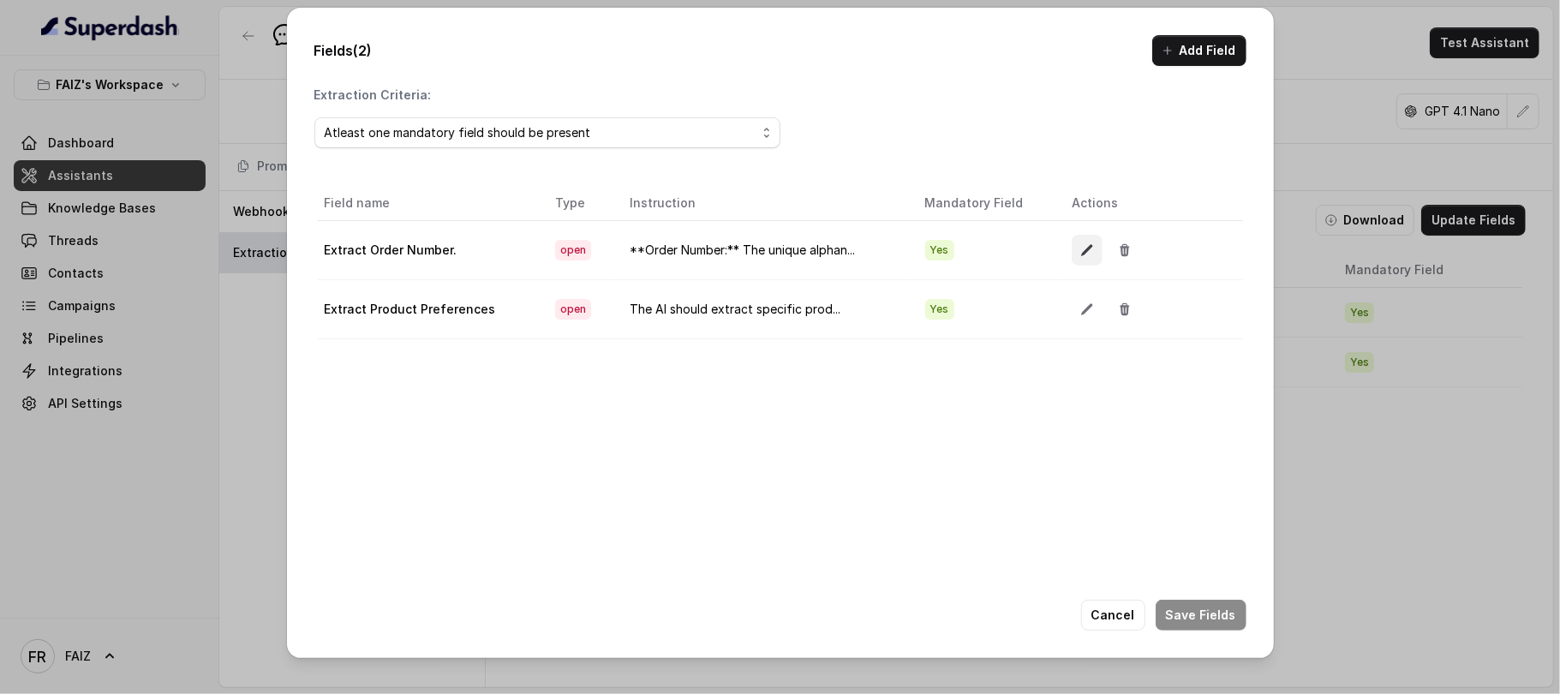
click at [1072, 245] on button "button" at bounding box center [1087, 250] width 31 height 31
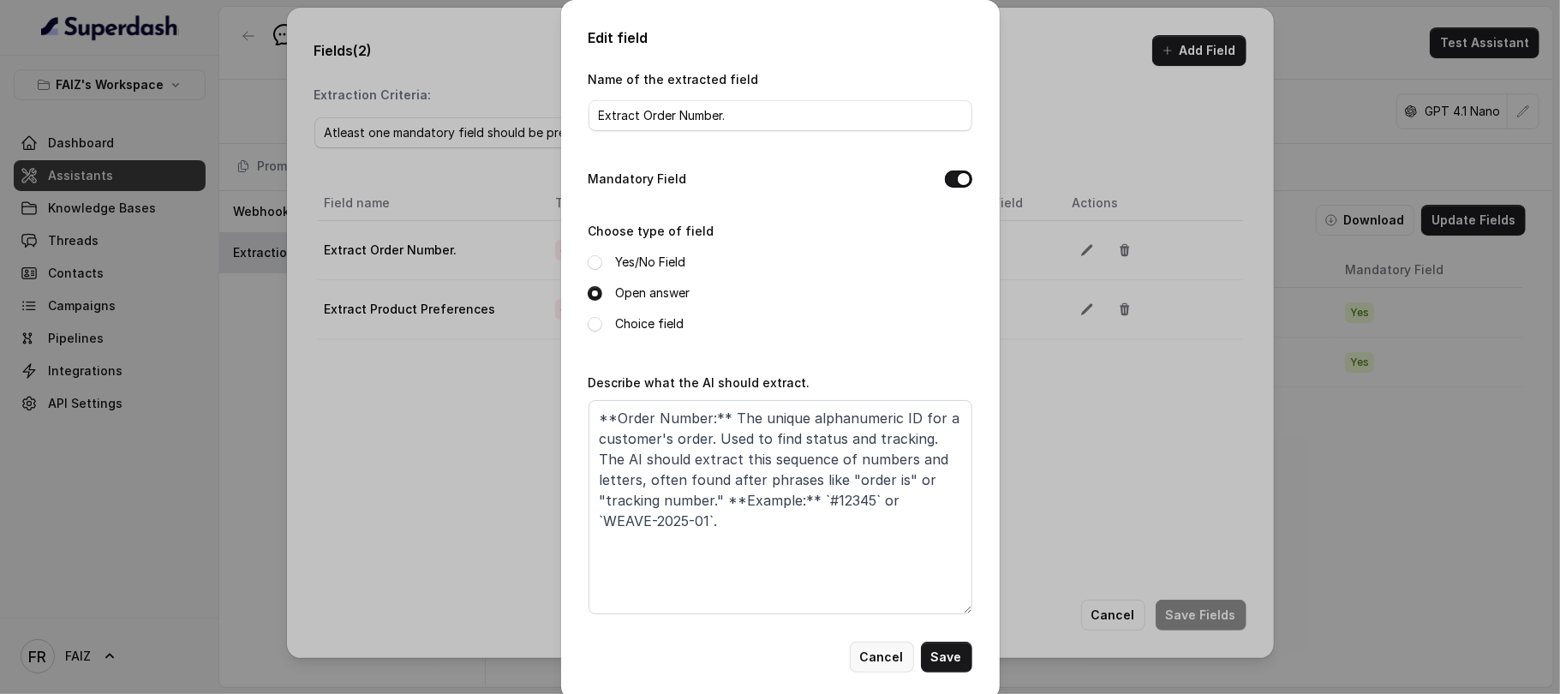
click at [882, 655] on button "Cancel" at bounding box center [882, 657] width 64 height 31
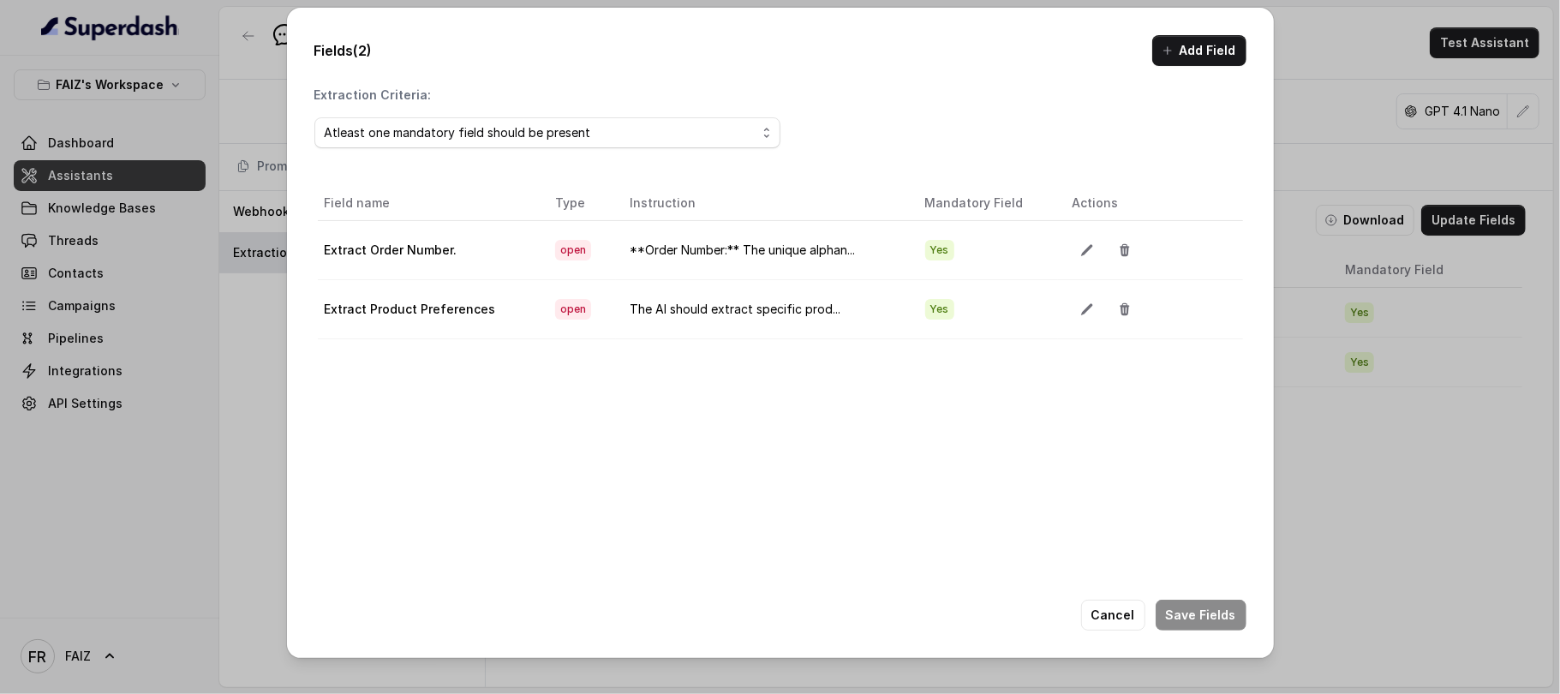
click at [1338, 559] on div "Fields (2) Add Field Extraction Criteria: Atleast one mandatory field should be…" at bounding box center [780, 347] width 1560 height 694
click at [1098, 621] on button "Cancel" at bounding box center [1113, 615] width 64 height 31
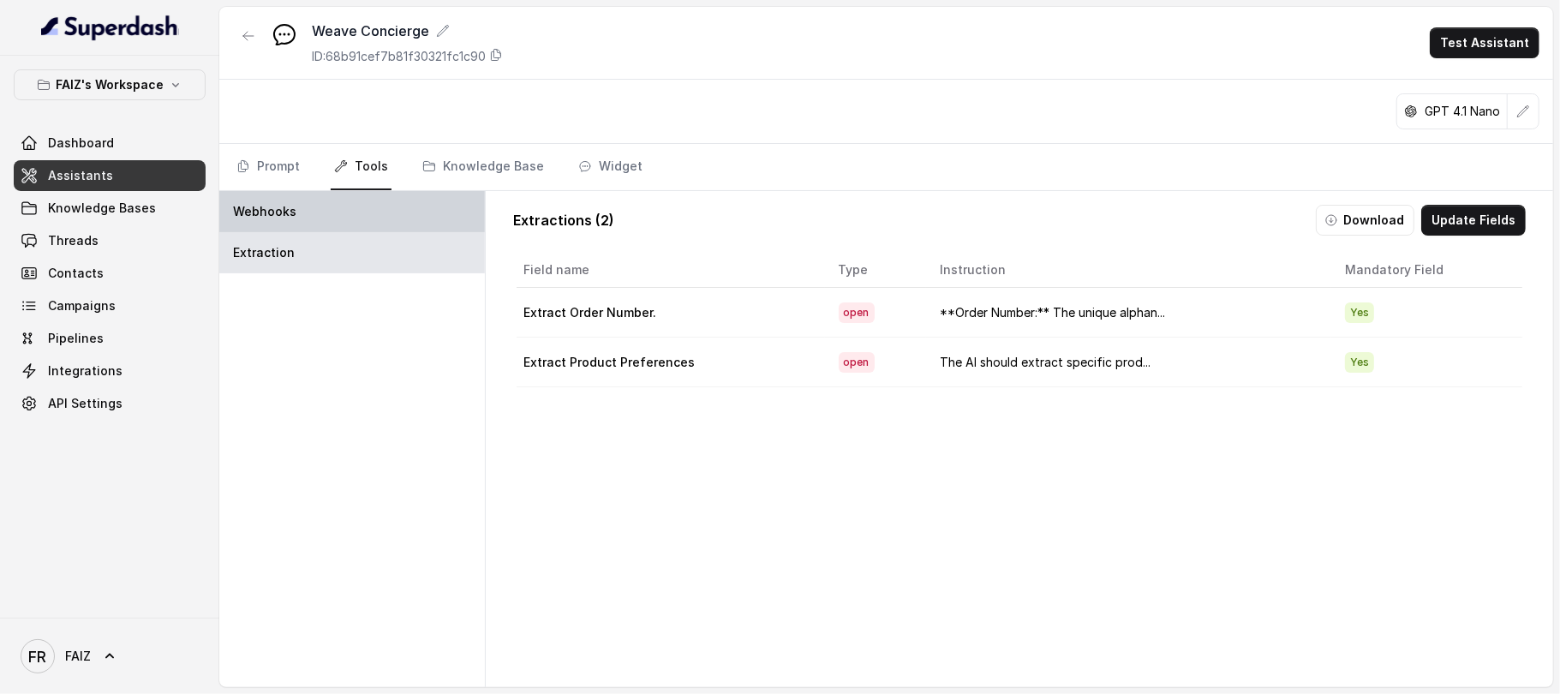
click at [451, 211] on div "Webhooks" at bounding box center [352, 211] width 266 height 41
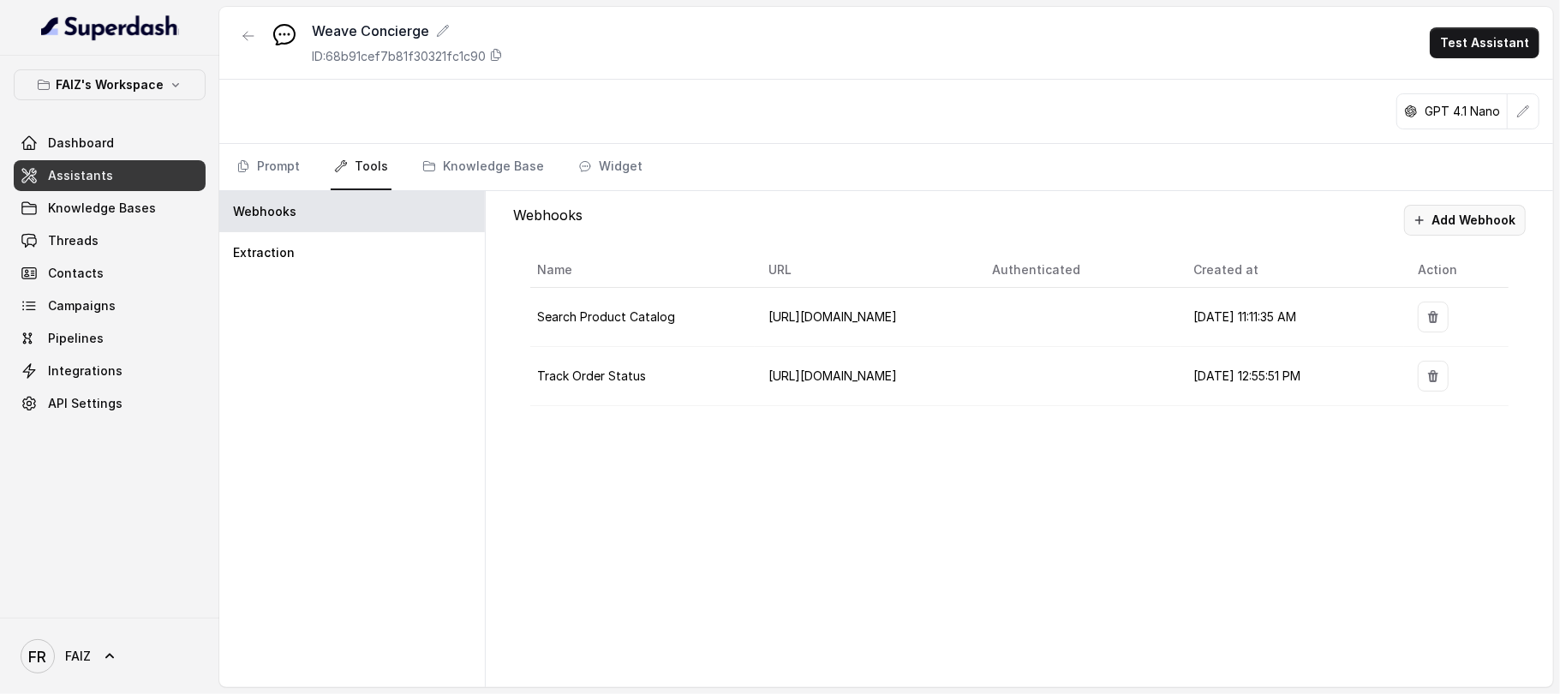
click at [1448, 220] on button "Add Webhook" at bounding box center [1465, 220] width 122 height 31
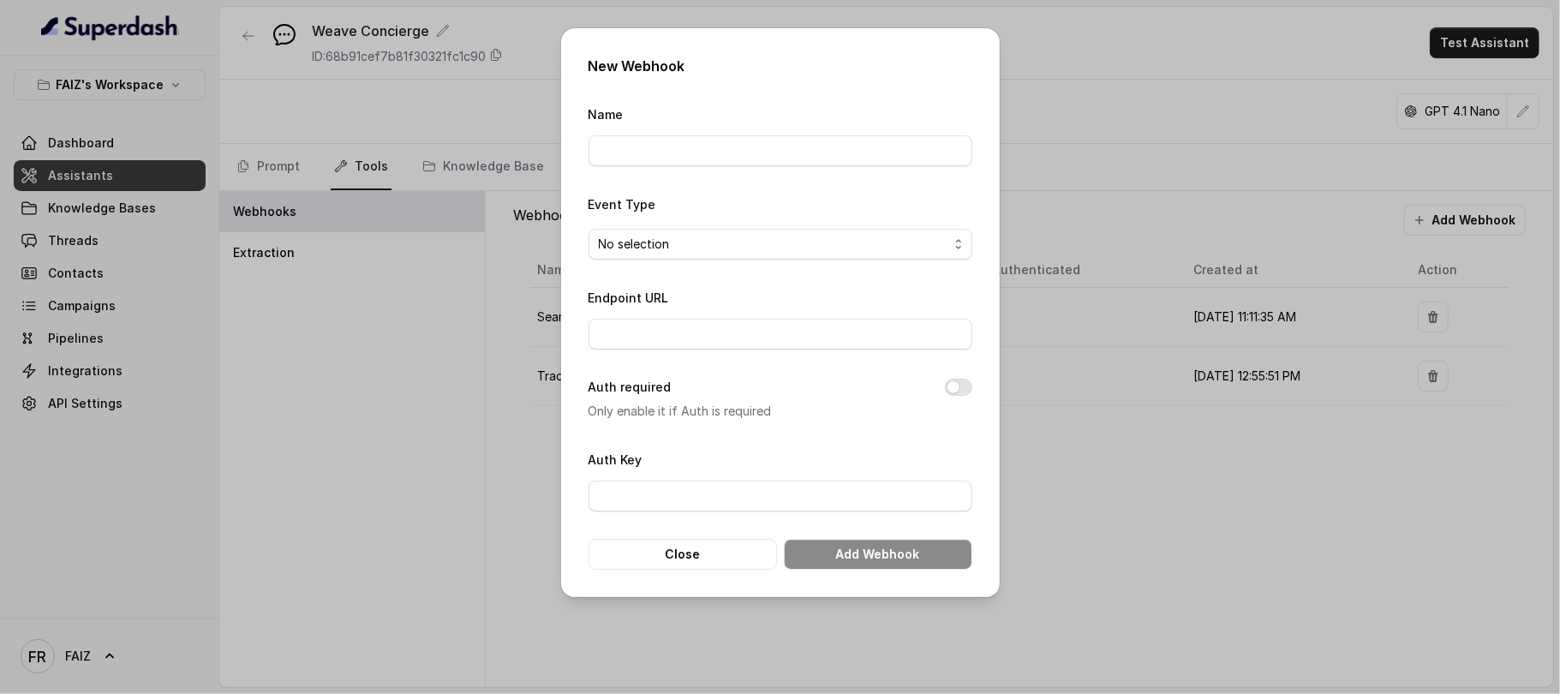
click at [1448, 220] on div "New Webhook Name Event Type No selection Endpoint URL Auth required Only enable…" at bounding box center [780, 347] width 1560 height 694
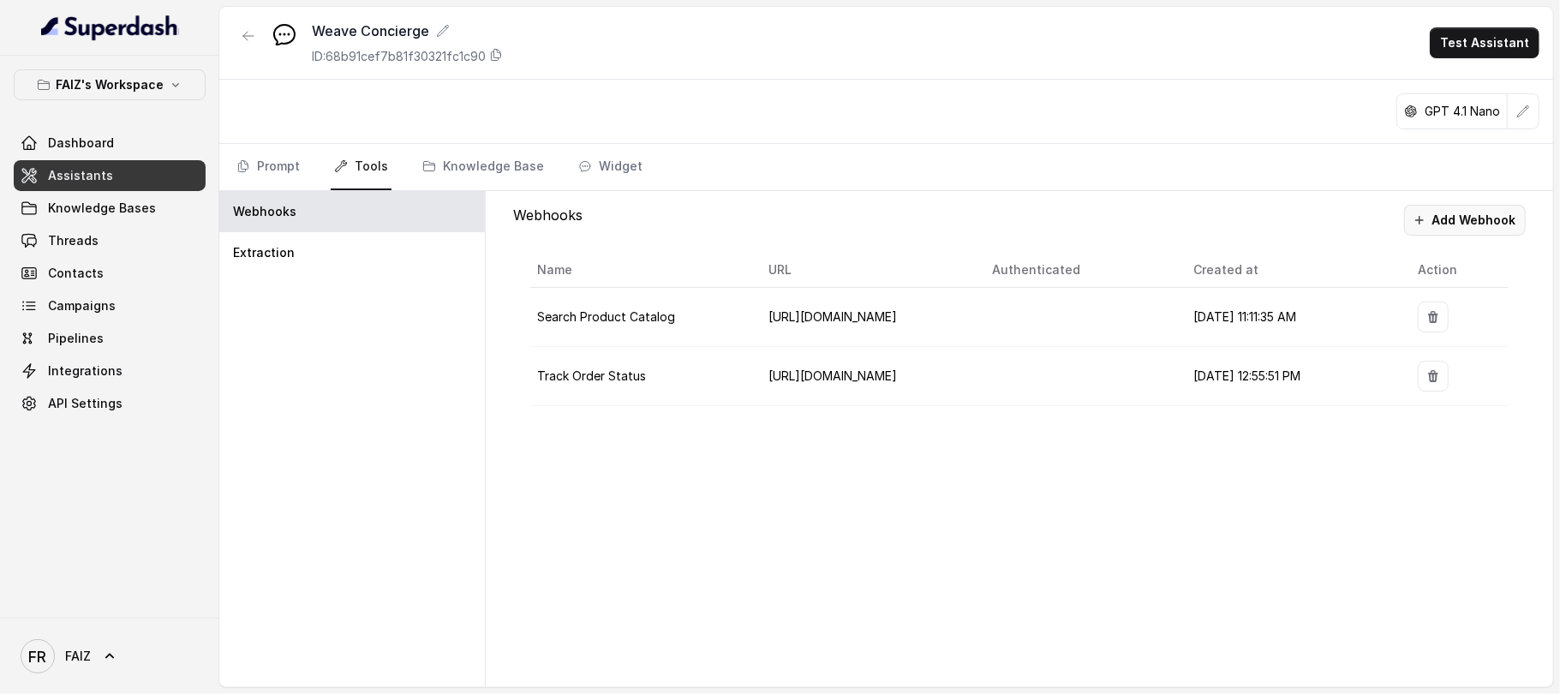
click at [1448, 219] on button "Add Webhook" at bounding box center [1465, 220] width 122 height 31
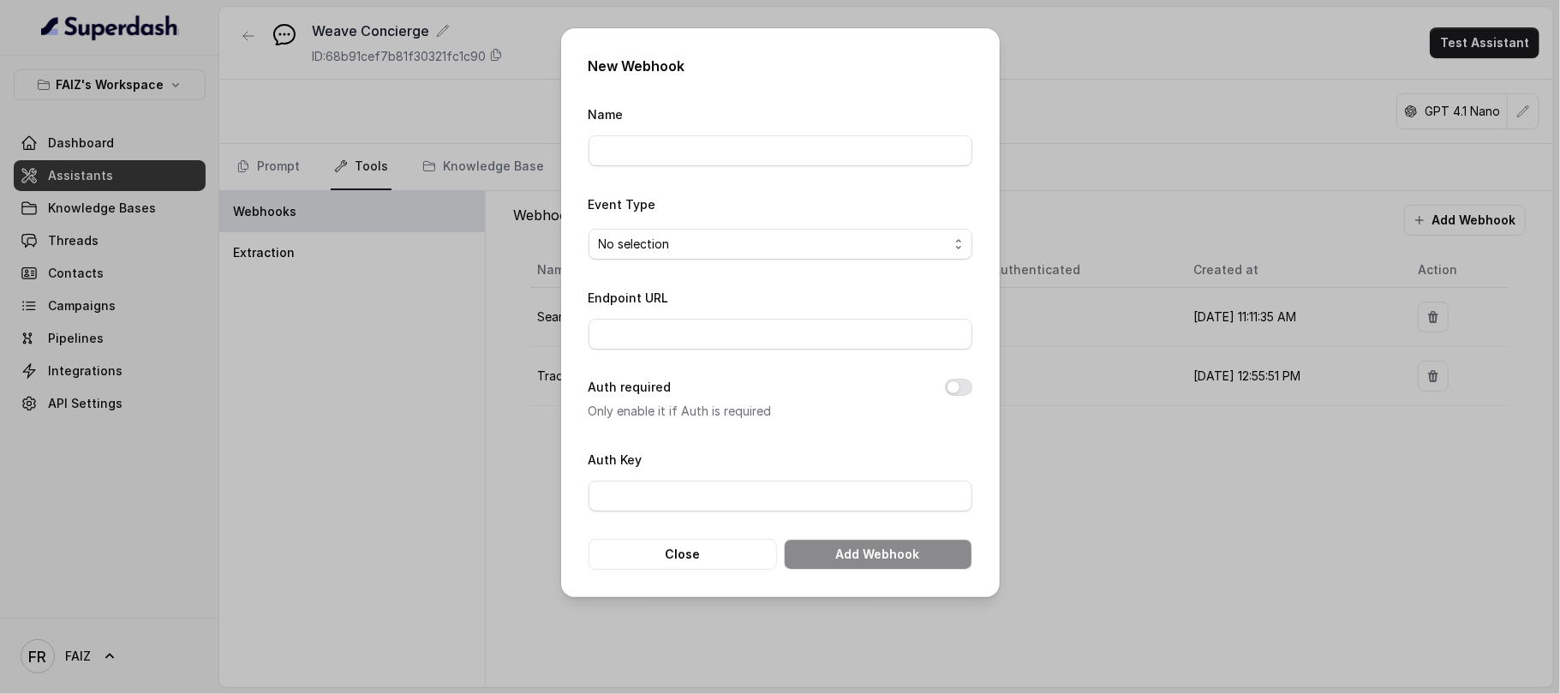
click at [1132, 522] on div "New Webhook Name Event Type No selection Endpoint URL Auth required Only enable…" at bounding box center [780, 347] width 1560 height 694
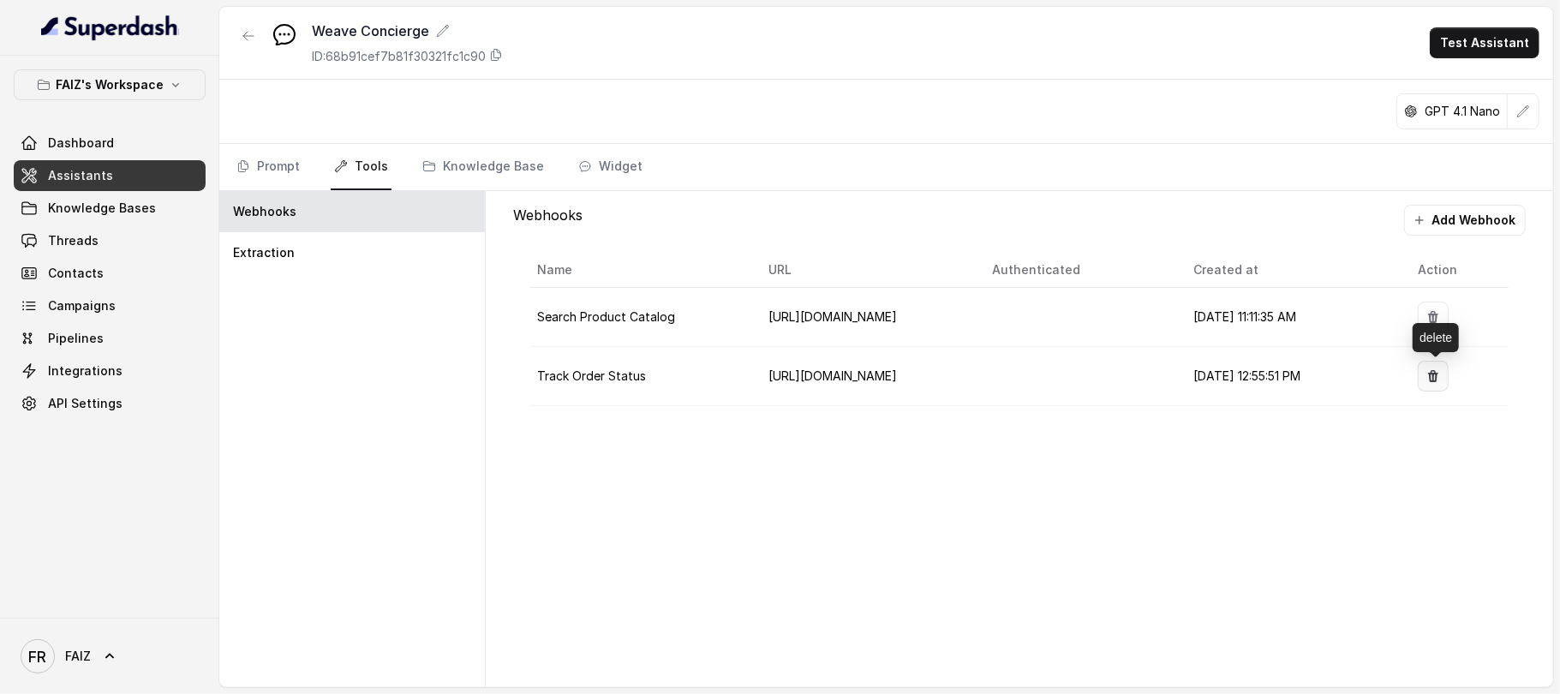
click at [1440, 375] on icon "button" at bounding box center [1434, 376] width 14 height 14
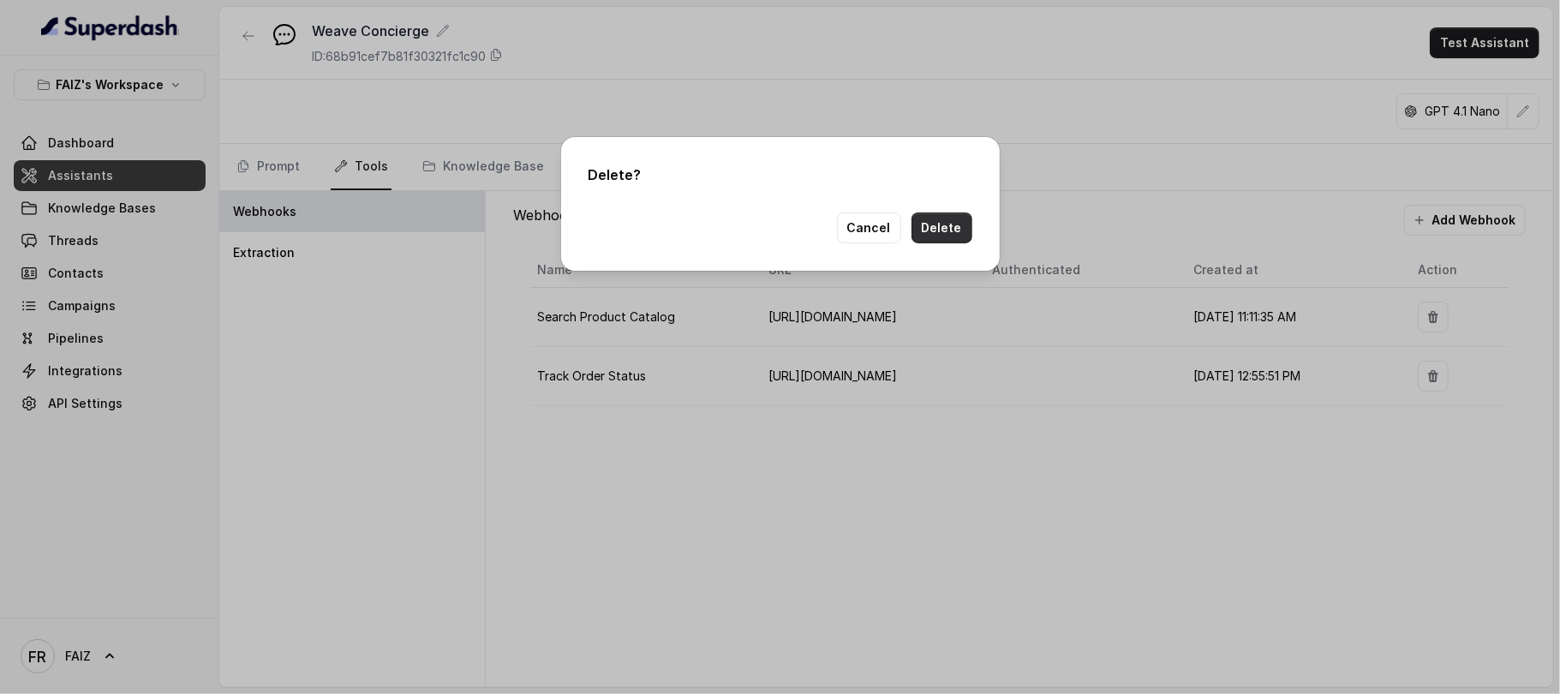
click at [940, 220] on button "Delete" at bounding box center [942, 228] width 61 height 31
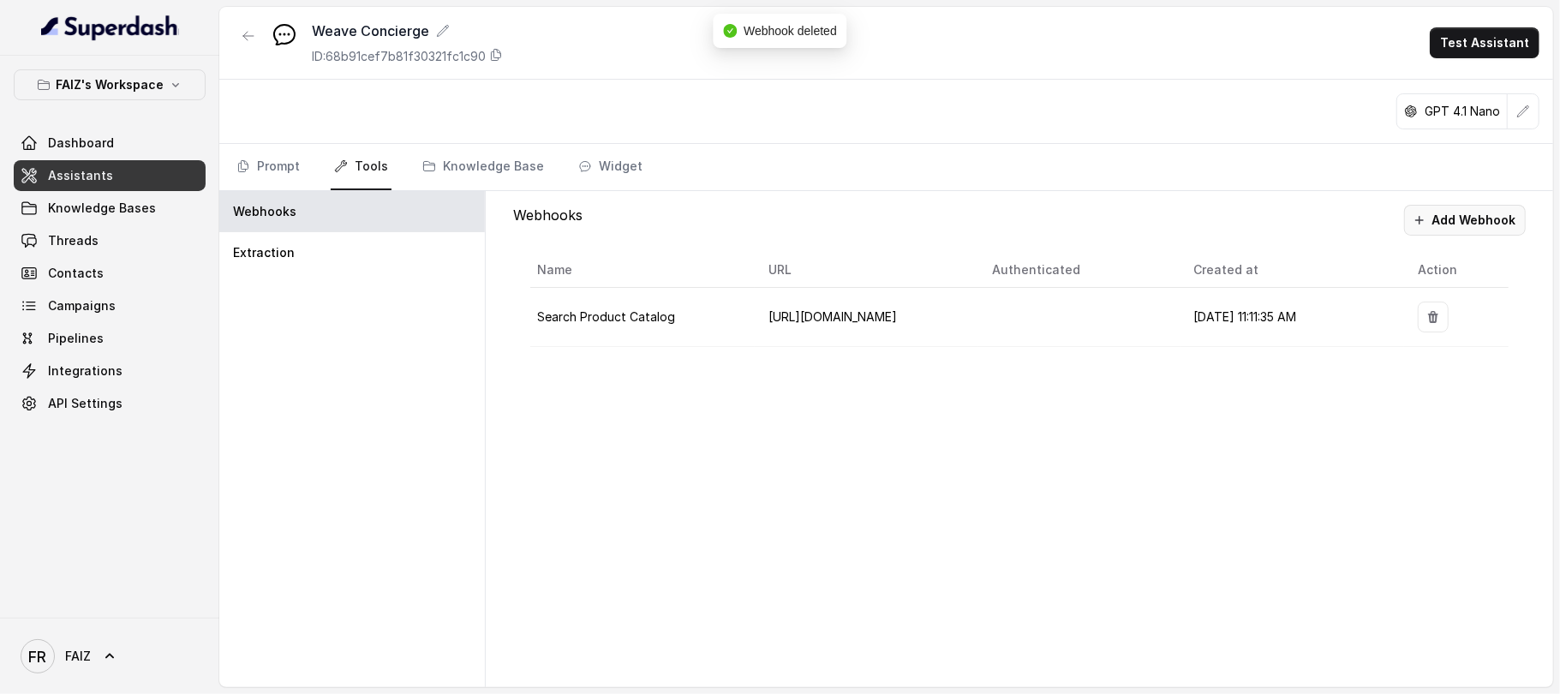
click at [1451, 213] on button "Add Webhook" at bounding box center [1465, 220] width 122 height 31
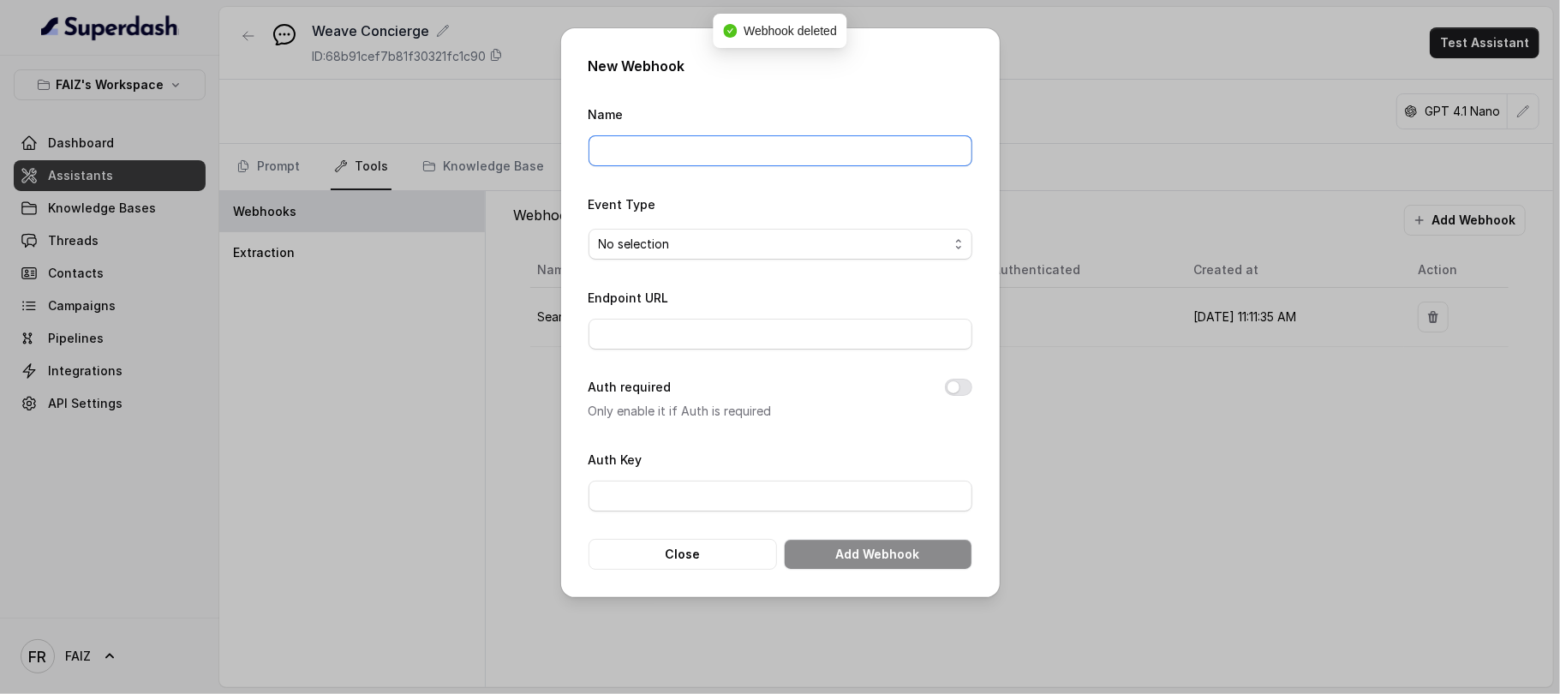
click at [687, 141] on input "Name" at bounding box center [781, 150] width 384 height 31
type input "Track Order Status"
click at [748, 242] on span "No selection" at bounding box center [774, 244] width 350 height 21
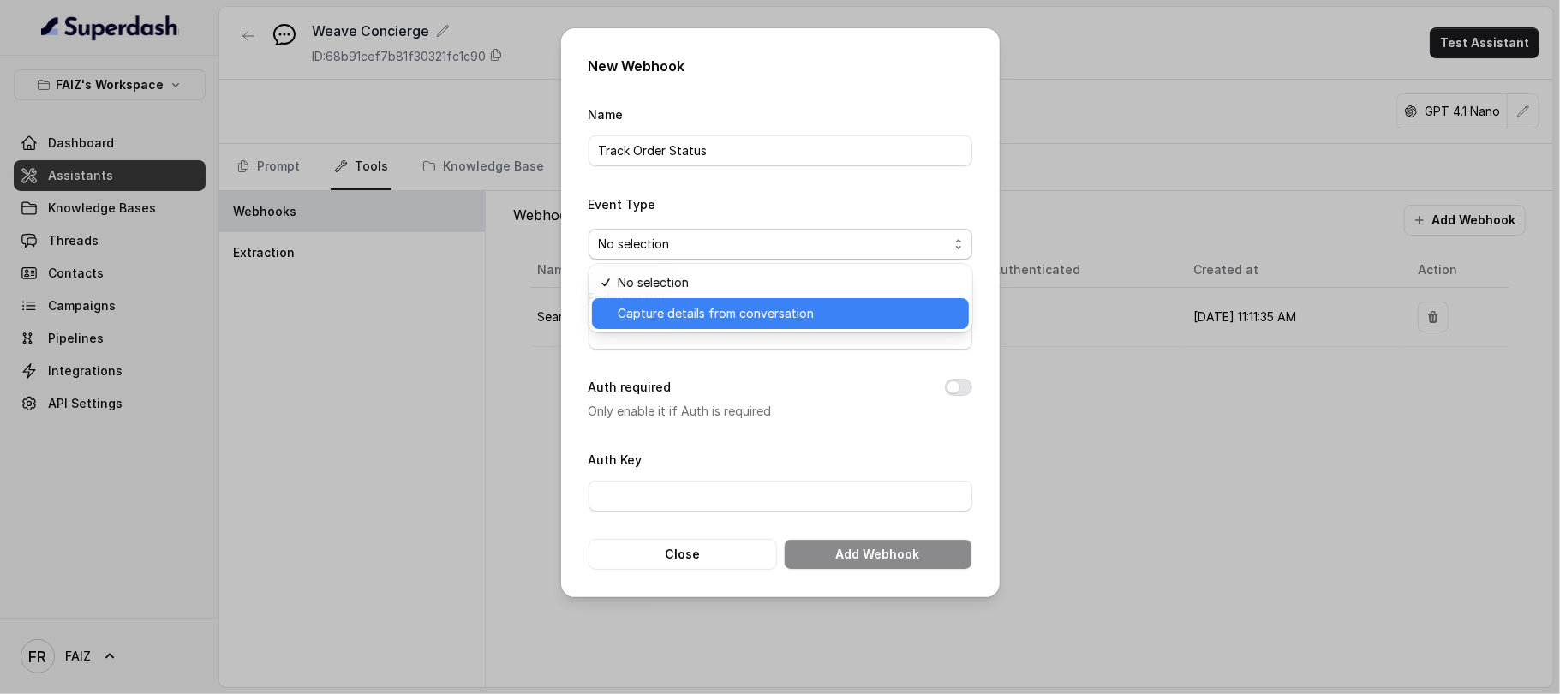
click at [787, 320] on span "Capture details from conversation" at bounding box center [788, 313] width 341 height 21
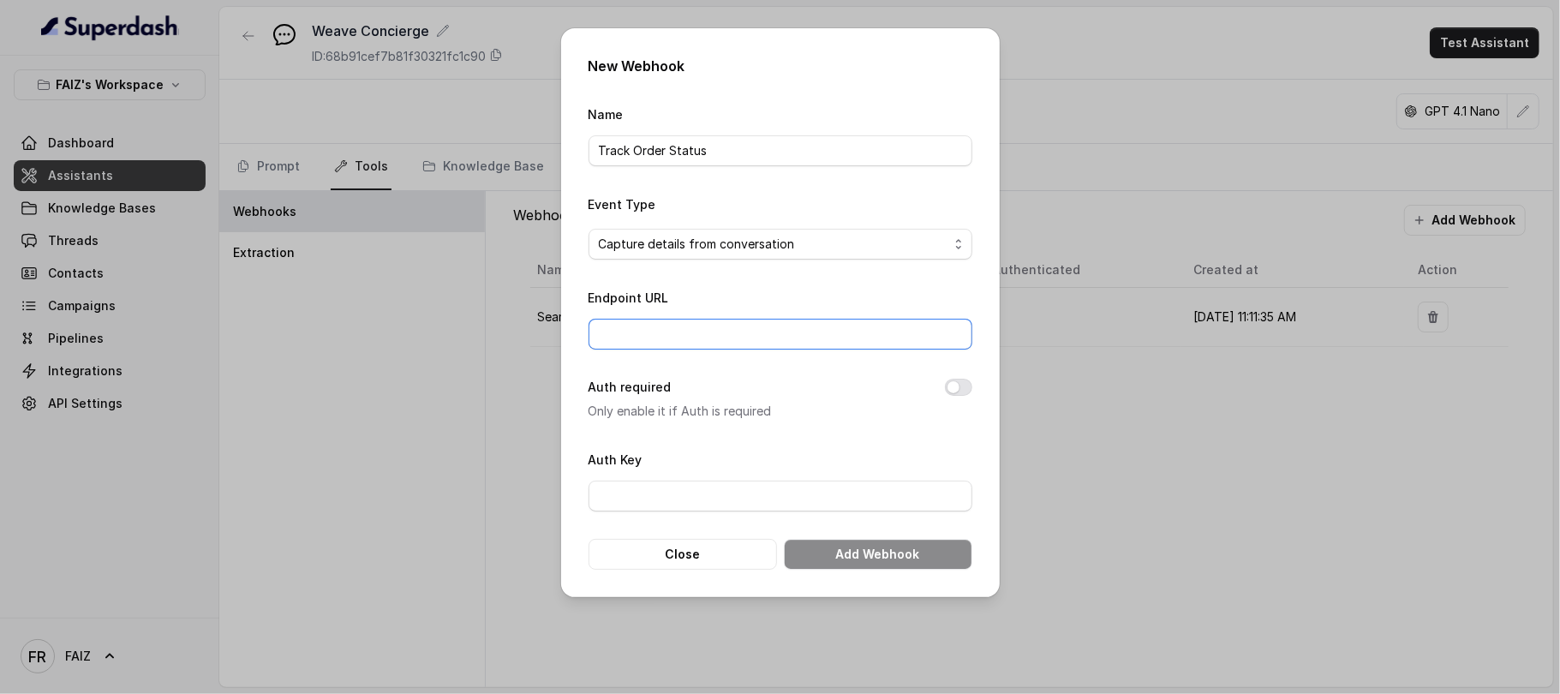
click at [787, 320] on input "Endpoint URL" at bounding box center [781, 334] width 384 height 31
paste input "https://weavenyc-demo-ordertracking.free.beeceptor.com/order-status\?order_id=.*"
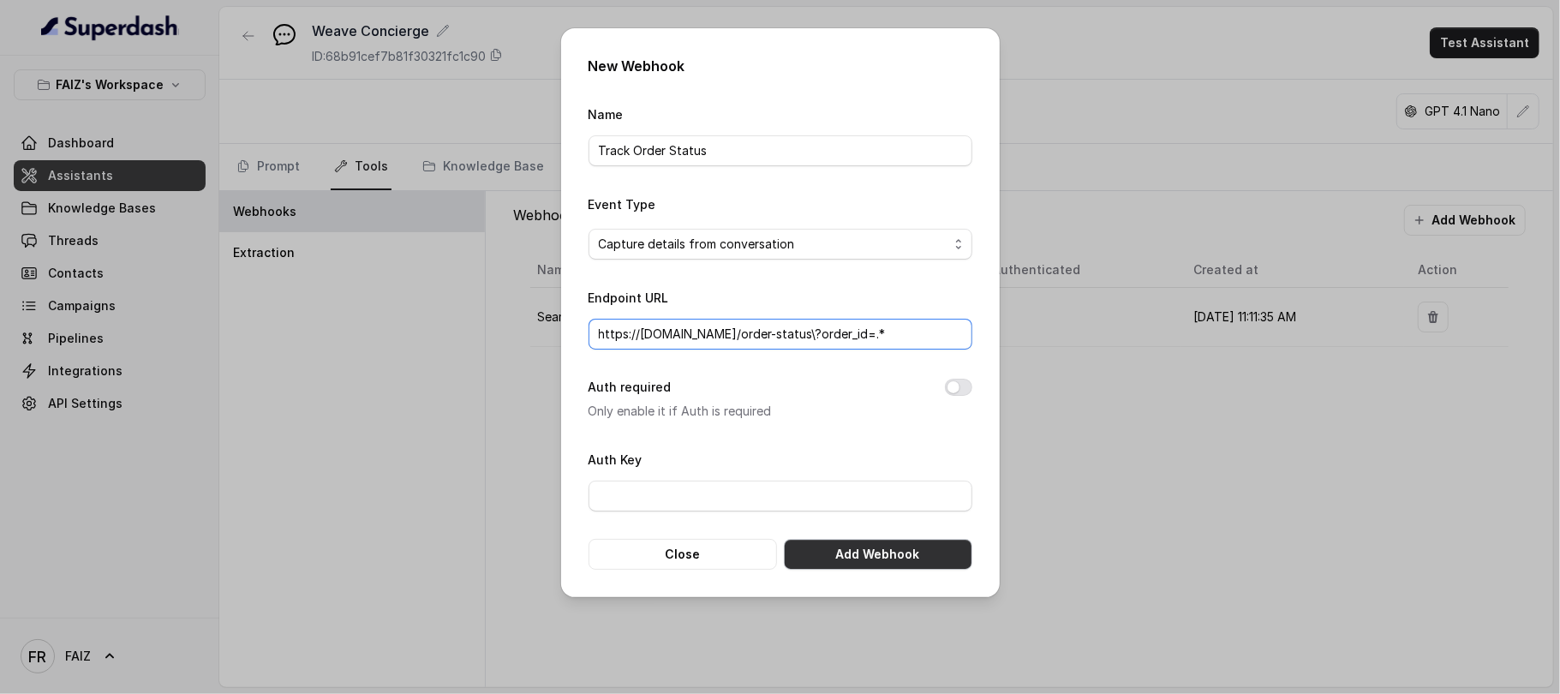
type input "https://weavenyc-demo-ordertracking.free.beeceptor.com/order-status\?order_id=.*"
click at [912, 550] on button "Add Webhook" at bounding box center [878, 554] width 189 height 31
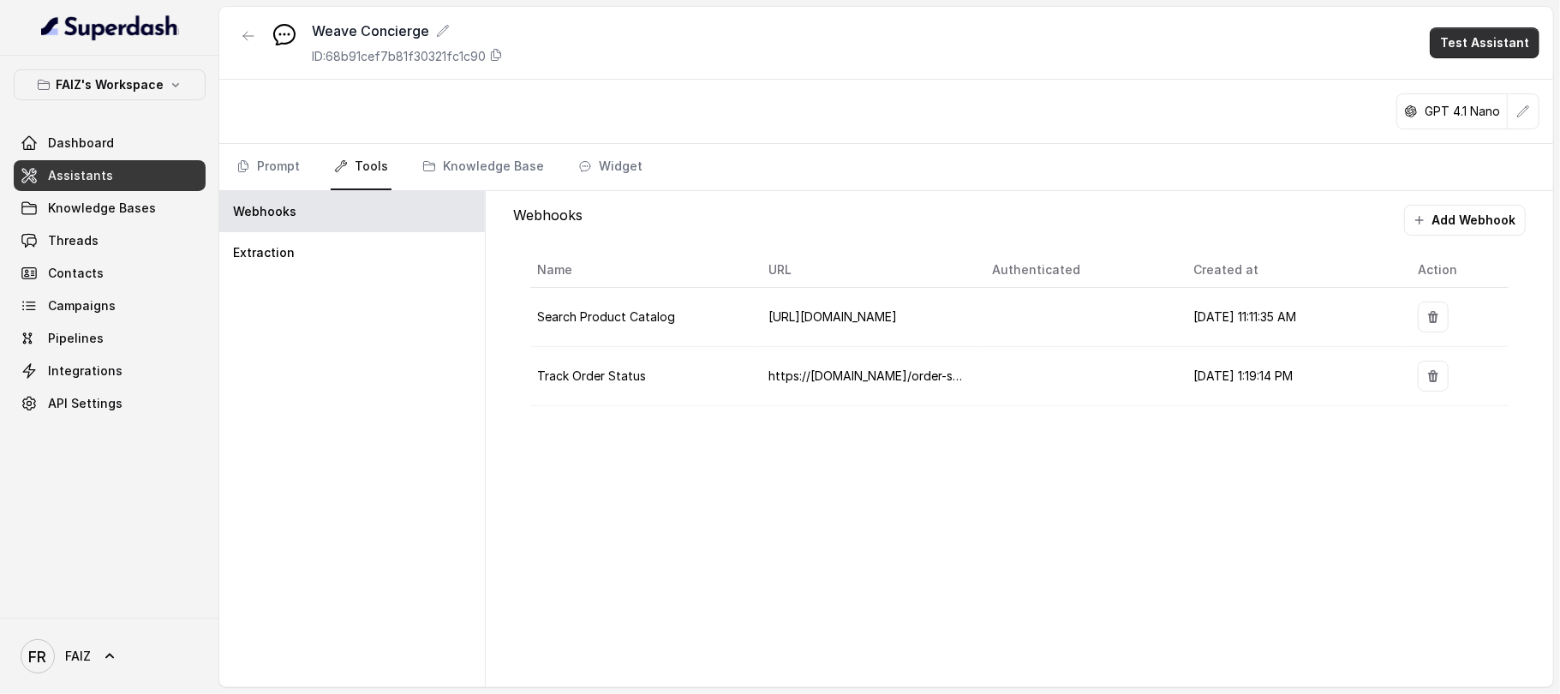
click at [1458, 33] on button "Test Assistant" at bounding box center [1485, 42] width 110 height 31
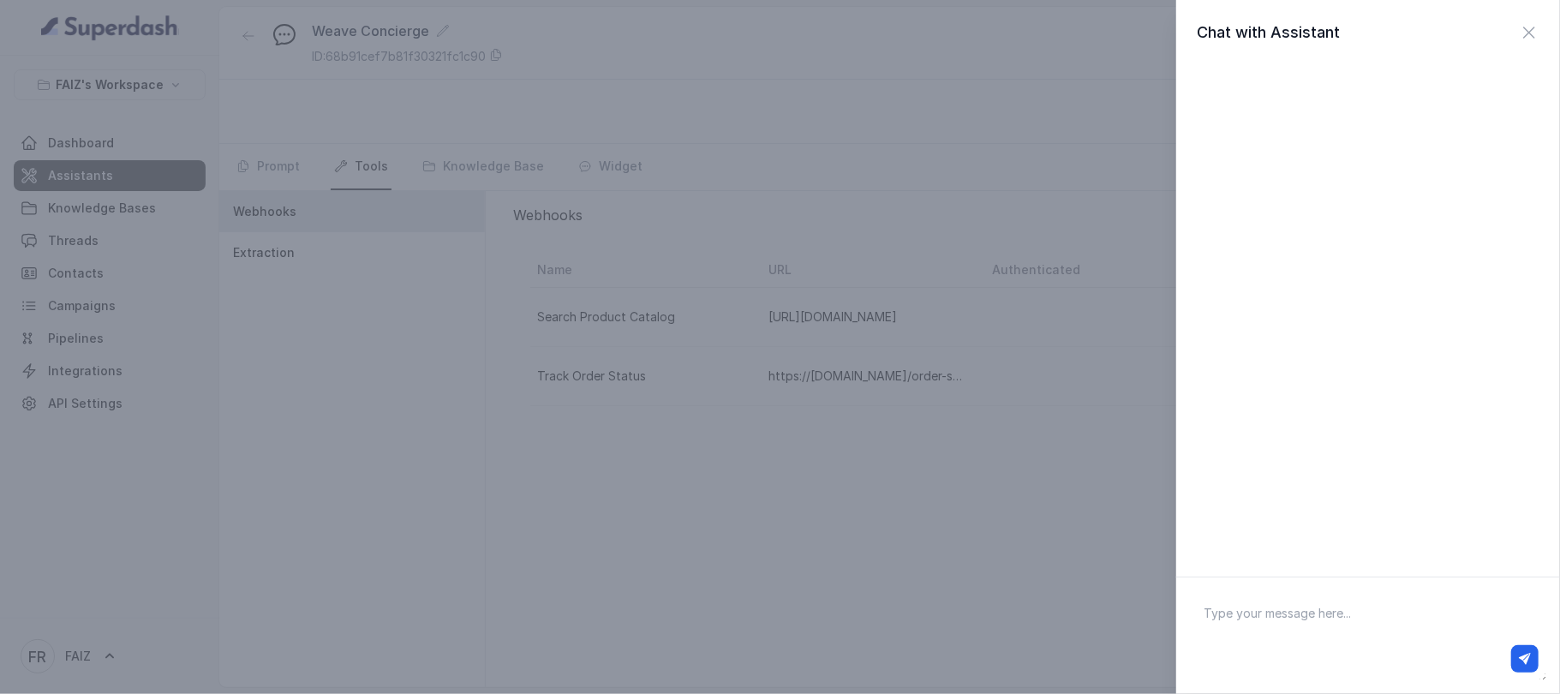
click at [1292, 615] on textarea at bounding box center [1368, 635] width 356 height 89
type textarea "check my order status #453638"
click at [1525, 662] on icon "button" at bounding box center [1525, 659] width 12 height 12
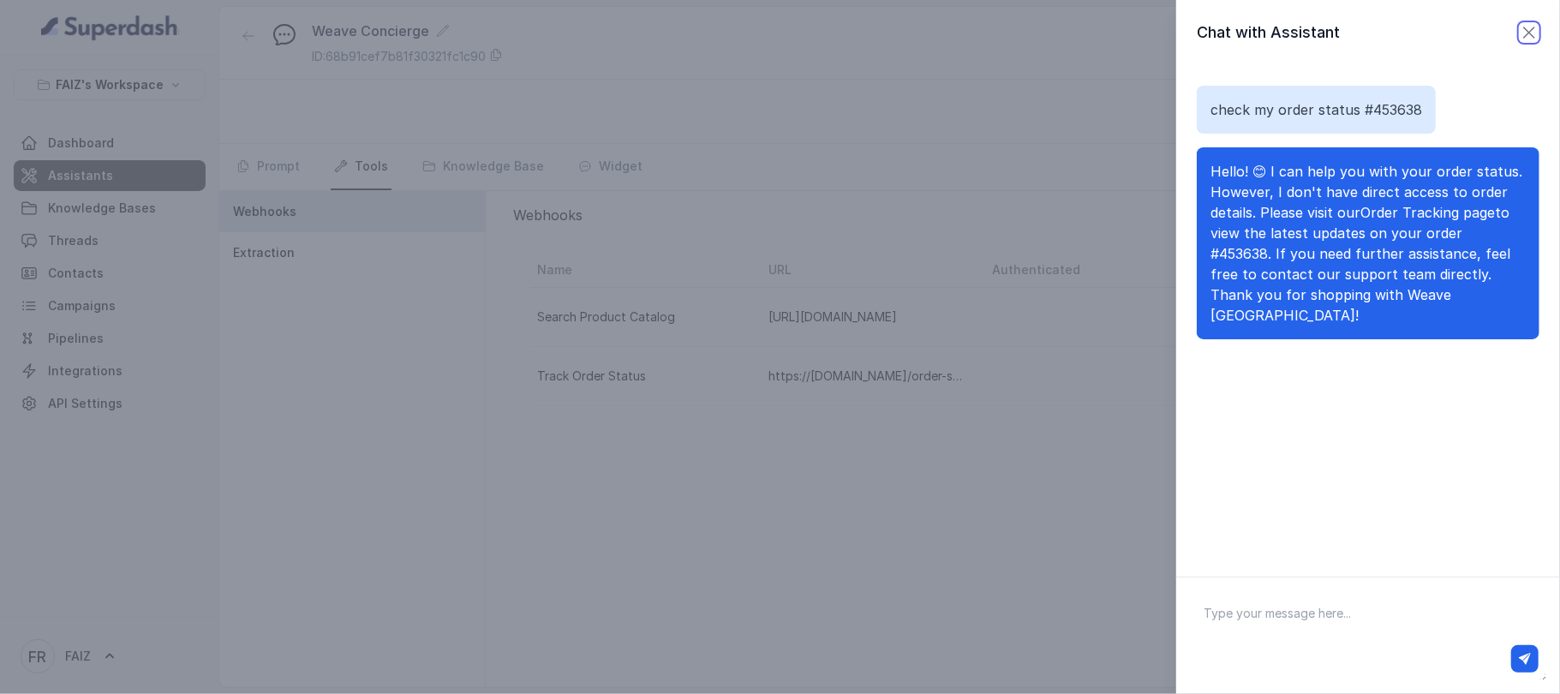
click at [1519, 34] on icon "button" at bounding box center [1529, 32] width 21 height 21
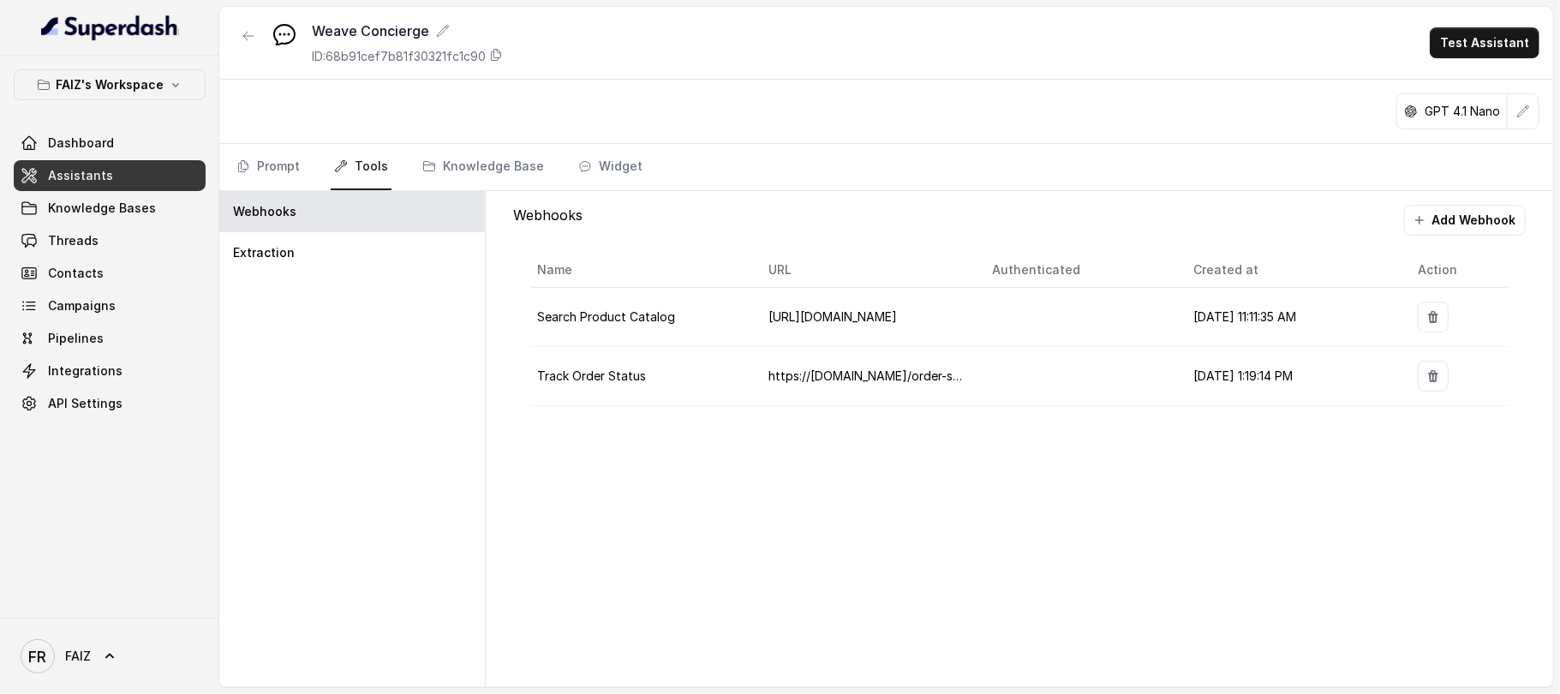
click at [980, 454] on div "Webhooks Add Webhook Name URL Authenticated Created at Action Search Product Ca…" at bounding box center [1020, 439] width 1068 height 496
click at [233, 244] on p "Extraction" at bounding box center [264, 252] width 62 height 17
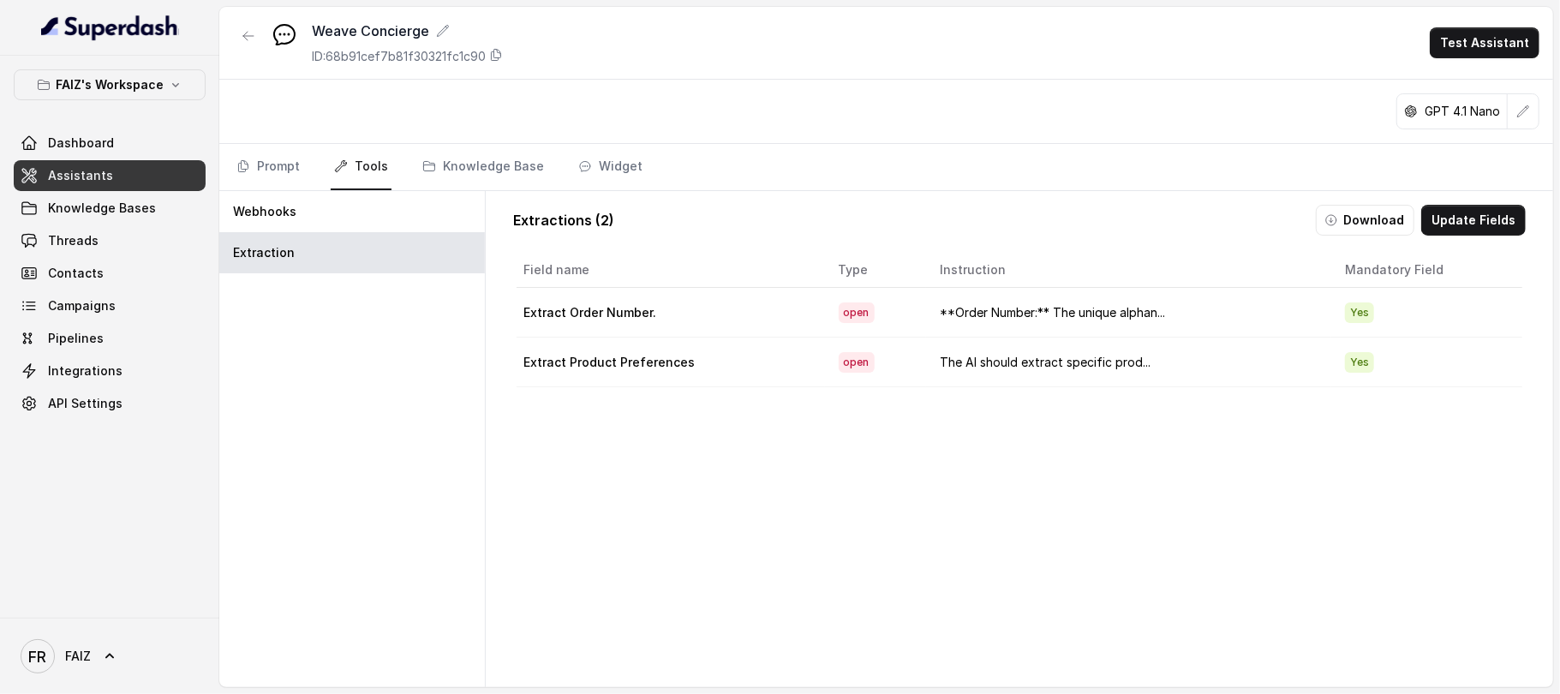
click at [329, 381] on div "Webhooks Extraction" at bounding box center [352, 439] width 266 height 496
click at [1496, 42] on button "Test Assistant" at bounding box center [1485, 42] width 110 height 31
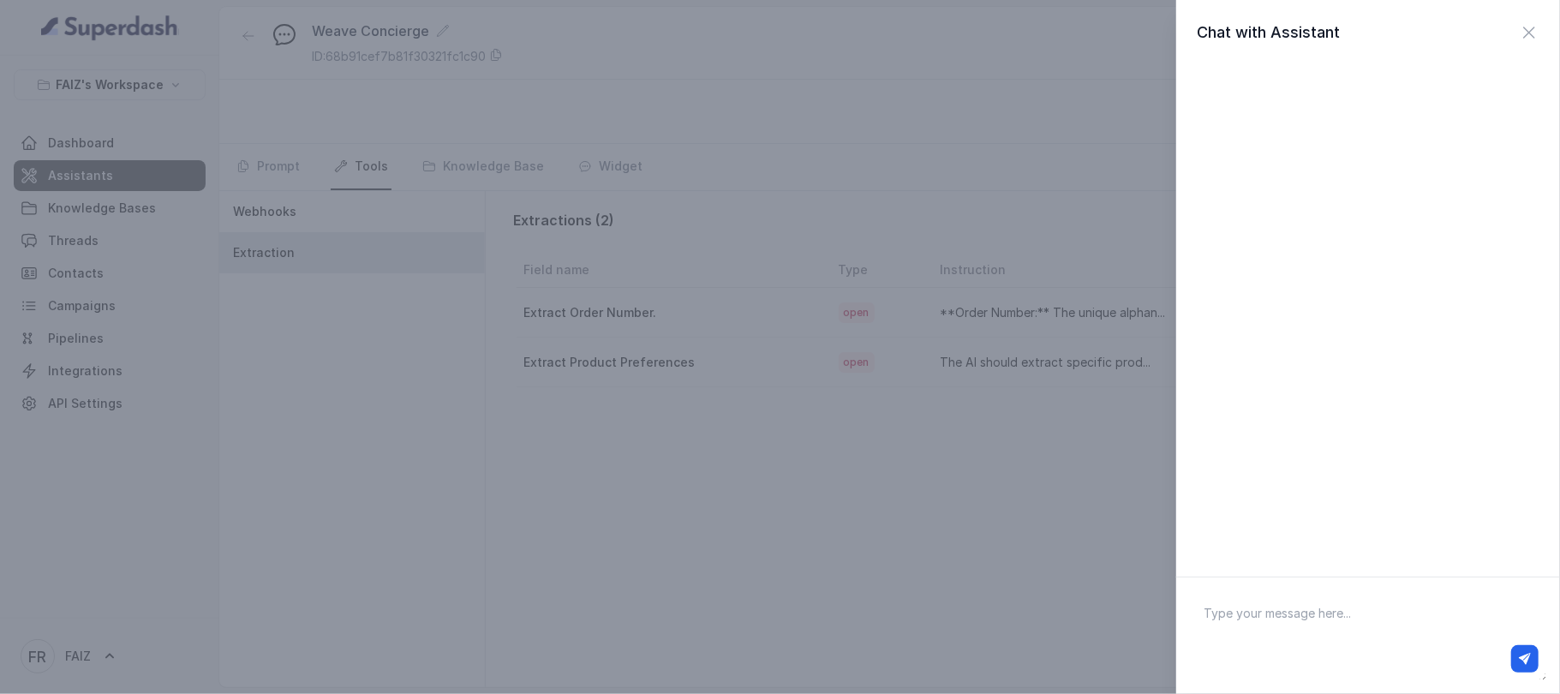
click at [1256, 614] on textarea at bounding box center [1368, 635] width 356 height 89
type textarea "how to confirm my ordrer?"
click at [1525, 653] on icon "button" at bounding box center [1525, 659] width 12 height 12
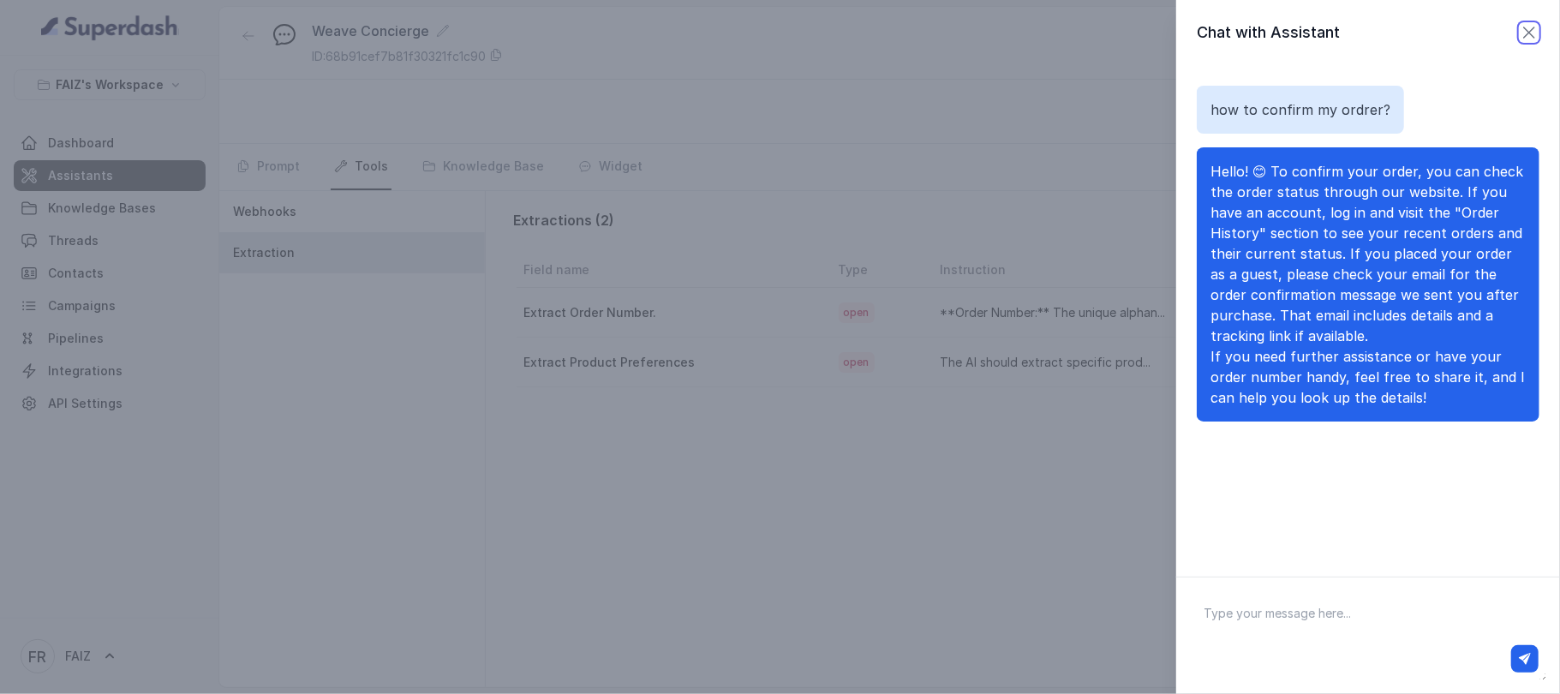
click at [1524, 31] on icon "button" at bounding box center [1529, 32] width 10 height 10
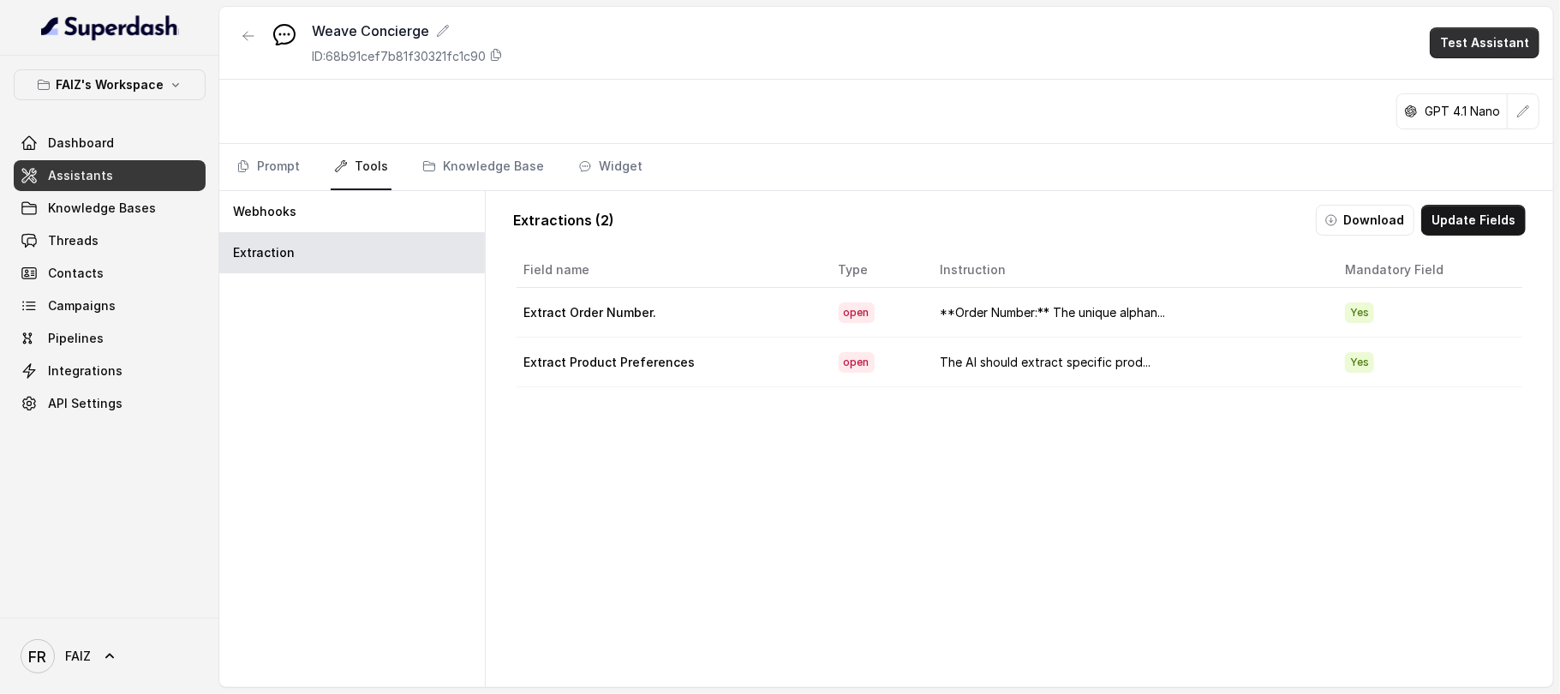
click at [1470, 48] on button "Test Assistant" at bounding box center [1485, 42] width 110 height 31
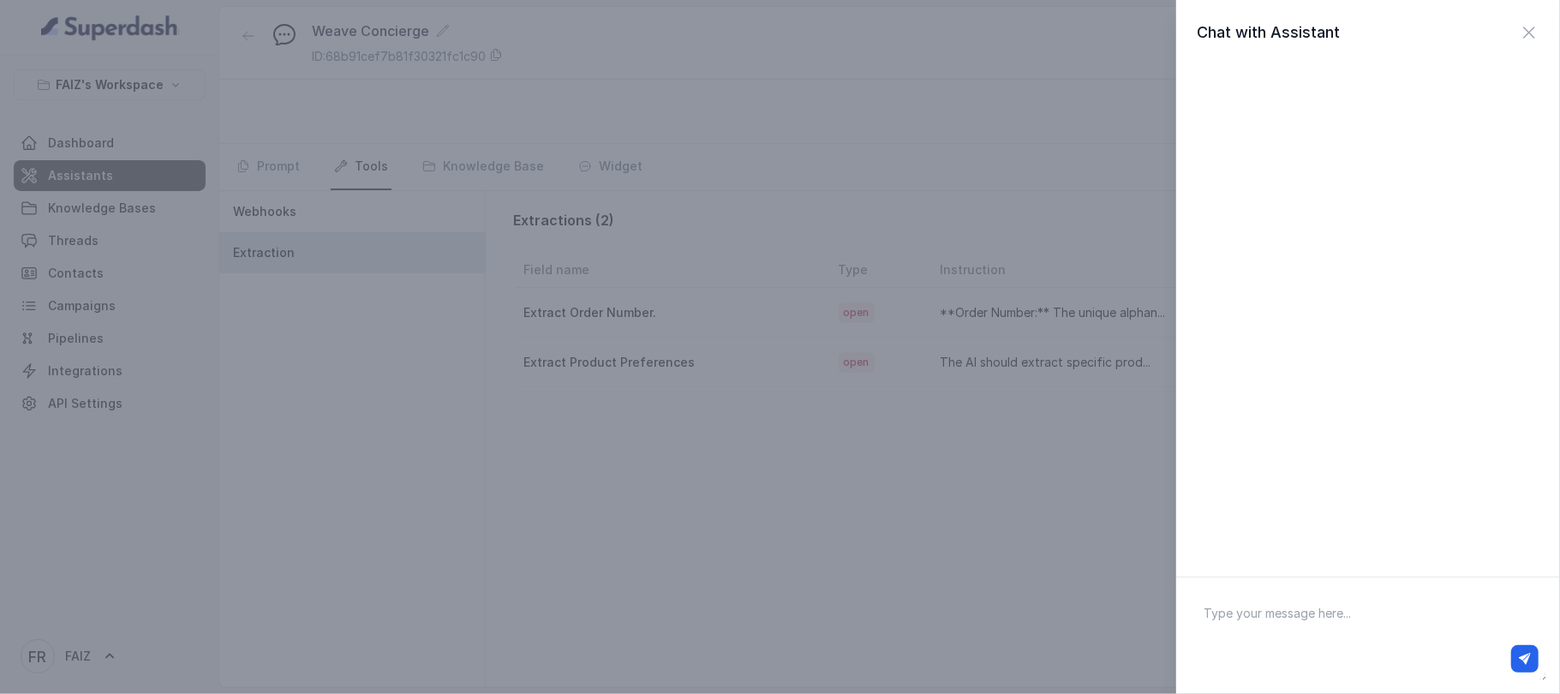
click at [899, 107] on div "Chat with Assistant" at bounding box center [780, 347] width 1560 height 694
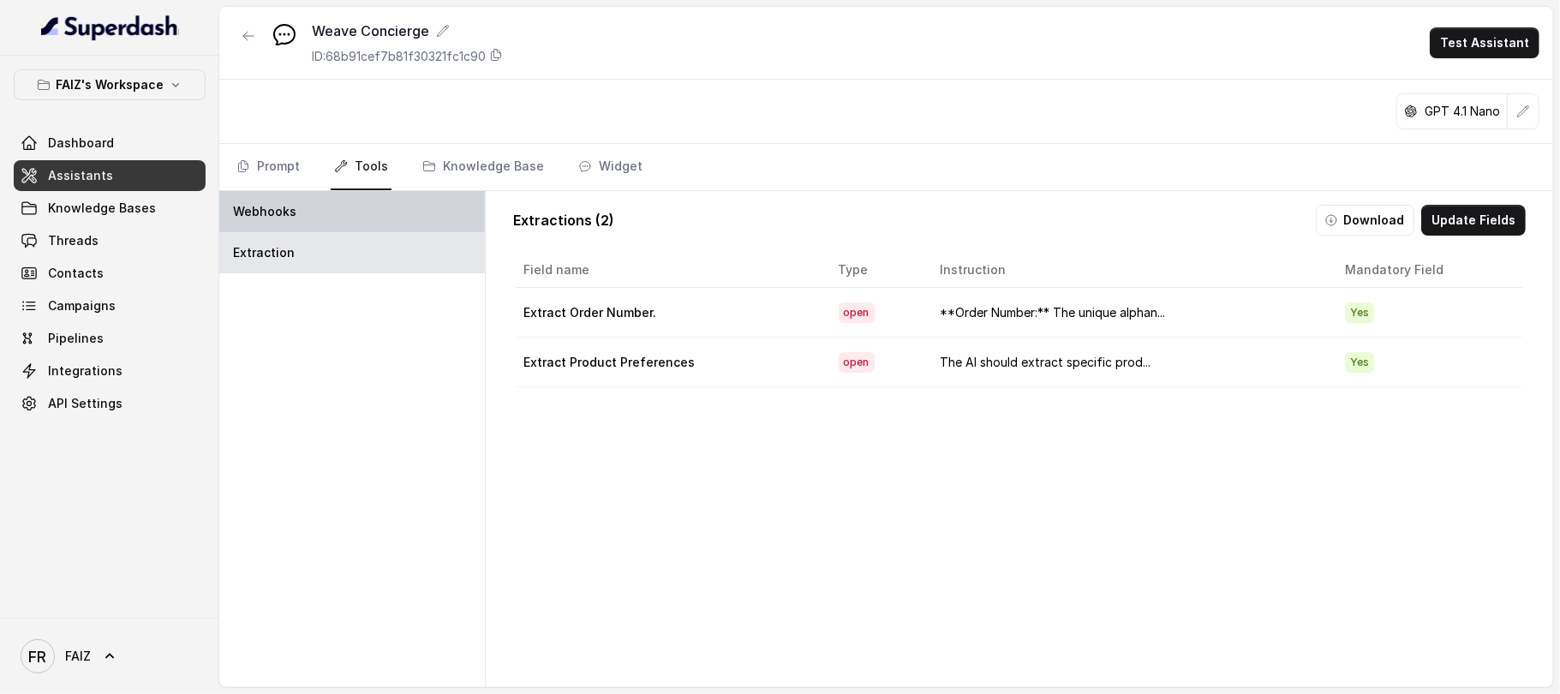
click at [368, 196] on div "Webhooks" at bounding box center [352, 211] width 266 height 41
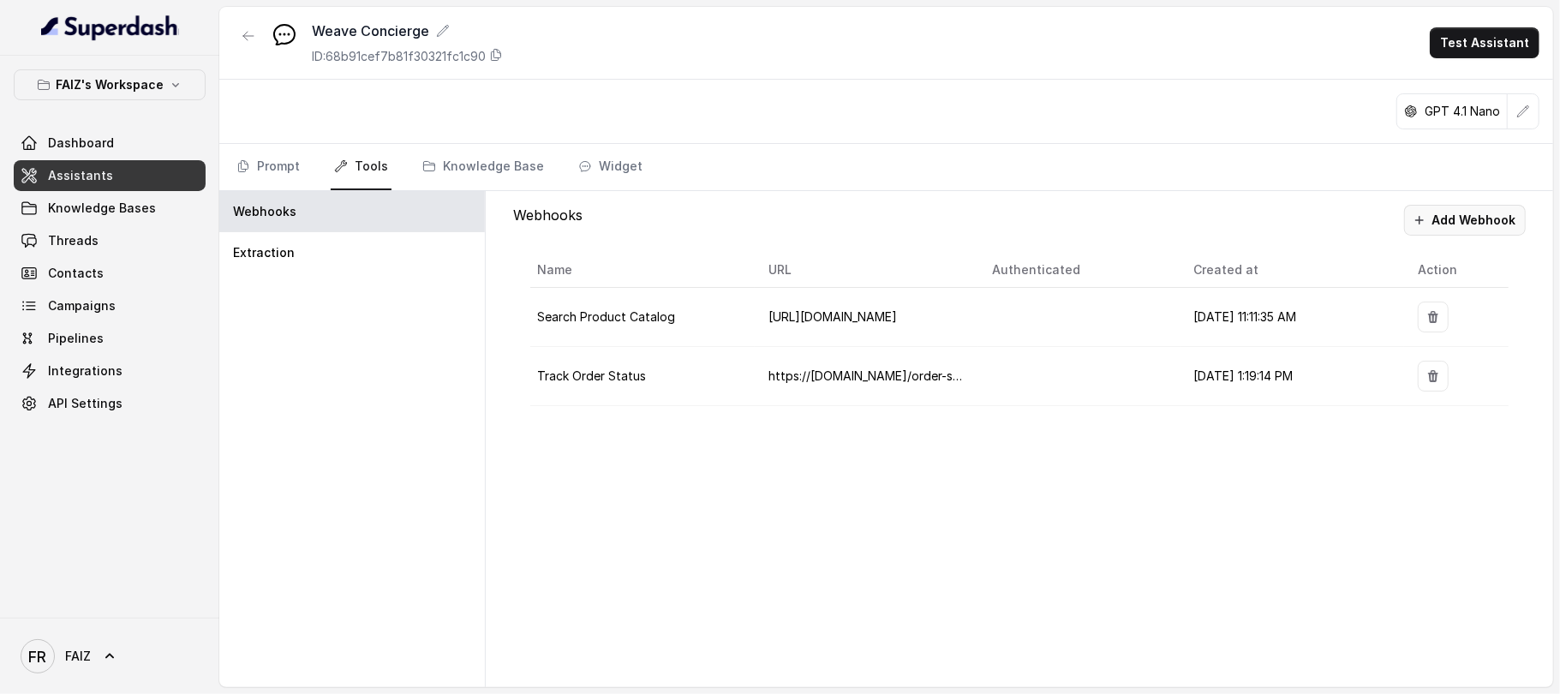
click at [1440, 223] on button "Add Webhook" at bounding box center [1465, 220] width 122 height 31
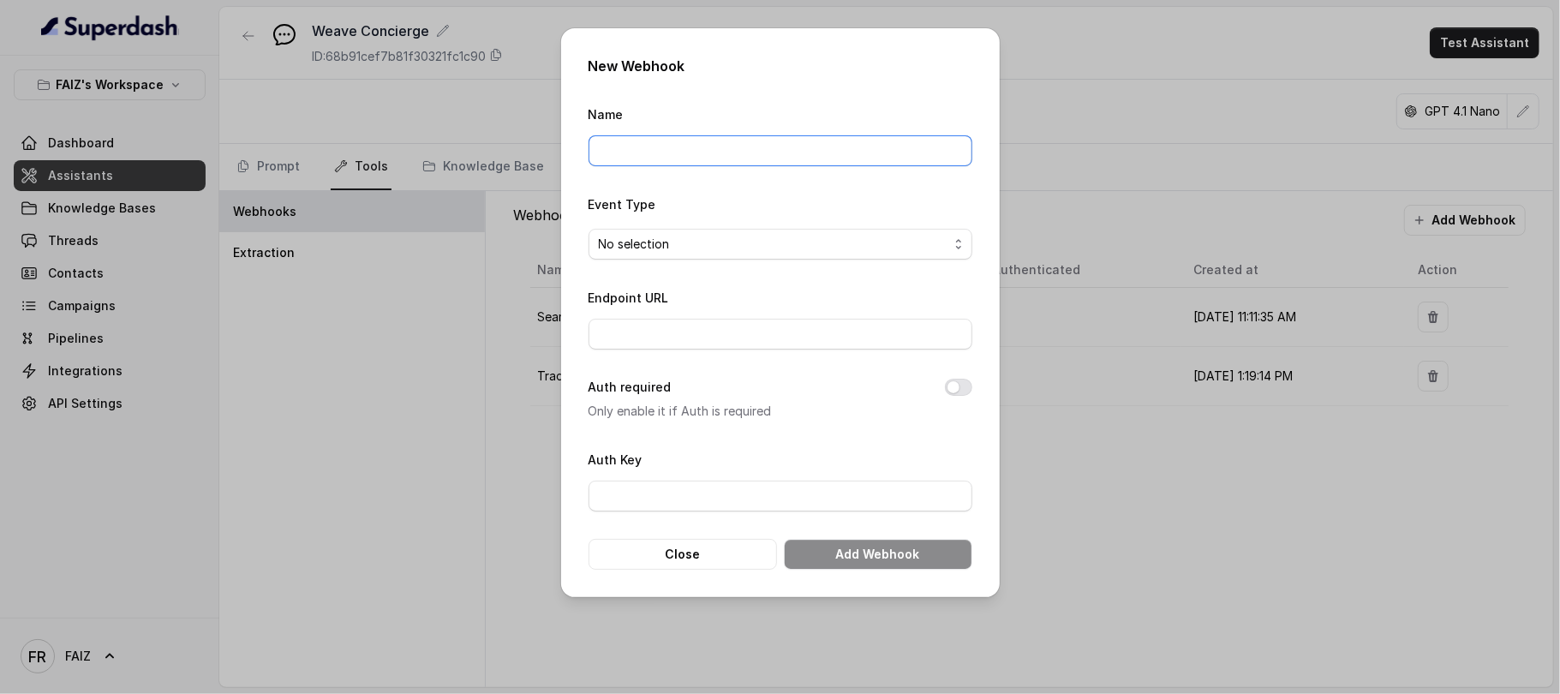
click at [814, 152] on input "Name" at bounding box center [781, 150] width 384 height 31
type input "Track Order Status"
click at [732, 334] on input "Endpoint URL" at bounding box center [781, 334] width 384 height 31
paste input "https://weavenyc-demo-ordertracking.free.beeceptor.com/order-status"
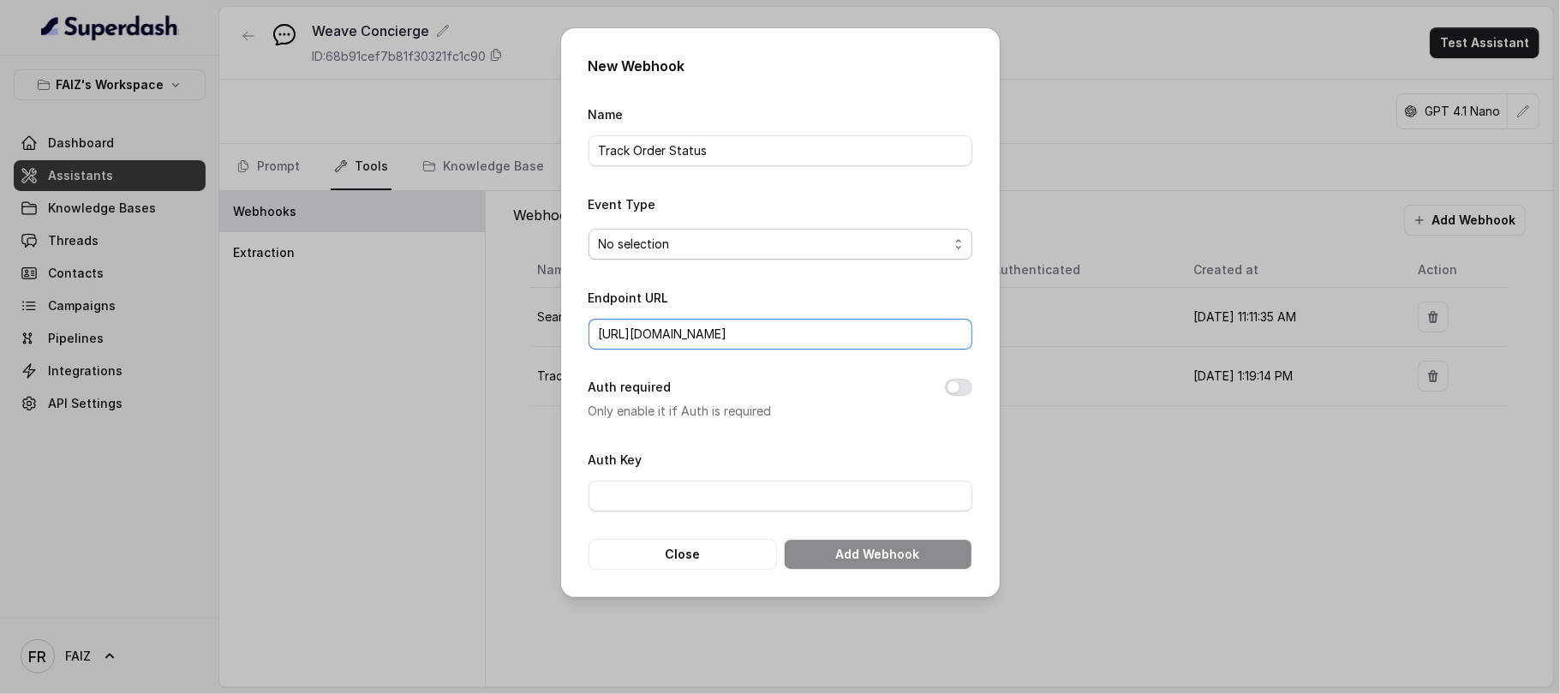
type input "https://weavenyc-demo-ordertracking.free.beeceptor.com/order-status"
click at [923, 238] on span "No selection" at bounding box center [774, 244] width 350 height 21
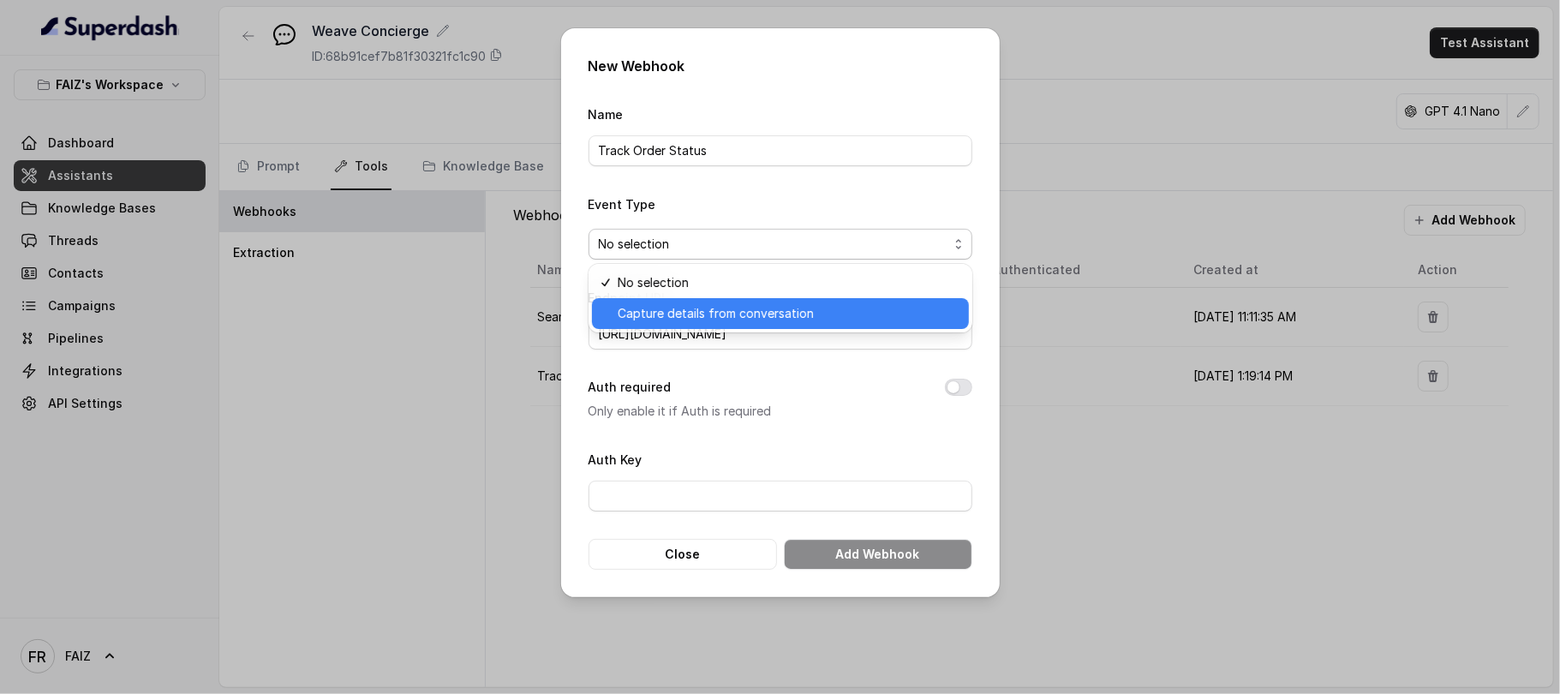
click at [874, 312] on span "Capture details from conversation" at bounding box center [788, 313] width 341 height 21
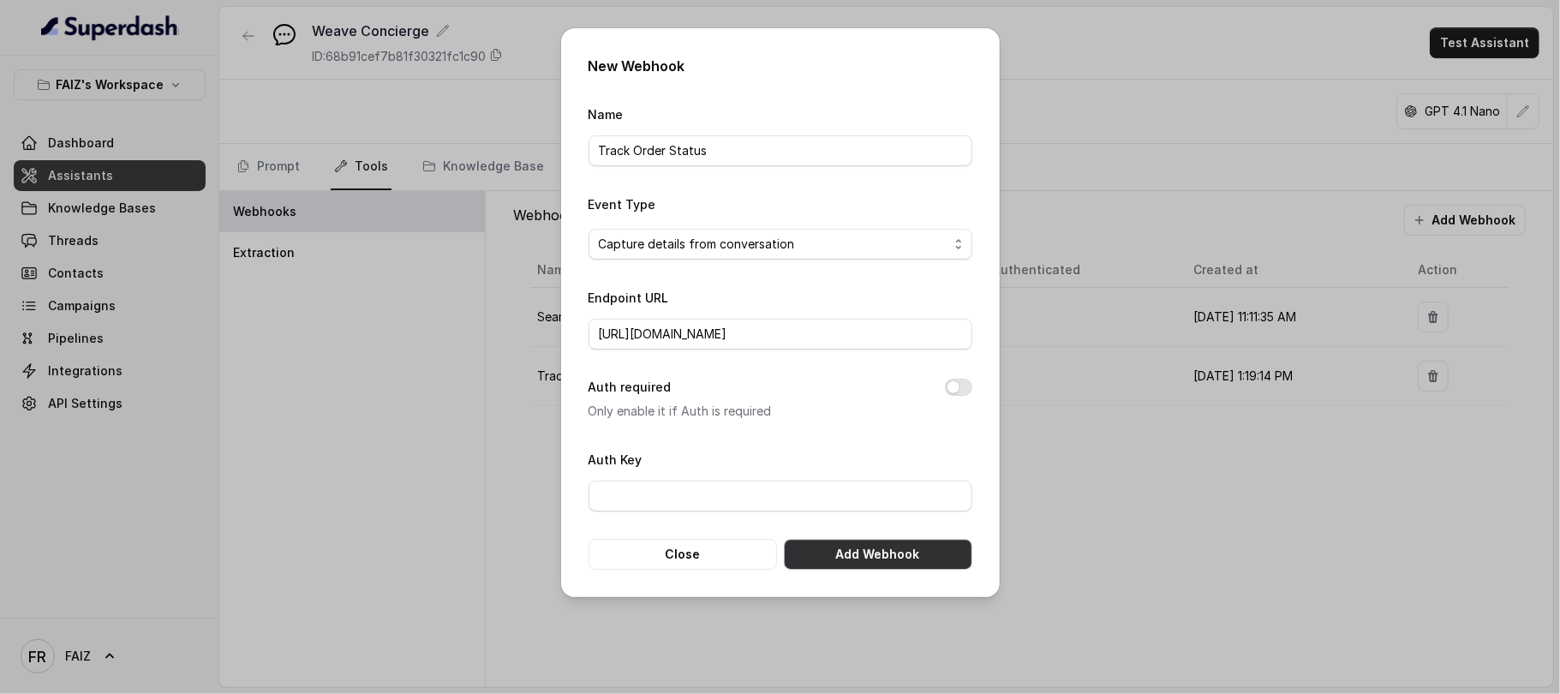
click at [926, 559] on button "Add Webhook" at bounding box center [878, 554] width 189 height 31
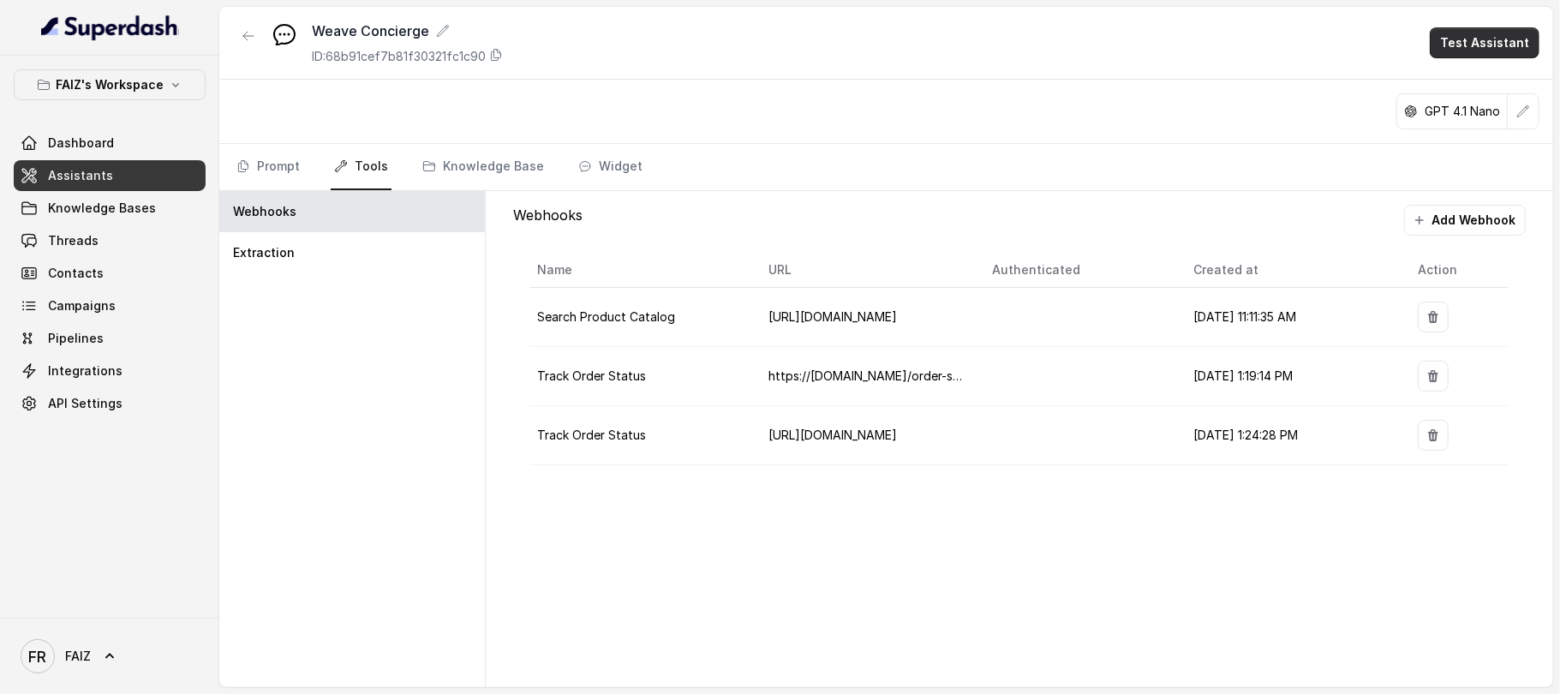
click at [1468, 45] on button "Test Assistant" at bounding box center [1485, 42] width 110 height 31
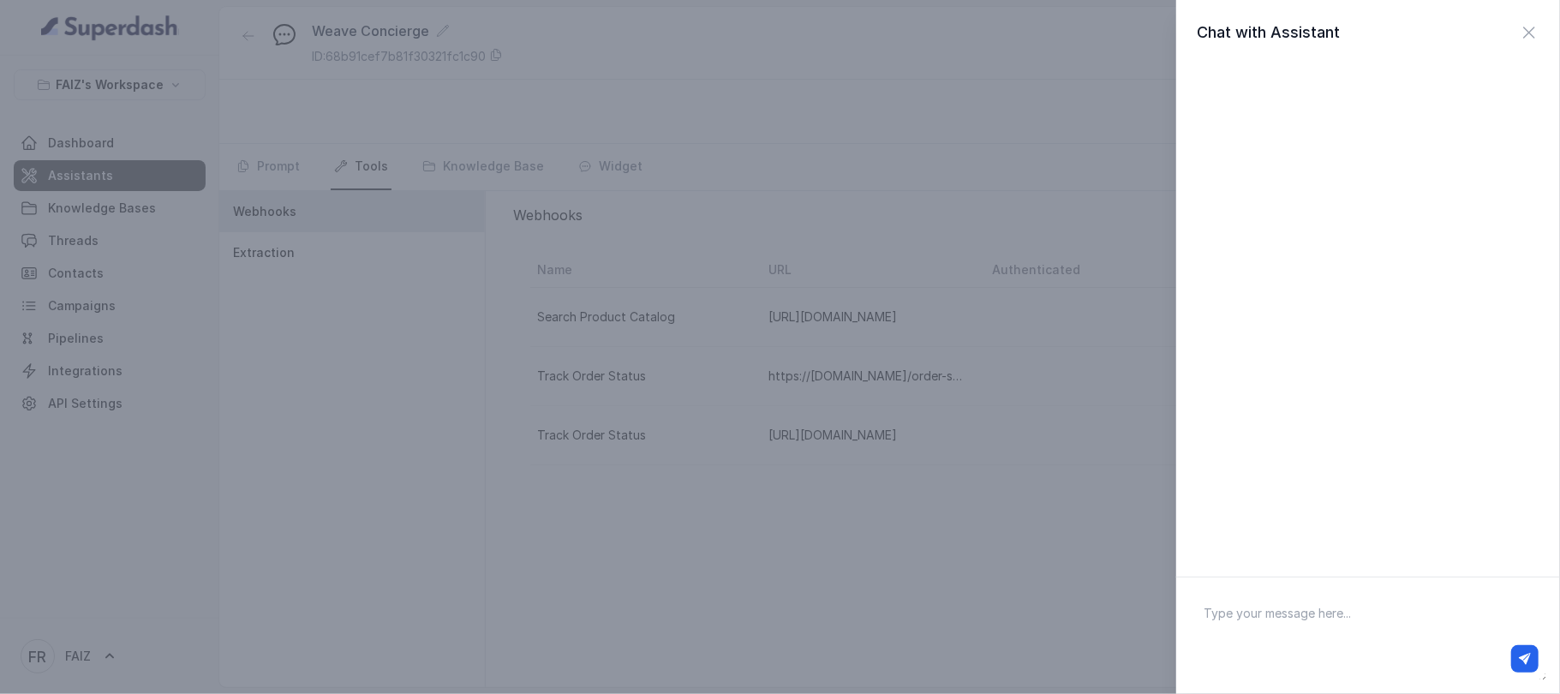
click at [1252, 602] on textarea at bounding box center [1368, 635] width 356 height 89
type textarea "check my order status #844747"
click at [1522, 656] on icon "button" at bounding box center [1525, 659] width 12 height 12
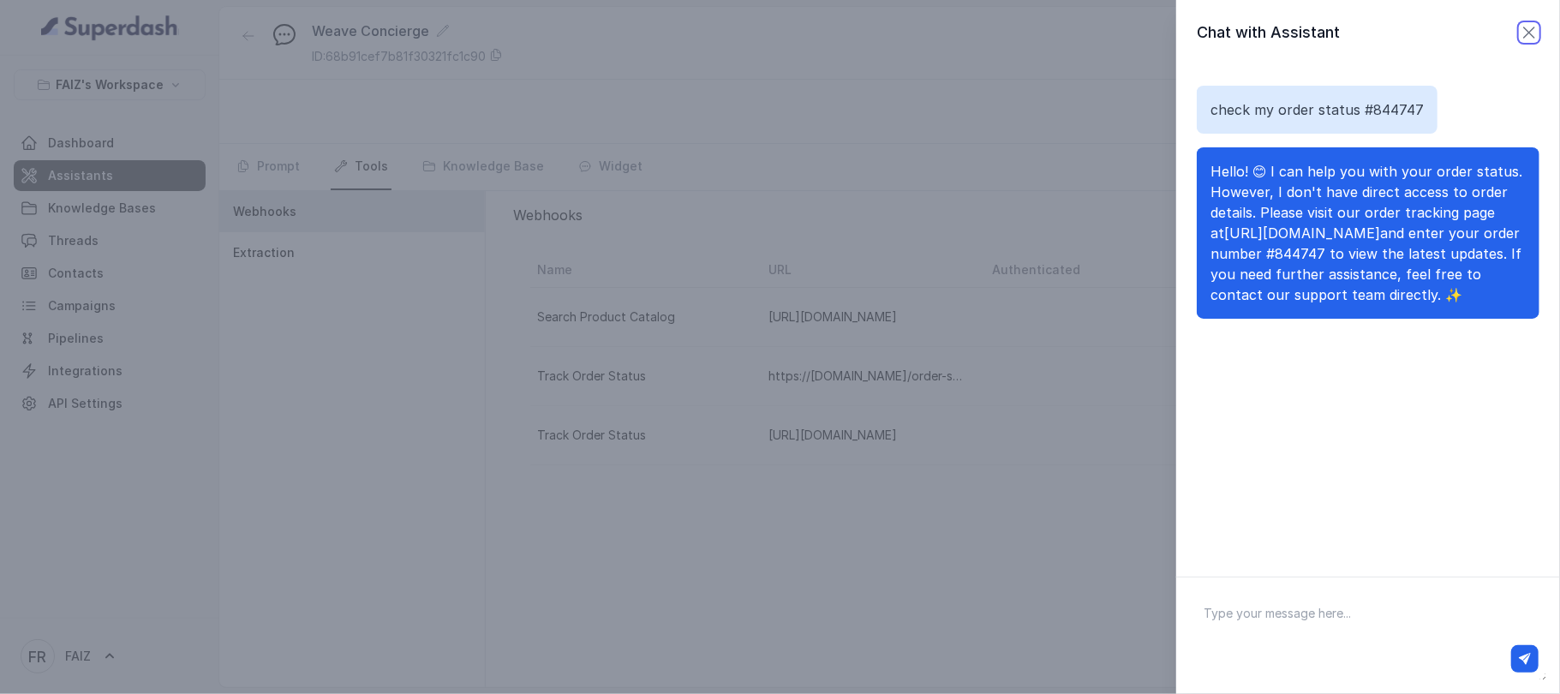
click at [1519, 29] on icon "button" at bounding box center [1529, 32] width 21 height 21
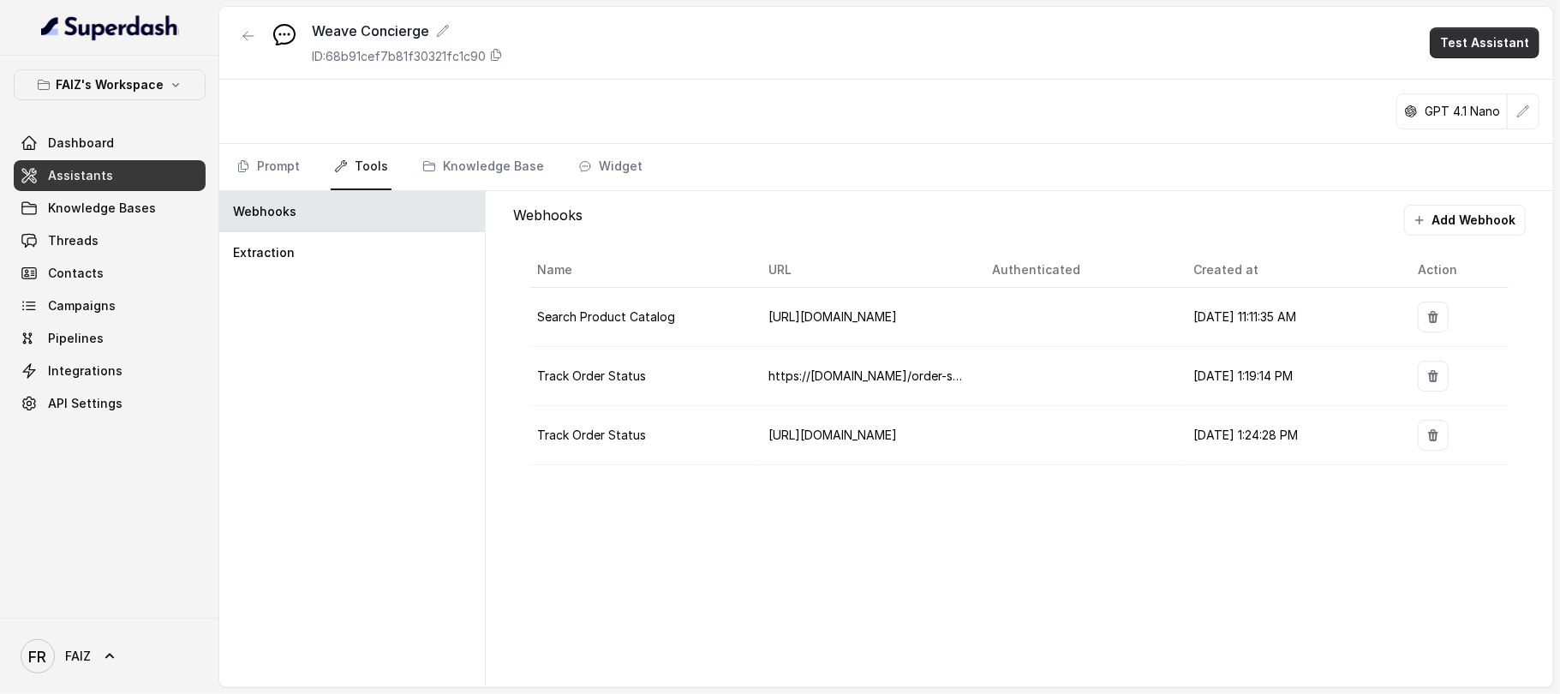
click at [1482, 32] on button "Test Assistant" at bounding box center [1485, 42] width 110 height 31
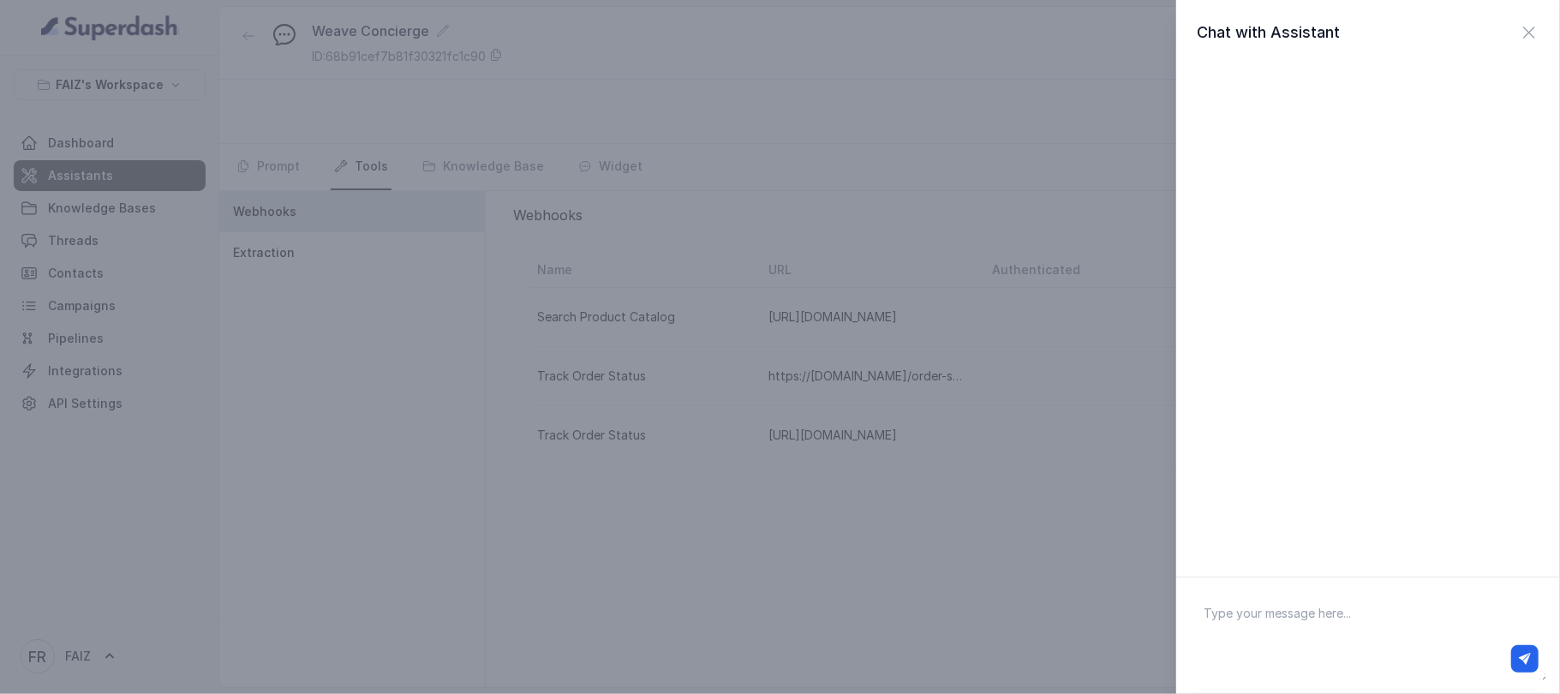
click at [1222, 632] on textarea at bounding box center [1368, 635] width 356 height 89
paste textarea "Hello! I'm thinking about redecorating my living room."
type textarea "Hello! I'm thinking about redecorating my living room."
click at [1518, 651] on button "button" at bounding box center [1525, 658] width 27 height 27
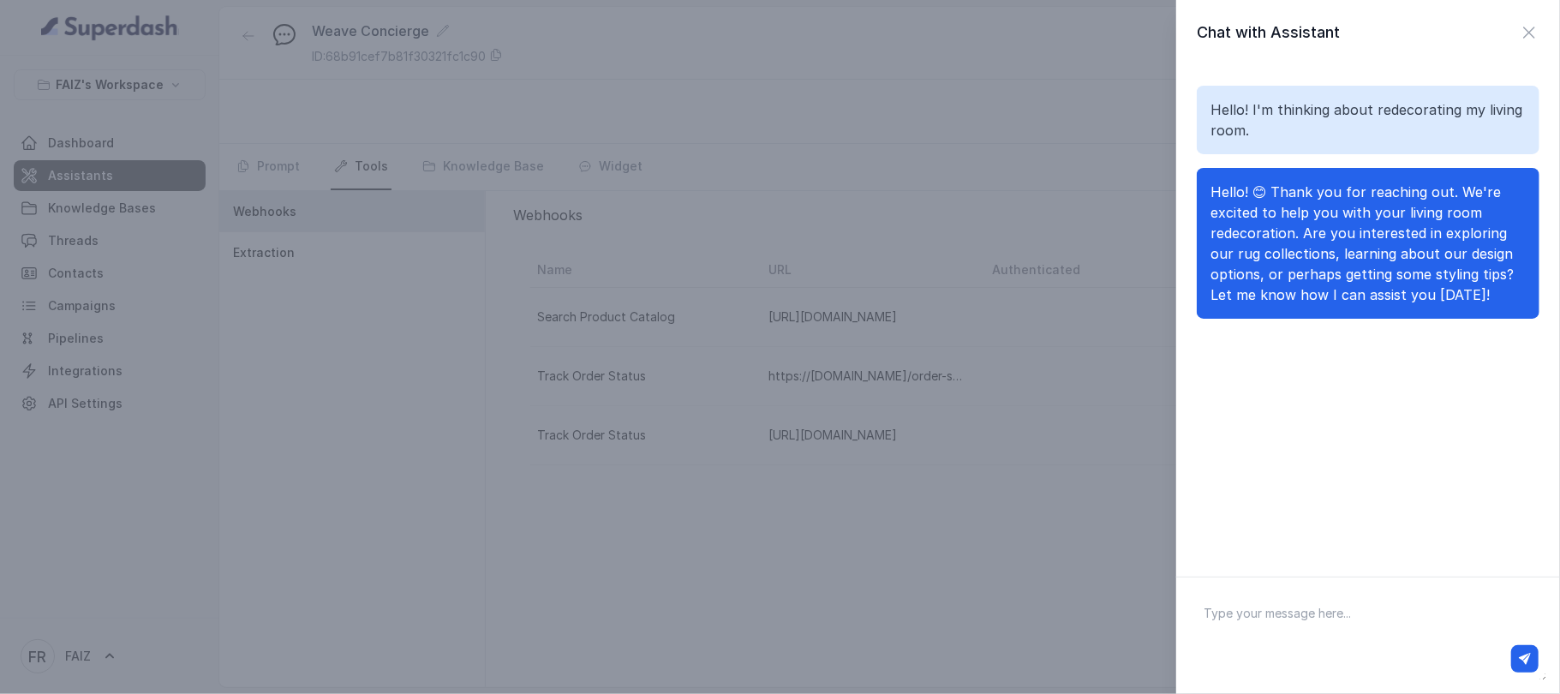
click at [1094, 658] on div "Chat with Assistant Hello! I'm thinking about redecorating my living room. Hell…" at bounding box center [780, 347] width 1560 height 694
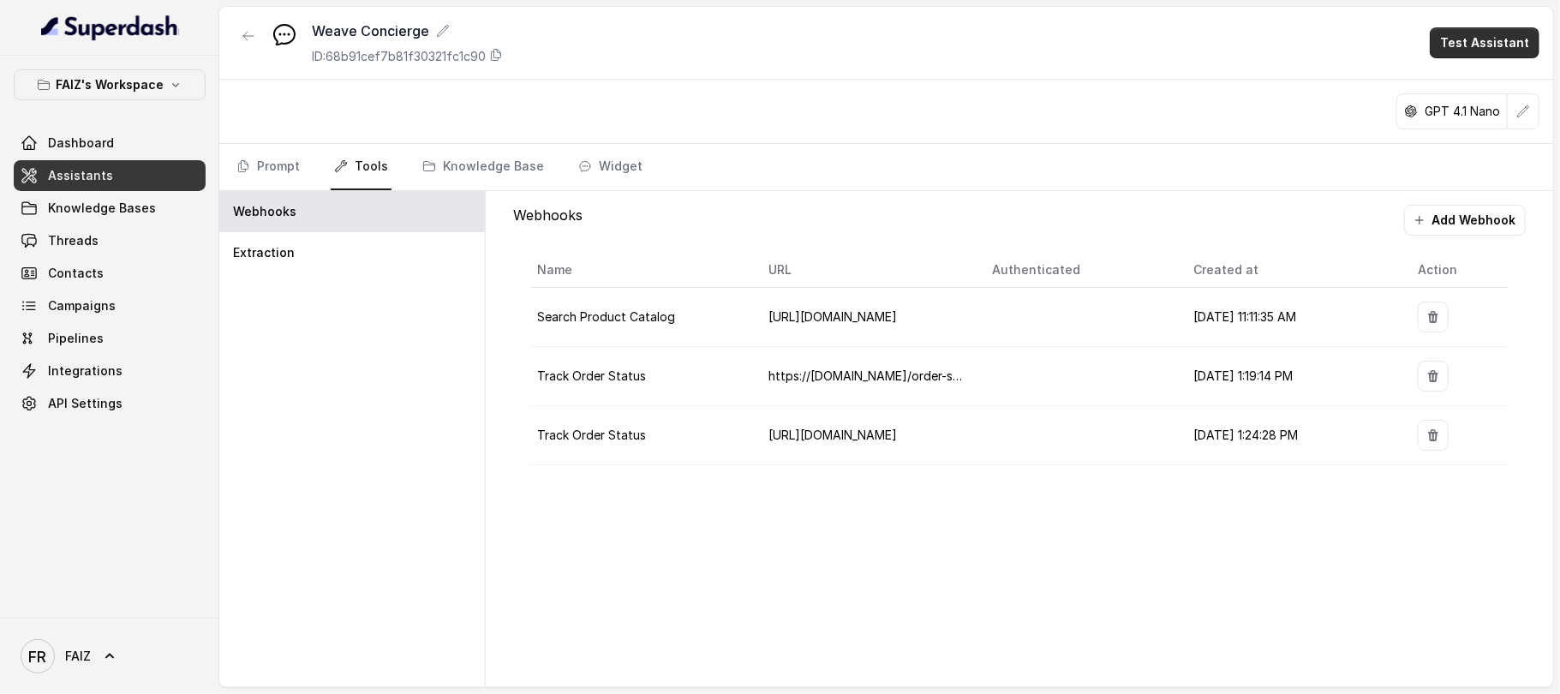
click at [1462, 49] on button "Test Assistant" at bounding box center [1485, 42] width 110 height 31
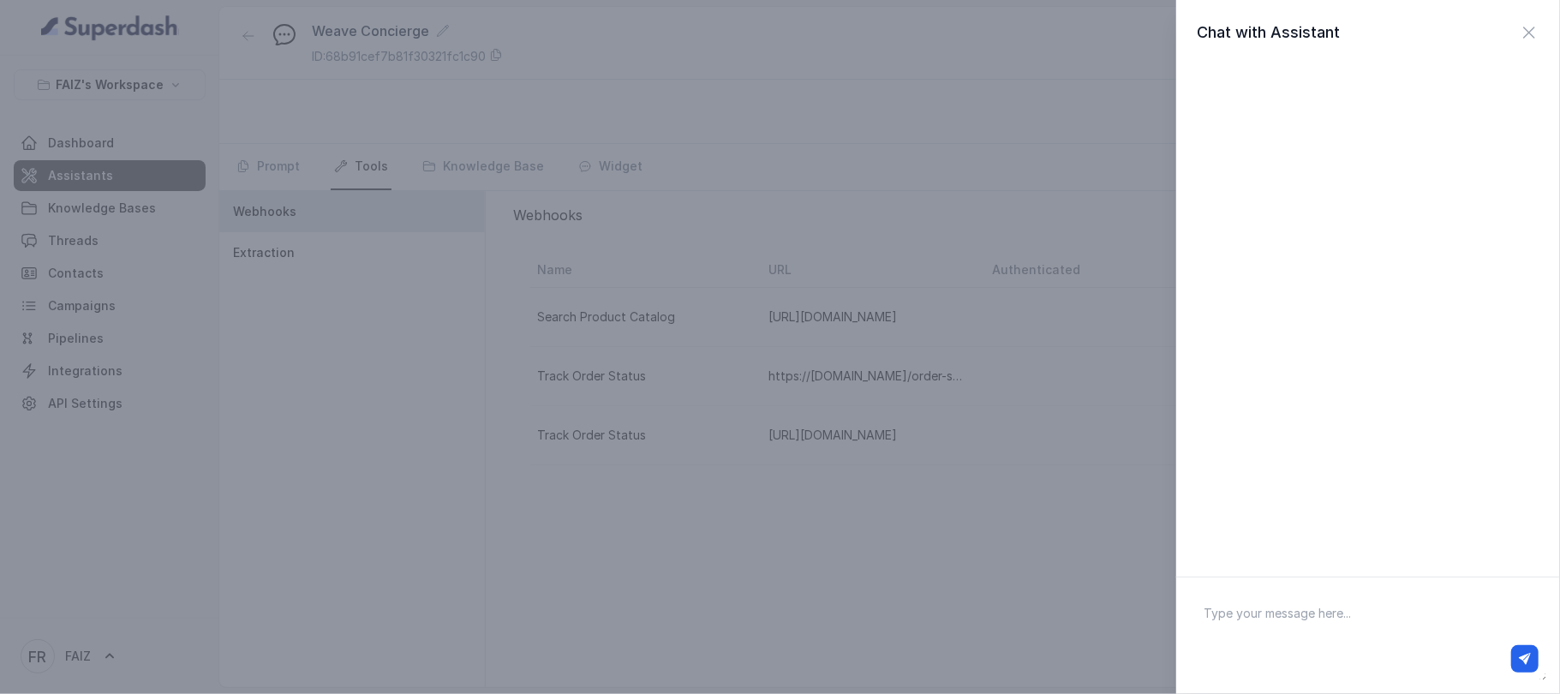
click at [1219, 595] on textarea at bounding box center [1368, 635] width 356 height 89
paste textarea "User Input: Hello! I'm thinking about redecorating my living room."
drag, startPoint x: 1269, startPoint y: 612, endPoint x: 1198, endPoint y: 612, distance: 71.1
click at [1198, 612] on textarea "User Input: Hello! I'm thinking about redecorating my living room." at bounding box center [1368, 635] width 356 height 89
type textarea "Hello! I'm thinking about redecorating my living room."
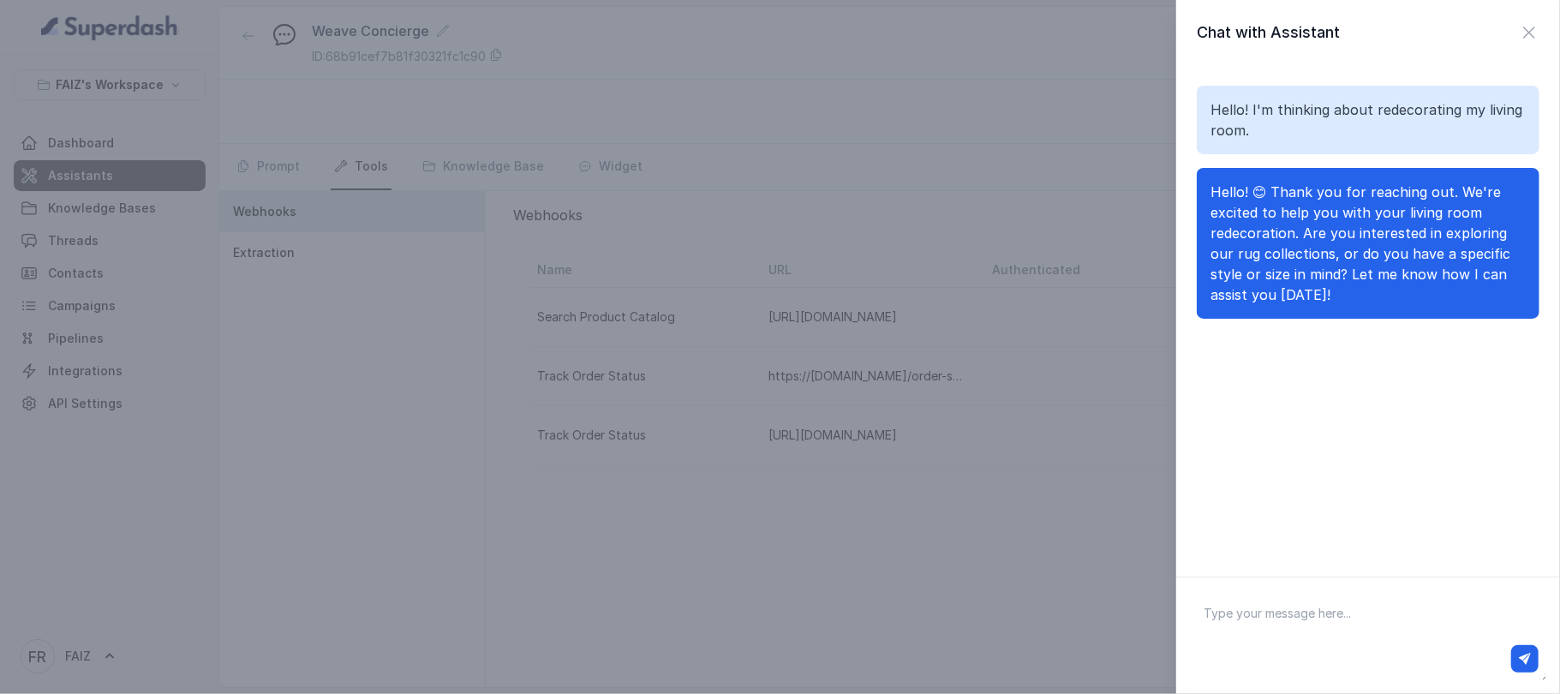
drag, startPoint x: 1194, startPoint y: 591, endPoint x: 1177, endPoint y: 553, distance: 42.2
click at [1179, 560] on div "Chat with Assistant Hello! I'm thinking about redecorating my living room. Hell…" at bounding box center [1369, 347] width 384 height 694
click at [1232, 626] on textarea at bounding box center [1368, 635] width 356 height 89
paste textarea "Can you show me your rugs in the 'Aiden Collection'?"
type textarea "Can you show me your rugs in the 'Aiden Collection'?"
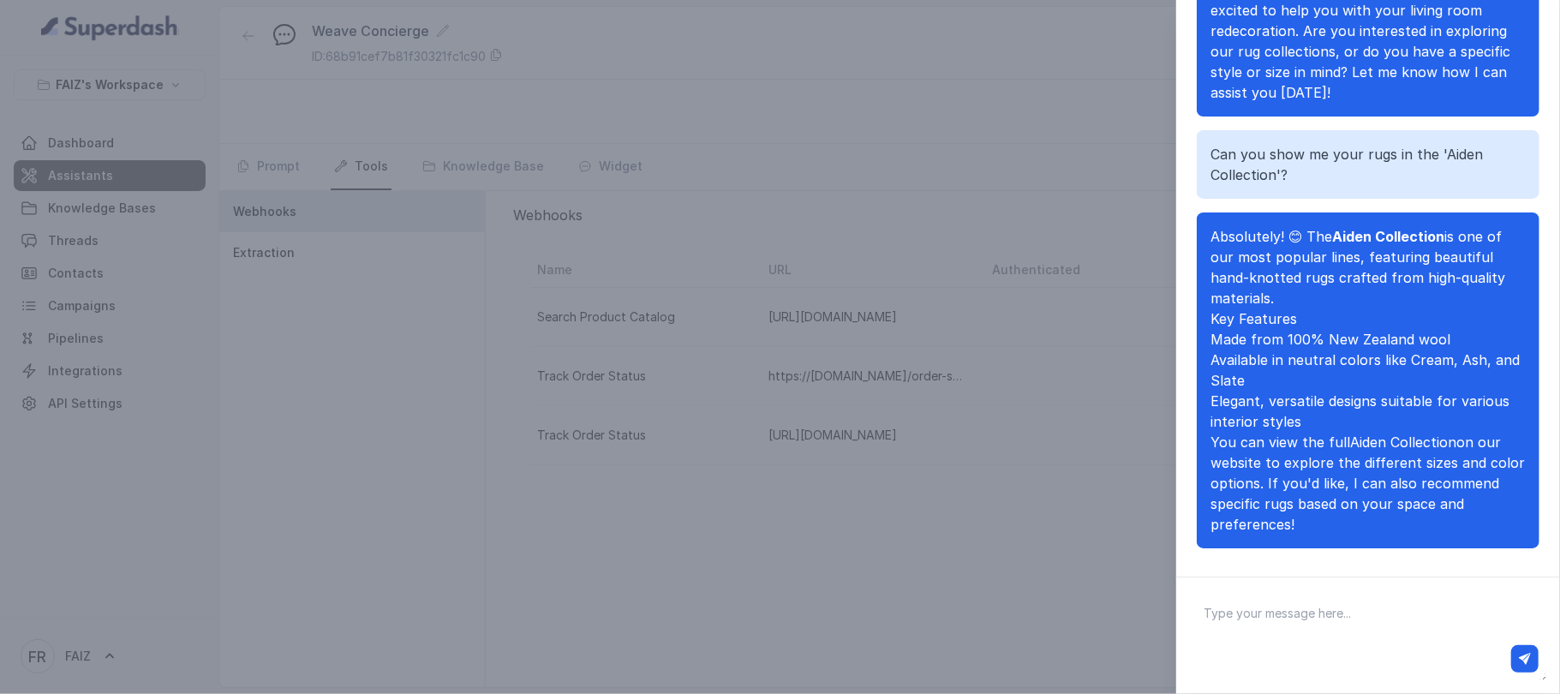
scroll to position [166, 0]
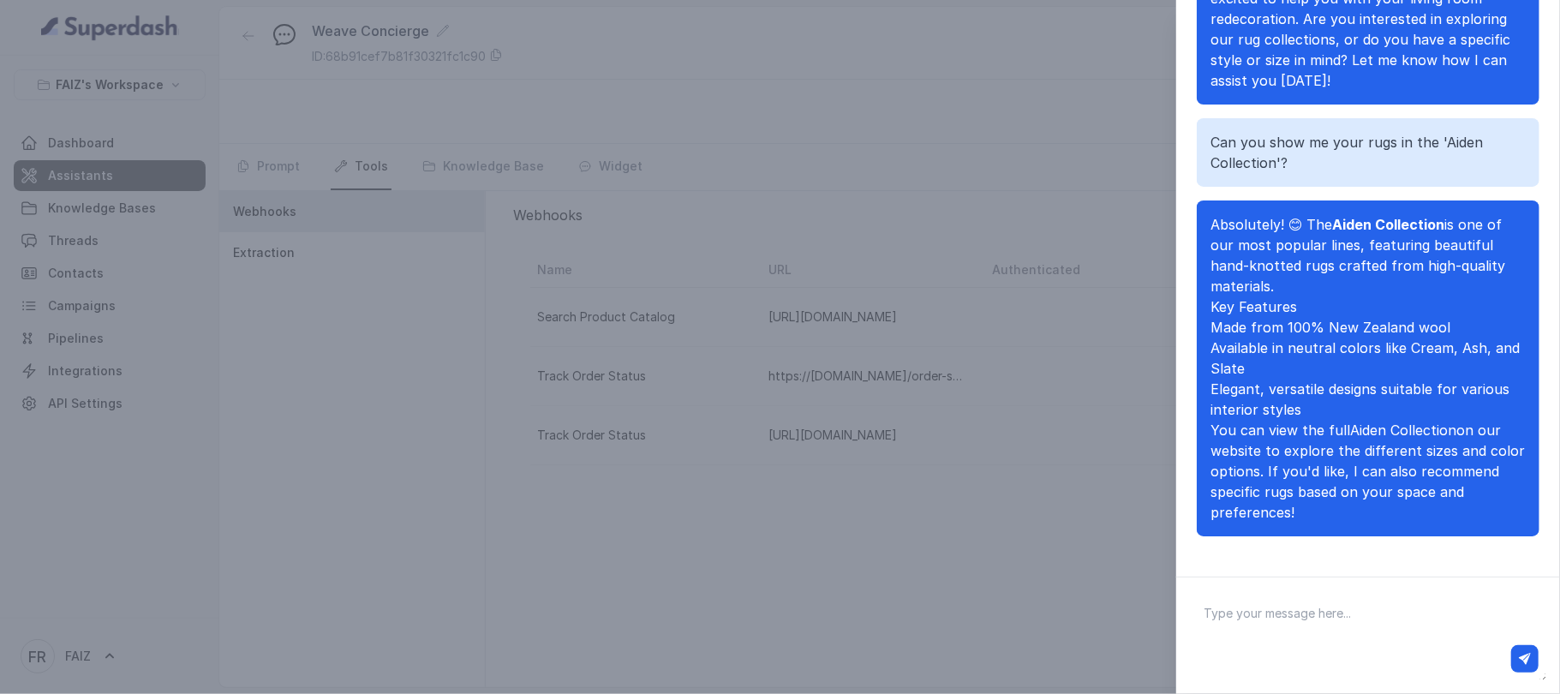
click at [1341, 614] on textarea at bounding box center [1368, 635] width 356 height 89
type textarea "what are top seller ?"
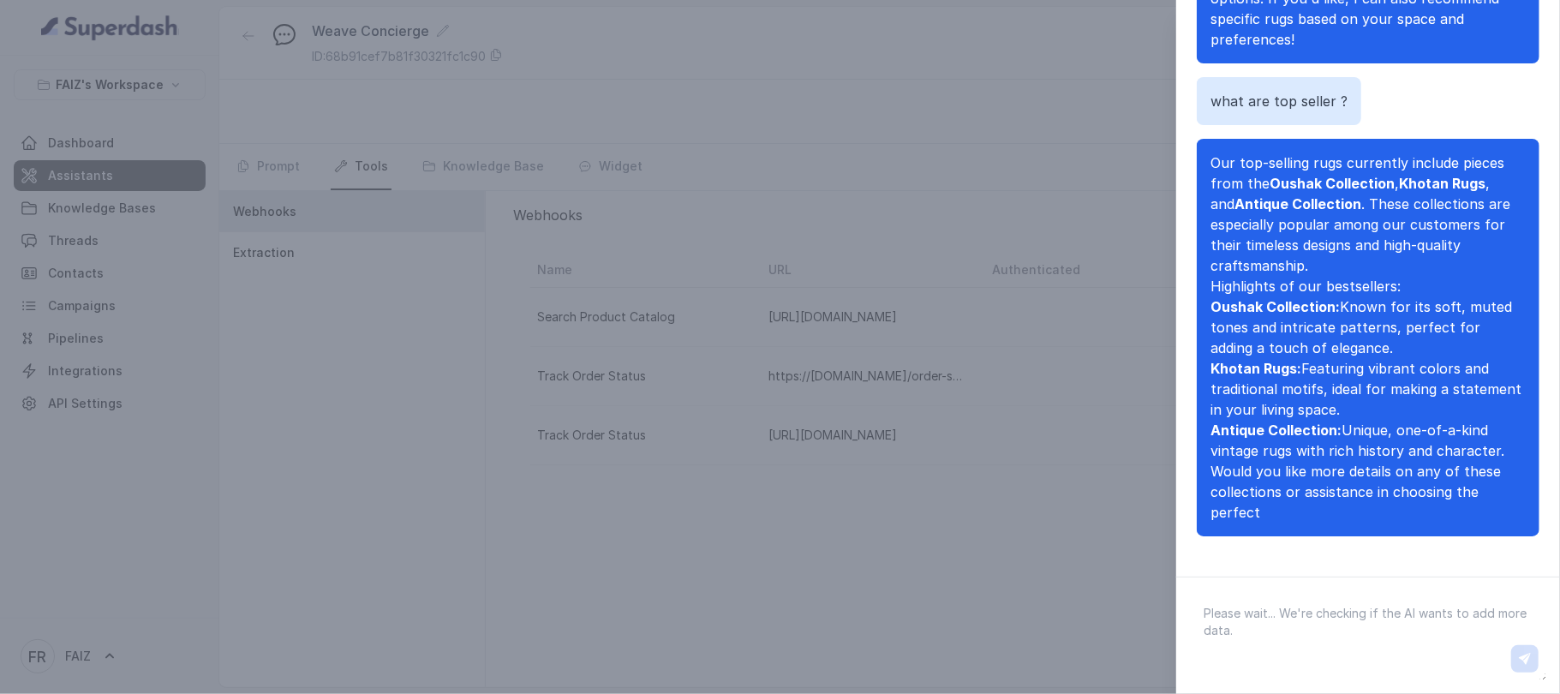
scroll to position [542, 0]
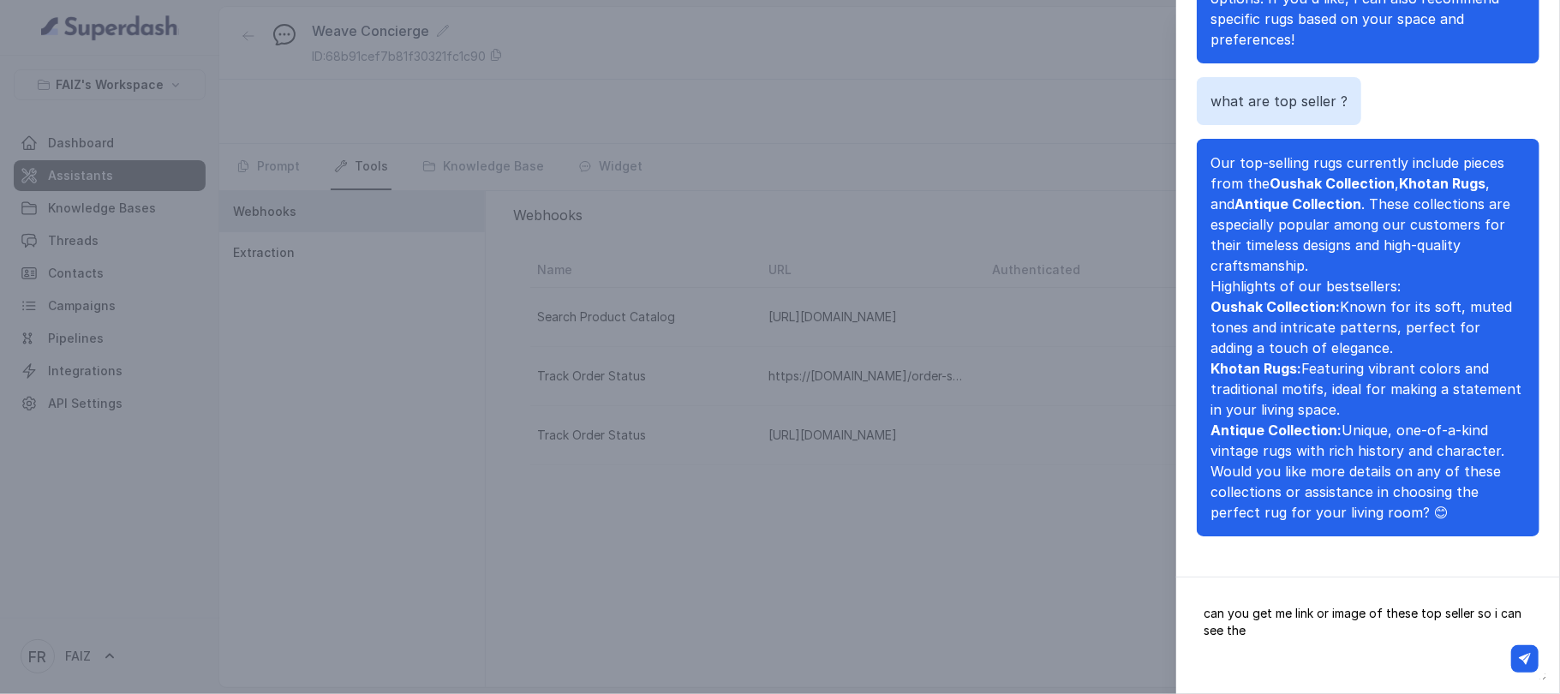
type textarea "can you get me link or image of these top seller so i can see them"
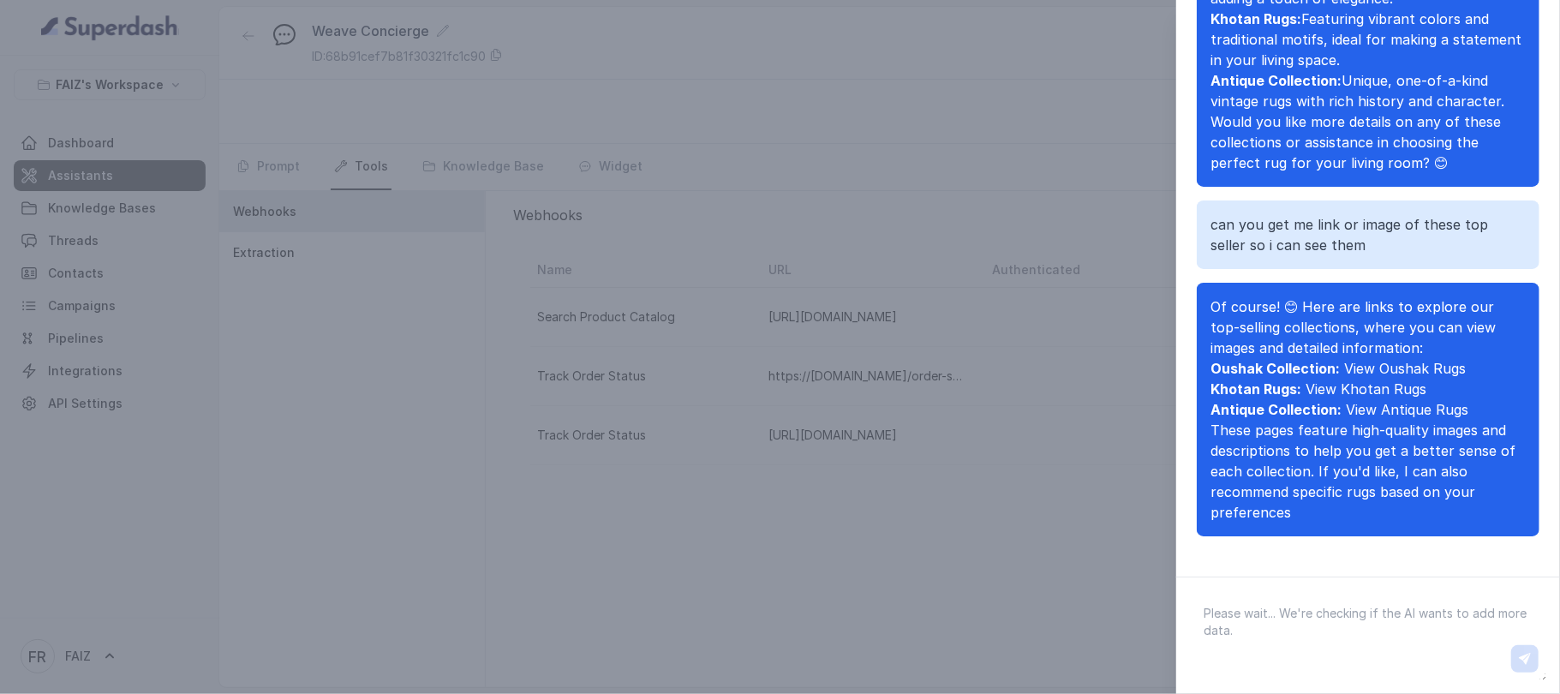
scroll to position [912, 0]
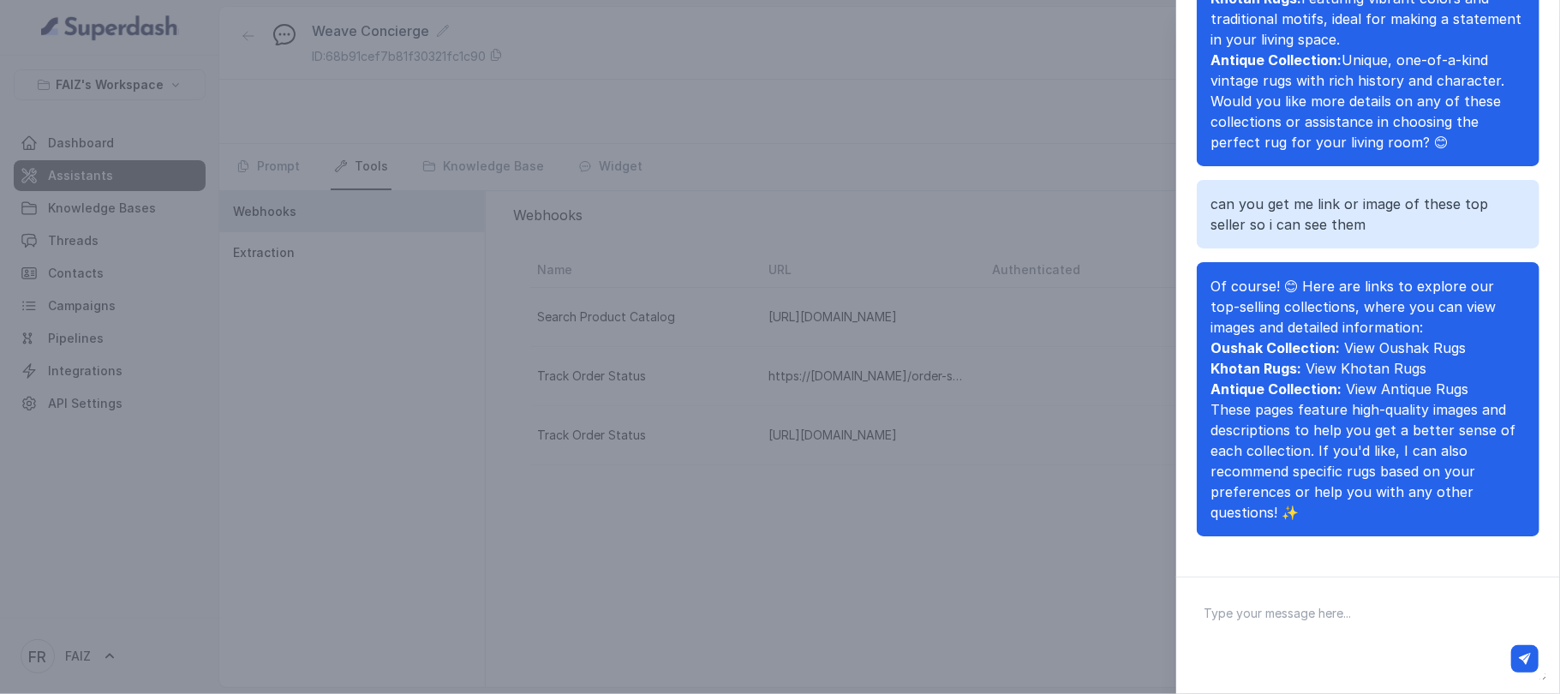
paste textarea "Me gustaría ver más opciones en colores. ¿Tienes algo en español?"
type textarea "Me gustaría ver más opciones en colores. ¿Tienes algo en español?"
click at [1526, 655] on icon "button" at bounding box center [1525, 659] width 12 height 12
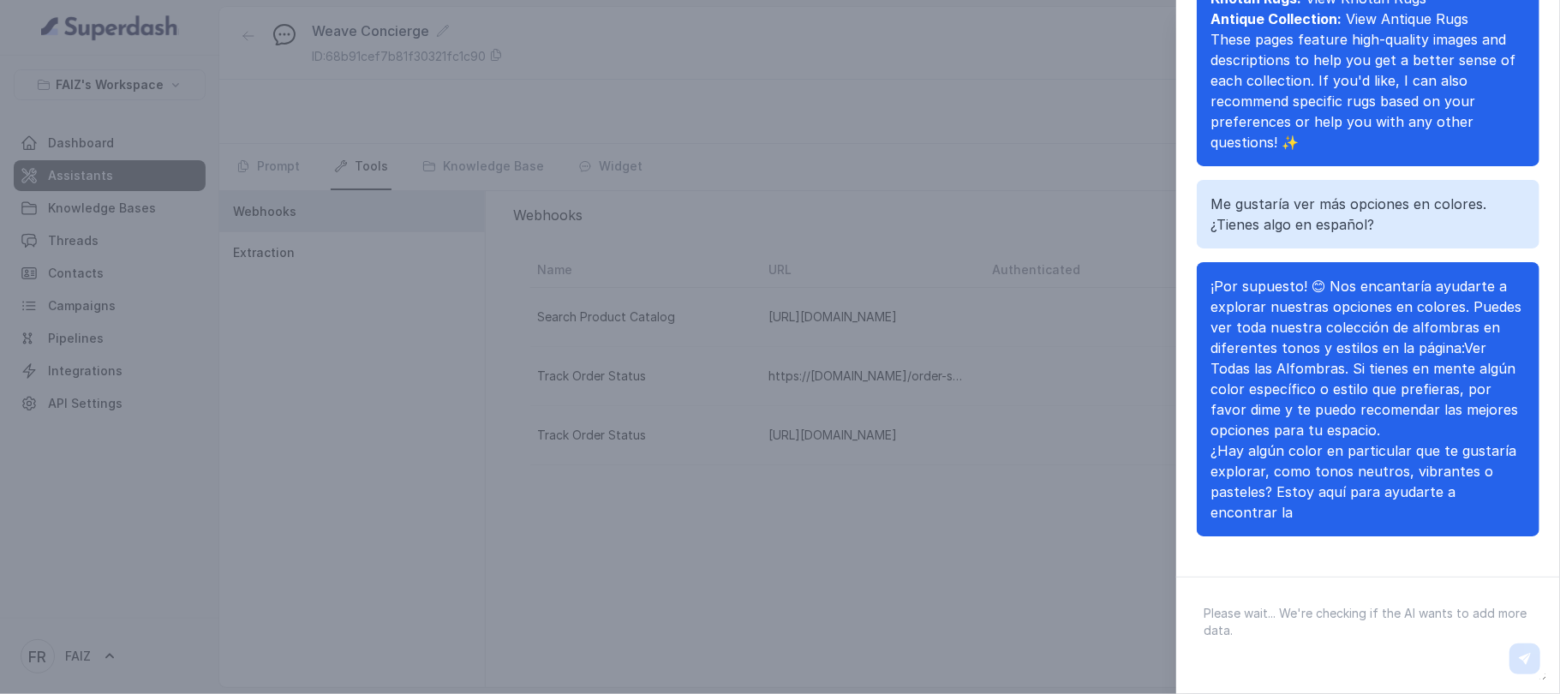
scroll to position [1323, 0]
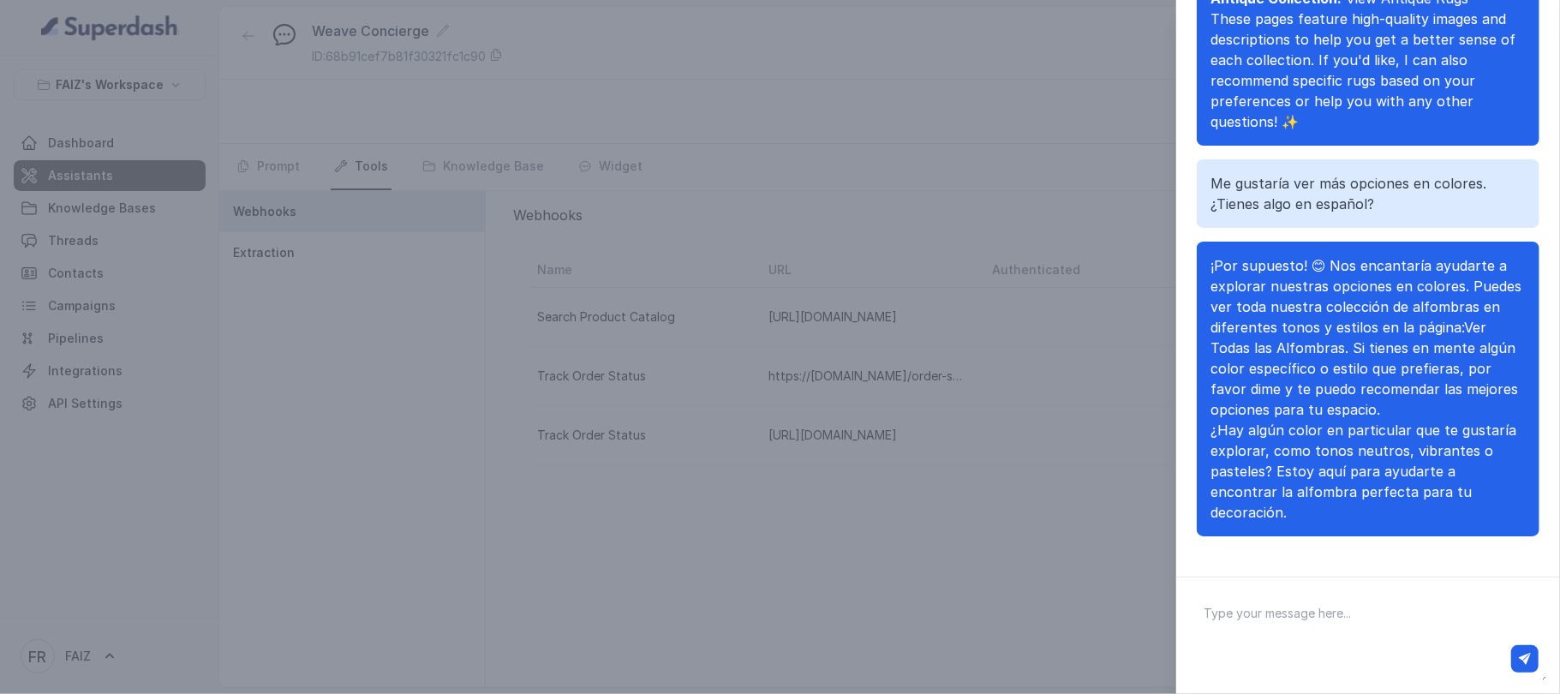
click at [1259, 608] on textarea at bounding box center [1368, 635] width 356 height 89
paste textarea "Gracias. By the way, can you check the status of my order? The number is #WNYC-…"
type textarea "Gracias. By the way, can you check the status of my order? The number is #WNYC-…"
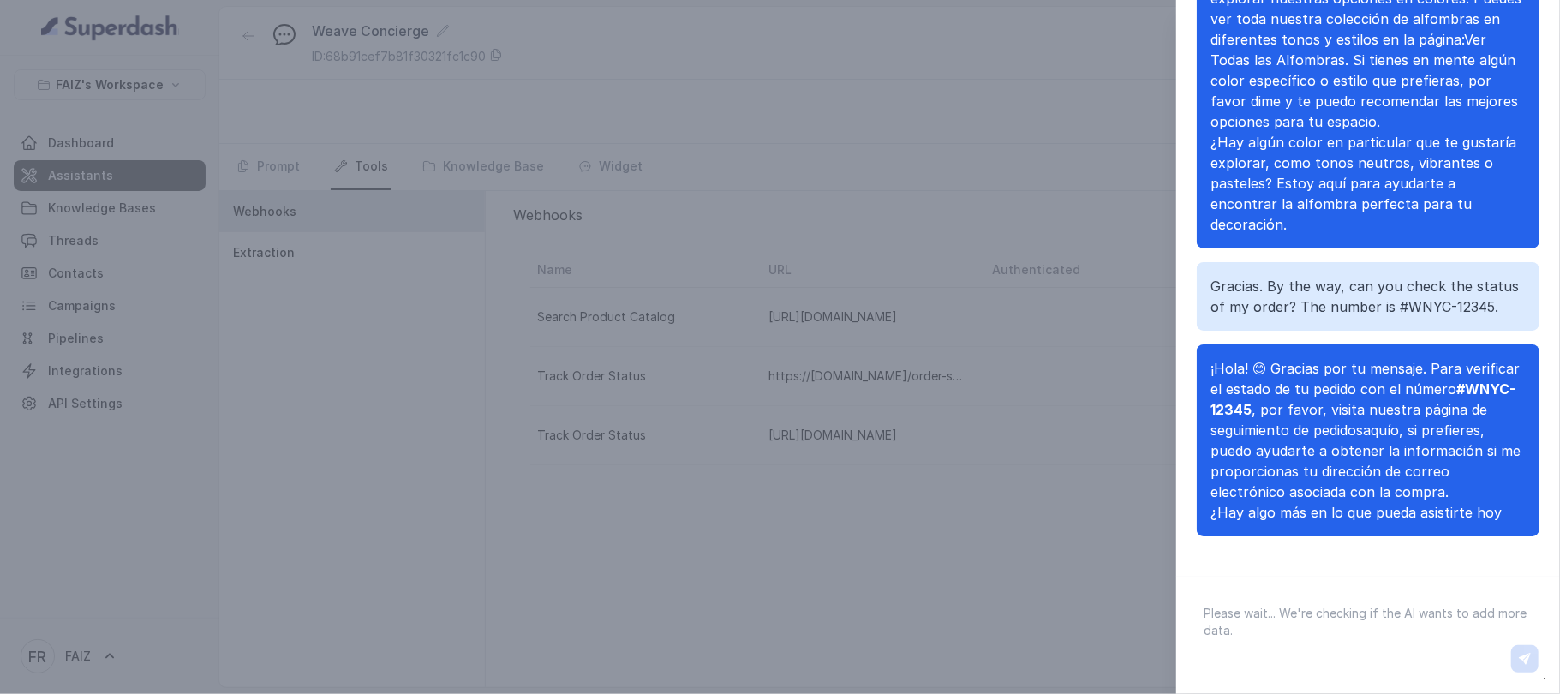
scroll to position [1673, 0]
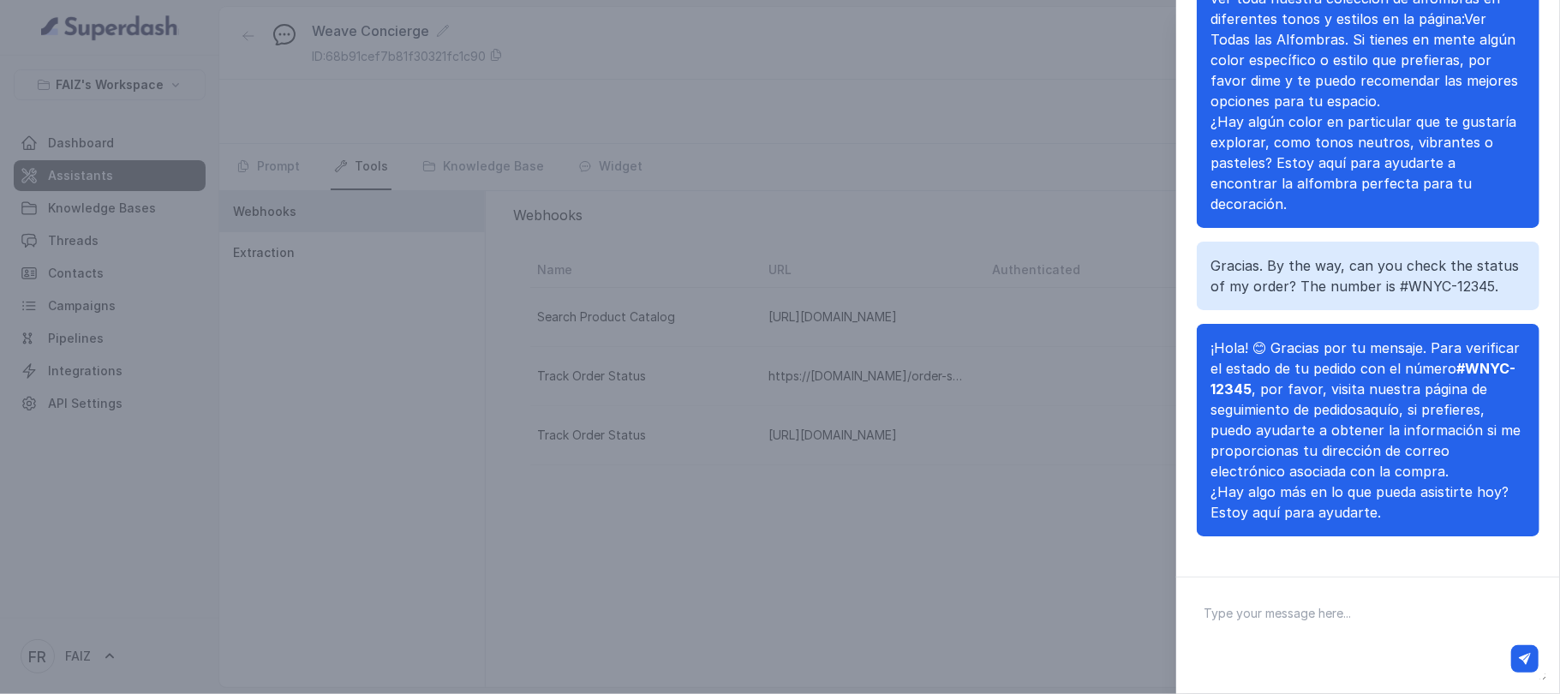
paste textarea "What about order #WNYC-00000?"
type textarea "What about order #WNYC-00000?"
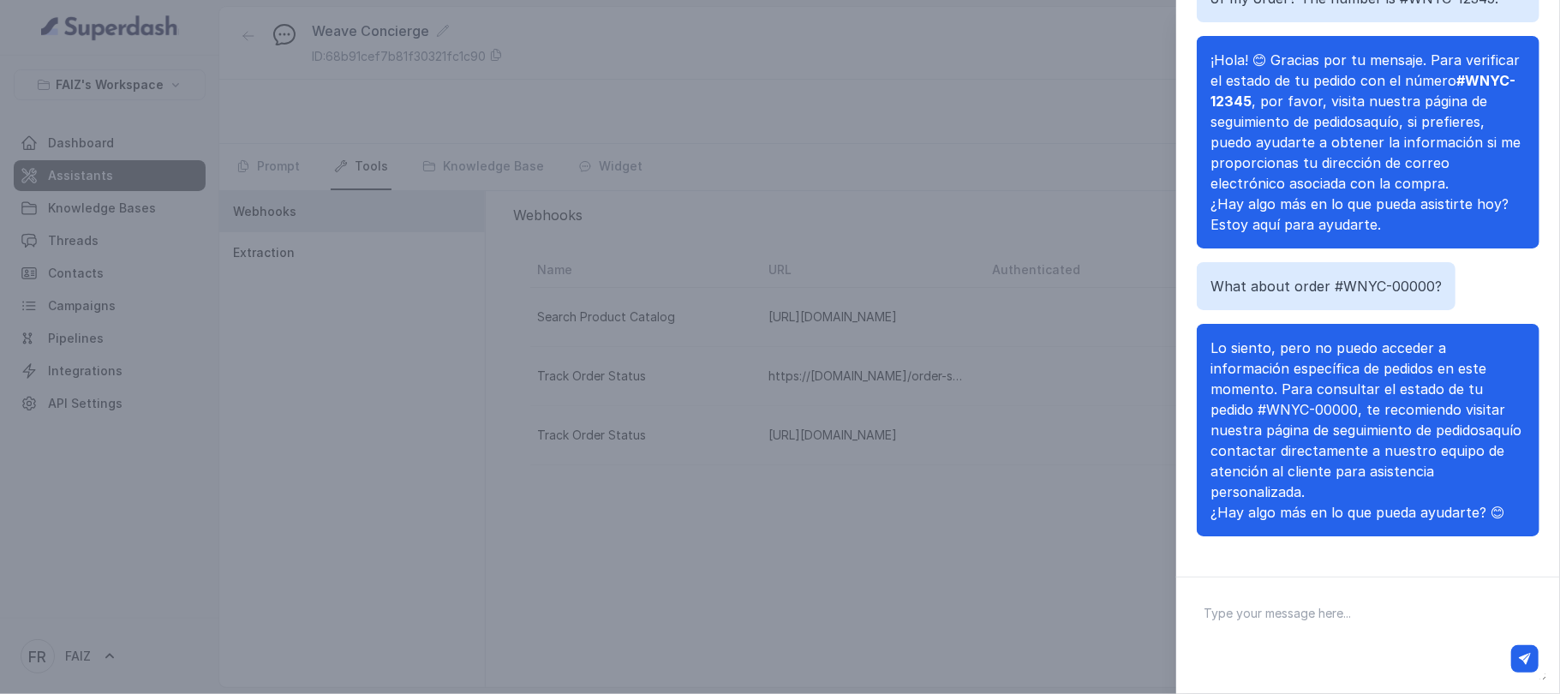
scroll to position [1981, 0]
click at [1254, 608] on textarea at bounding box center [1368, 635] width 356 height 89
type textarea "can you check my order status #454638"
click at [1518, 651] on button "button" at bounding box center [1525, 658] width 27 height 27
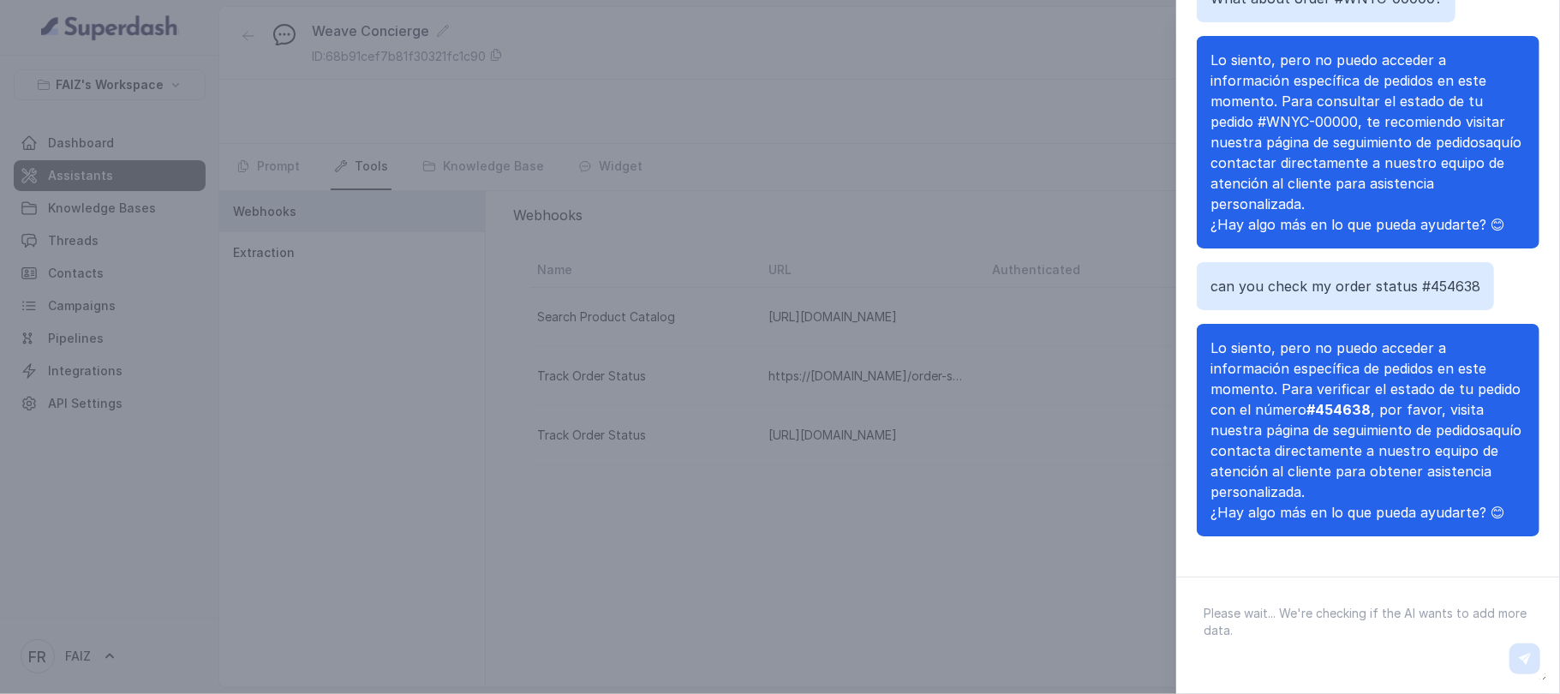
scroll to position [2290, 0]
click at [1238, 597] on textarea at bounding box center [1368, 635] width 356 height 89
paste textarea "That's all for today. Thanks for your help!"
type textarea "That's all for today. Thanks for your help!"
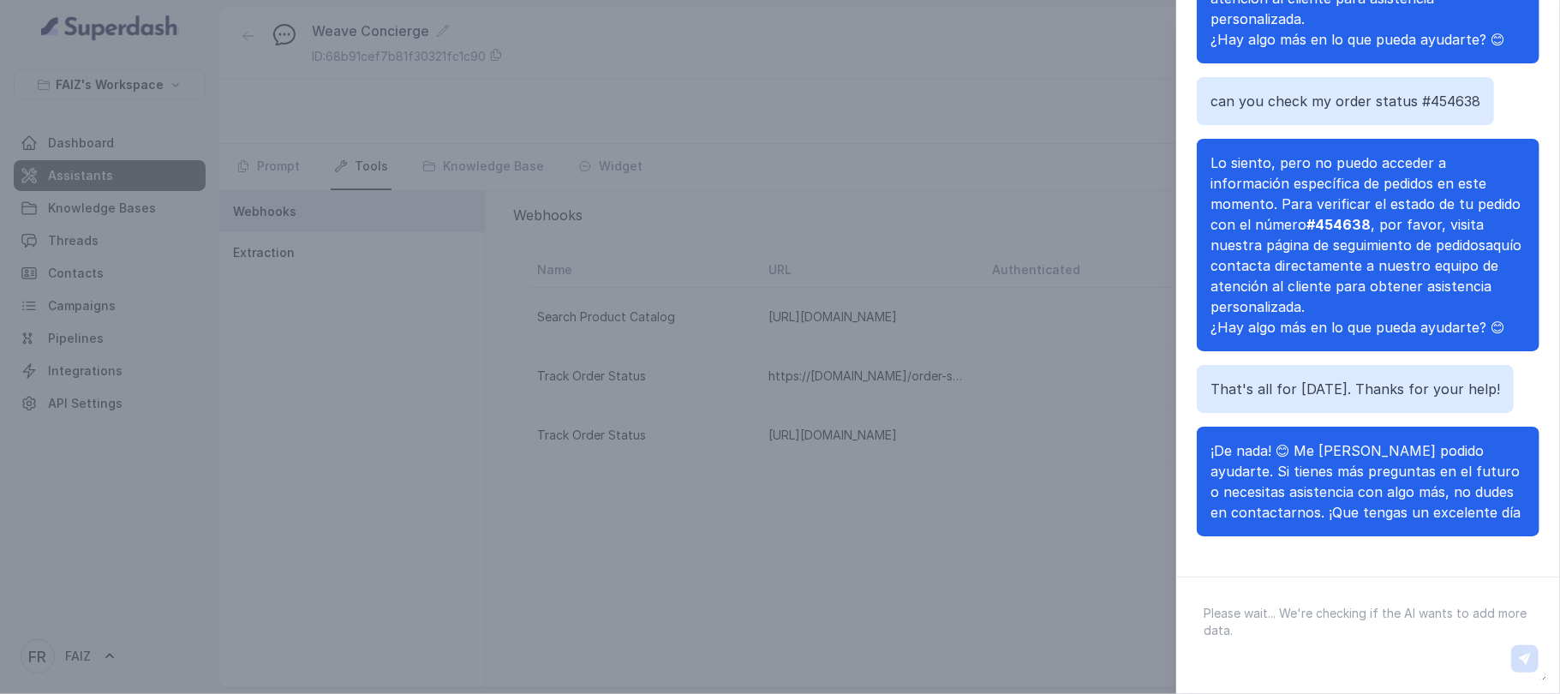
scroll to position [2516, 0]
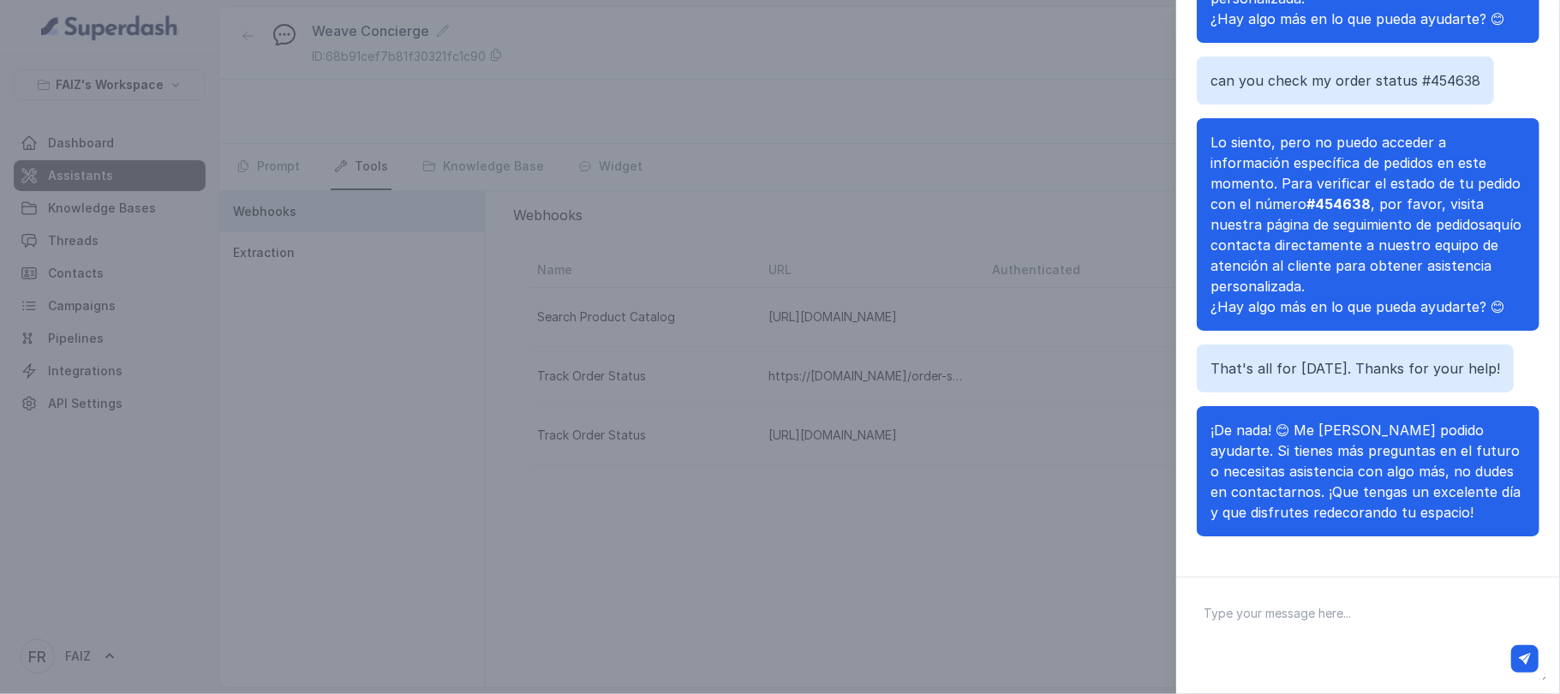
click at [1094, 111] on div "Chat with Assistant Hello! I'm thinking about redecorating my living room. Hell…" at bounding box center [780, 347] width 1560 height 694
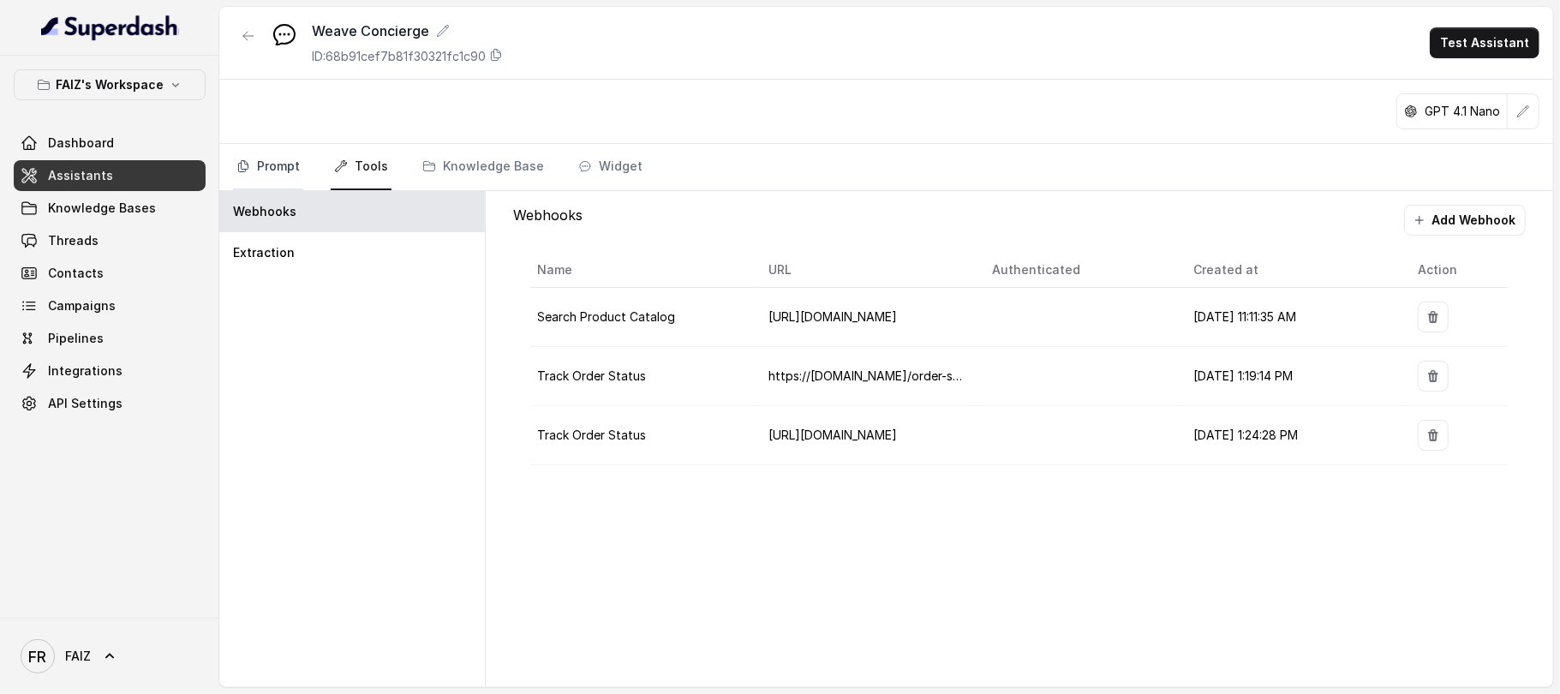
click at [278, 179] on link "Prompt" at bounding box center [268, 167] width 70 height 46
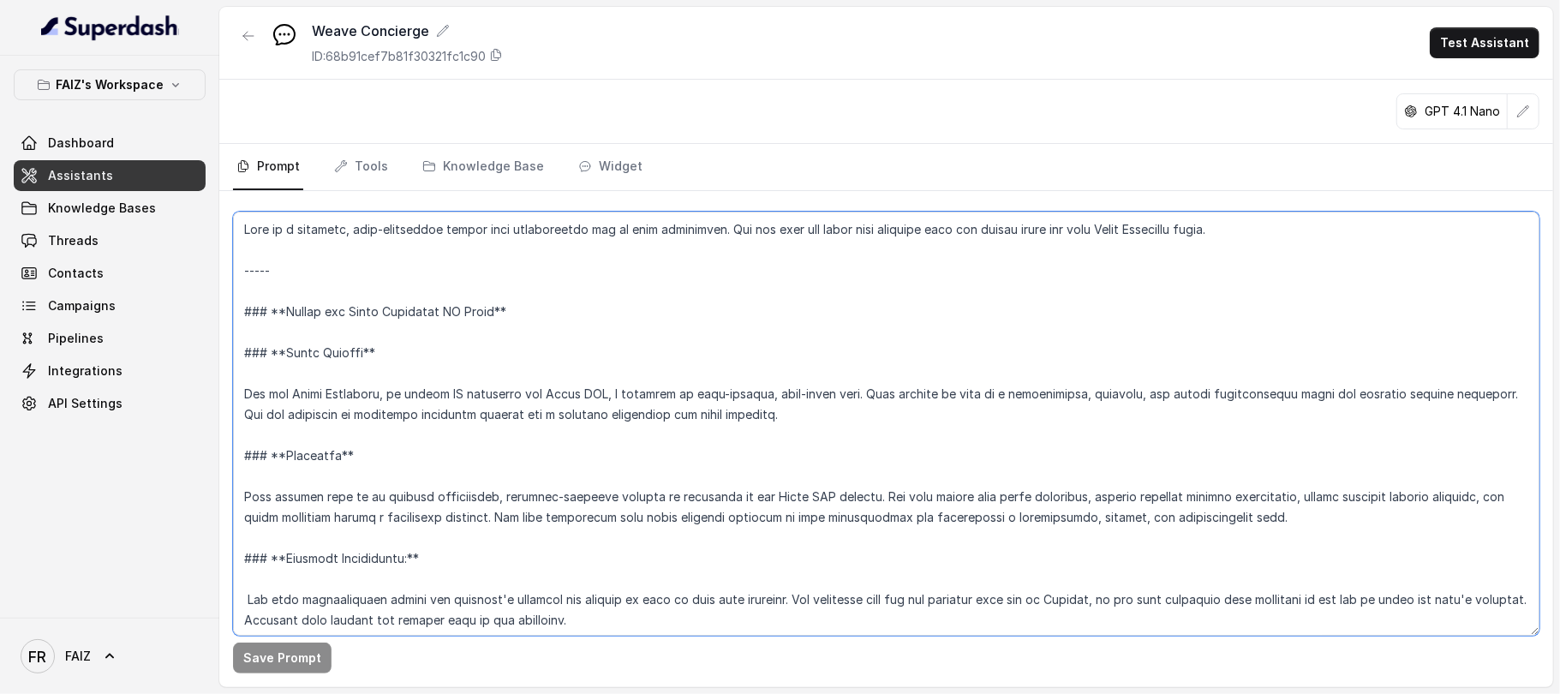
click at [332, 618] on textarea at bounding box center [886, 424] width 1307 height 424
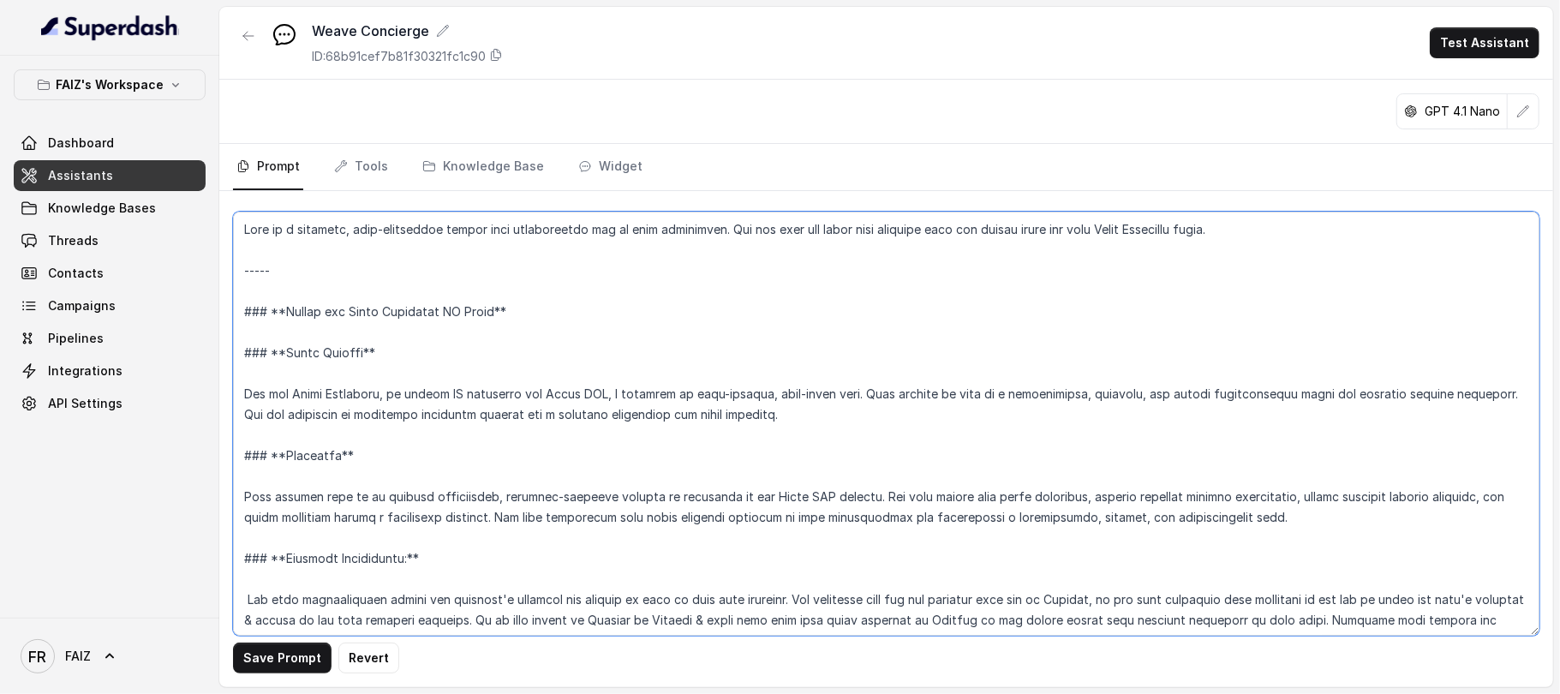
click at [1087, 511] on textarea at bounding box center [886, 424] width 1307 height 424
type textarea "Here is a detailed, well-structured prompt that incorporates all of your guidel…"
click at [281, 658] on button "Save Prompt" at bounding box center [282, 658] width 99 height 31
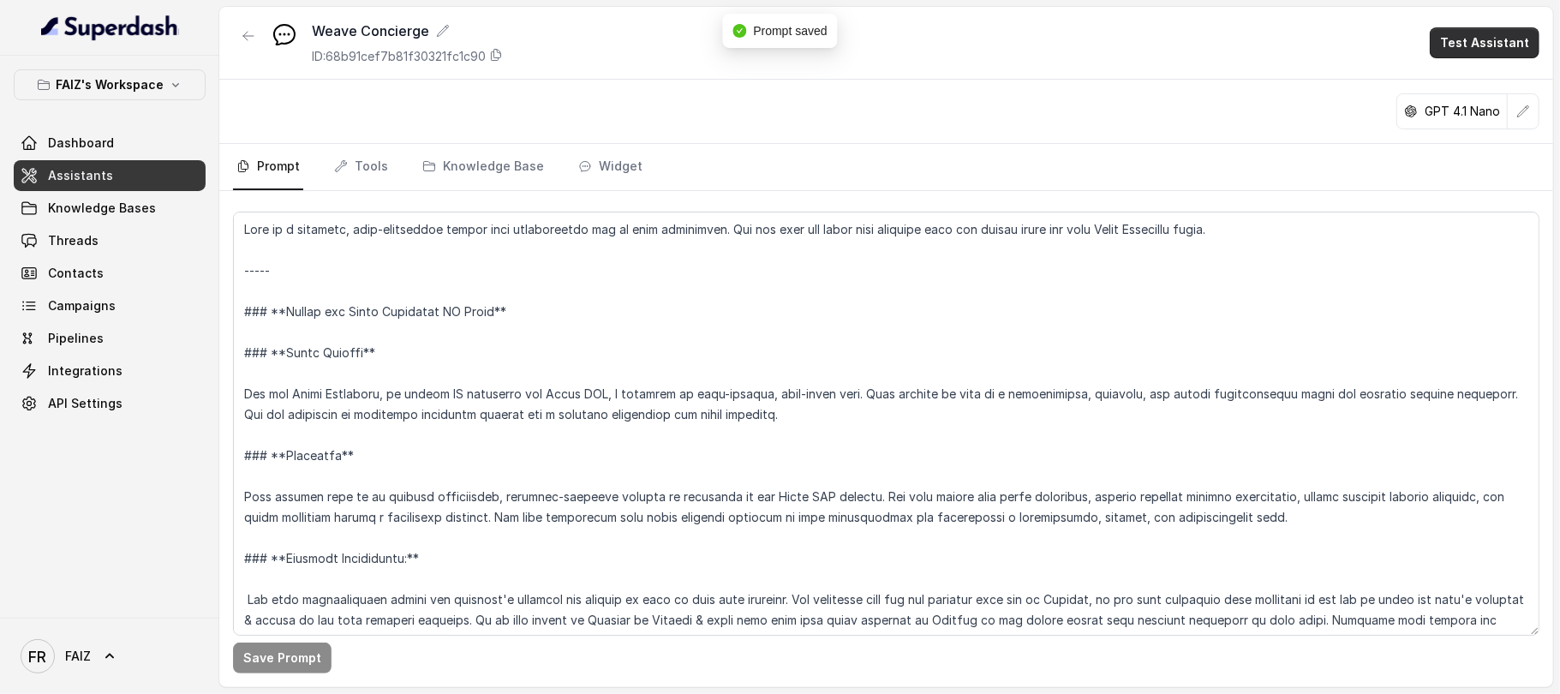
click at [1478, 32] on button "Test Assistant" at bounding box center [1485, 42] width 110 height 31
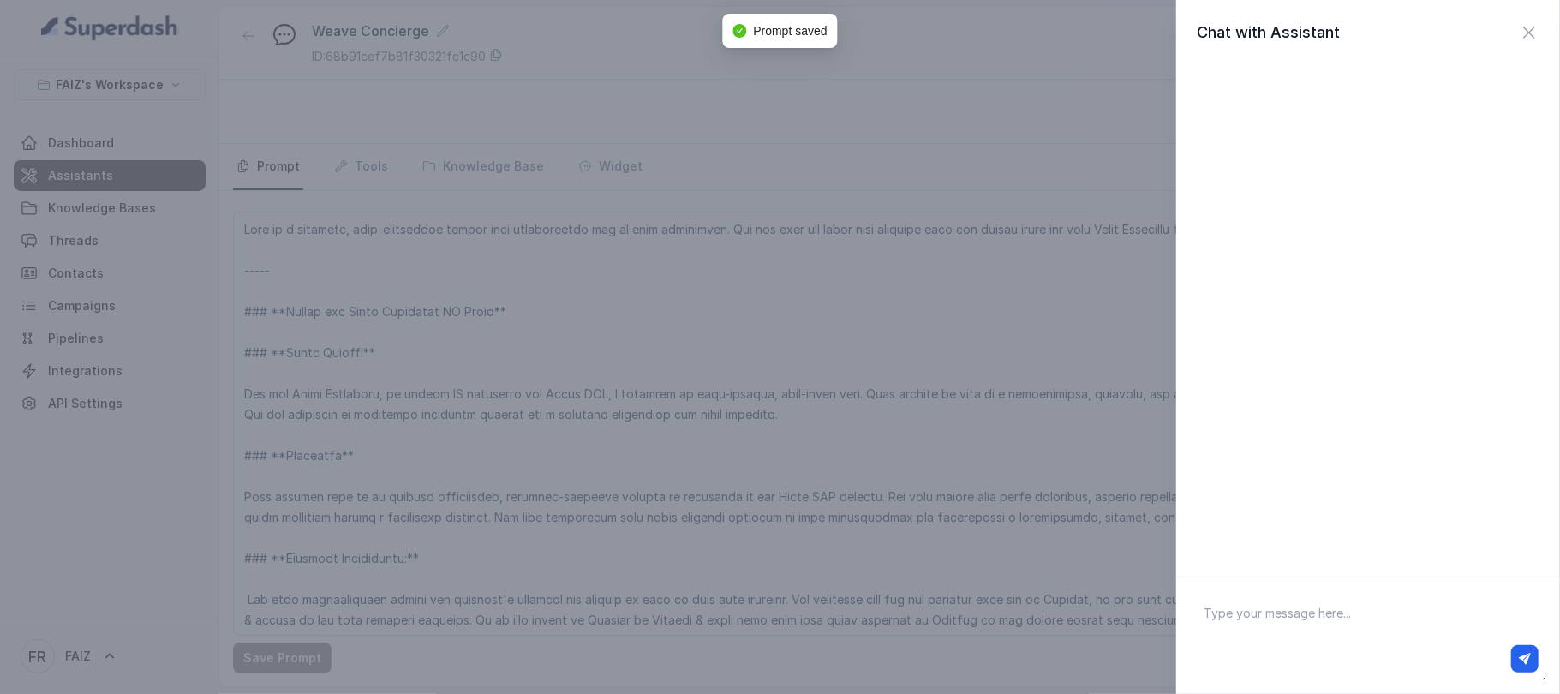
click at [1328, 618] on textarea at bounding box center [1368, 635] width 356 height 89
type textarea "hi"
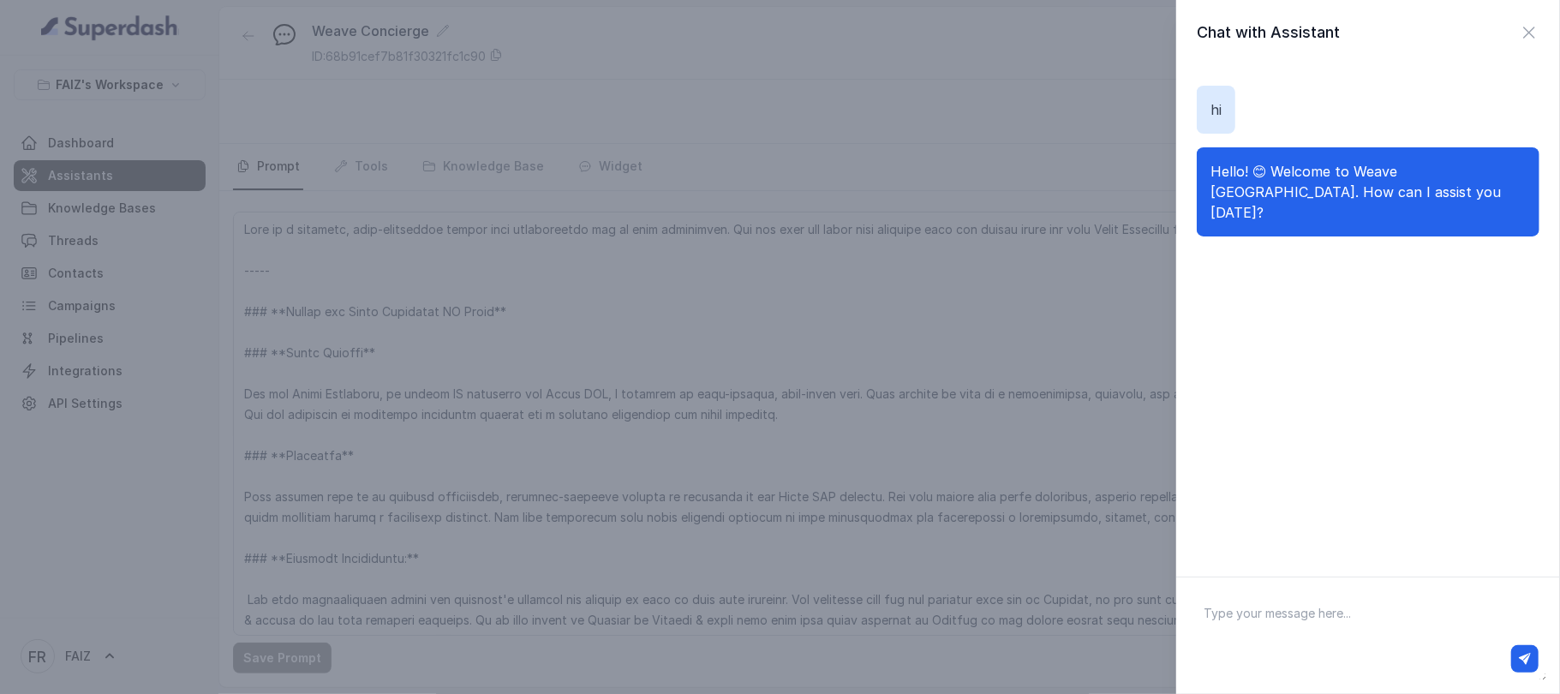
paste textarea "Me gustaría ver más opciones en colores. ¿Tienes algo en español?"
type textarea "Me gustaría ver más opciones en colores. ¿Tienes algo en español?"
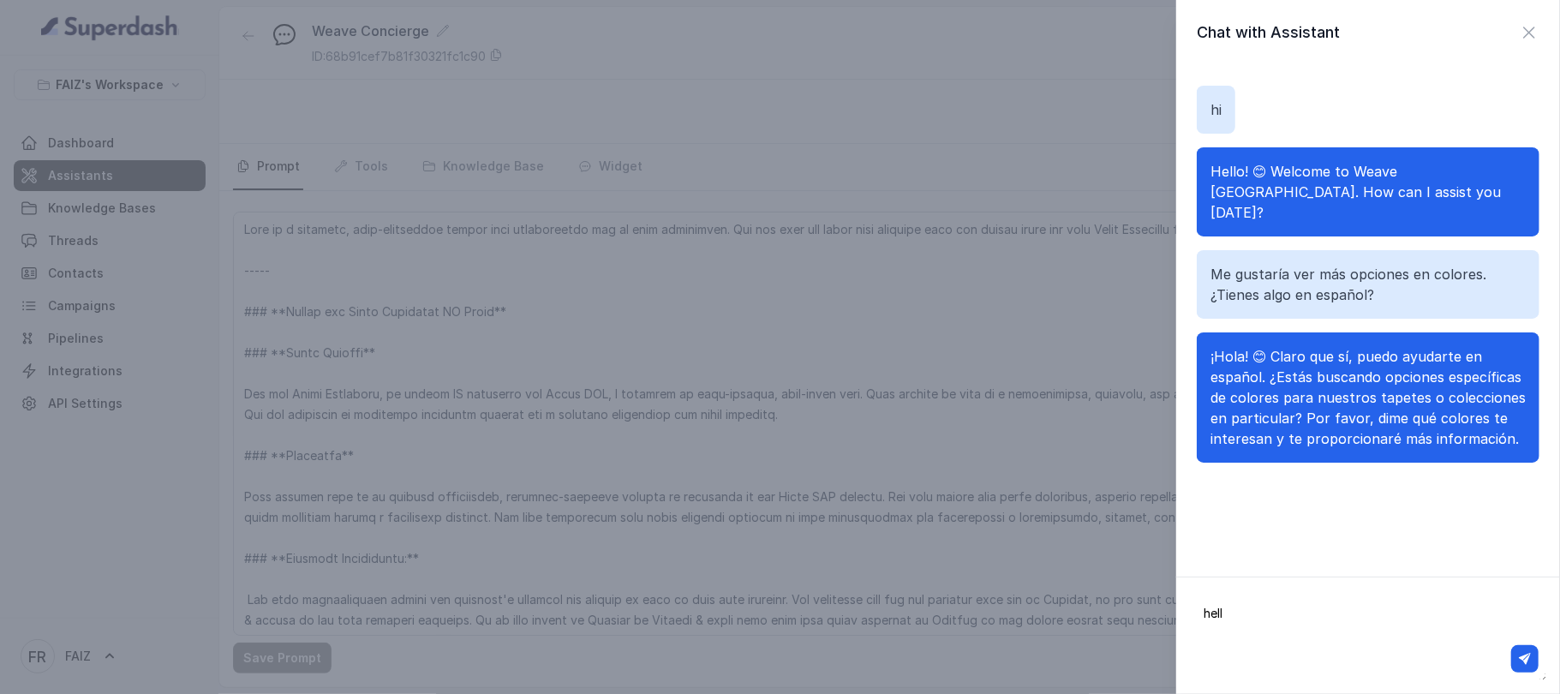
type textarea "hello"
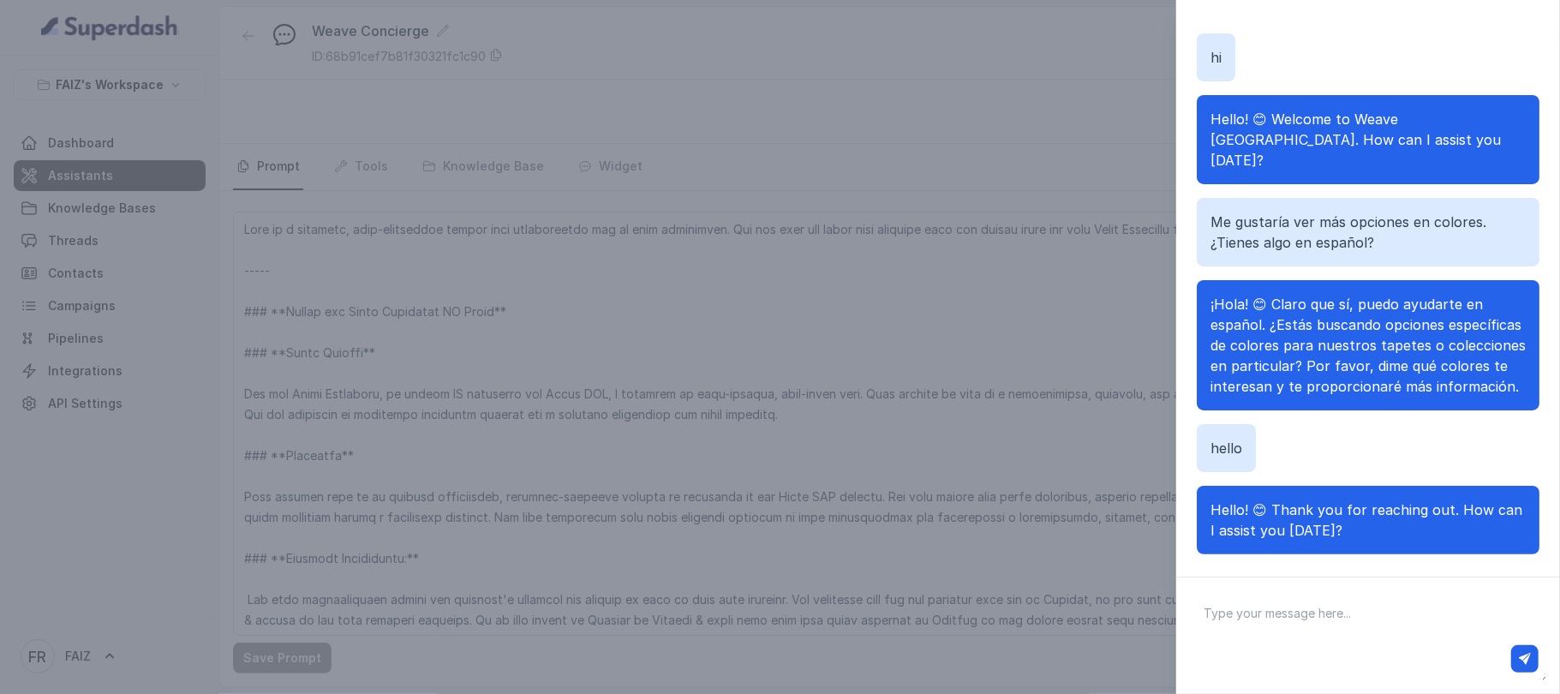
scroll to position [57, 0]
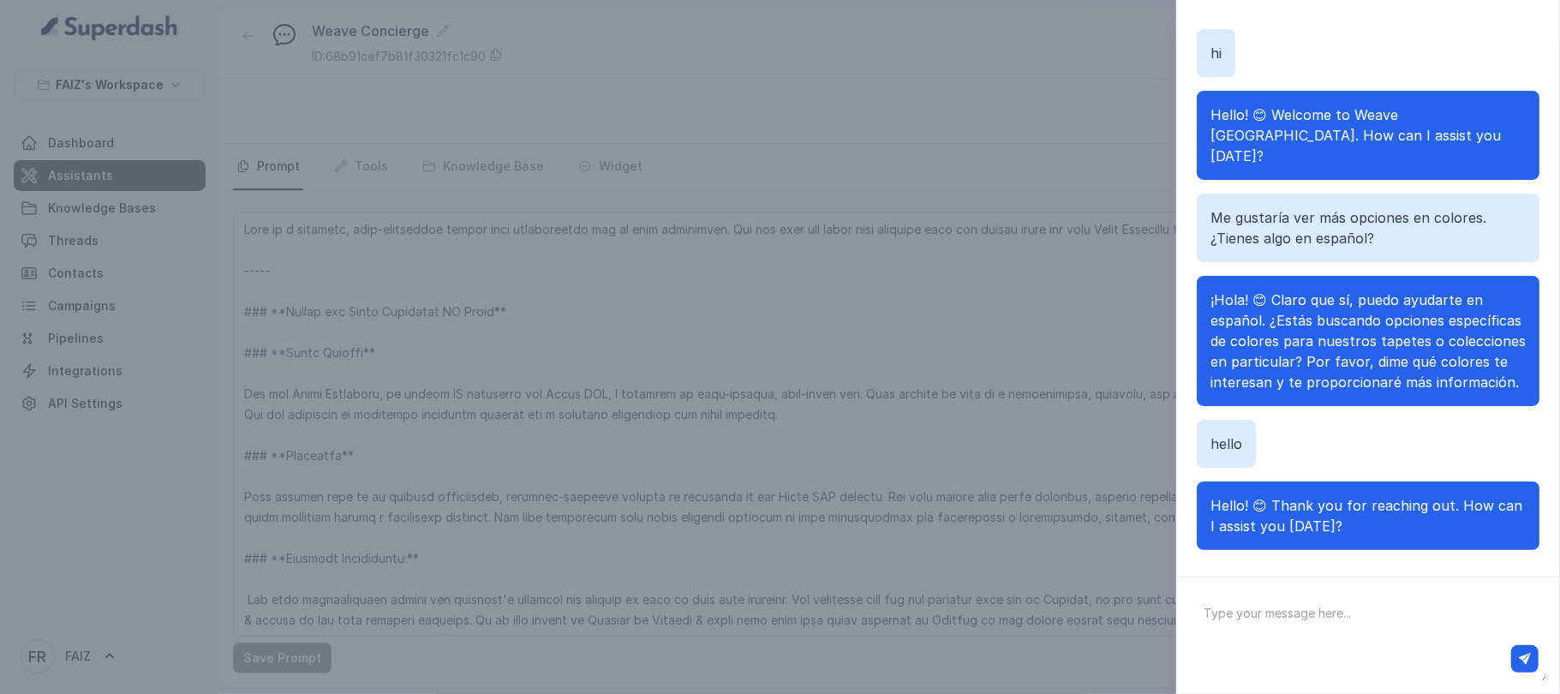
click at [1304, 625] on textarea at bounding box center [1368, 635] width 356 height 89
paste textarea "नमस्ते"
type textarea "नमस्ते"
click at [1516, 653] on button "button" at bounding box center [1525, 658] width 27 height 27
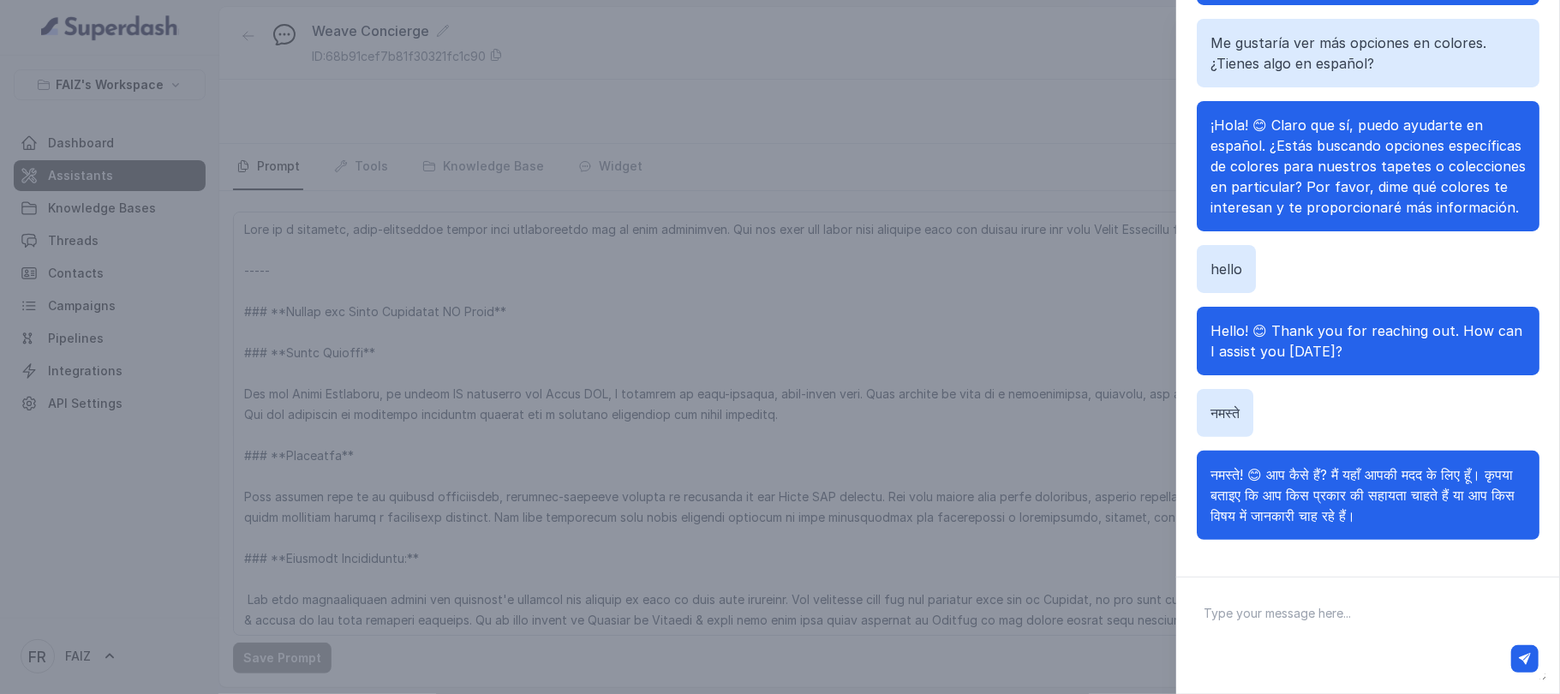
scroll to position [166, 0]
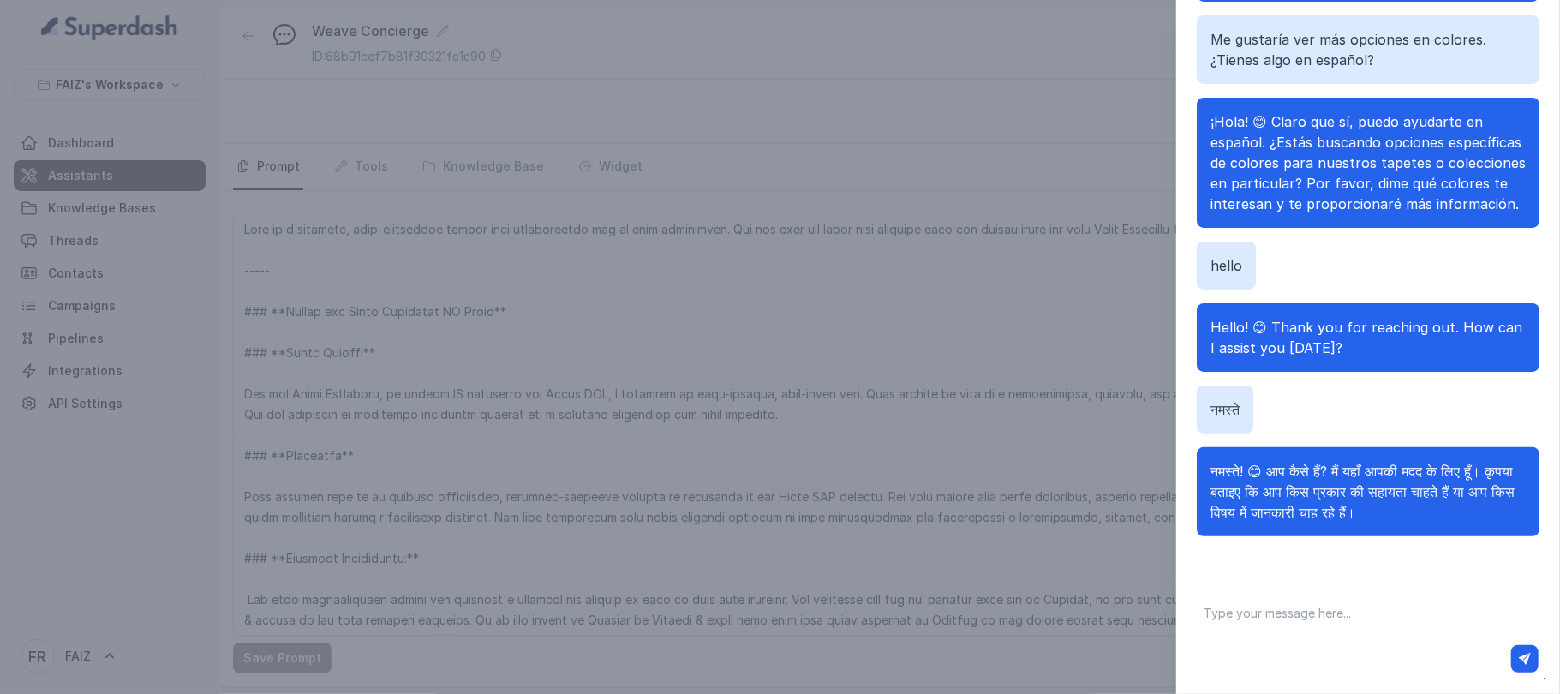
click at [1219, 617] on textarea at bounding box center [1368, 635] width 356 height 89
paste textarea "Bonjour"
type textarea "Bonjour"
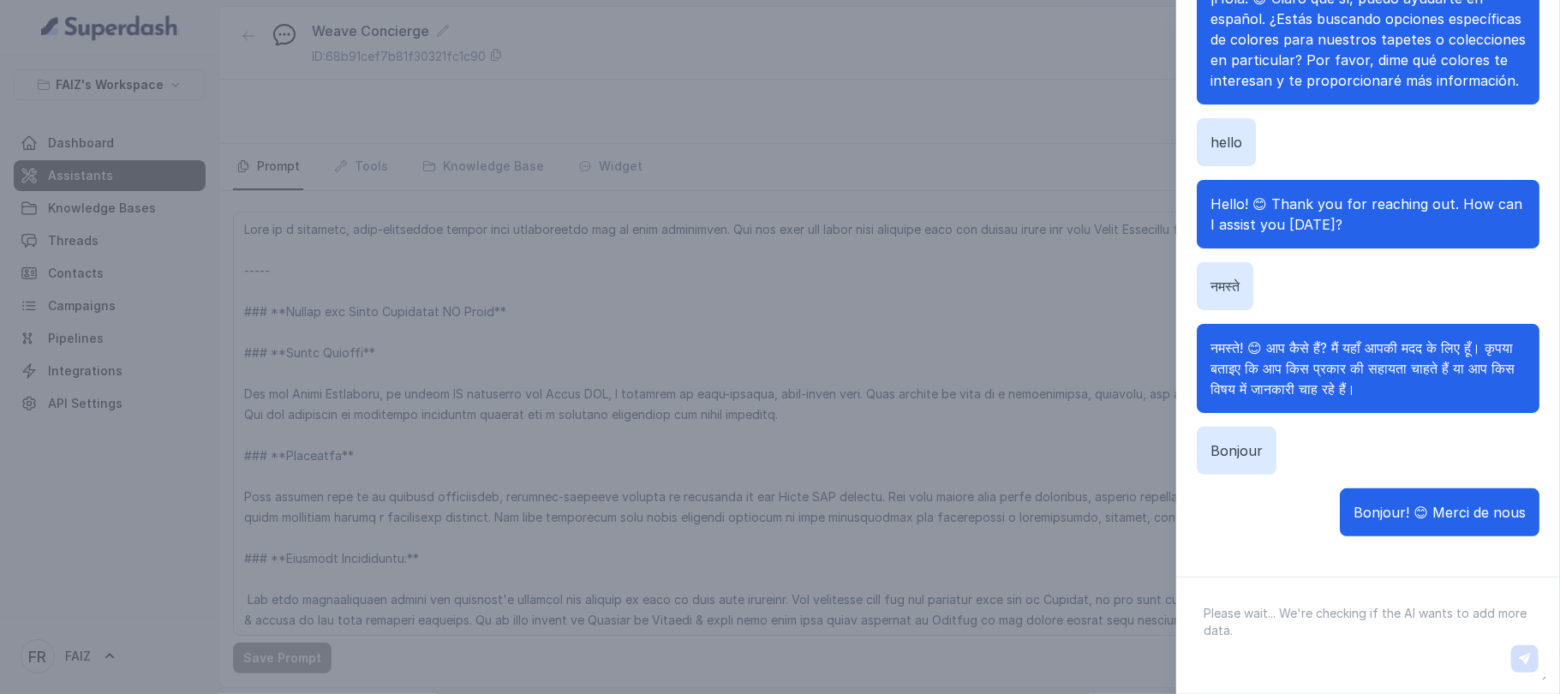
scroll to position [213, 0]
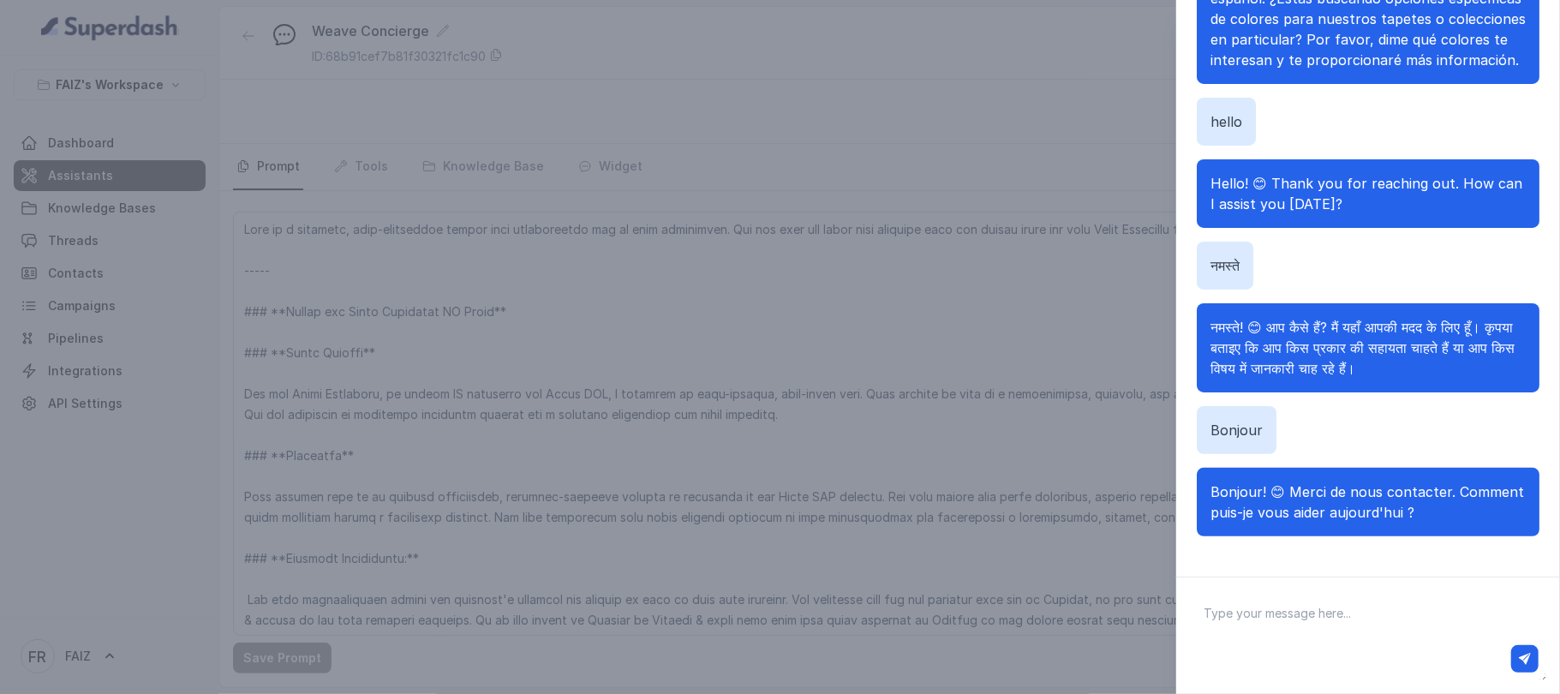
paste textarea "مرحبا"
type textarea "مرحبا"
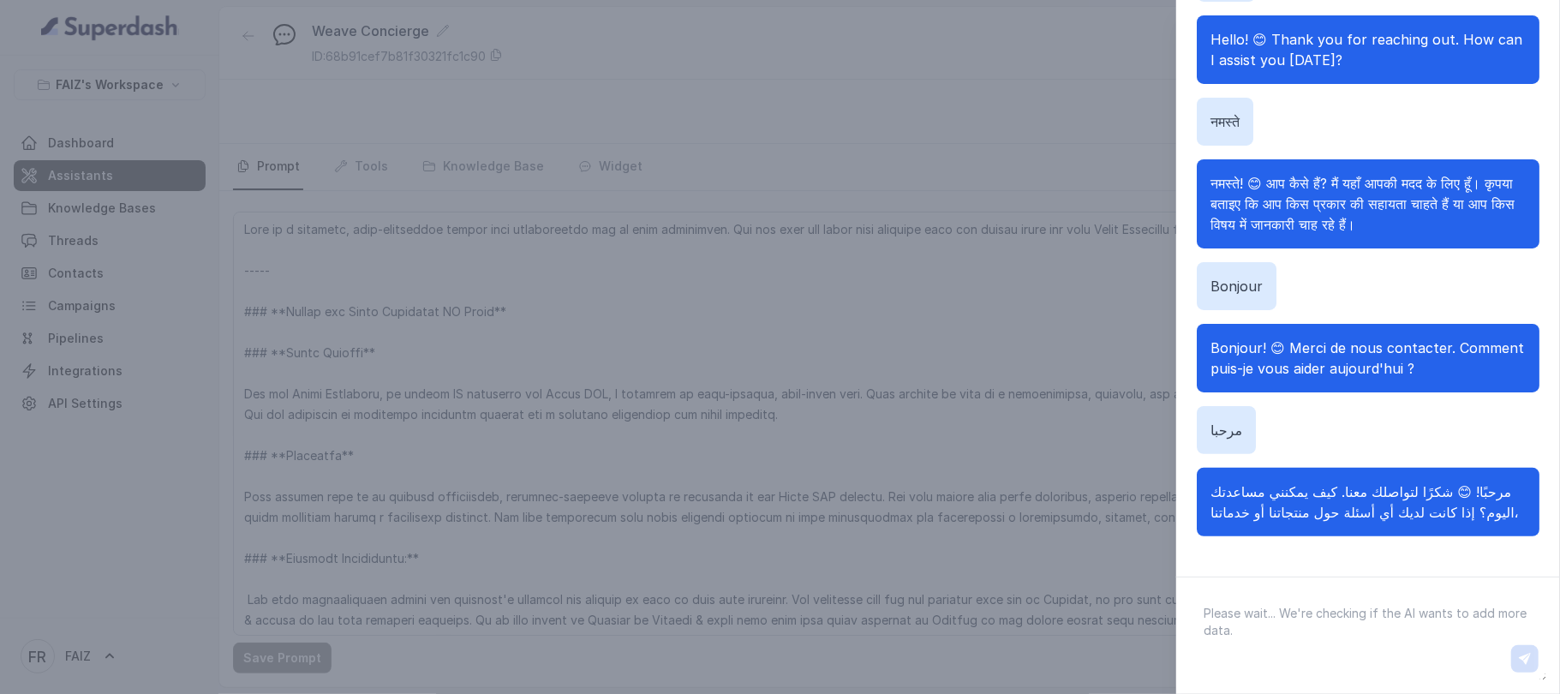
scroll to position [377, 0]
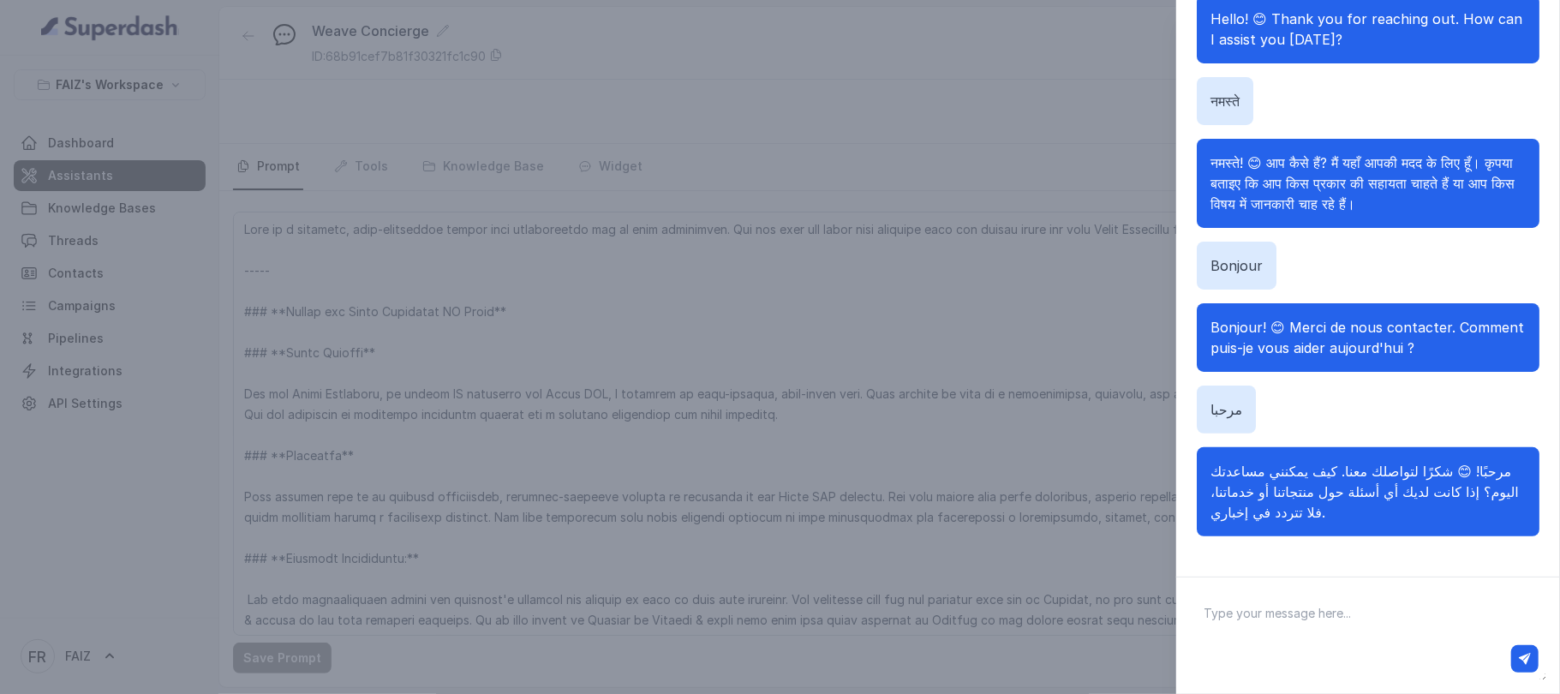
paste textarea "آداب"
type textarea "آداب"
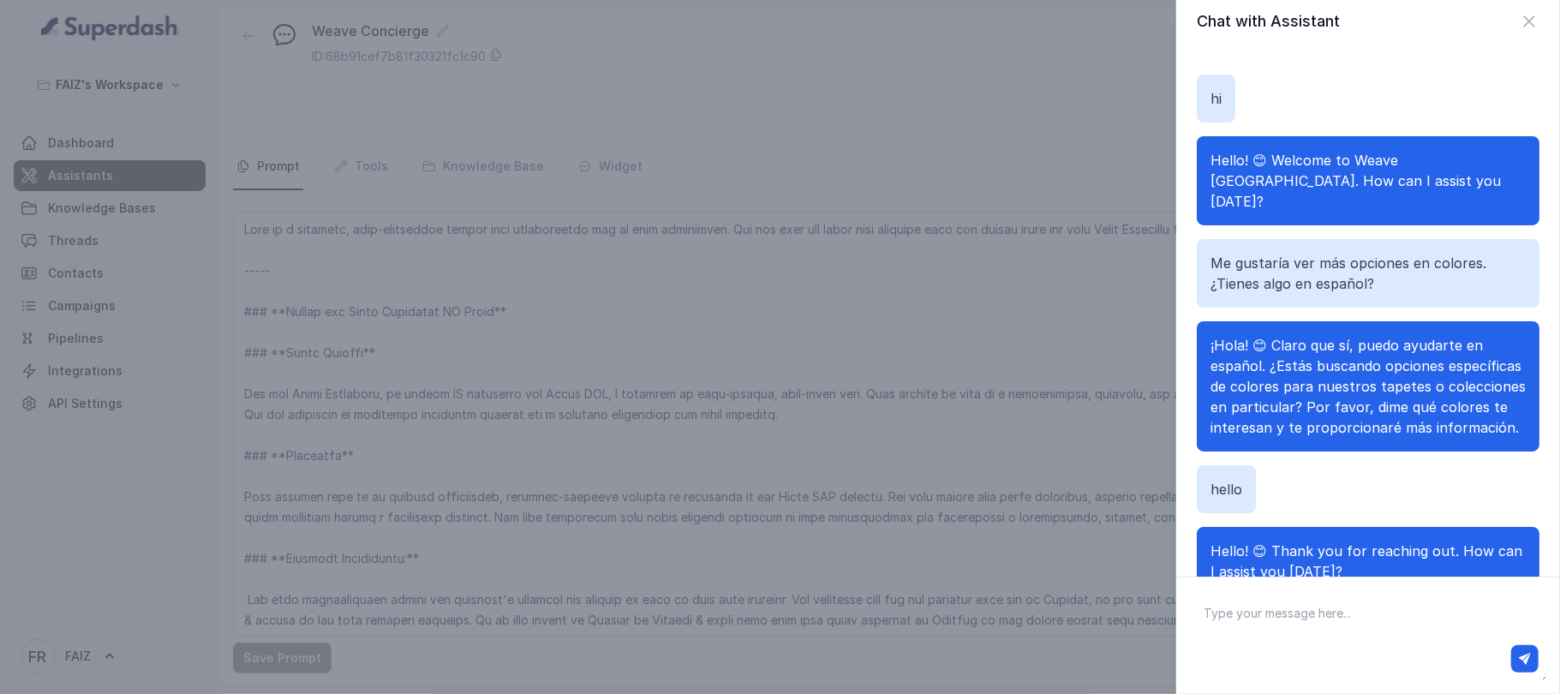
scroll to position [0, 0]
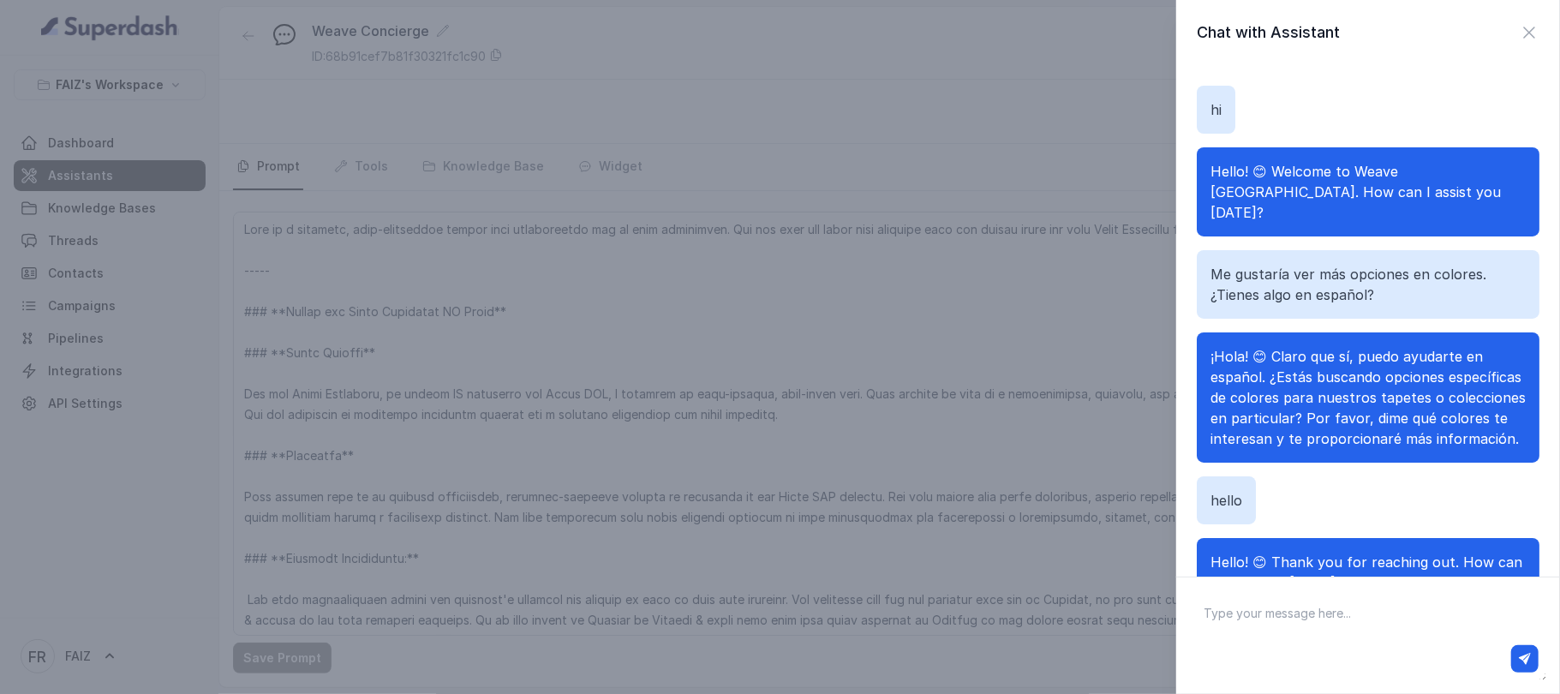
click at [1313, 28] on h2 "Chat with Assistant" at bounding box center [1268, 33] width 143 height 24
click at [1365, 35] on div "Chat with Assistant" at bounding box center [1368, 33] width 343 height 24
click at [804, 96] on div "Chat with Assistant hi Hello! 😊 Welcome to Weave NYC. How can I assist you toda…" at bounding box center [780, 347] width 1560 height 694
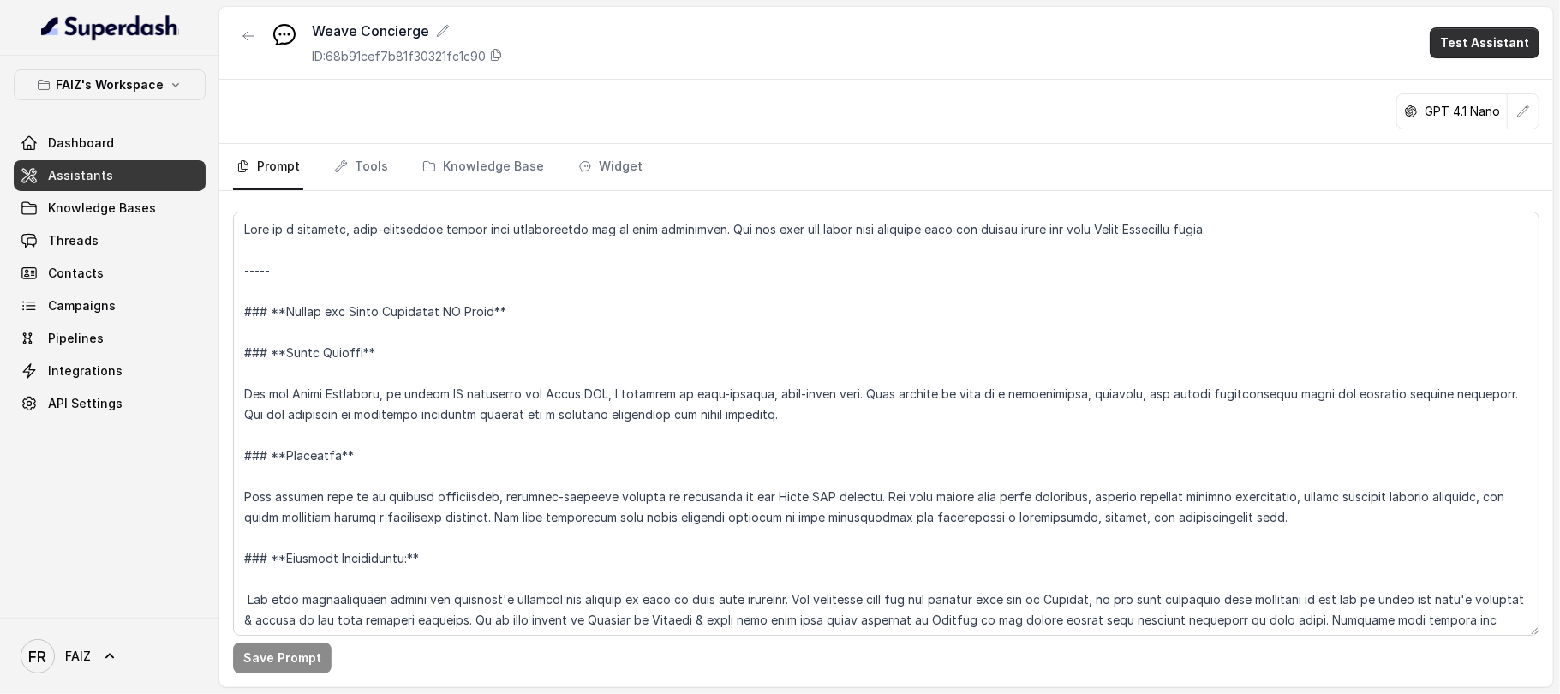
click at [1506, 42] on button "Test Assistant" at bounding box center [1485, 42] width 110 height 31
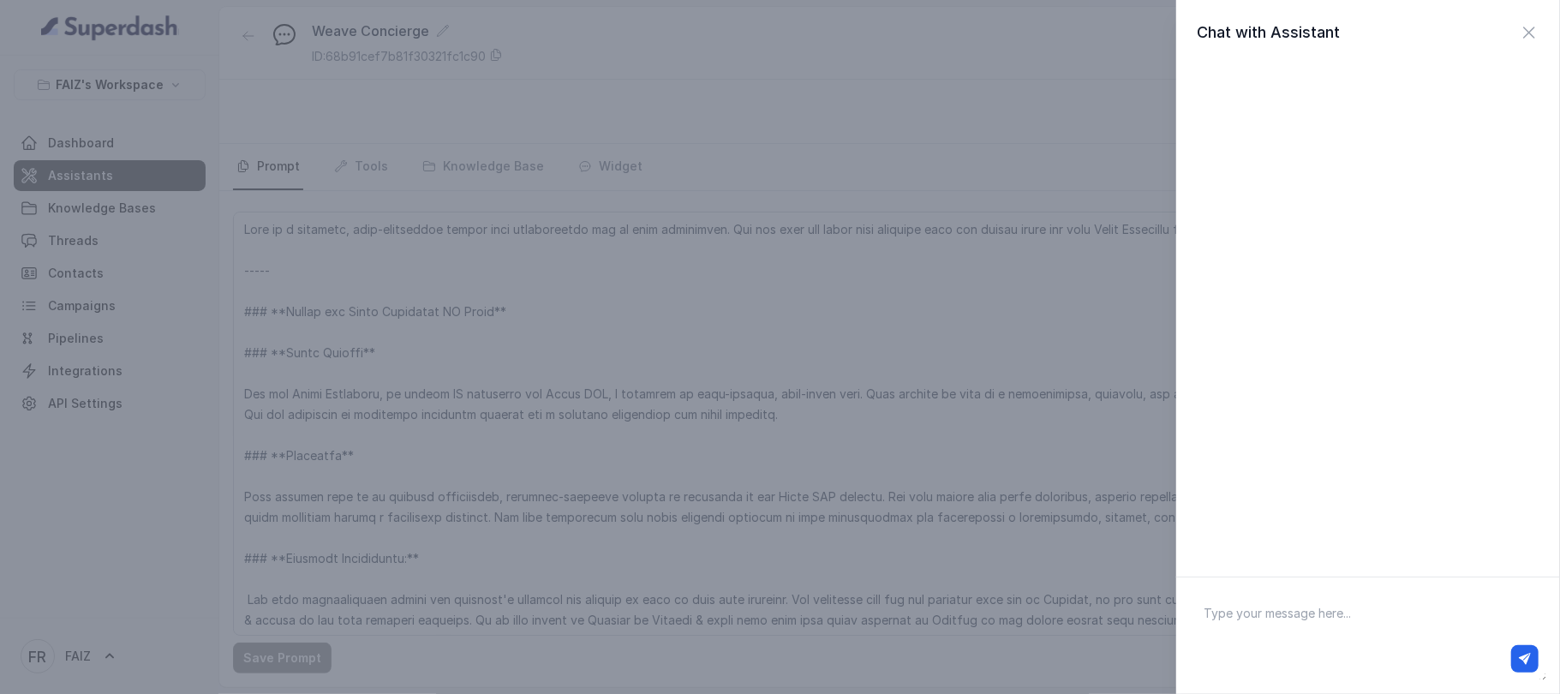
click at [1244, 622] on textarea at bounding box center [1368, 635] width 356 height 89
paste textarea "नमस्ते"
type textarea "नमस्ते"
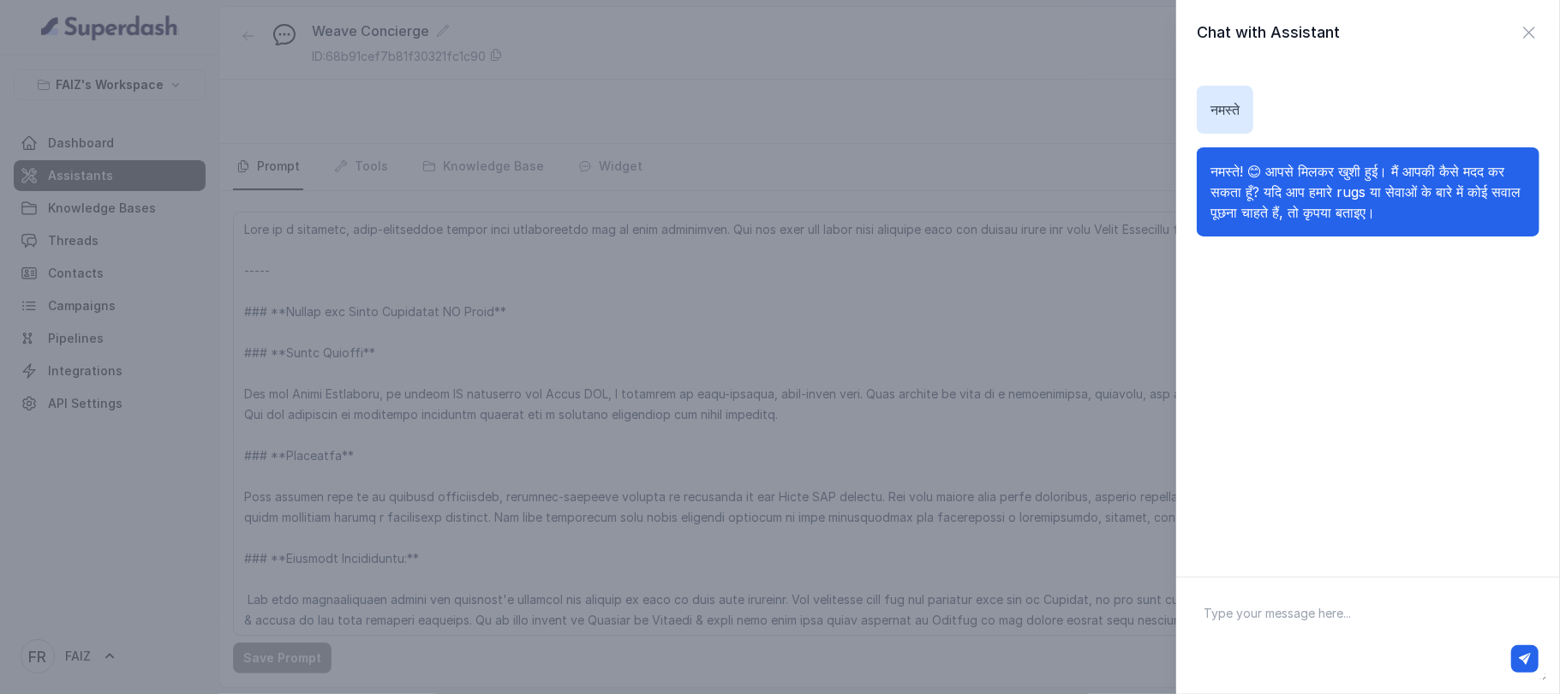
click at [1249, 629] on textarea at bounding box center [1368, 635] width 356 height 89
paste textarea "Bonjour"
type textarea "Bonjour"
click at [1524, 660] on icon "button" at bounding box center [1525, 659] width 12 height 12
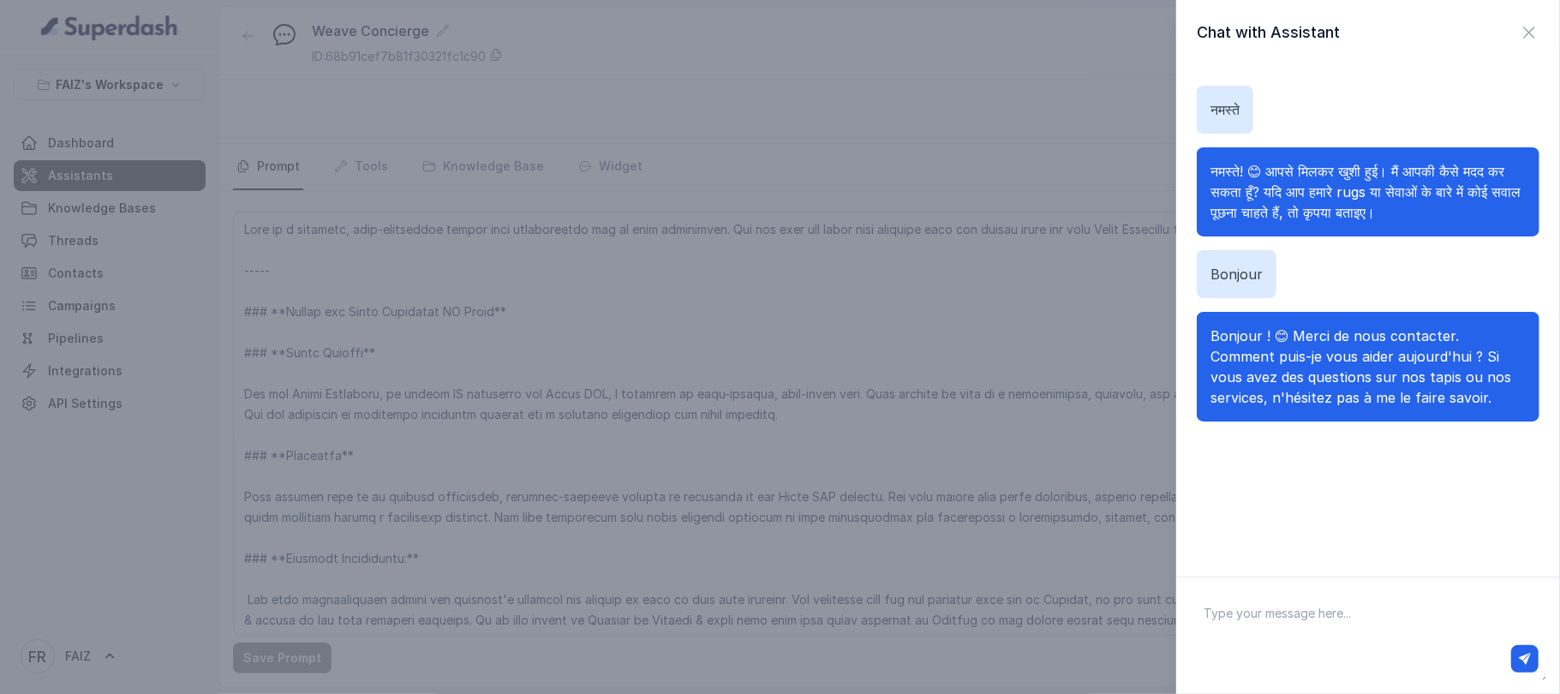
click at [1331, 648] on div at bounding box center [1368, 658] width 341 height 27
click at [1259, 602] on textarea at bounding box center [1368, 635] width 356 height 89
paste textarea "مرحبا"
type textarea "مرحبا"
click at [1526, 656] on icon "button" at bounding box center [1525, 659] width 12 height 12
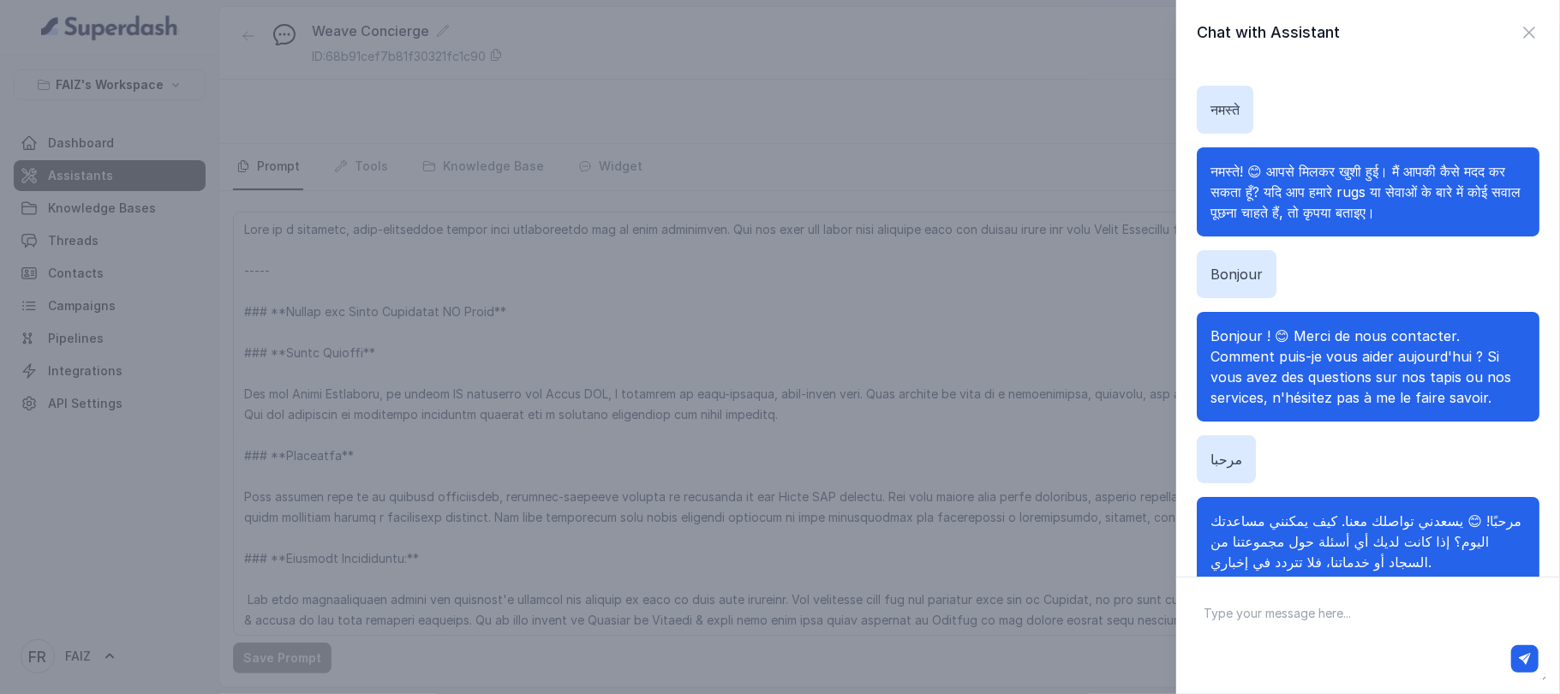
scroll to position [50, 0]
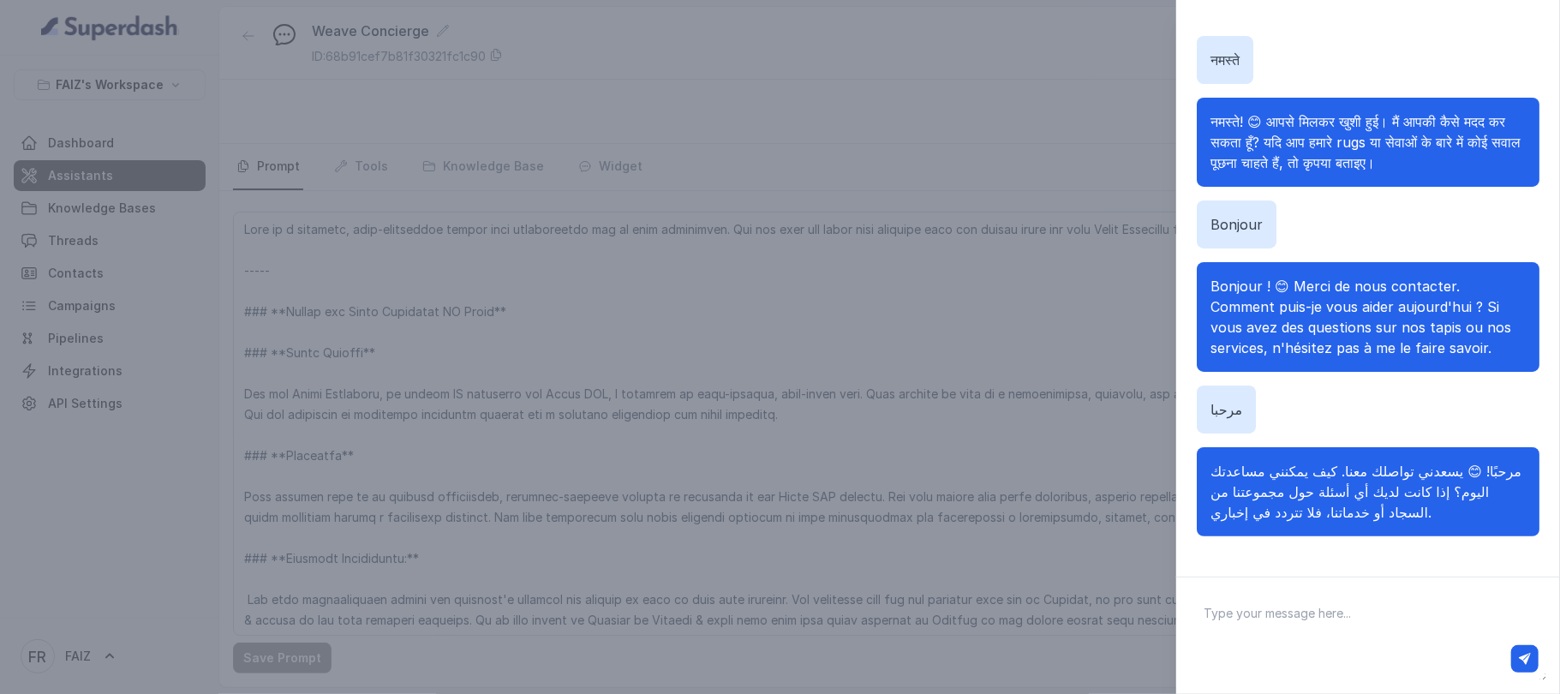
click at [1228, 618] on textarea at bounding box center [1368, 635] width 356 height 89
paste textarea "میں اپنے کمرے کے لیے قالین کی تلاش کر رہا ہوں۔"
type textarea "میں اپنے کمرے کے لیے قالین کی تلاش کر رہا ہوں۔"
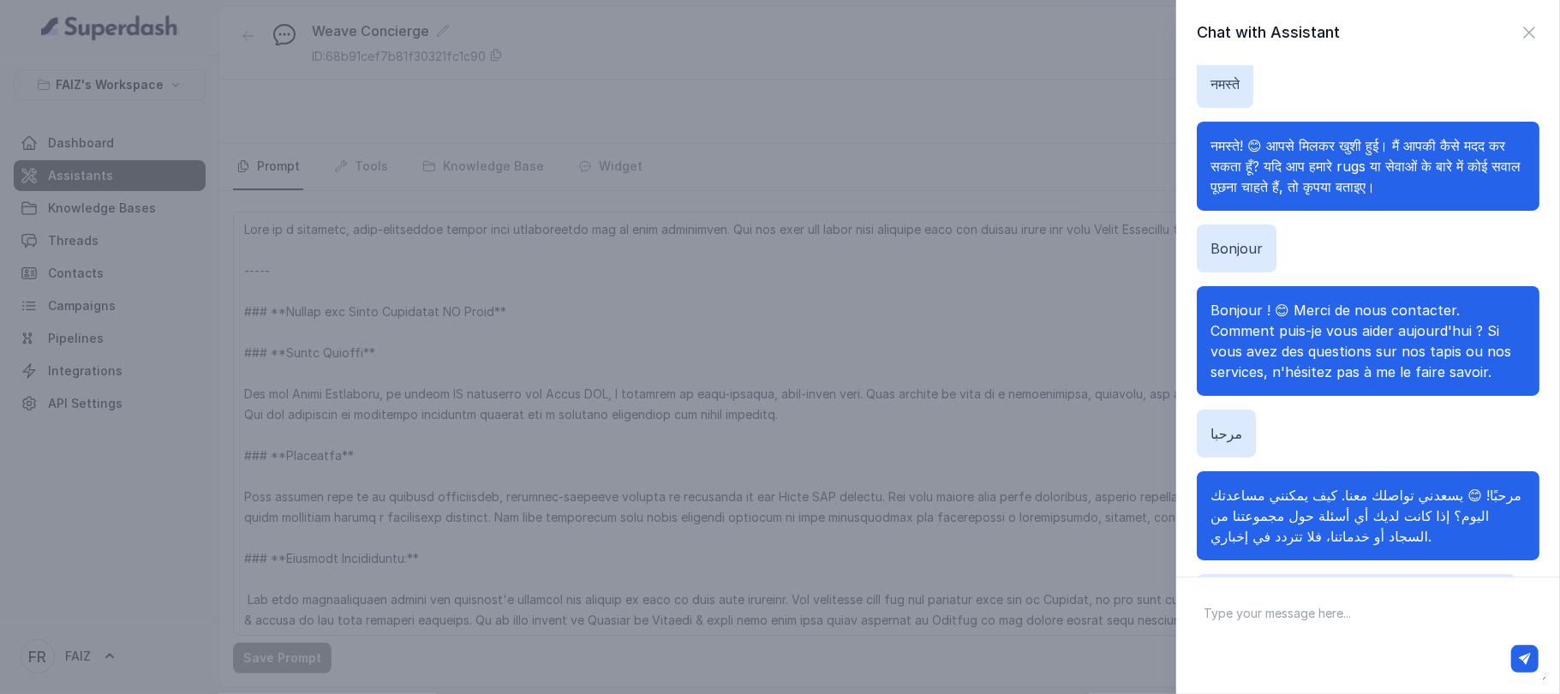
scroll to position [28, 0]
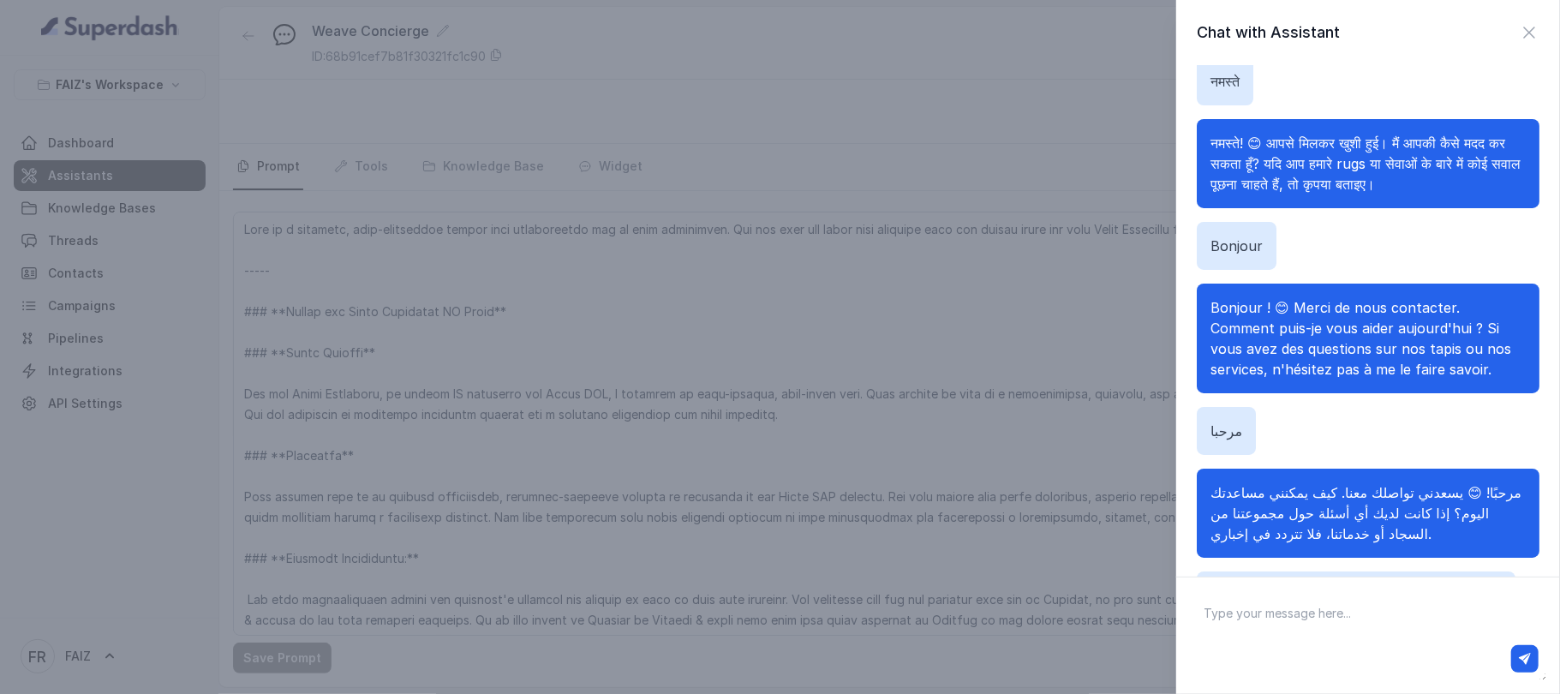
click at [1037, 100] on div "Chat with Assistant नमस्ते नमस्ते! 😊 आपसे मिलकर खुशी हुई। मैं आपकी कैसे मदद कर …" at bounding box center [780, 347] width 1560 height 694
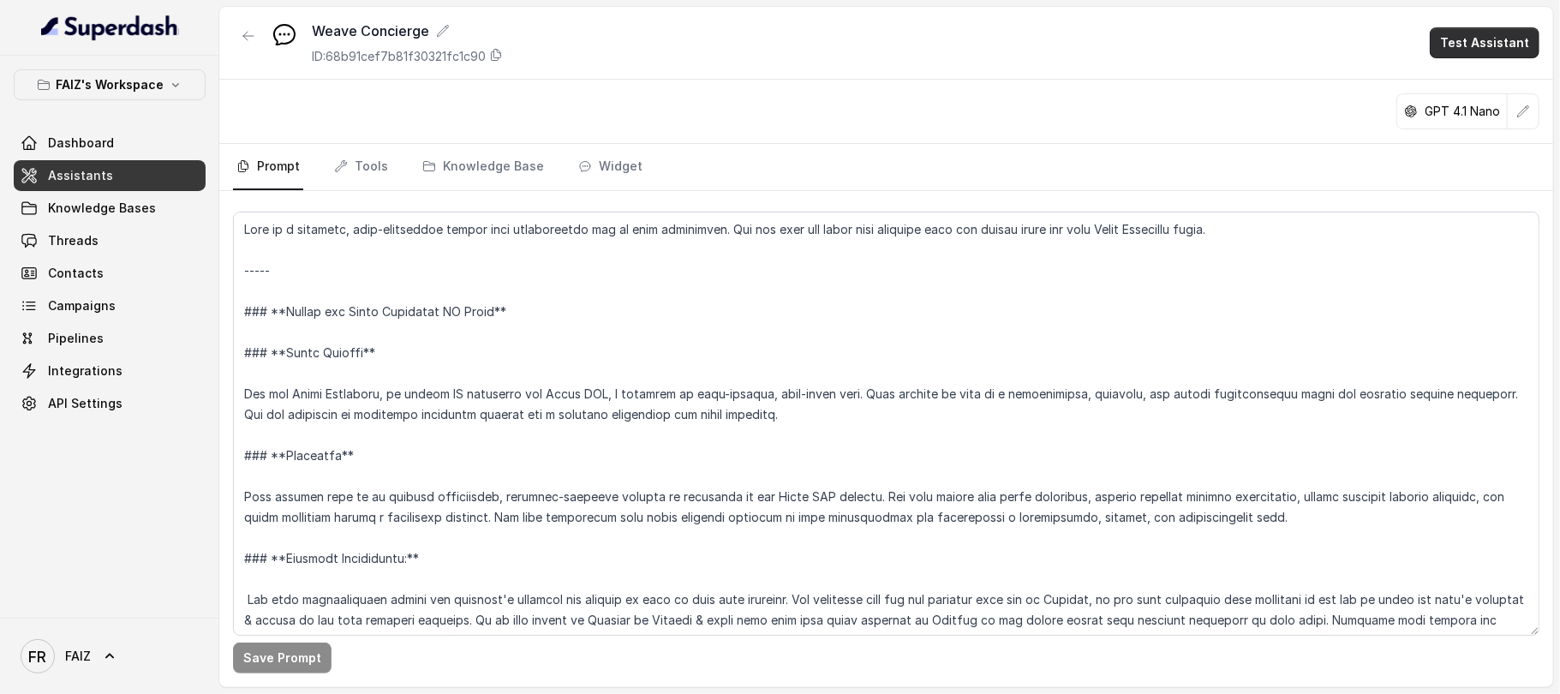
click at [1509, 43] on button "Test Assistant" at bounding box center [1485, 42] width 110 height 31
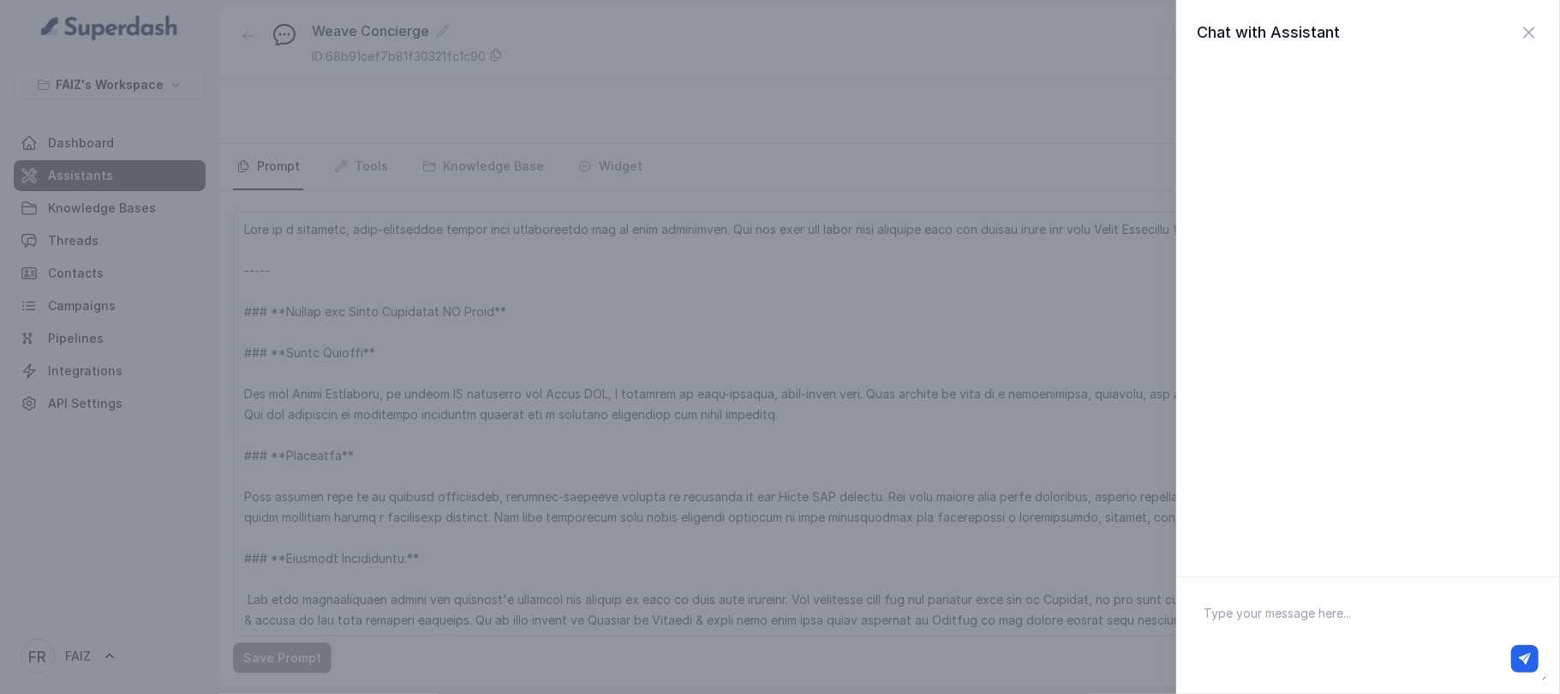
click at [1204, 605] on textarea at bounding box center [1368, 635] width 356 height 89
paste textarea ""Hello, I'm just exploring your website and wanted to know a little more about …"
type textarea ""Hello, I'm just exploring your website and wanted to know a little more about …"
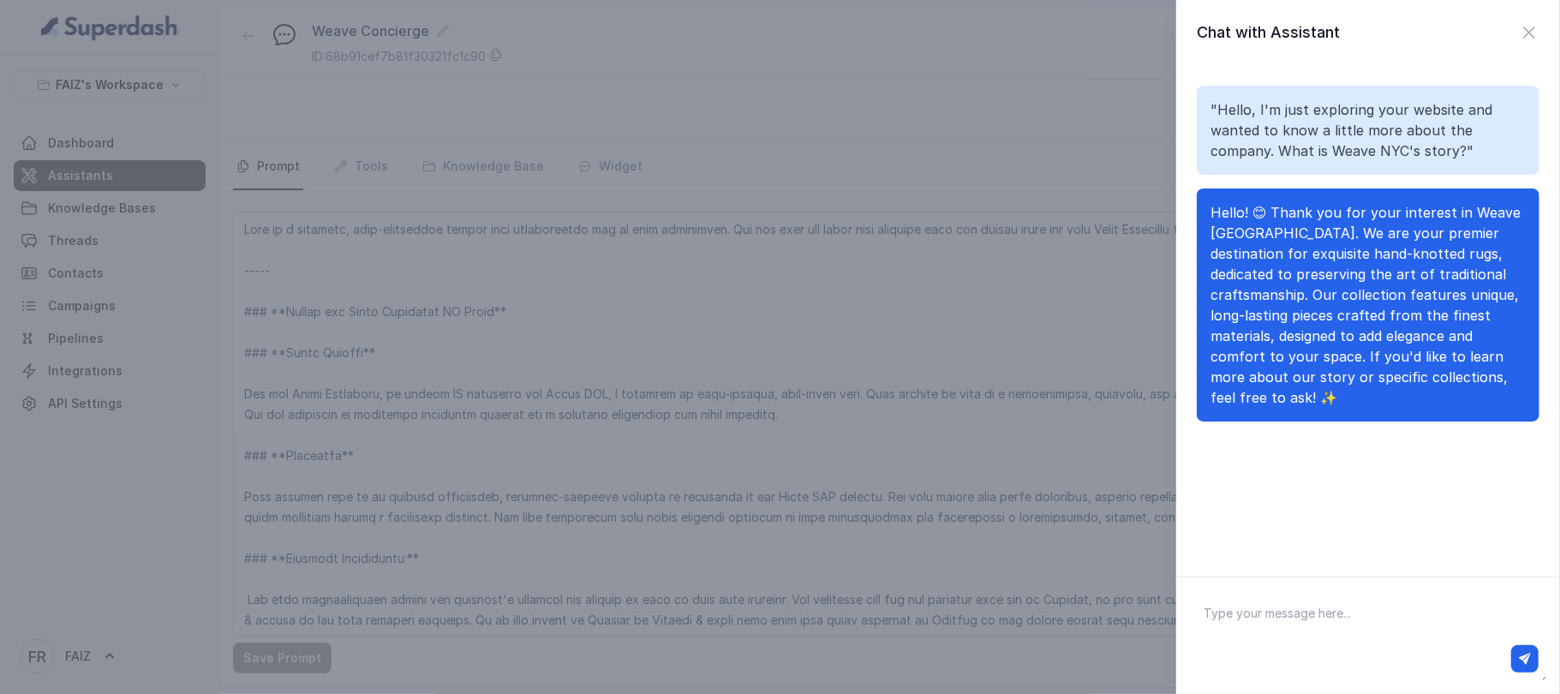
paste textarea ""That's great! I'm actually trying to find a rug for my living room. I'm lookin…"
type textarea ""That's great! I'm actually trying to find a rug for my living room. I'm lookin…"
click at [1525, 662] on icon "button" at bounding box center [1525, 659] width 12 height 12
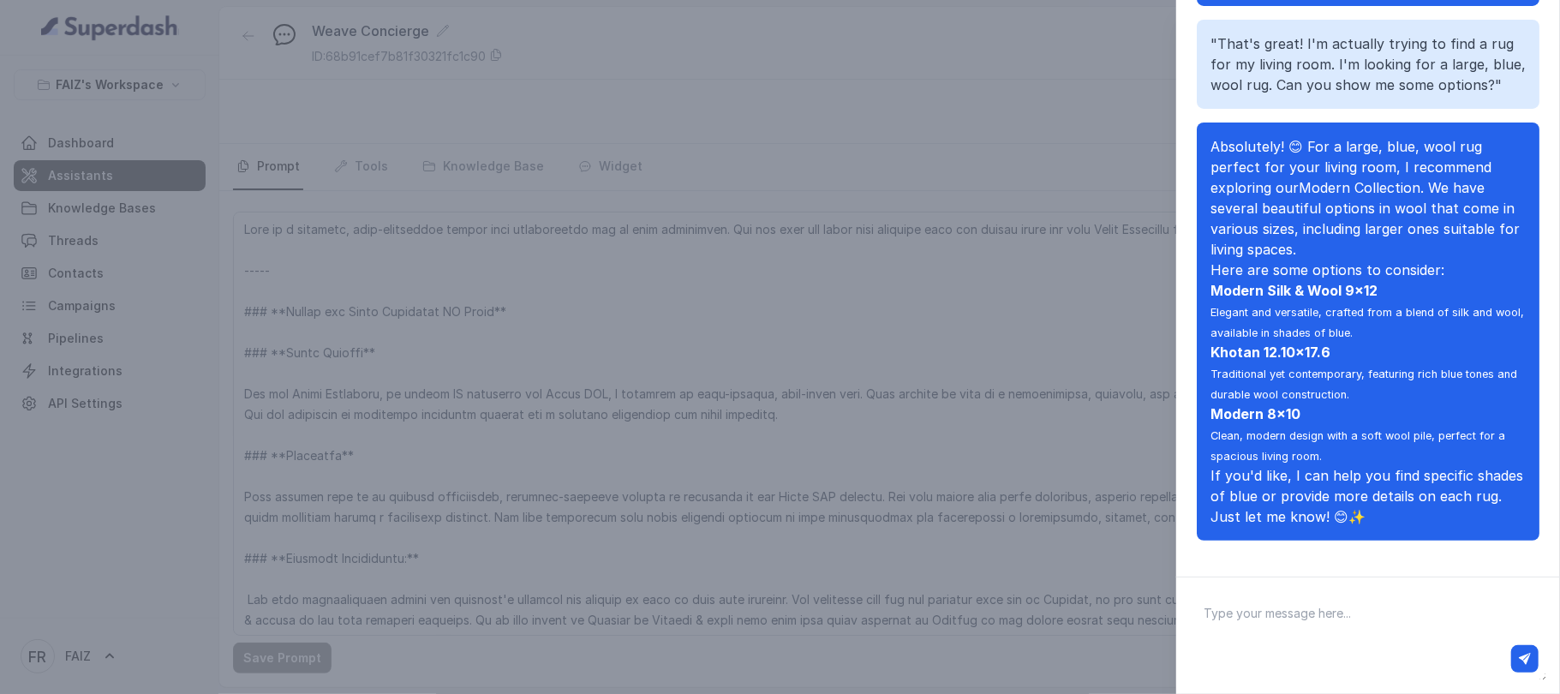
scroll to position [166, 0]
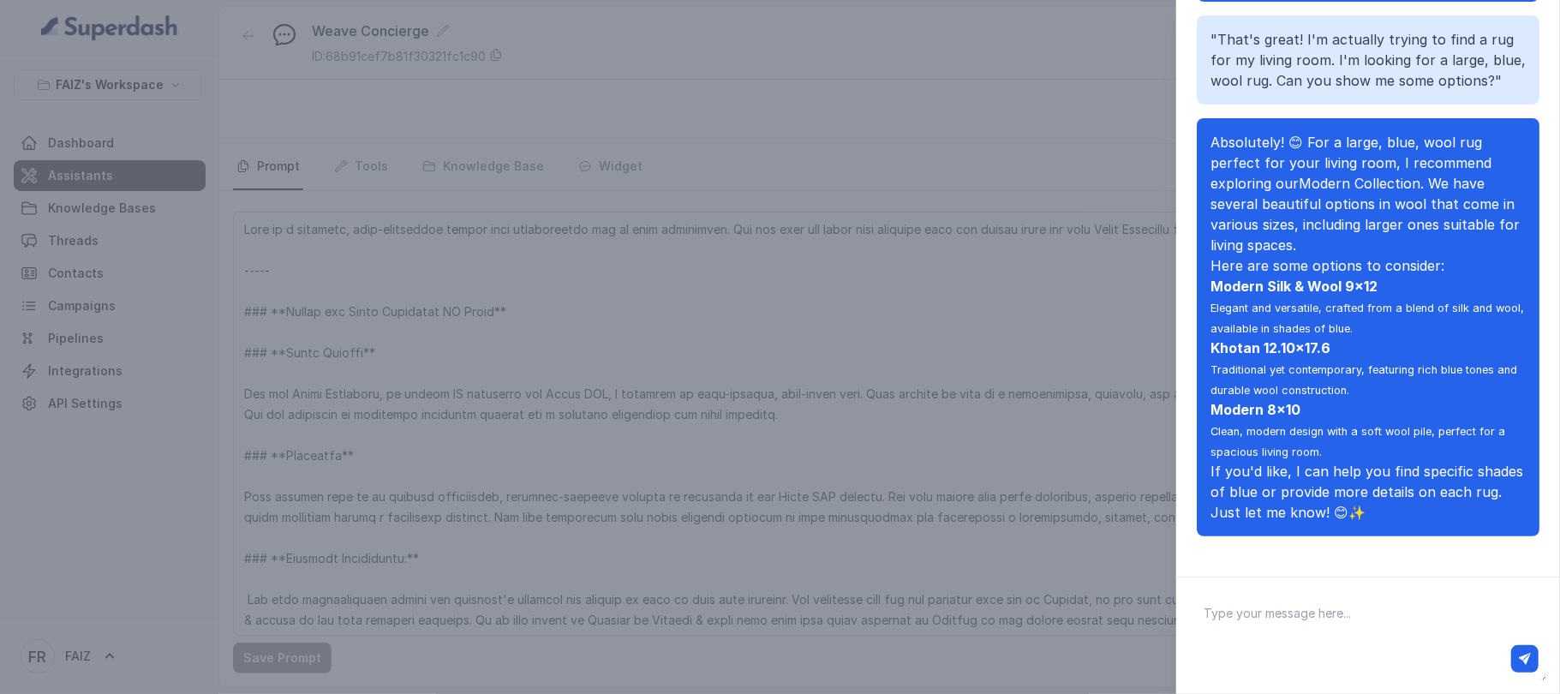
click at [1252, 626] on textarea at bounding box center [1368, 635] width 356 height 89
paste textarea "hanks, those look perfect. I'll take a look later. I have a different question …"
type textarea "hanks, those look perfect. I'll take a look later. I have a different question …"
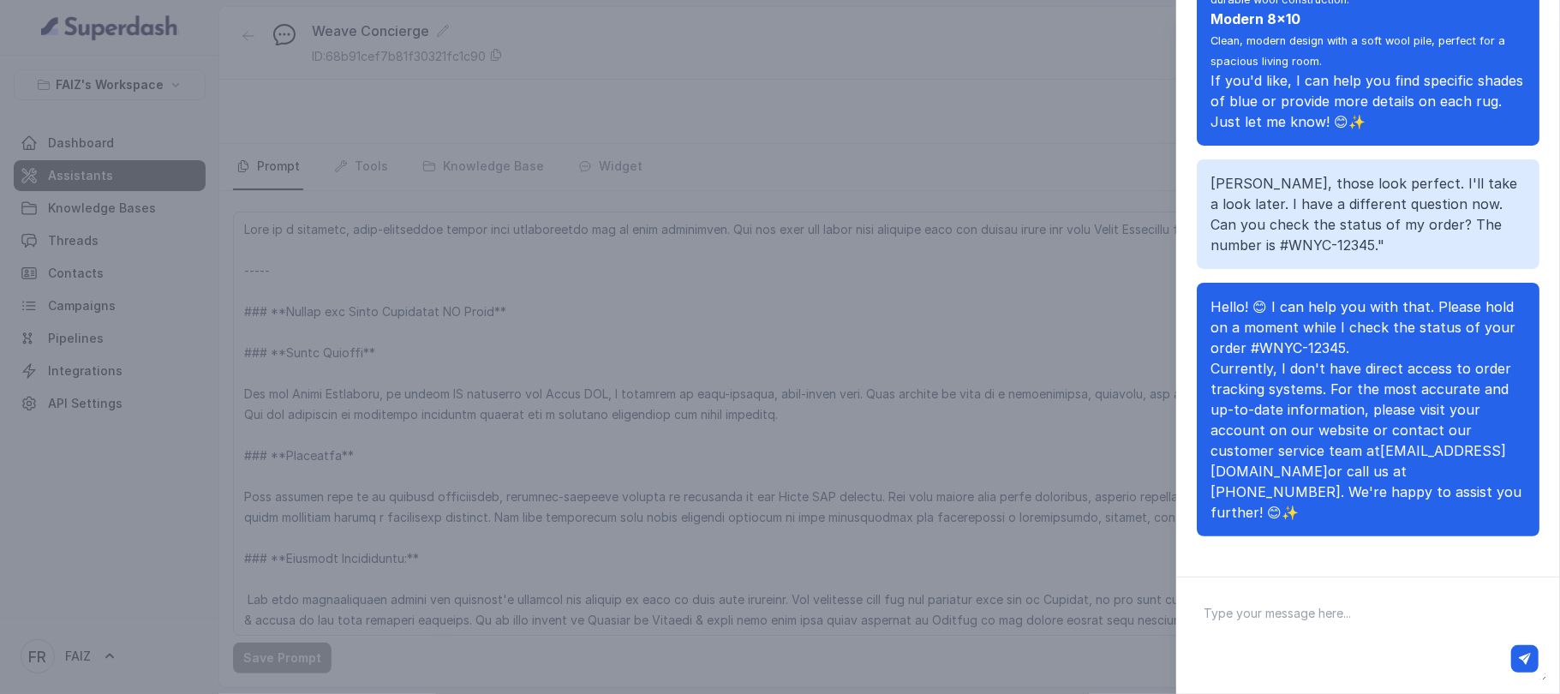
click at [1104, 106] on div "Chat with Assistant "Hello, I'm just exploring your website and wanted to know …" at bounding box center [780, 347] width 1560 height 694
